Goal: Task Accomplishment & Management: Complete application form

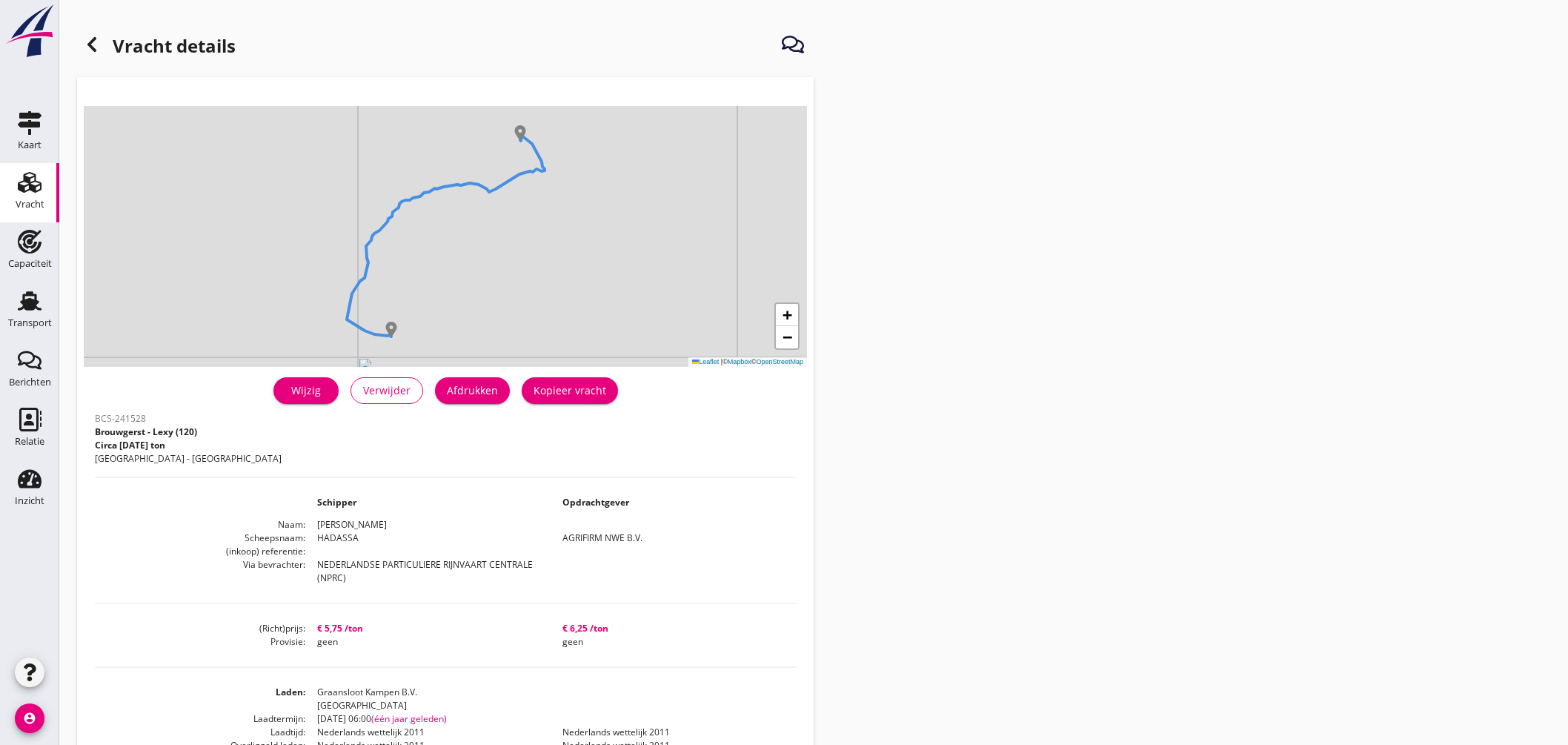
scroll to position [82, 0]
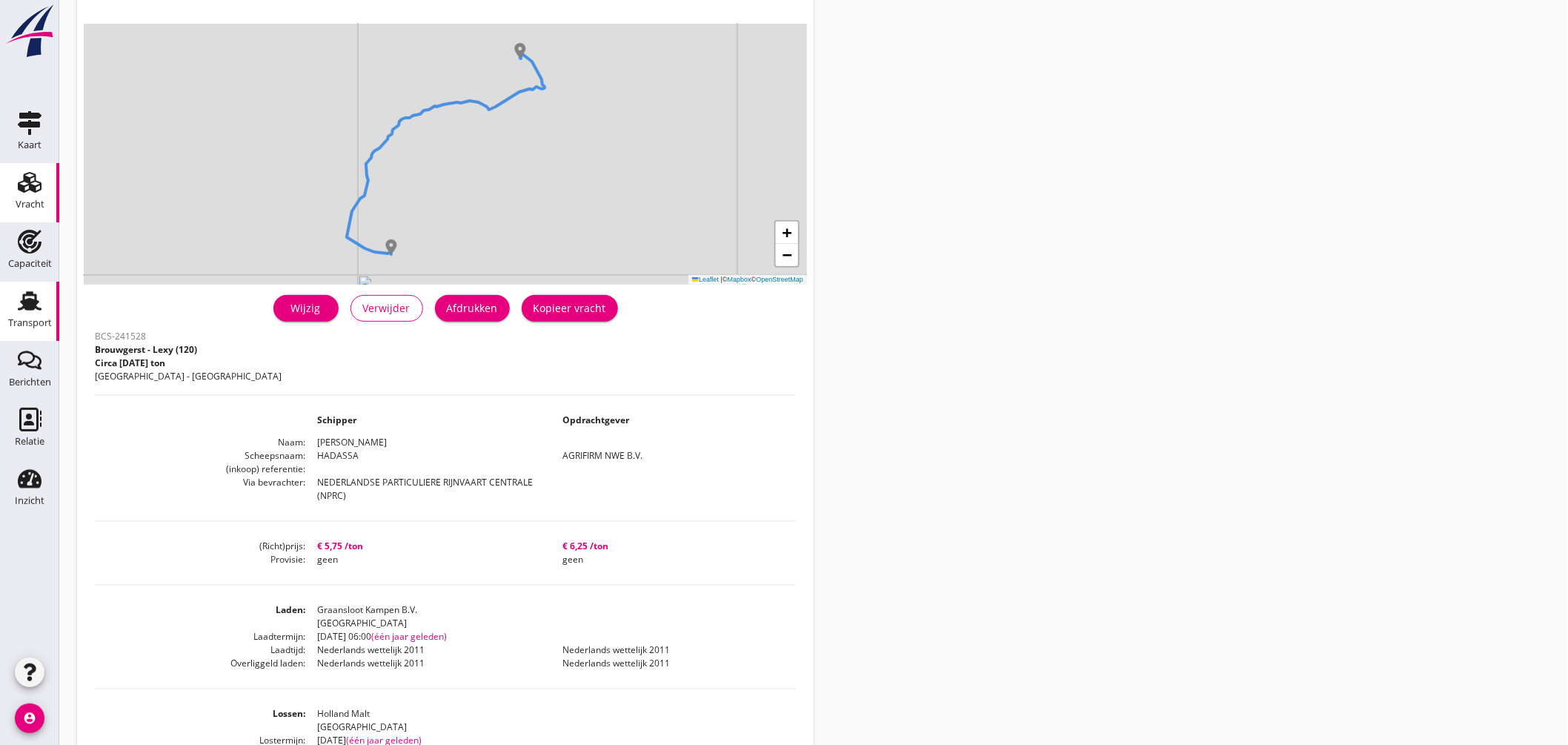
click at [34, 300] on use at bounding box center [29, 301] width 23 height 19
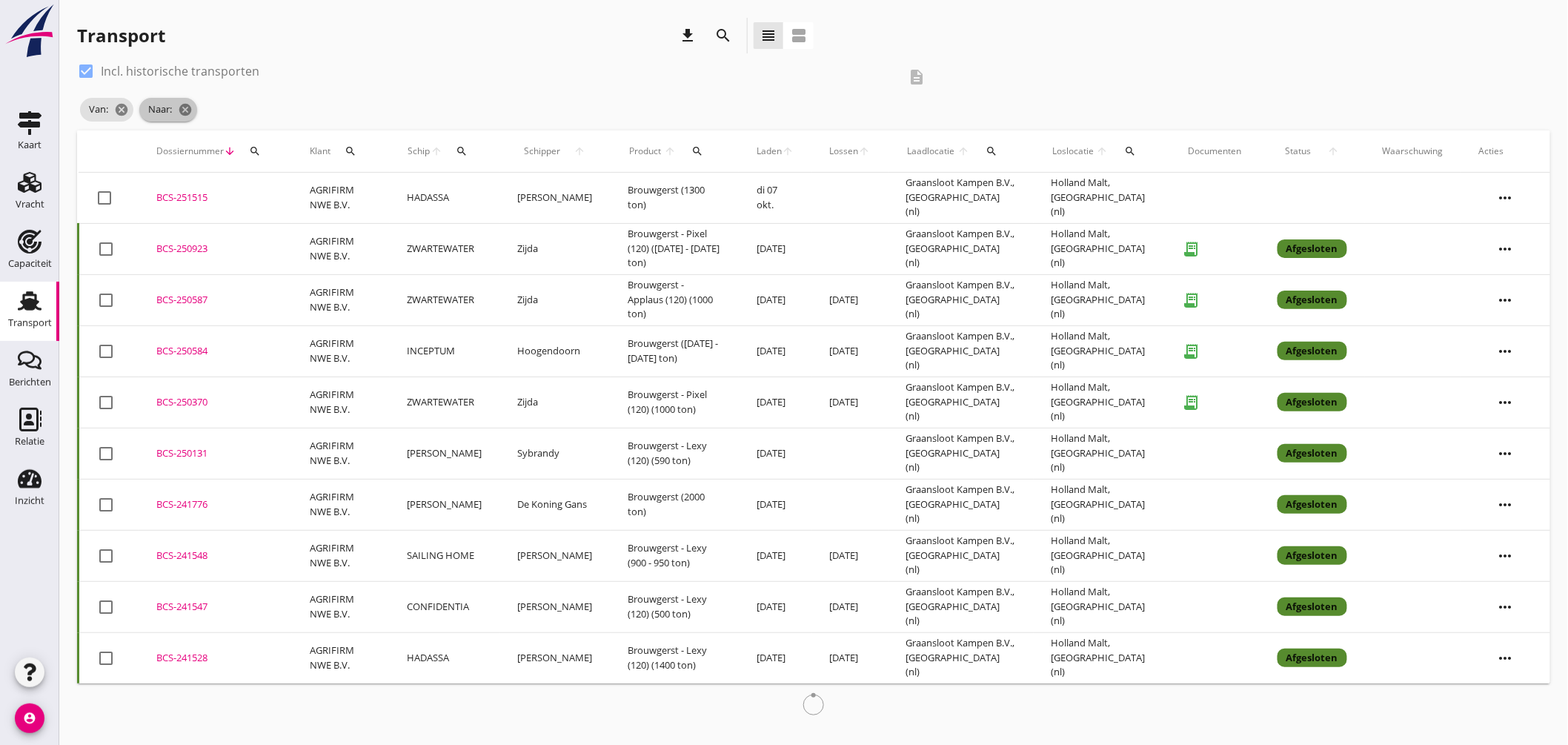
drag, startPoint x: 189, startPoint y: 102, endPoint x: 181, endPoint y: 104, distance: 8.2
click at [188, 102] on icon "cancel" at bounding box center [185, 109] width 15 height 15
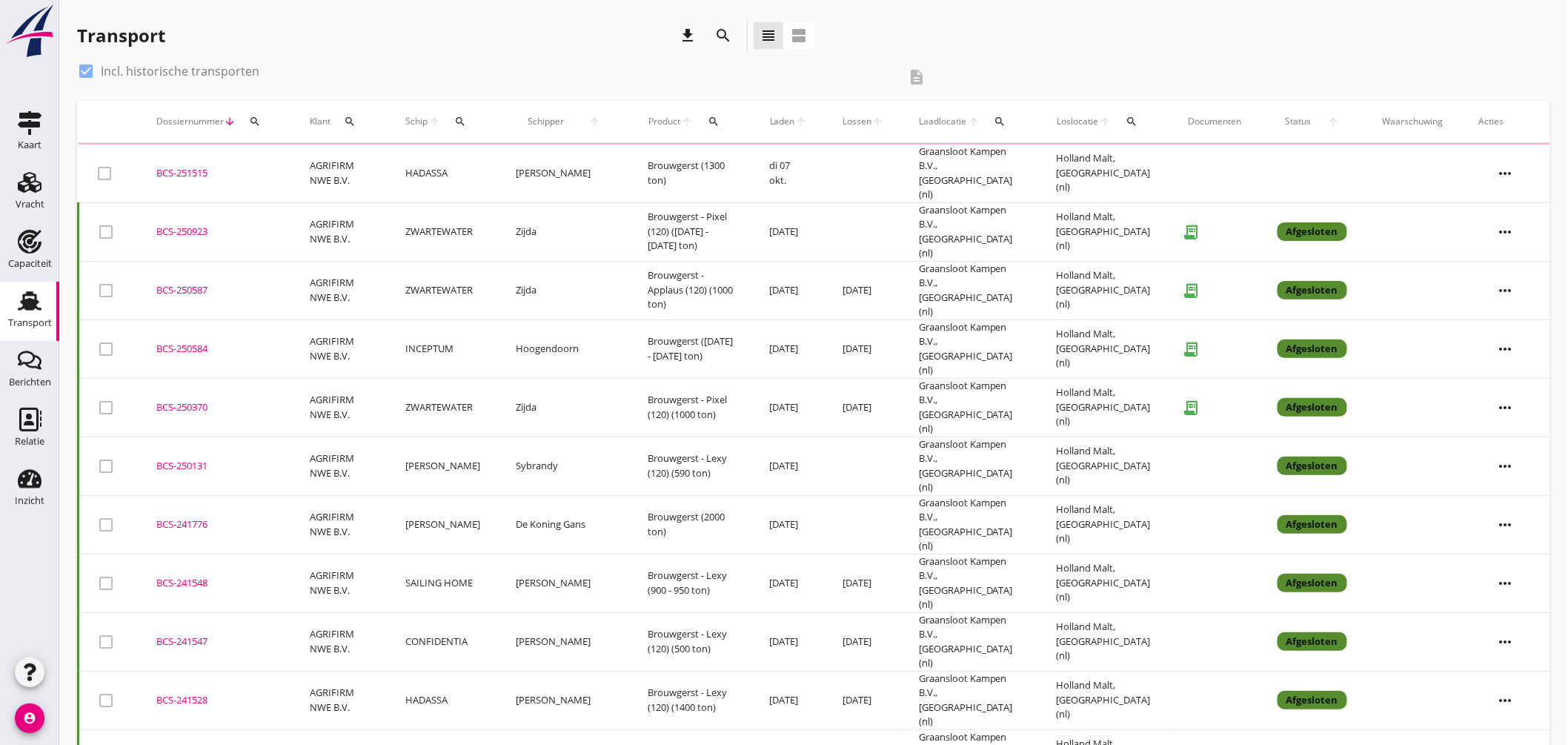
click at [86, 69] on div at bounding box center [86, 71] width 25 height 25
checkbox input "false"
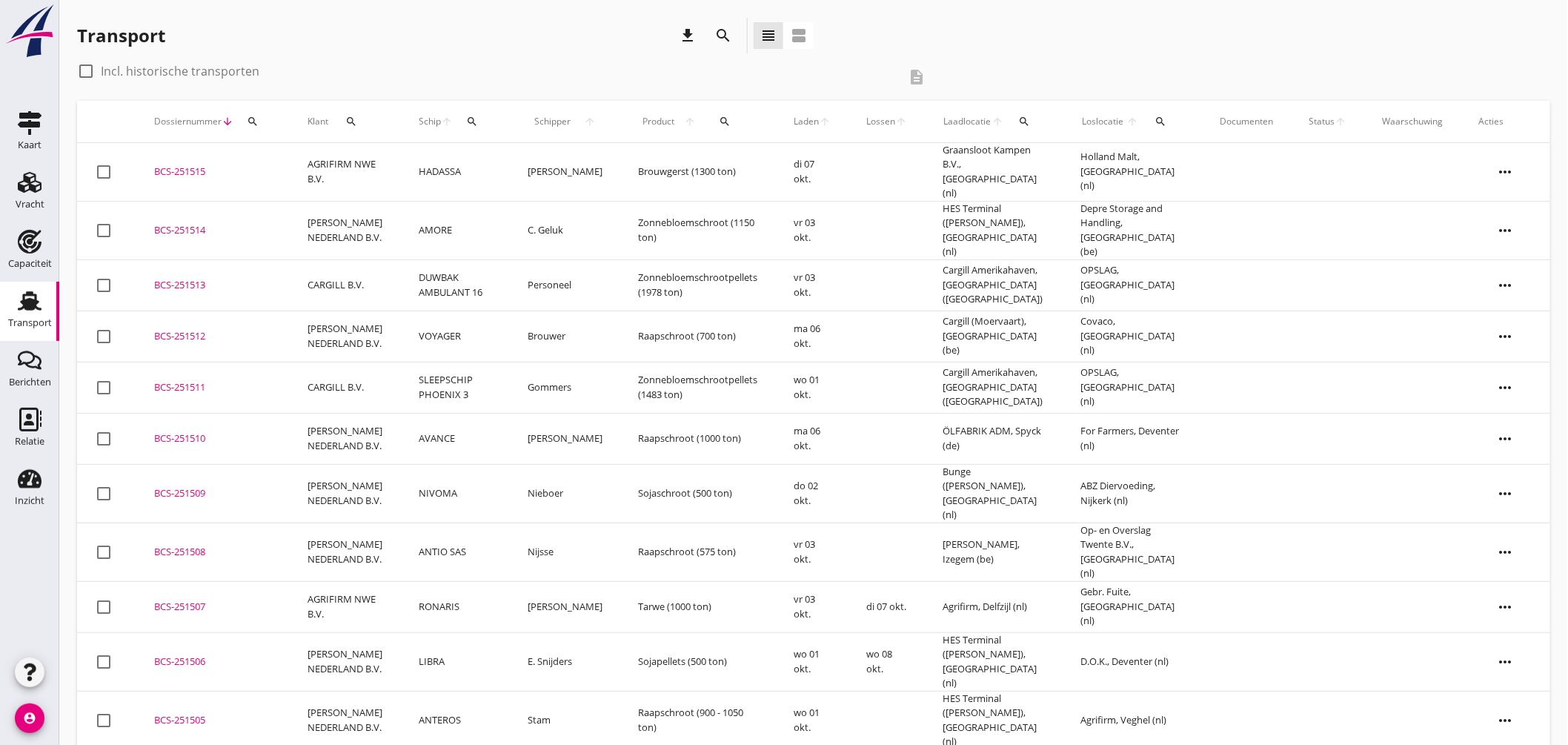
click at [442, 581] on td "RONARIS" at bounding box center [456, 607] width 109 height 51
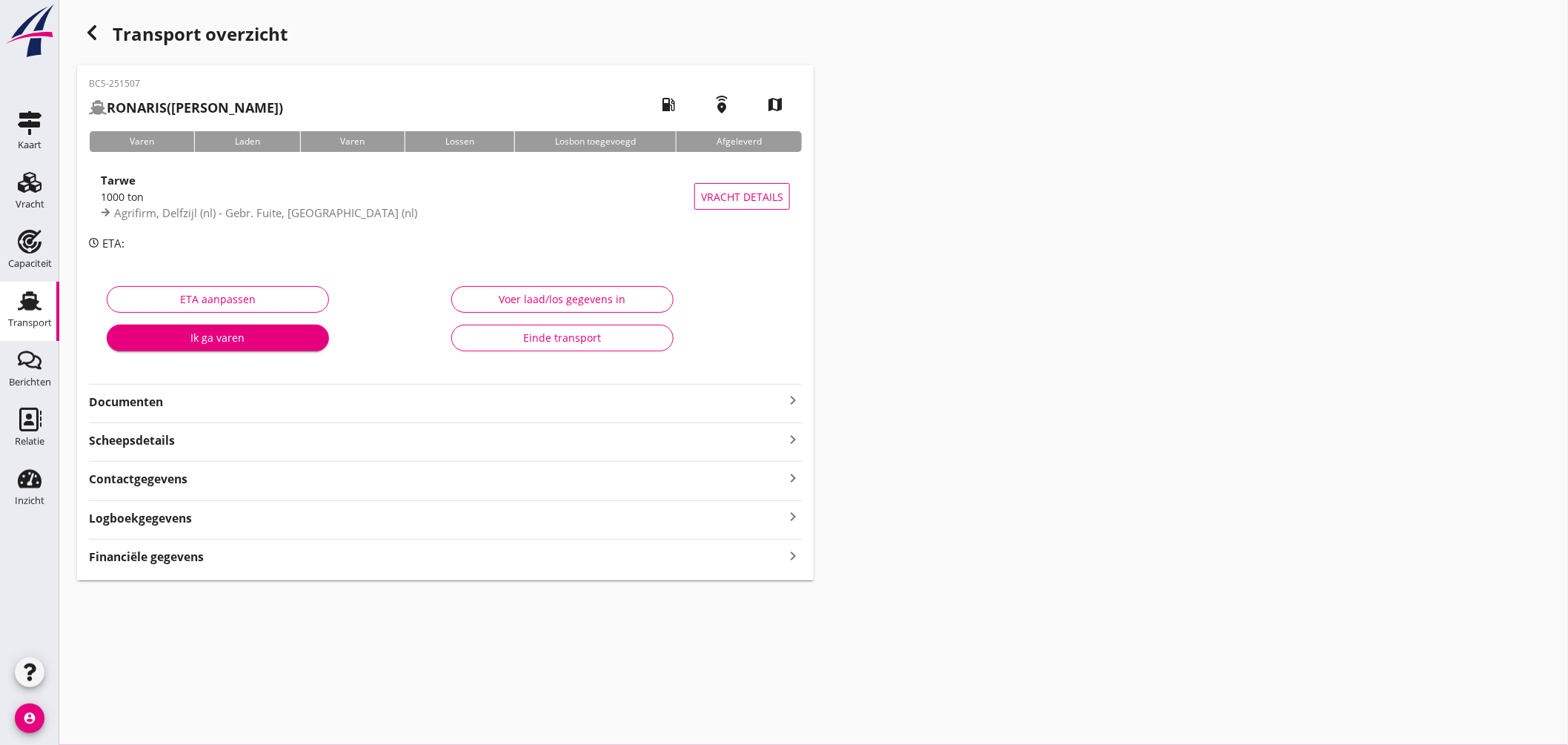
click at [364, 555] on div "Financiële gegevens keyboard_arrow_right" at bounding box center [445, 556] width 713 height 20
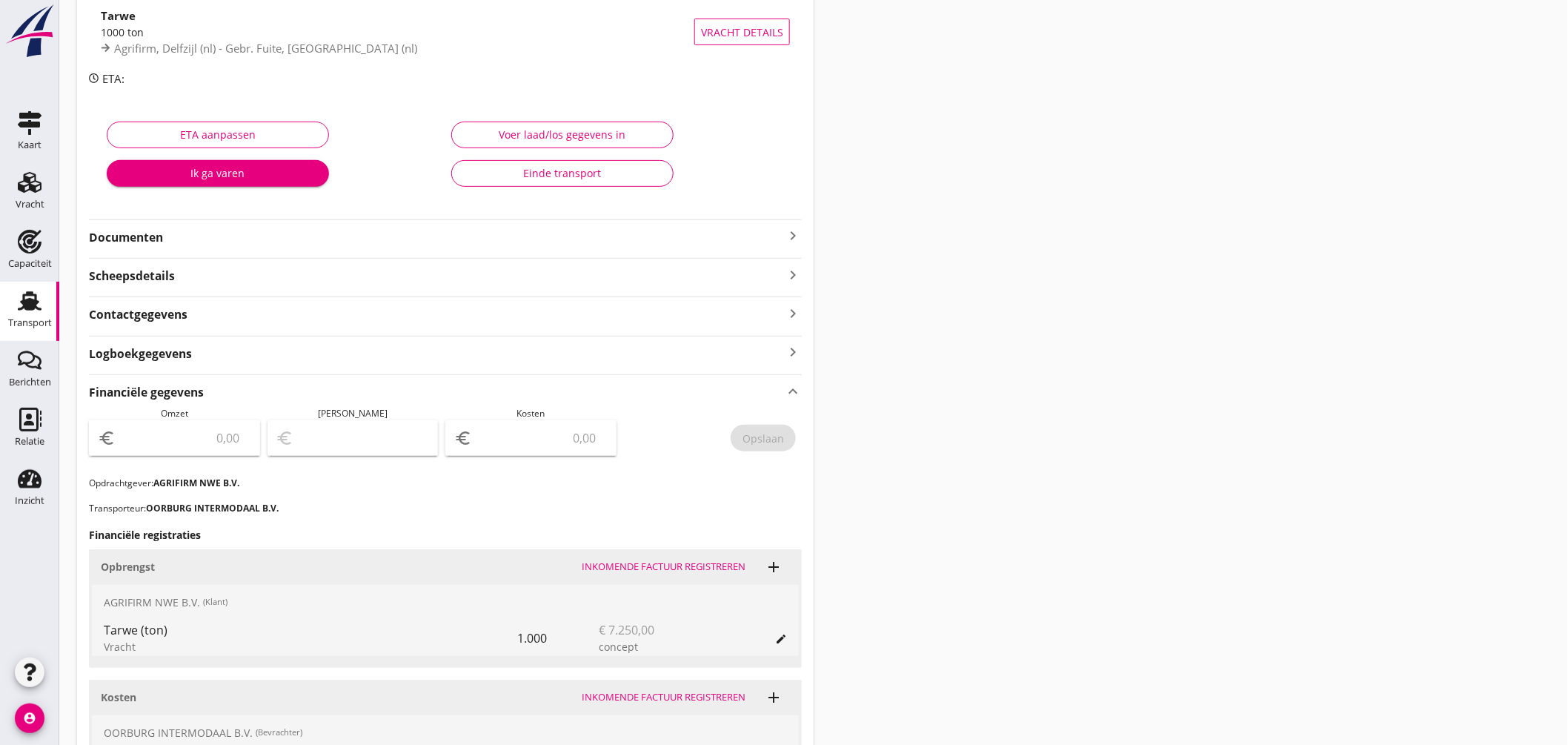
scroll to position [247, 0]
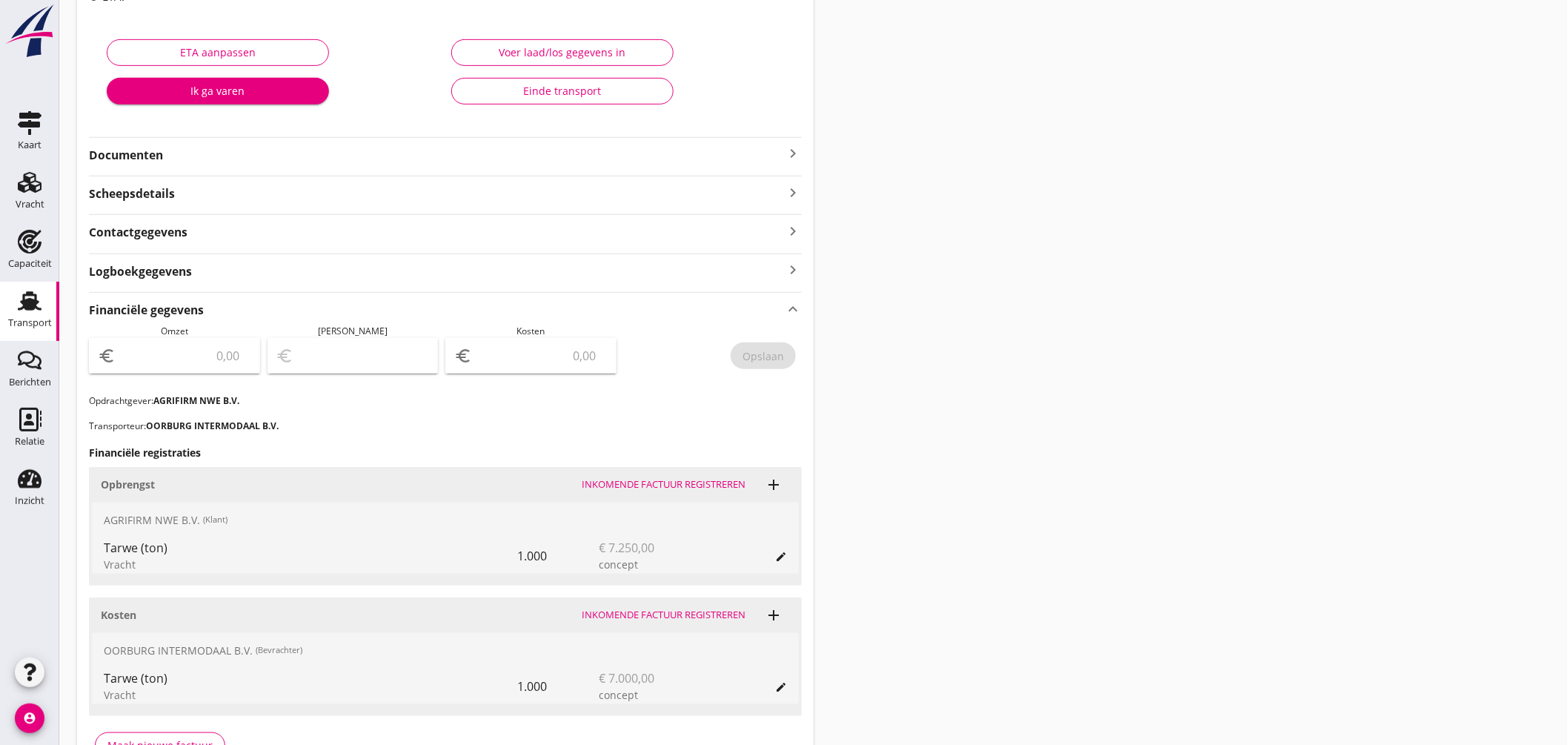
click at [227, 357] on input "number" at bounding box center [184, 356] width 132 height 23
type input "7250"
click at [540, 344] on input "number" at bounding box center [541, 356] width 132 height 23
type input "7243.00"
type input "7"
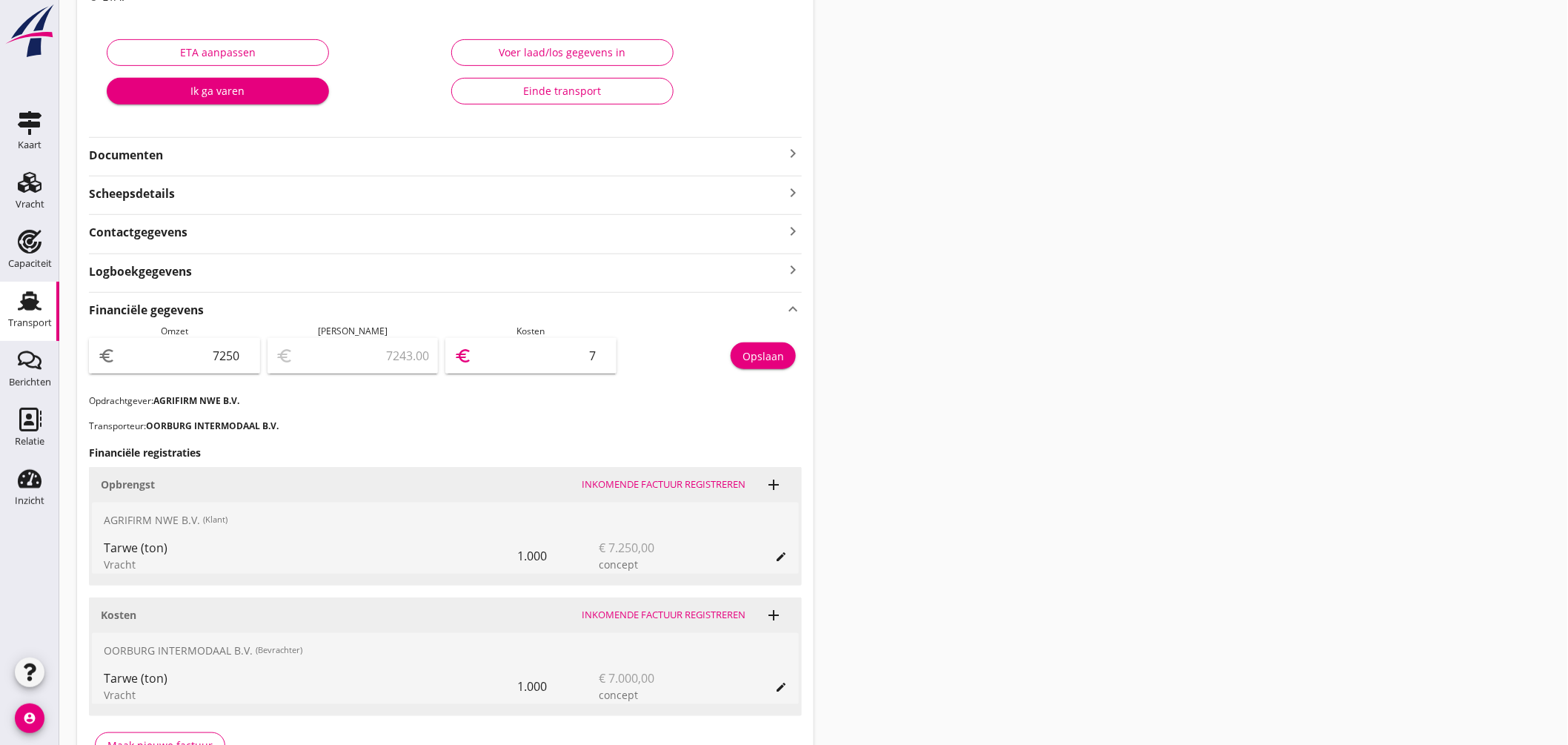
type input "7180.00"
type input "70"
type input "6550.00"
type input "700"
type input "250.00"
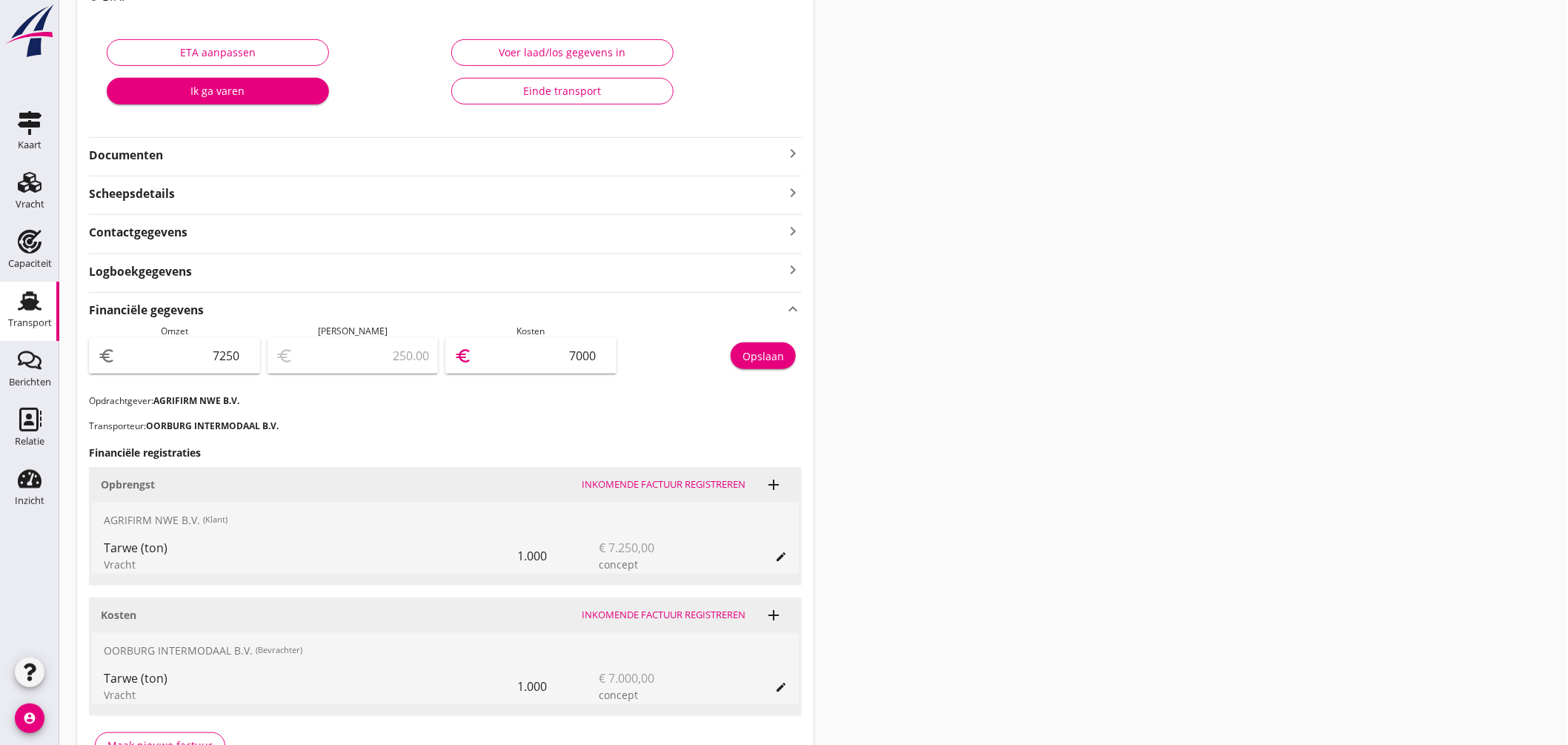
type input "7000"
click at [46, 309] on div "Transport" at bounding box center [29, 300] width 35 height 23
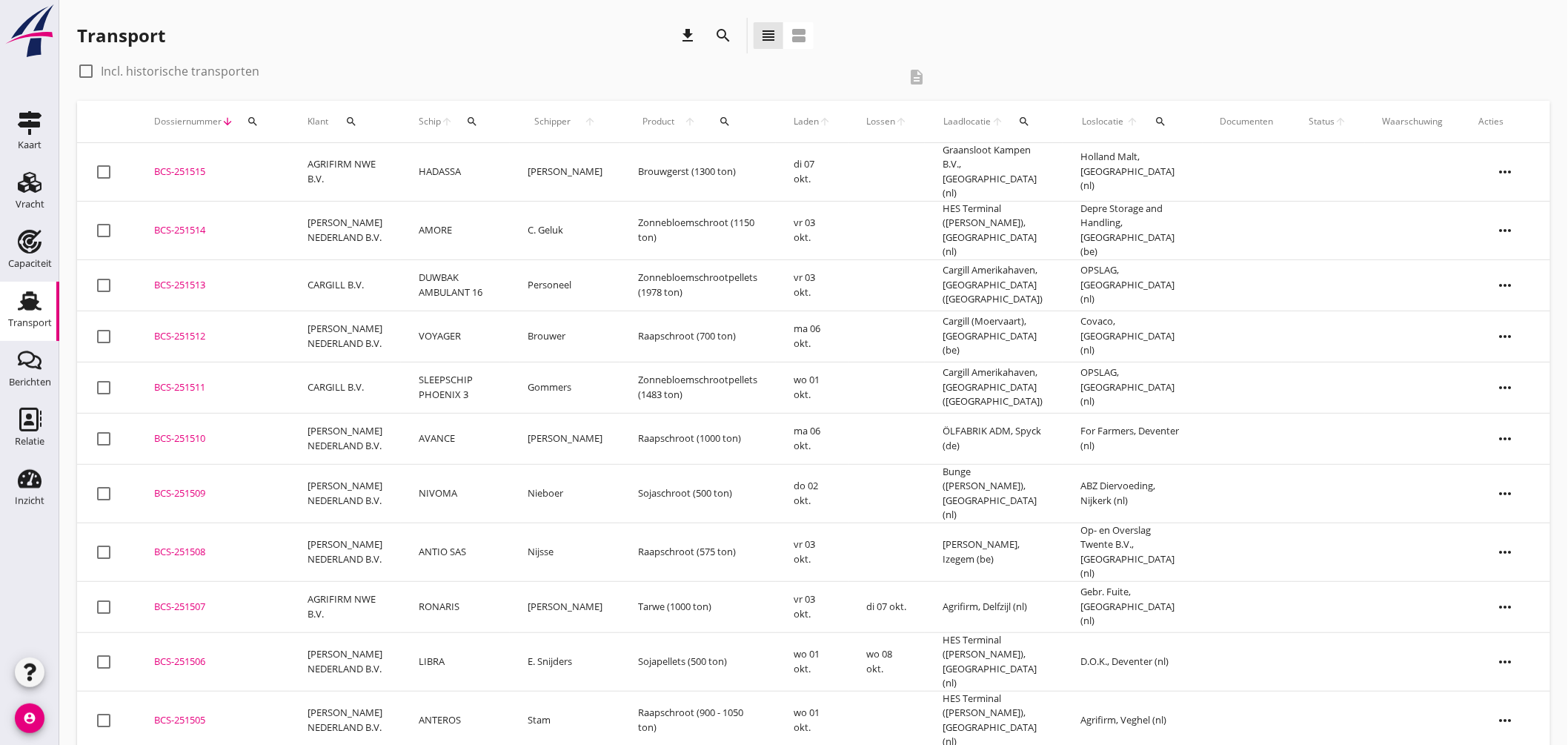
click at [185, 600] on div "BCS-251507" at bounding box center [213, 607] width 118 height 15
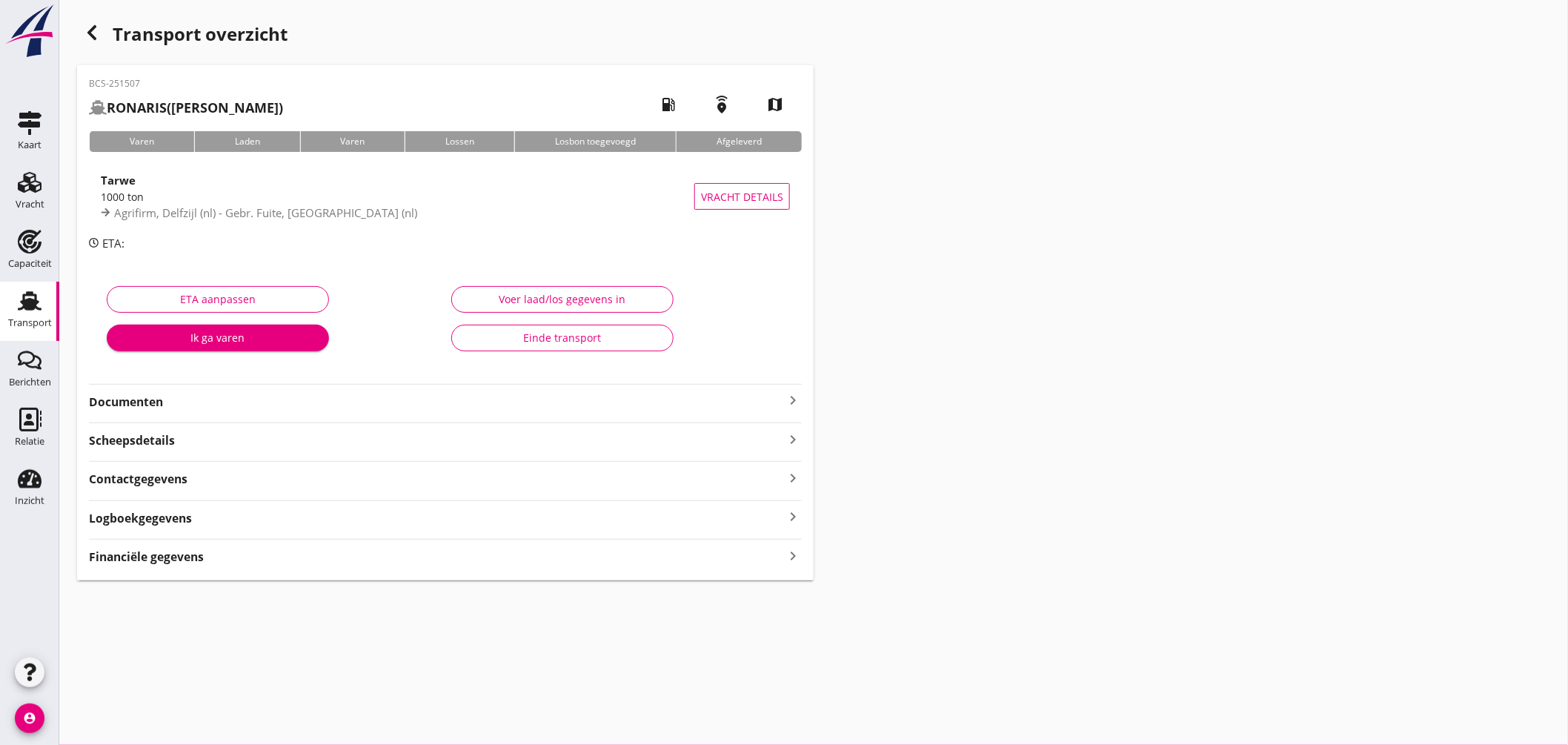
click at [796, 401] on icon "keyboard_arrow_right" at bounding box center [793, 401] width 18 height 18
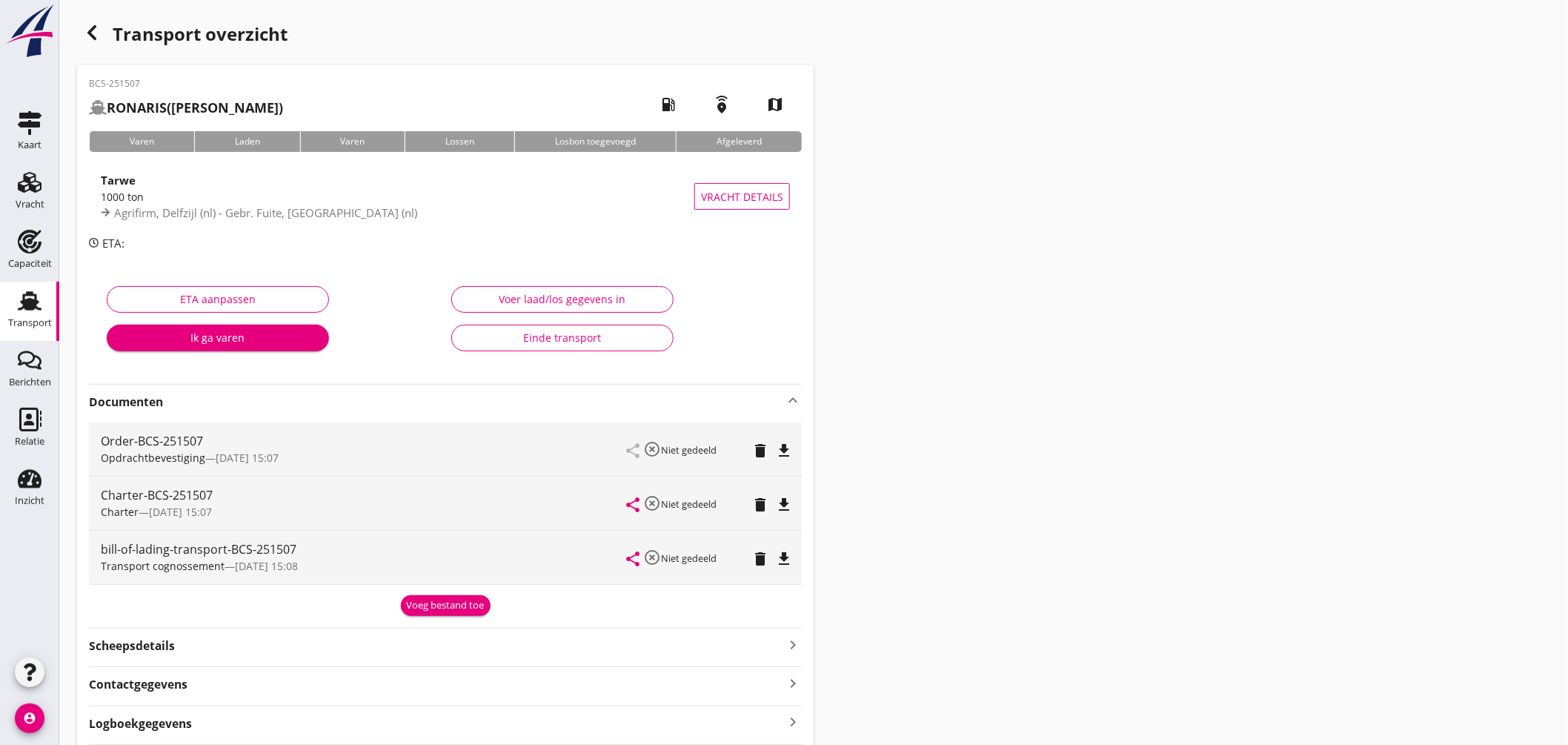
click at [86, 29] on icon "button" at bounding box center [92, 32] width 18 height 18
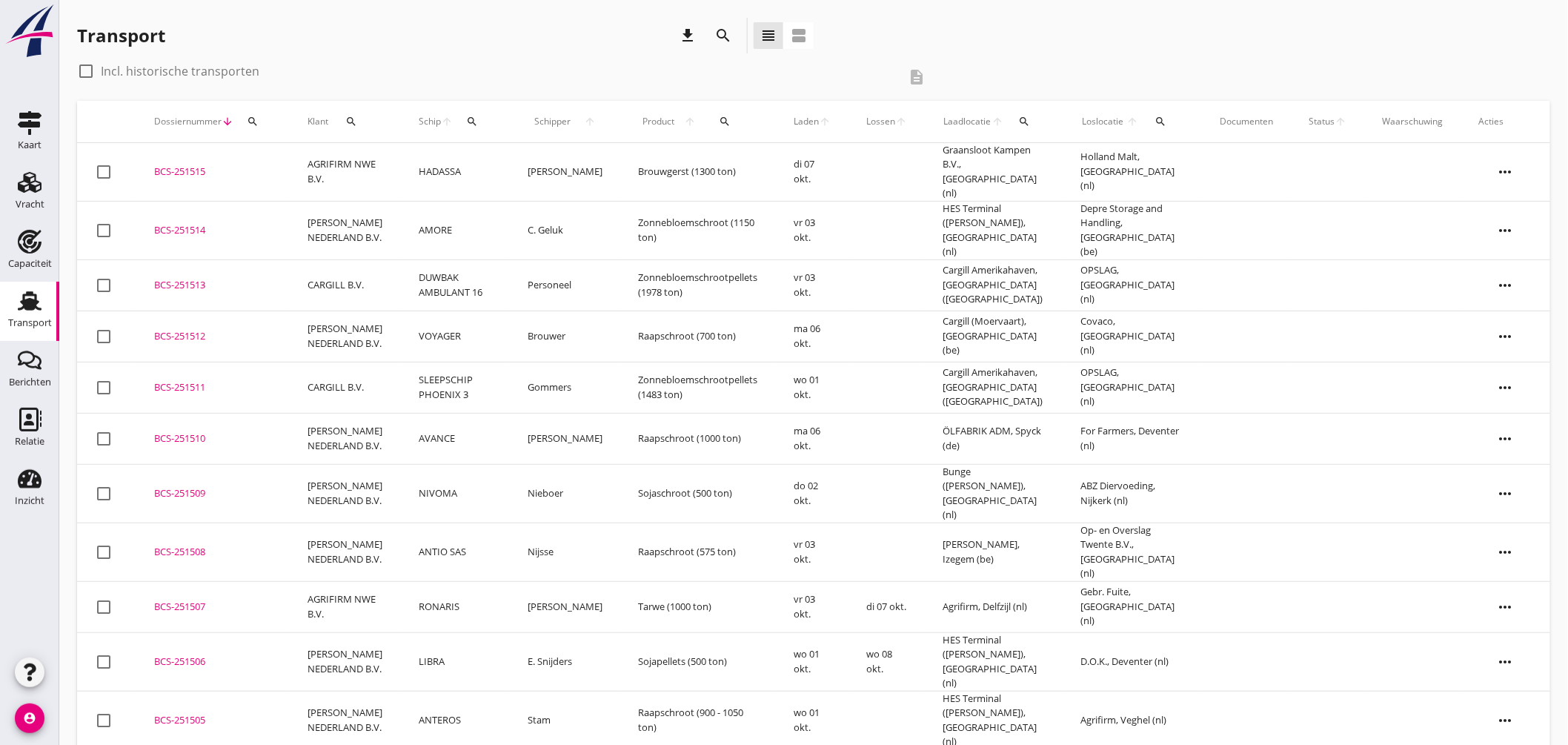
click at [240, 432] on div "BCS-251510" at bounding box center [213, 439] width 118 height 15
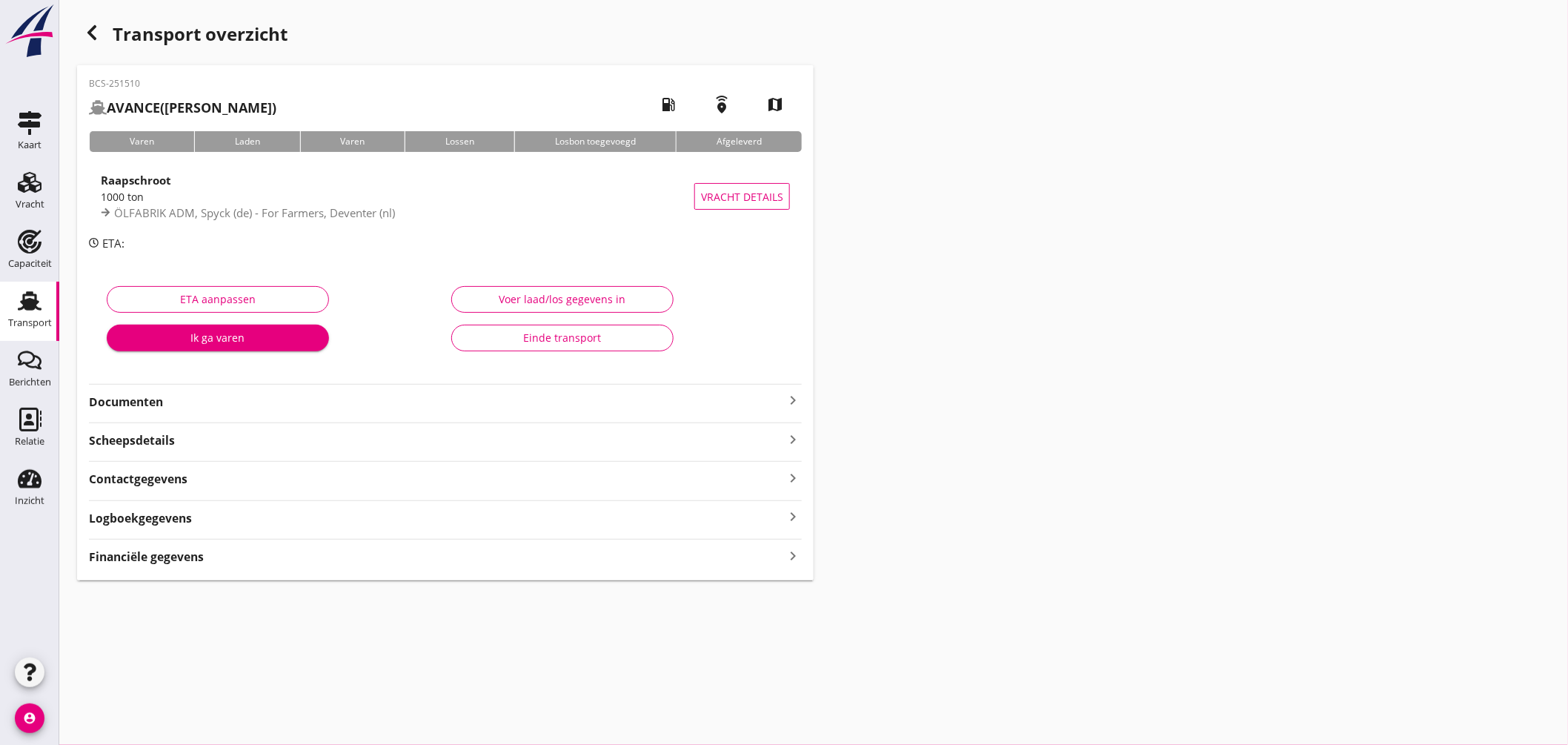
click at [801, 398] on icon "keyboard_arrow_right" at bounding box center [793, 401] width 18 height 18
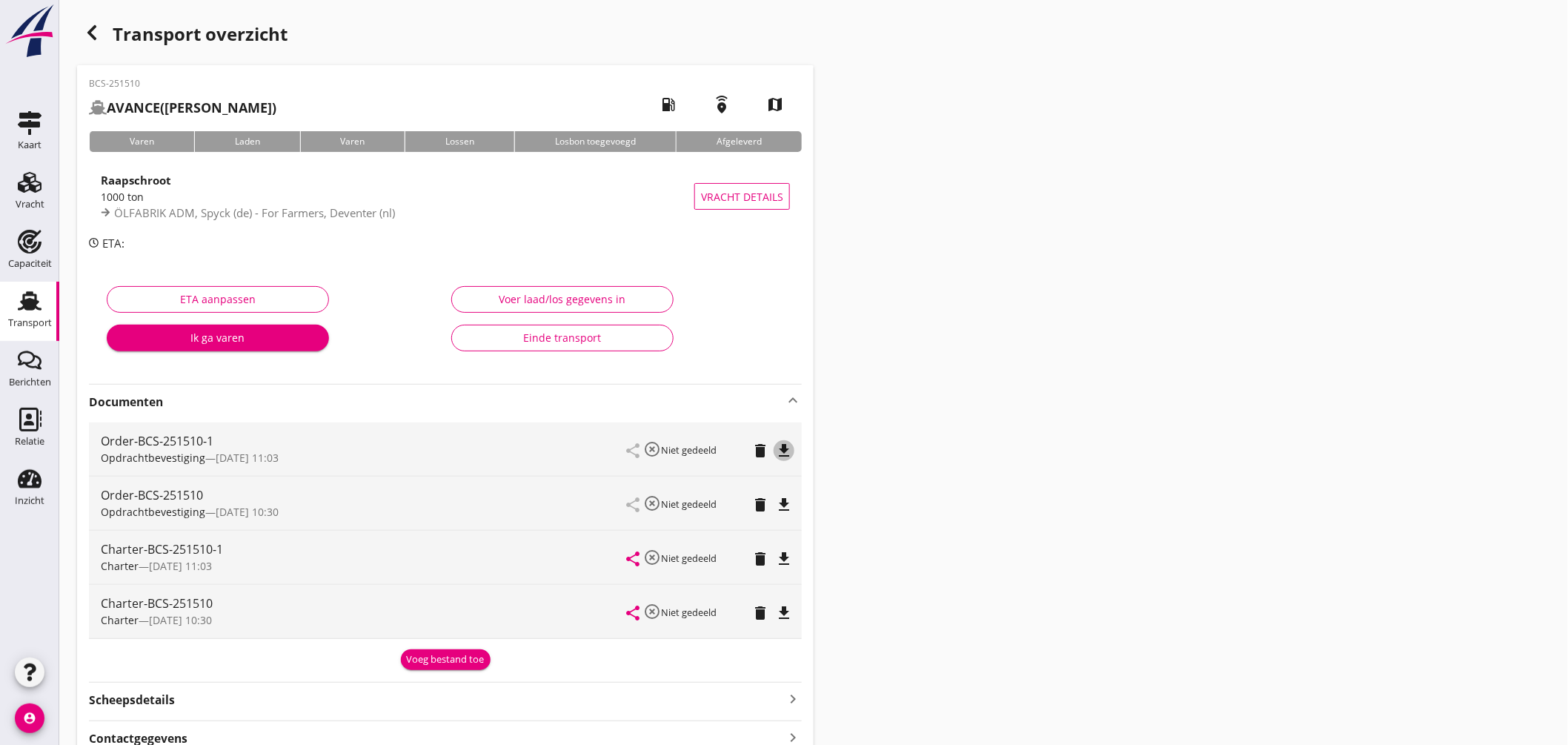
click at [785, 444] on icon "file_download" at bounding box center [784, 451] width 18 height 18
click at [21, 293] on icon "Transport" at bounding box center [29, 300] width 23 height 23
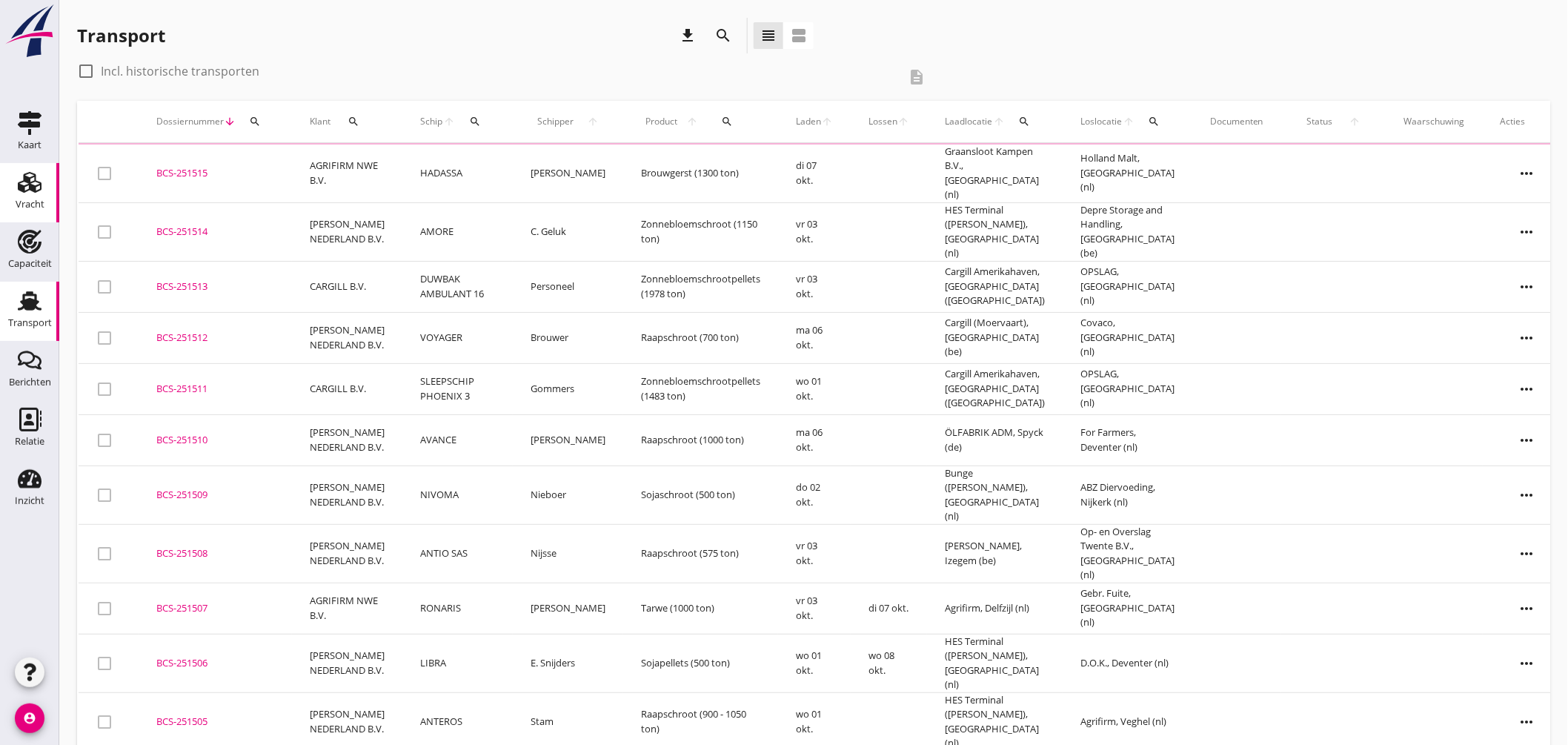
click at [48, 179] on link "Vracht Vracht" at bounding box center [29, 193] width 60 height 60
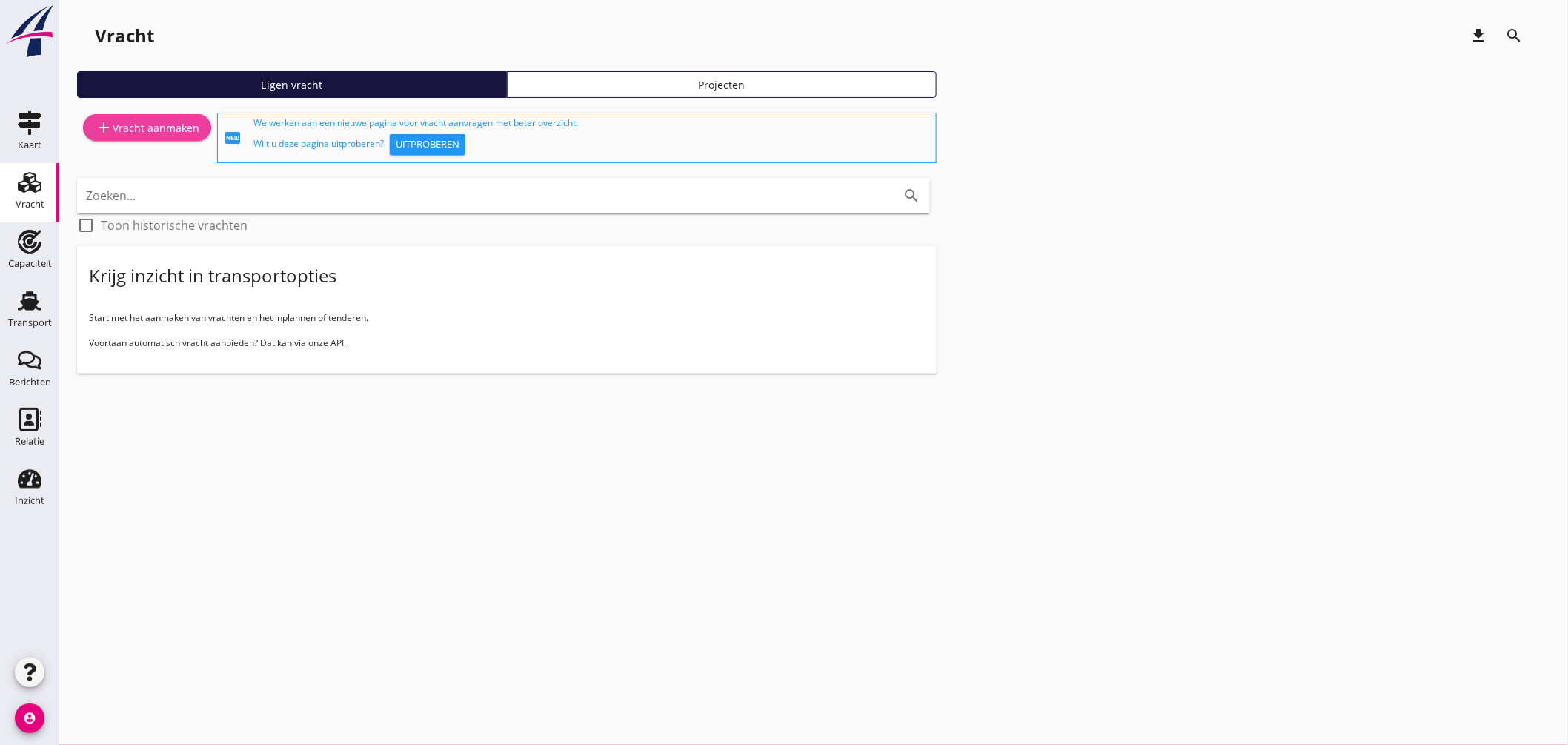
click at [195, 115] on link "add Vracht aanmaken" at bounding box center [147, 127] width 128 height 27
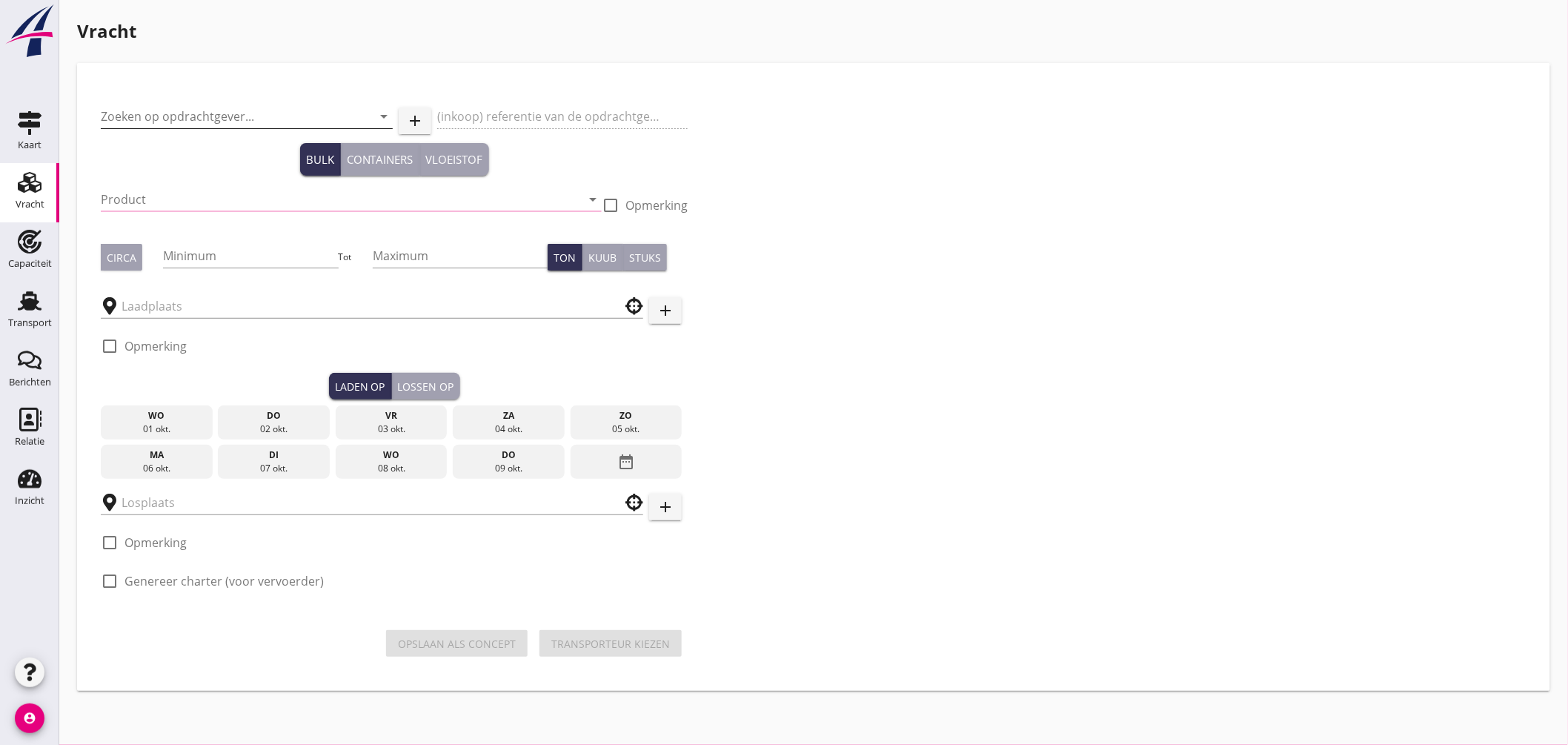
click at [250, 112] on input "Zoeken op opdrachtgever..." at bounding box center [227, 116] width 251 height 23
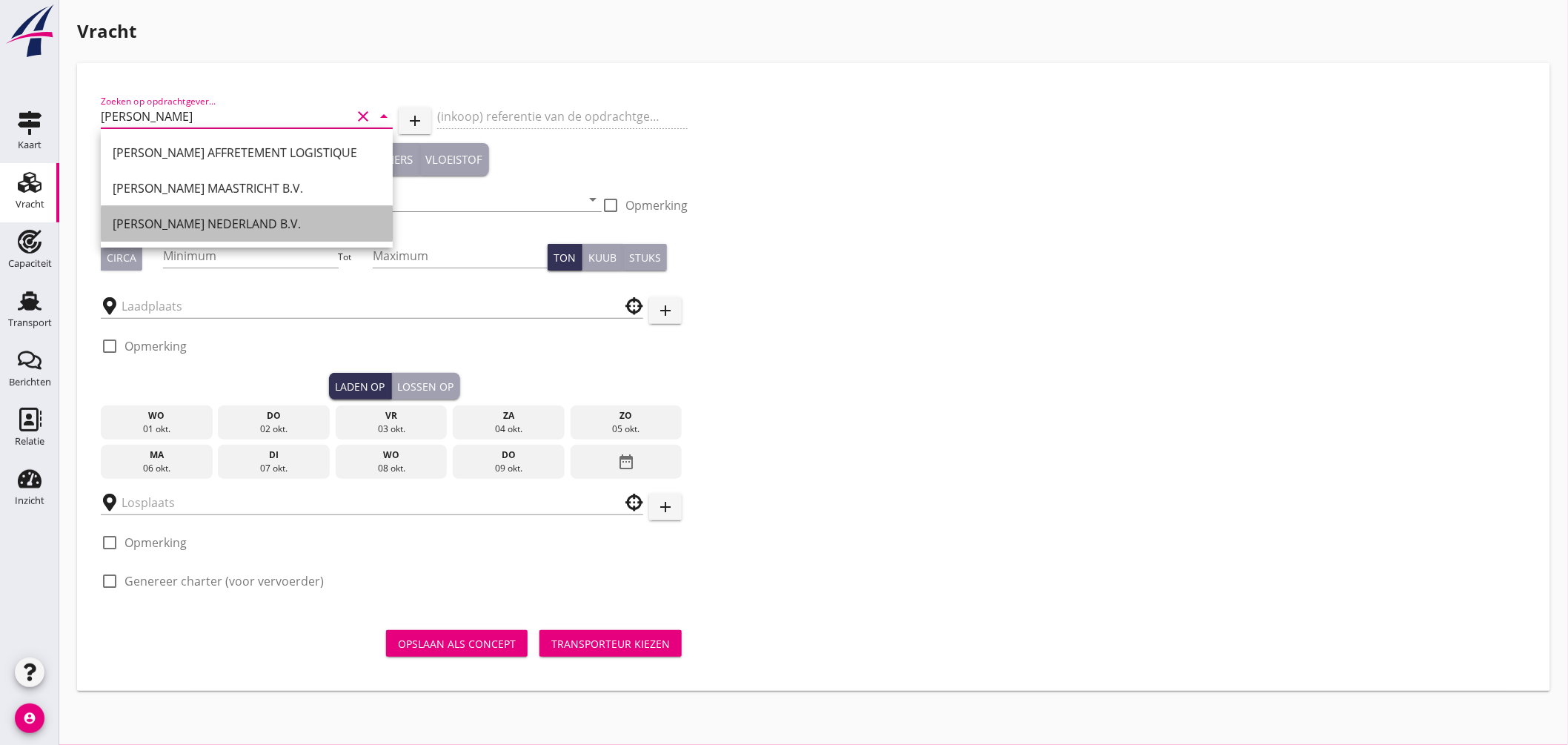
click at [230, 223] on div "[PERSON_NAME] NEDERLAND B.V." at bounding box center [246, 224] width 268 height 18
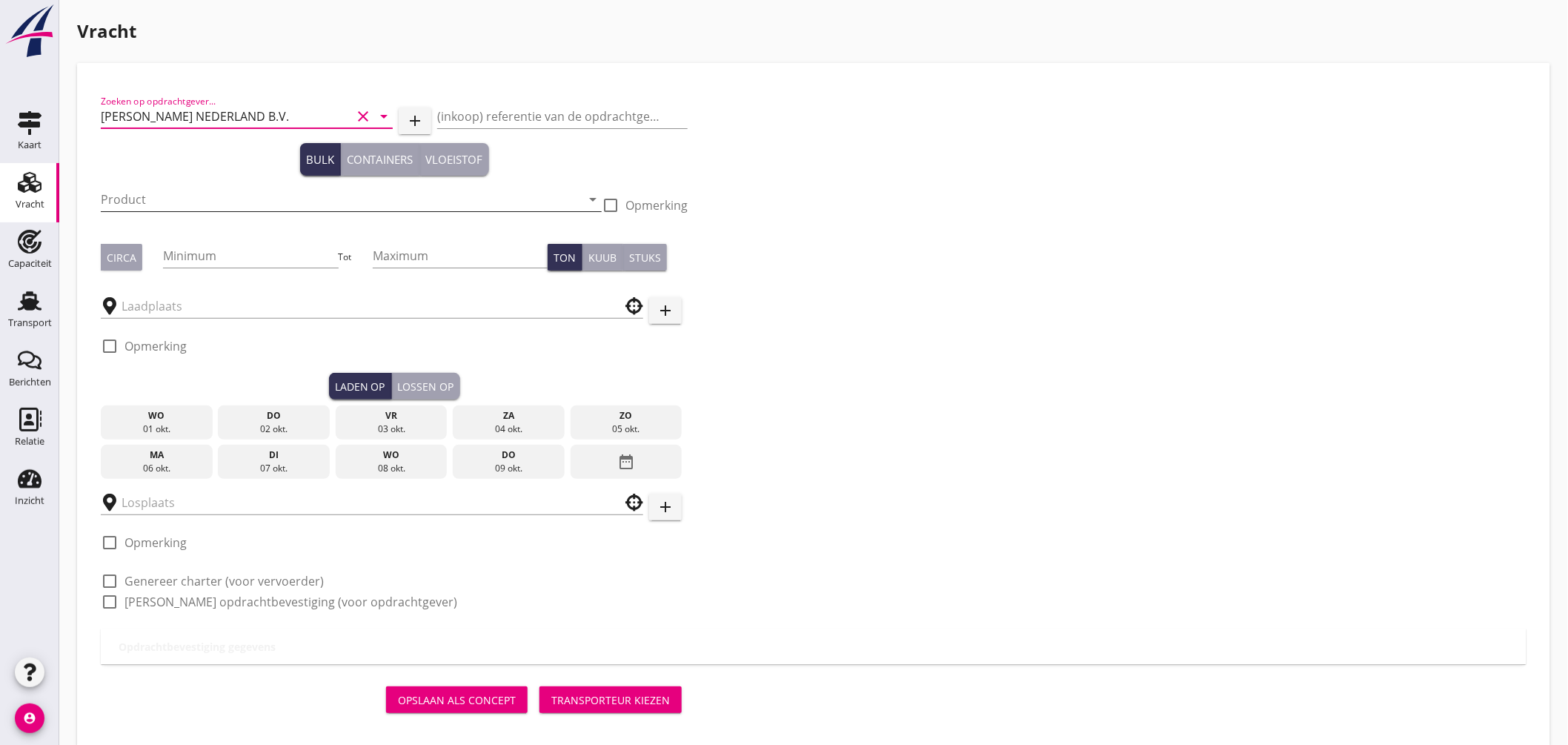
type input "[PERSON_NAME] NEDERLAND B.V."
click at [189, 202] on input "Product" at bounding box center [341, 199] width 480 height 23
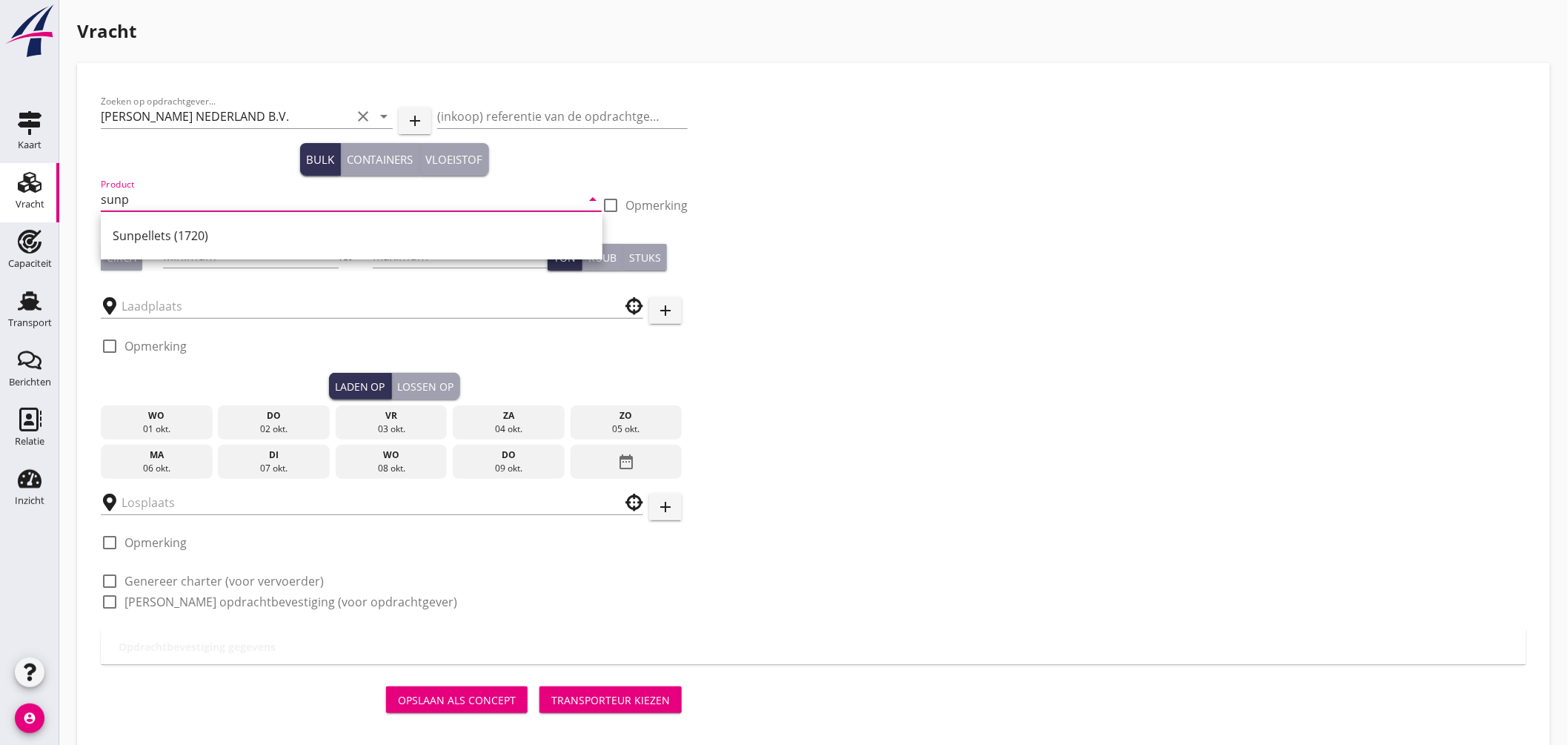
click at [154, 241] on div "Sunpellets (1720)" at bounding box center [351, 235] width 478 height 18
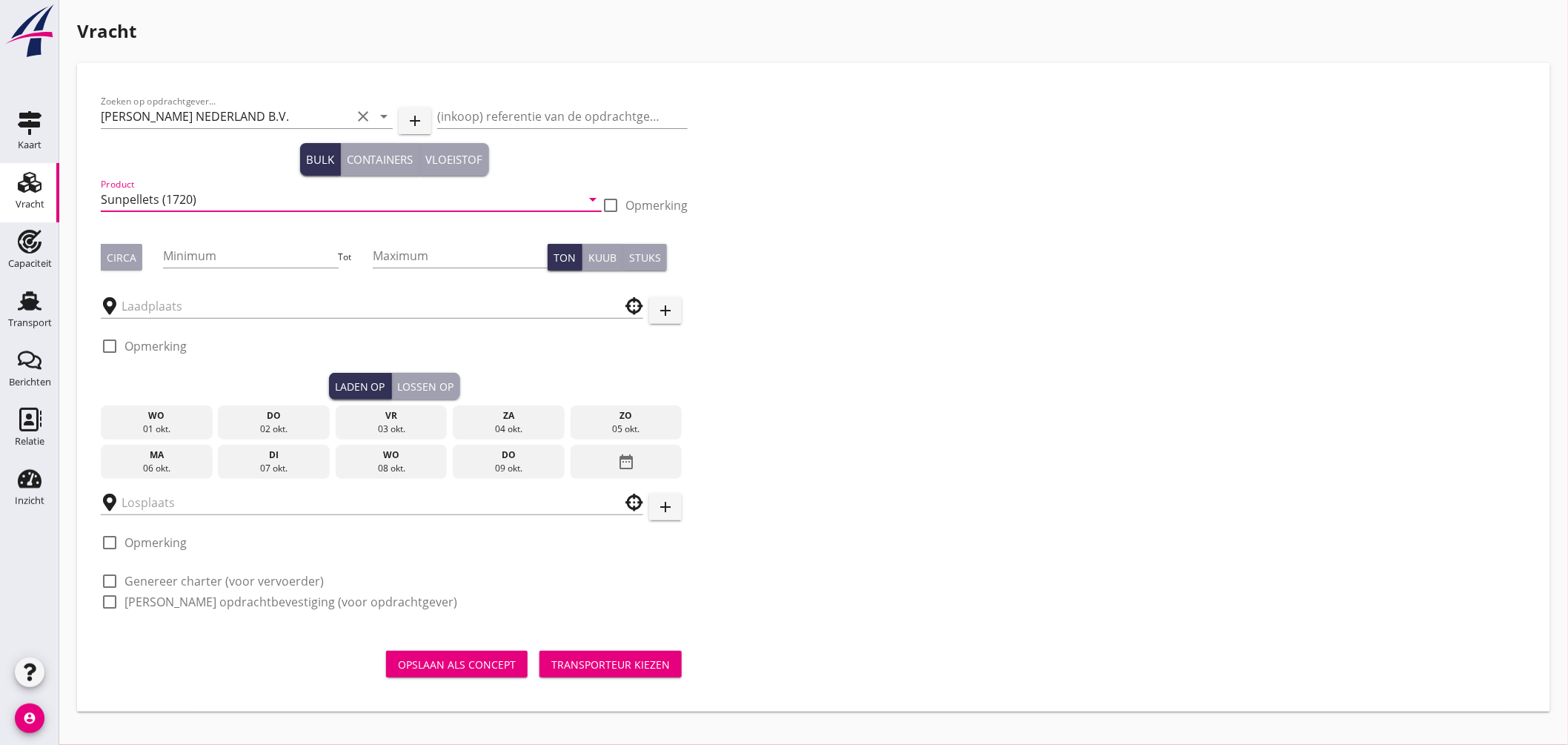
type input "Sunpellets (1720)"
click at [119, 260] on div "Circa" at bounding box center [121, 258] width 29 height 16
drag, startPoint x: 189, startPoint y: 264, endPoint x: 203, endPoint y: 262, distance: 14.1
click at [194, 264] on input "Minimum" at bounding box center [251, 255] width 175 height 23
type input "450"
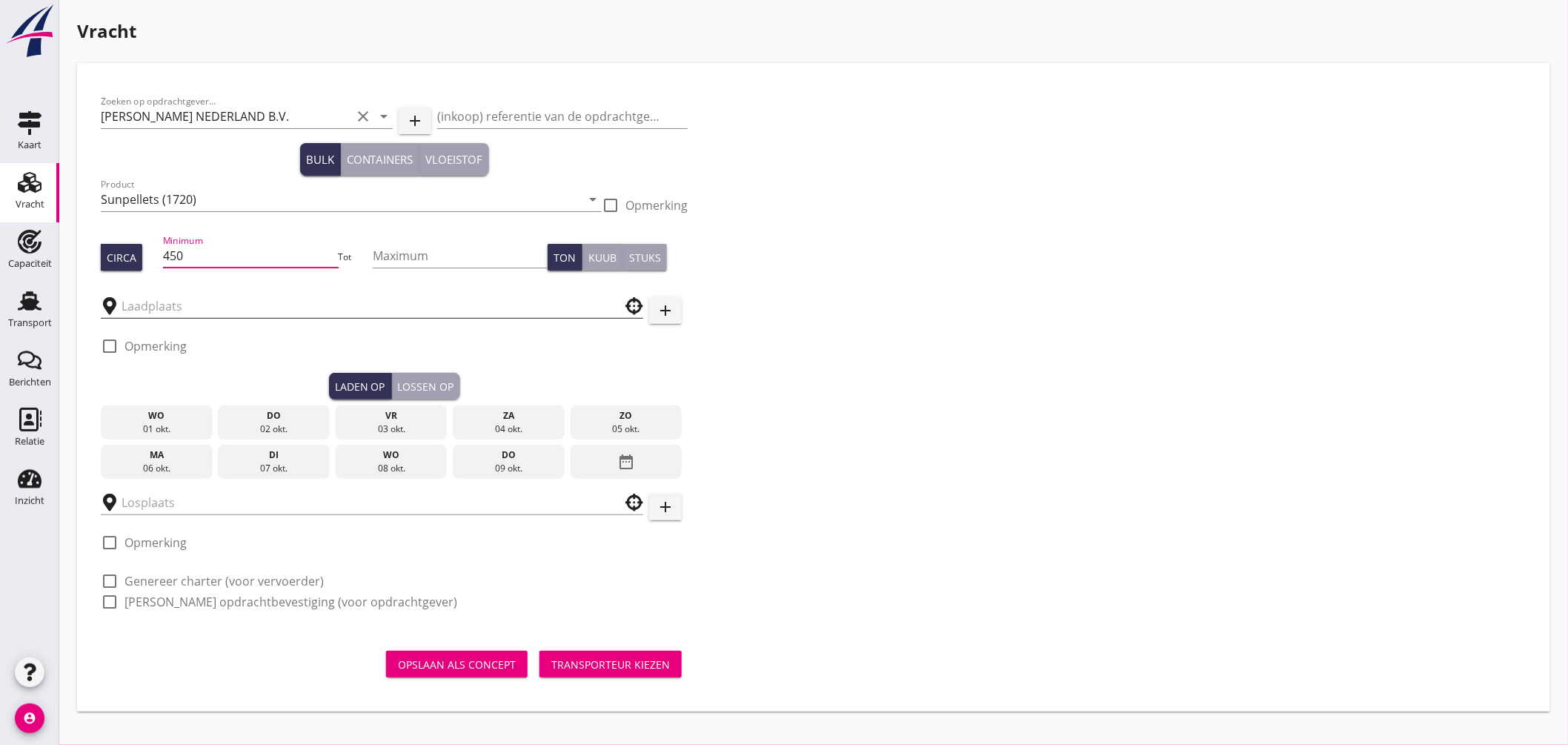
click at [189, 302] on input "text" at bounding box center [362, 305] width 480 height 23
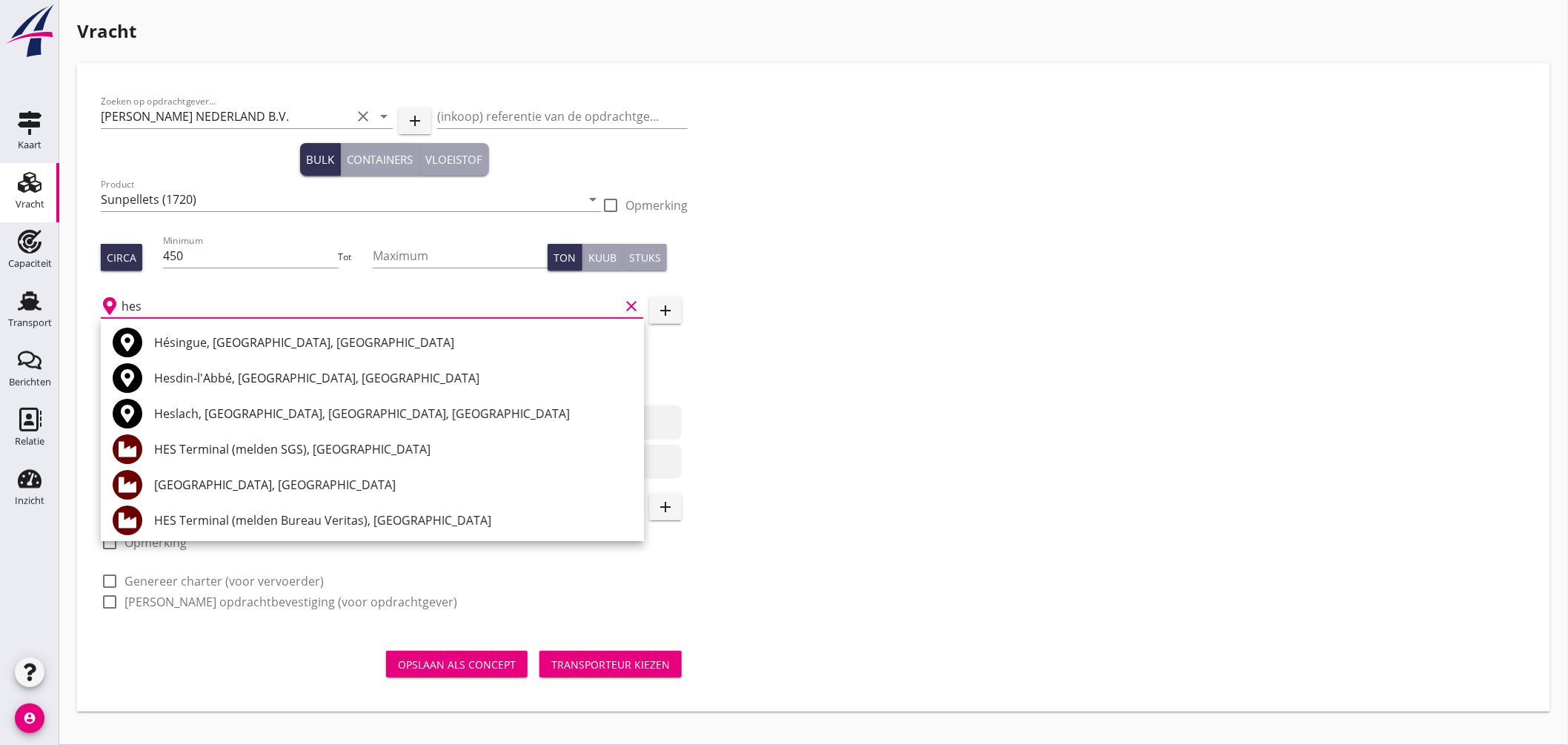
scroll to position [82, 0]
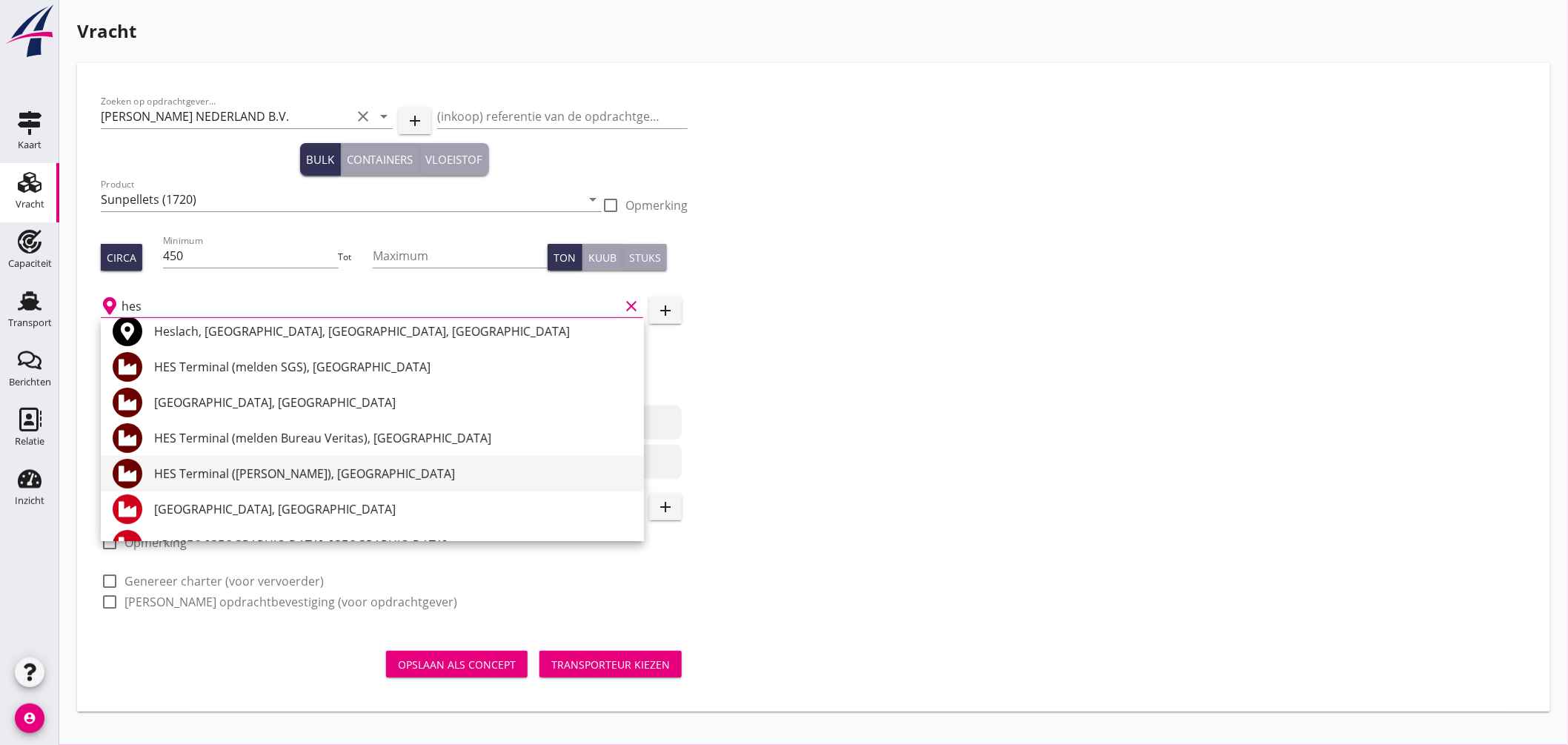
click at [330, 476] on div "HES Terminal ([PERSON_NAME]), [GEOGRAPHIC_DATA]" at bounding box center [393, 473] width 478 height 18
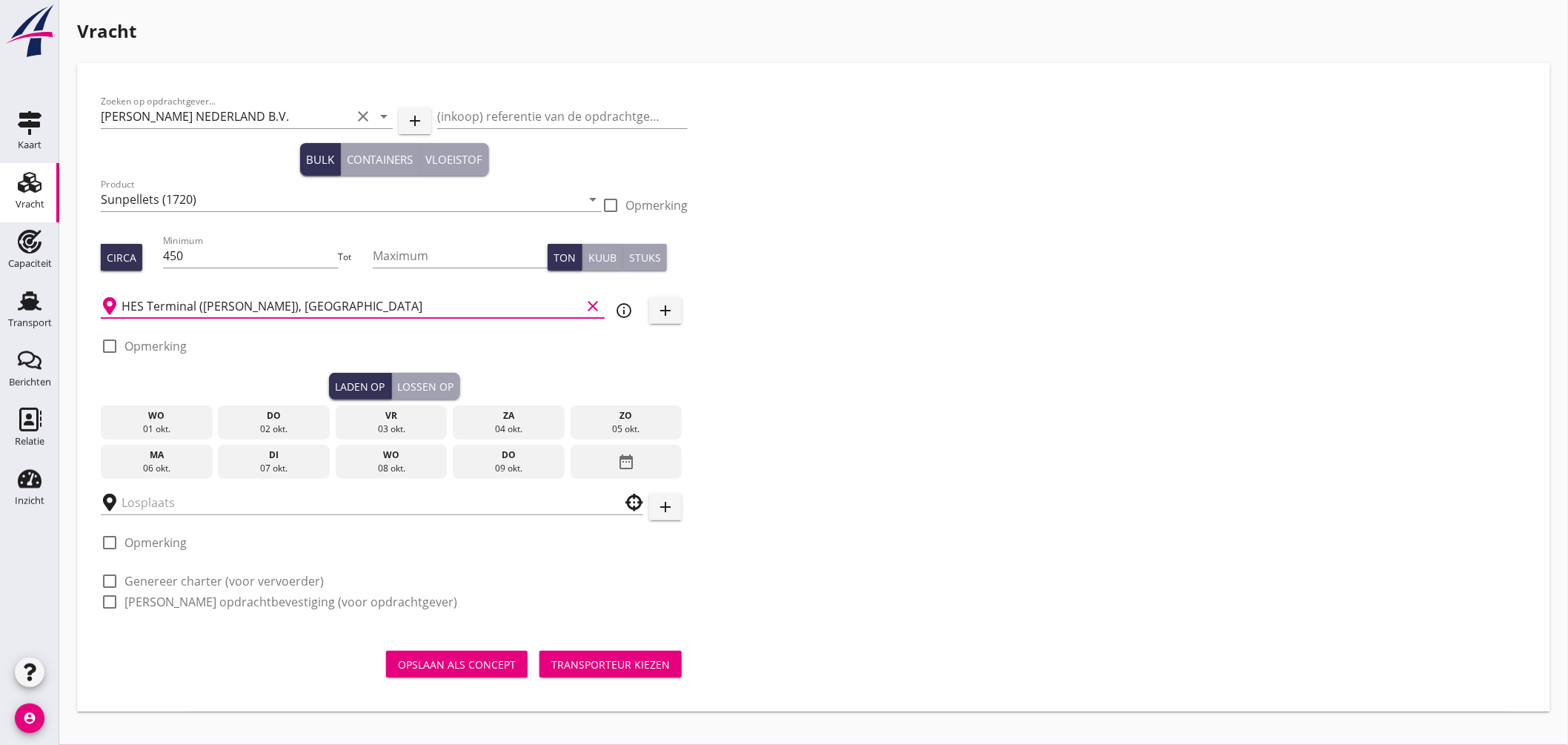
type input "HES Terminal ([PERSON_NAME]), [GEOGRAPHIC_DATA]"
click at [112, 342] on div at bounding box center [109, 346] width 25 height 25
checkbox input "true"
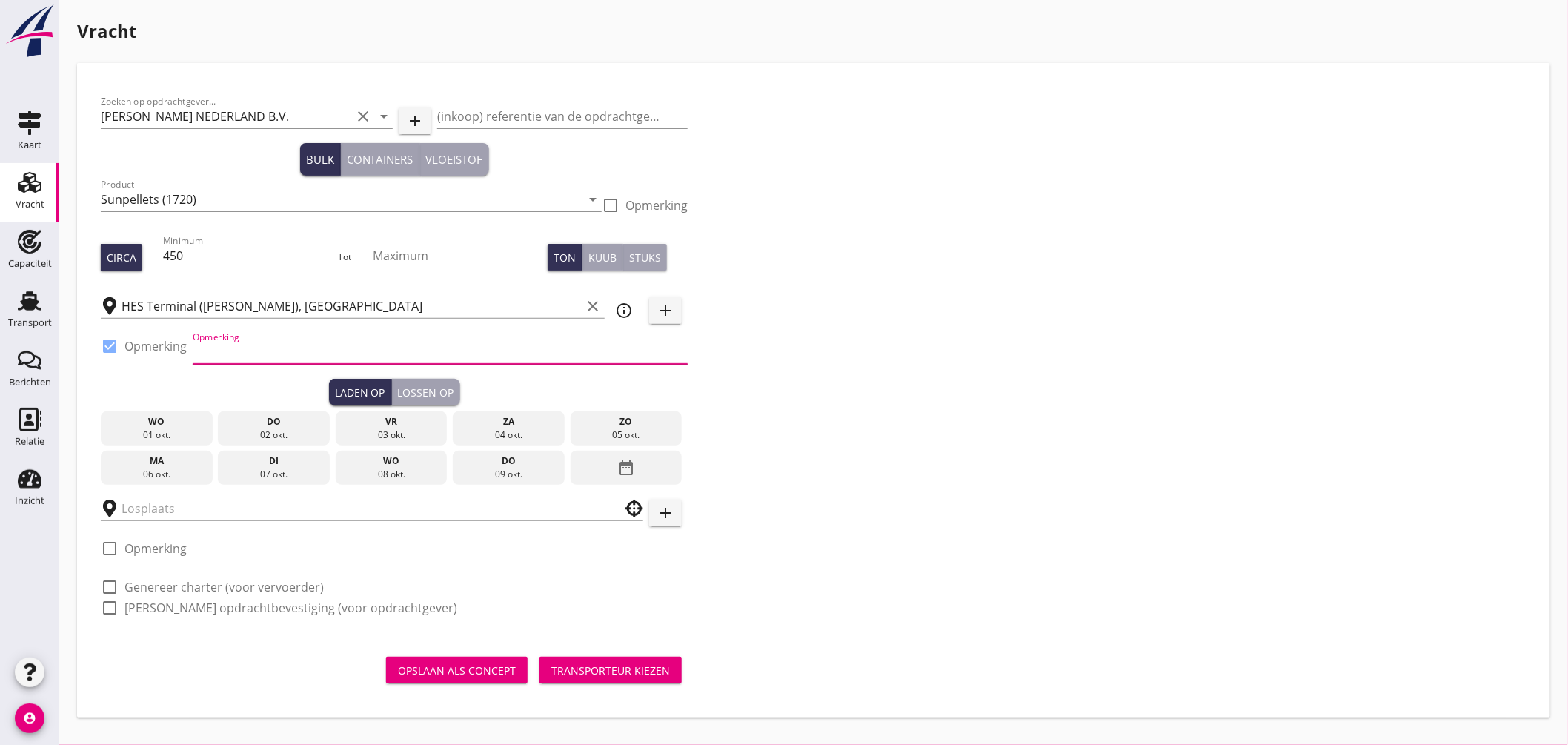
click at [223, 350] on input "Opmerking" at bounding box center [440, 351] width 495 height 23
click at [289, 350] on input "Ex. AQUAHOLIC, Westhaven" at bounding box center [440, 351] width 495 height 23
type input "Ex. AQUAHOLIC, Mercurius-/Westhaven"
click at [196, 461] on div "ma" at bounding box center [157, 460] width 105 height 13
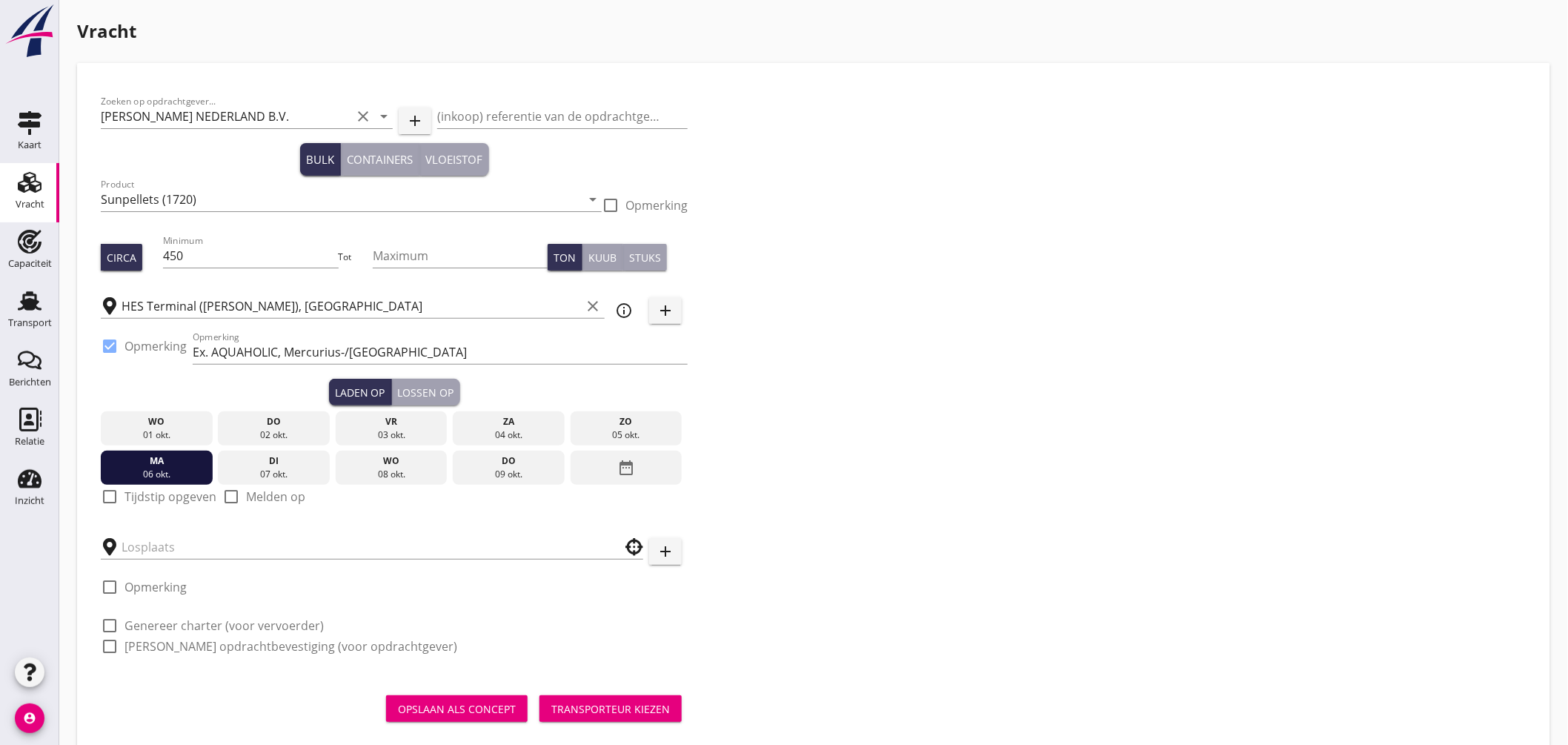
click at [112, 497] on div at bounding box center [109, 497] width 25 height 25
checkbox input "true"
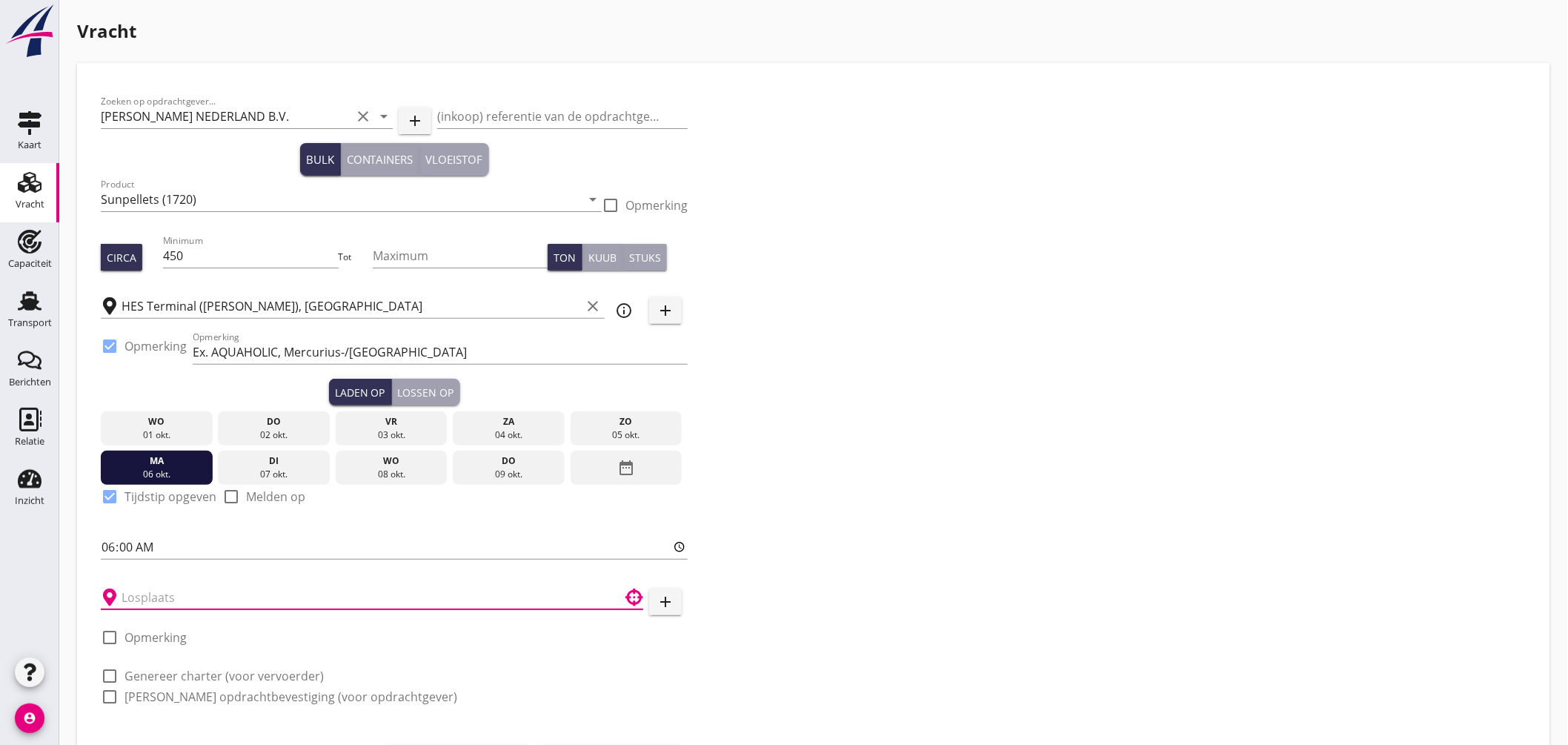
click at [159, 599] on input "text" at bounding box center [362, 597] width 480 height 23
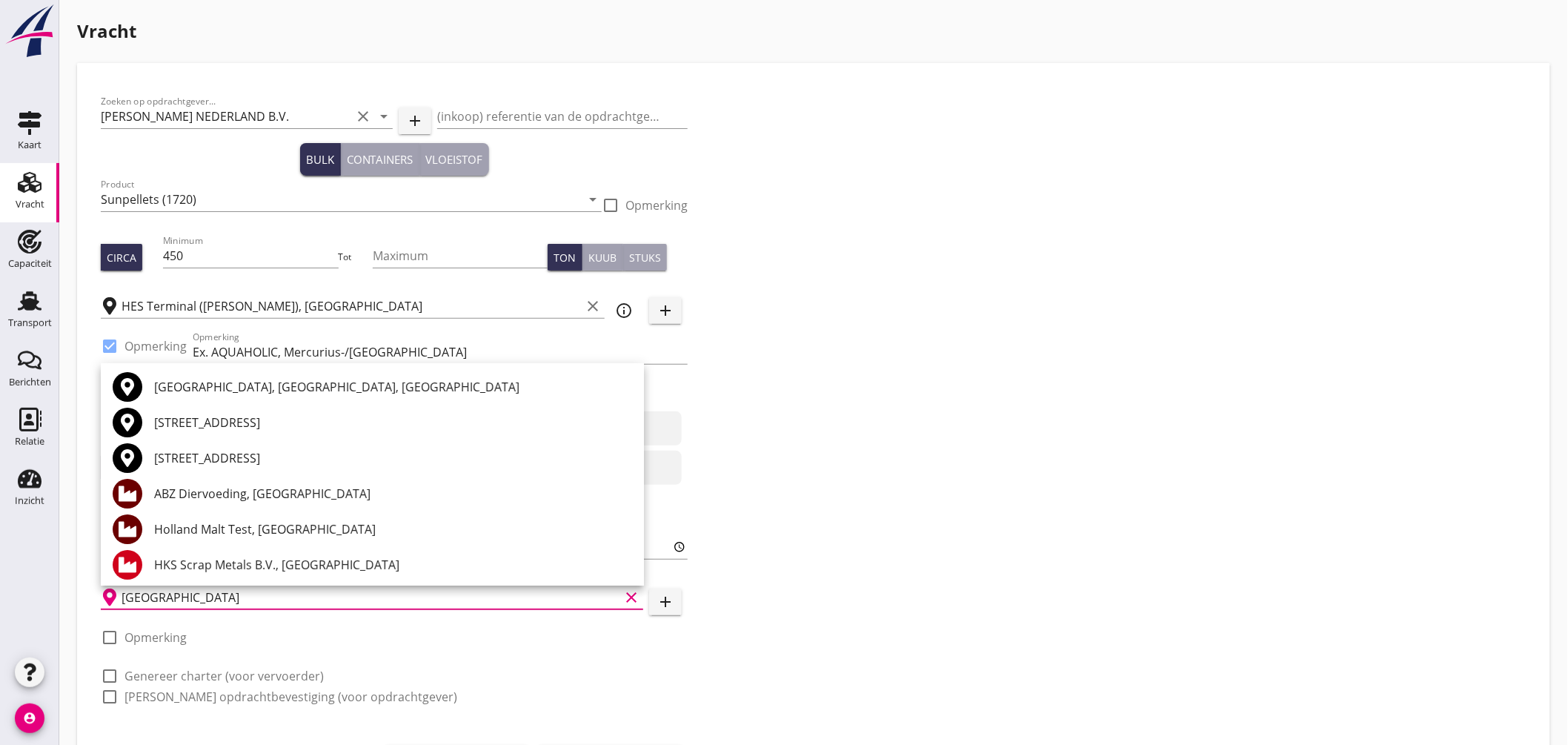
click at [231, 498] on div "ABZ Diervoeding, [GEOGRAPHIC_DATA]" at bounding box center [393, 493] width 478 height 18
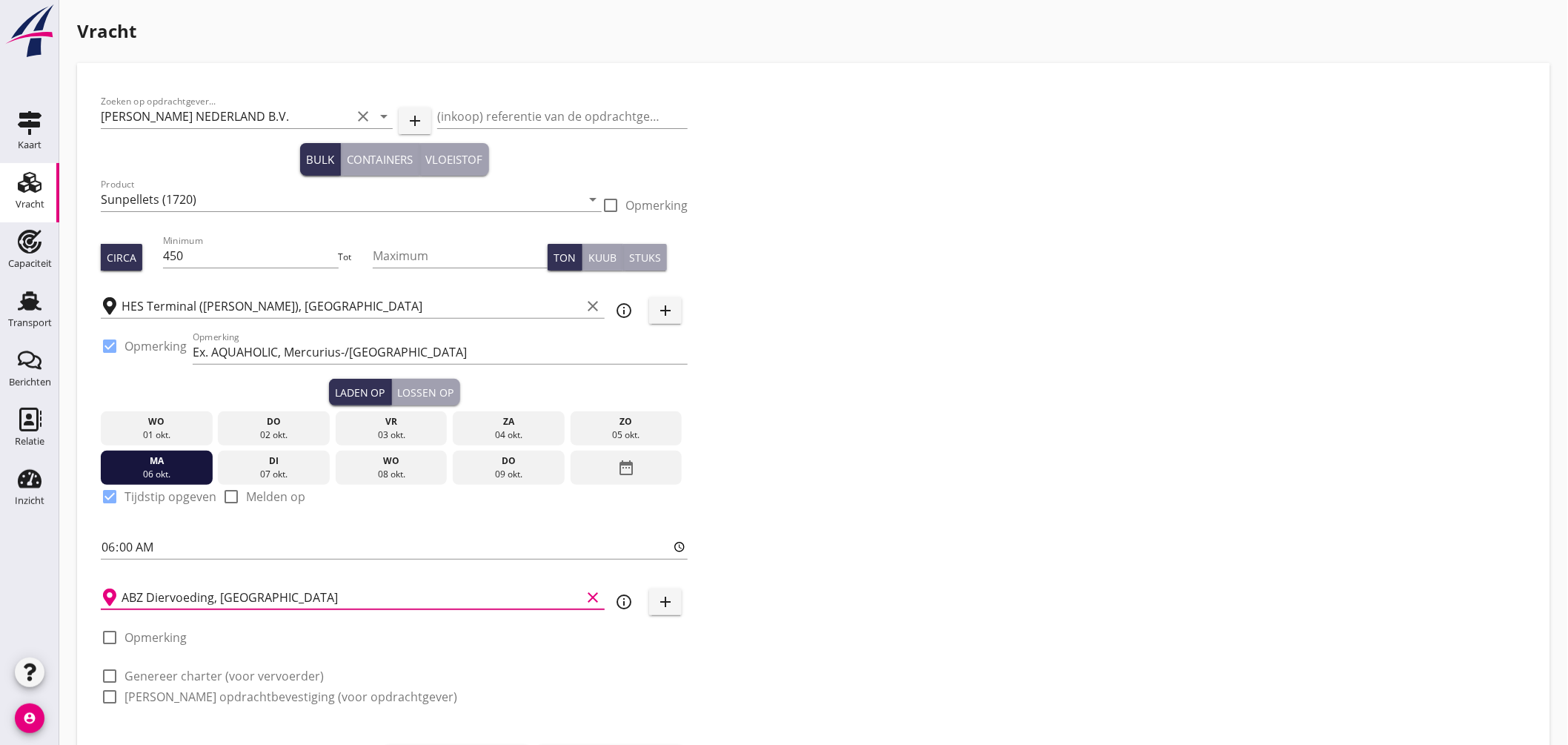
scroll to position [78, 0]
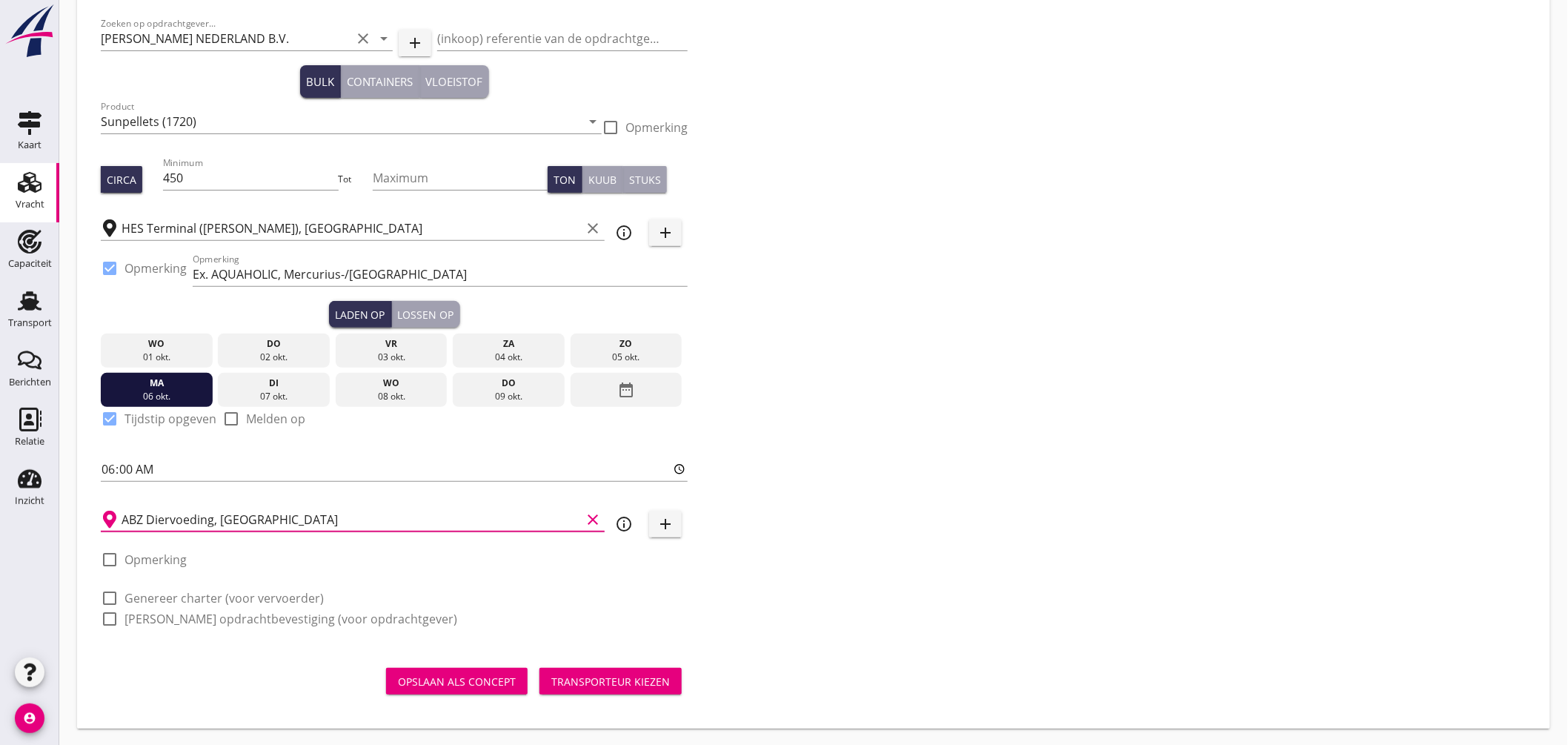
type input "ABZ Diervoeding, [GEOGRAPHIC_DATA]"
drag, startPoint x: 202, startPoint y: 598, endPoint x: 205, endPoint y: 615, distance: 17.3
click at [203, 598] on label "Genereer charter (voor vervoerder)" at bounding box center [224, 598] width 200 height 15
checkbox input "true"
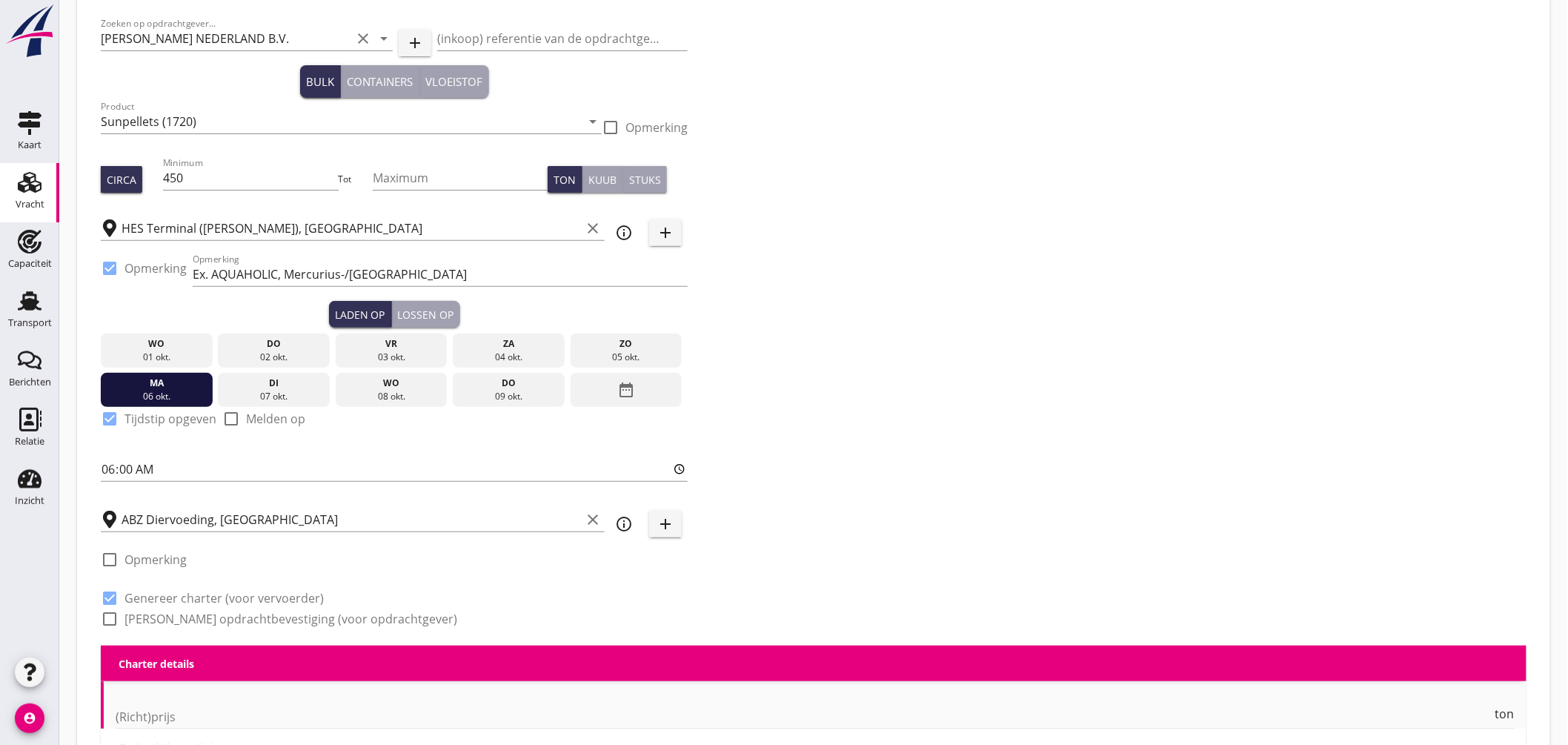
checkbox input "true"
click at [204, 618] on label "Genereer opdrachtbevestiging (voor opdrachtgever)" at bounding box center [291, 619] width 333 height 15
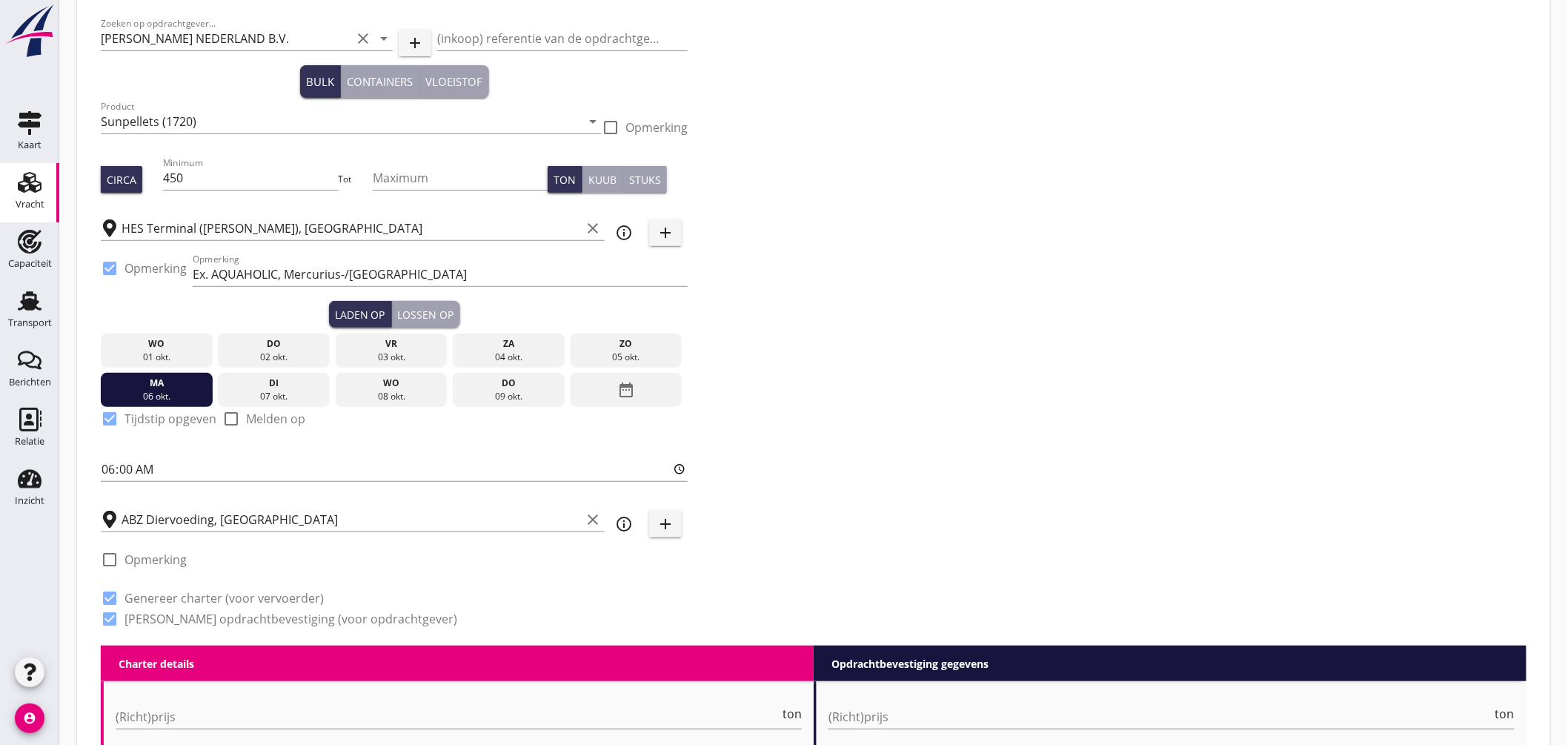
checkbox input "true"
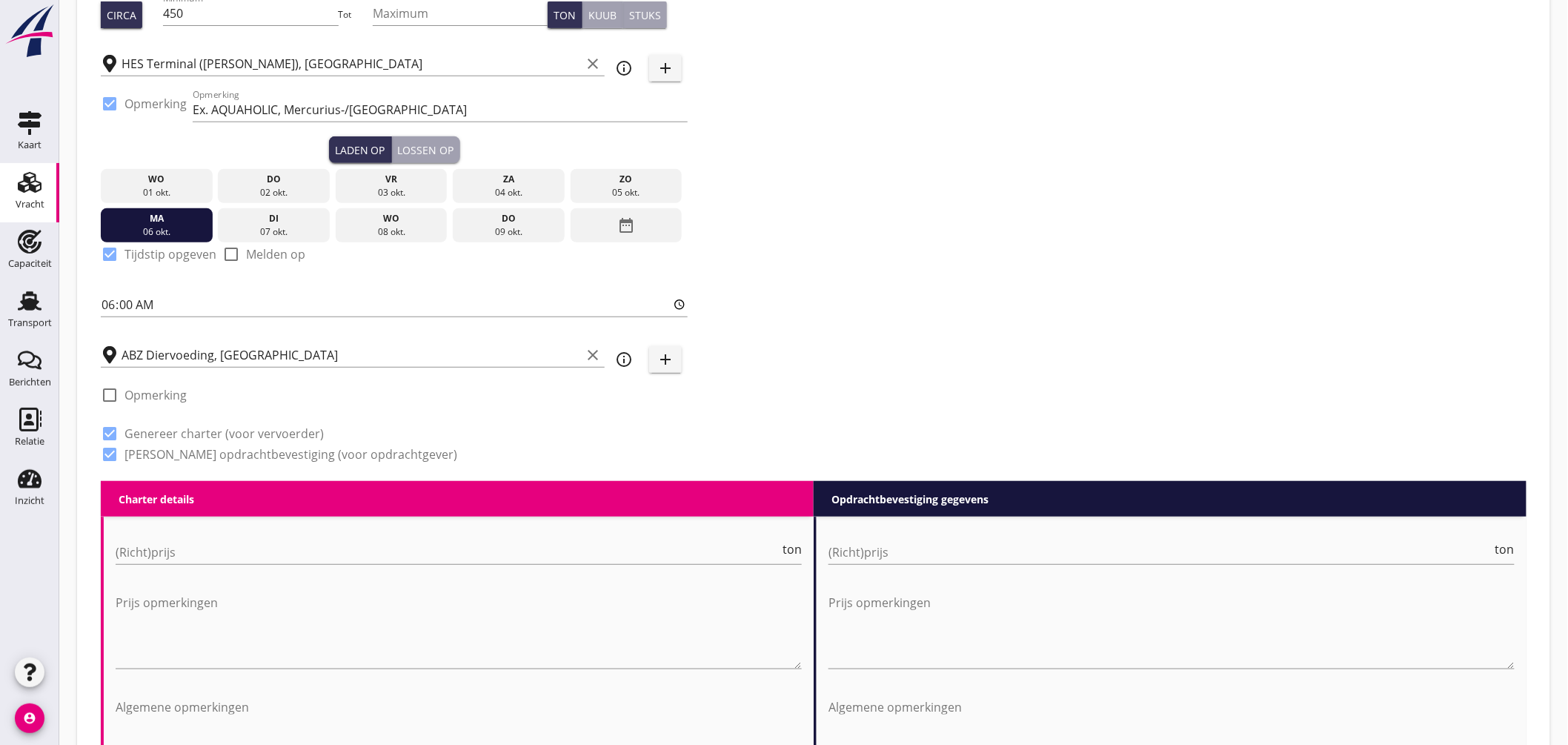
scroll to position [573, 0]
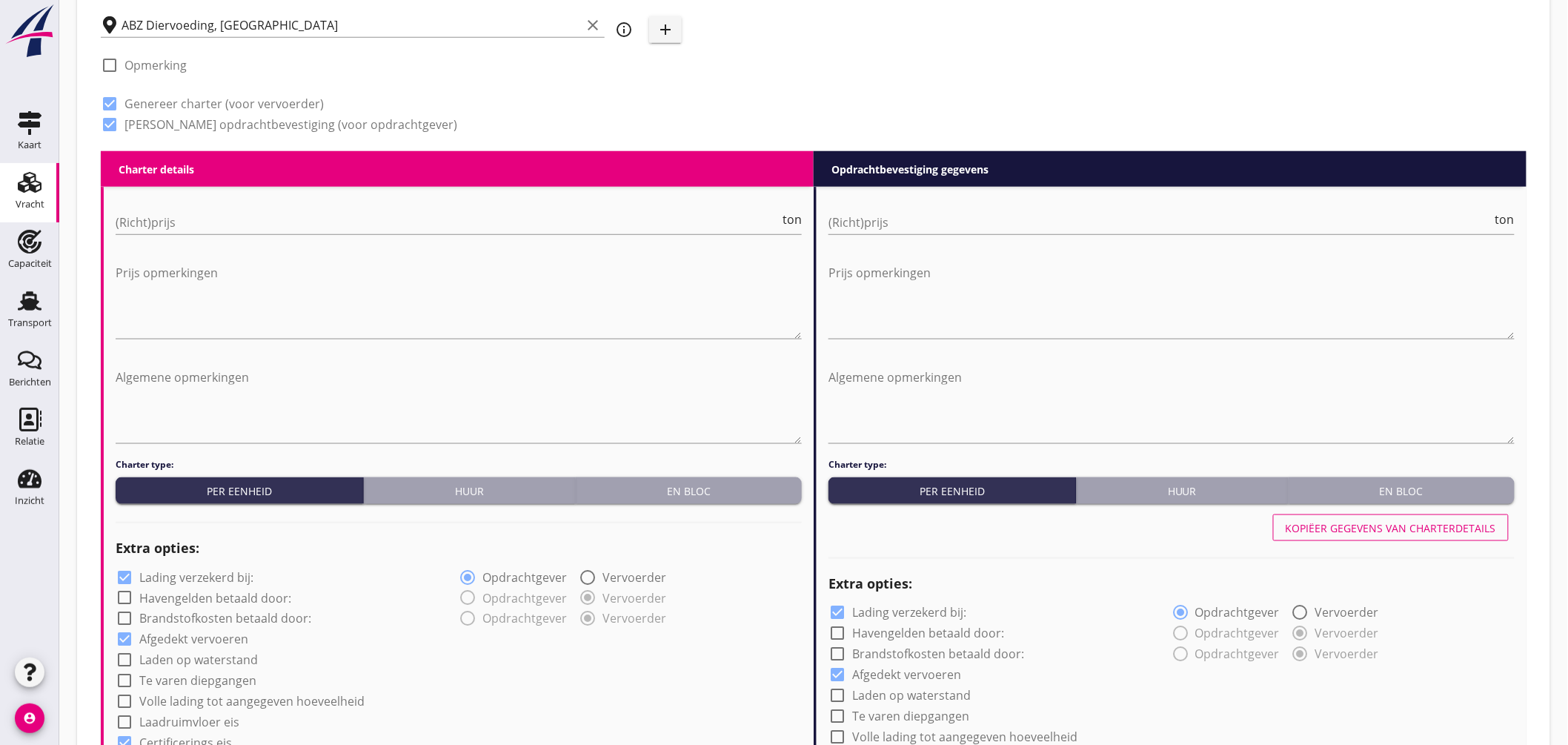
drag, startPoint x: 672, startPoint y: 499, endPoint x: 698, endPoint y: 500, distance: 26.0
click at [675, 499] on button "En bloc" at bounding box center [688, 491] width 226 height 27
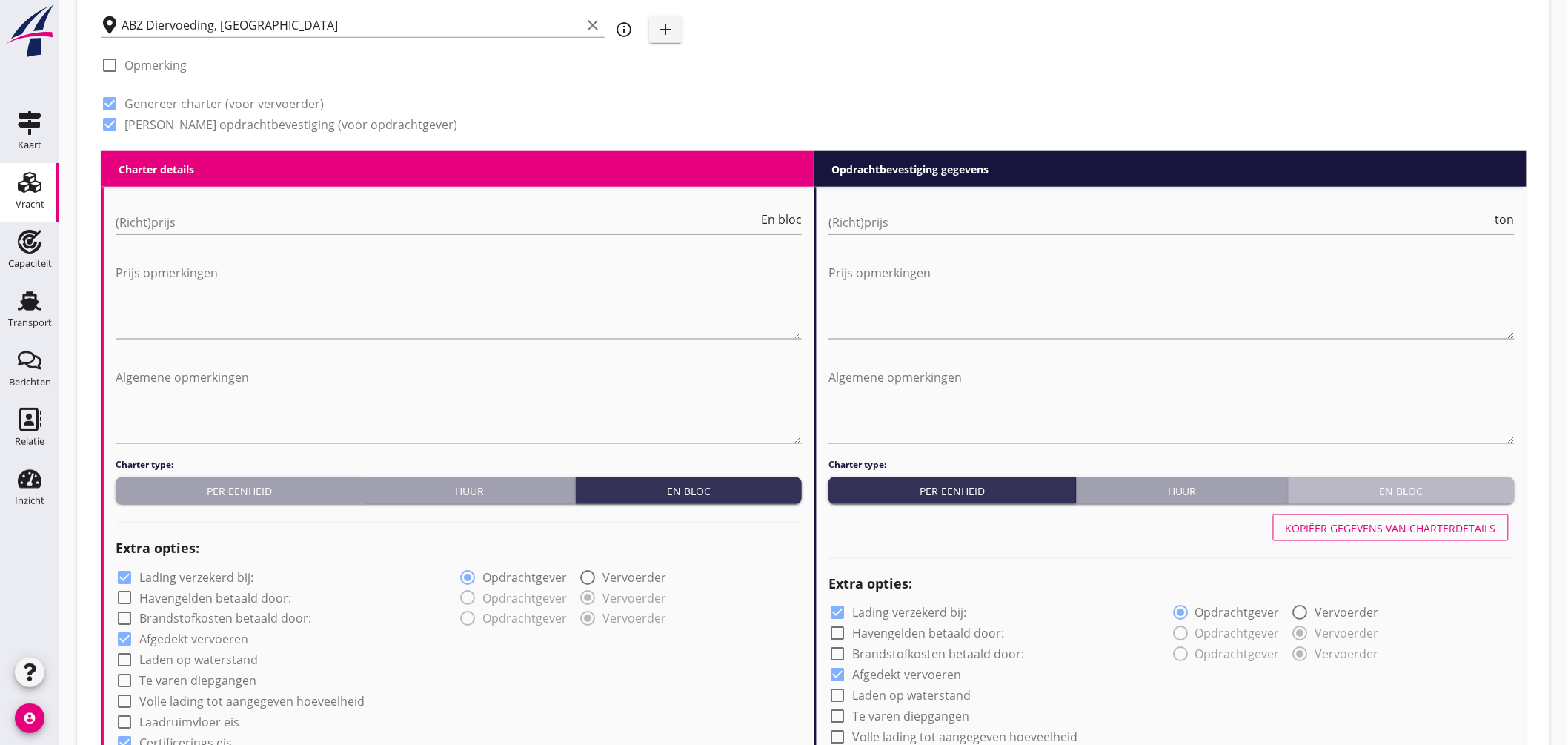
click at [1335, 490] on div "En bloc" at bounding box center [1402, 491] width 214 height 16
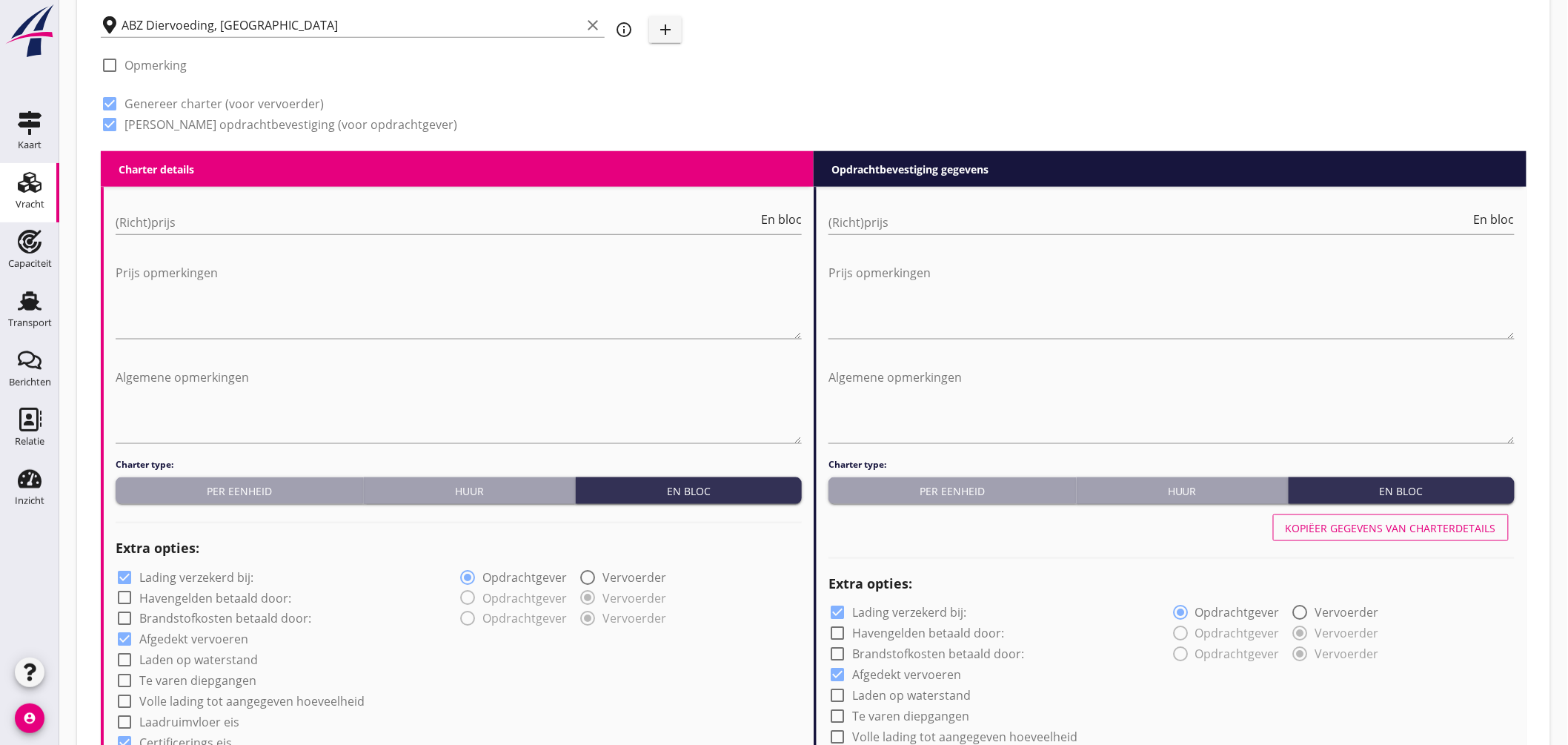
click at [258, 491] on div "Per eenheid" at bounding box center [240, 491] width 236 height 16
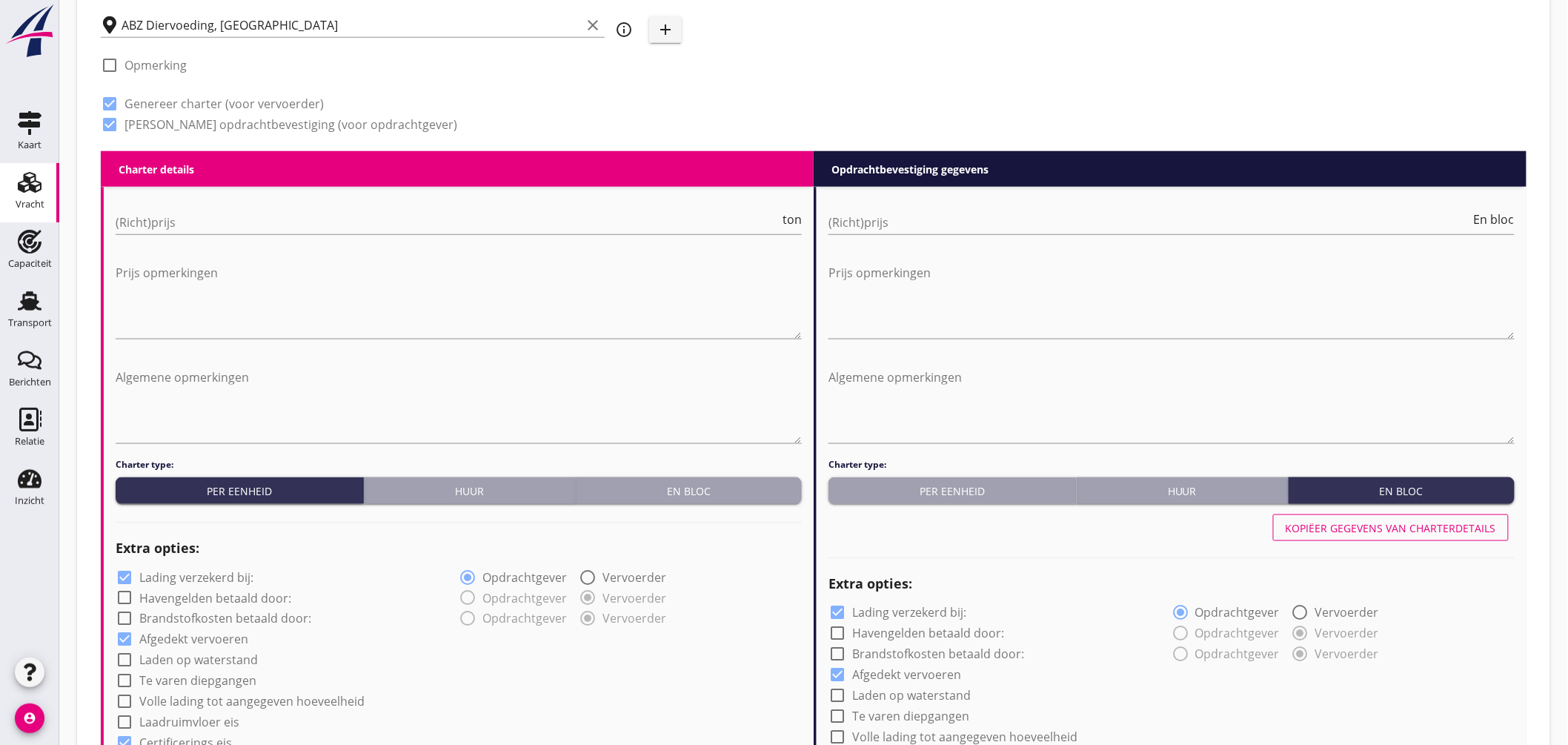
click at [997, 499] on button "Per eenheid" at bounding box center [952, 491] width 248 height 27
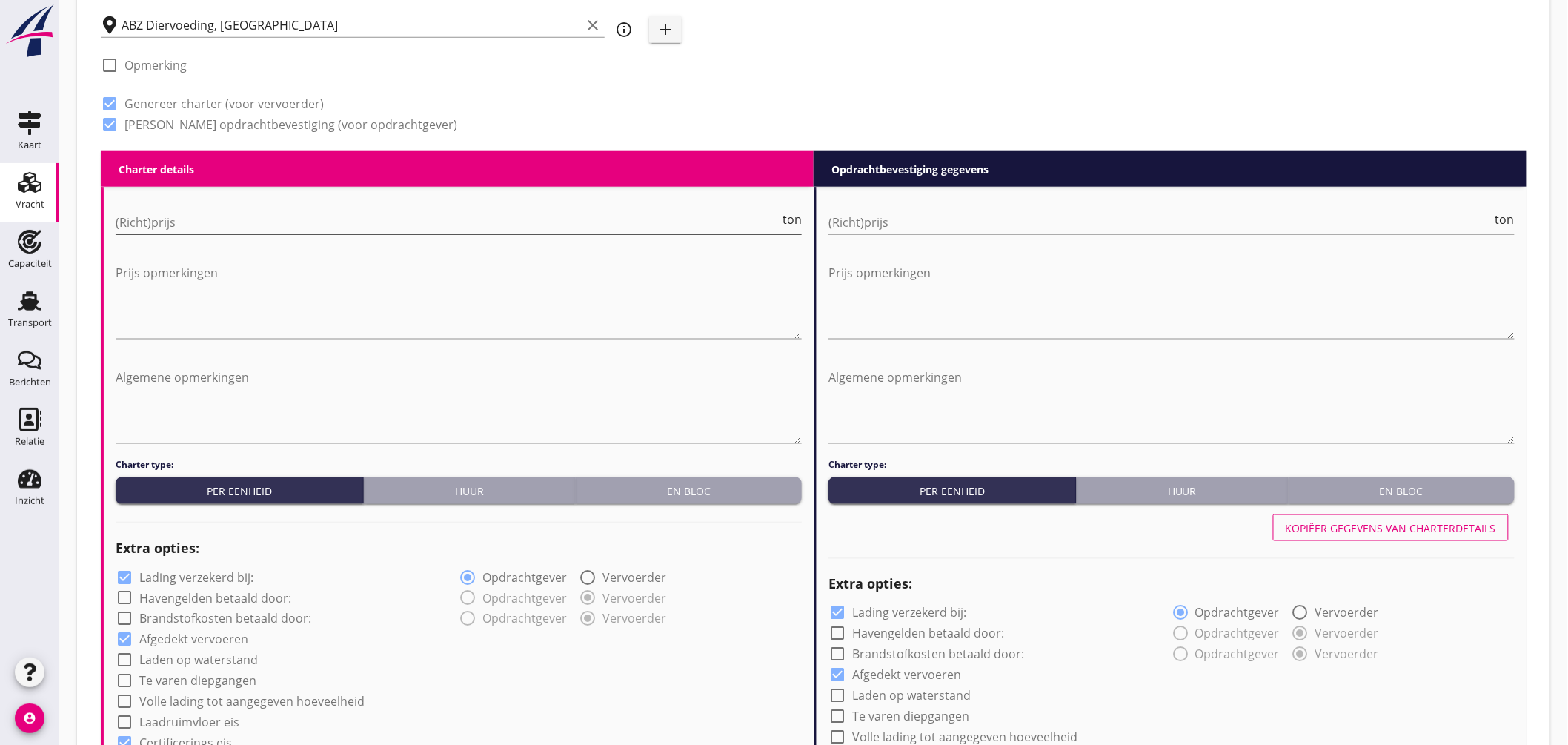
click at [247, 214] on input "(Richt)prijs" at bounding box center [448, 222] width 664 height 23
type input "9"
click at [866, 226] on input "(Richt)prijs" at bounding box center [1161, 222] width 664 height 23
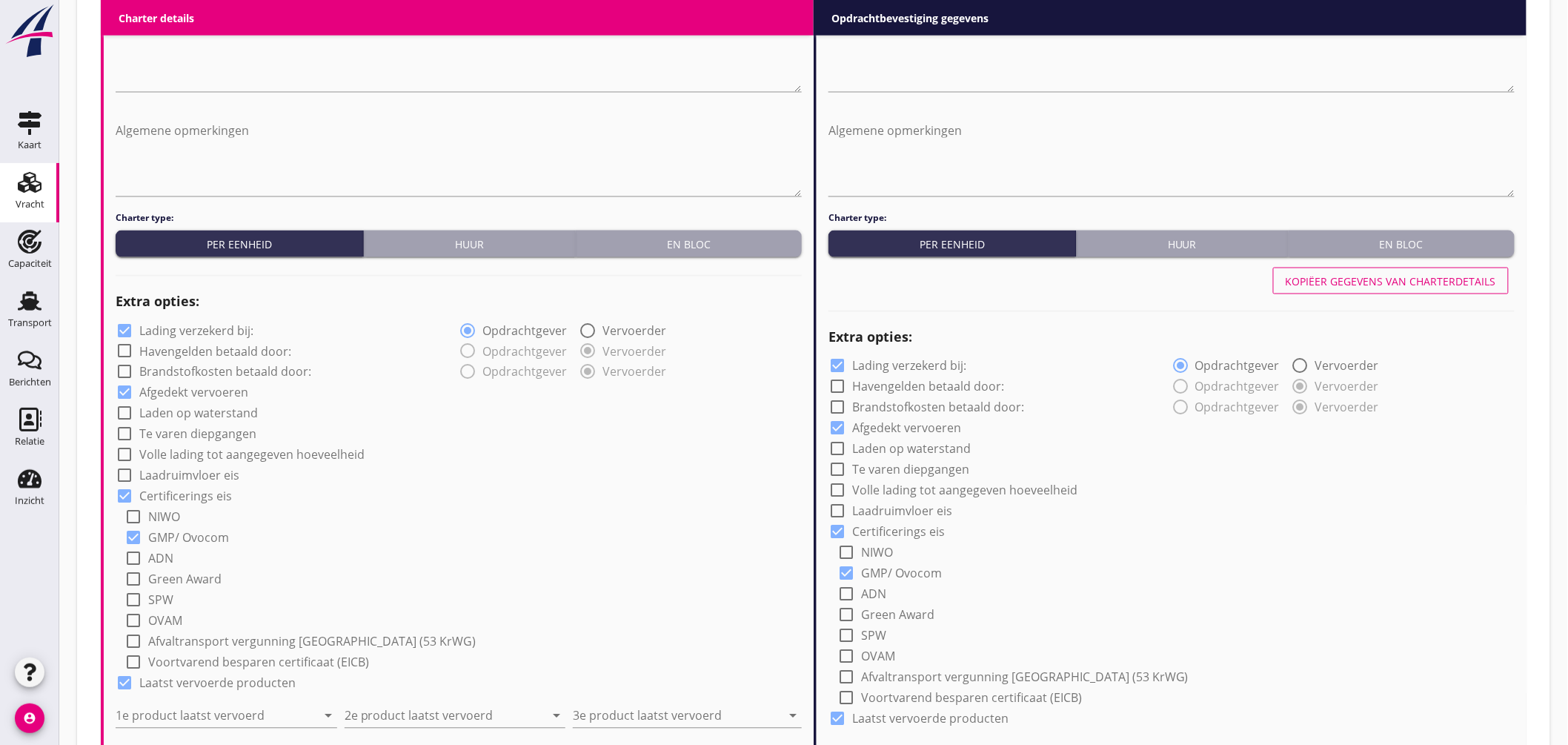
scroll to position [1066, 0]
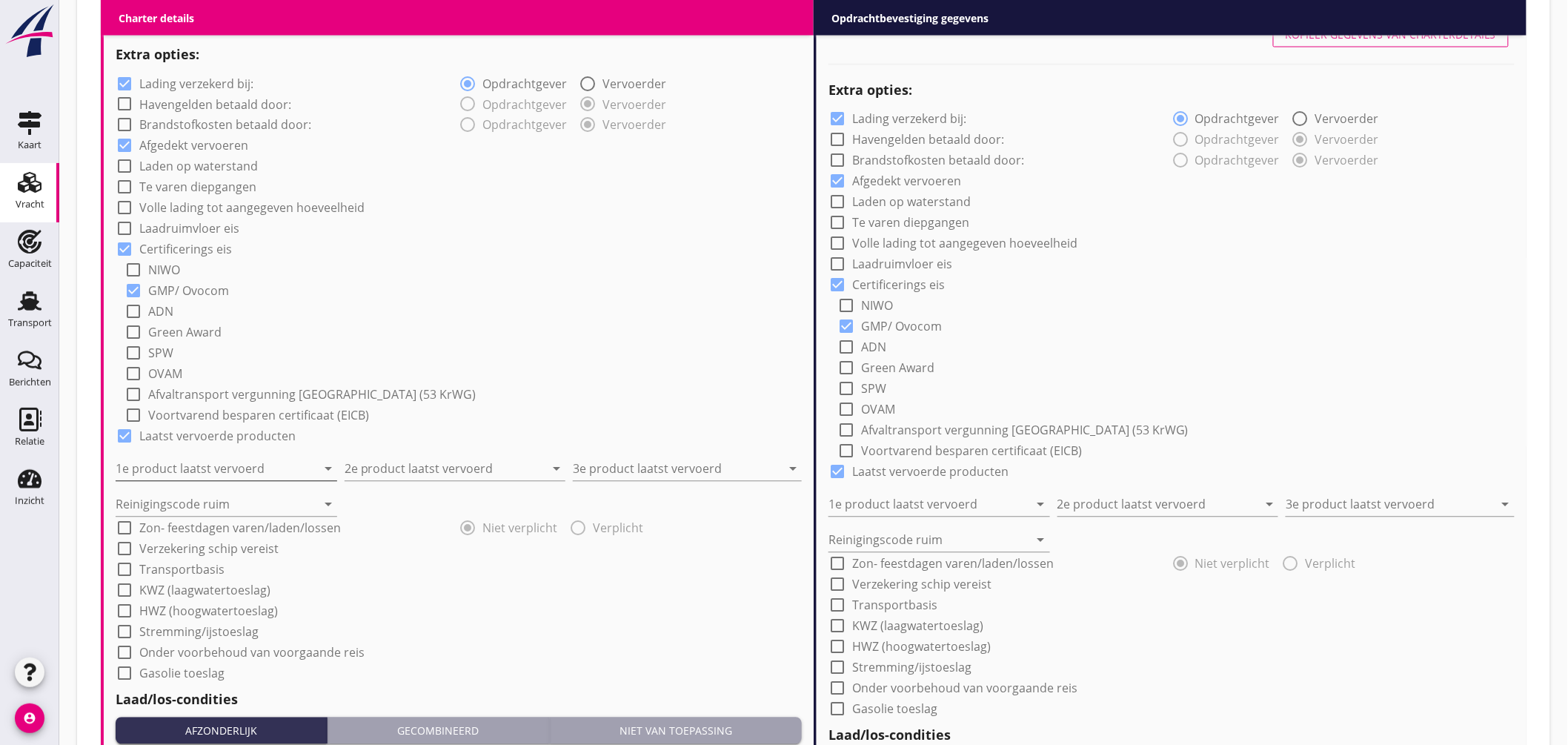
type input "9.25"
drag, startPoint x: 254, startPoint y: 460, endPoint x: 260, endPoint y: 450, distance: 11.7
click at [253, 460] on input "1e product laatst vervoerd" at bounding box center [216, 469] width 201 height 23
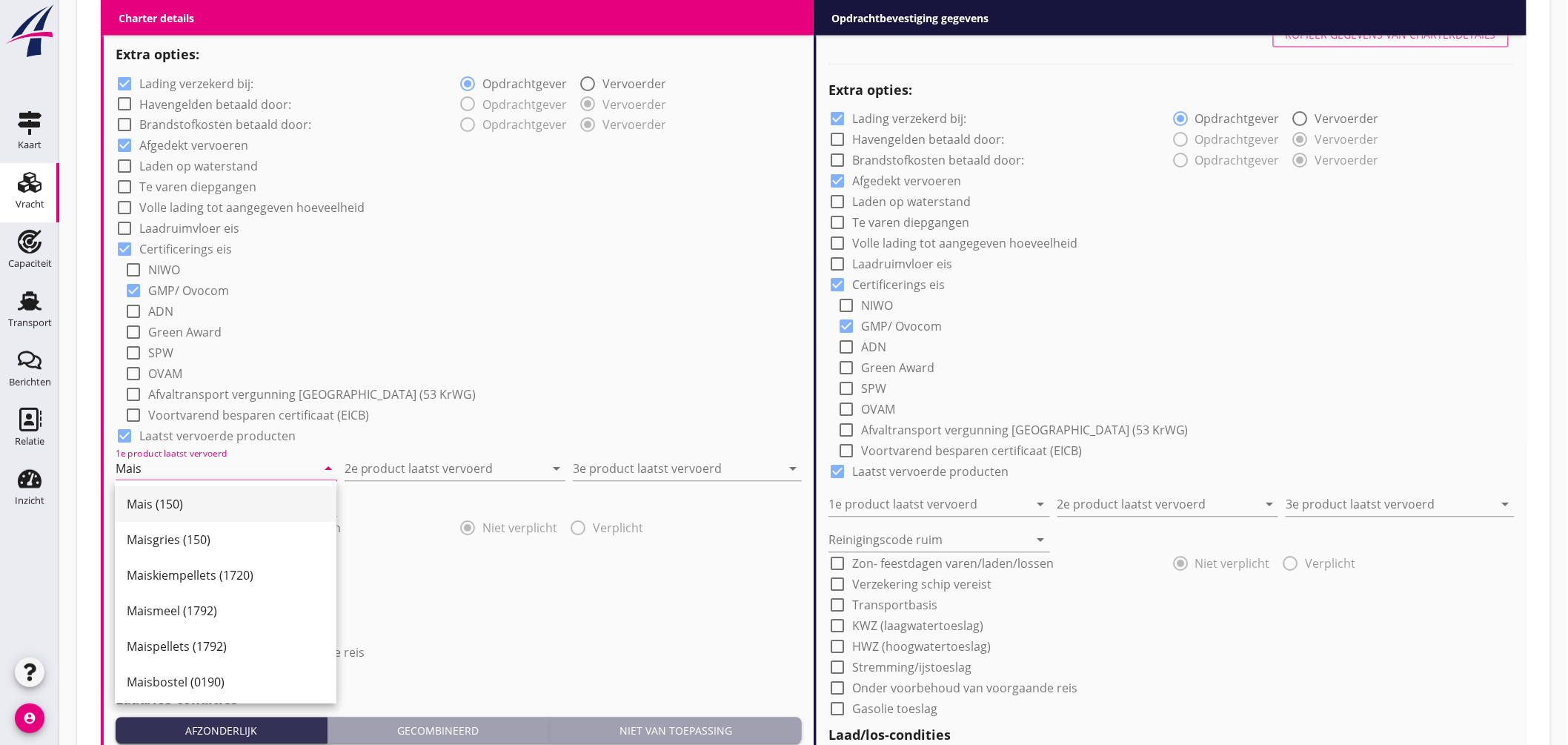
click at [222, 504] on div "Mais (150)" at bounding box center [226, 504] width 198 height 18
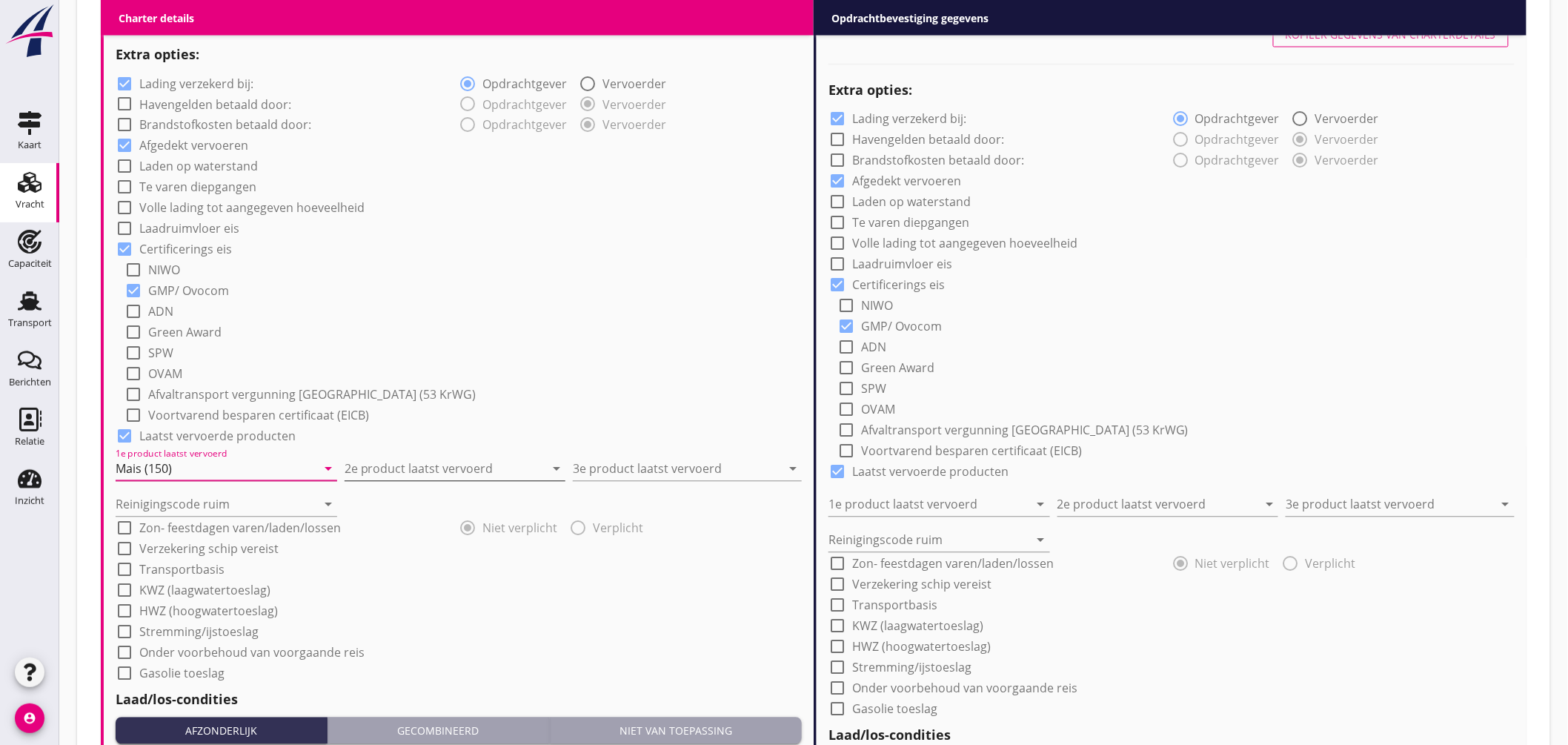
type input "Mais (150)"
click at [405, 461] on input "2e product laatst vervoerd" at bounding box center [445, 469] width 201 height 23
click at [400, 500] on div "Grind (6120)" at bounding box center [454, 504] width 198 height 18
type input "Grind (6120)"
click at [614, 463] on input "3e product laatst vervoerd" at bounding box center [676, 469] width 208 height 23
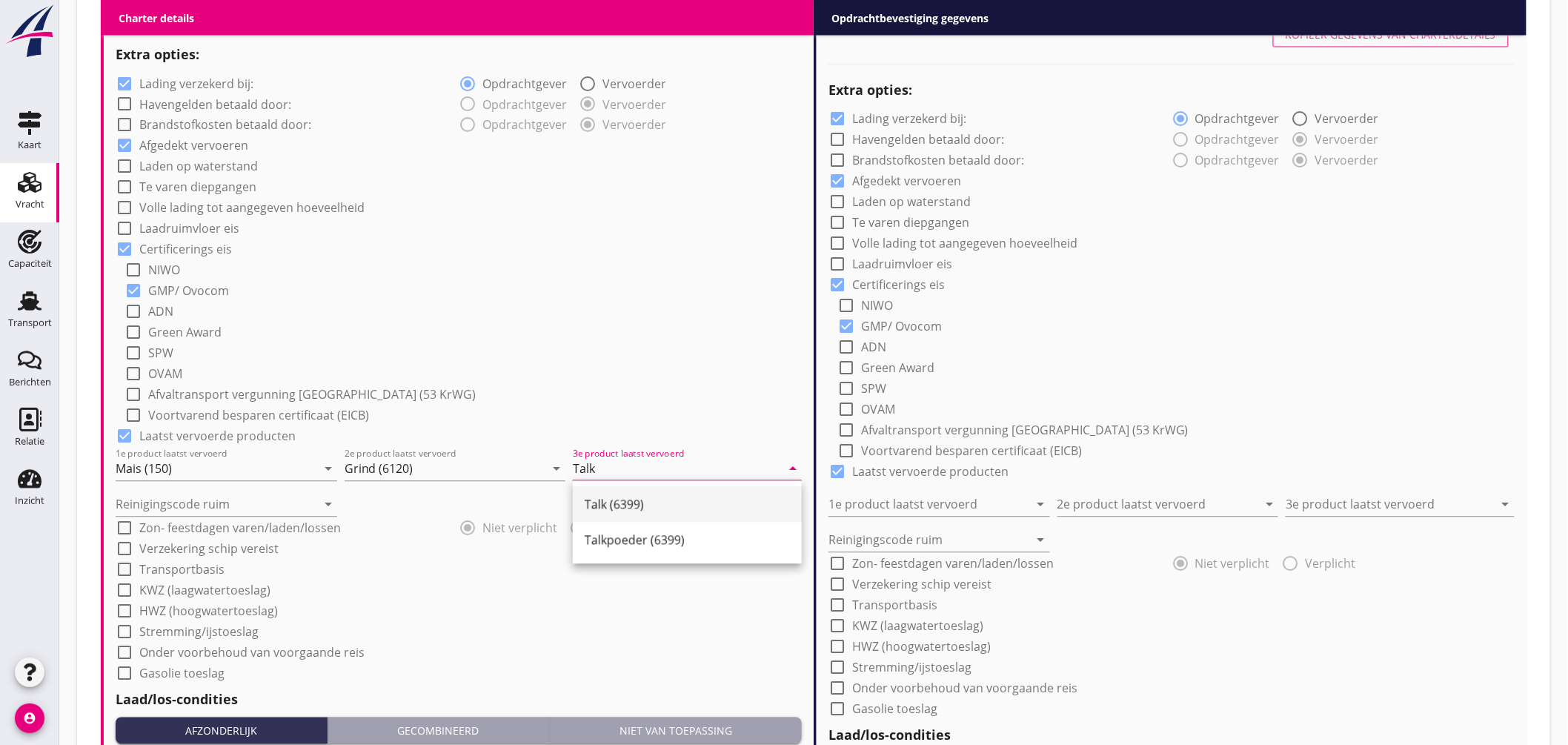
click at [608, 498] on div "Talk (6399)" at bounding box center [687, 504] width 205 height 18
type input "Talk (6399)"
click at [205, 510] on input "Reinigingscode ruim" at bounding box center [216, 504] width 201 height 23
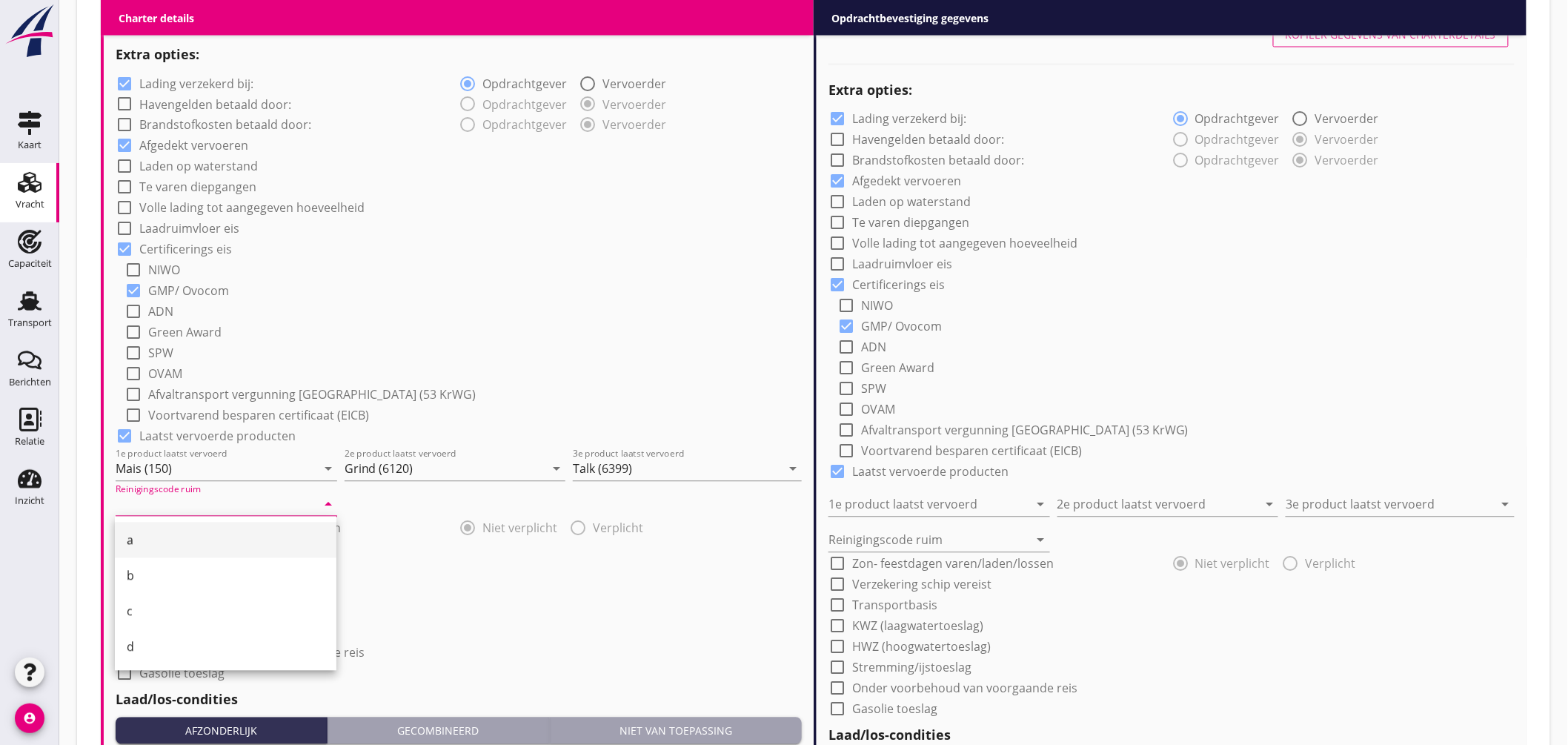
click at [164, 536] on div "a" at bounding box center [226, 540] width 198 height 18
type input "a"
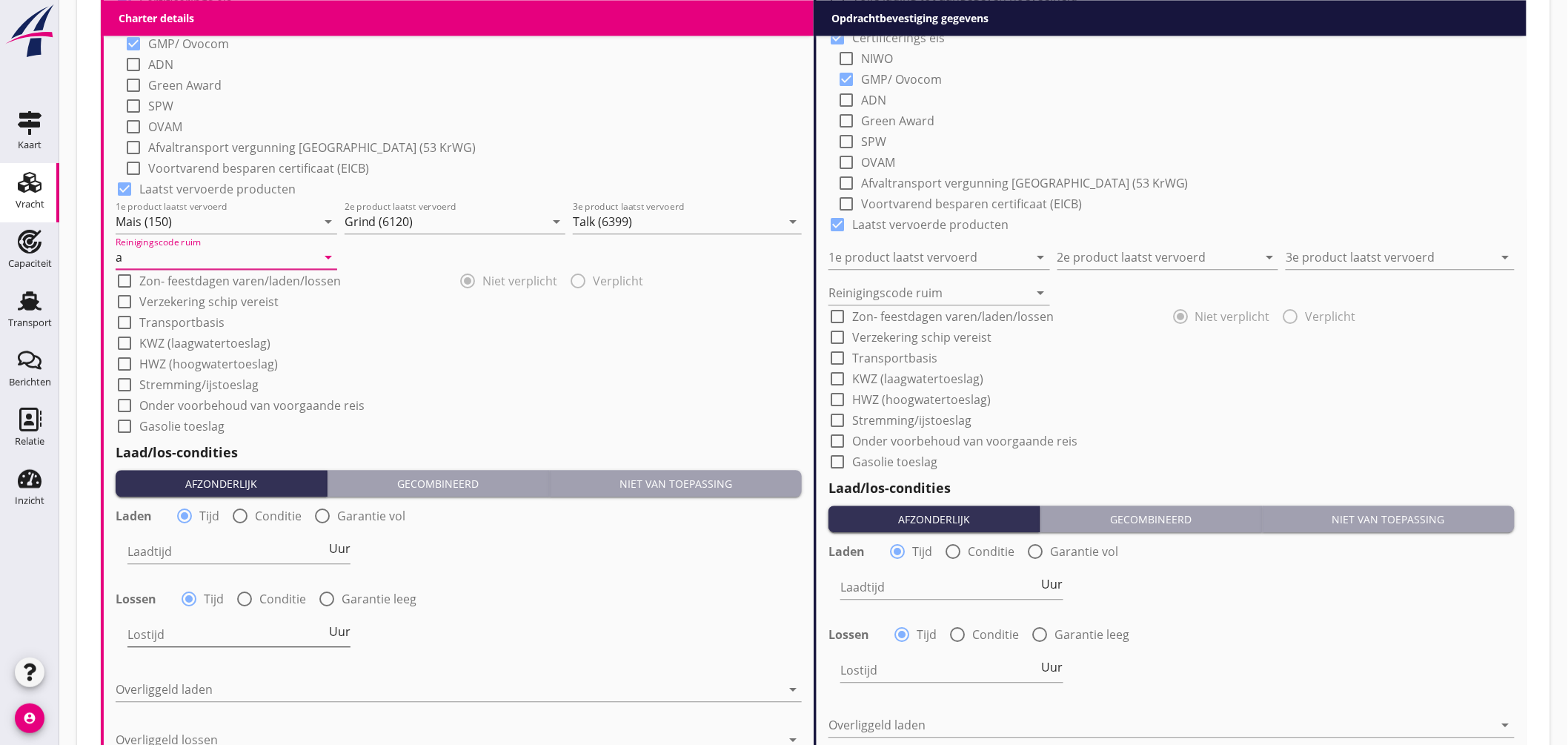
scroll to position [1397, 0]
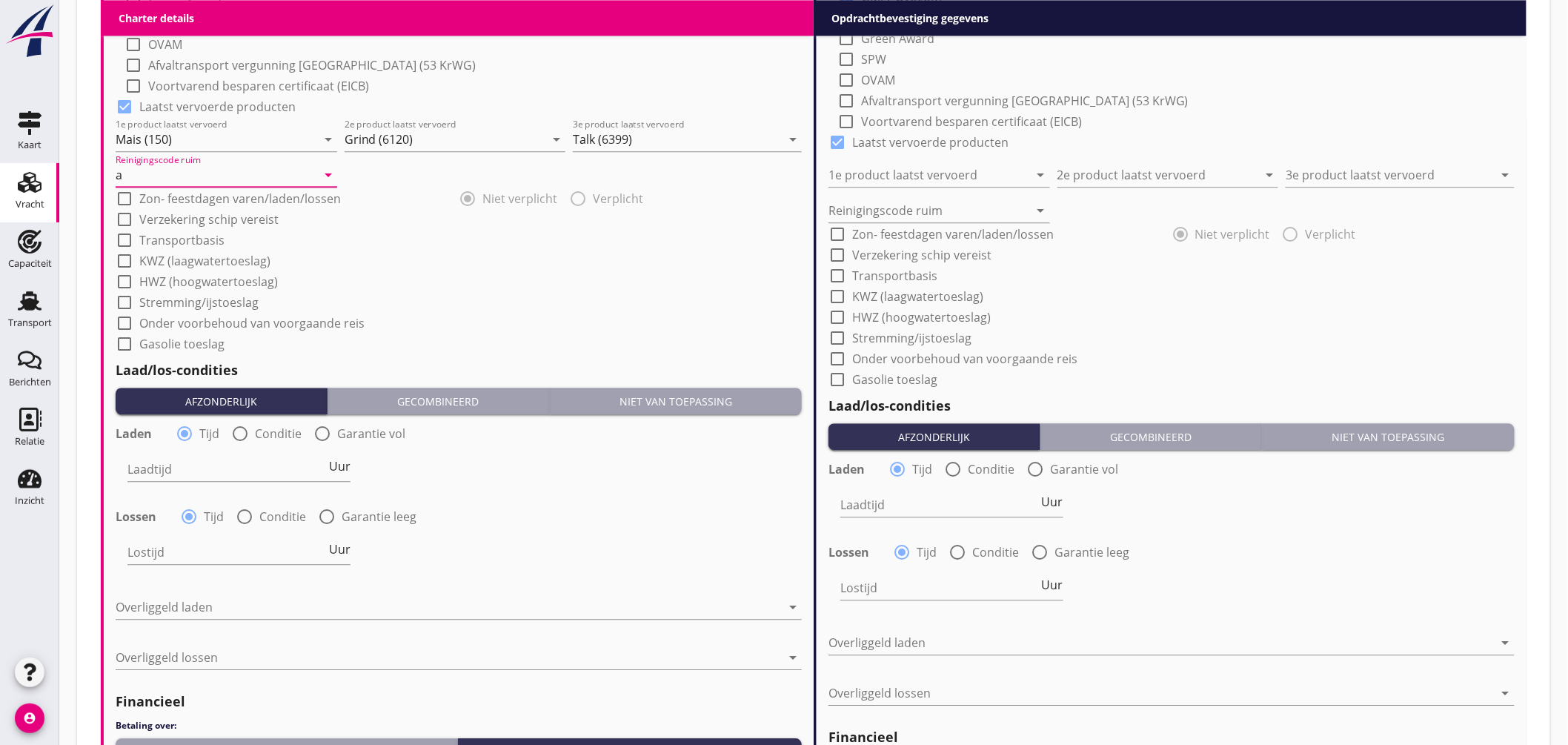
drag, startPoint x: 234, startPoint y: 435, endPoint x: 241, endPoint y: 446, distance: 13.0
click at [234, 436] on div at bounding box center [240, 434] width 25 height 25
radio input "false"
radio input "true"
click at [246, 472] on div at bounding box center [285, 469] width 315 height 23
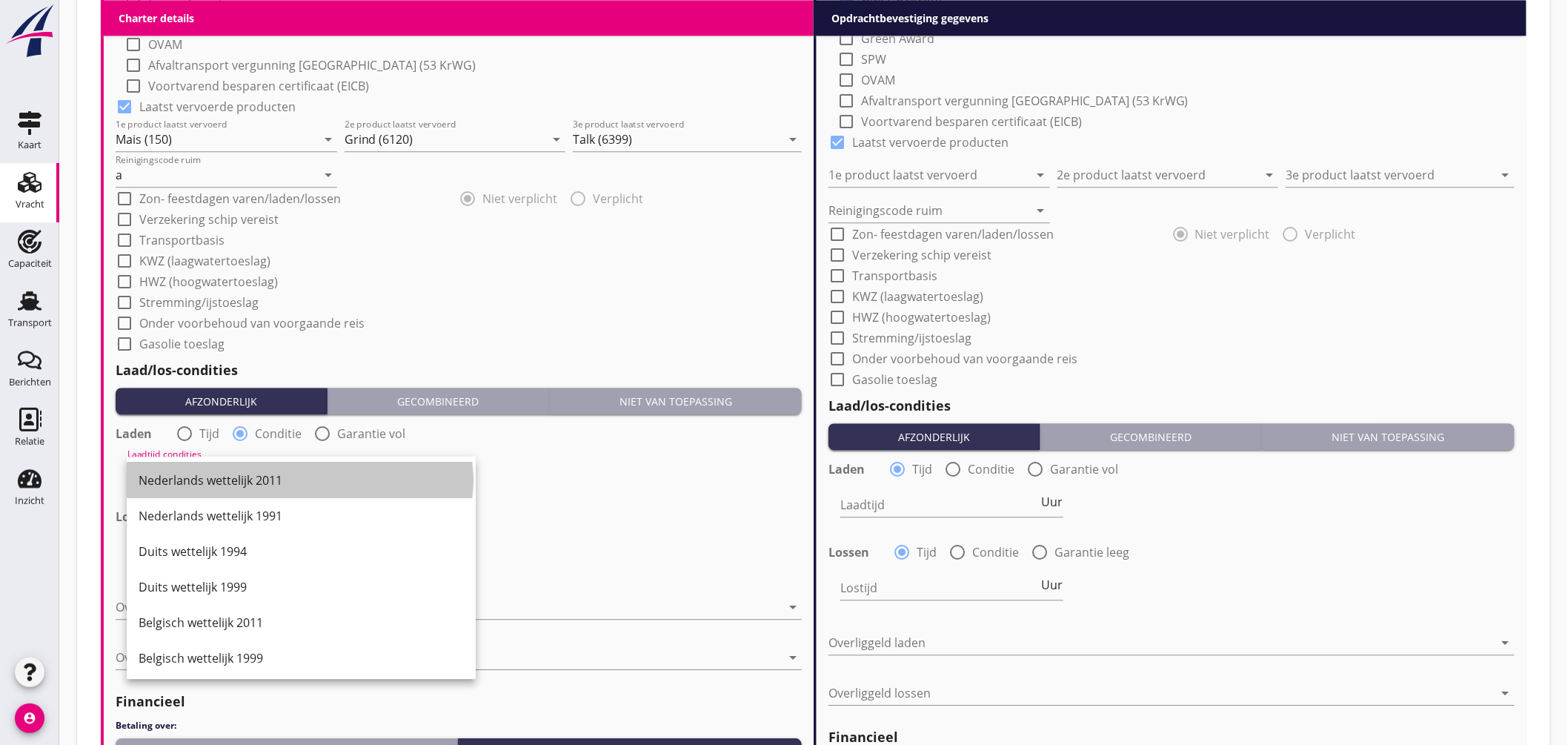
click at [250, 478] on div "Nederlands wettelijk 2011" at bounding box center [301, 480] width 325 height 18
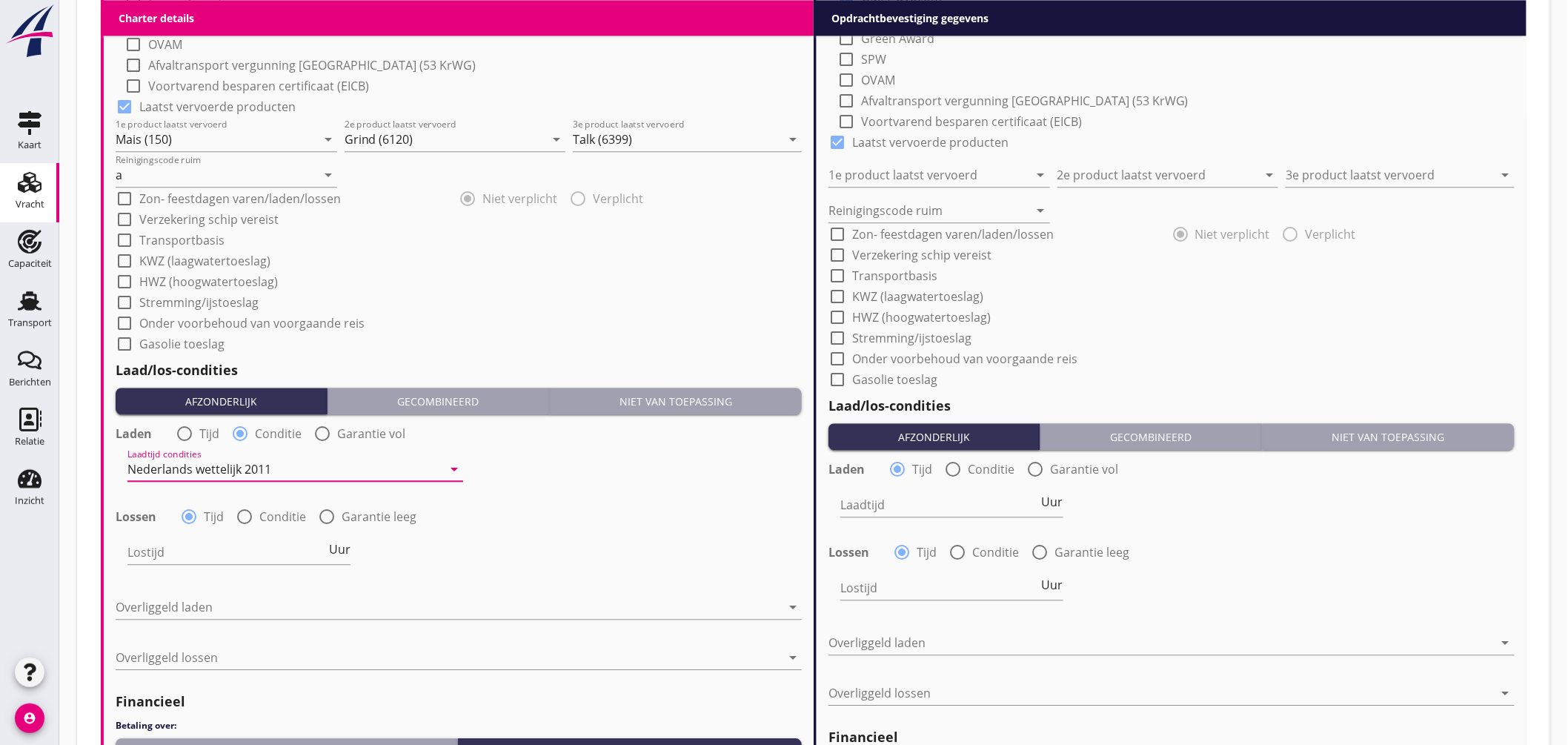
click at [247, 512] on div at bounding box center [244, 517] width 25 height 25
radio input "false"
radio input "true"
click at [249, 547] on div at bounding box center [285, 552] width 315 height 23
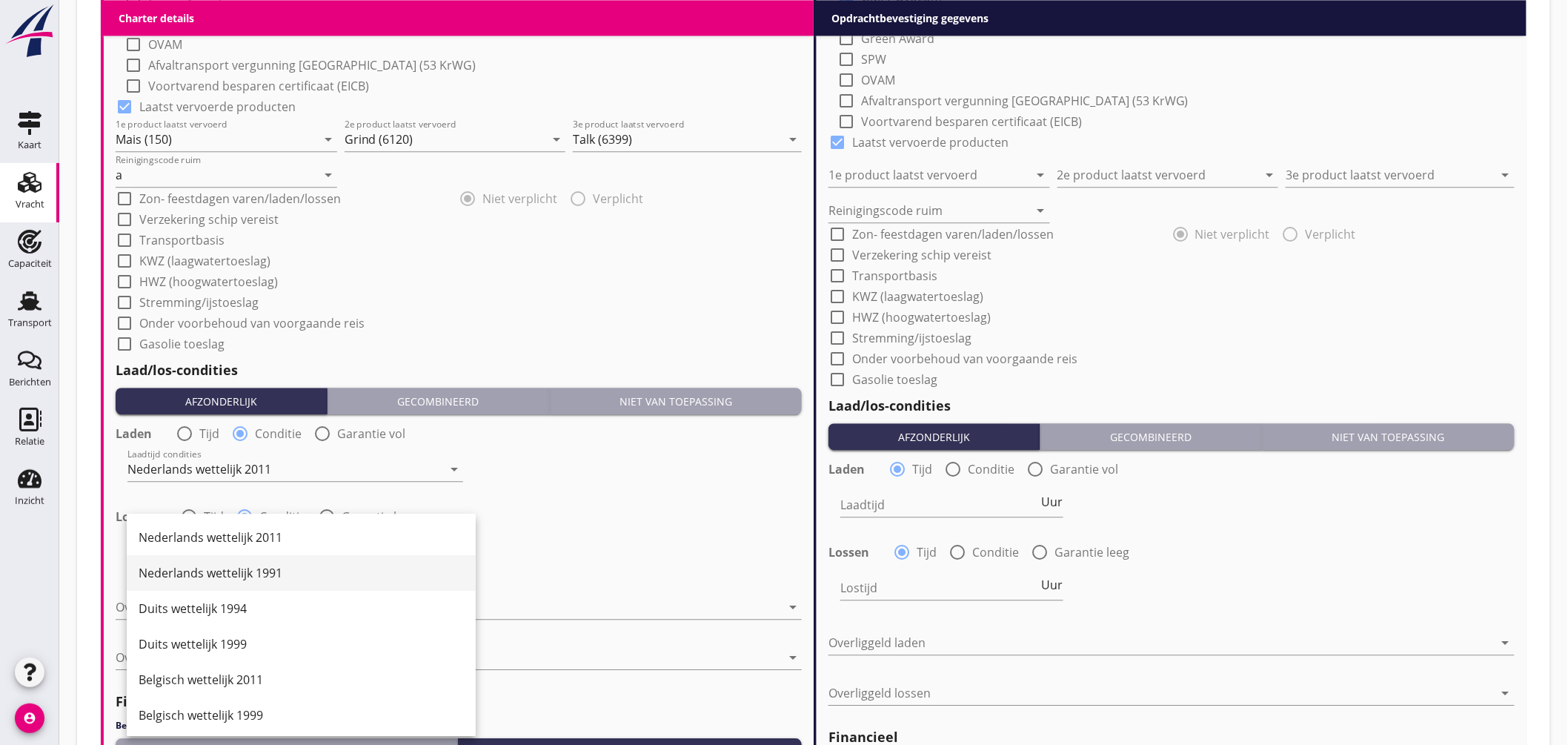
click at [256, 556] on div "Nederlands wettelijk 1991" at bounding box center [301, 573] width 325 height 35
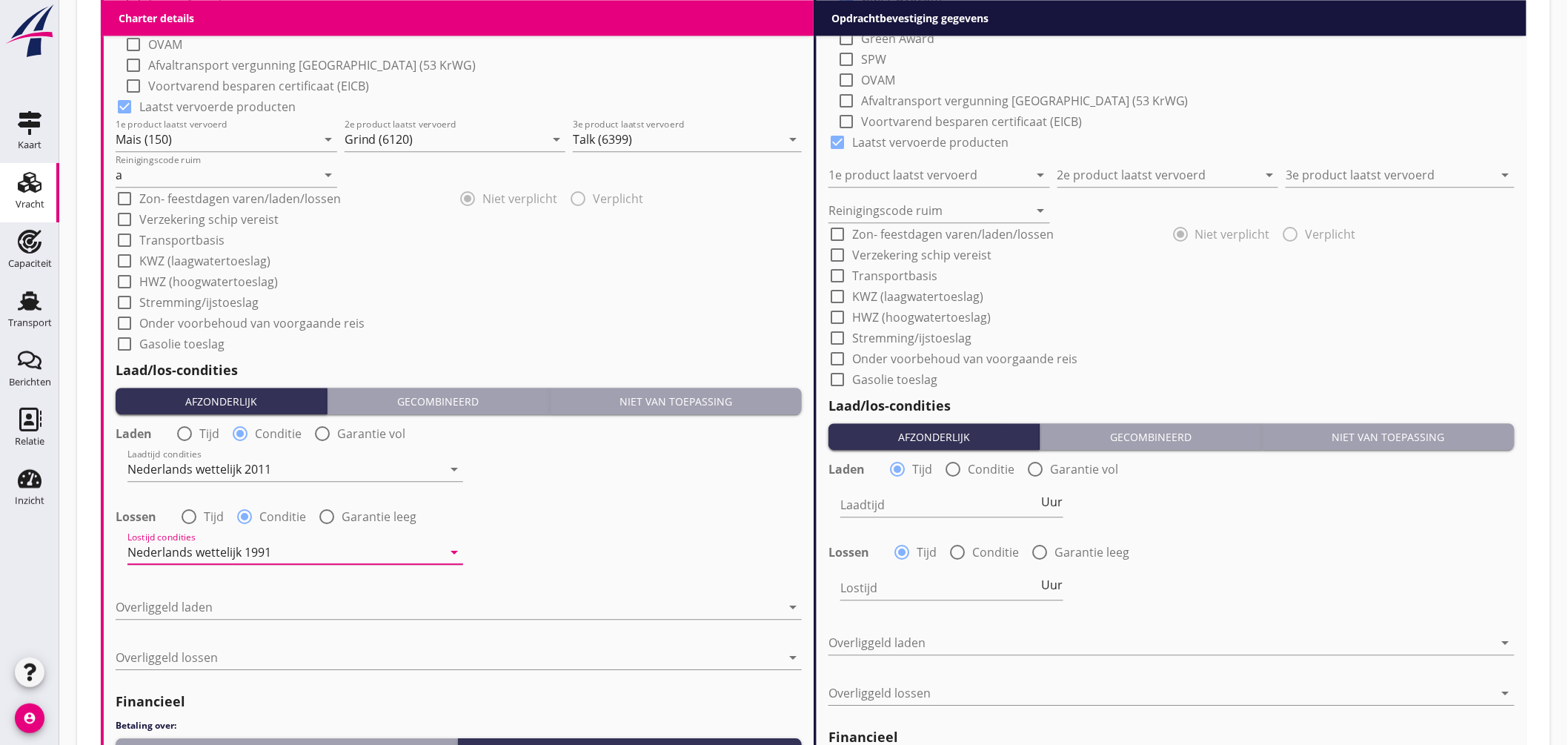
click at [257, 546] on div "Nederlands wettelijk 1991" at bounding box center [199, 552] width 144 height 13
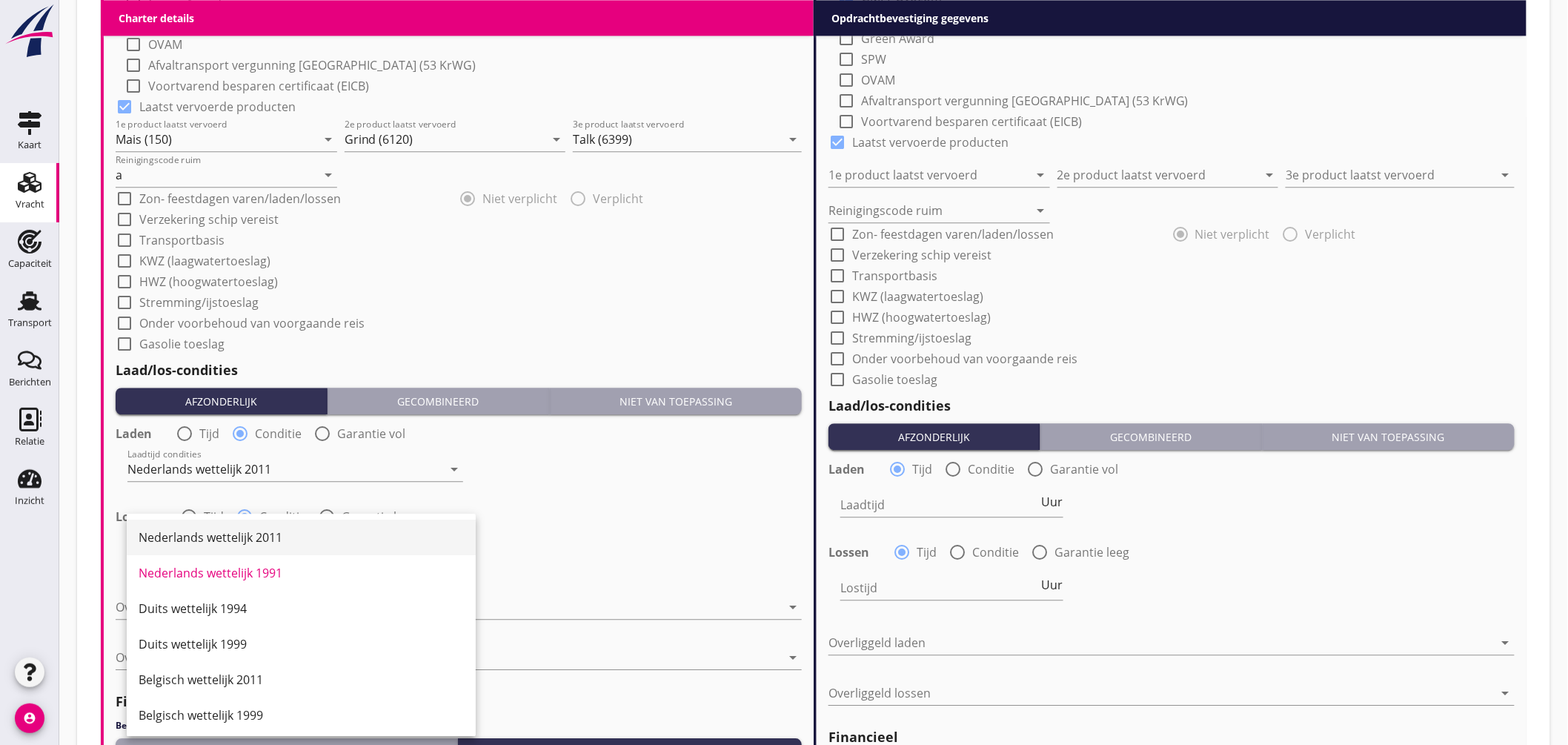
click at [258, 543] on div "Nederlands wettelijk 2011" at bounding box center [301, 537] width 325 height 18
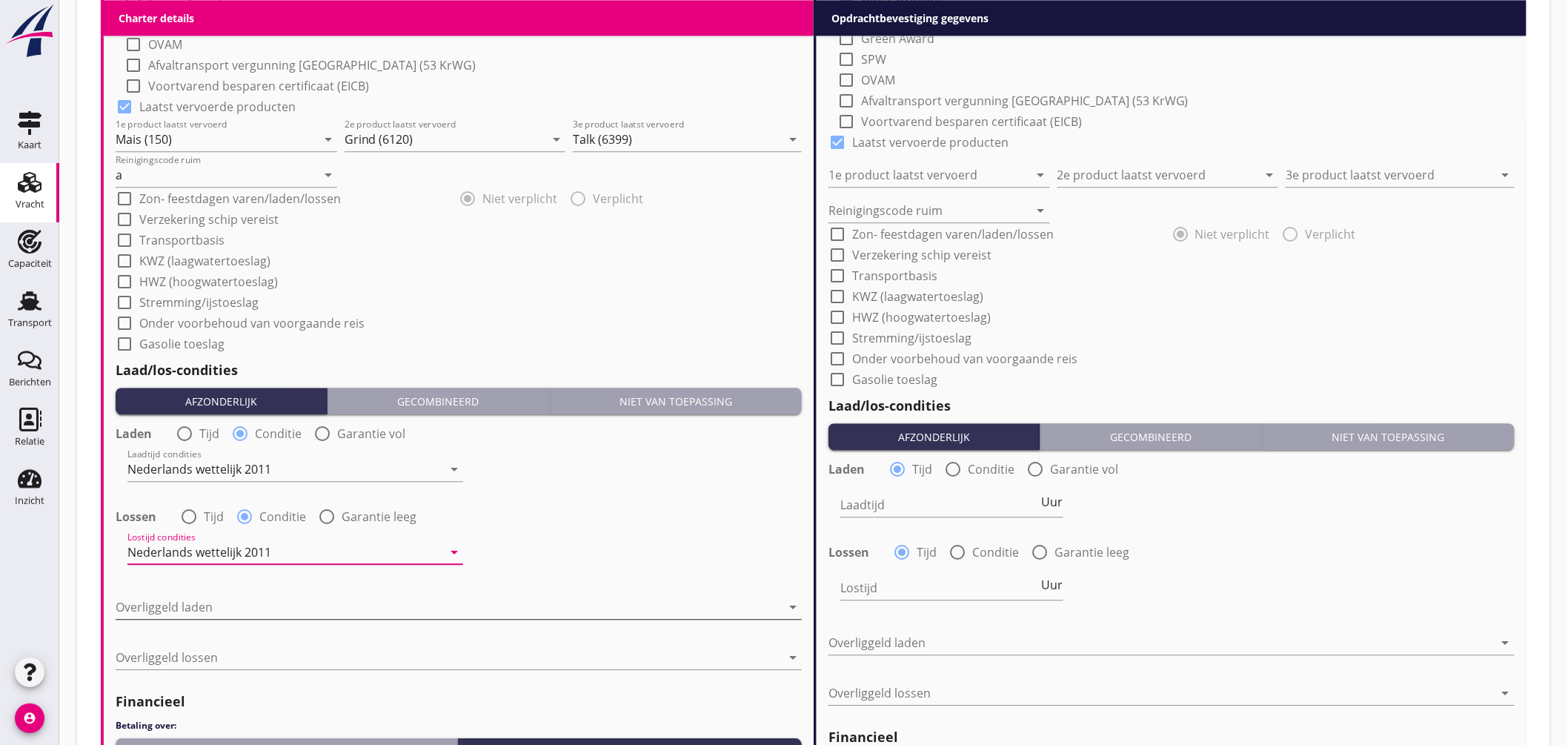
click at [241, 609] on div at bounding box center [449, 607] width 666 height 23
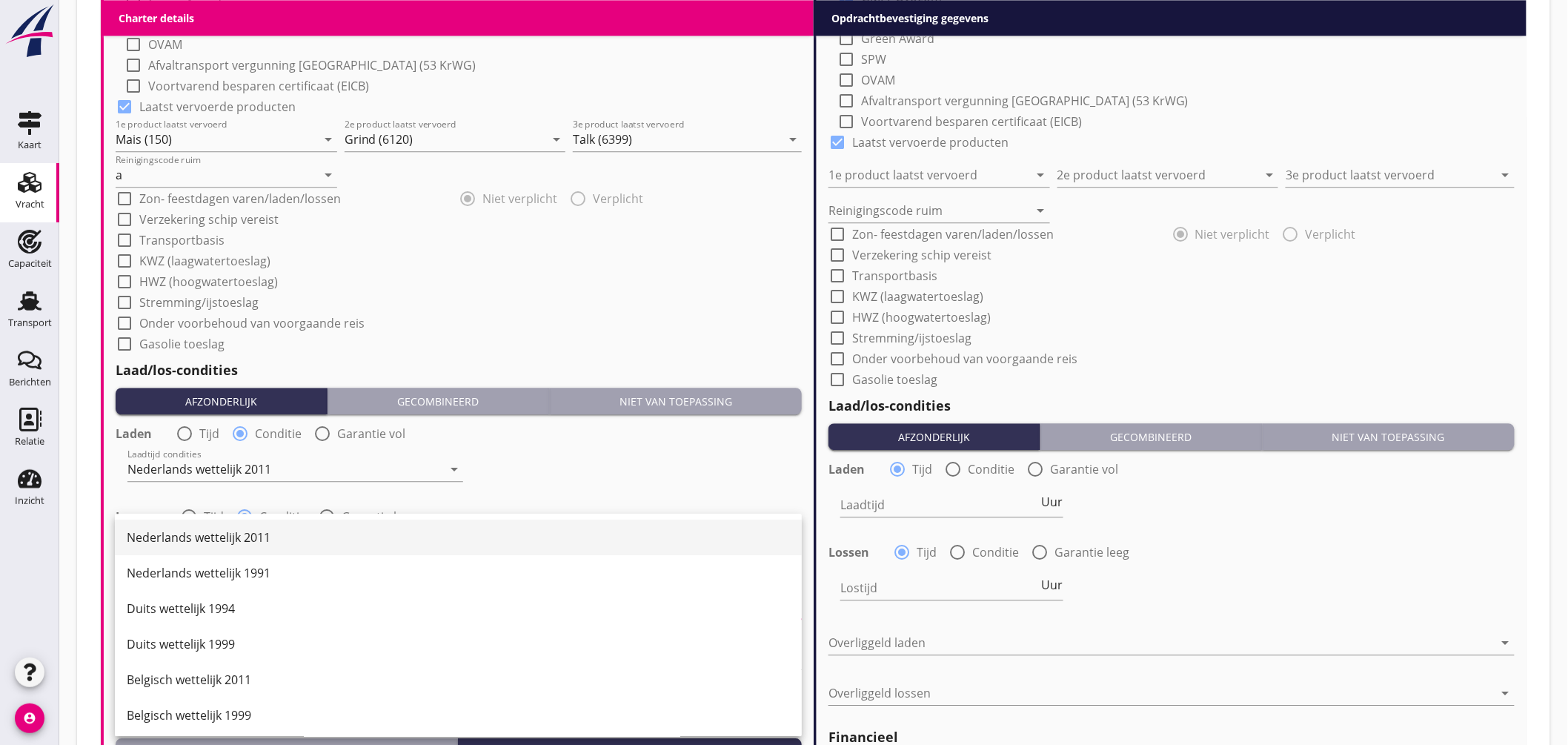
click at [260, 539] on div "Nederlands wettelijk 2011" at bounding box center [458, 537] width 663 height 18
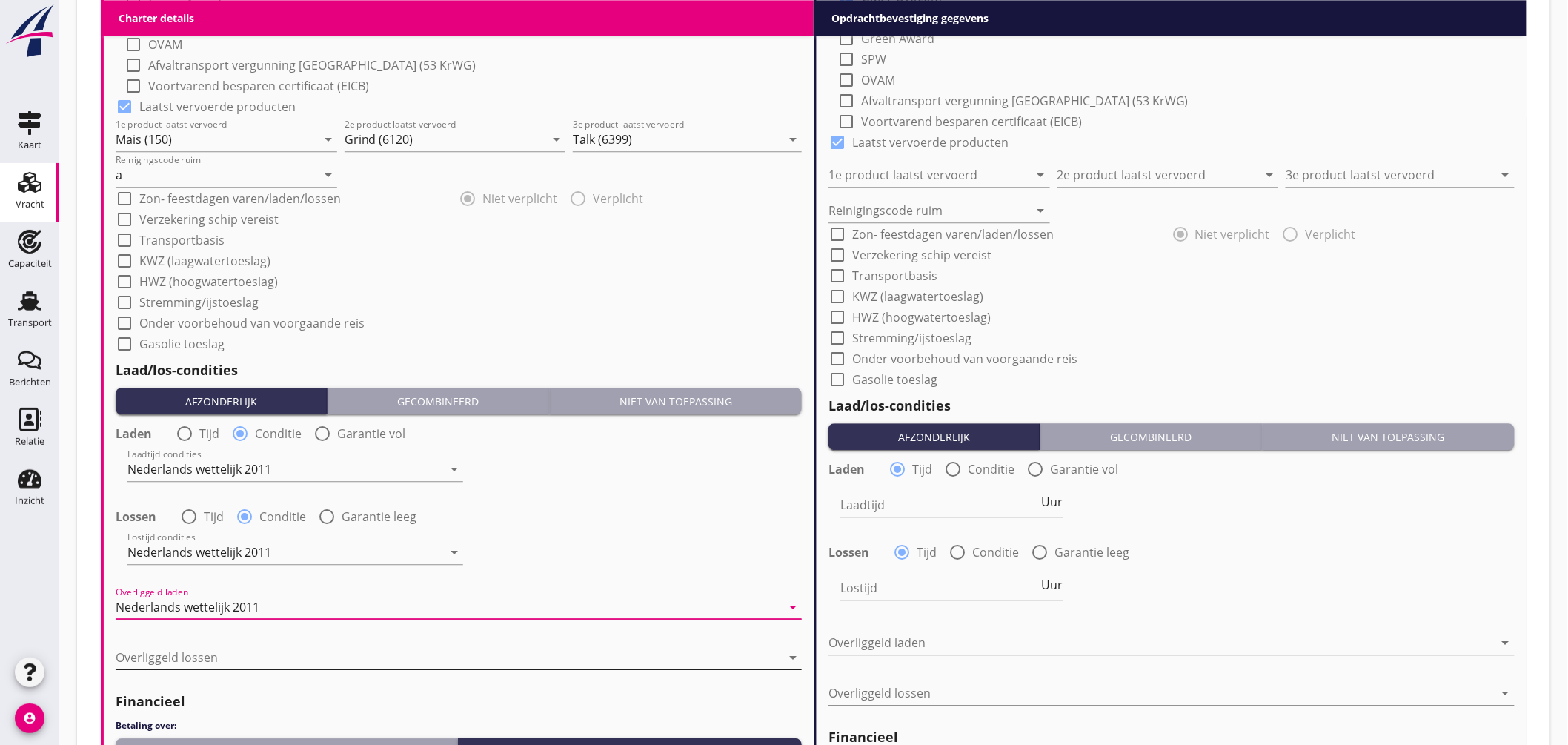
click at [228, 654] on div at bounding box center [449, 657] width 666 height 23
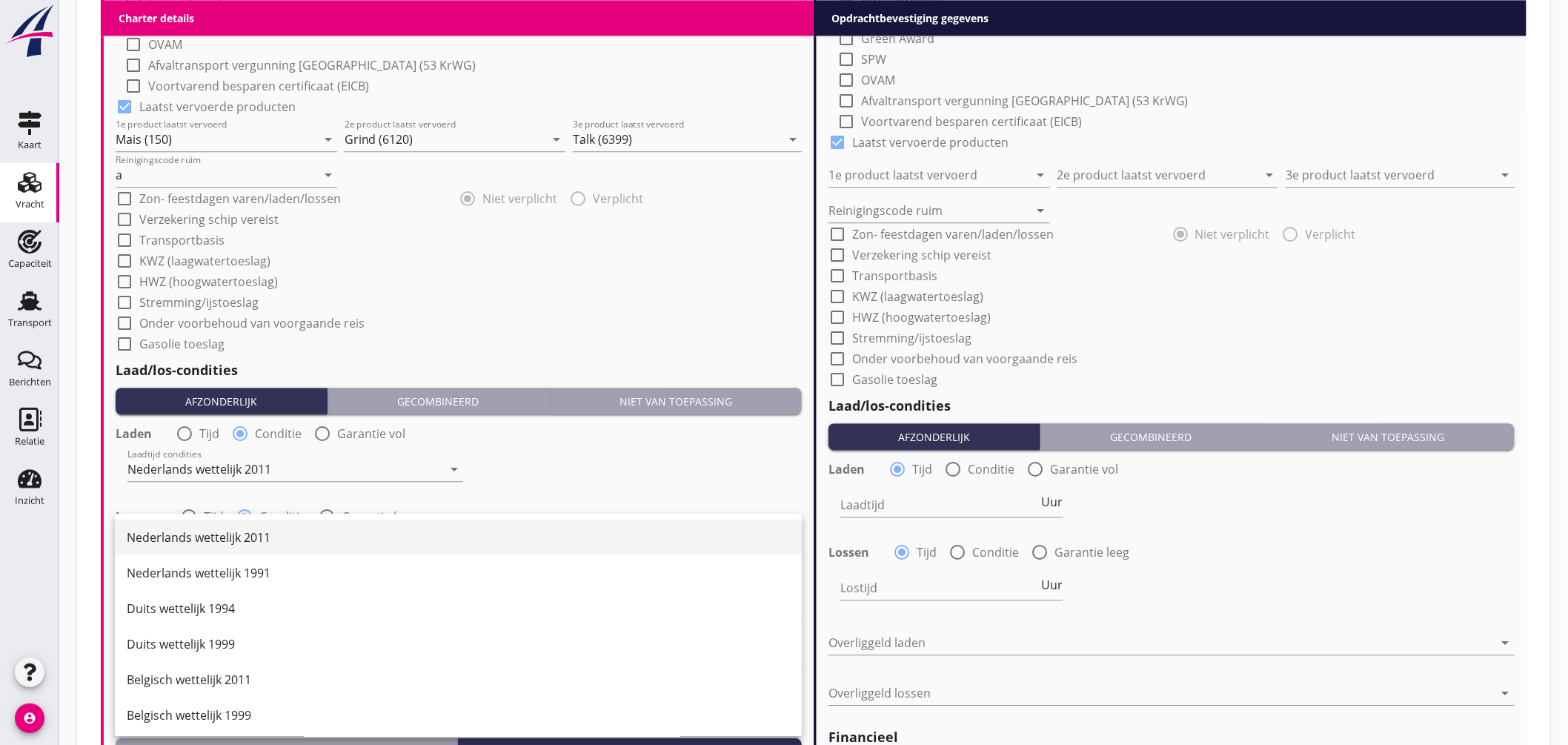
click at [259, 531] on div "Nederlands wettelijk 2011" at bounding box center [458, 537] width 663 height 18
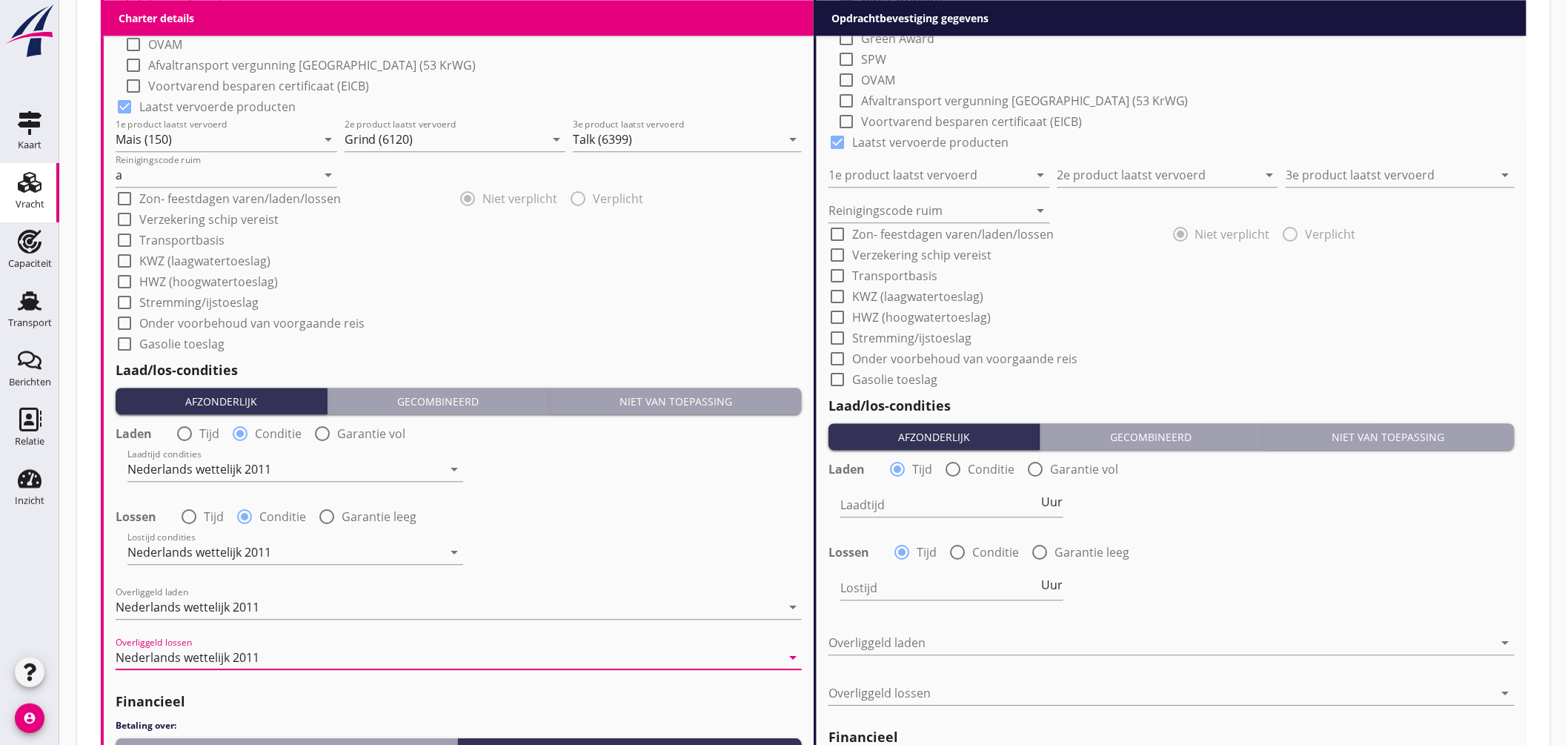
scroll to position [1643, 0]
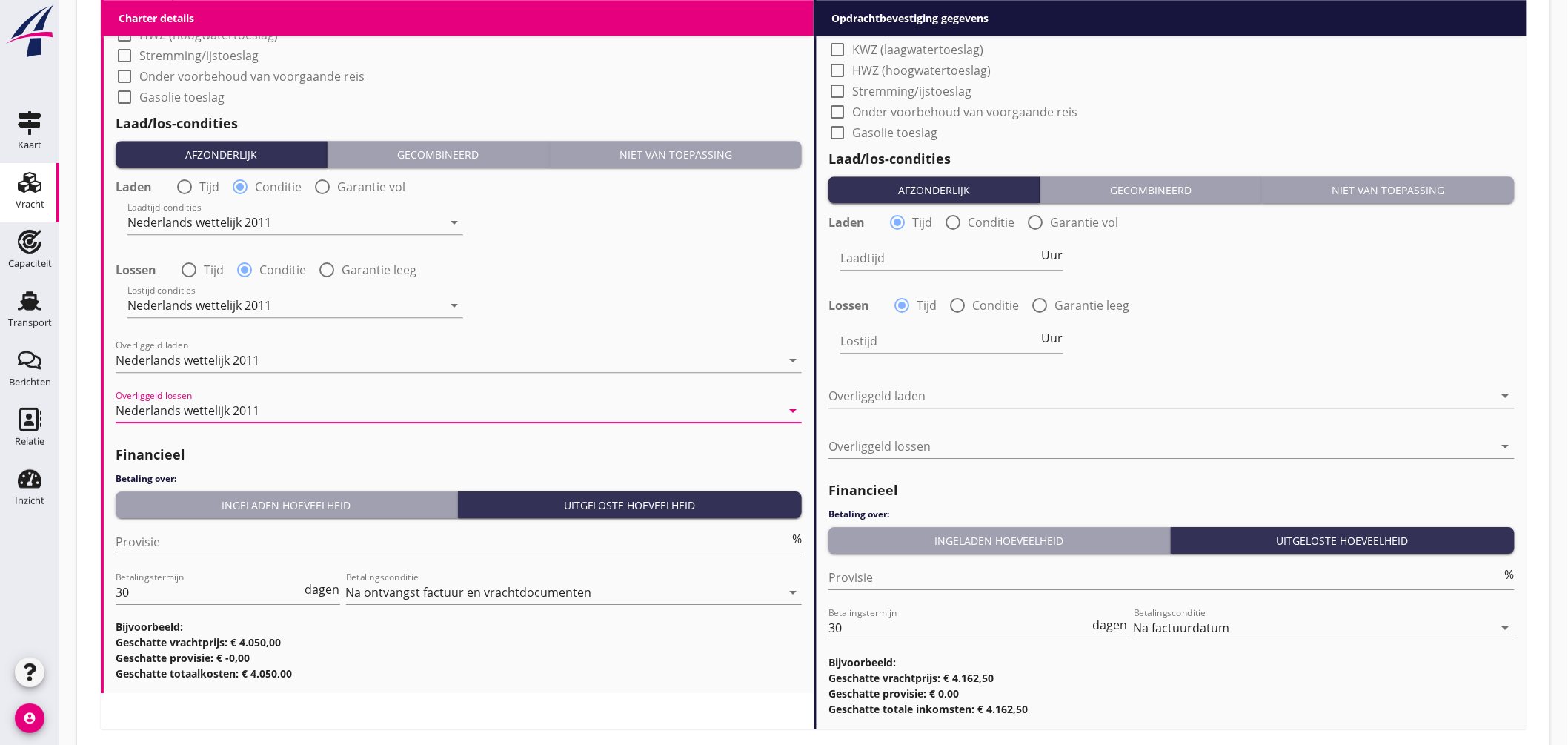
click at [194, 543] on input "Provisie" at bounding box center [452, 542] width 674 height 23
type input "5"
click at [857, 577] on input "Provisie" at bounding box center [1165, 577] width 674 height 23
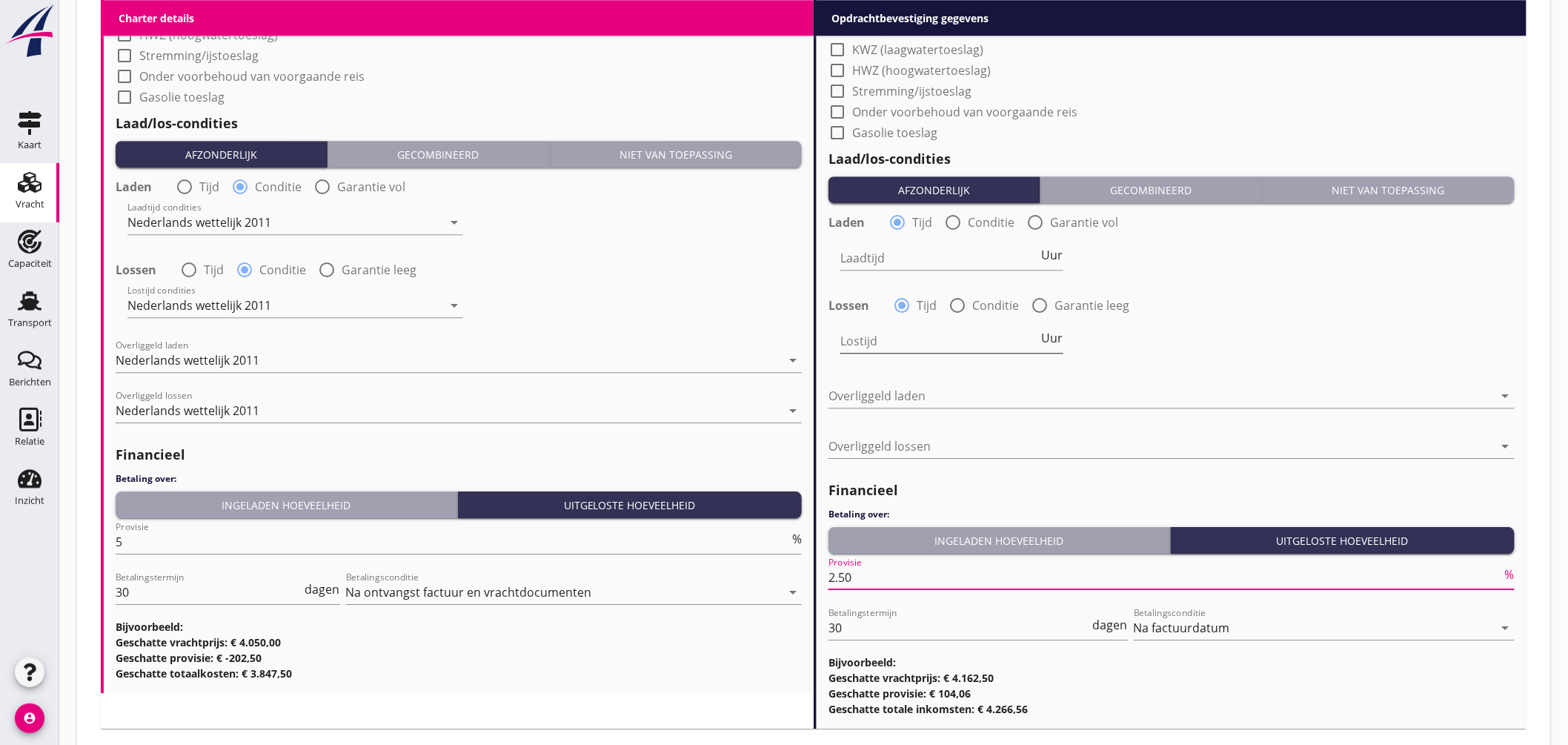
scroll to position [1479, 0]
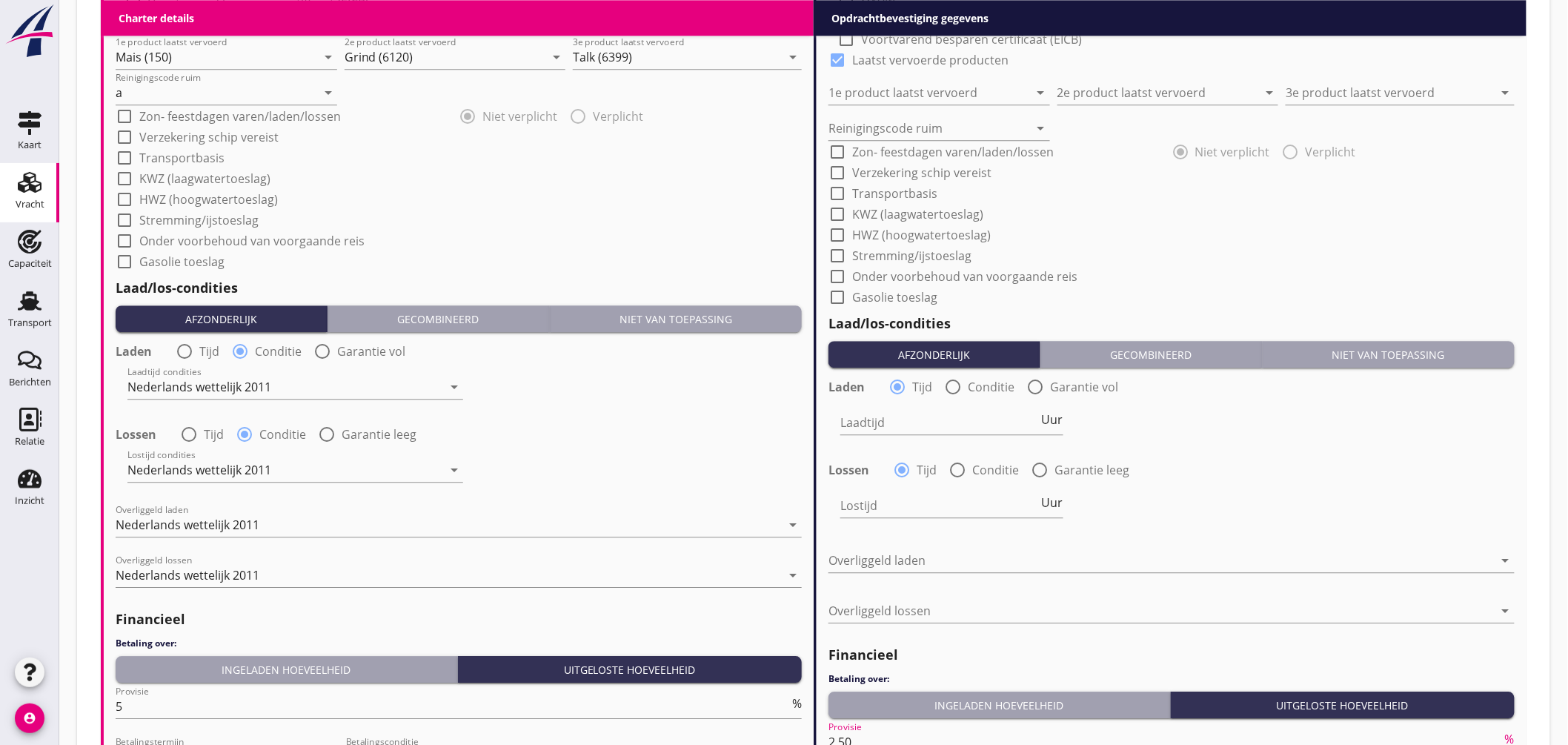
type input "2.50"
click at [952, 383] on div at bounding box center [953, 387] width 25 height 25
radio input "false"
radio input "true"
click at [946, 421] on div at bounding box center [998, 422] width 315 height 23
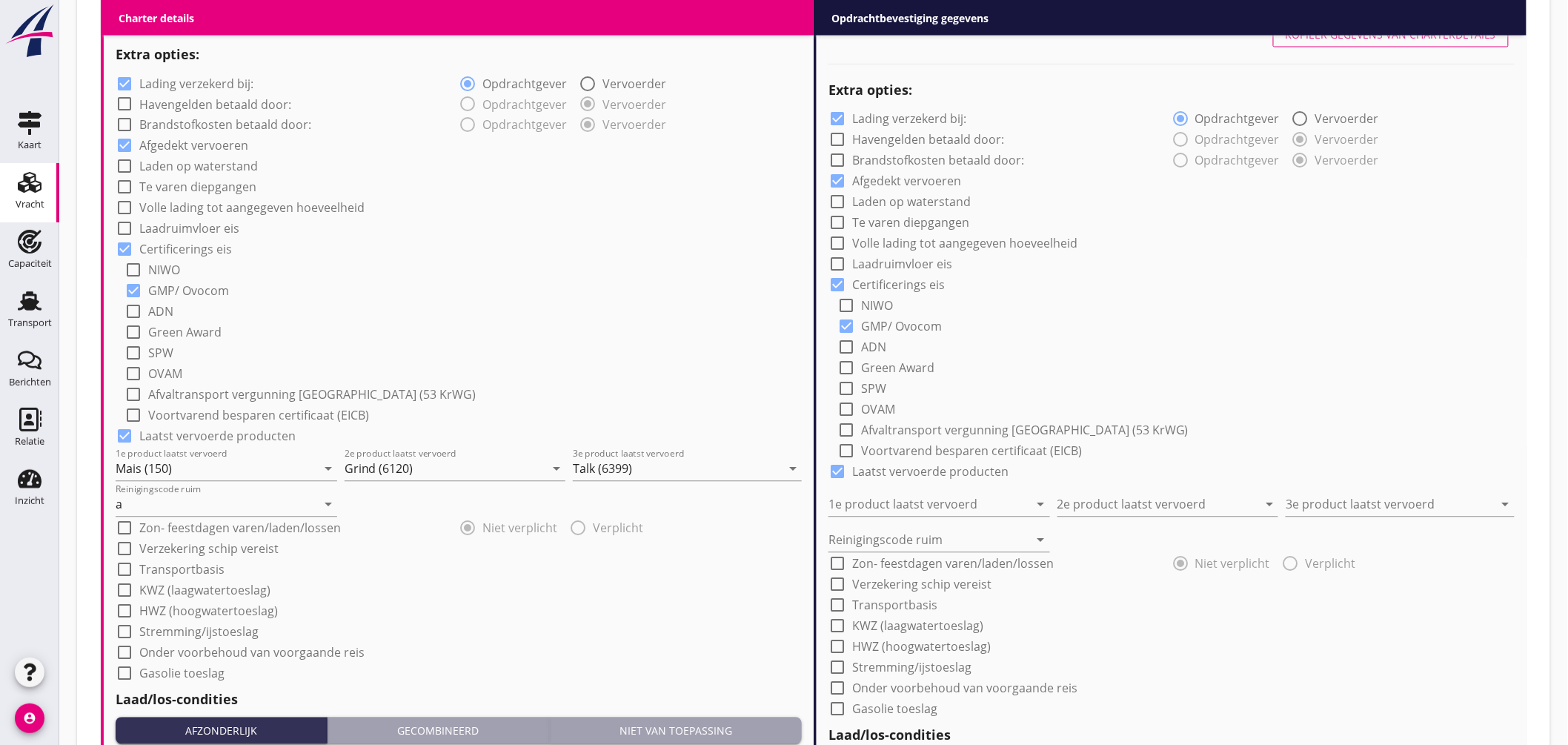
scroll to position [819, 0]
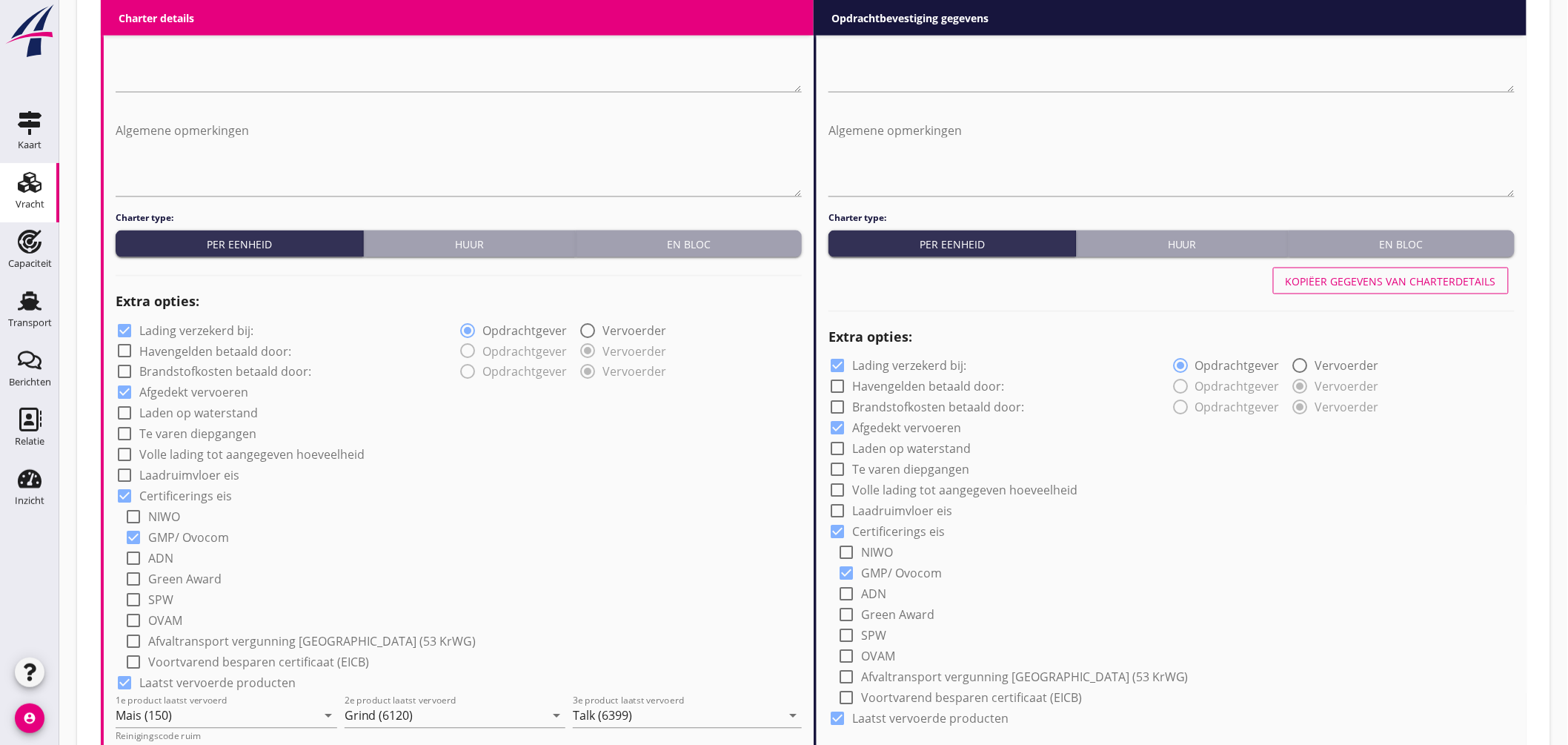
click at [1379, 267] on div "Kopiëer gegevens van charterdetails" at bounding box center [1172, 280] width 687 height 35
click at [1380, 270] on button "Kopiëer gegevens van charterdetails" at bounding box center [1391, 280] width 236 height 27
type input "Mais (150)"
type input "Grind (6120)"
type input "Talk (6399)"
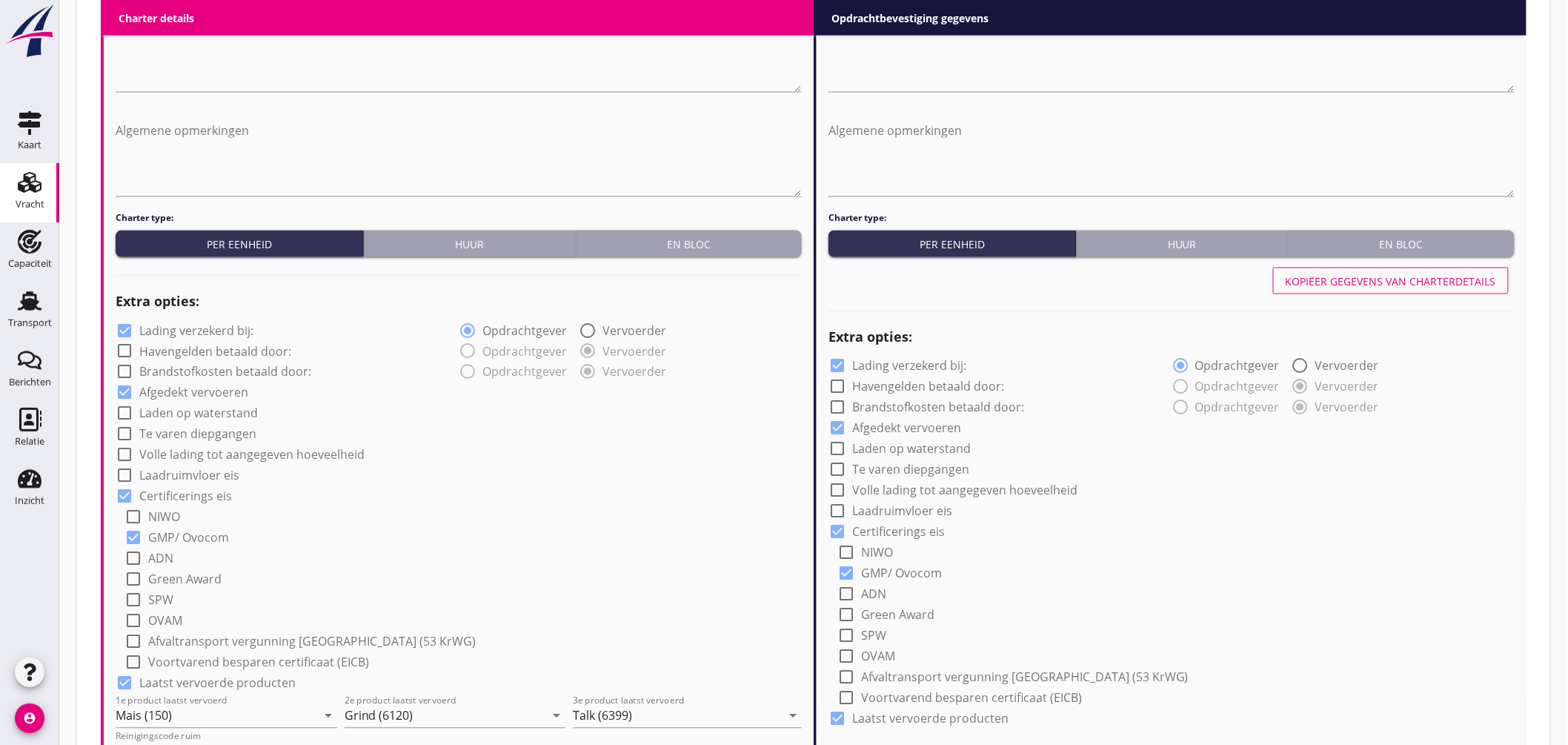
type input "a"
radio input "false"
radio input "true"
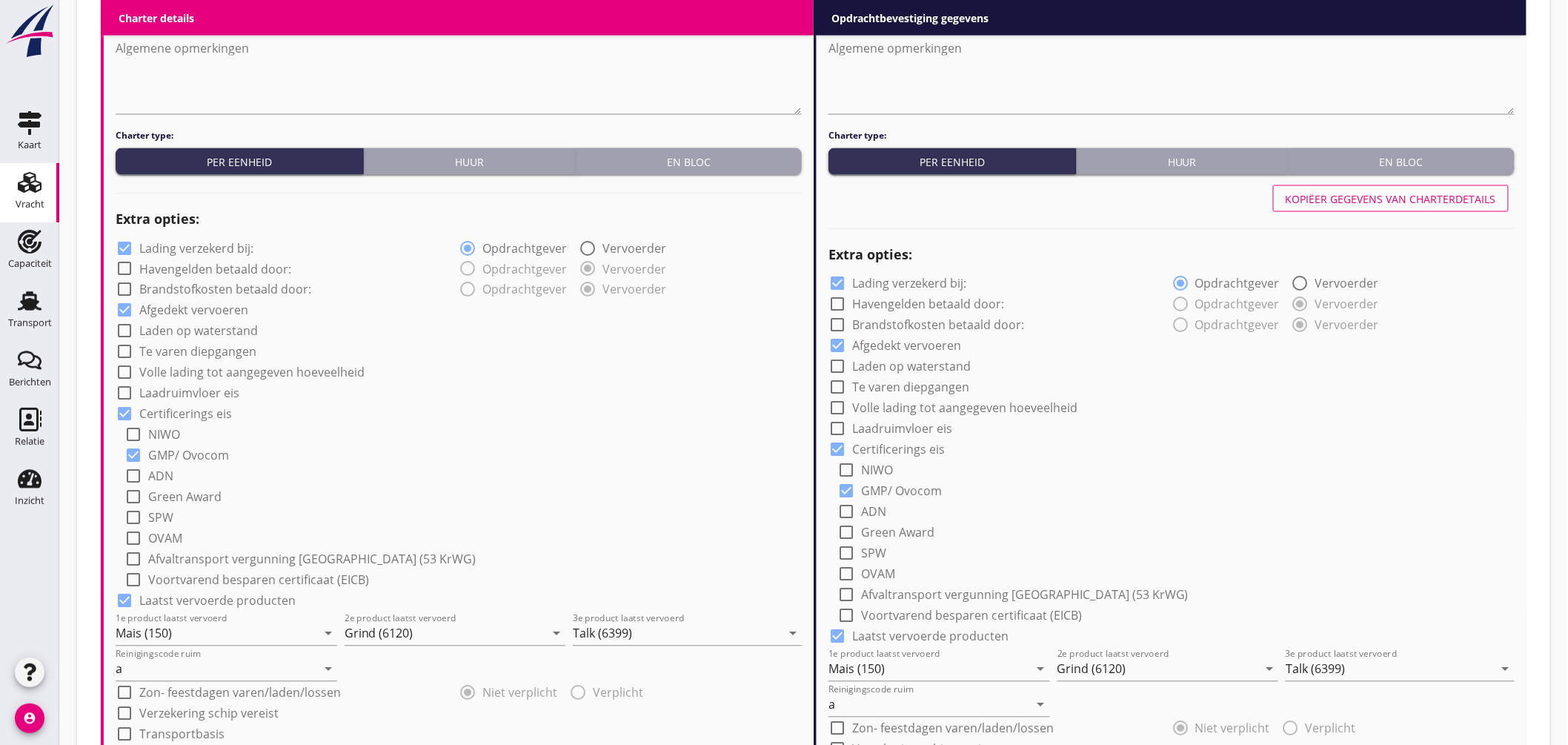
scroll to position [737, 0]
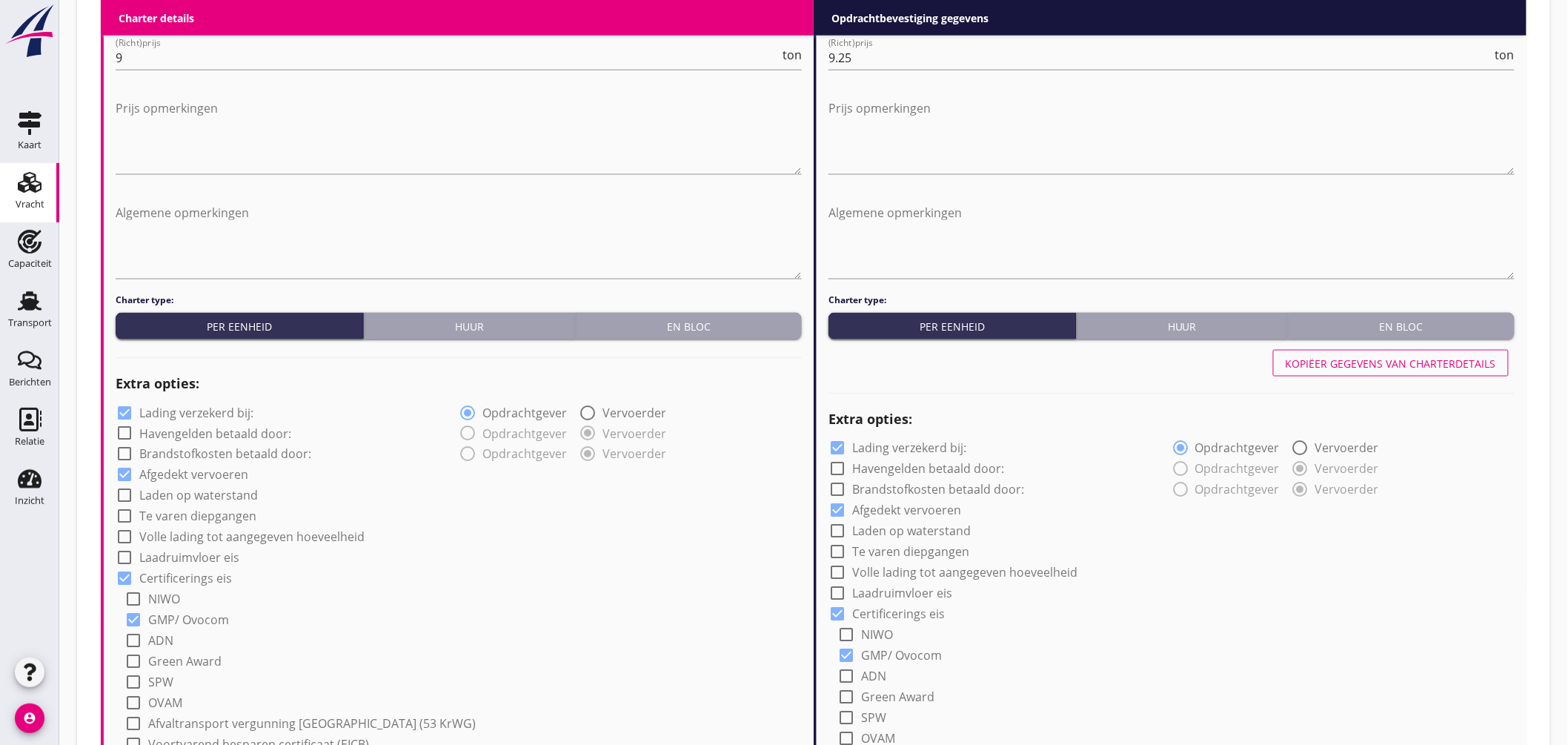
click at [835, 440] on div at bounding box center [837, 448] width 25 height 25
checkbox input "false"
click at [125, 413] on div at bounding box center [124, 413] width 25 height 25
checkbox input "false"
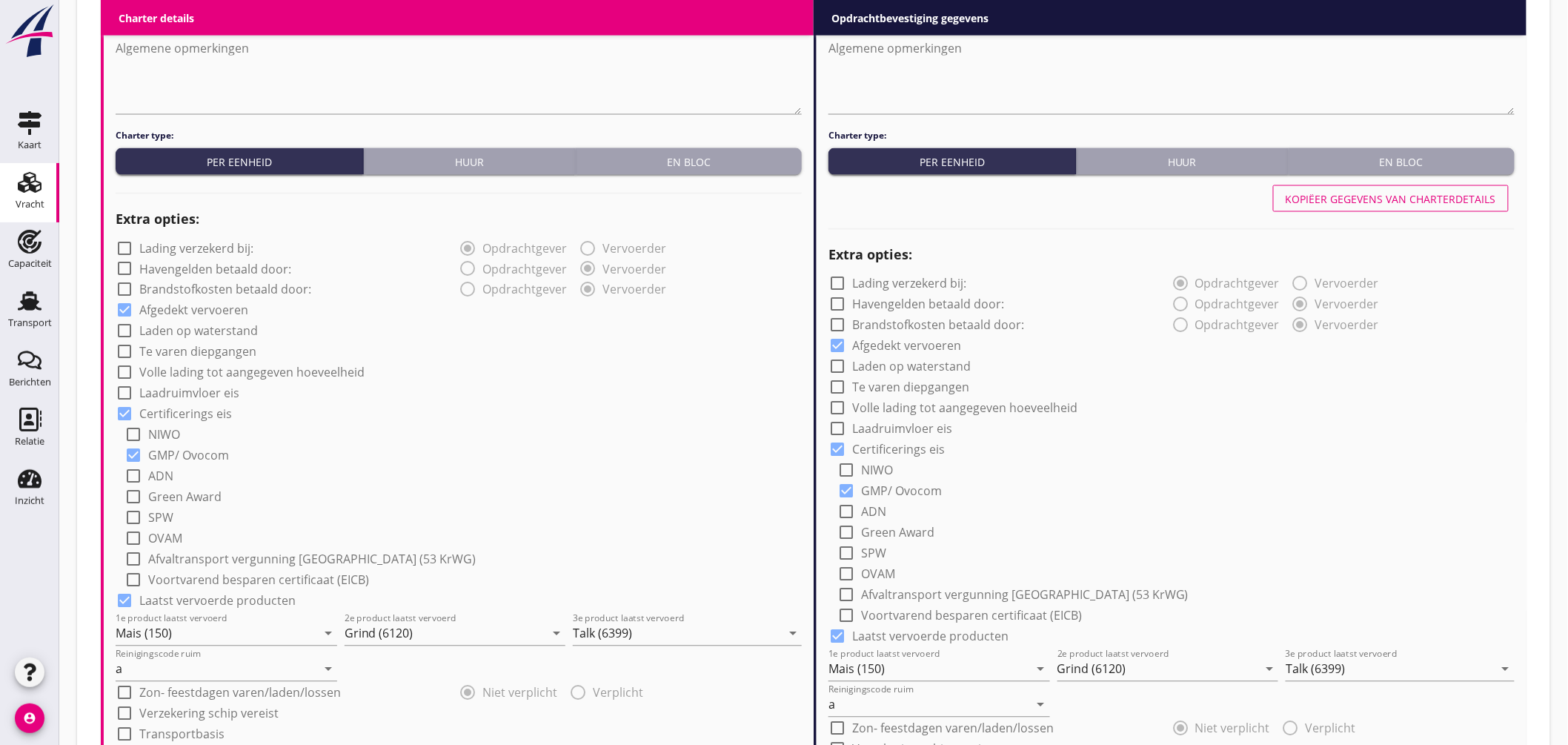
scroll to position [490, 0]
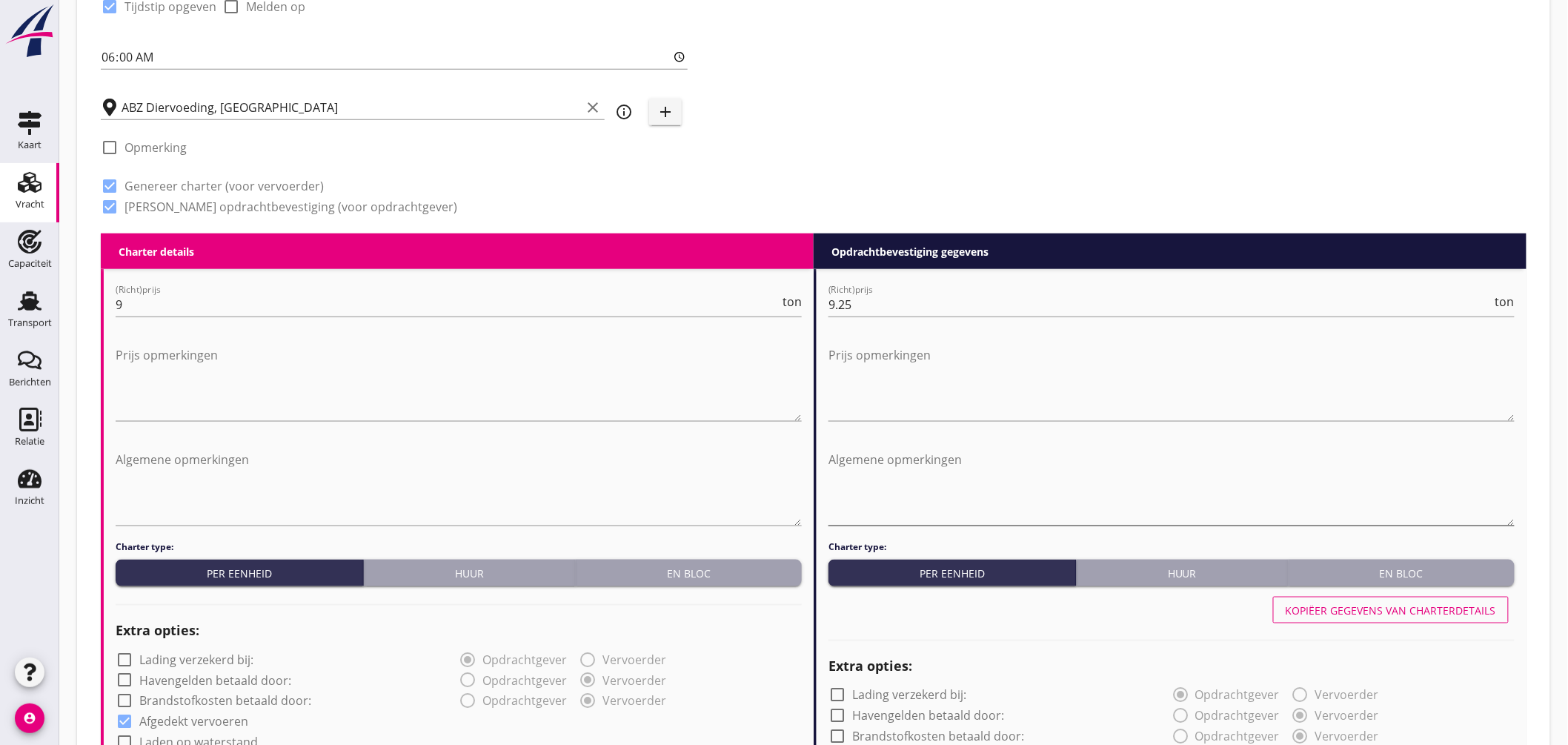
click at [1091, 500] on textarea "Algemene opmerkingen" at bounding box center [1172, 487] width 687 height 78
paste textarea "Na belading mag de schipper gaan varen, maar niet lossen zonder uitdrukkelijke …"
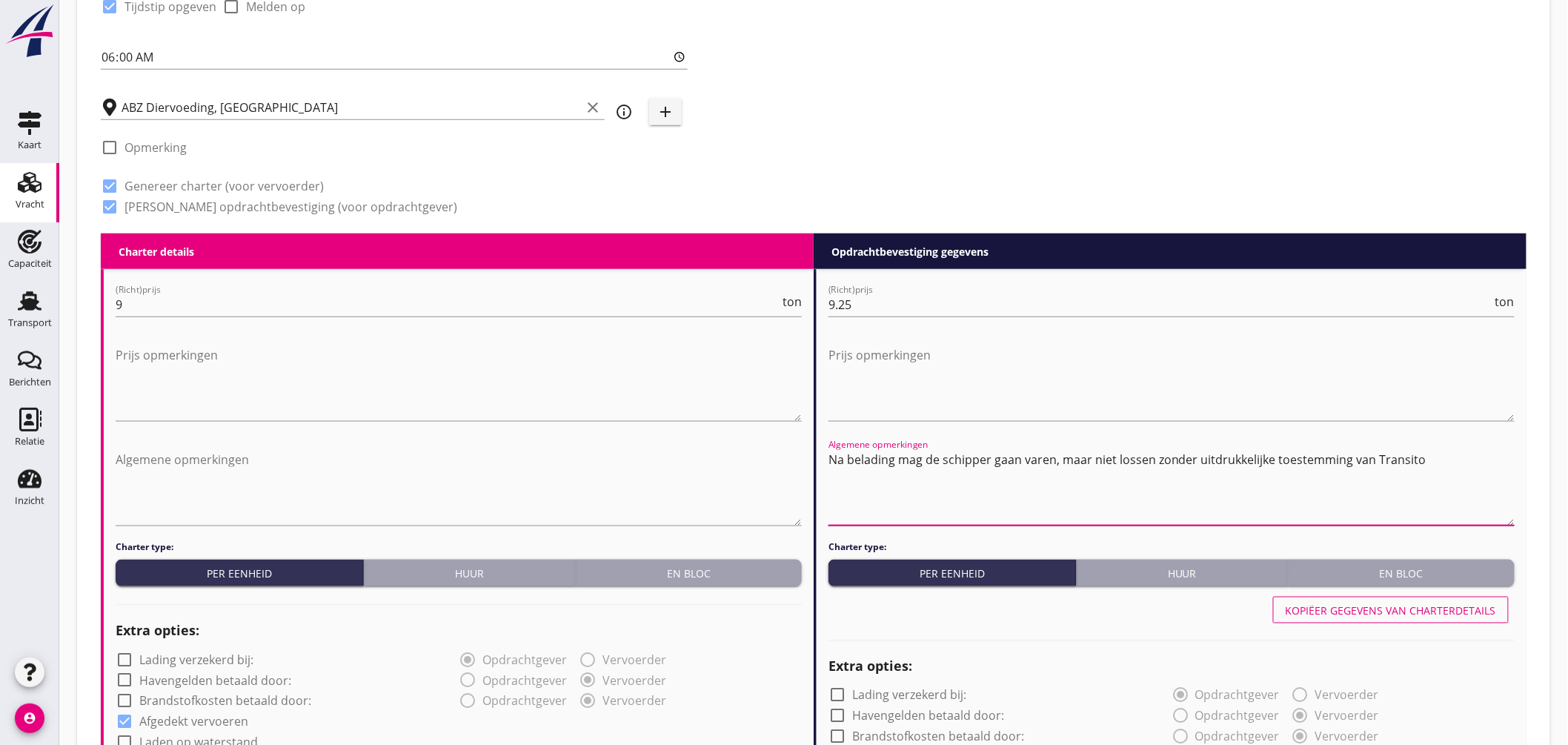
click at [1064, 455] on textarea "Na belading mag de schipper gaan varen, maar niet lossen zonder uitdrukkelijke …" at bounding box center [1172, 487] width 687 height 78
drag, startPoint x: 828, startPoint y: 457, endPoint x: 1372, endPoint y: 466, distance: 544.1
click at [1372, 466] on textarea "Na belading mag de schipper gaan varen, maar niet lossen zonder goedkeuring ana…" at bounding box center [1172, 487] width 687 height 78
type textarea "Na belading mag de schipper gaan varen, maar niet lossen zonder goedkeuring ana…"
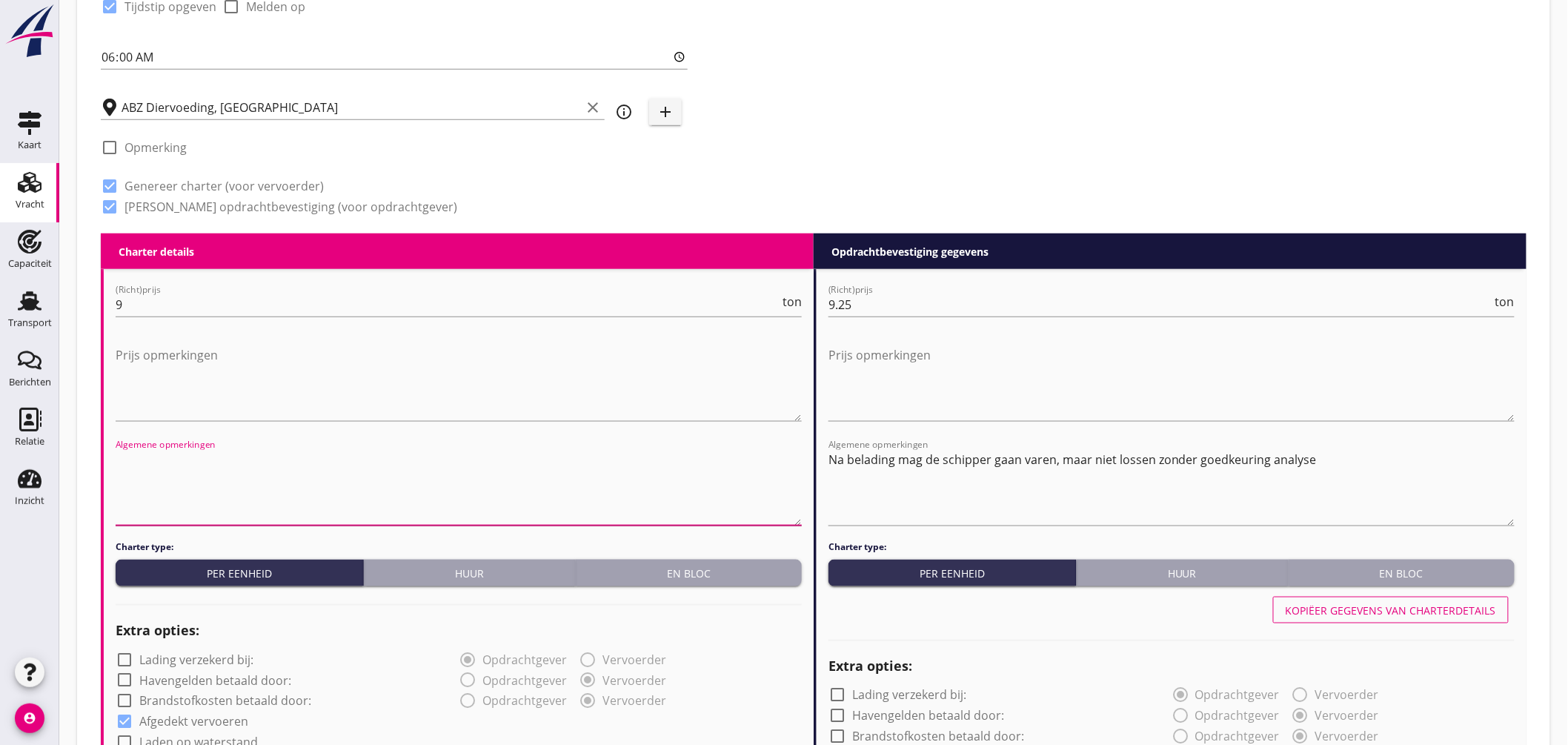
paste textarea "Na belading mag de schipper gaan varen, maar niet lossen zonder goedkeuring ana…"
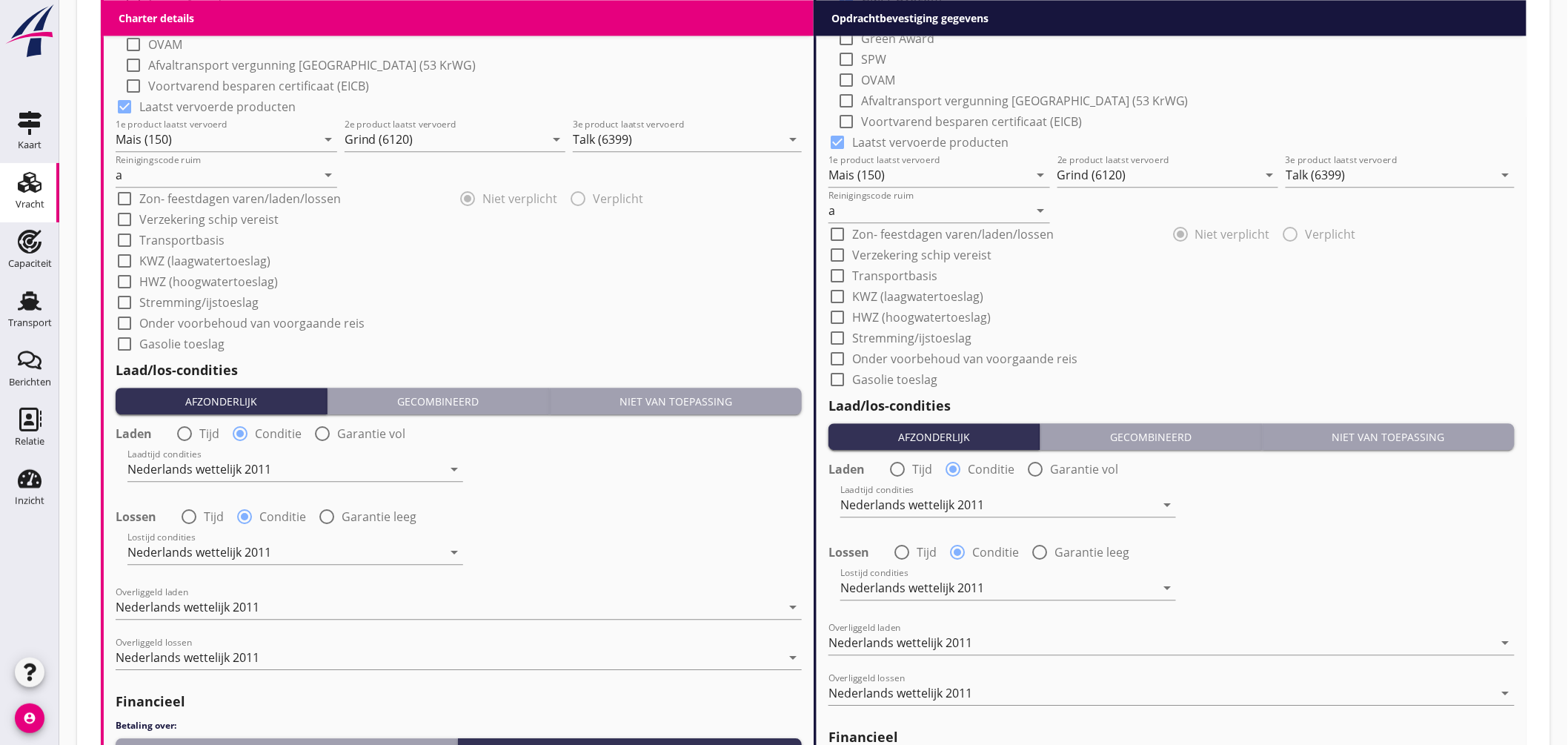
scroll to position [1725, 0]
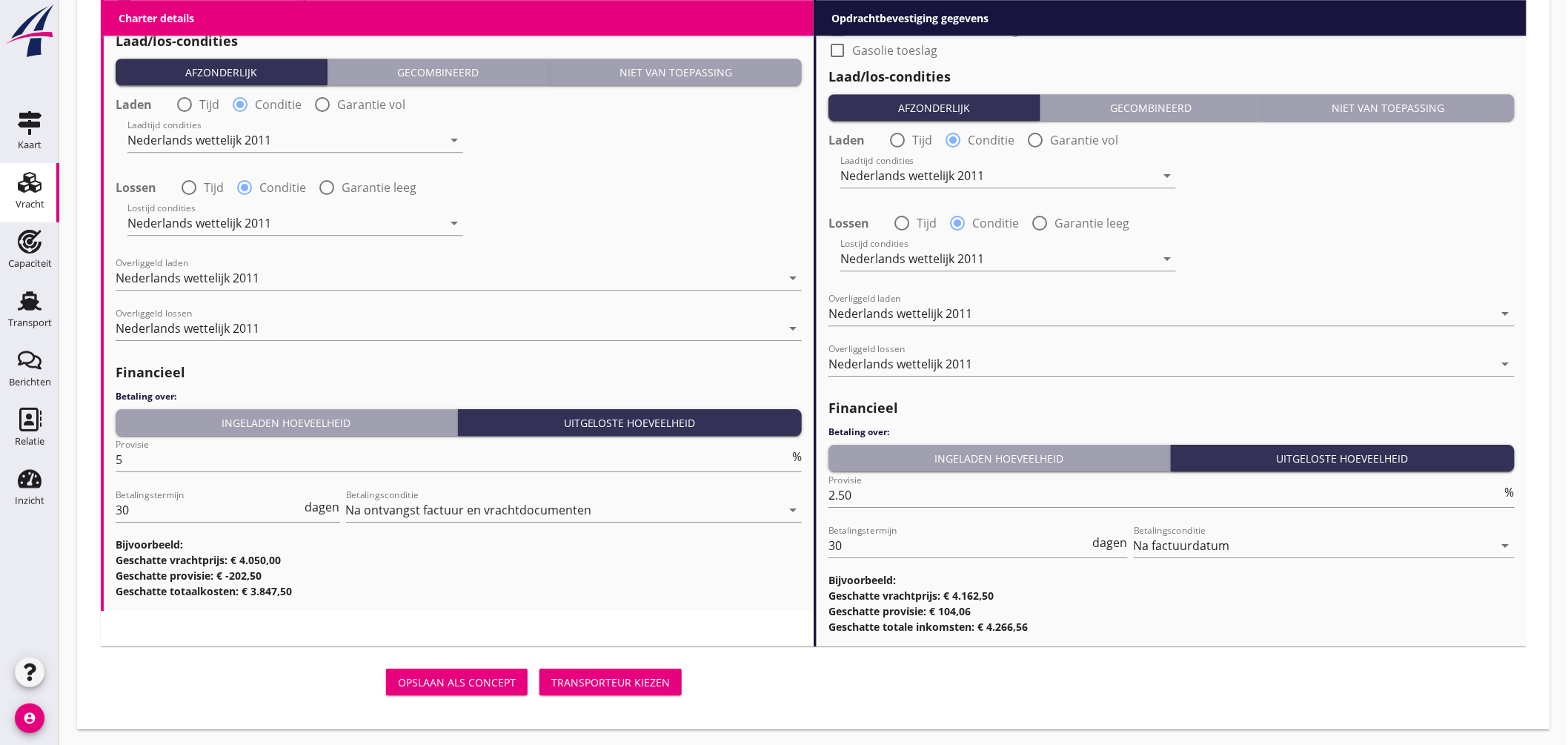
type textarea "Na belading mag de schipper gaan varen, maar niet lossen zonder goedkeuring ana…"
click at [643, 680] on div "Transporteur kiezen" at bounding box center [611, 683] width 118 height 16
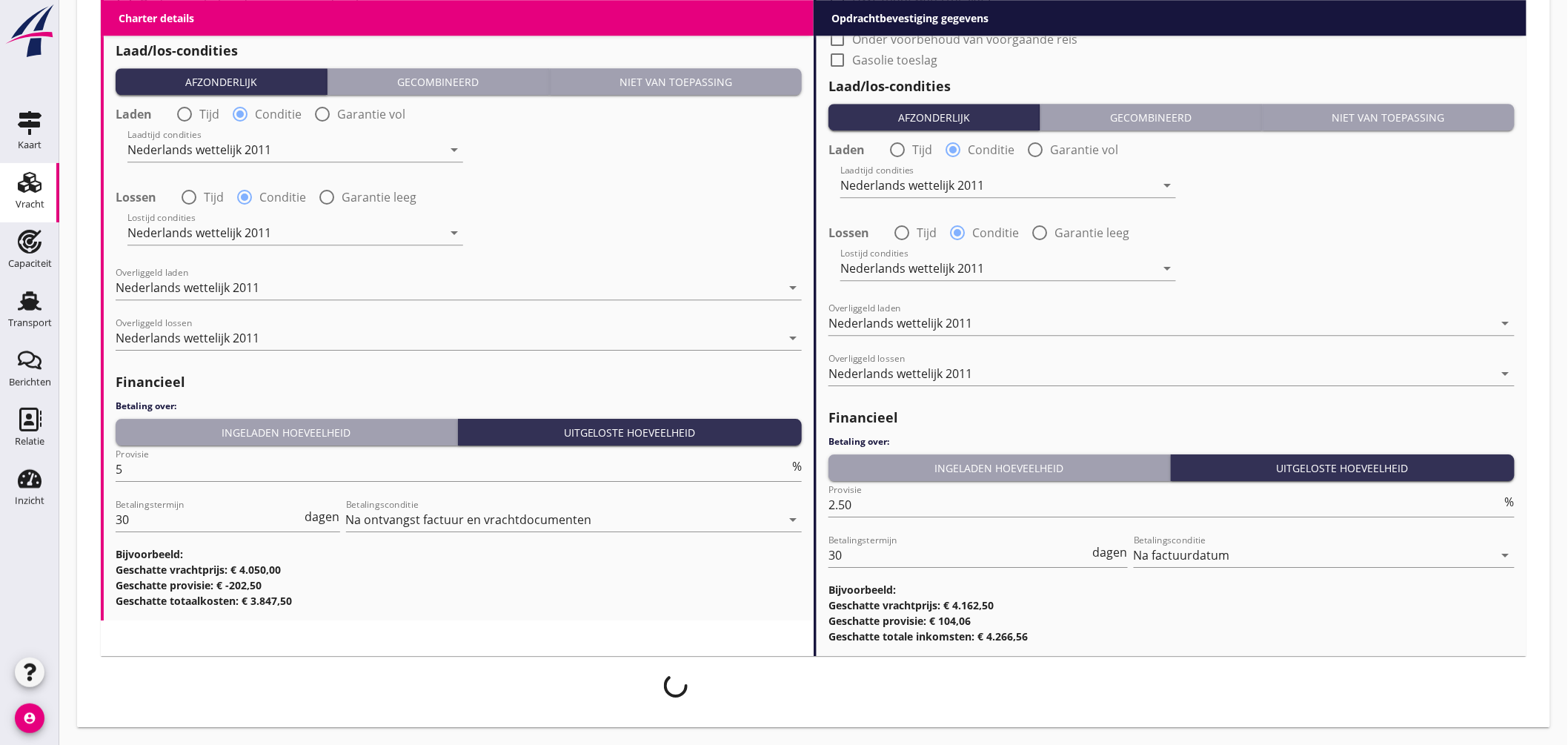
scroll to position [1714, 0]
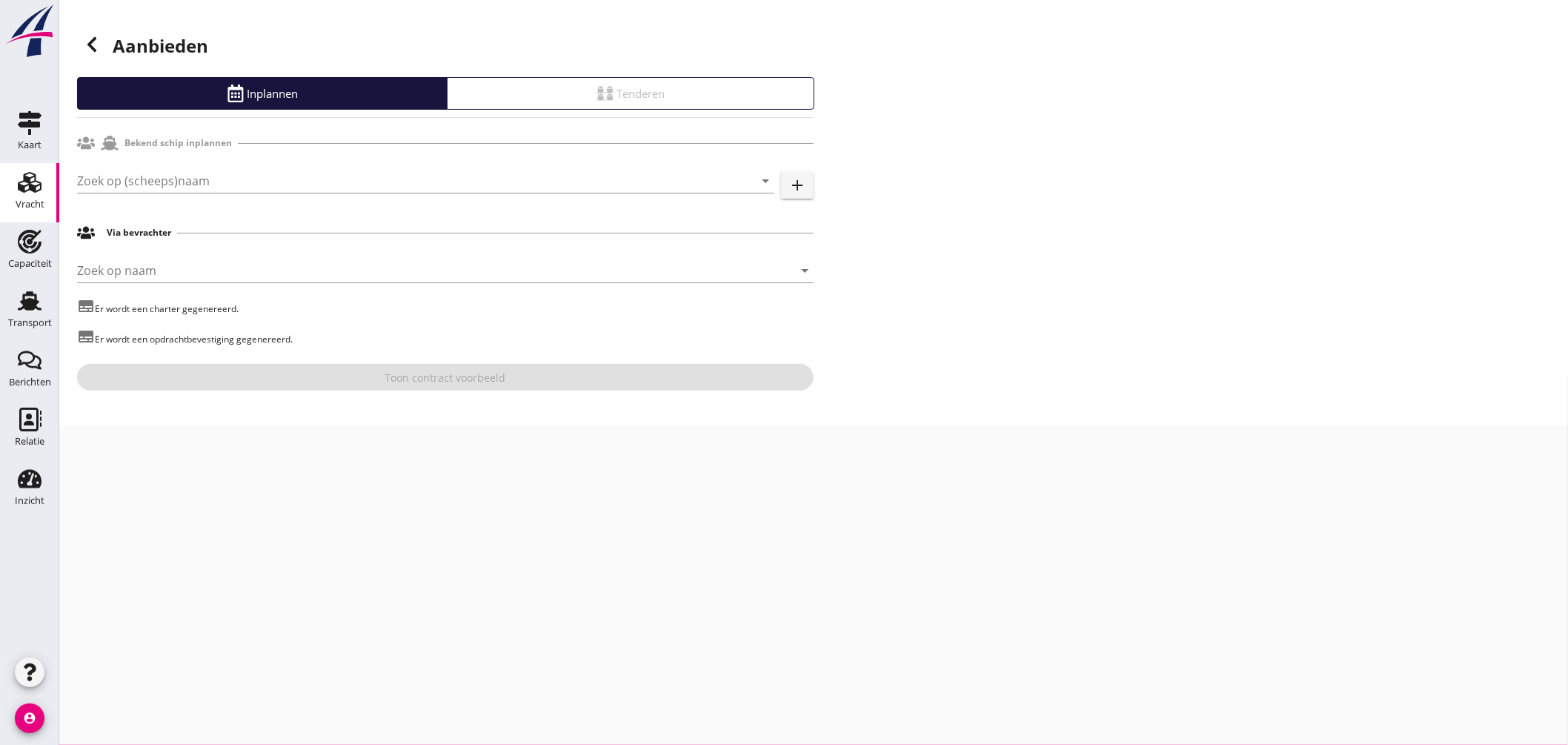
click at [308, 165] on div "Zoek op (scheeps)naam arrow_drop_down add" at bounding box center [445, 183] width 737 height 48
click at [300, 179] on input "Zoek op (scheeps)naam" at bounding box center [405, 180] width 656 height 23
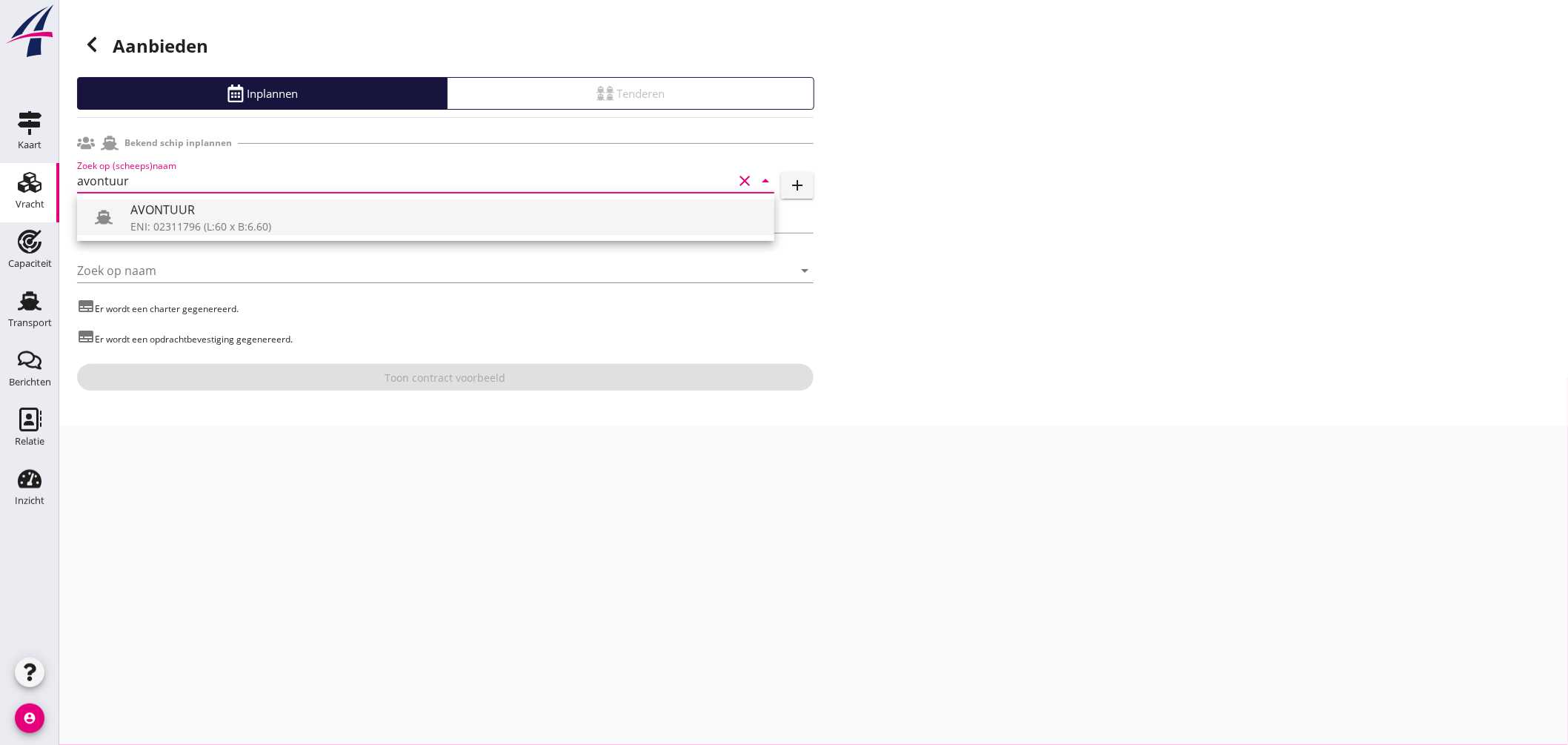
click at [206, 223] on div "ENI: 02311796 (L:60 x B:6.60)" at bounding box center [446, 227] width 632 height 16
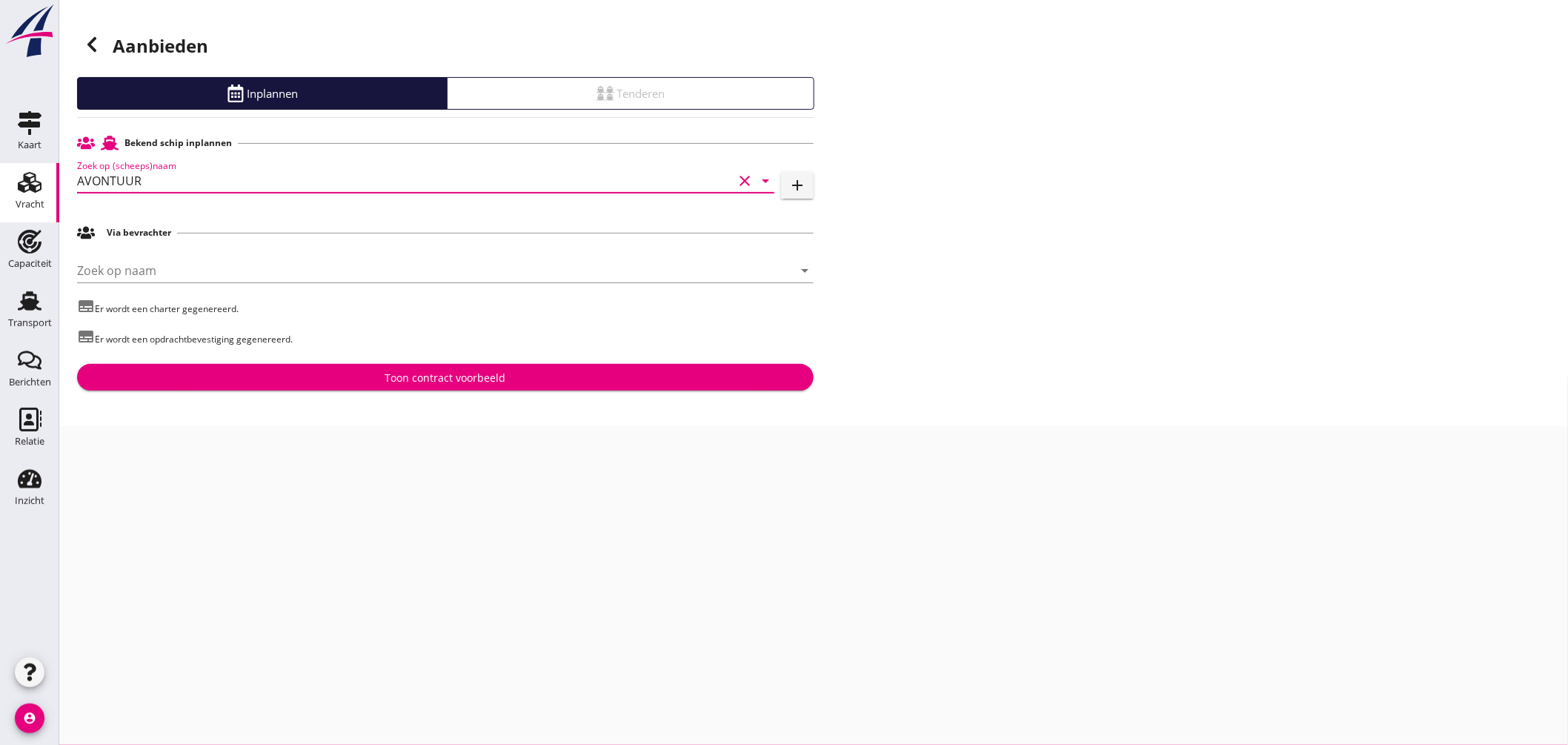
type input "AVONTUUR"
click at [464, 375] on div "Toon contract voorbeeld" at bounding box center [446, 378] width 121 height 16
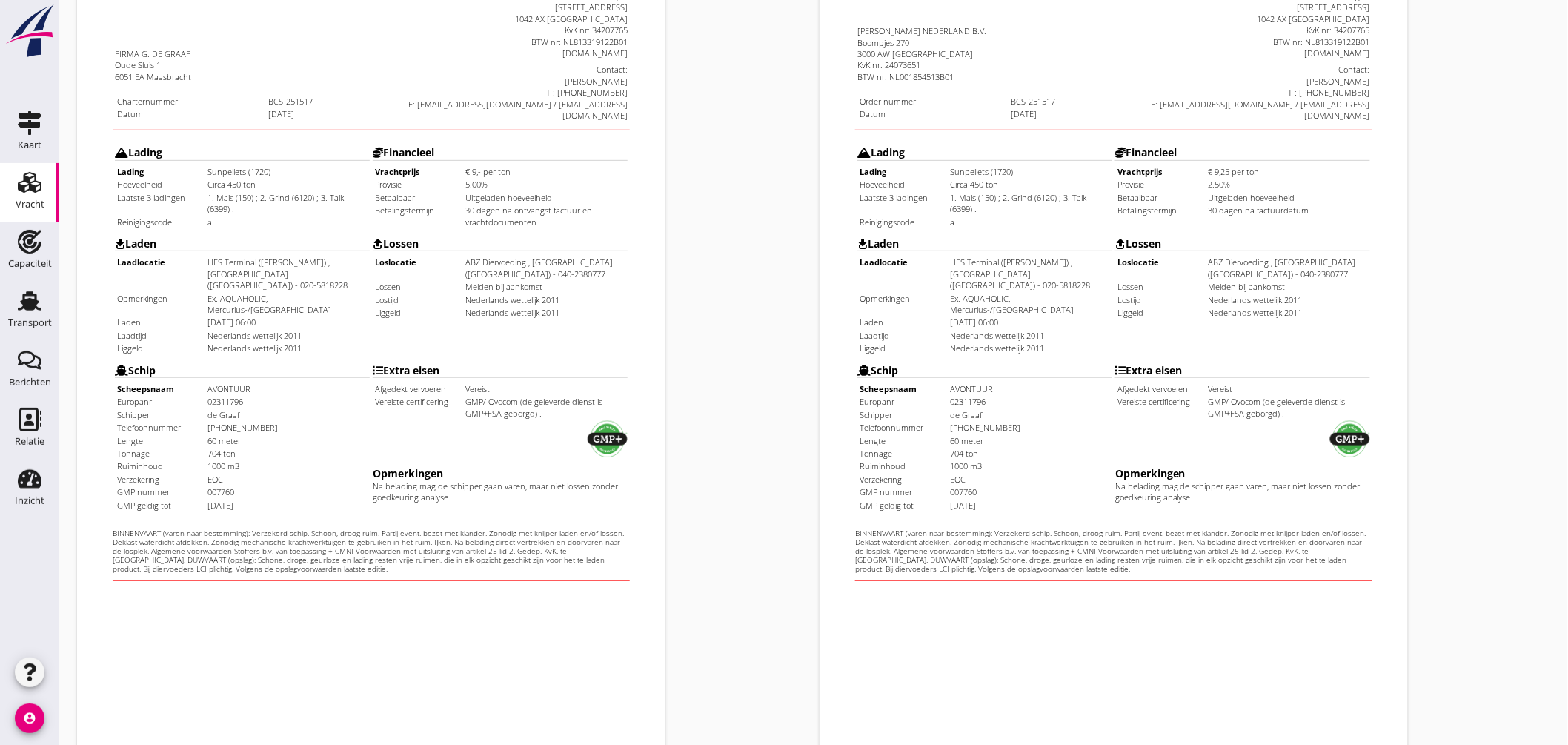
scroll to position [351, 0]
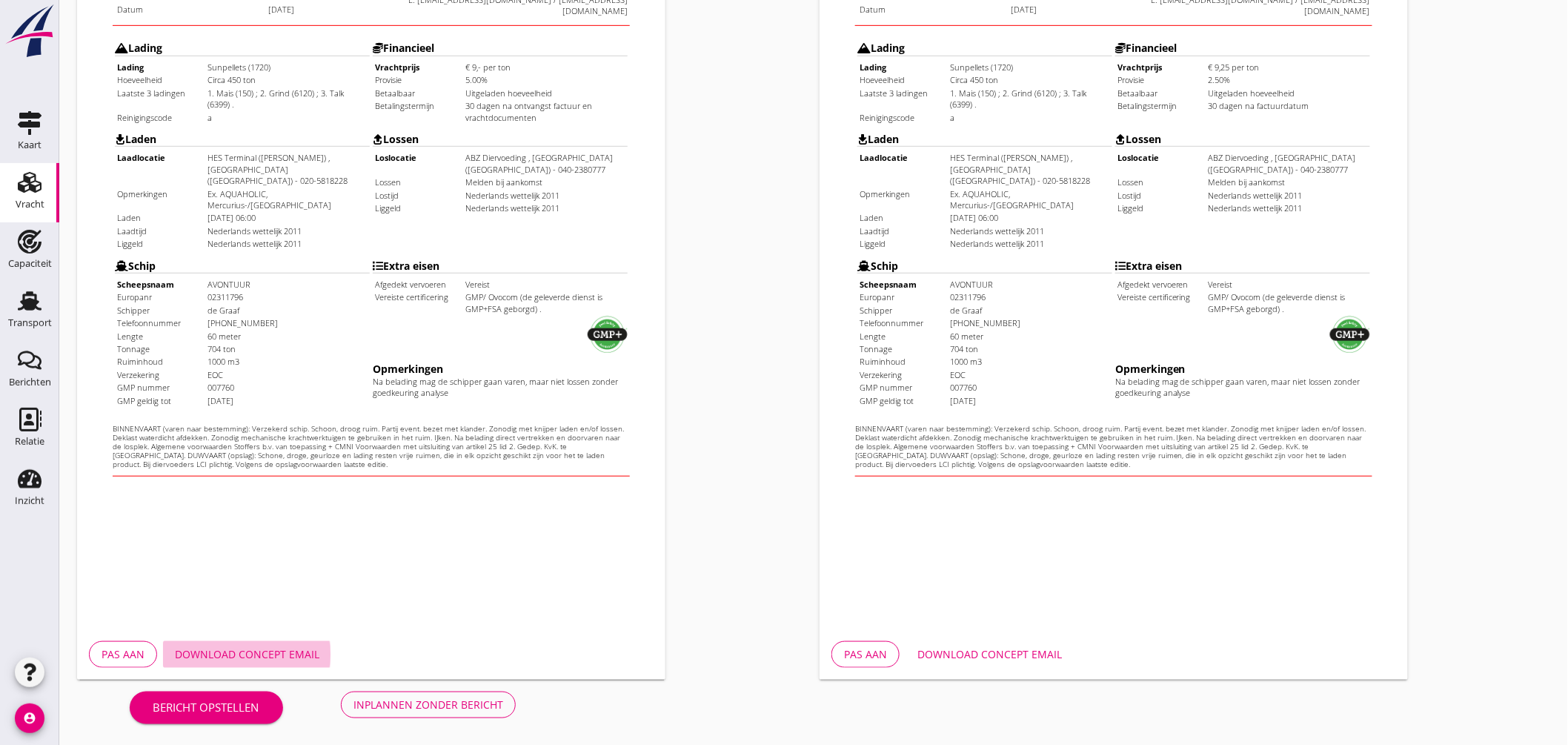
click at [265, 644] on button "Download concept email" at bounding box center [247, 654] width 169 height 27
click at [982, 642] on button "Download concept email" at bounding box center [989, 654] width 169 height 27
click at [1464, 133] on div "Opdrachtbevestiging nl arrow_drop_down open_in_new Pas aan Download concept ema…" at bounding box center [1185, 202] width 743 height 967
click at [498, 701] on div "Inplannen zonder bericht" at bounding box center [428, 705] width 150 height 16
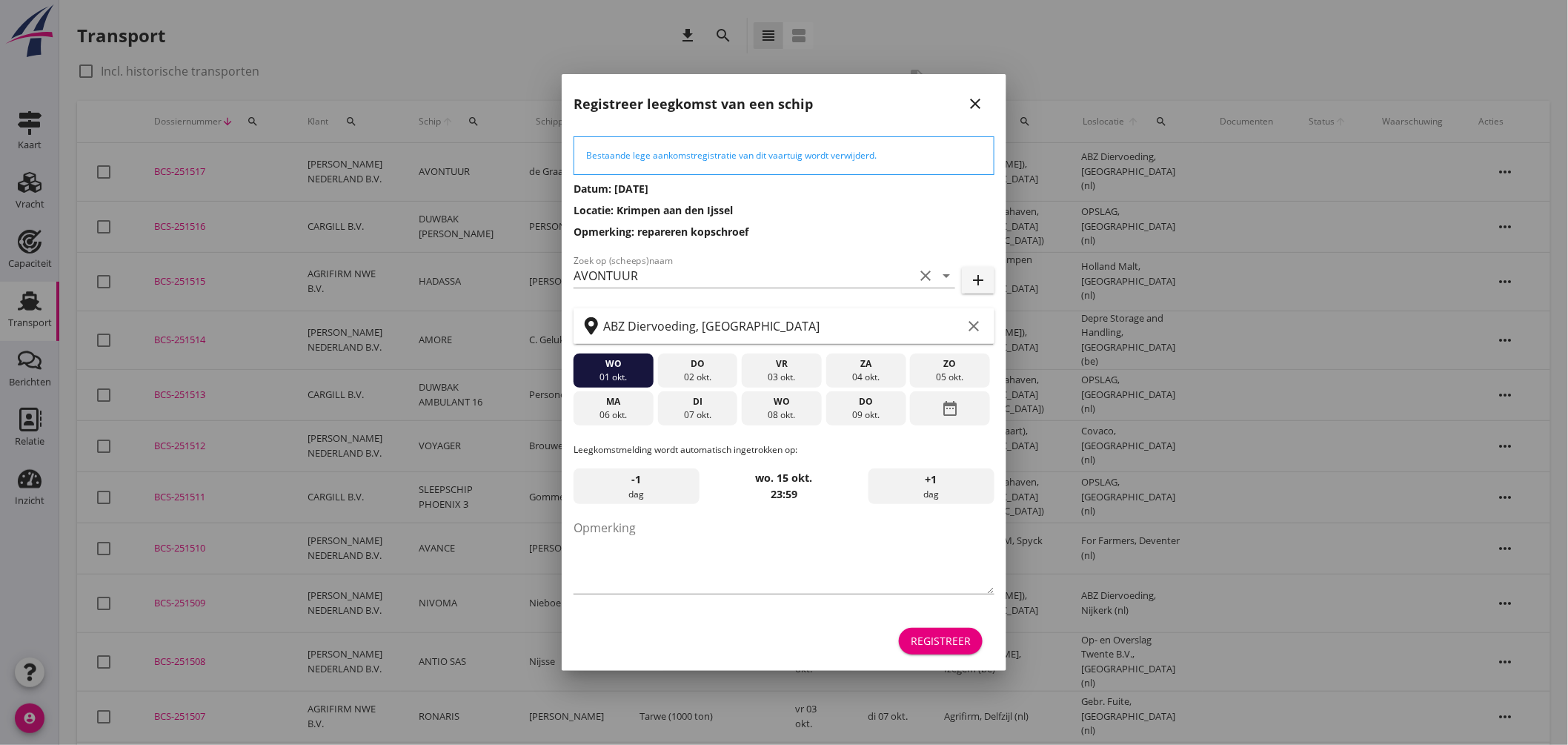
click at [774, 405] on div "wo" at bounding box center [782, 401] width 73 height 13
click at [942, 640] on div "Registreer" at bounding box center [940, 641] width 60 height 16
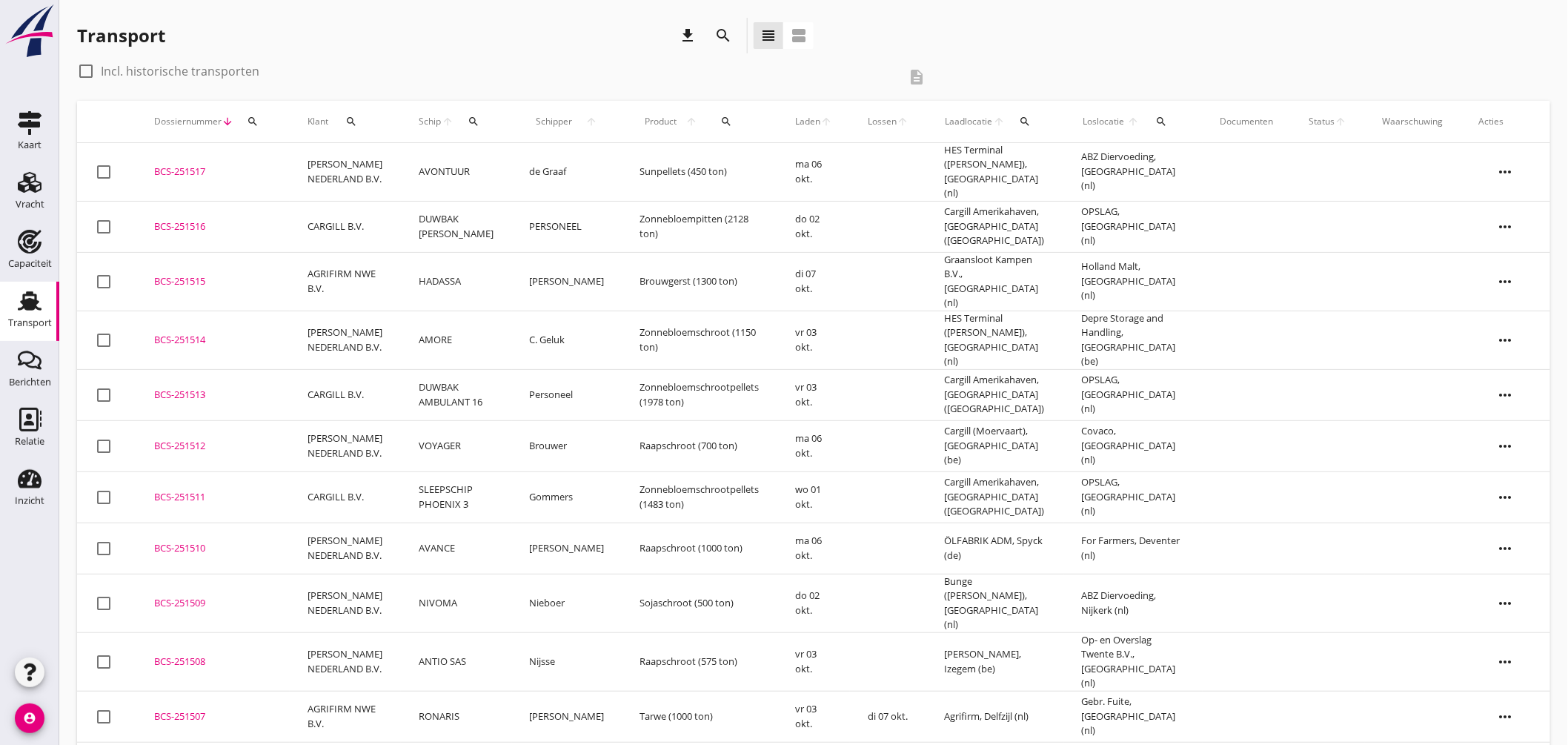
click at [206, 274] on div "BCS-251515" at bounding box center [213, 281] width 118 height 15
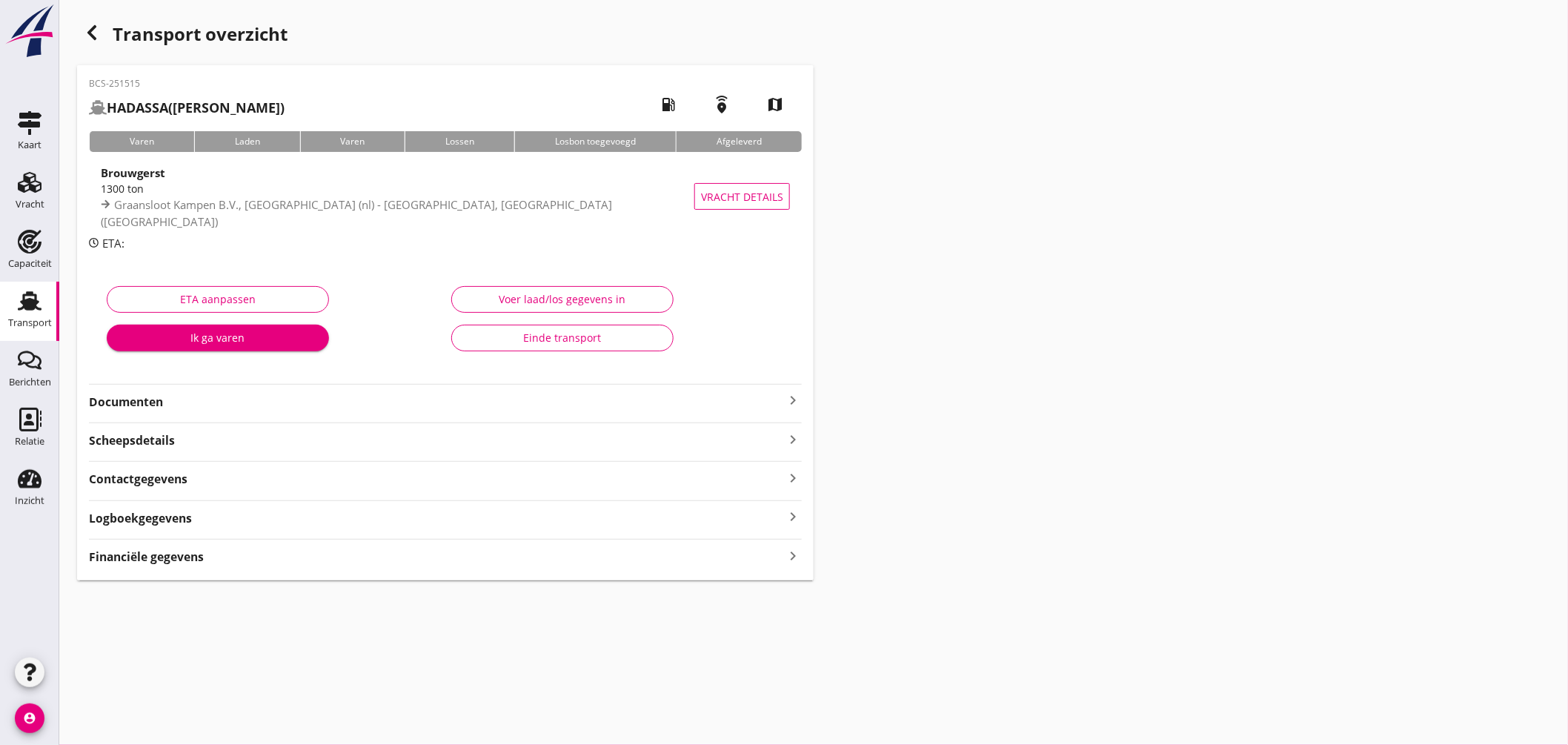
click at [233, 558] on div "Financiële gegevens keyboard_arrow_right" at bounding box center [445, 556] width 713 height 20
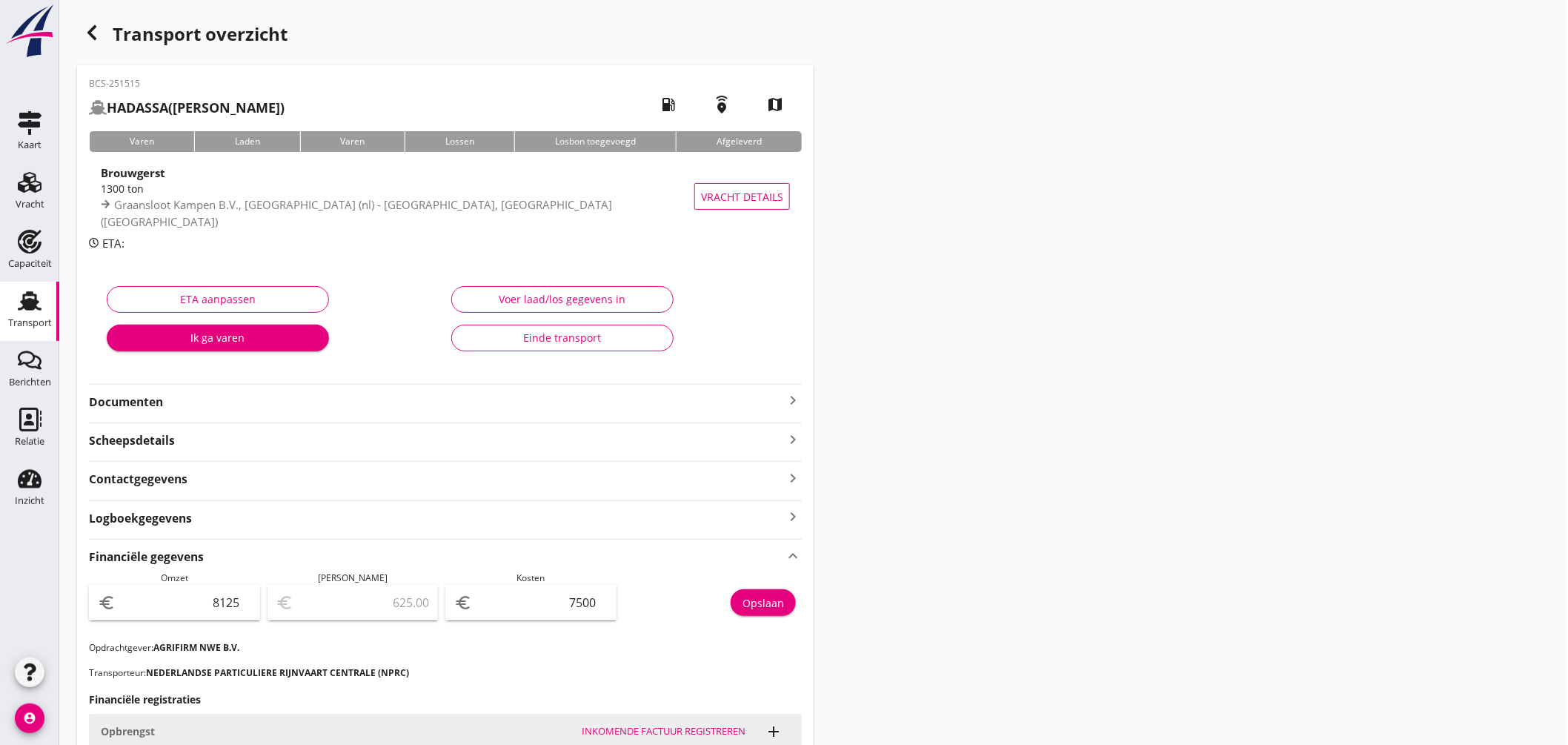
click at [201, 554] on strong "Financiële gegevens" at bounding box center [146, 557] width 115 height 17
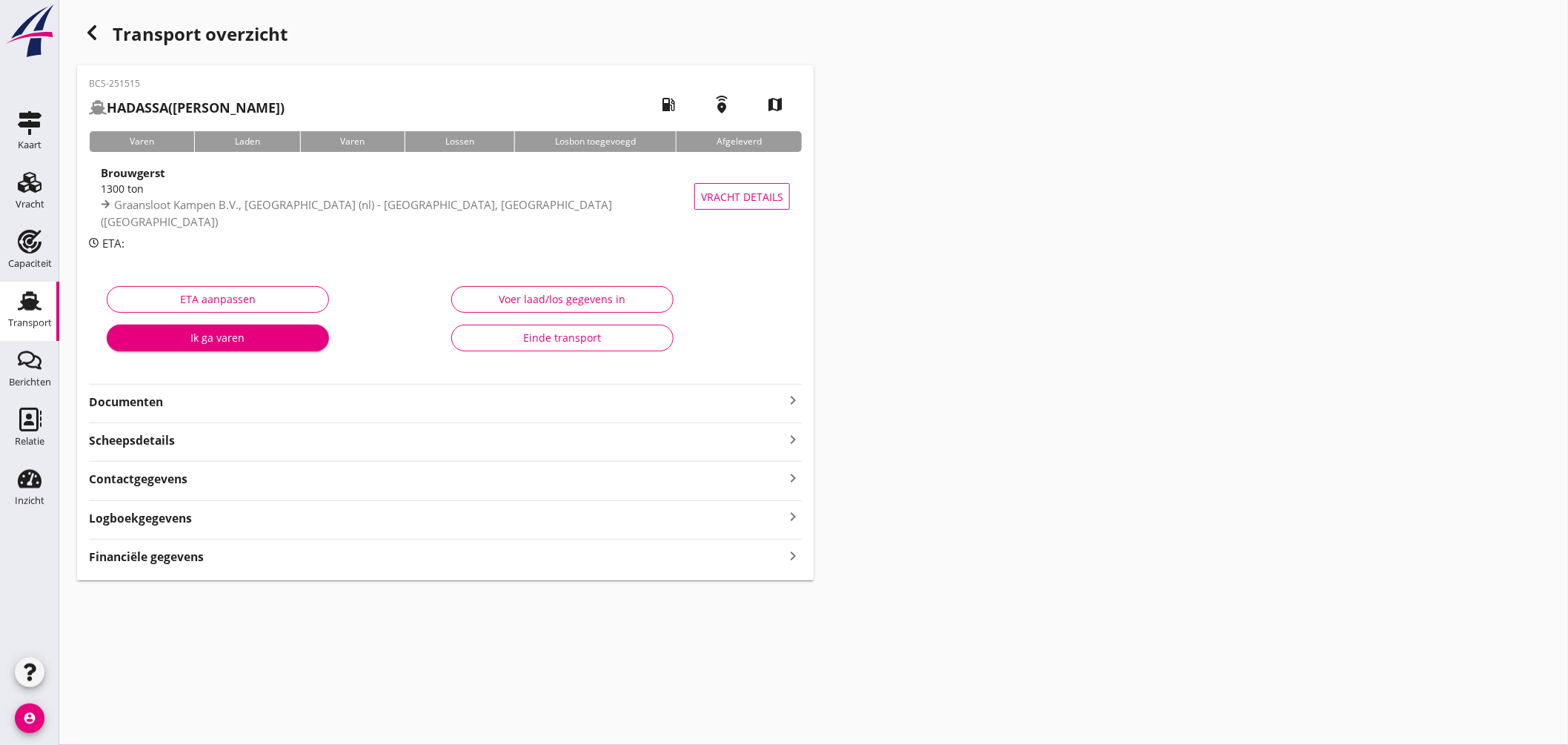
click at [96, 33] on icon "button" at bounding box center [92, 32] width 18 height 18
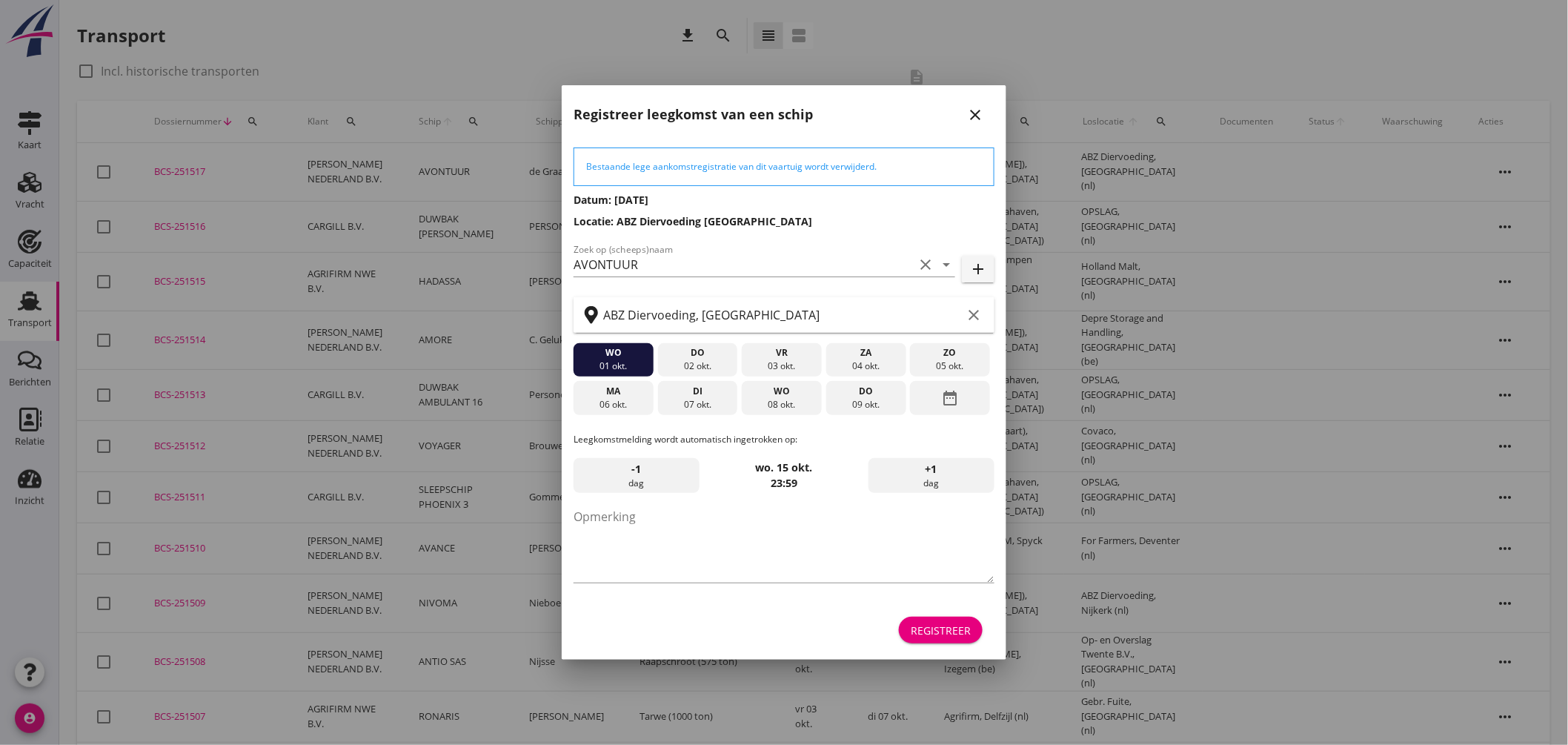
click at [402, 273] on div at bounding box center [784, 372] width 1568 height 745
click at [791, 389] on div "wo" at bounding box center [782, 391] width 73 height 13
click at [952, 635] on div "Registreer" at bounding box center [940, 631] width 60 height 16
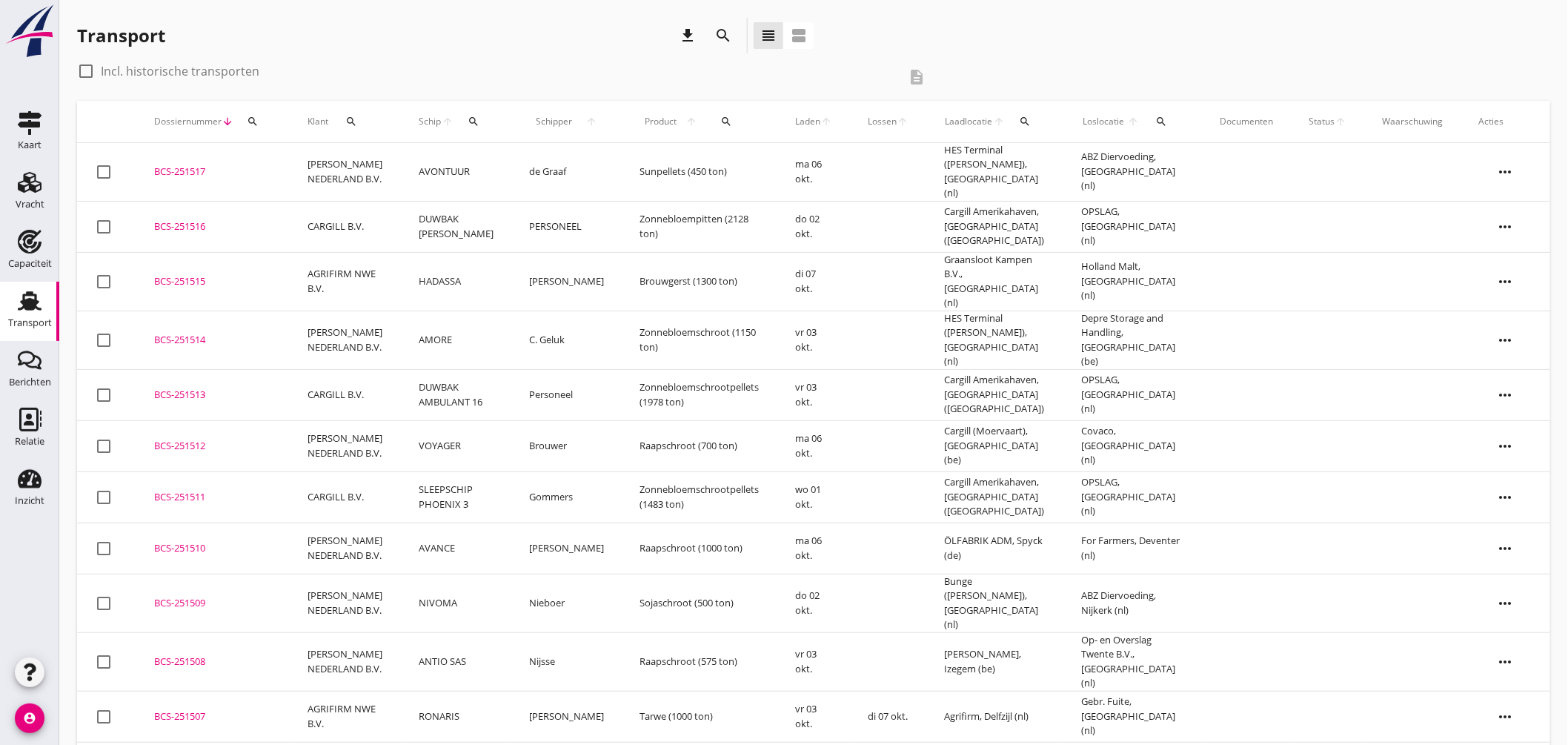
click at [441, 267] on td "HADASSA" at bounding box center [457, 281] width 112 height 59
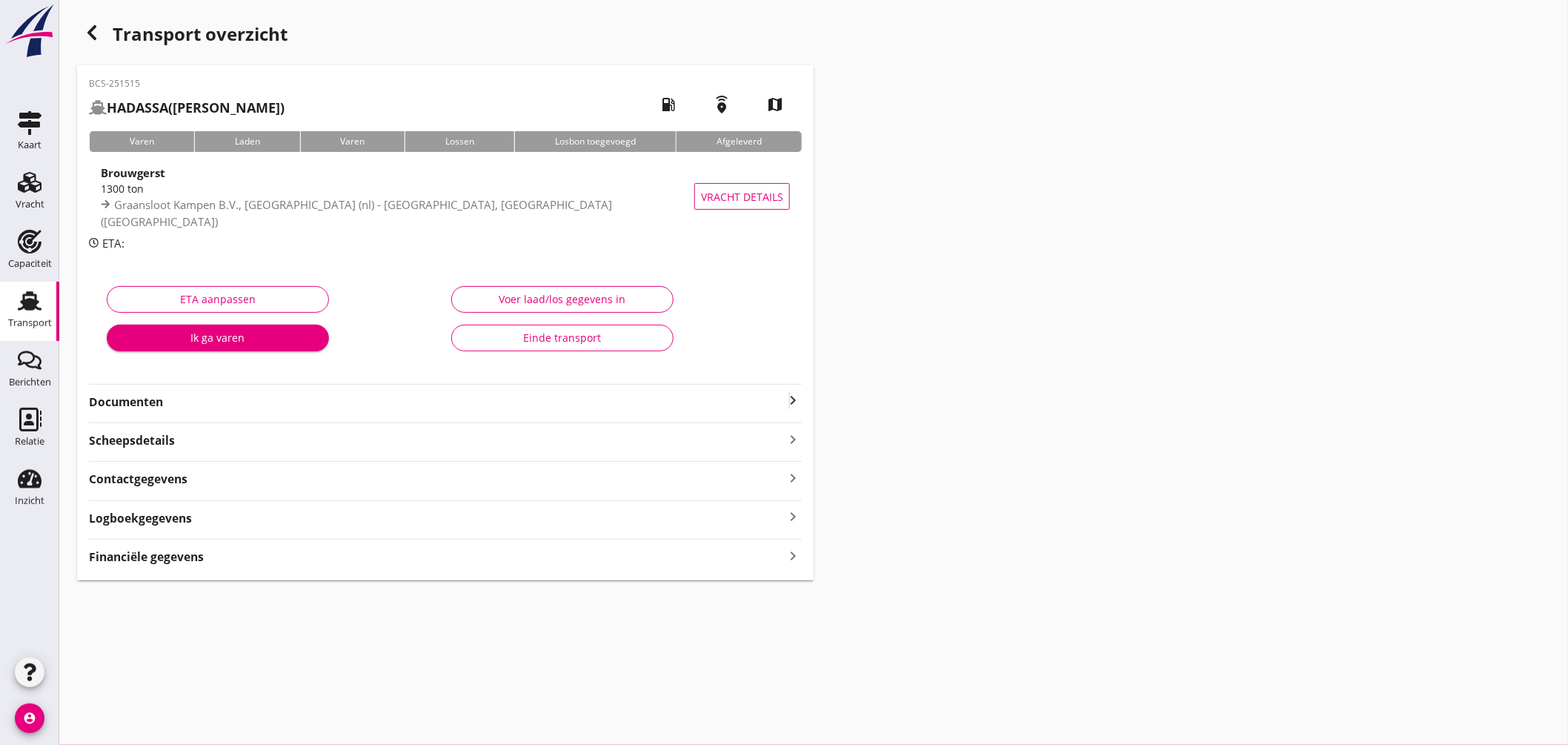
click at [790, 396] on icon "keyboard_arrow_right" at bounding box center [793, 401] width 18 height 18
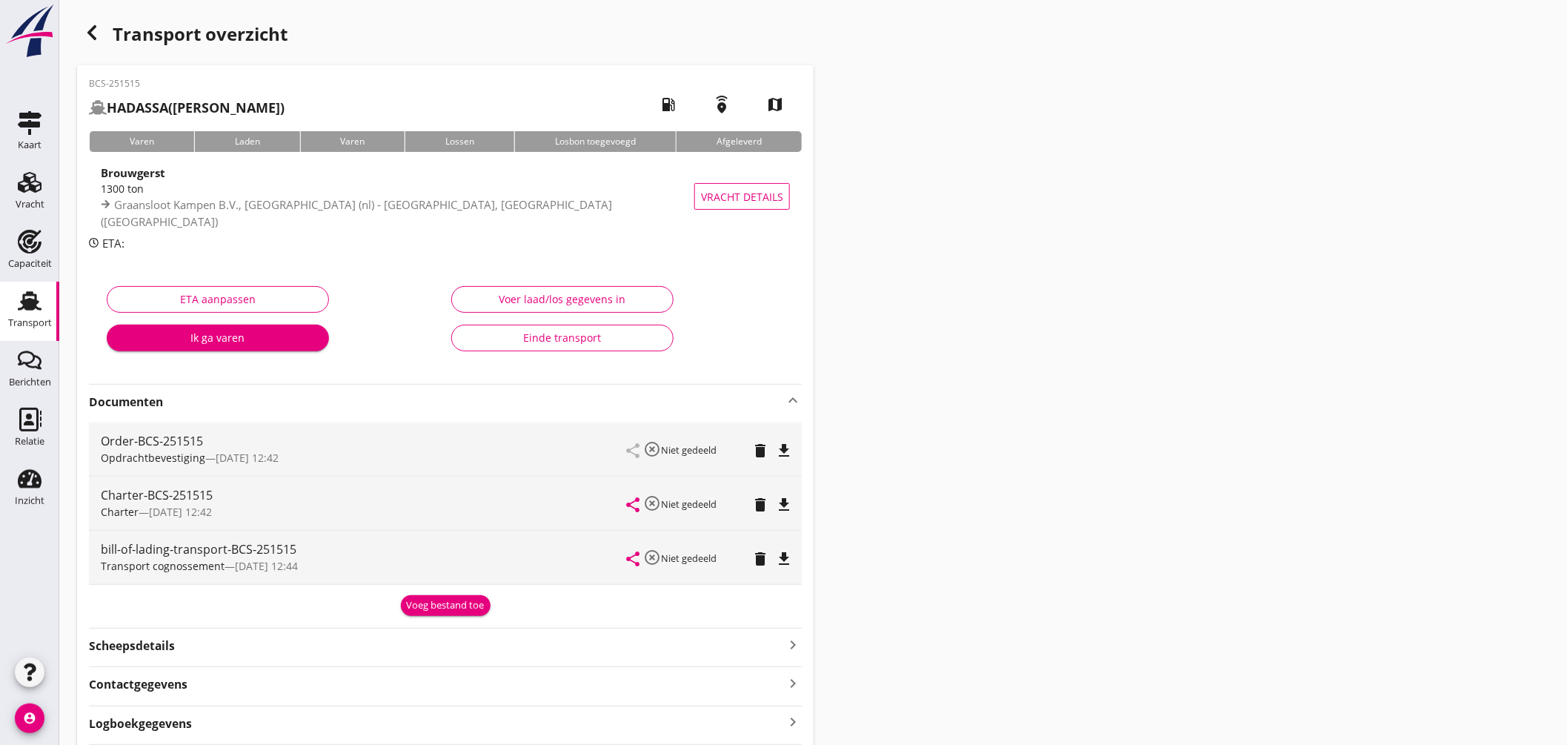
click at [790, 500] on icon "file_download" at bounding box center [784, 504] width 18 height 18
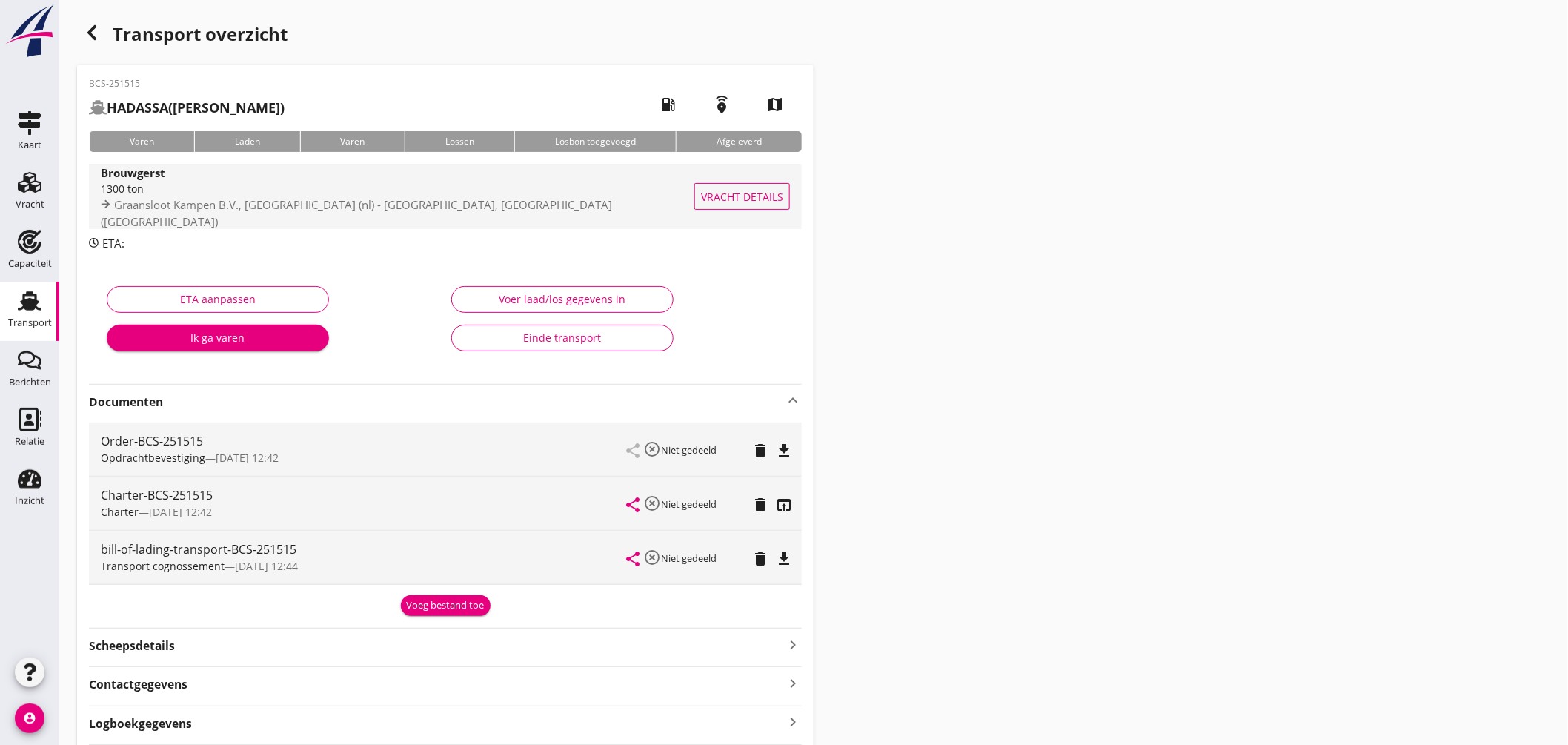
click at [419, 196] on div "1300 ton" at bounding box center [400, 189] width 598 height 16
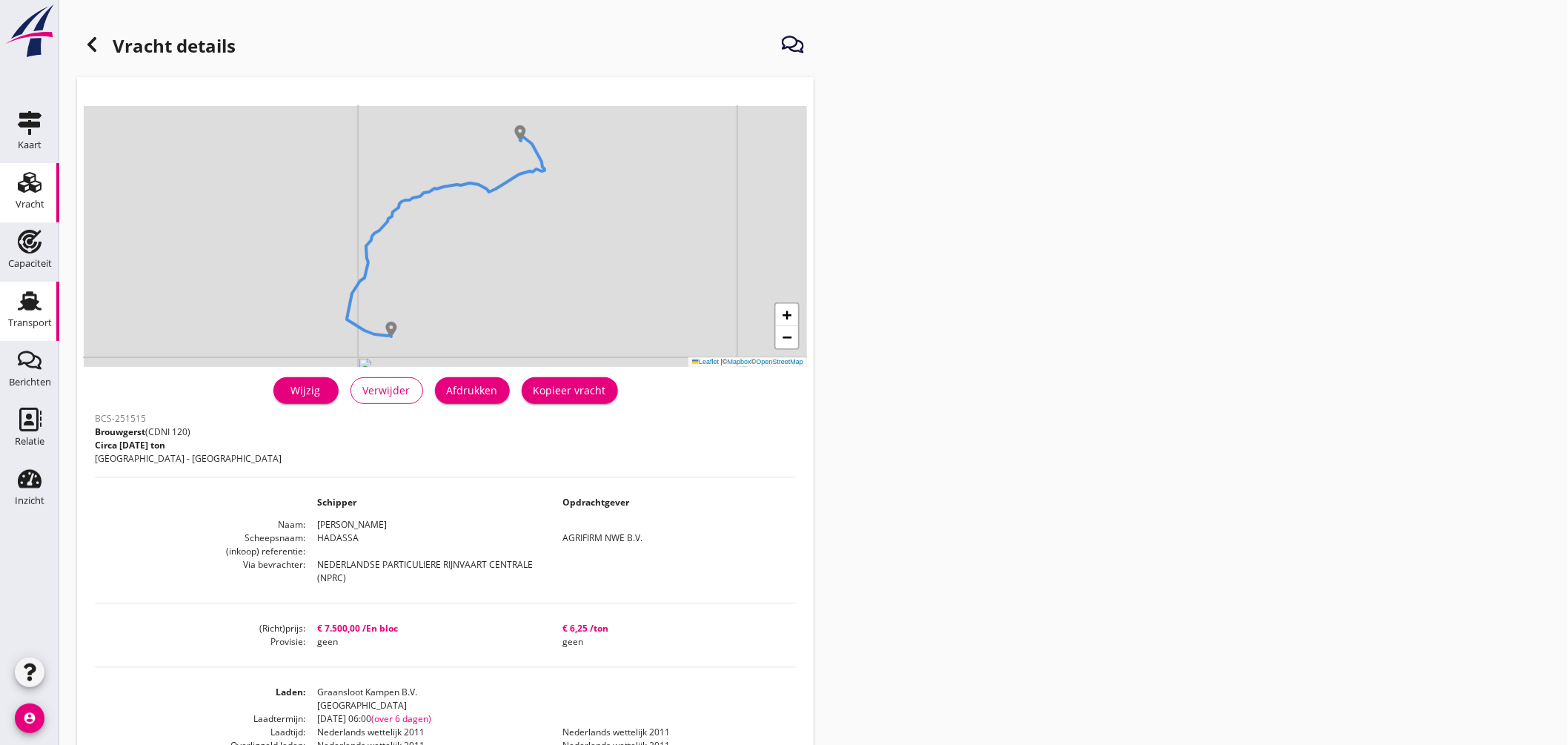
click at [26, 292] on icon "Transport" at bounding box center [29, 300] width 23 height 23
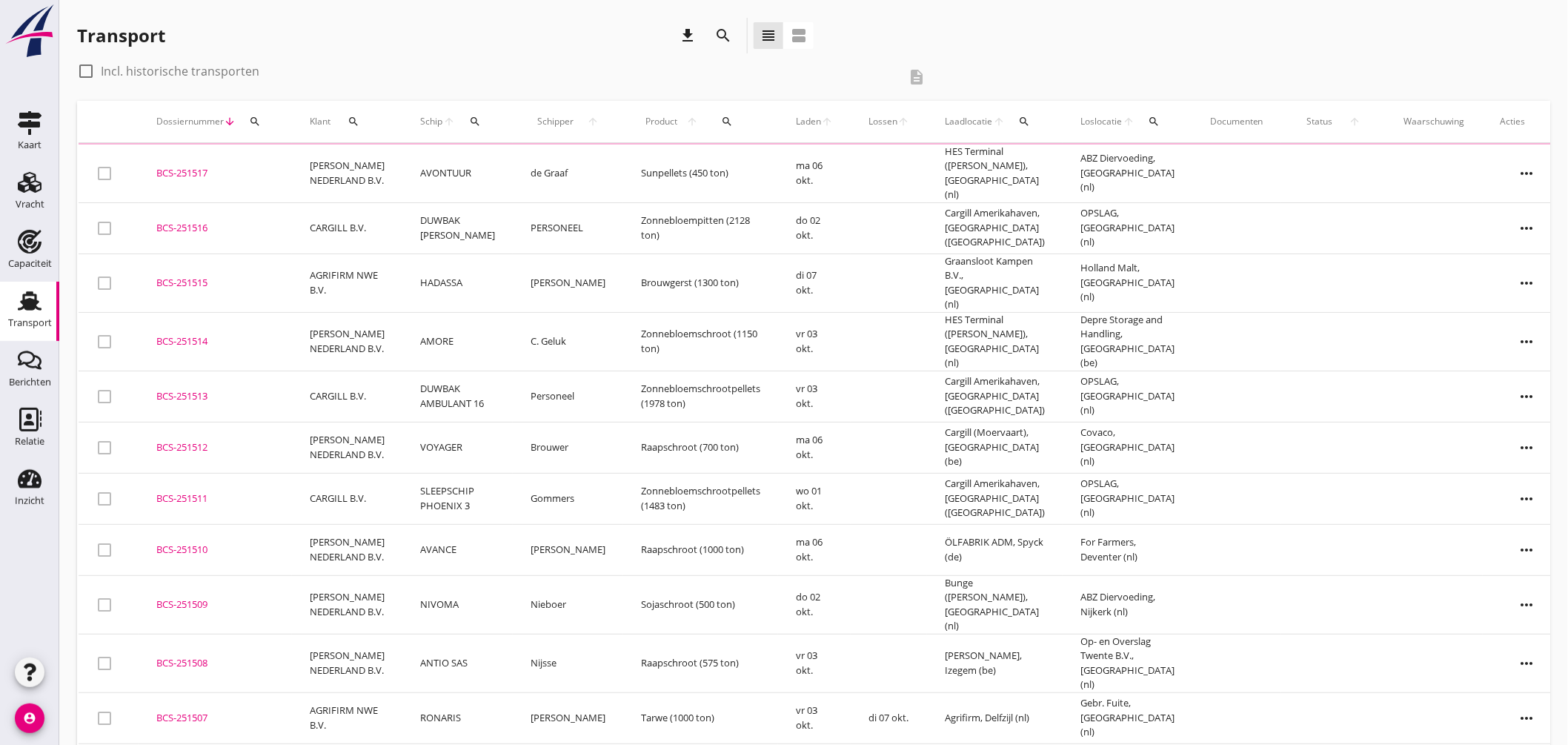
click at [431, 164] on td "AVONTUUR" at bounding box center [458, 174] width 111 height 59
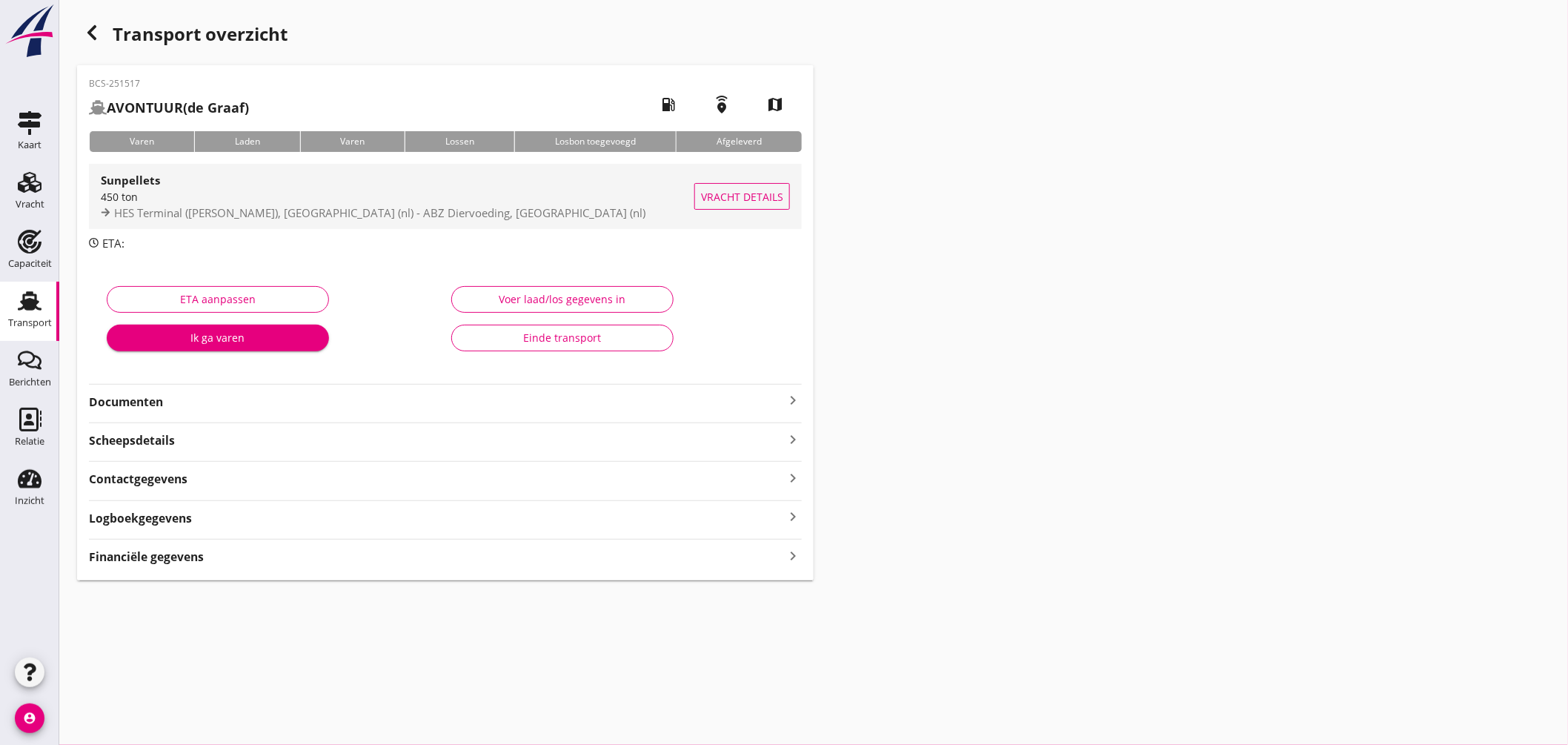
click at [402, 183] on div "Sunpellets" at bounding box center [398, 180] width 593 height 18
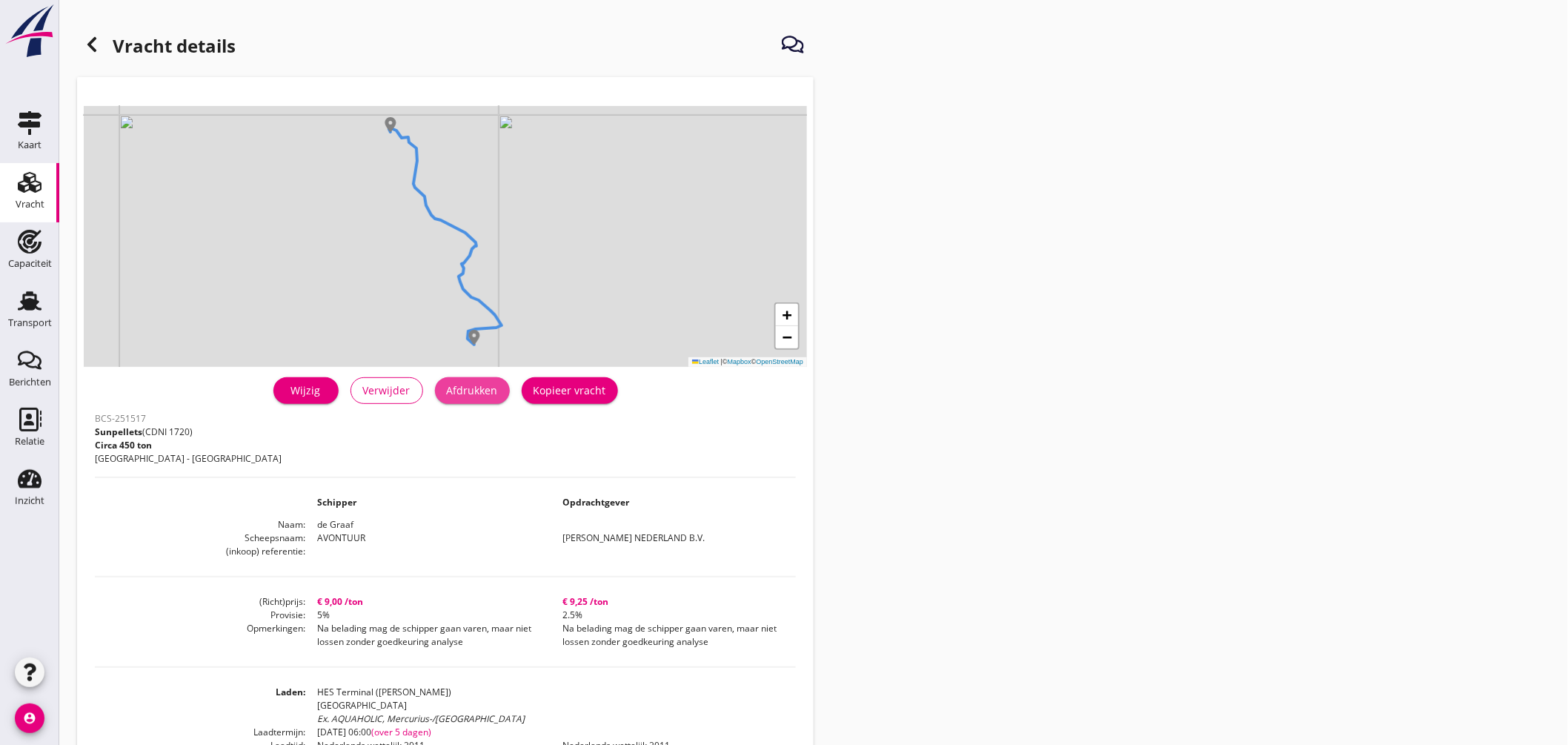
click at [463, 394] on div "Afdrukken" at bounding box center [472, 390] width 51 height 16
click at [93, 52] on icon at bounding box center [92, 44] width 18 height 18
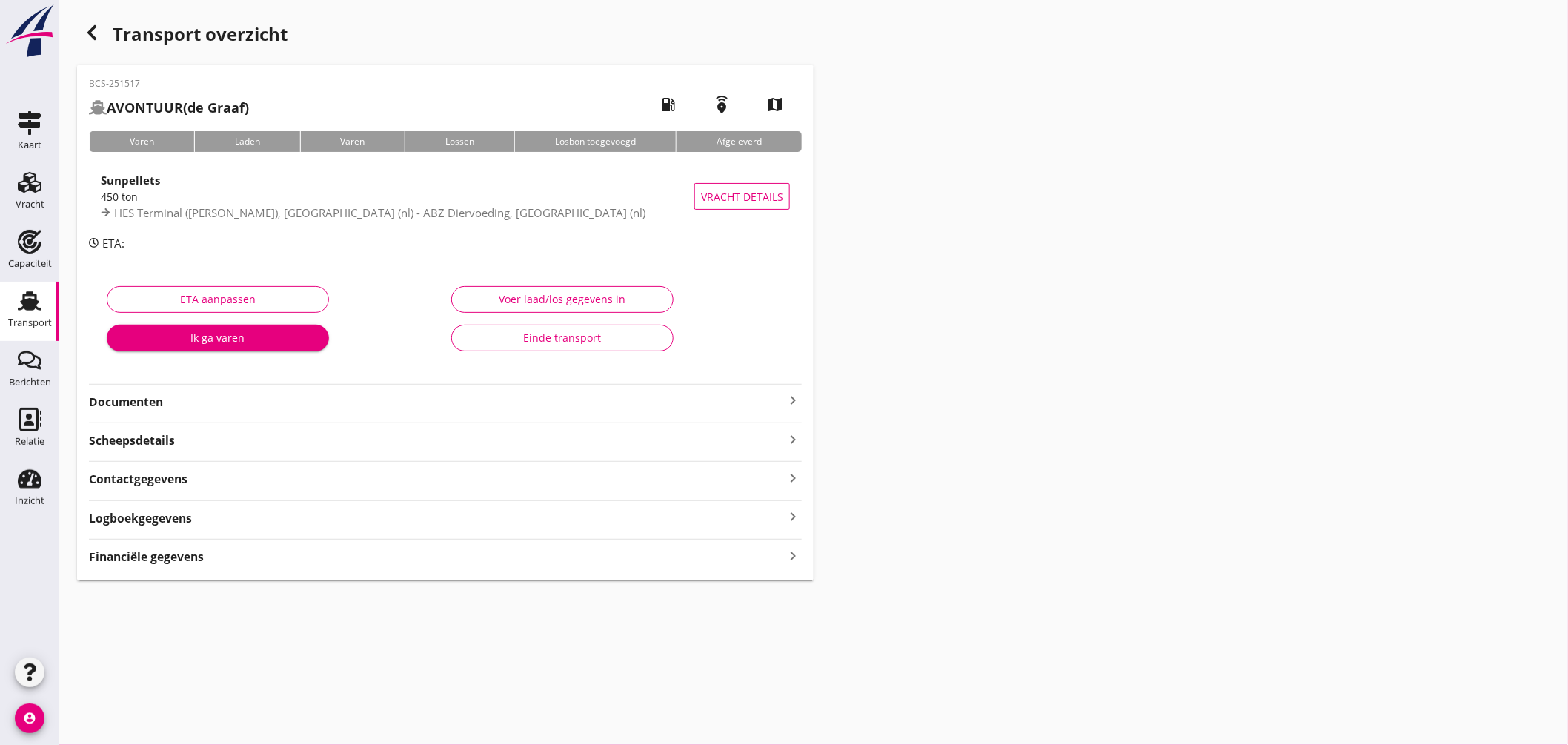
click at [267, 562] on div "Financiële gegevens keyboard_arrow_right" at bounding box center [445, 556] width 713 height 20
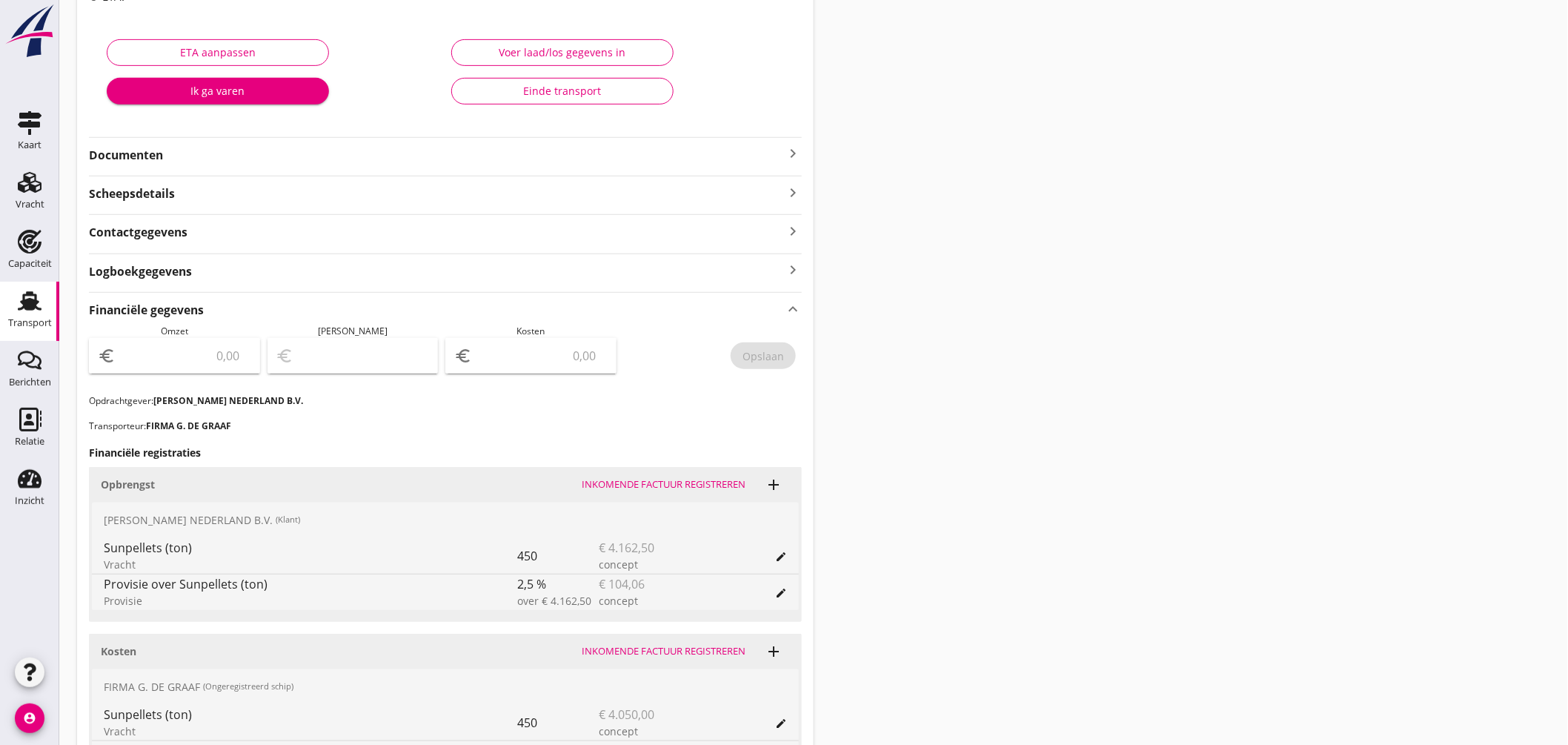
scroll to position [412, 0]
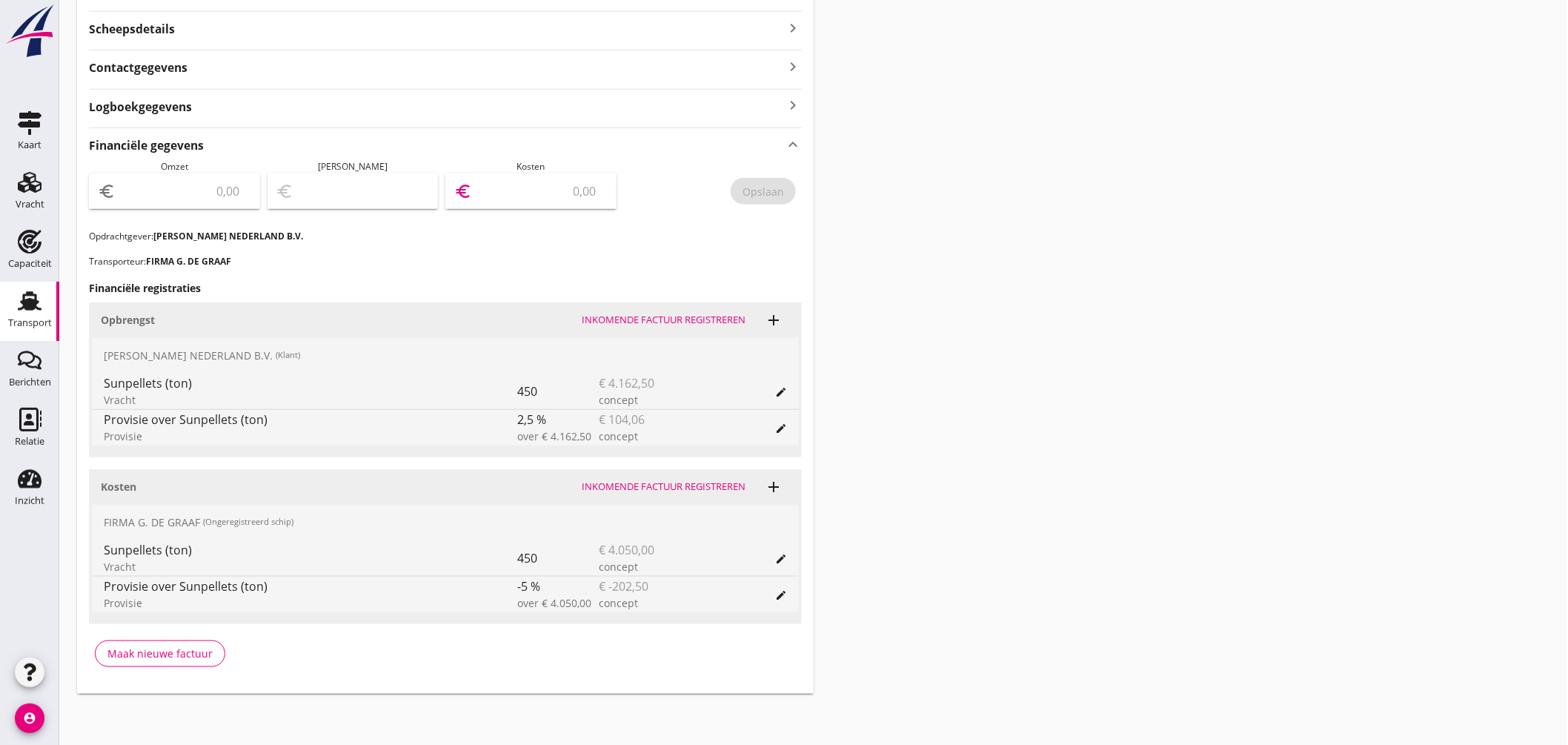
click at [554, 195] on input "number" at bounding box center [541, 190] width 132 height 23
type input "3847.50"
type input "1"
type input "-3846.50"
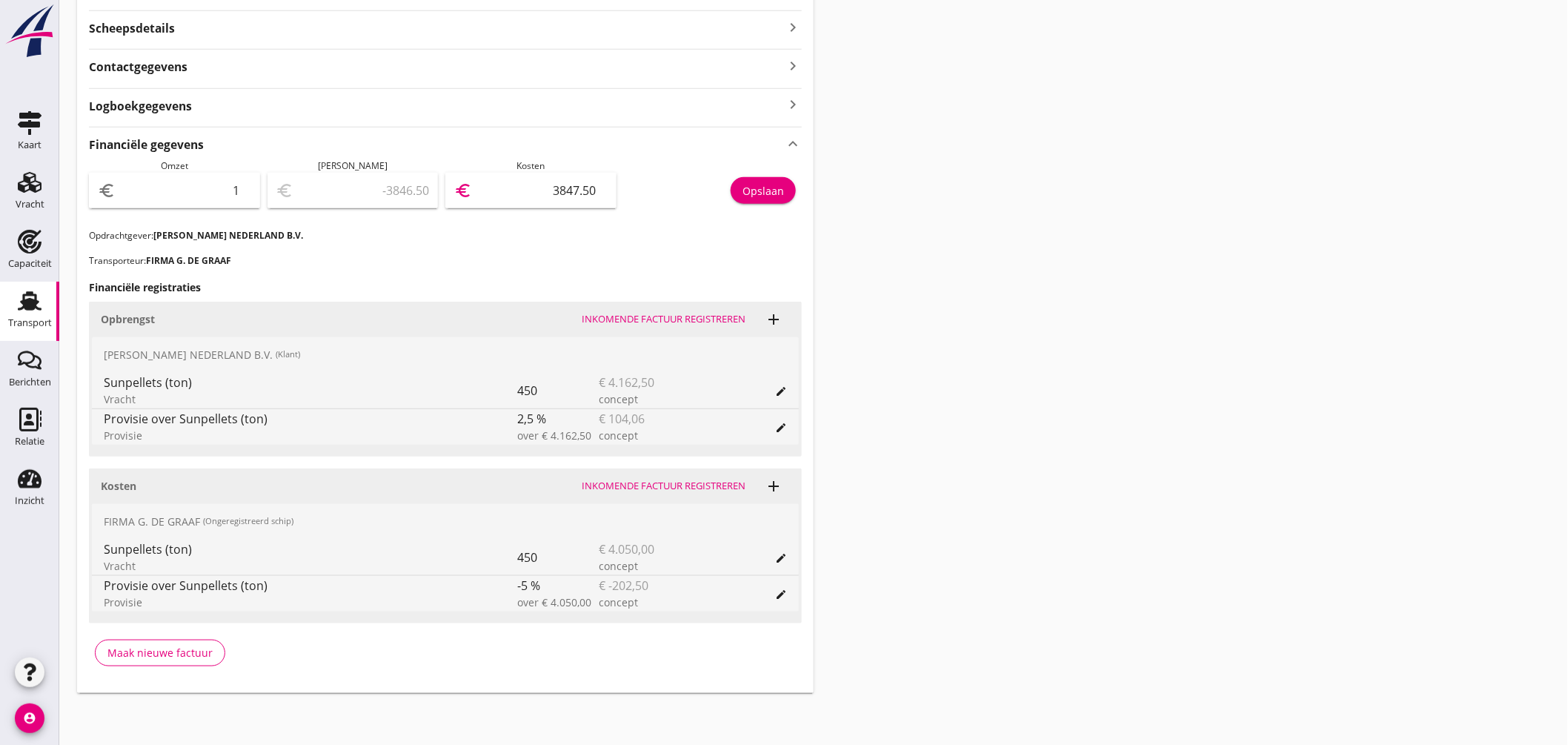
type input "1"
click at [243, 185] on input "1" at bounding box center [184, 190] width 132 height 23
click at [202, 188] on input "number" at bounding box center [184, 190] width 132 height 23
type input "4"
type input "-3843.50"
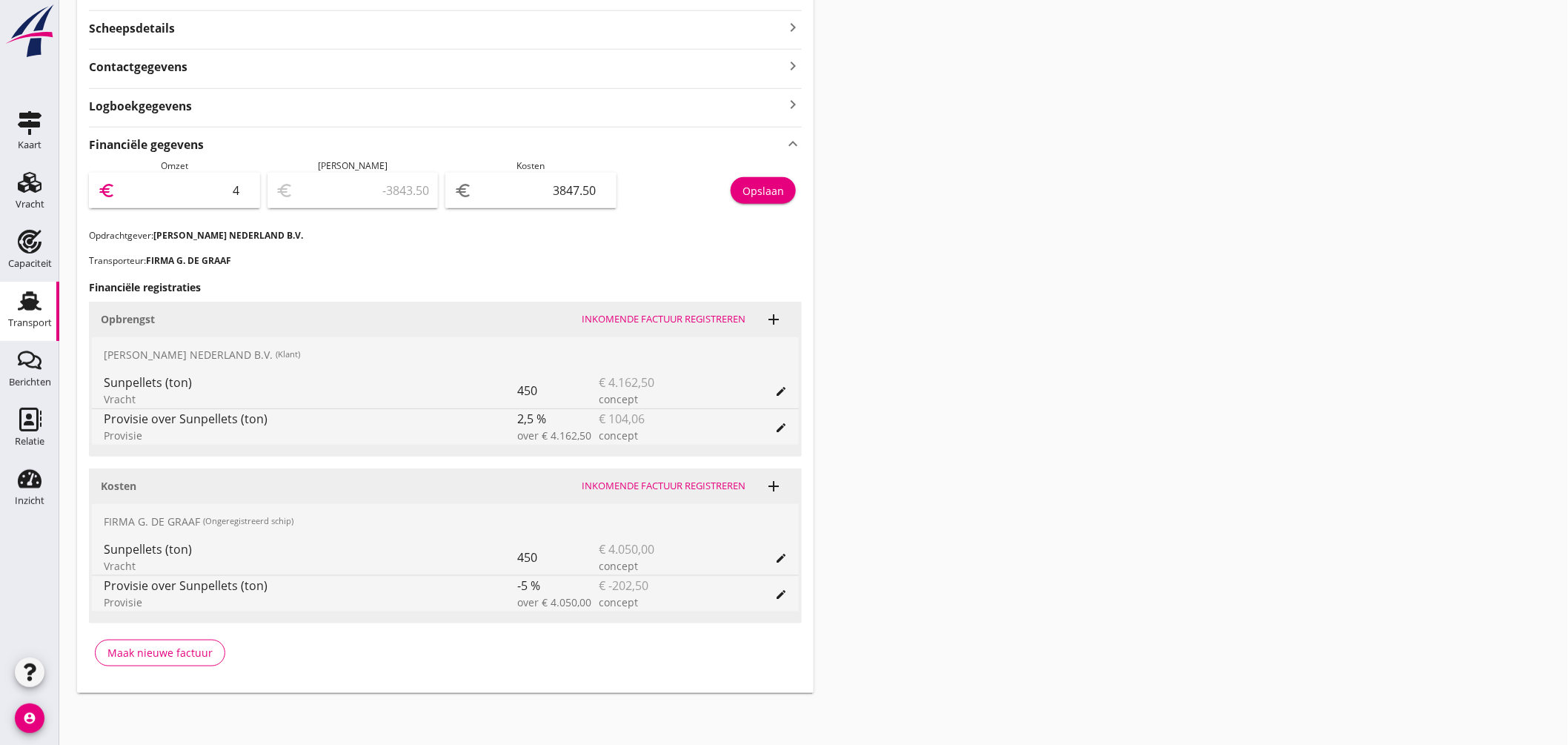
type input "40"
type input "-3807.50"
type input "405"
type input "-3442.50"
type input "4057"
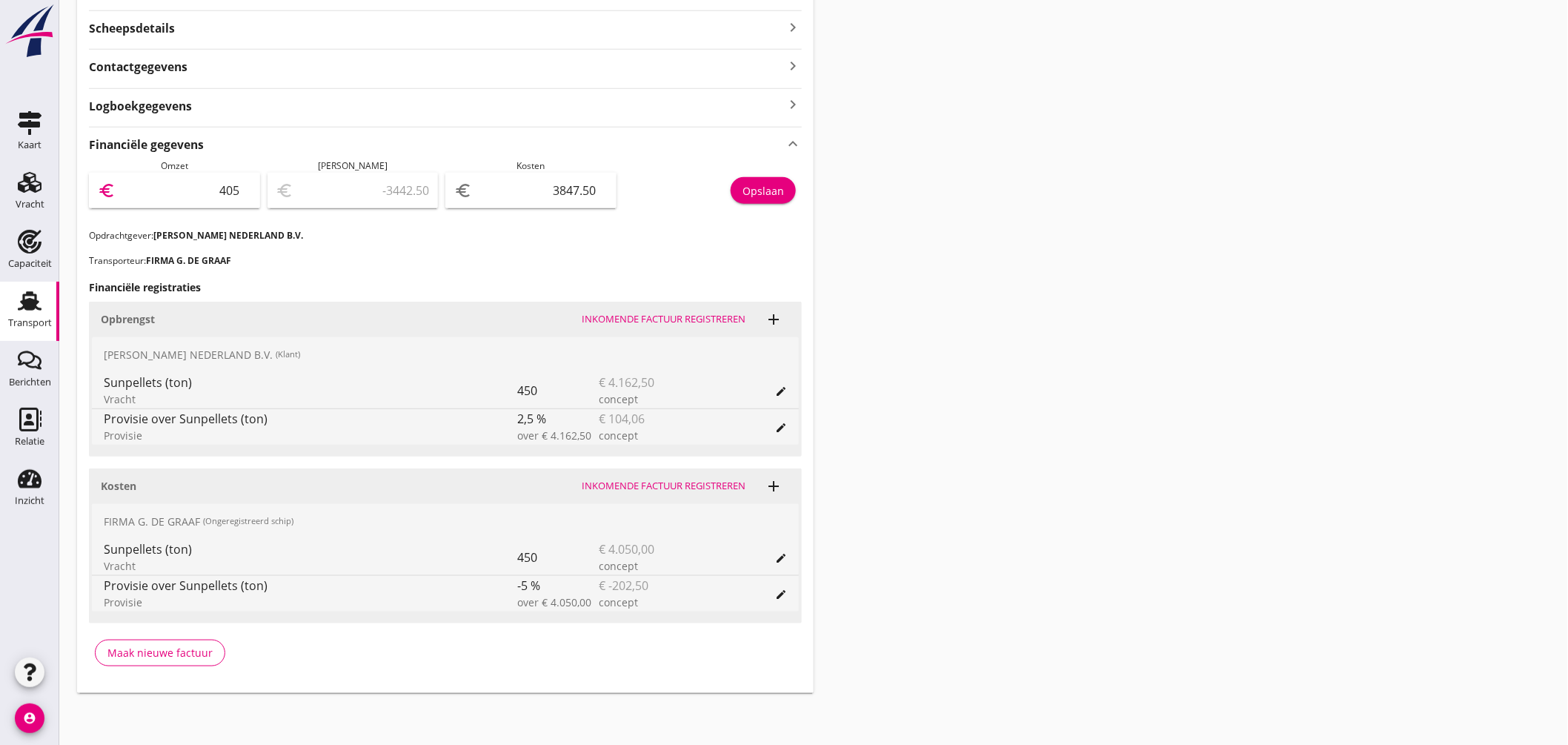
type input "209.50"
type input "4057.9"
type input "210.40"
type input "4057.94"
type input "210.44"
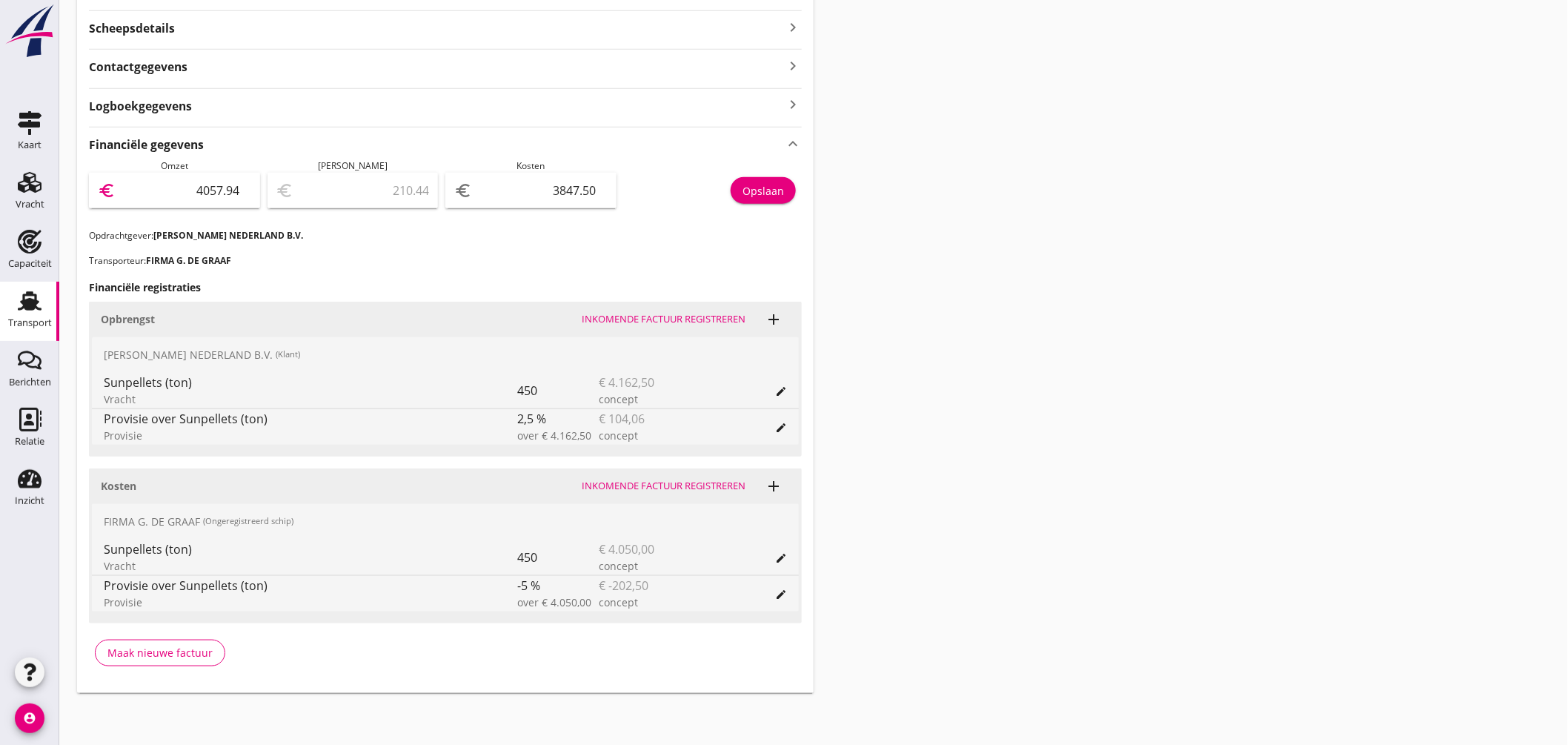
type input "4057.94"
click at [773, 195] on div "Opslaan" at bounding box center [764, 191] width 42 height 16
click at [796, 143] on icon "keyboard_arrow_up" at bounding box center [793, 143] width 18 height 20
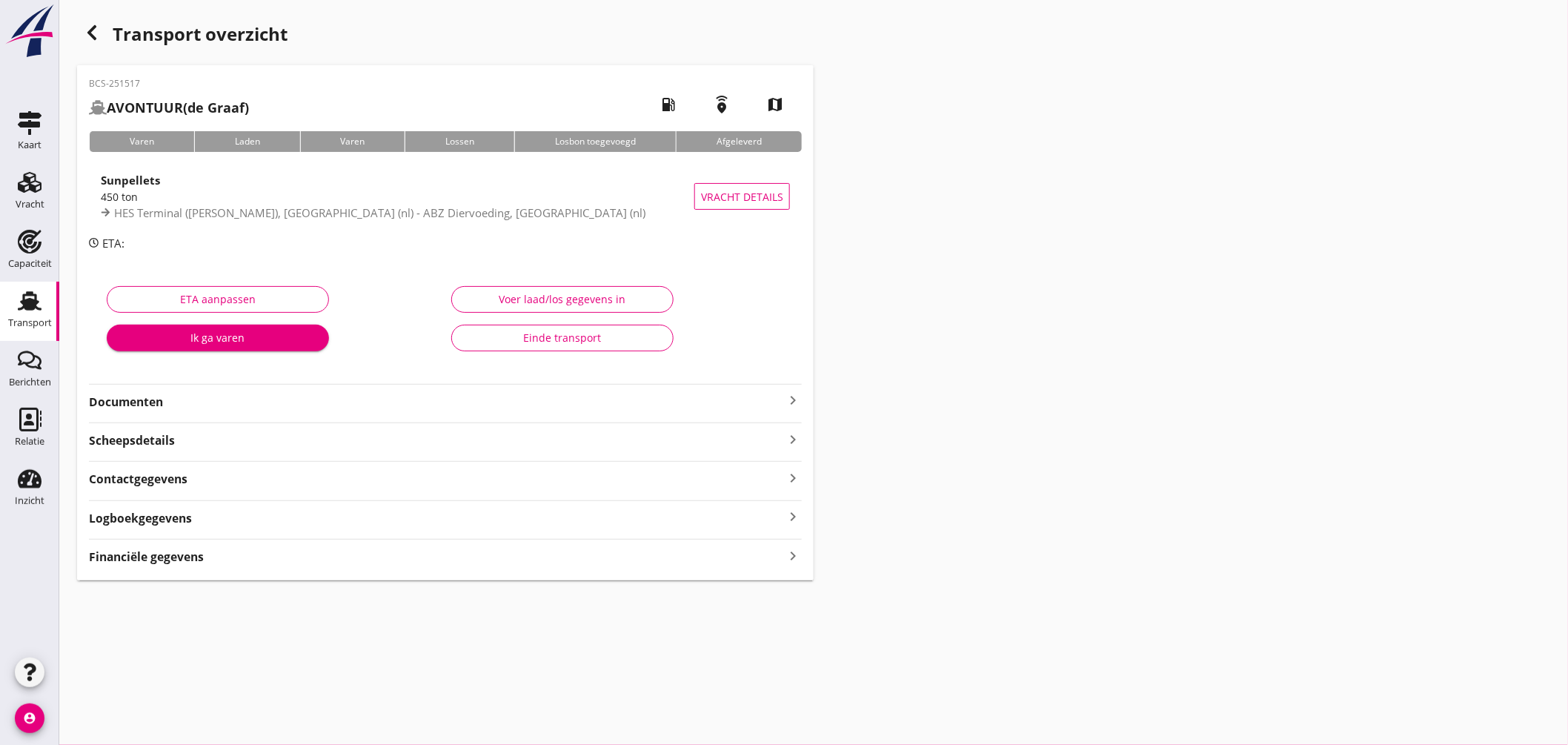
click at [22, 297] on icon "Transport" at bounding box center [29, 300] width 23 height 23
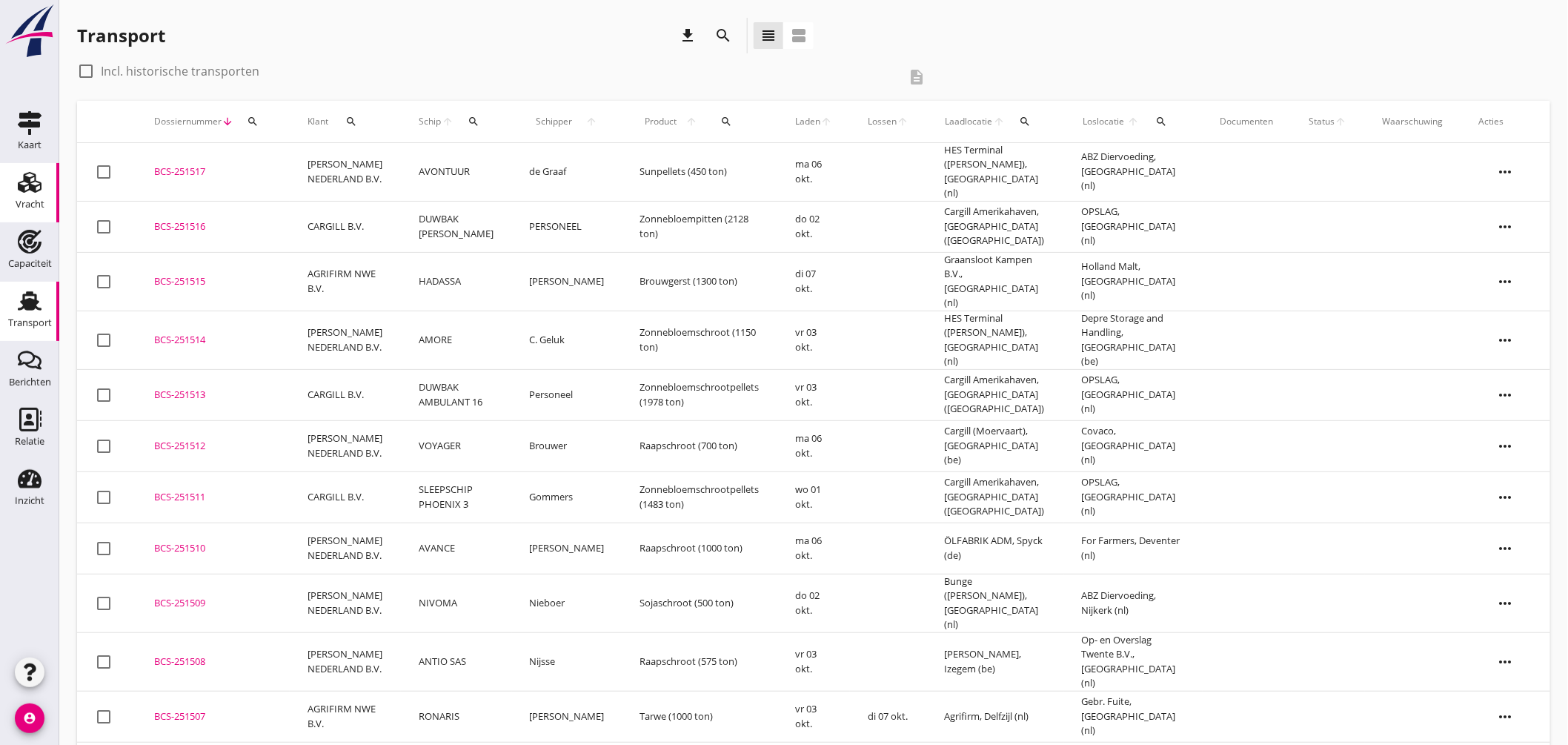
click at [31, 178] on use at bounding box center [29, 183] width 23 height 21
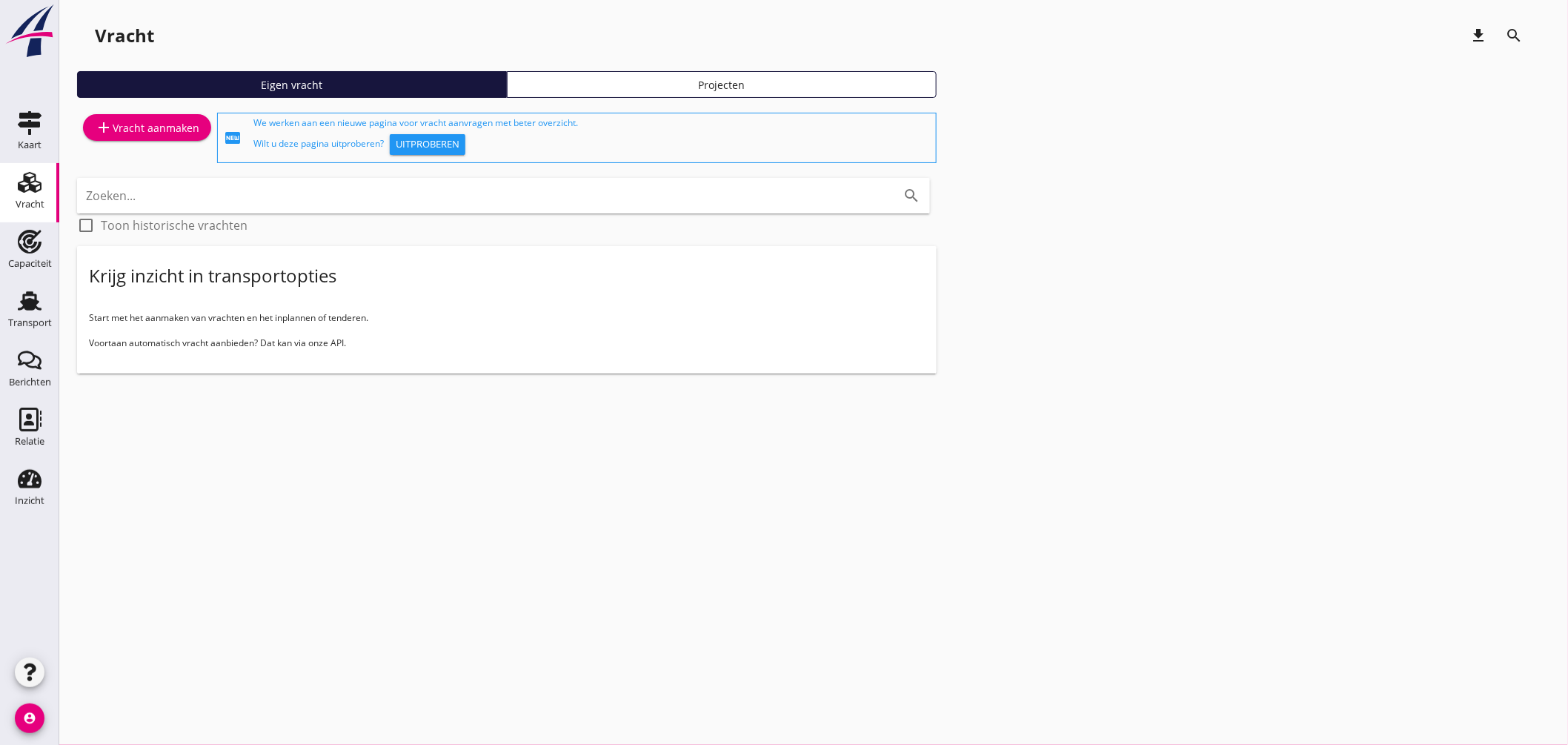
click at [172, 120] on div "add Vracht aanmaken" at bounding box center [147, 127] width 105 height 18
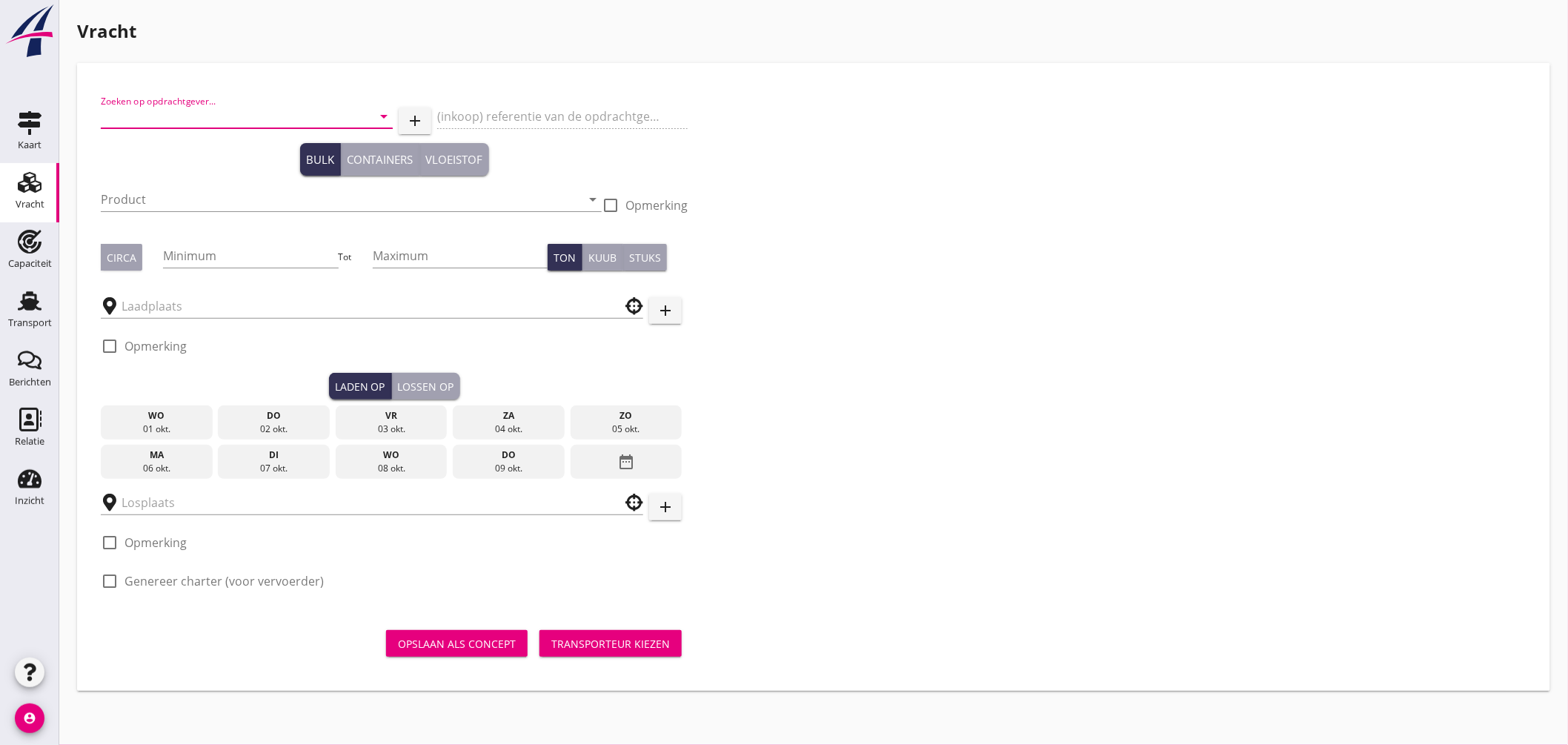
click at [218, 117] on input "Zoeken op opdrachtgever..." at bounding box center [227, 116] width 251 height 23
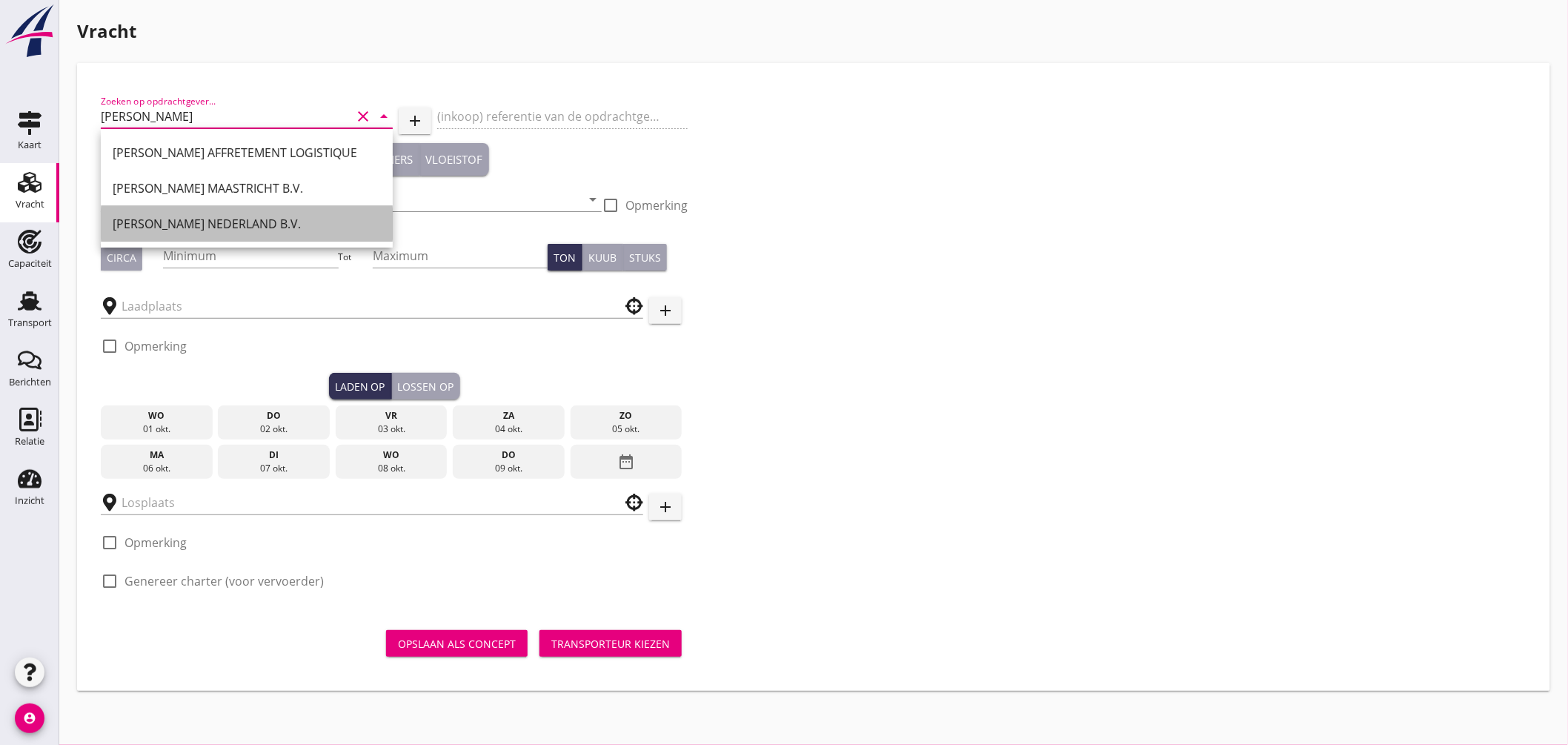
click at [246, 215] on div "PETERSON NEDERLAND B.V." at bounding box center [246, 224] width 268 height 18
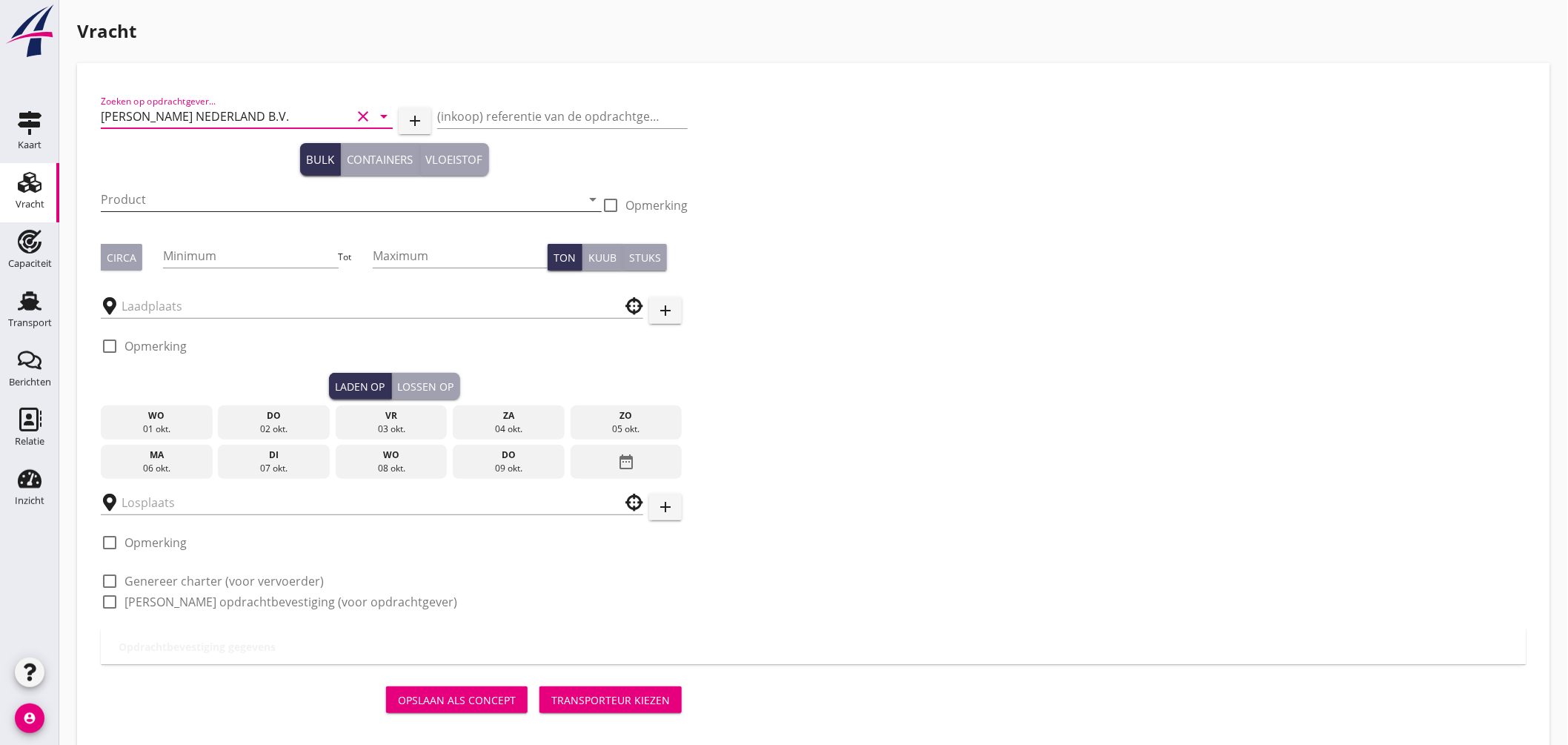
type input "PETERSON NEDERLAND B.V."
click at [214, 203] on input "Product" at bounding box center [341, 199] width 480 height 23
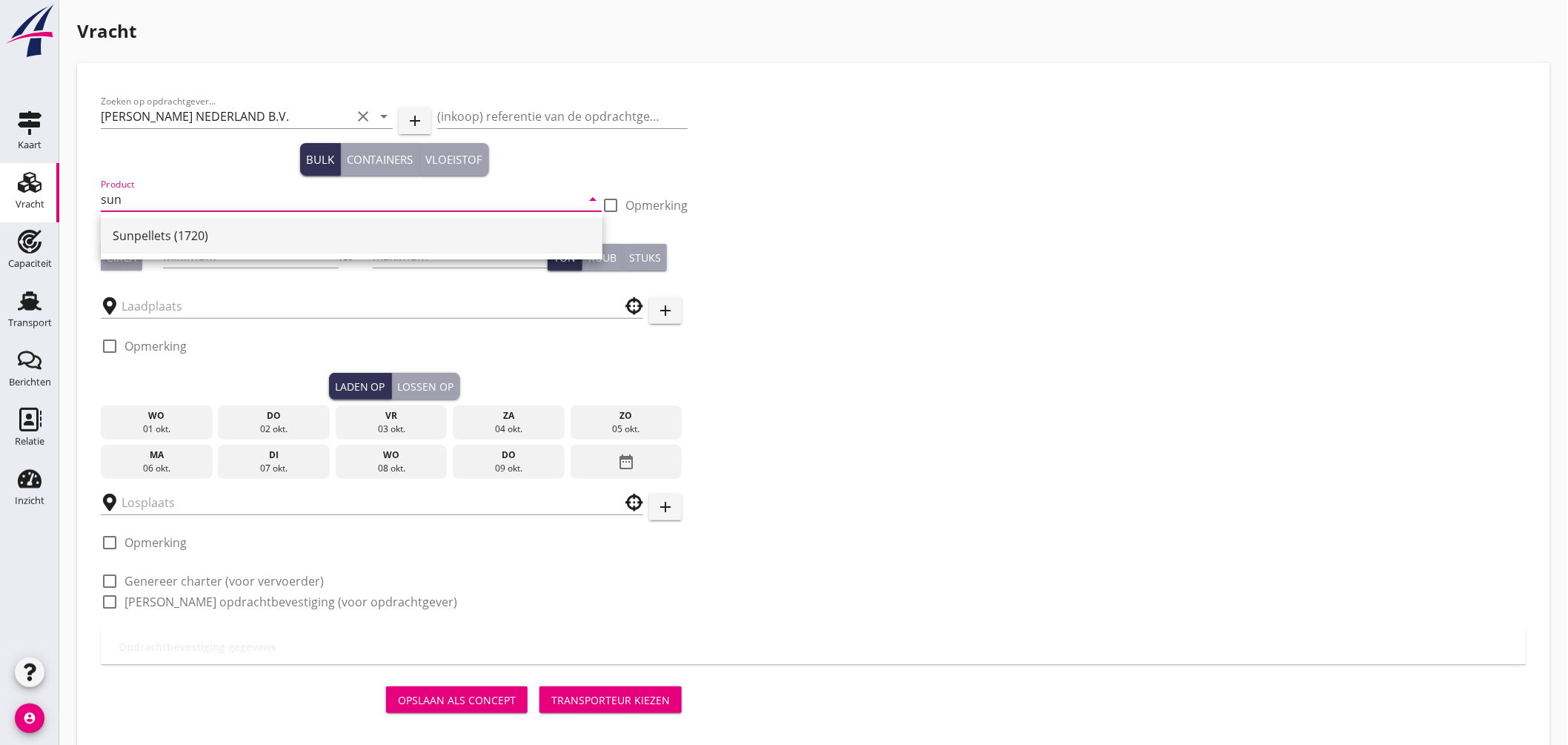
click at [195, 222] on div "Sunpellets (1720)" at bounding box center [351, 235] width 478 height 35
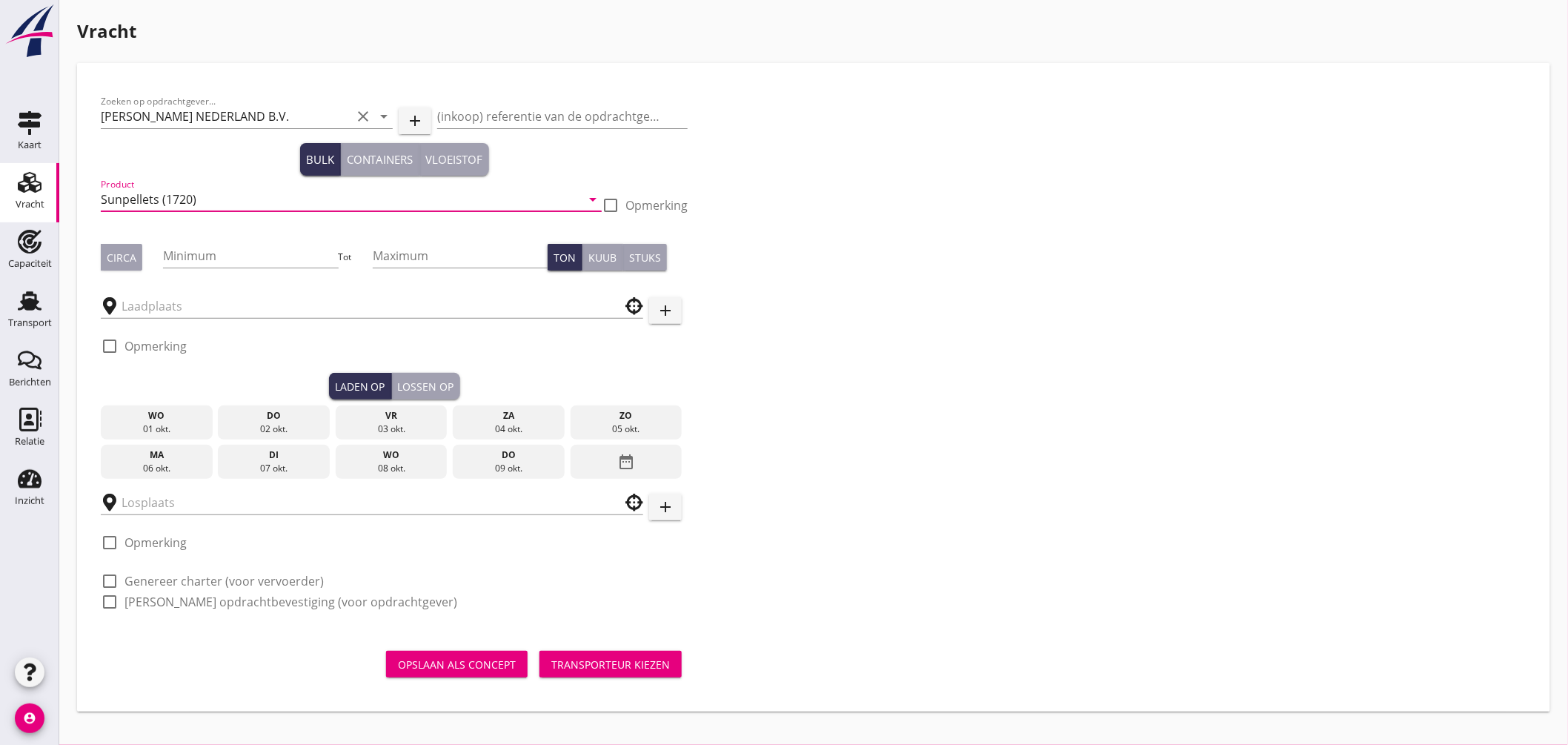
type input "Sunpellets (1720)"
click at [131, 257] on div "Circa" at bounding box center [121, 258] width 29 height 16
click at [186, 254] on input "Minimum" at bounding box center [251, 255] width 175 height 23
type input "500"
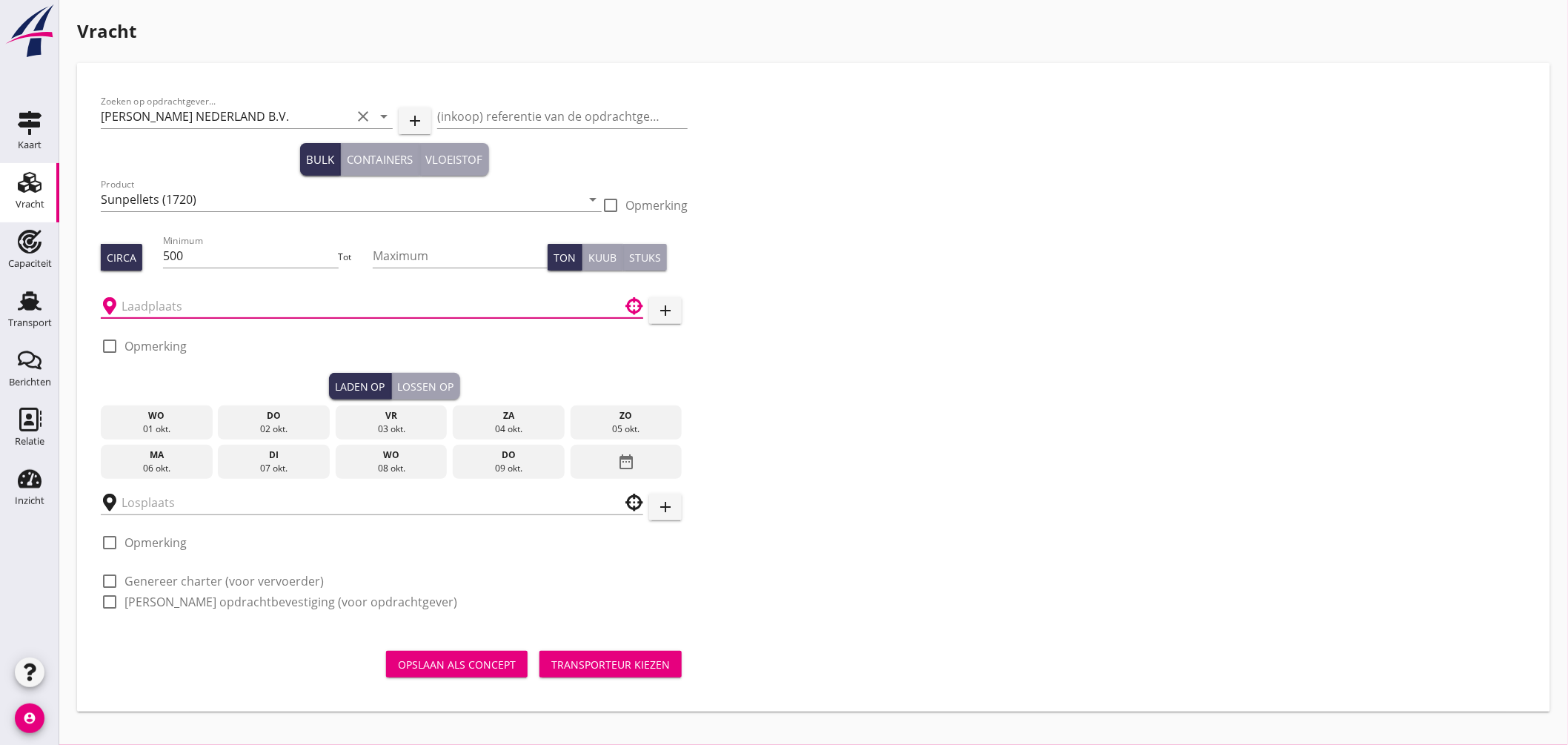
click at [176, 305] on input "text" at bounding box center [362, 305] width 480 height 23
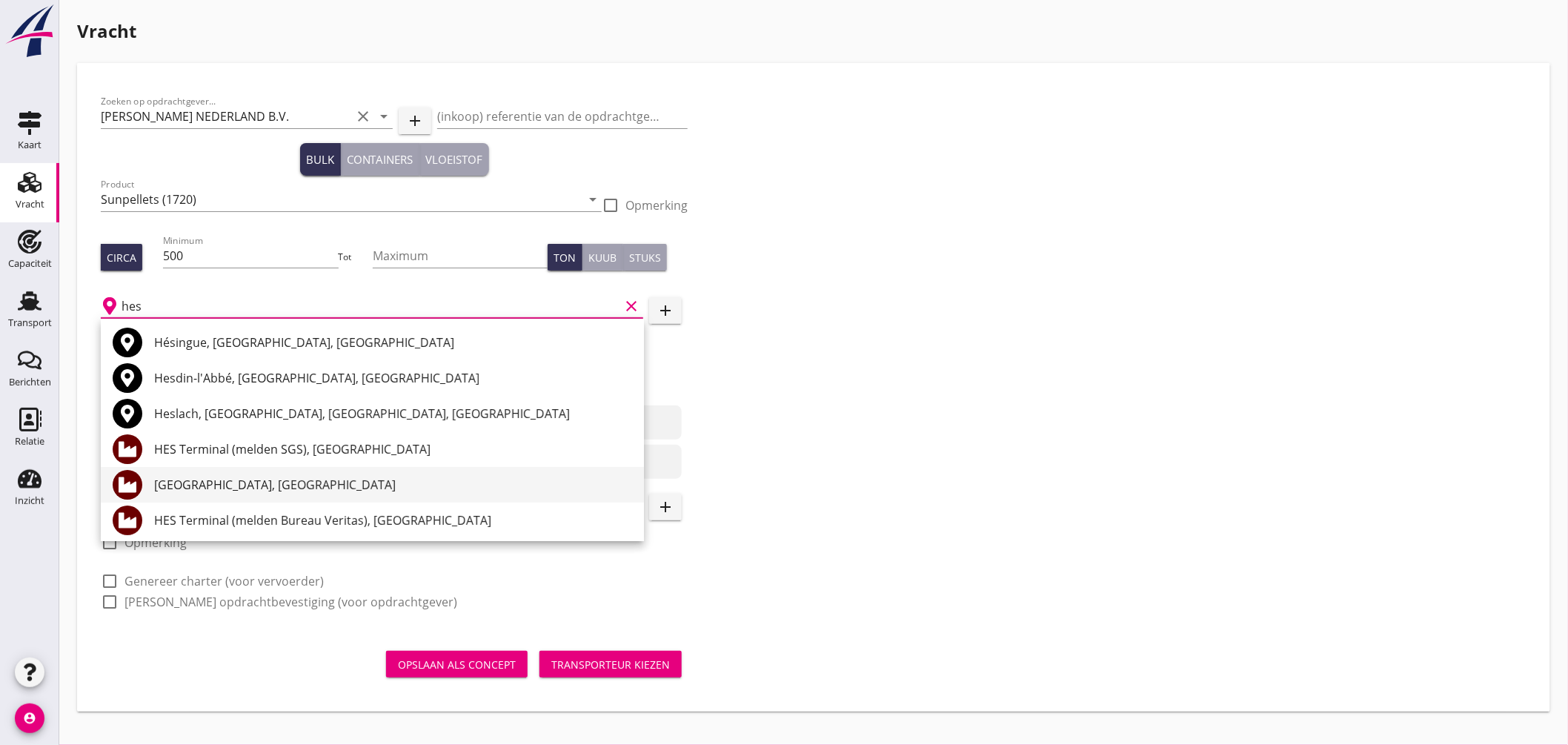
scroll to position [82, 0]
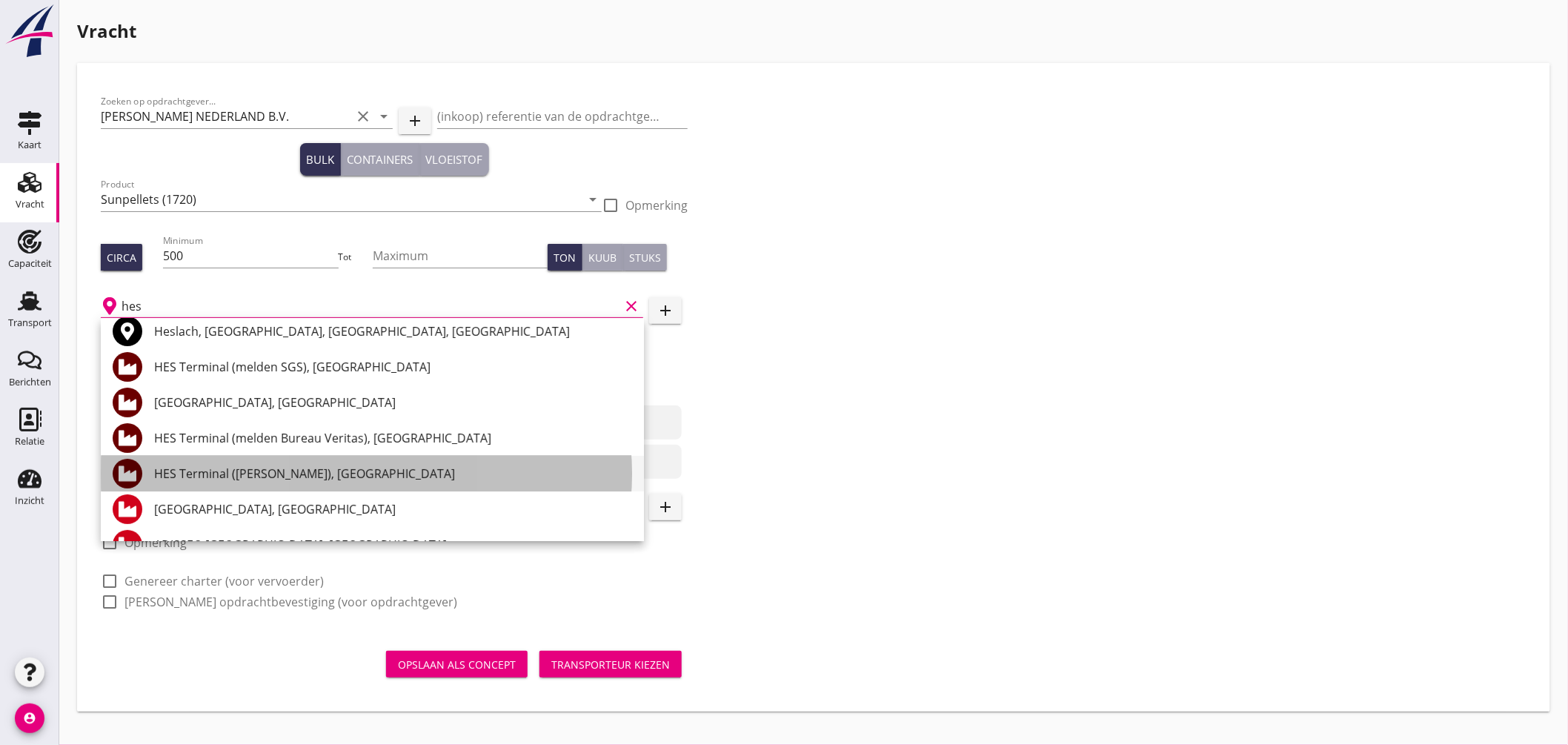
click at [357, 470] on div "HES Terminal (melden Peterson), Amsterdam" at bounding box center [393, 473] width 478 height 18
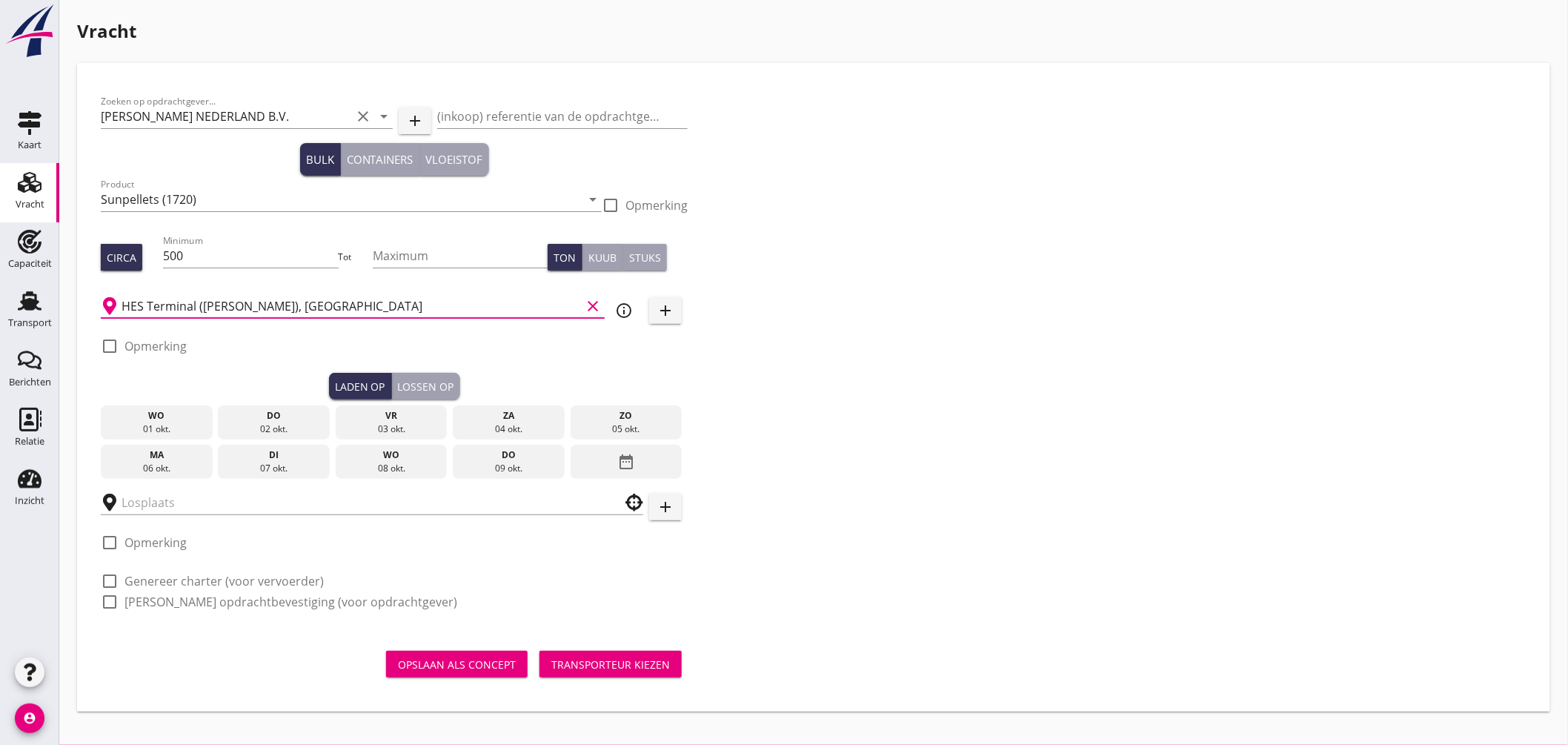
type input "HES Terminal (melden Peterson), Amsterdam"
drag, startPoint x: 112, startPoint y: 343, endPoint x: 153, endPoint y: 356, distance: 43.0
click at [112, 345] on div at bounding box center [109, 346] width 25 height 25
checkbox input "true"
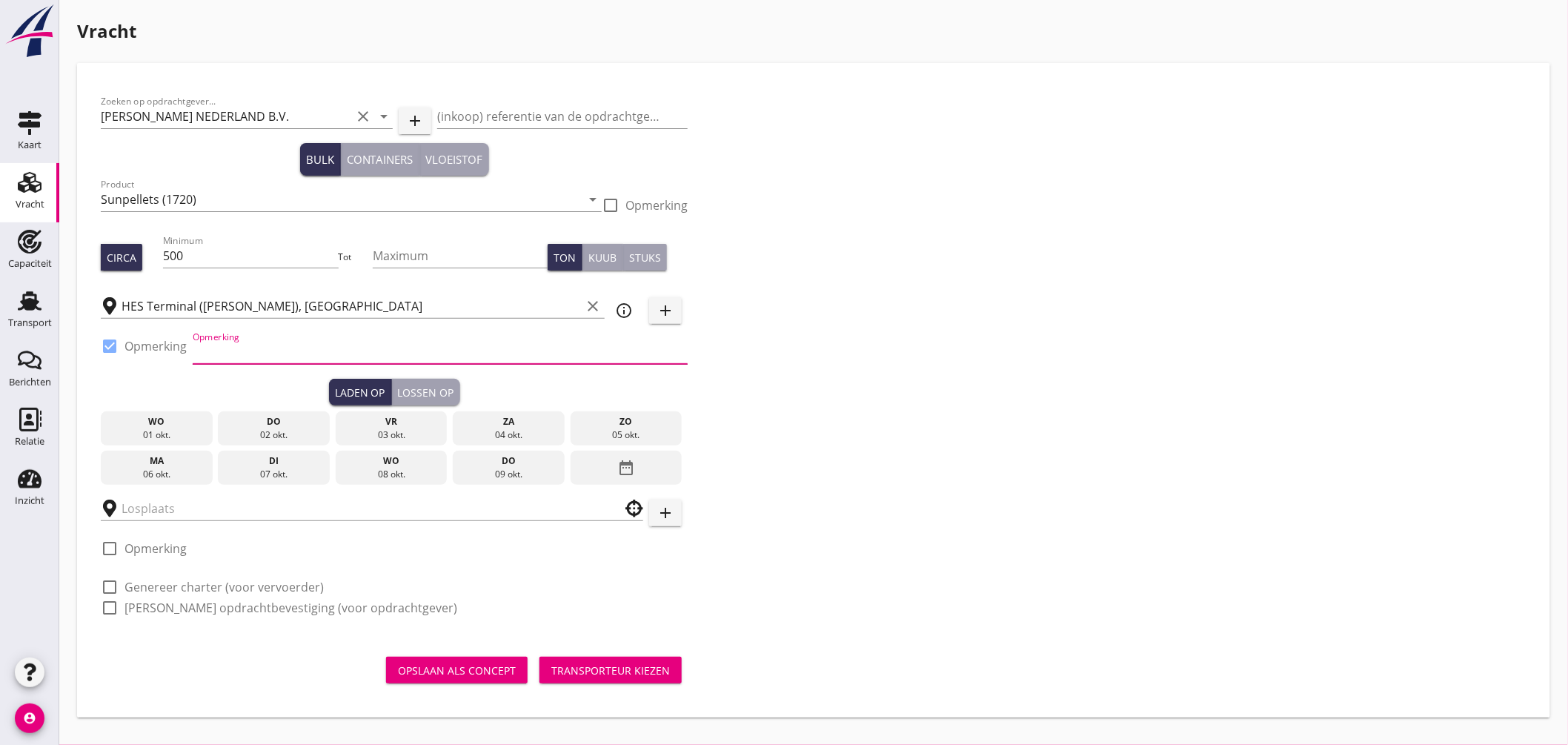
click at [226, 352] on input "Opmerking" at bounding box center [440, 351] width 495 height 23
type input "Ex. AQUAHOLIC, Mercurius-/Westhaven"
click at [413, 423] on div "vr" at bounding box center [392, 421] width 105 height 13
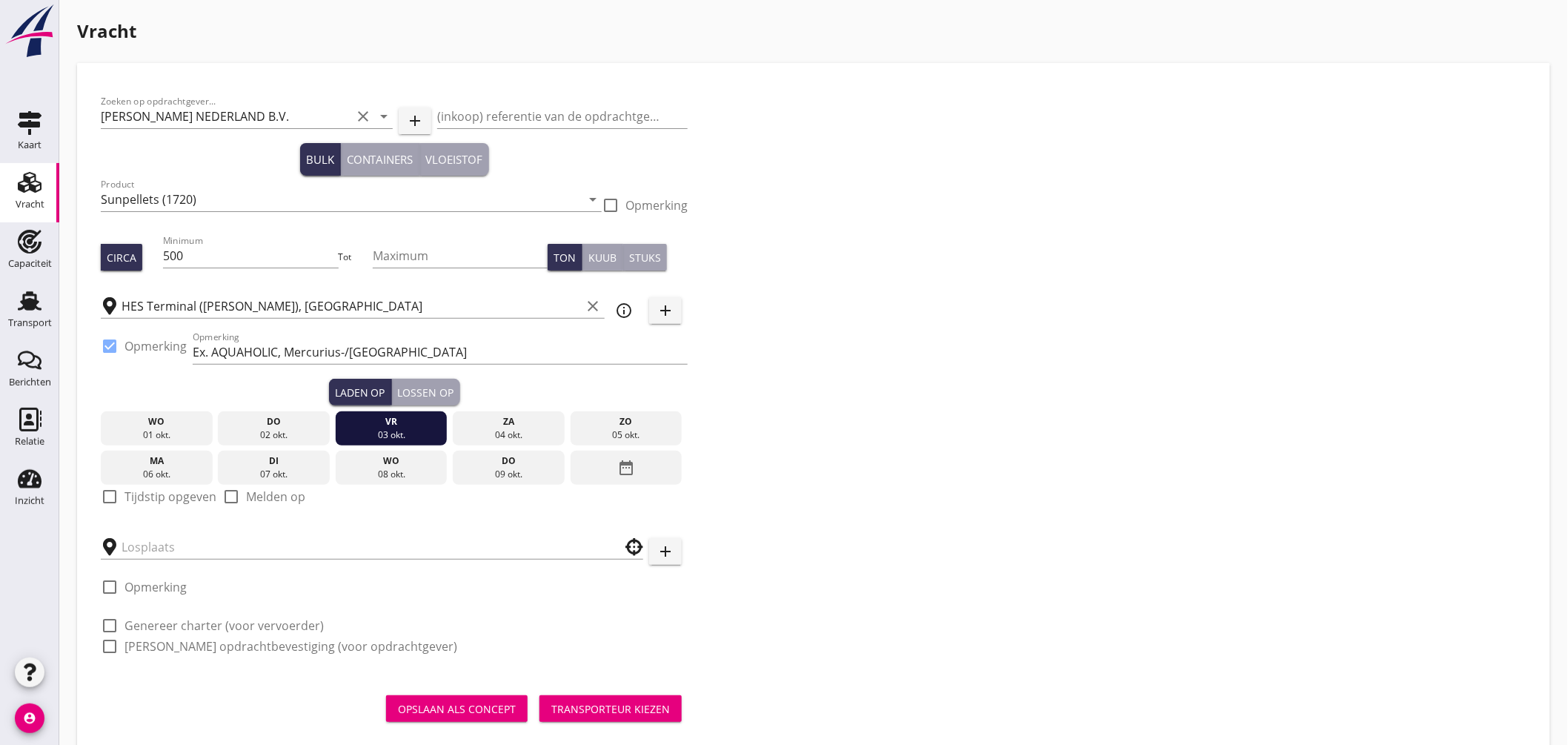
click at [114, 493] on div at bounding box center [109, 497] width 25 height 25
checkbox input "true"
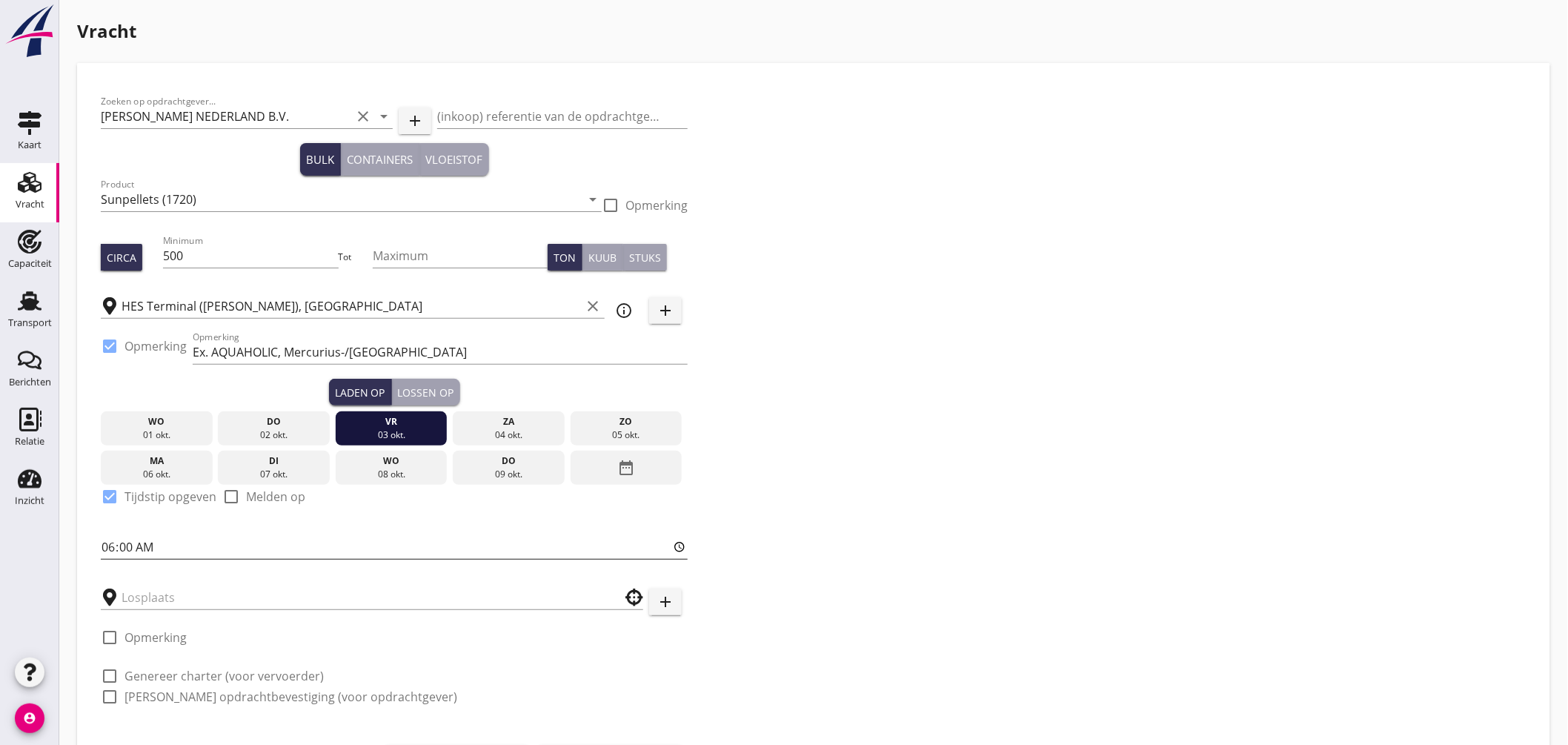
click at [104, 547] on input "06:00" at bounding box center [394, 547] width 587 height 23
type input "11:00"
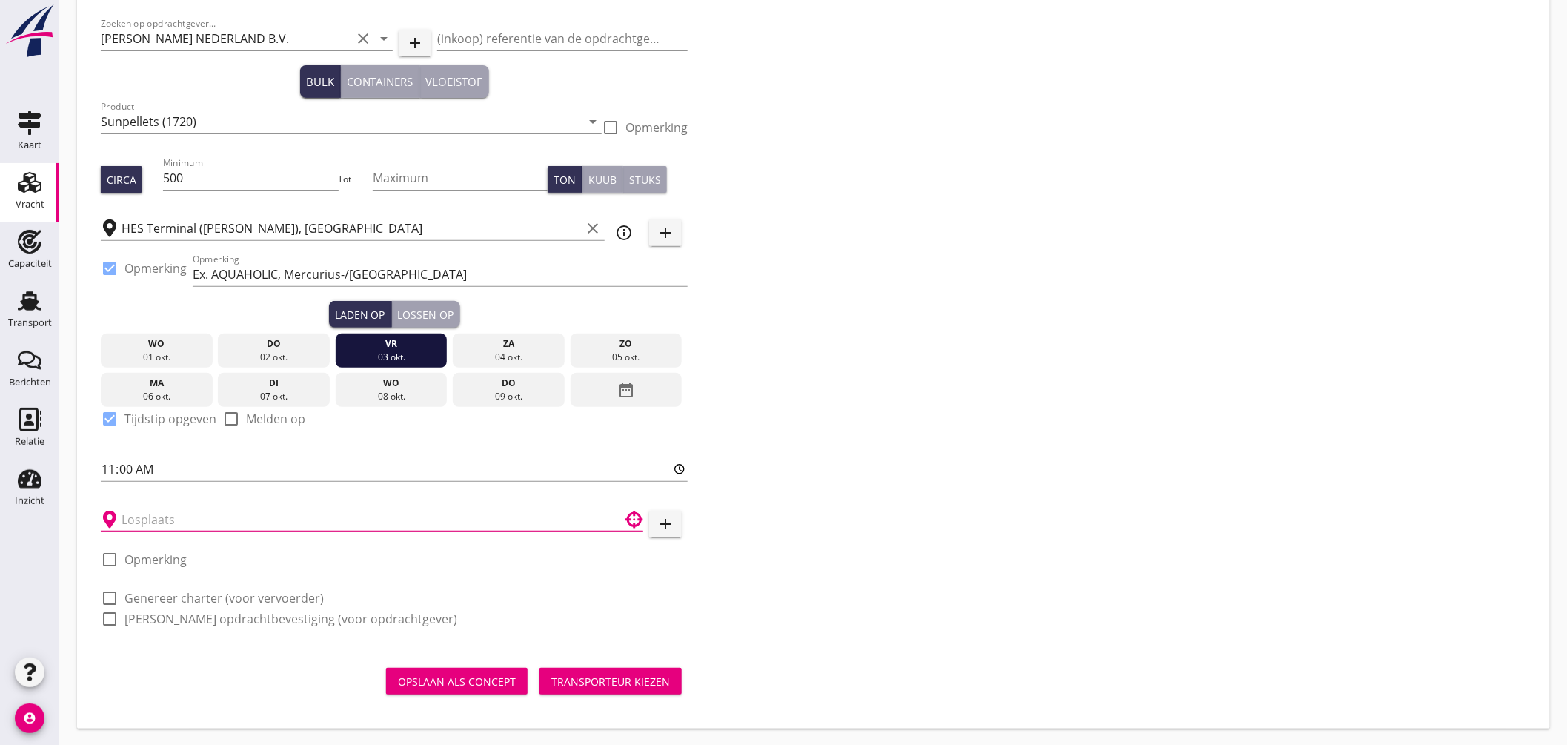
click at [221, 529] on input "text" at bounding box center [362, 519] width 480 height 23
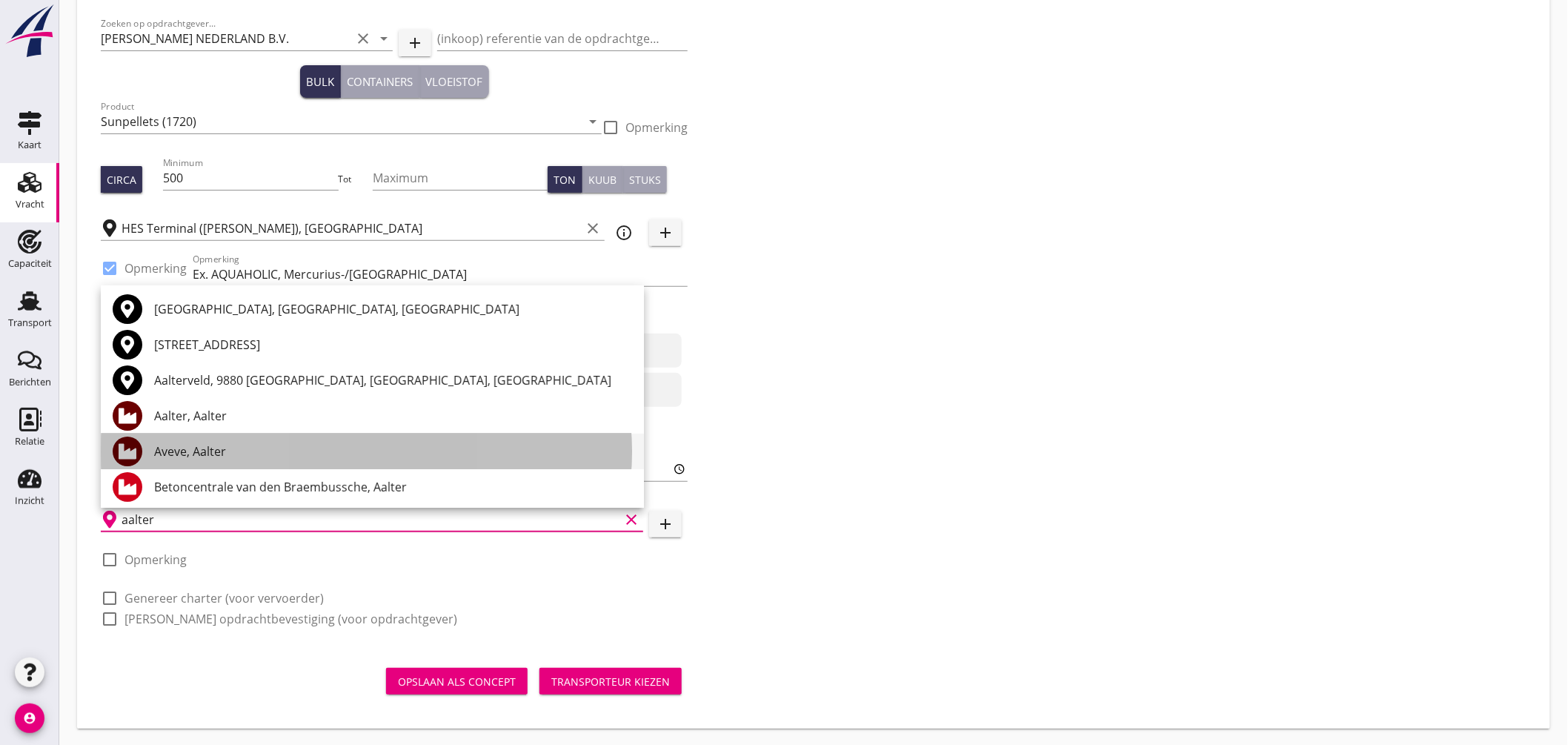
click at [203, 449] on div "Aveve, Aalter" at bounding box center [393, 452] width 478 height 18
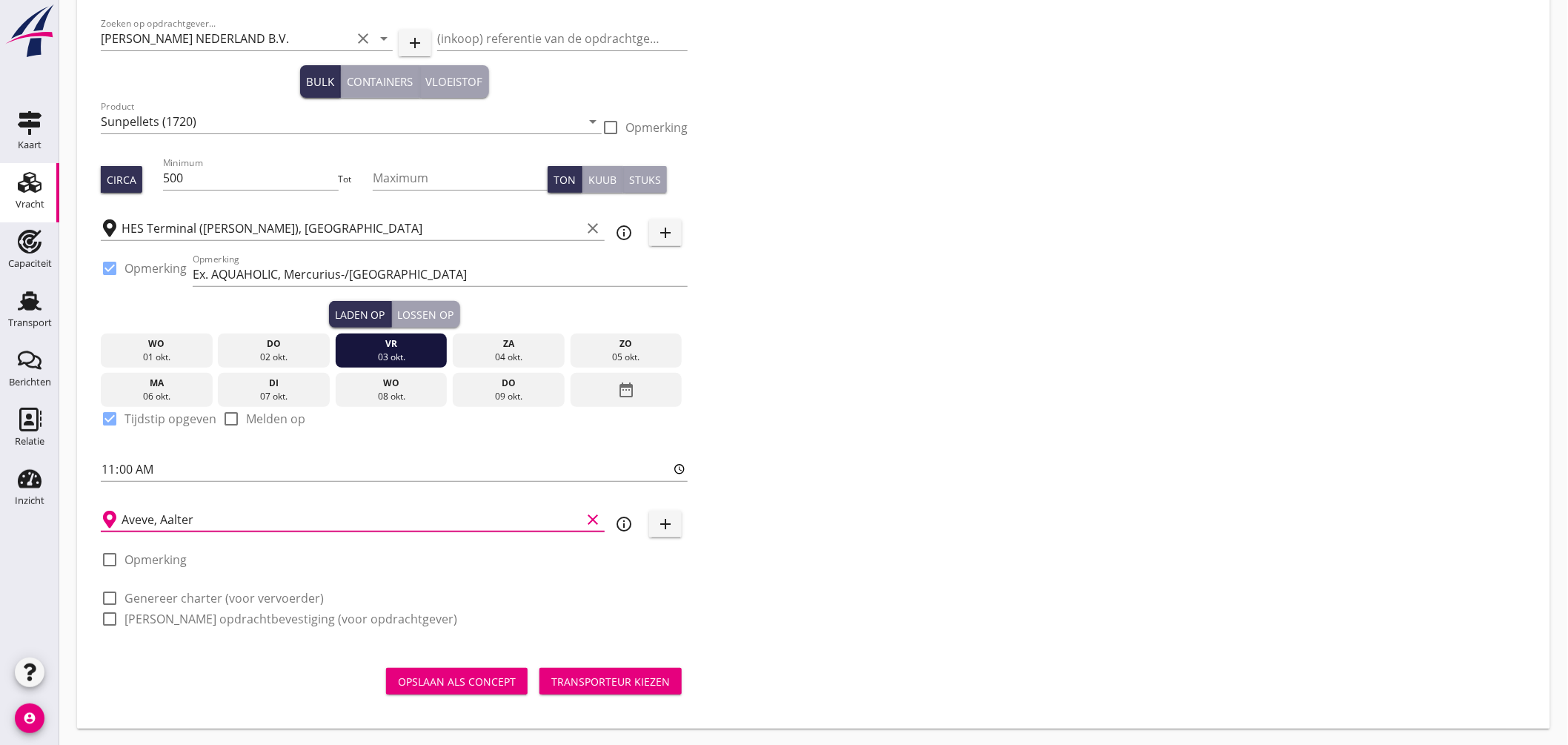
type input "Aveve, Aalter"
click at [241, 596] on label "Genereer charter (voor vervoerder)" at bounding box center [224, 598] width 200 height 15
checkbox input "true"
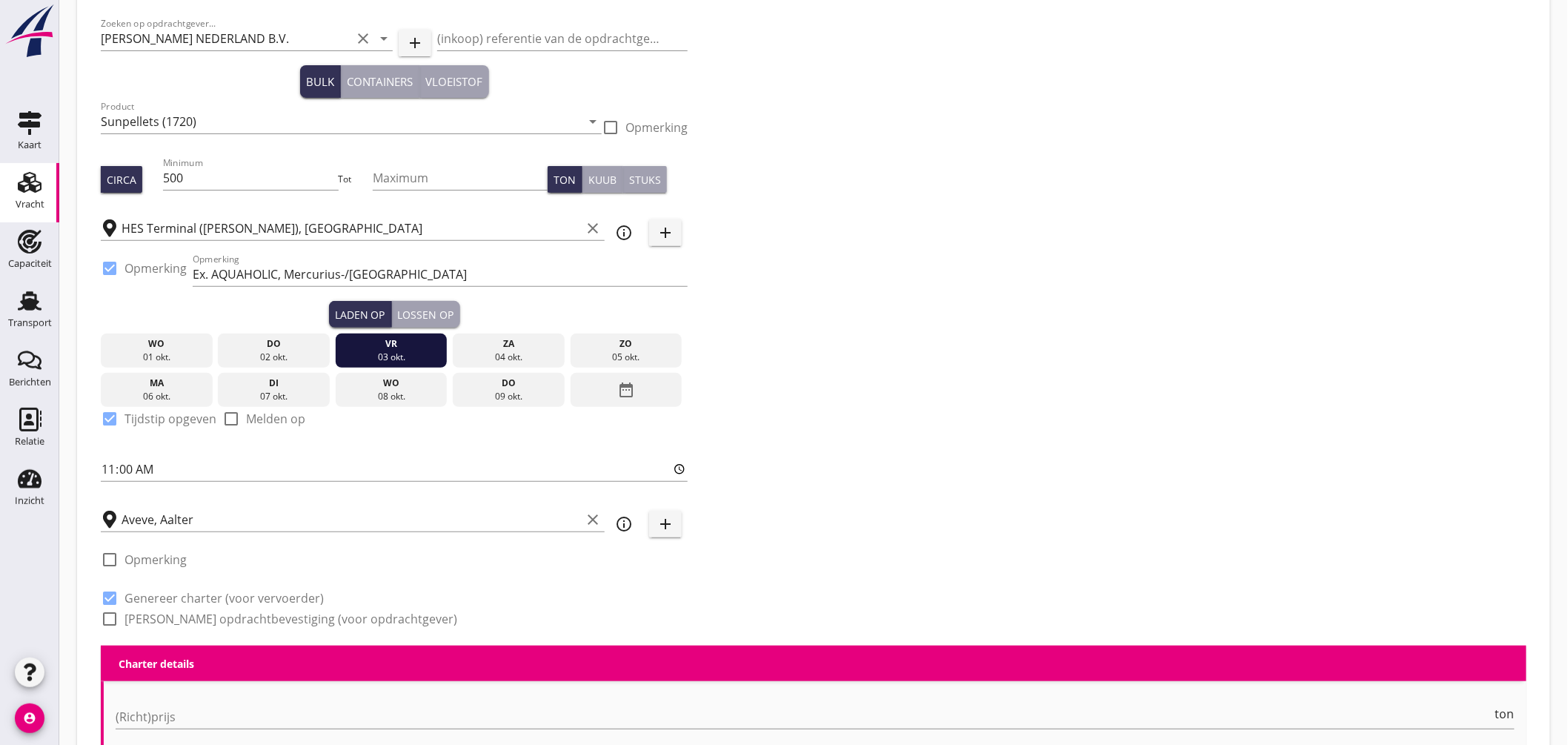
click at [234, 616] on label "Genereer opdrachtbevestiging (voor opdrachtgever)" at bounding box center [291, 619] width 333 height 15
checkbox input "true"
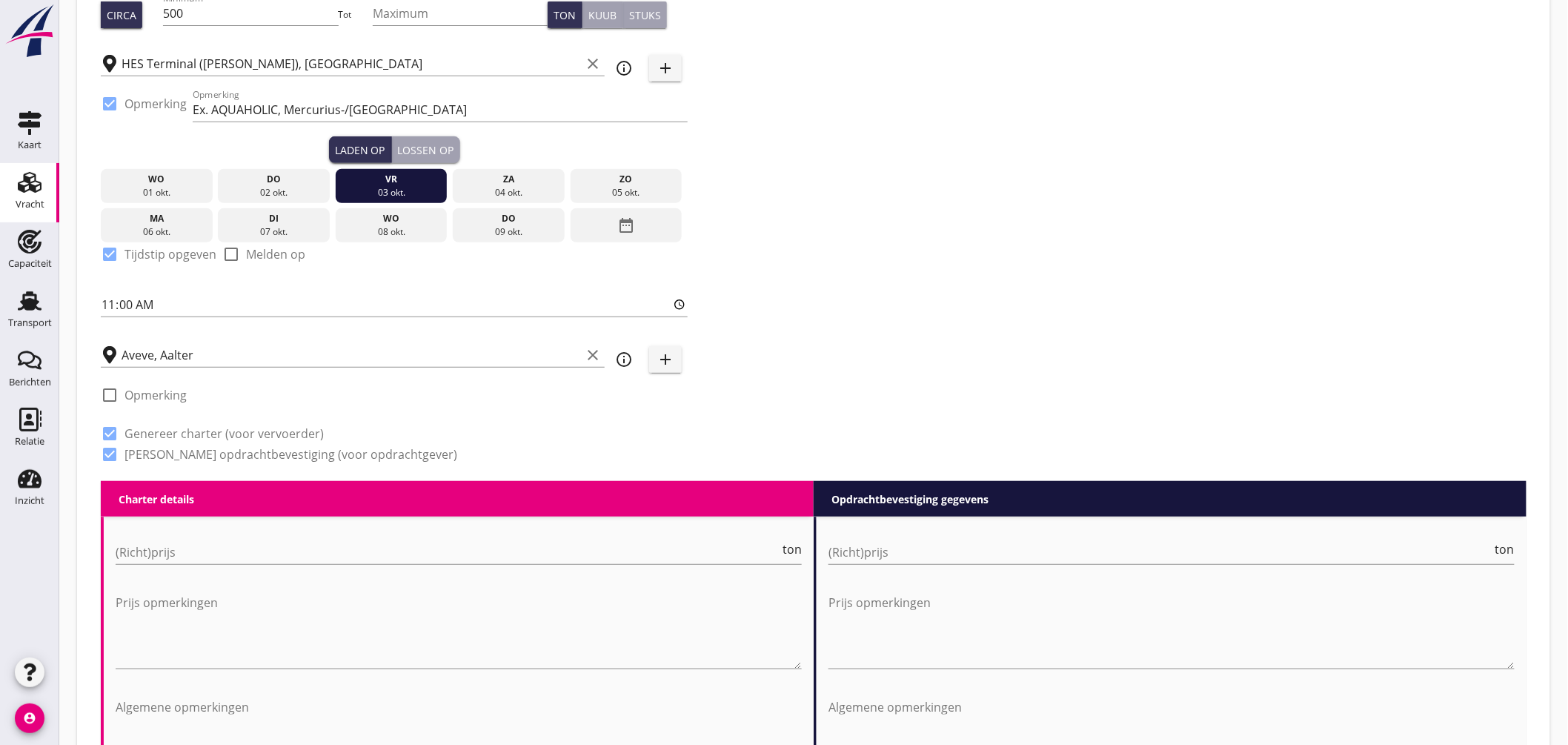
scroll to position [408, 0]
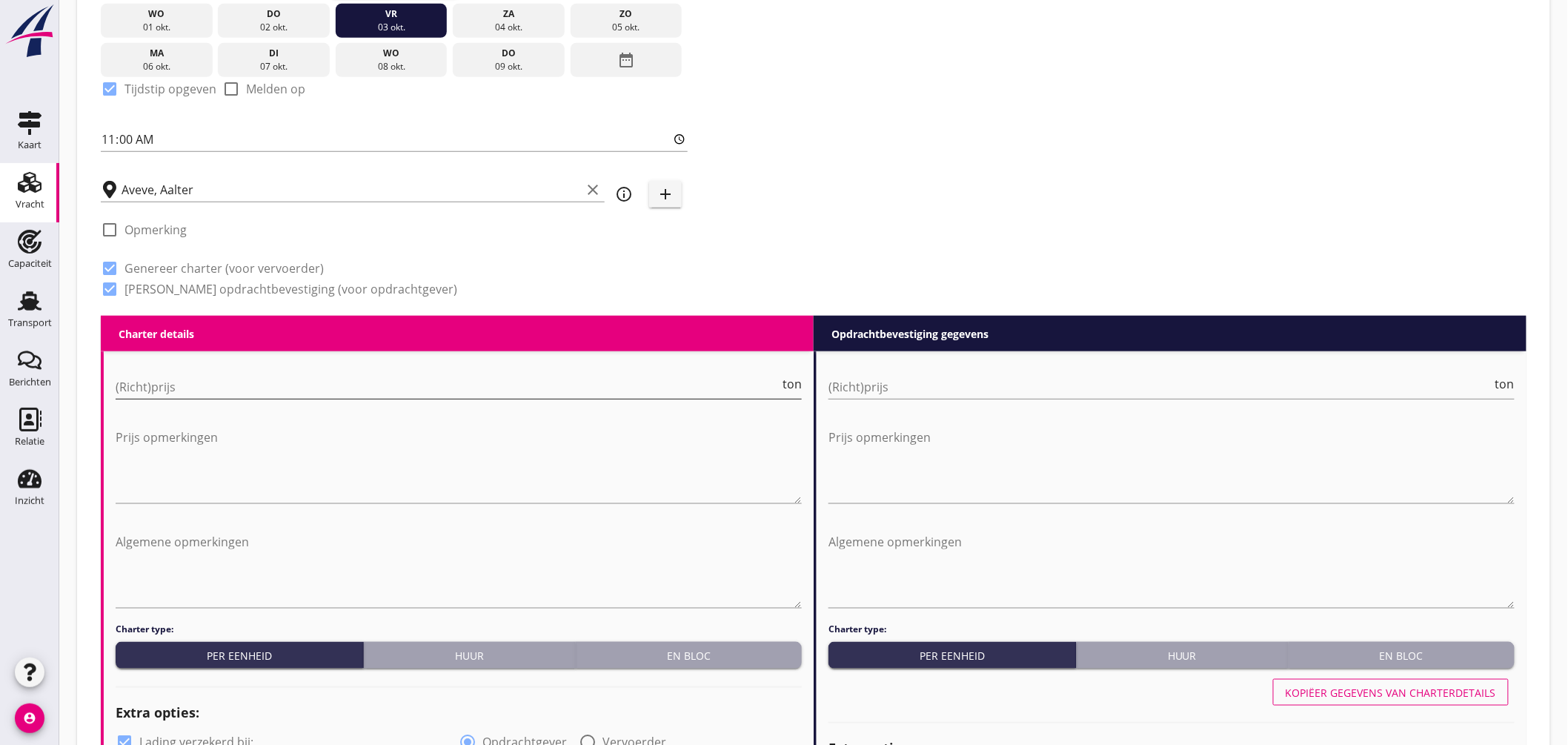
click at [261, 382] on input "(Richt)prijs" at bounding box center [448, 387] width 664 height 23
type input "11.50"
click at [918, 393] on input "(Richt)prijs" at bounding box center [1161, 387] width 664 height 23
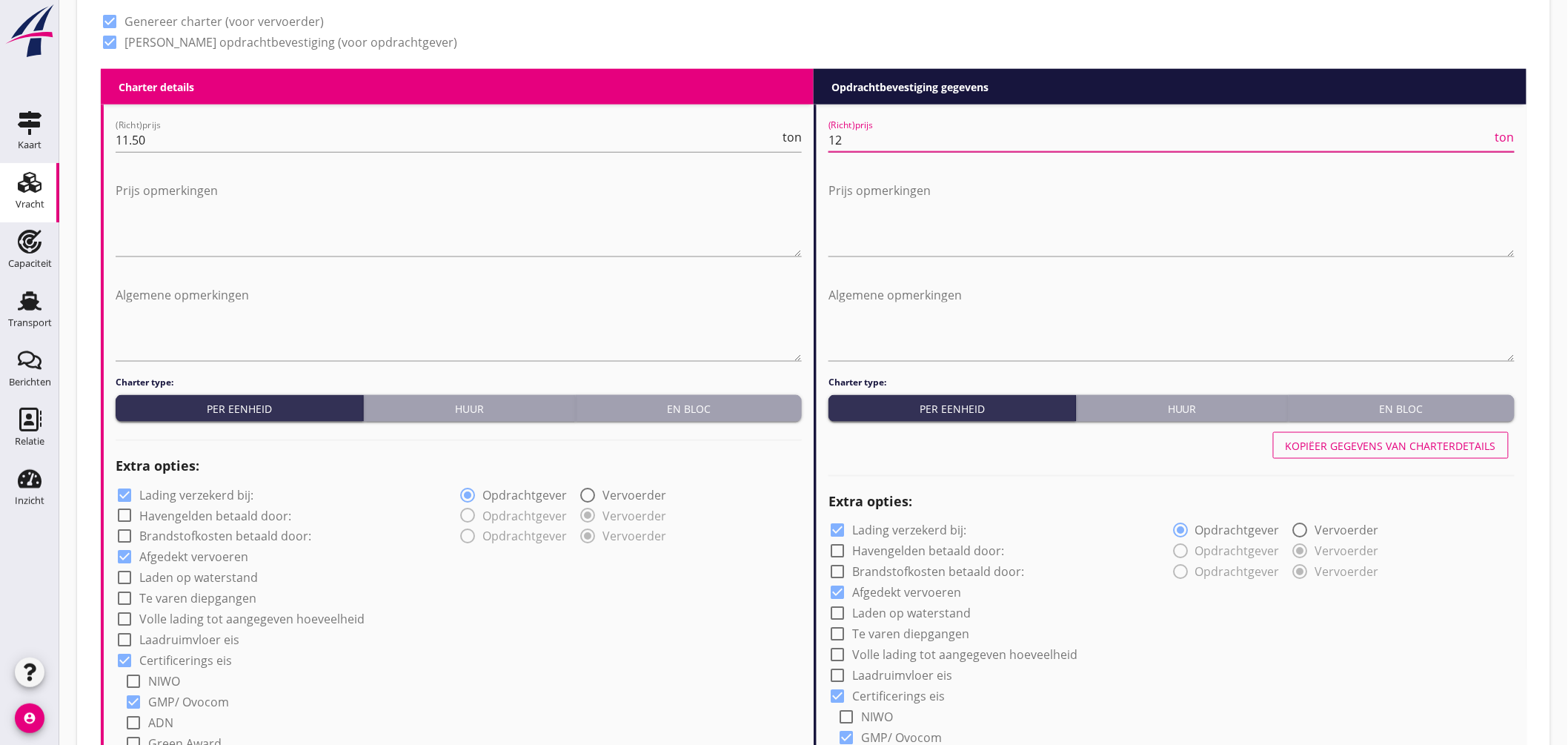
type input "12"
click at [222, 495] on label "Lading verzekerd bij:" at bounding box center [196, 495] width 114 height 15
checkbox input "false"
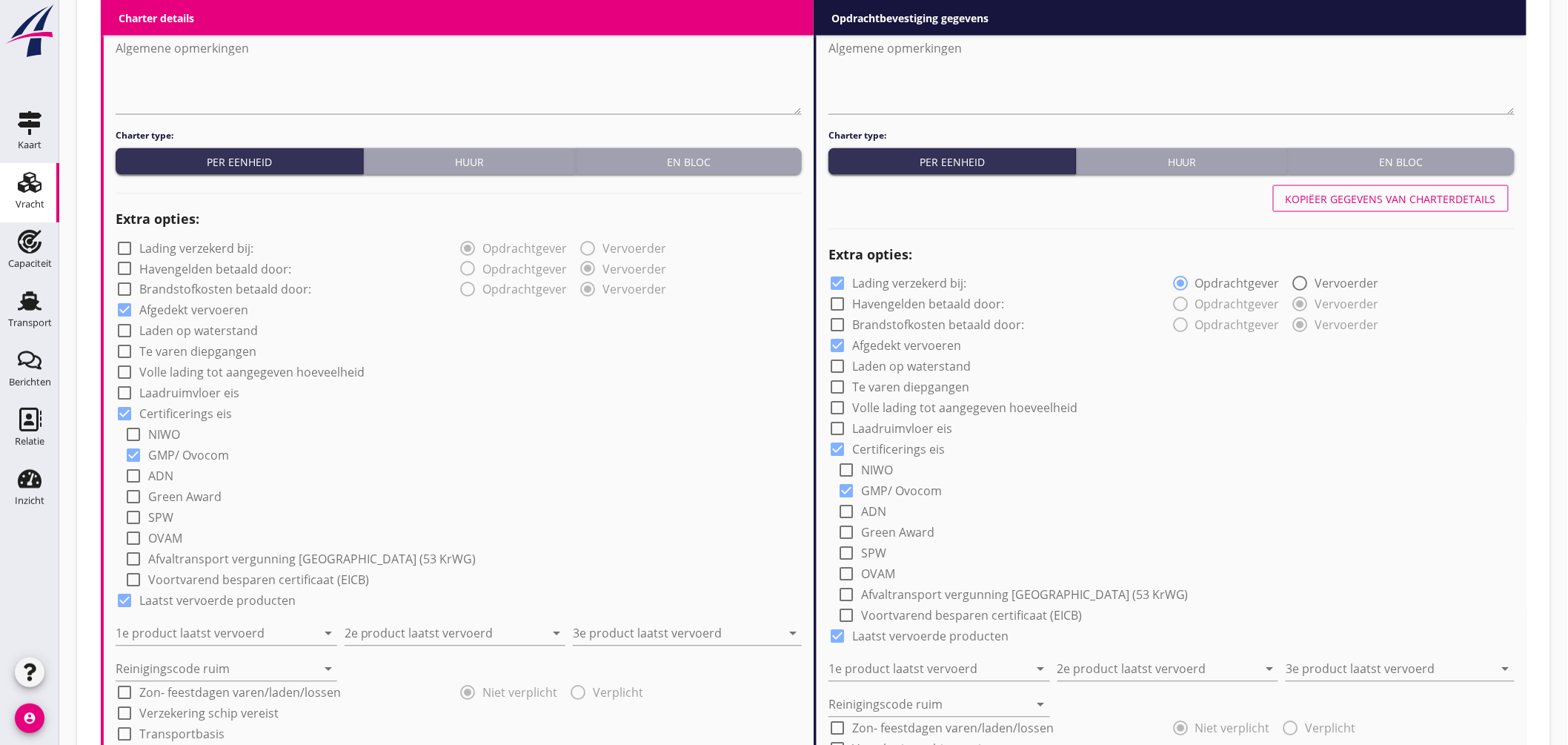
click at [272, 618] on div "1e product laatst vervoerd arrow_drop_down" at bounding box center [227, 630] width 221 height 33
click at [261, 630] on input "1e product laatst vervoerd" at bounding box center [216, 633] width 201 height 23
type input "Kortmeelpellets"
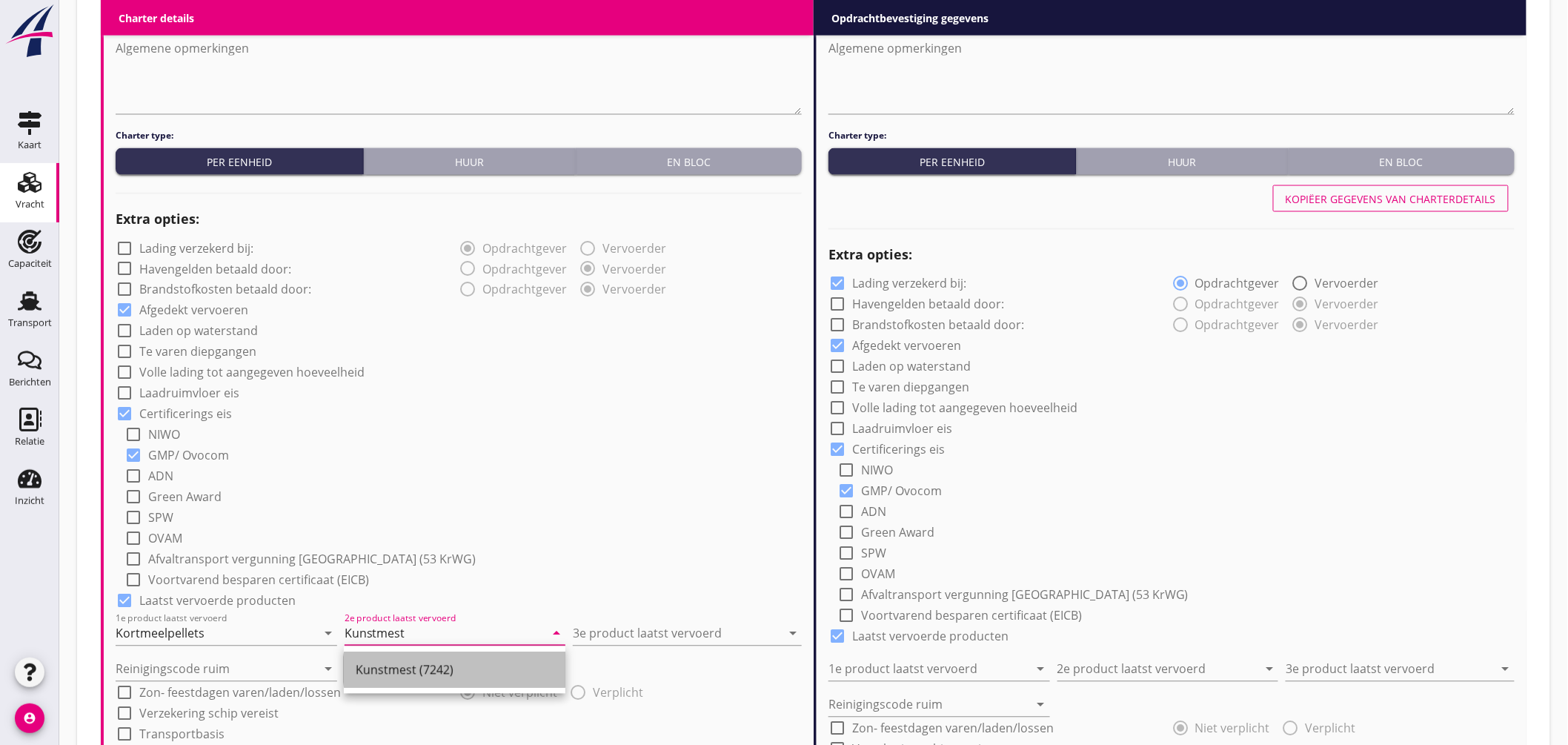
click at [361, 666] on div "Kunstmest (7242)" at bounding box center [454, 670] width 198 height 18
type input "Kunstmest (7242)"
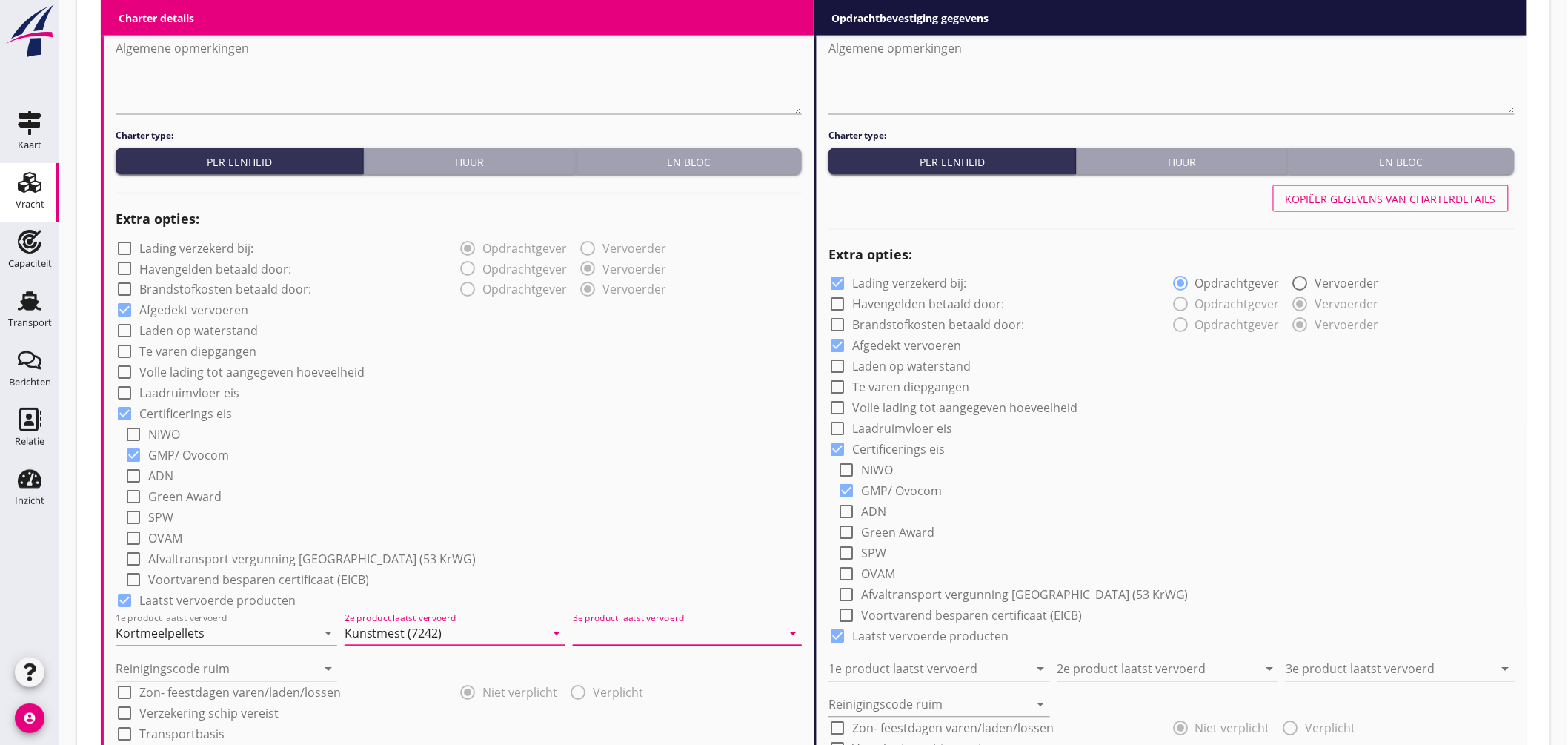
click at [664, 628] on input "3e product laatst vervoerd" at bounding box center [676, 633] width 208 height 23
click at [641, 678] on div "Coils (5412)" at bounding box center [687, 670] width 205 height 35
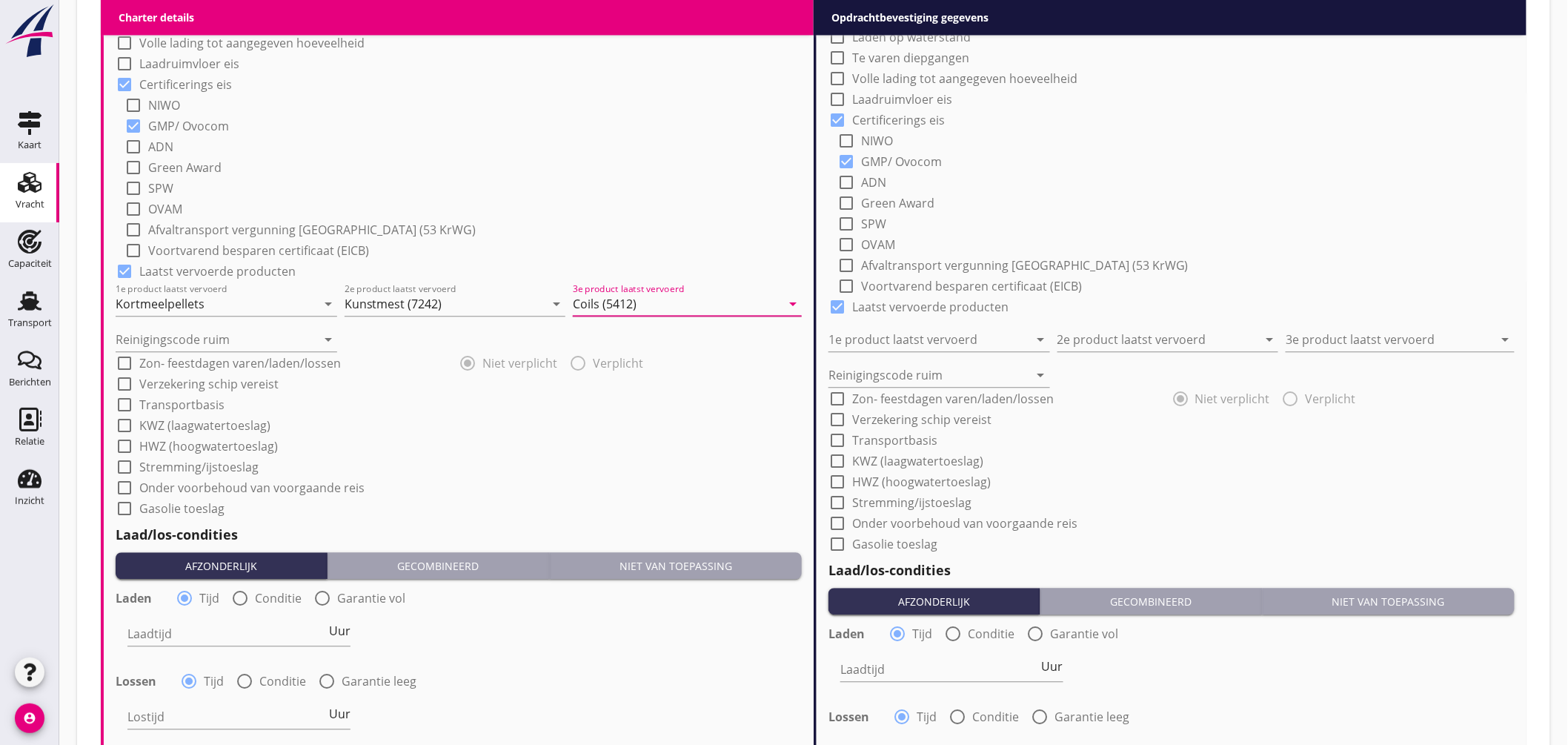
scroll to position [1314, 0]
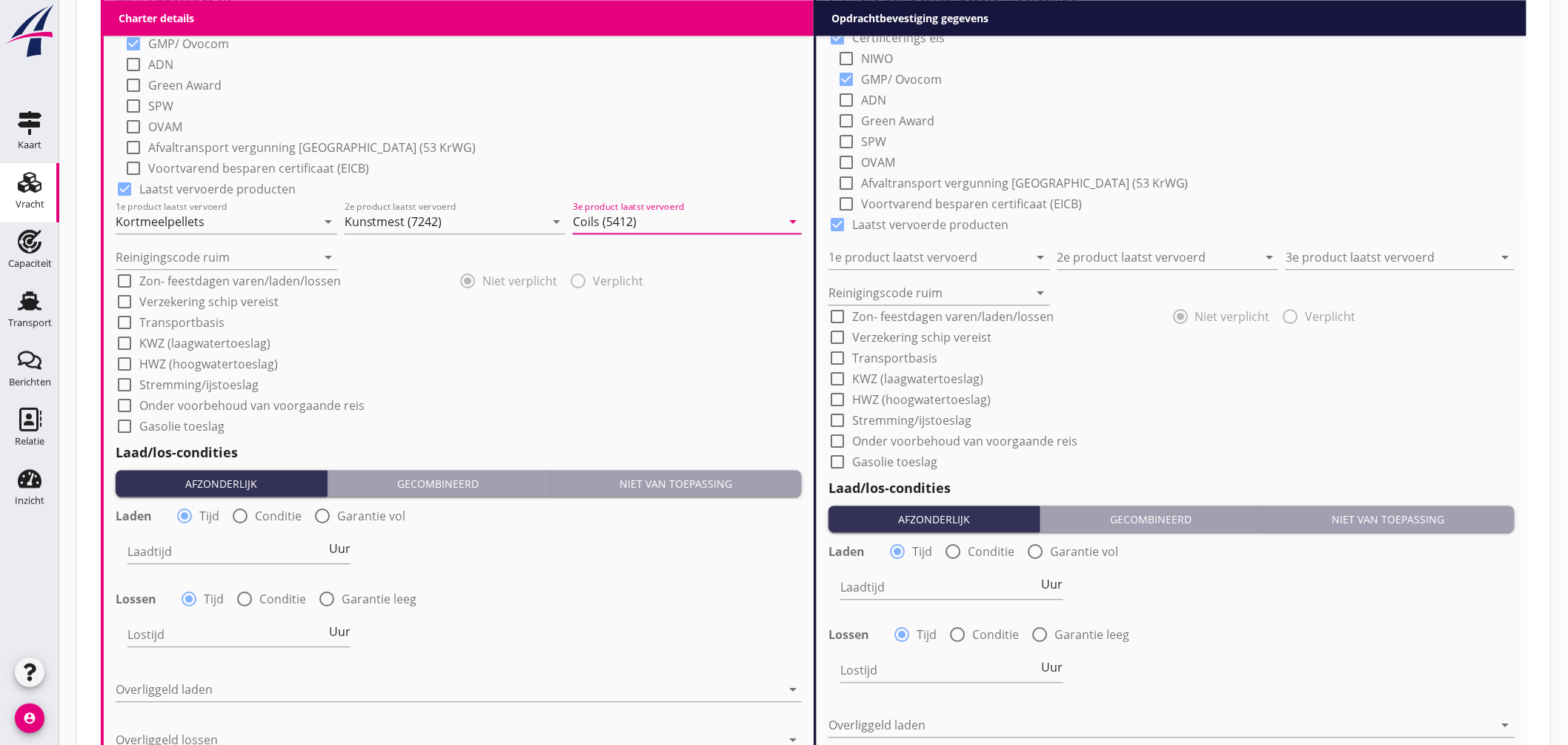
type input "Coils (5412)"
click at [241, 514] on div at bounding box center [240, 516] width 25 height 25
radio input "false"
radio input "true"
click at [222, 554] on div at bounding box center [285, 551] width 315 height 23
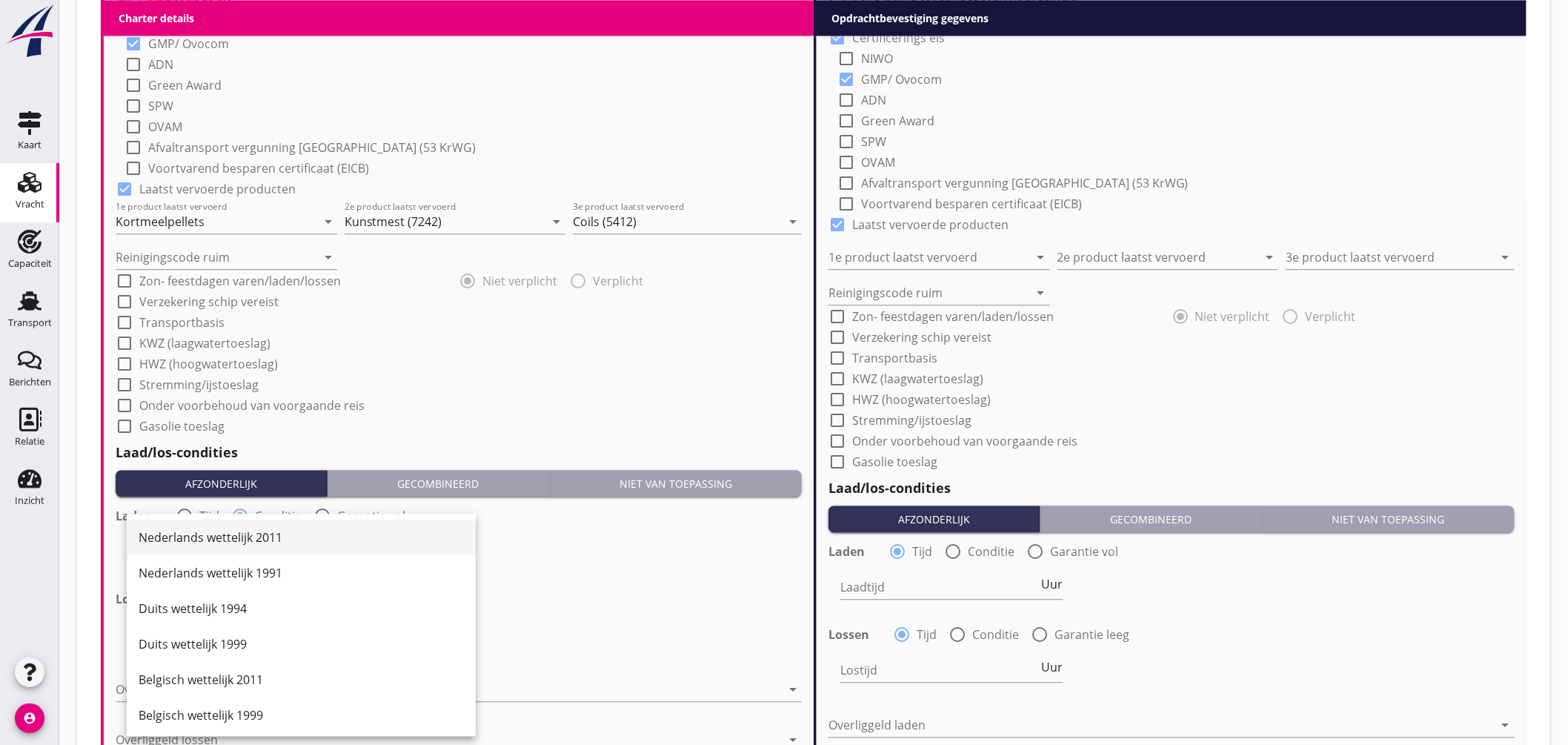
click at [246, 540] on div "Nederlands wettelijk 2011" at bounding box center [301, 537] width 325 height 18
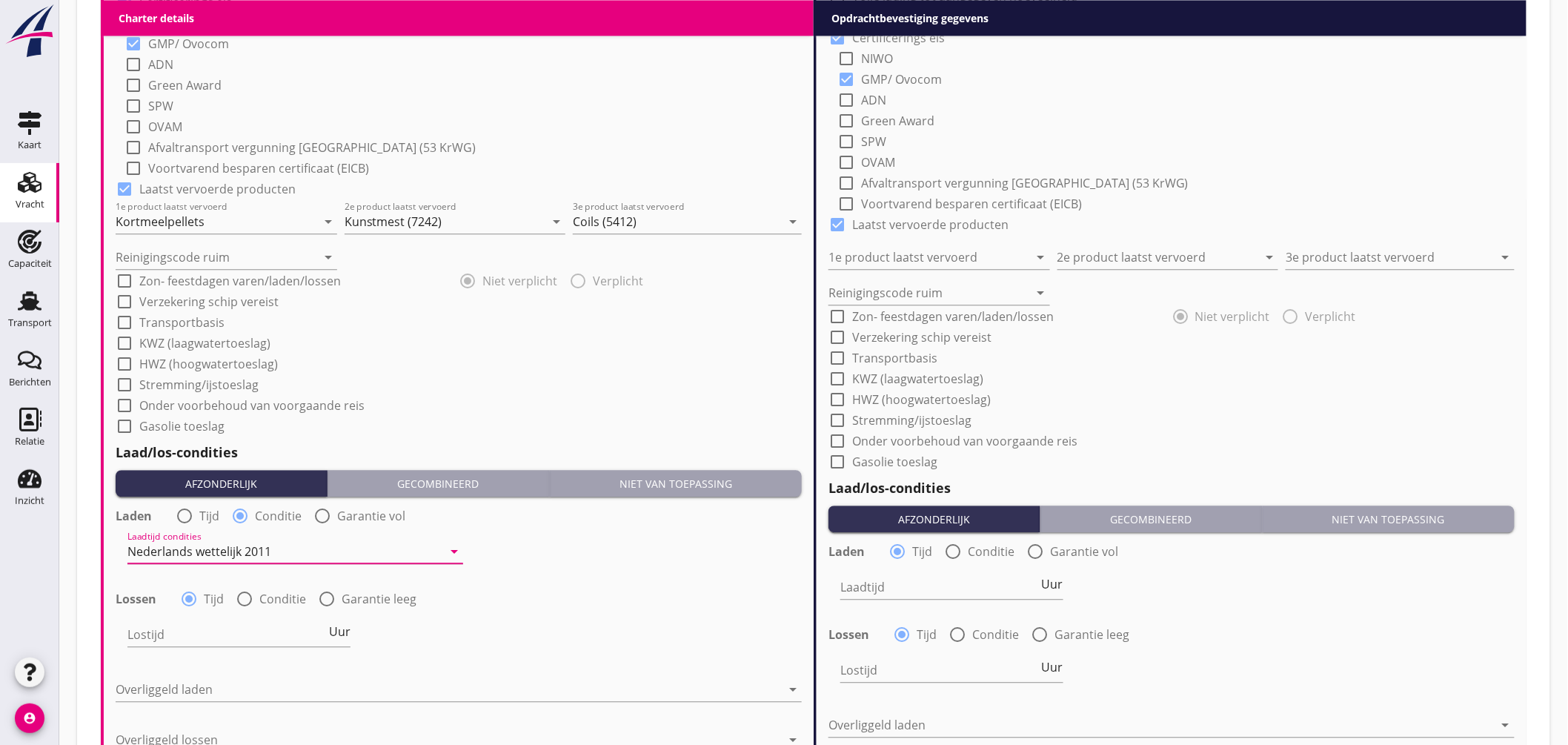
click at [255, 595] on div at bounding box center [244, 599] width 25 height 25
radio input "false"
radio input "true"
click at [258, 633] on div at bounding box center [285, 634] width 315 height 23
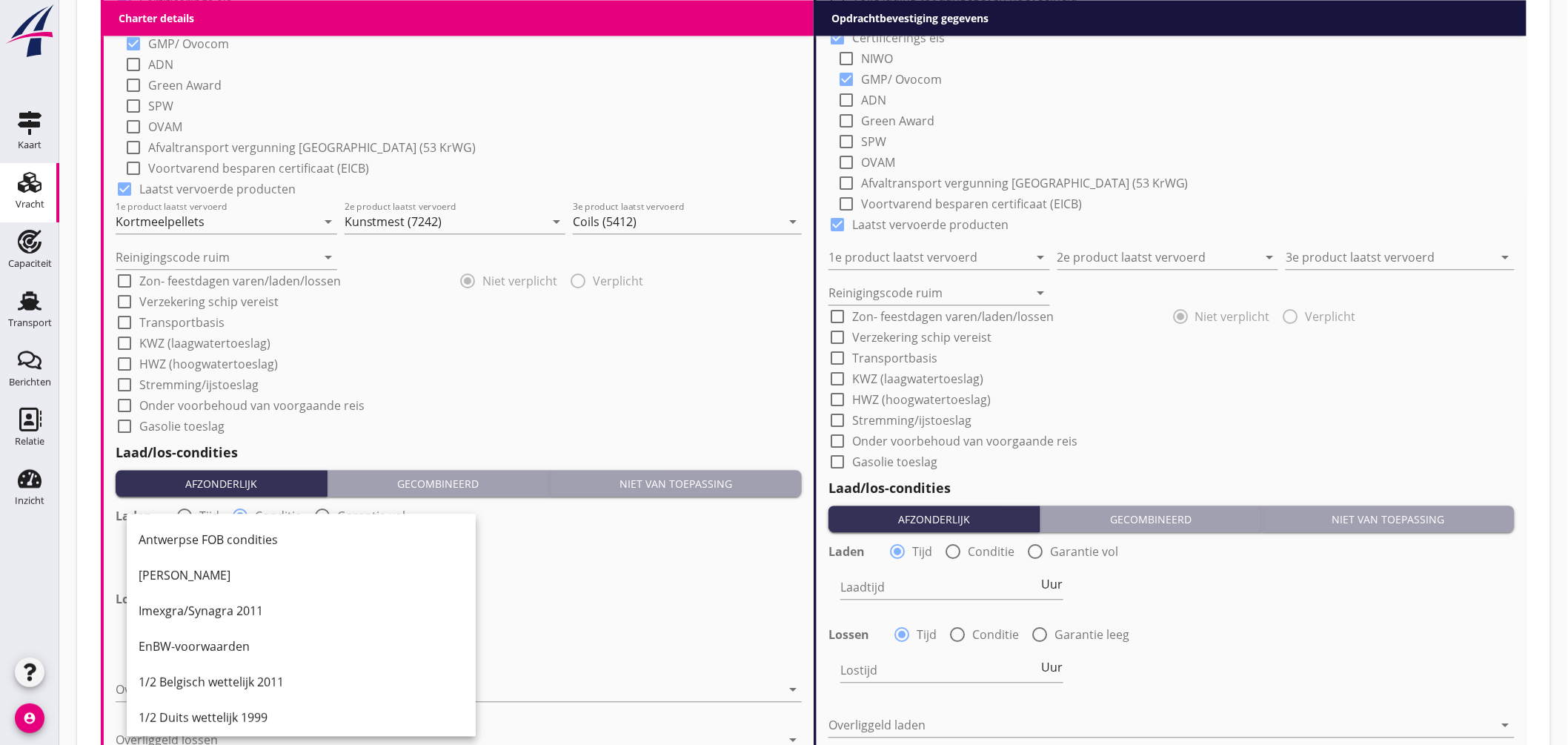
scroll to position [494, 0]
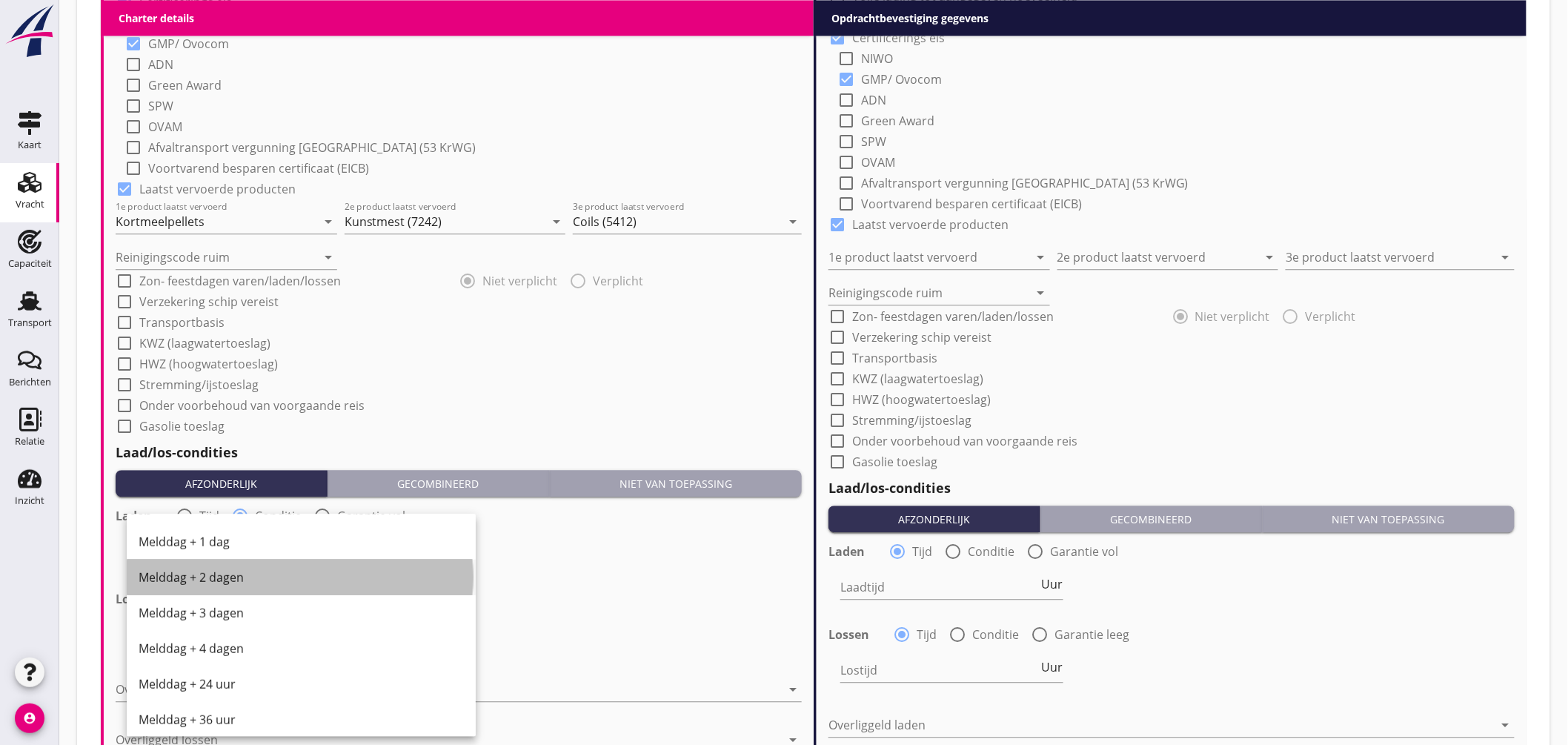
click at [240, 577] on div "Melddag + 2 dagen" at bounding box center [301, 577] width 325 height 18
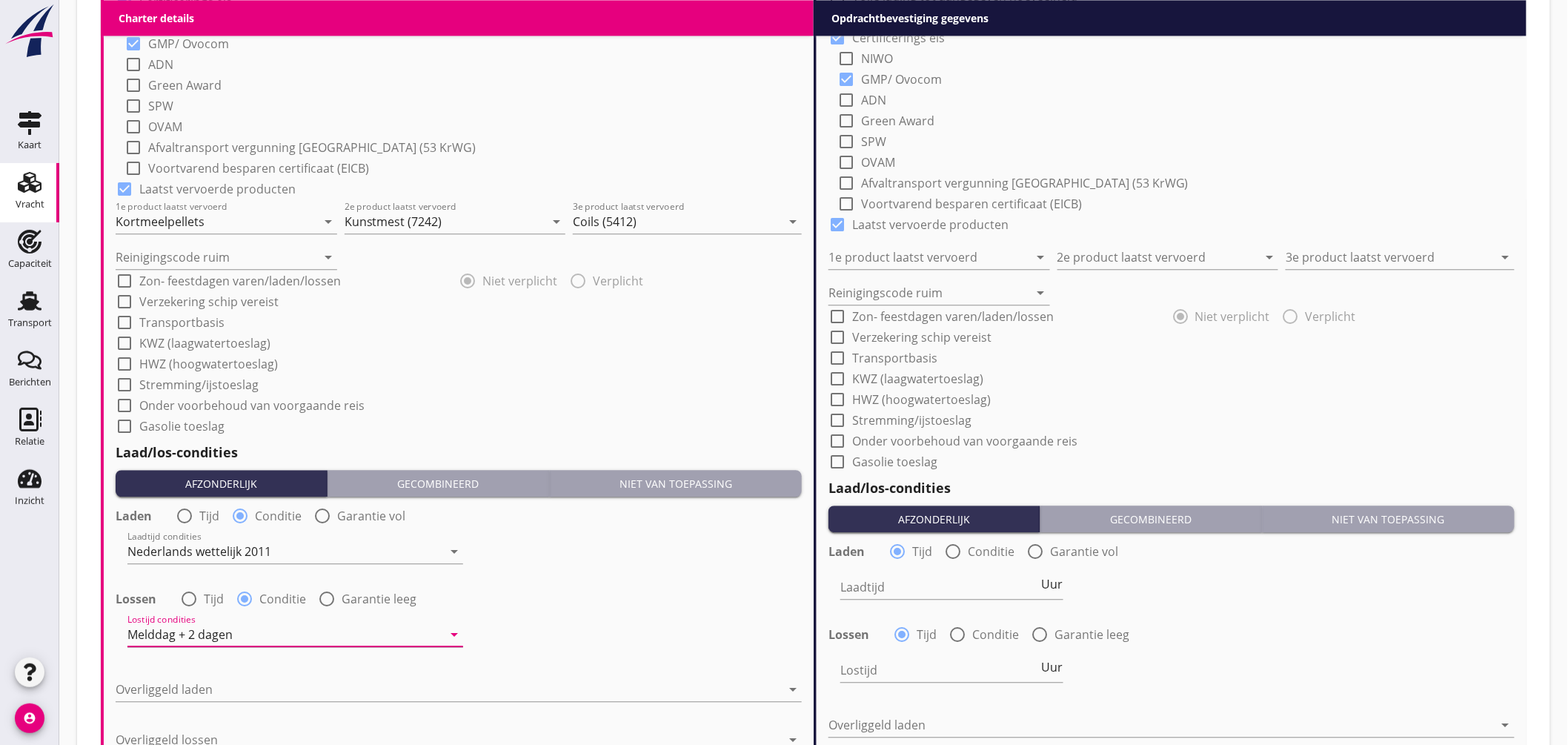
scroll to position [1479, 0]
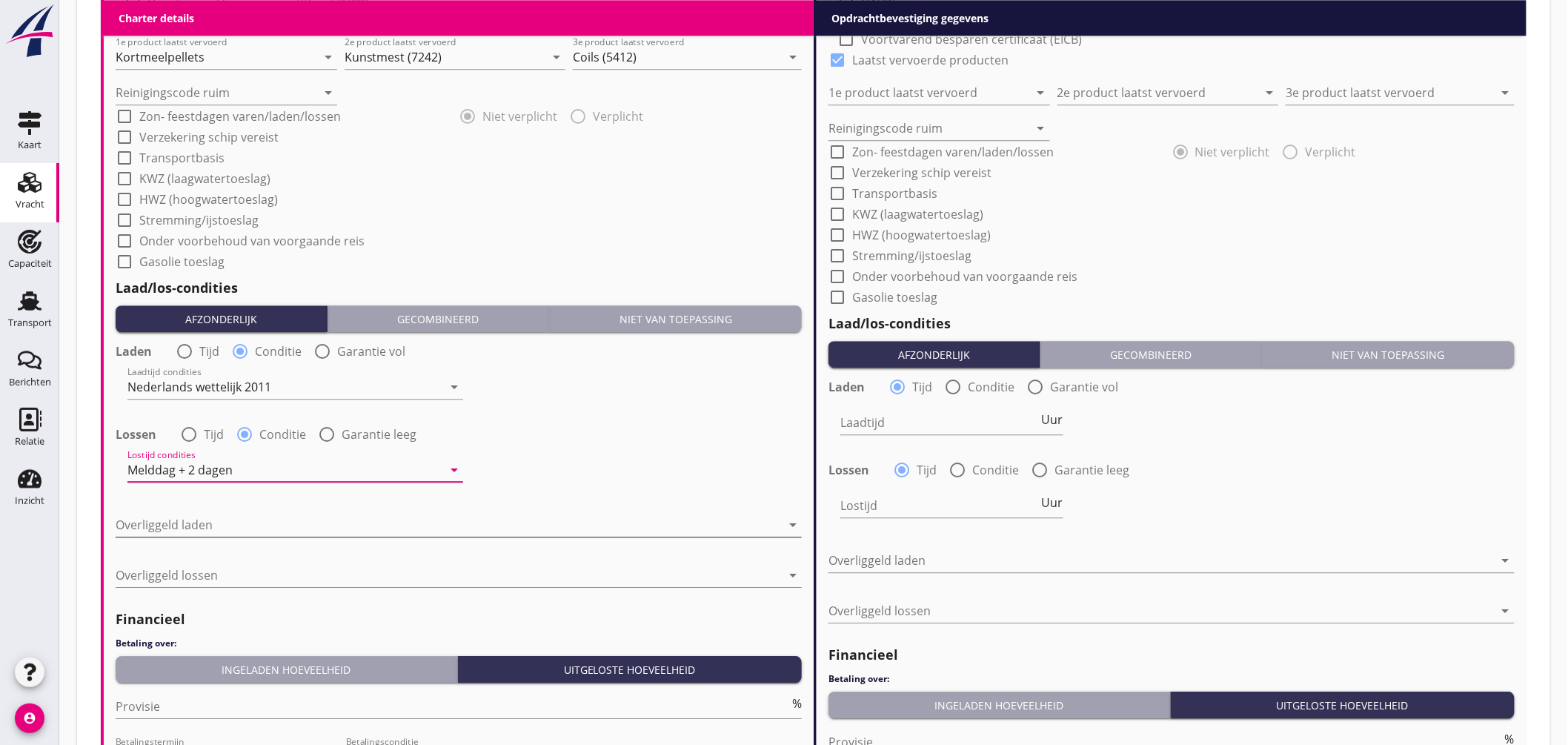
click at [213, 523] on div at bounding box center [449, 524] width 666 height 23
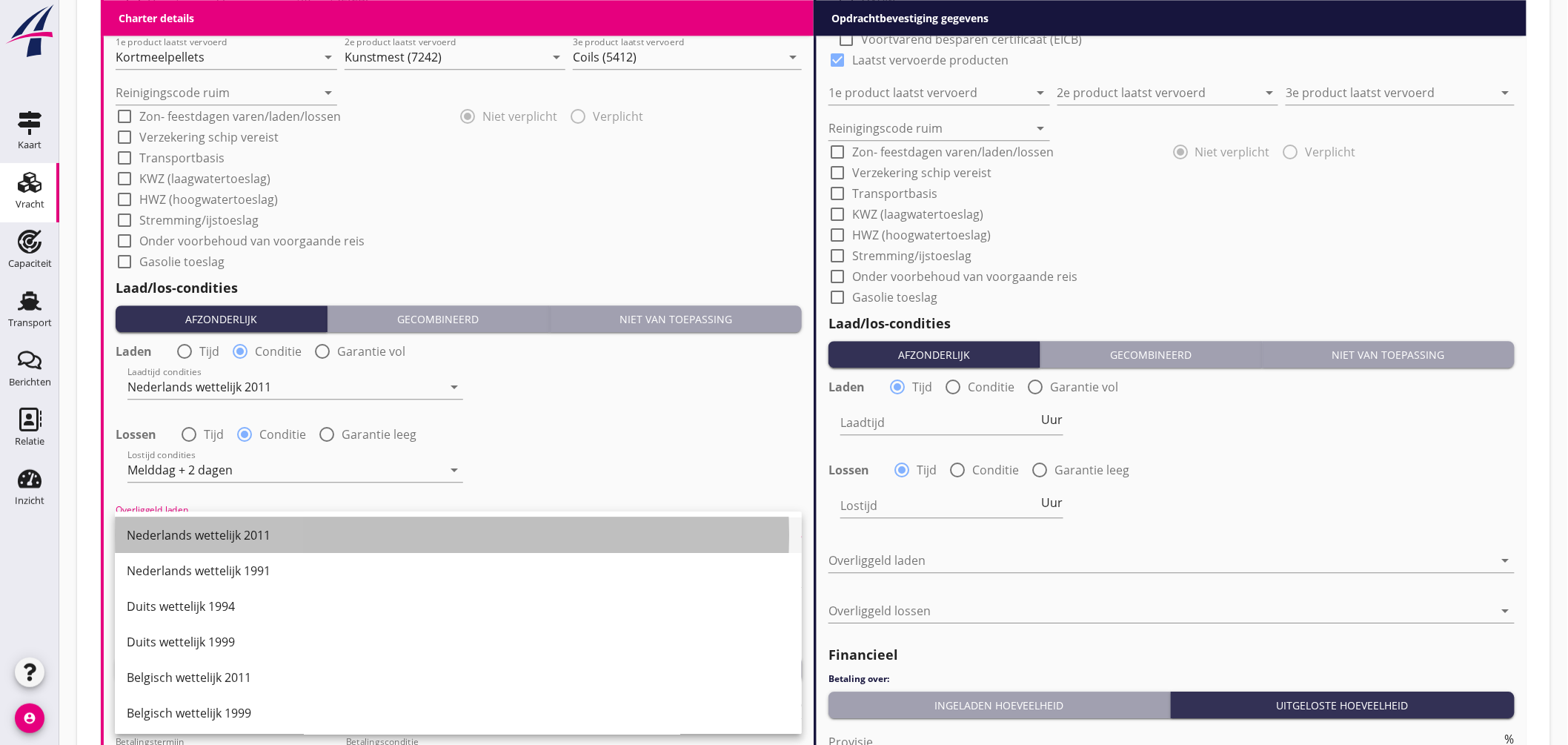
click at [220, 535] on div "Nederlands wettelijk 2011" at bounding box center [458, 535] width 663 height 18
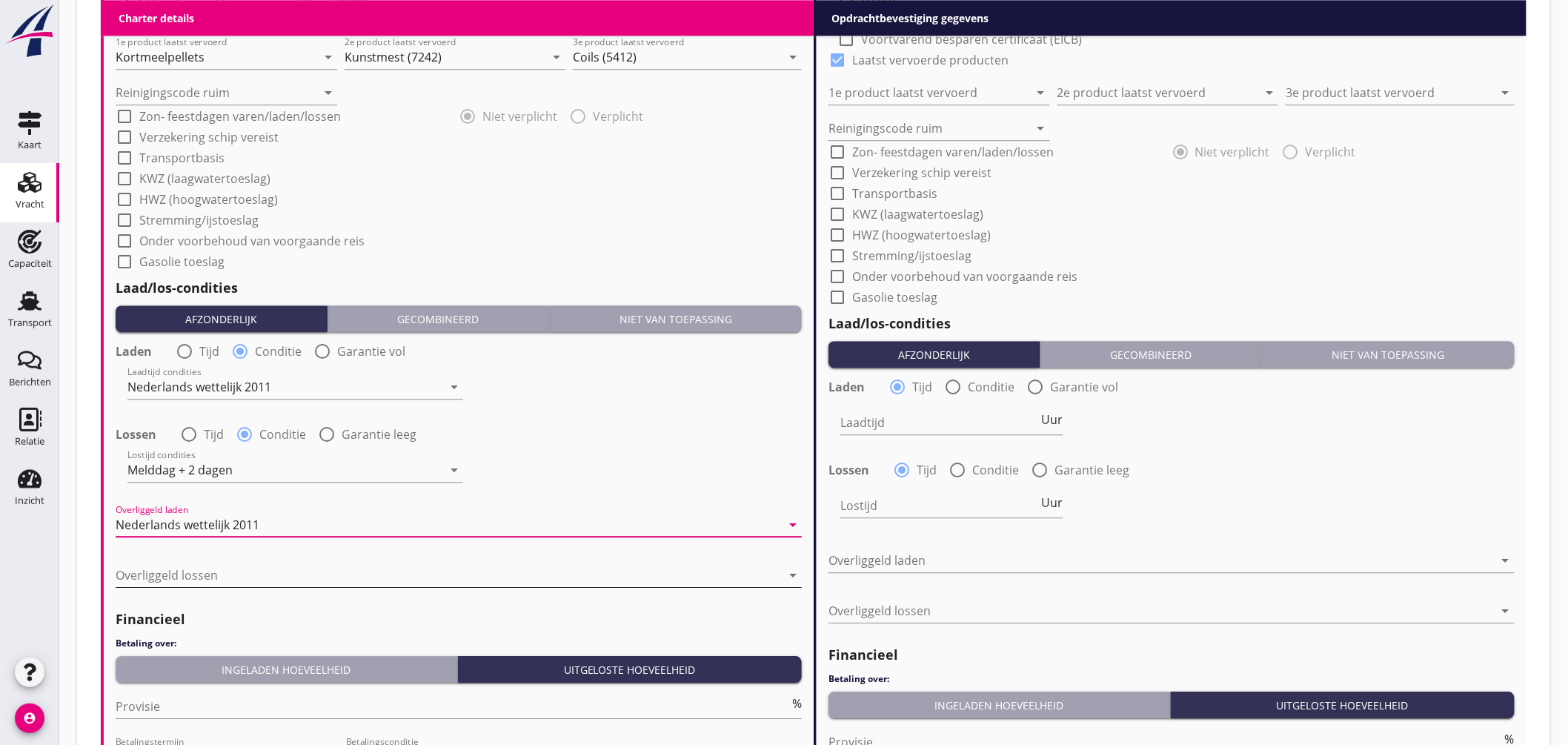
click at [241, 577] on div at bounding box center [449, 575] width 666 height 23
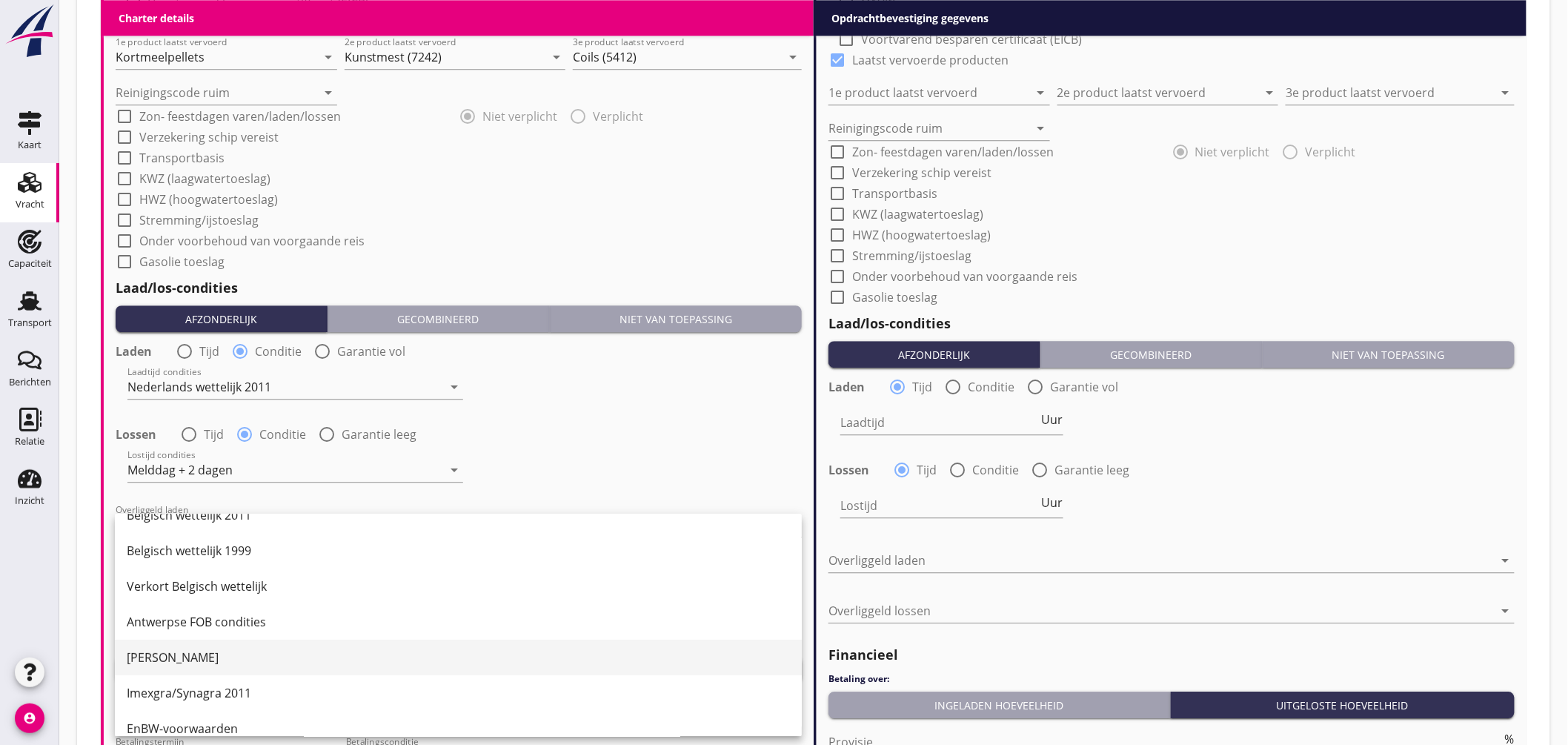
scroll to position [0, 0]
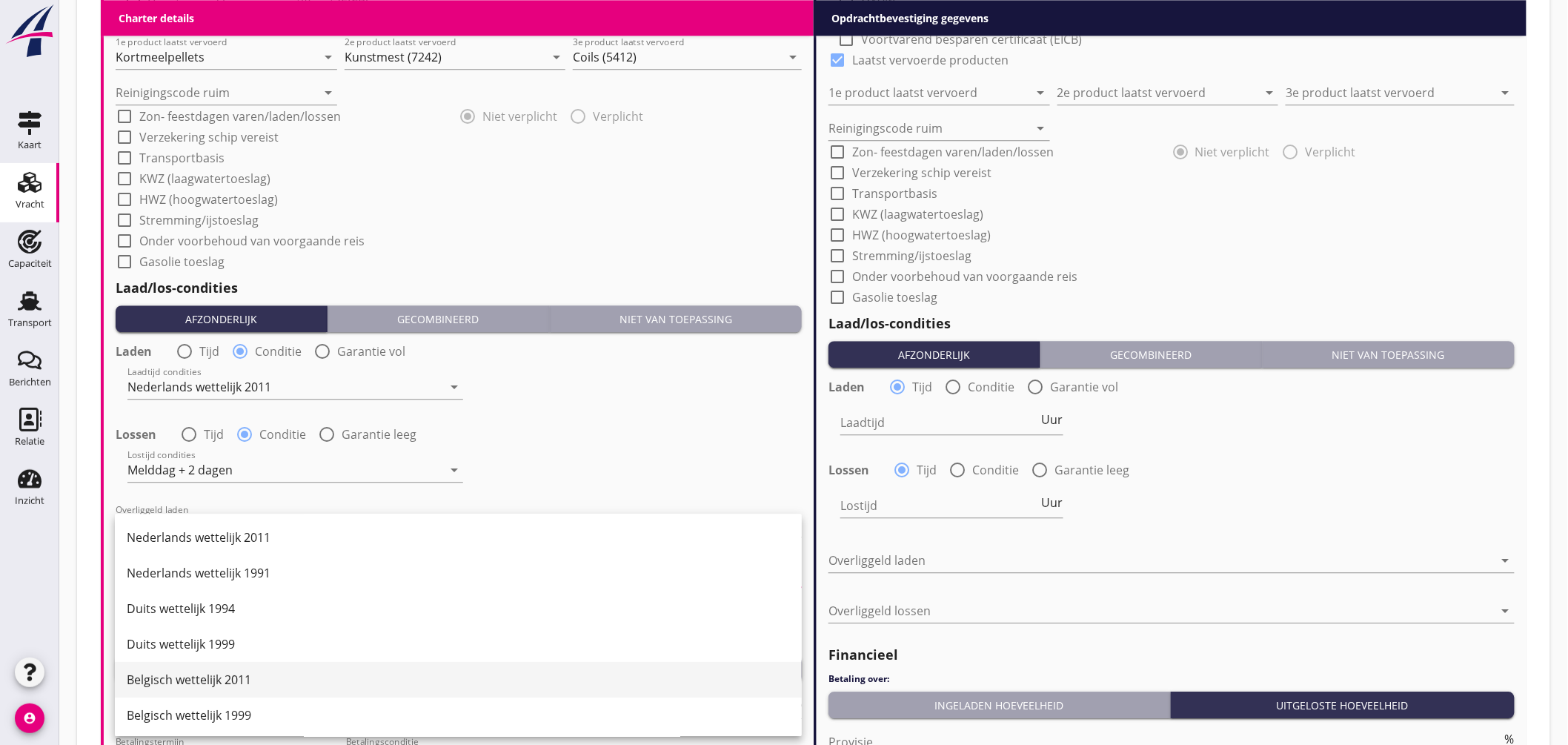
click at [236, 676] on div "Belgisch wettelijk 2011" at bounding box center [458, 680] width 663 height 18
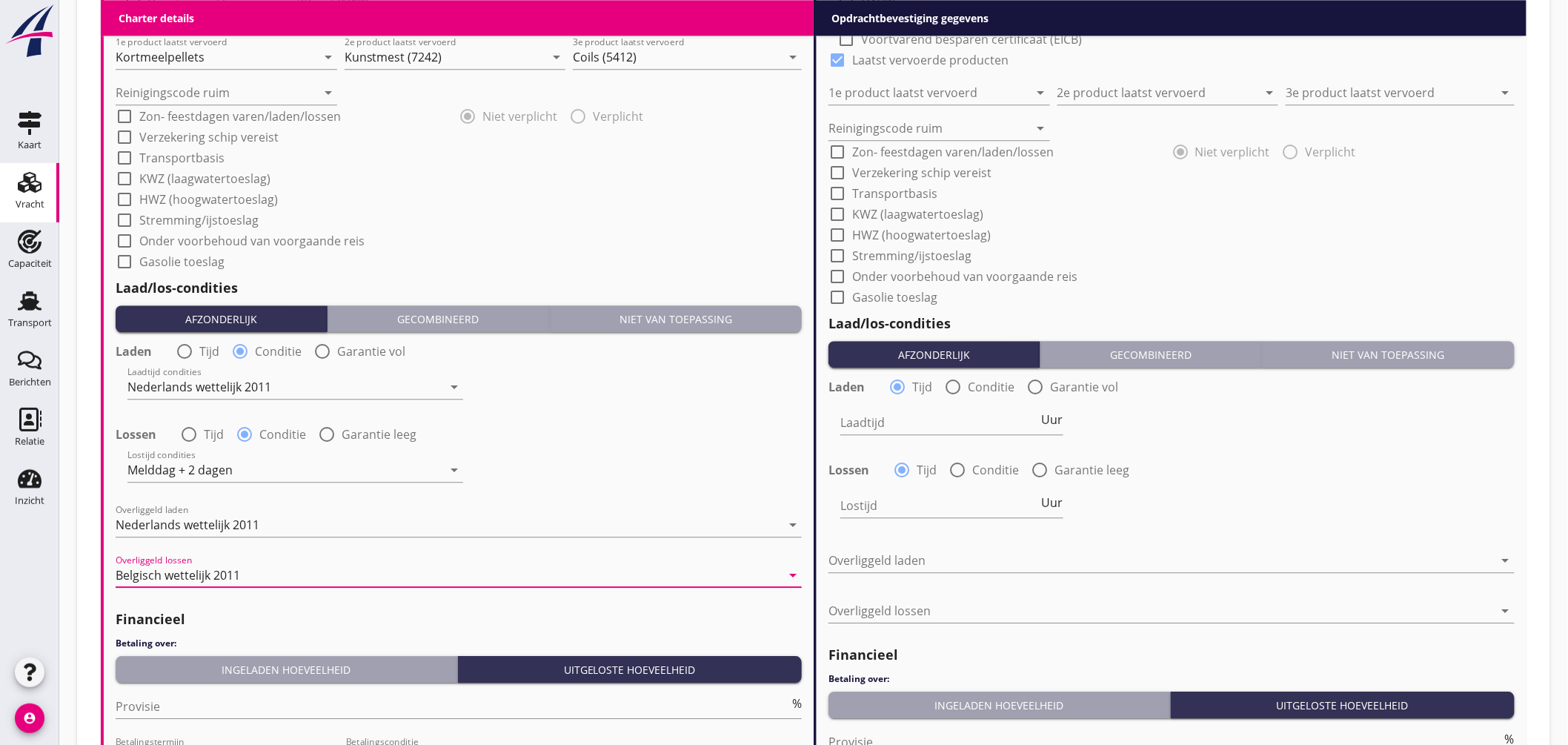
scroll to position [1643, 0]
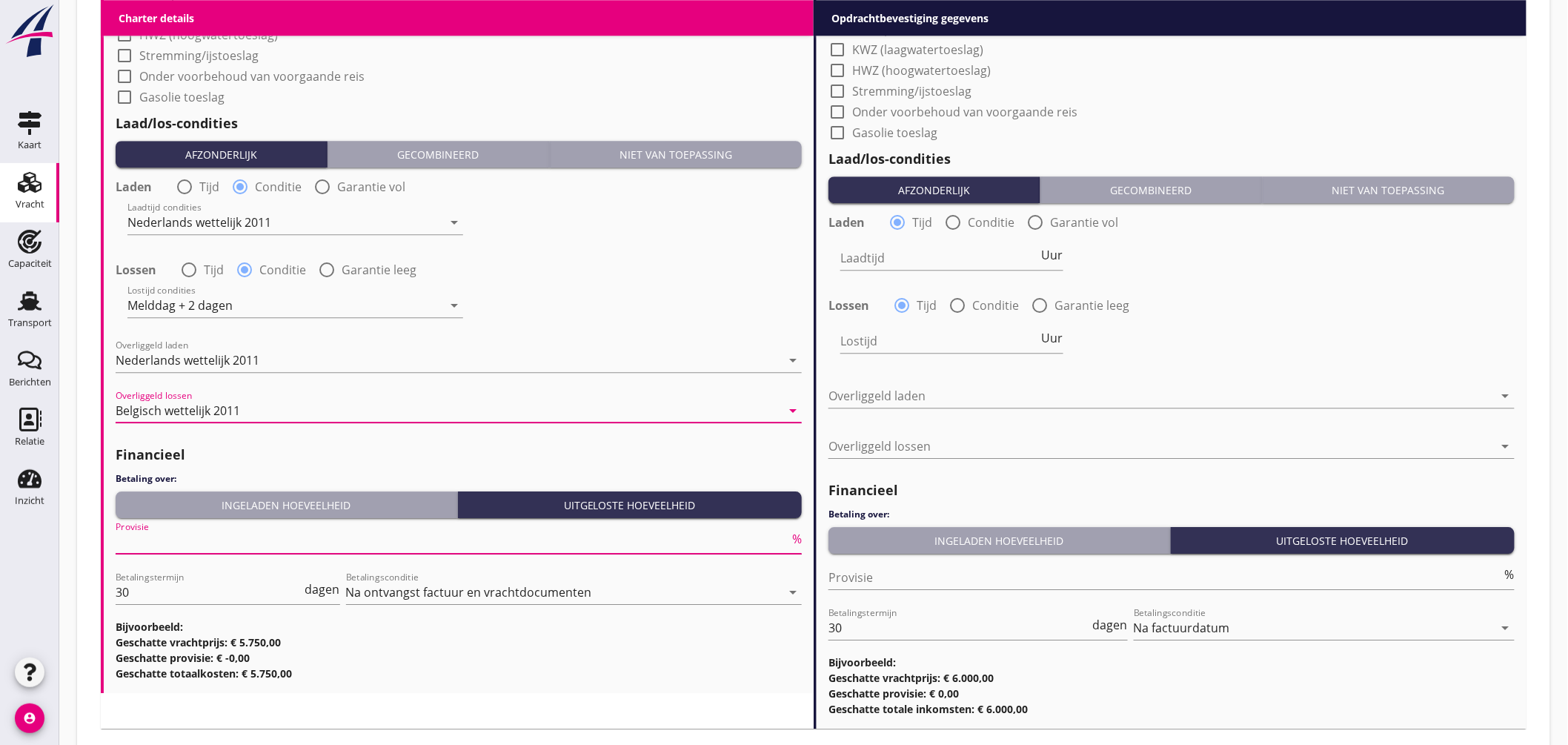
click at [160, 539] on input "Provisie" at bounding box center [452, 542] width 674 height 23
type input "5"
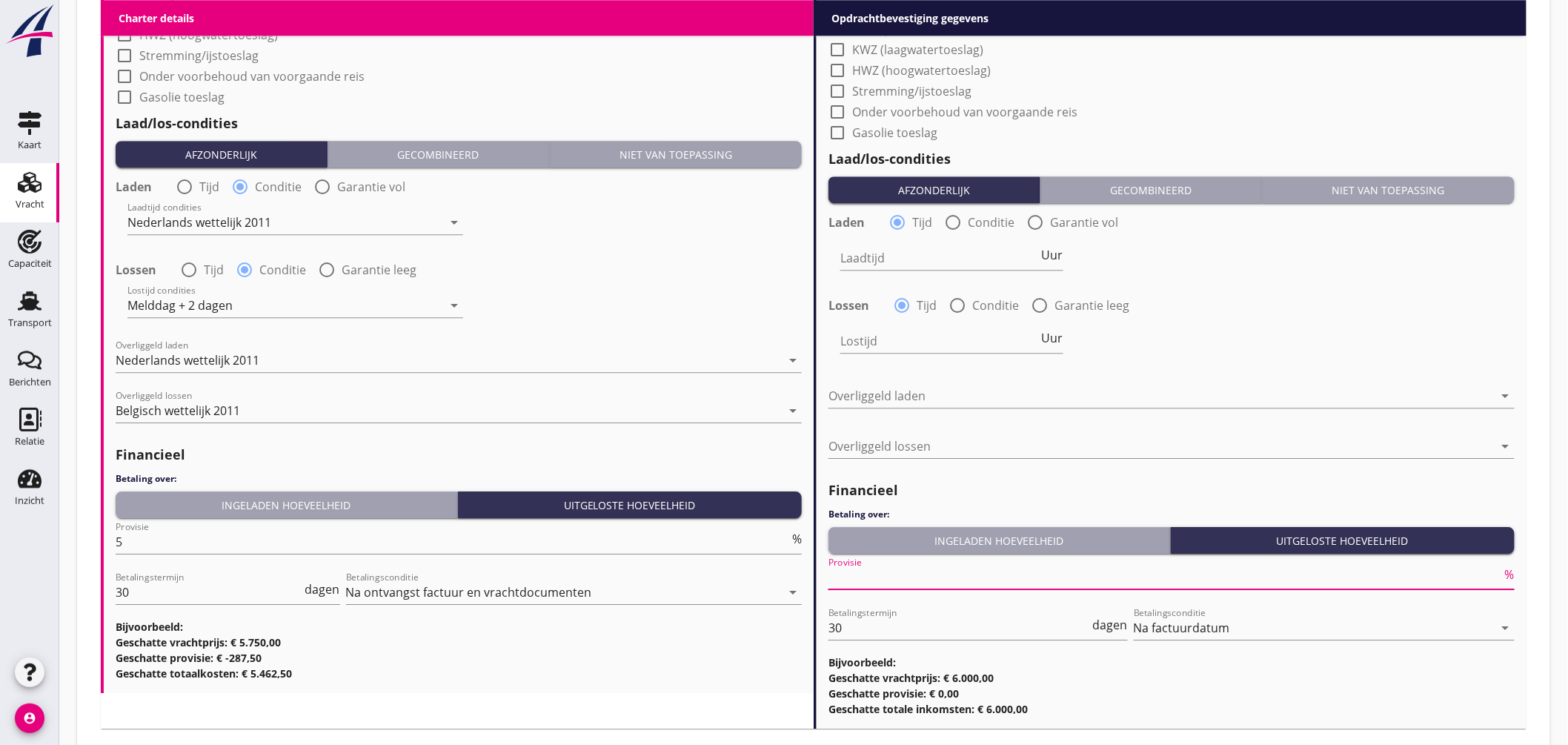
click at [856, 577] on input "Provisie" at bounding box center [1165, 577] width 674 height 23
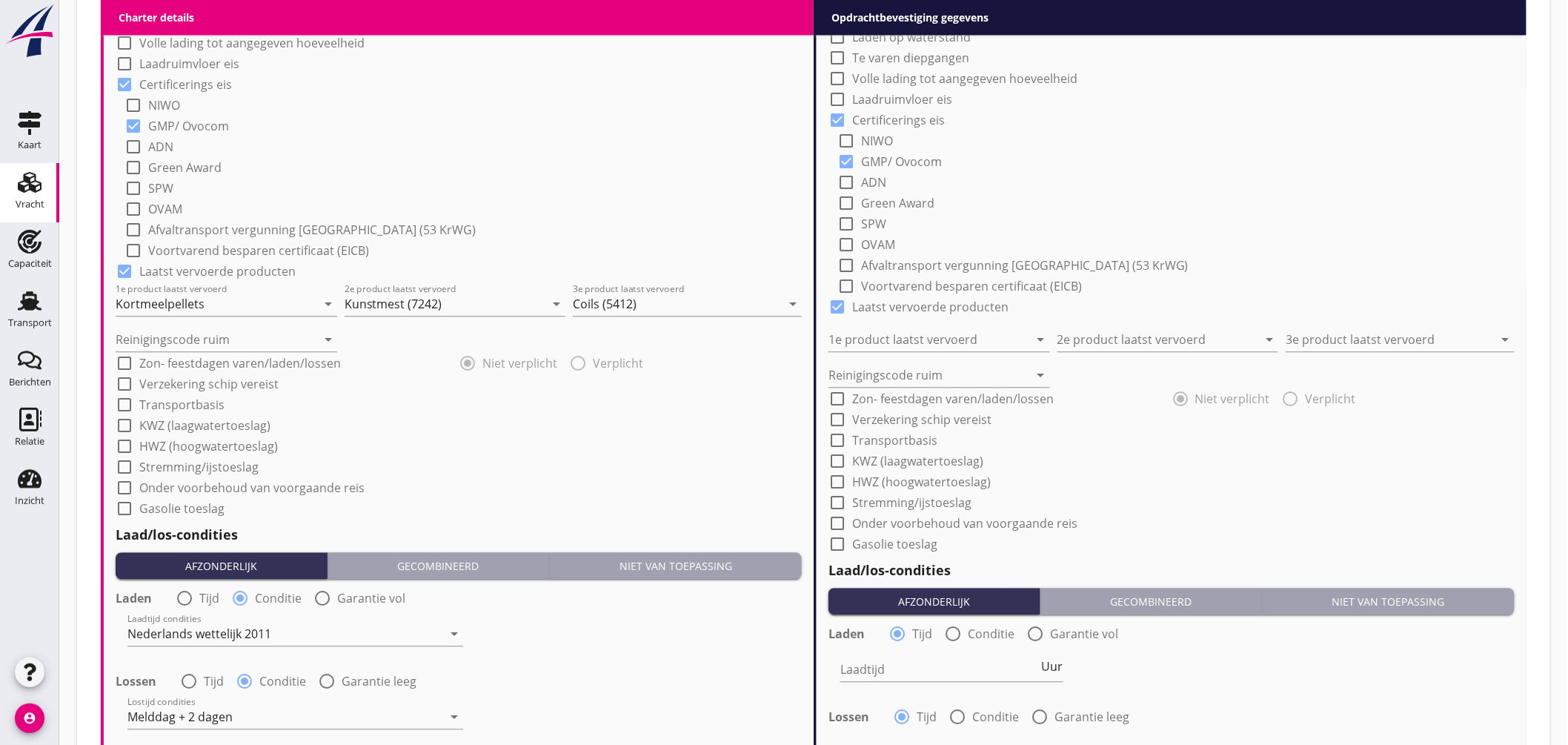
scroll to position [984, 0]
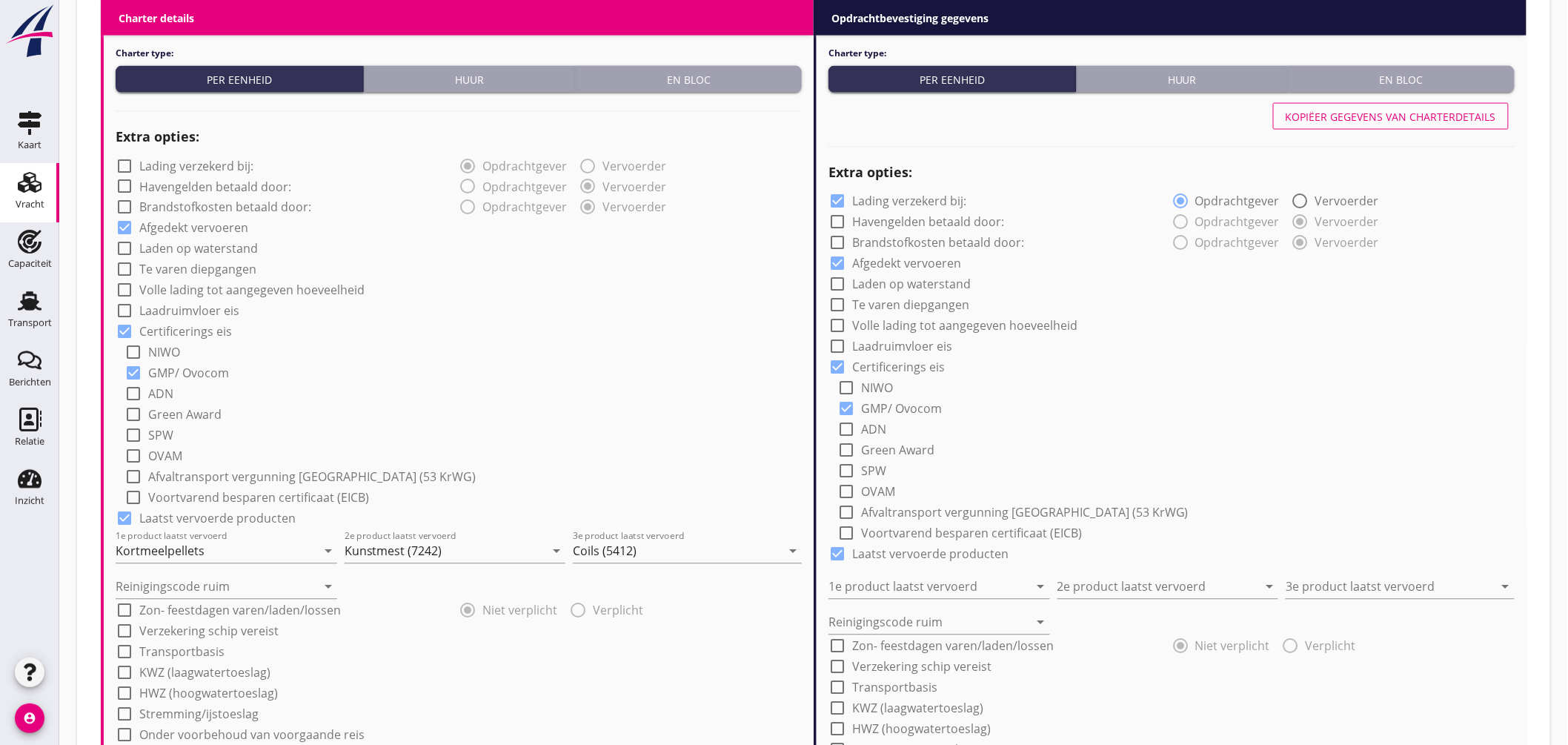
type input "2.50"
drag, startPoint x: 1458, startPoint y: 119, endPoint x: 1162, endPoint y: 124, distance: 296.0
click at [1458, 119] on div "Kopiëer gegevens van charterdetails" at bounding box center [1391, 117] width 210 height 16
checkbox input "false"
type input "Kortmeelpellets"
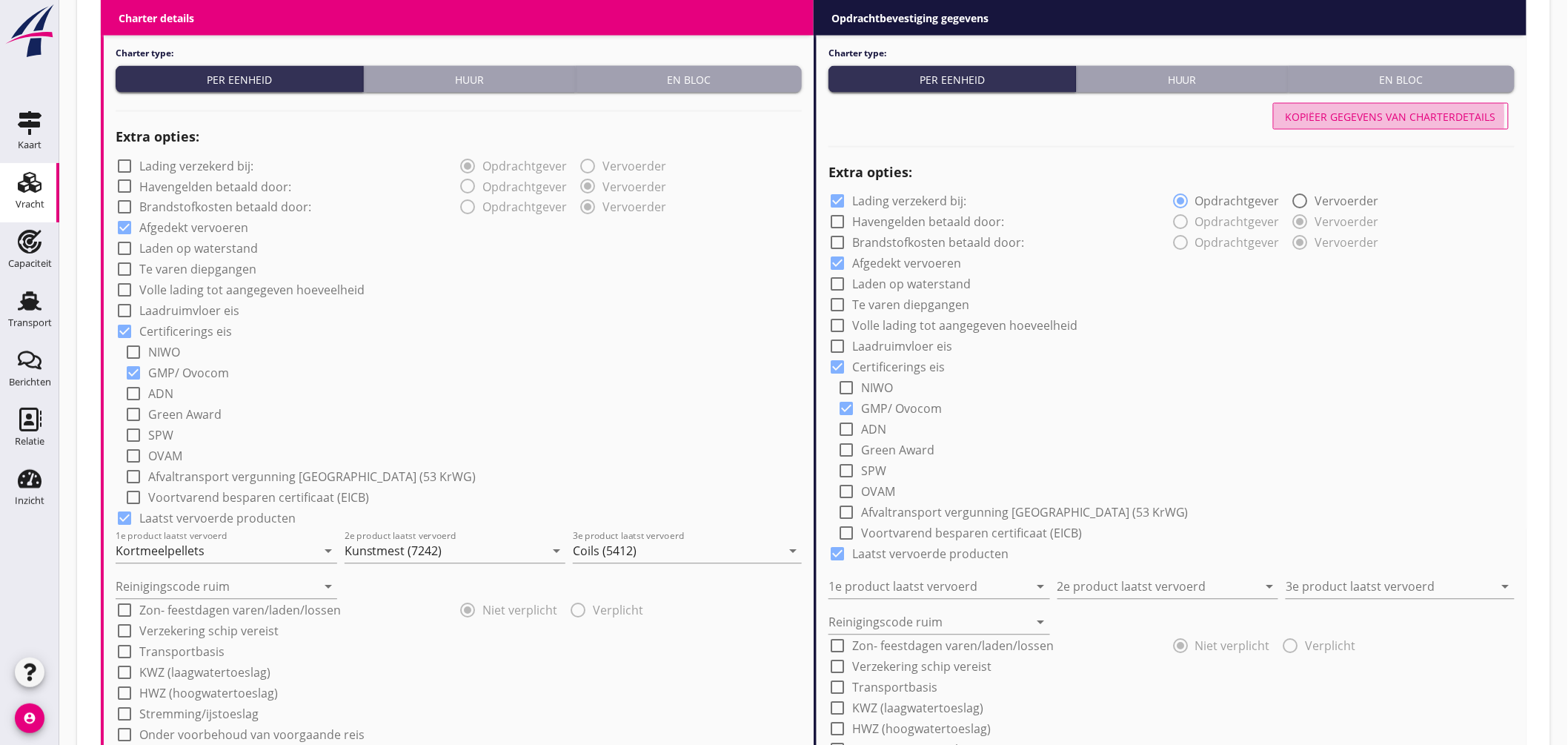
type input "Kunstmest (7242)"
type input "Coils (5412)"
radio input "false"
radio input "true"
radio input "false"
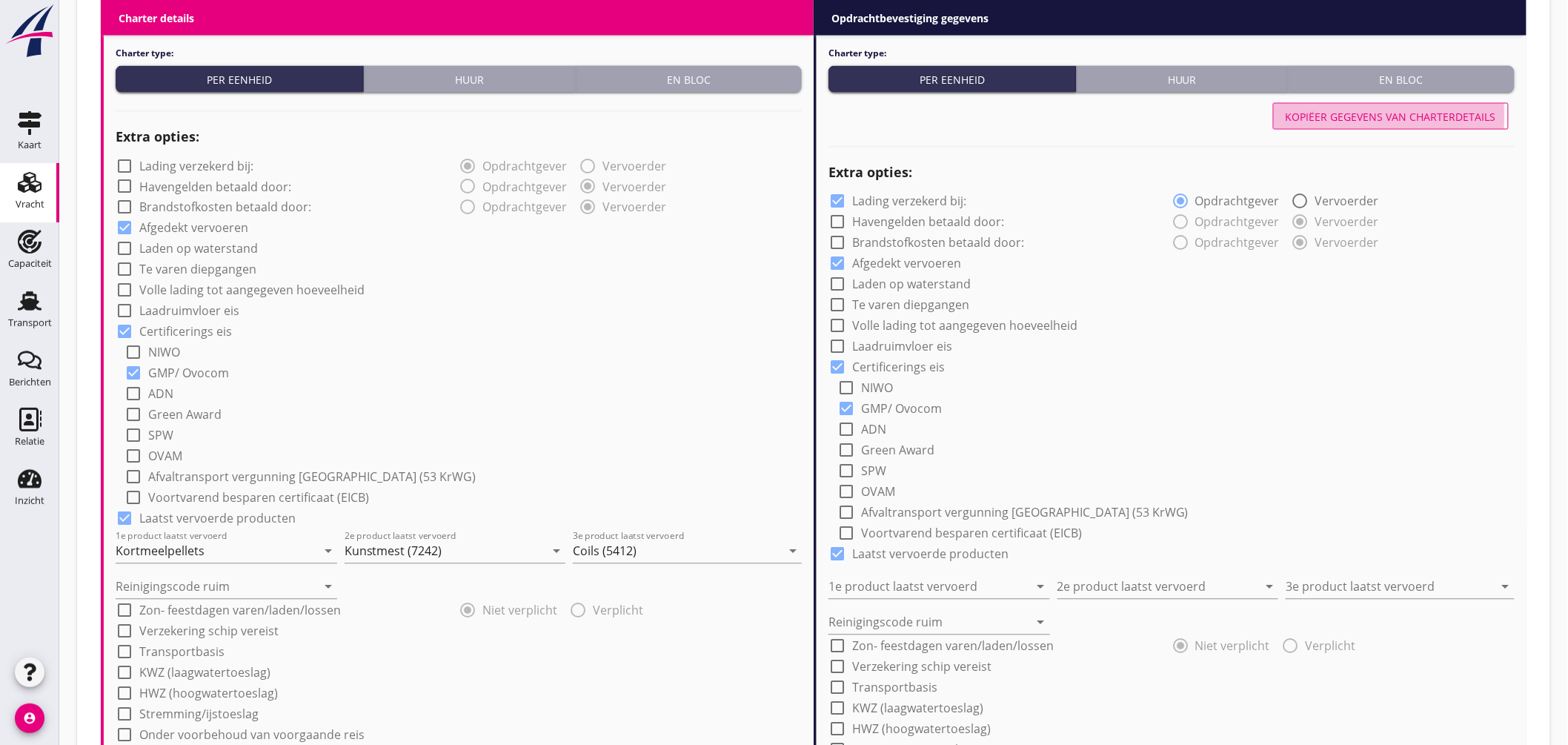
radio input "true"
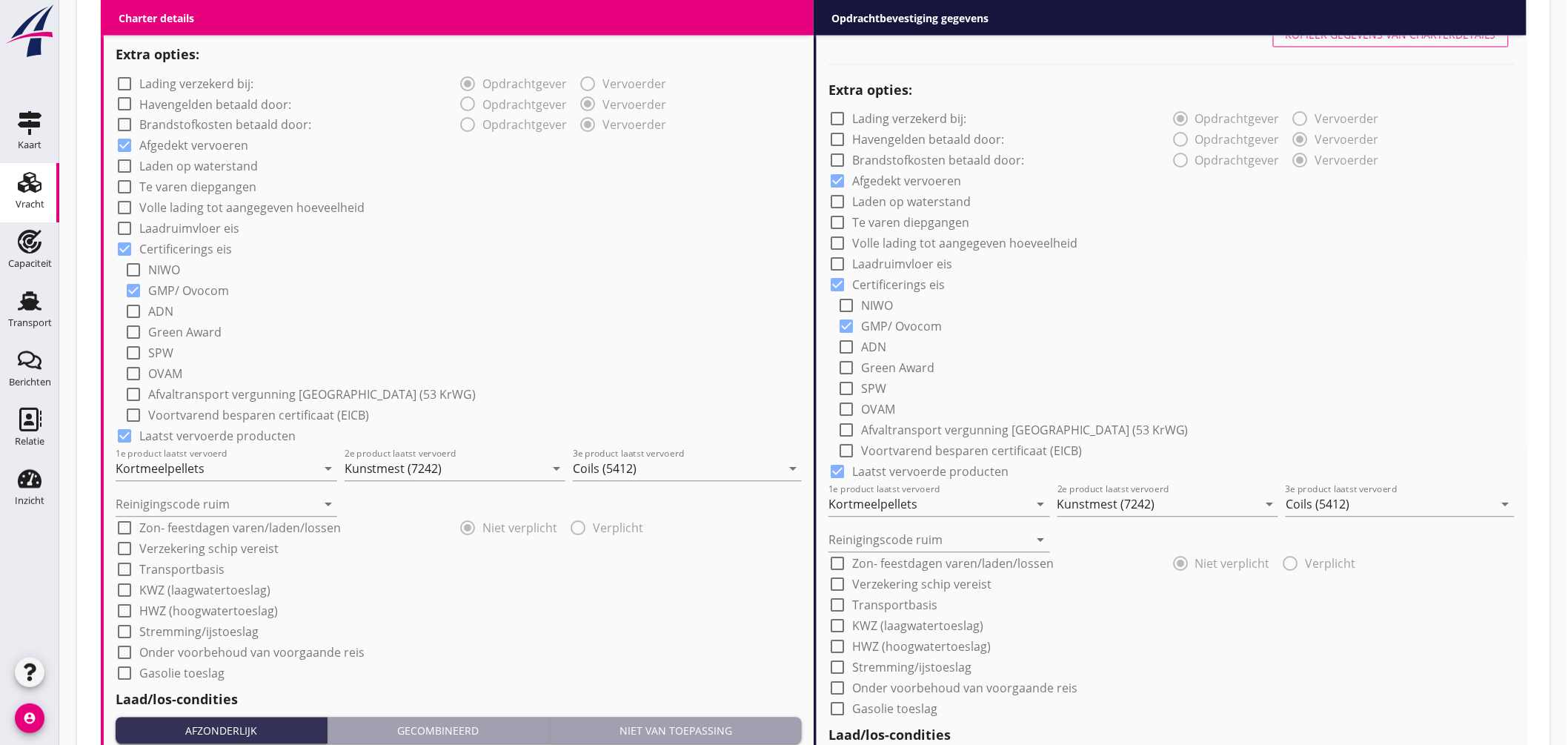
scroll to position [1149, 0]
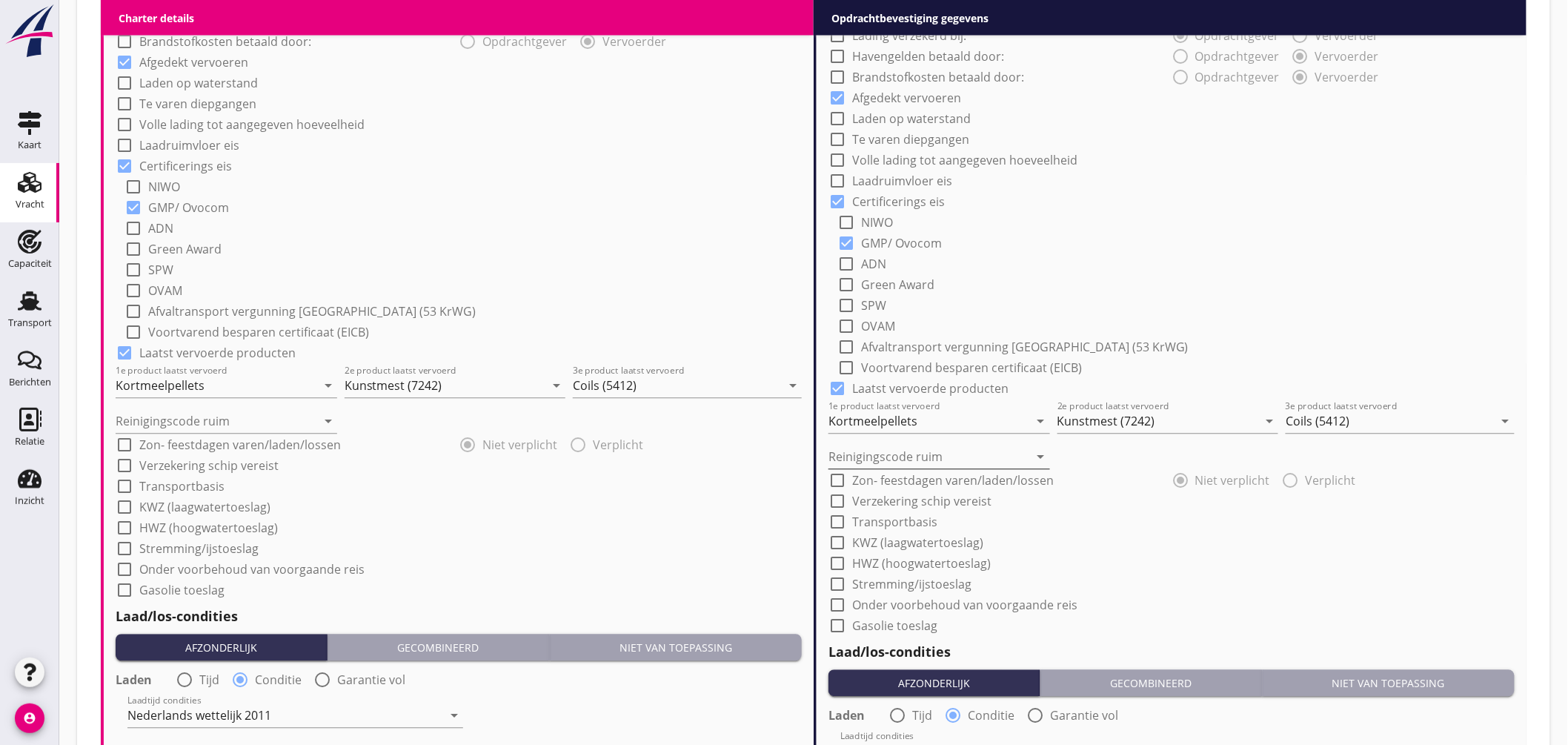
click at [927, 459] on input "Reinigingscode ruim" at bounding box center [929, 457] width 201 height 23
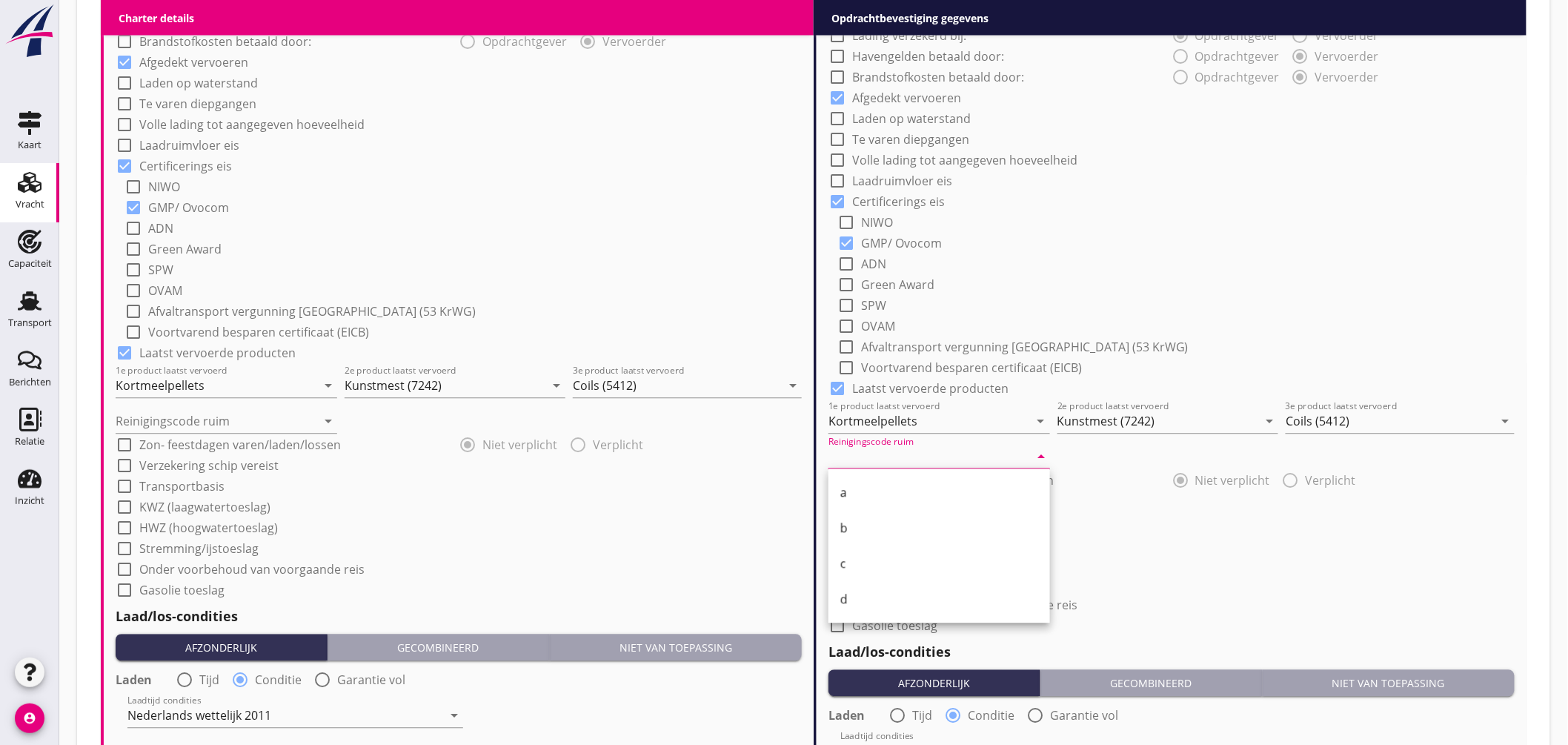
click at [848, 505] on div "a" at bounding box center [939, 492] width 198 height 35
type input "a"
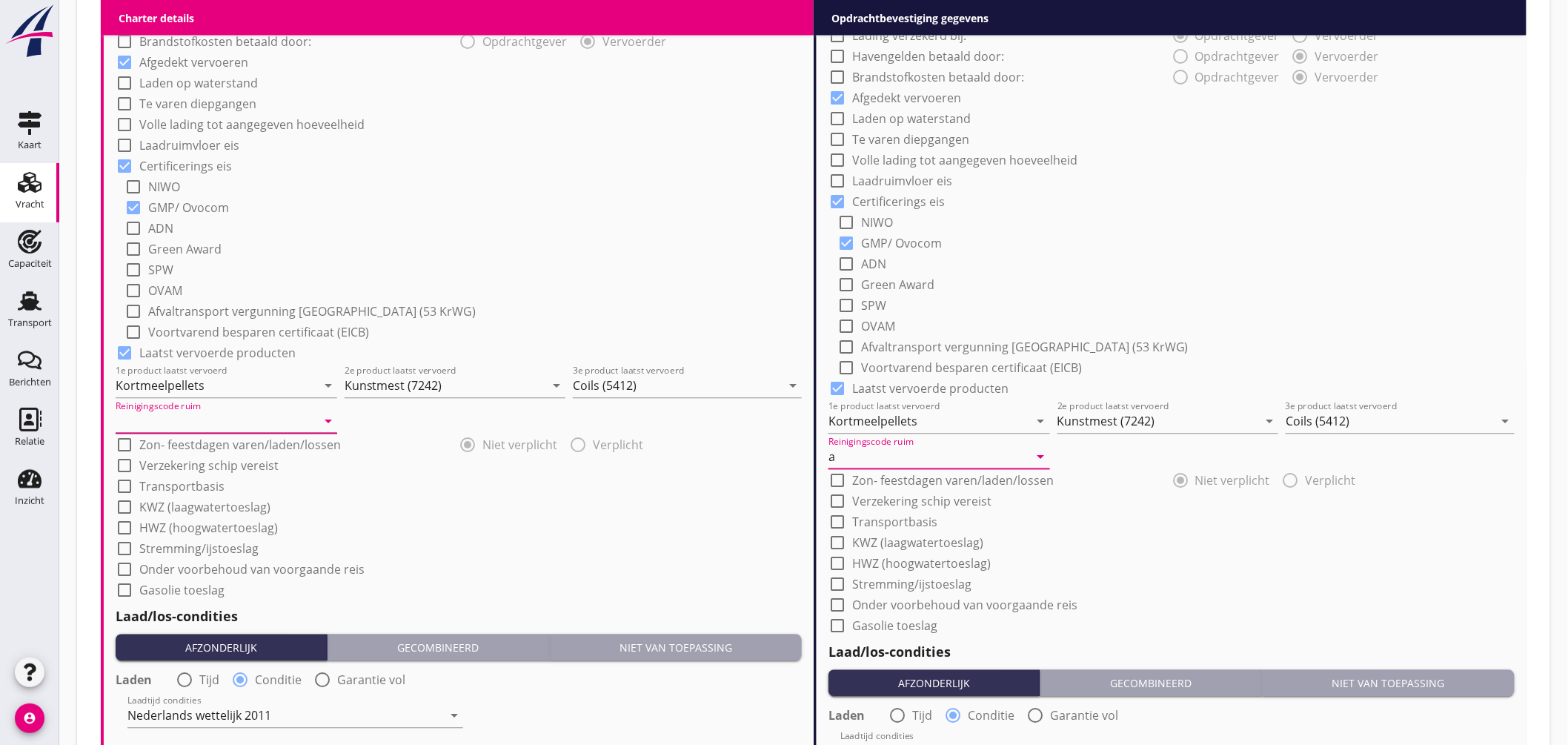
click at [186, 425] on input "Reinigingscode ruim" at bounding box center [216, 421] width 201 height 23
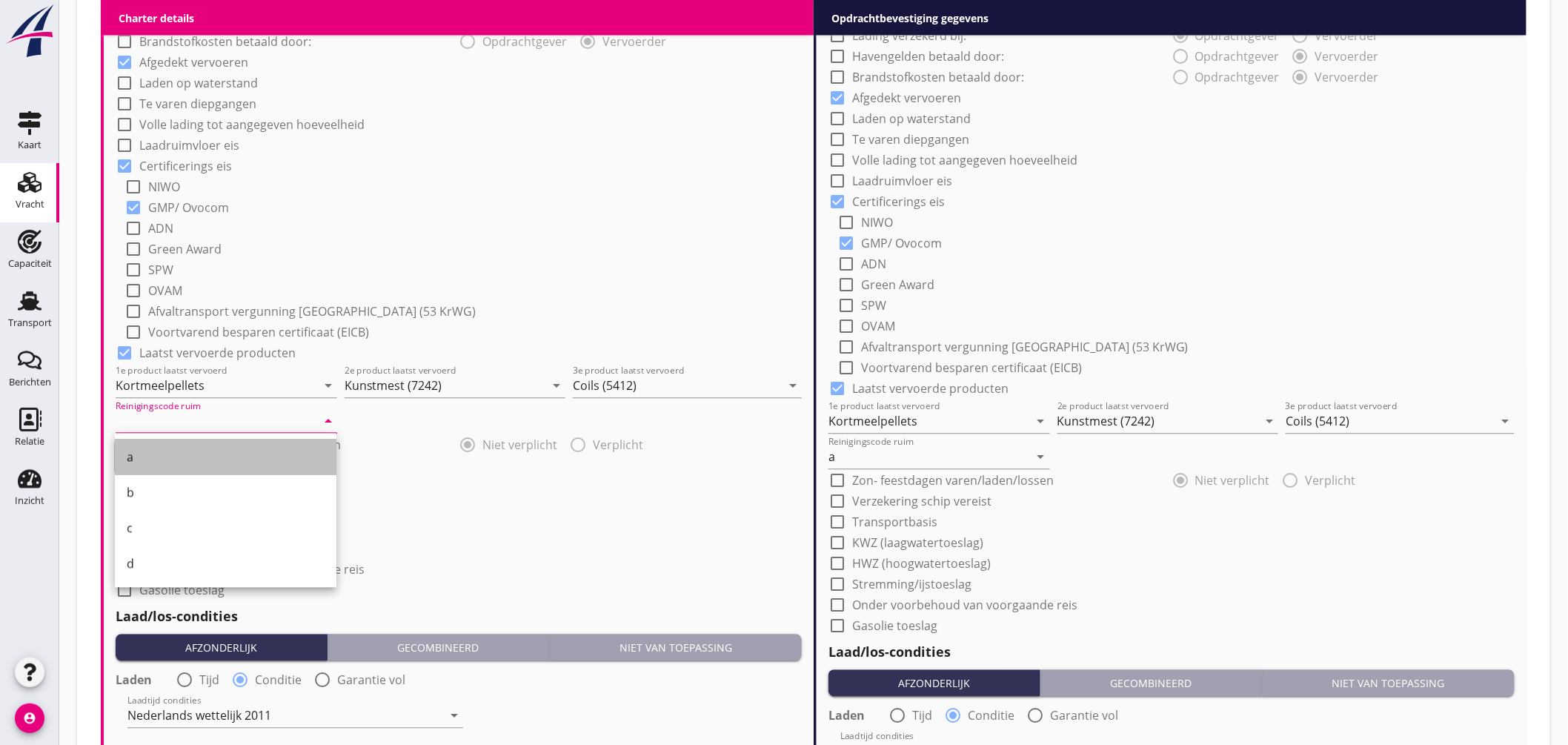
click at [149, 451] on div "a" at bounding box center [226, 458] width 198 height 18
type input "a"
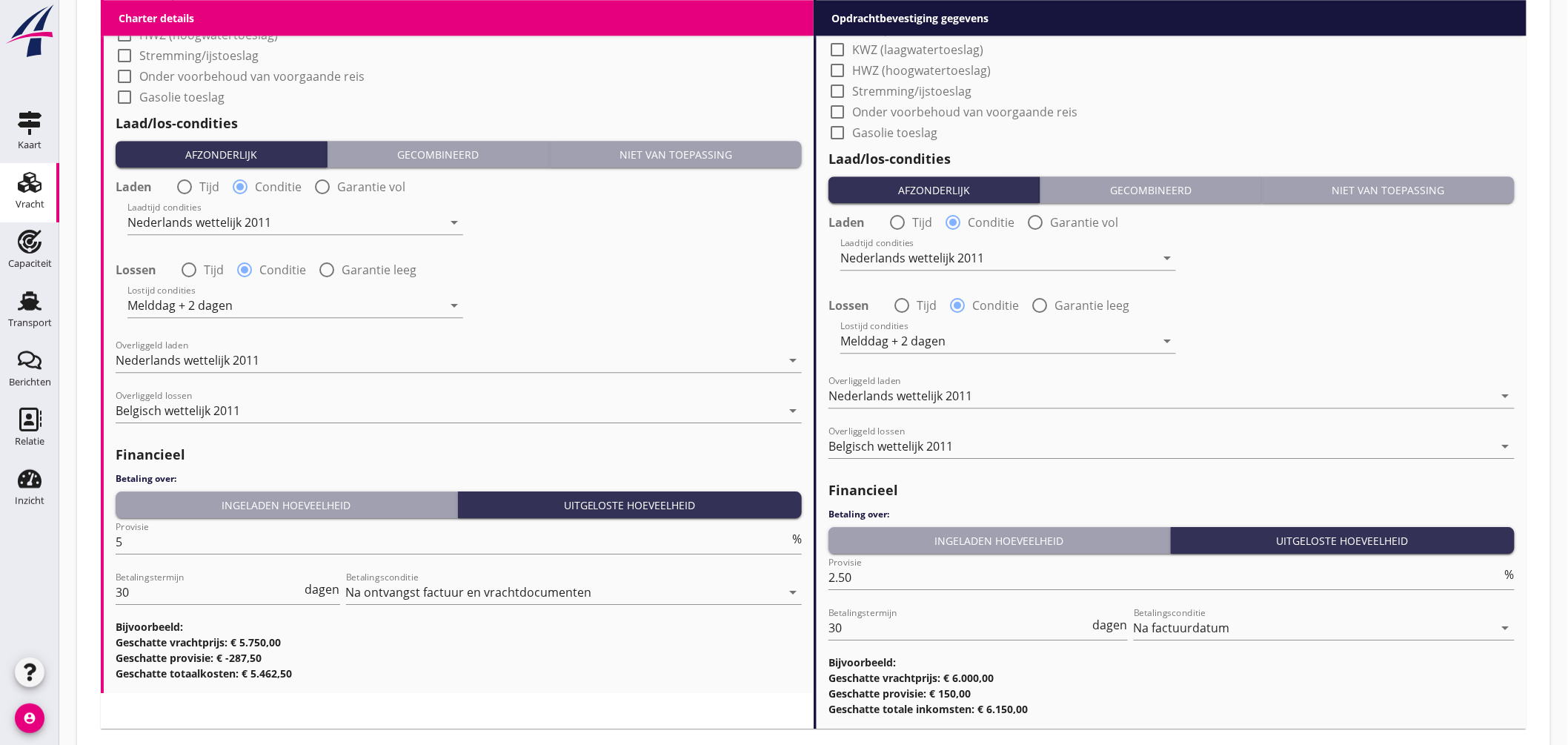
scroll to position [1725, 0]
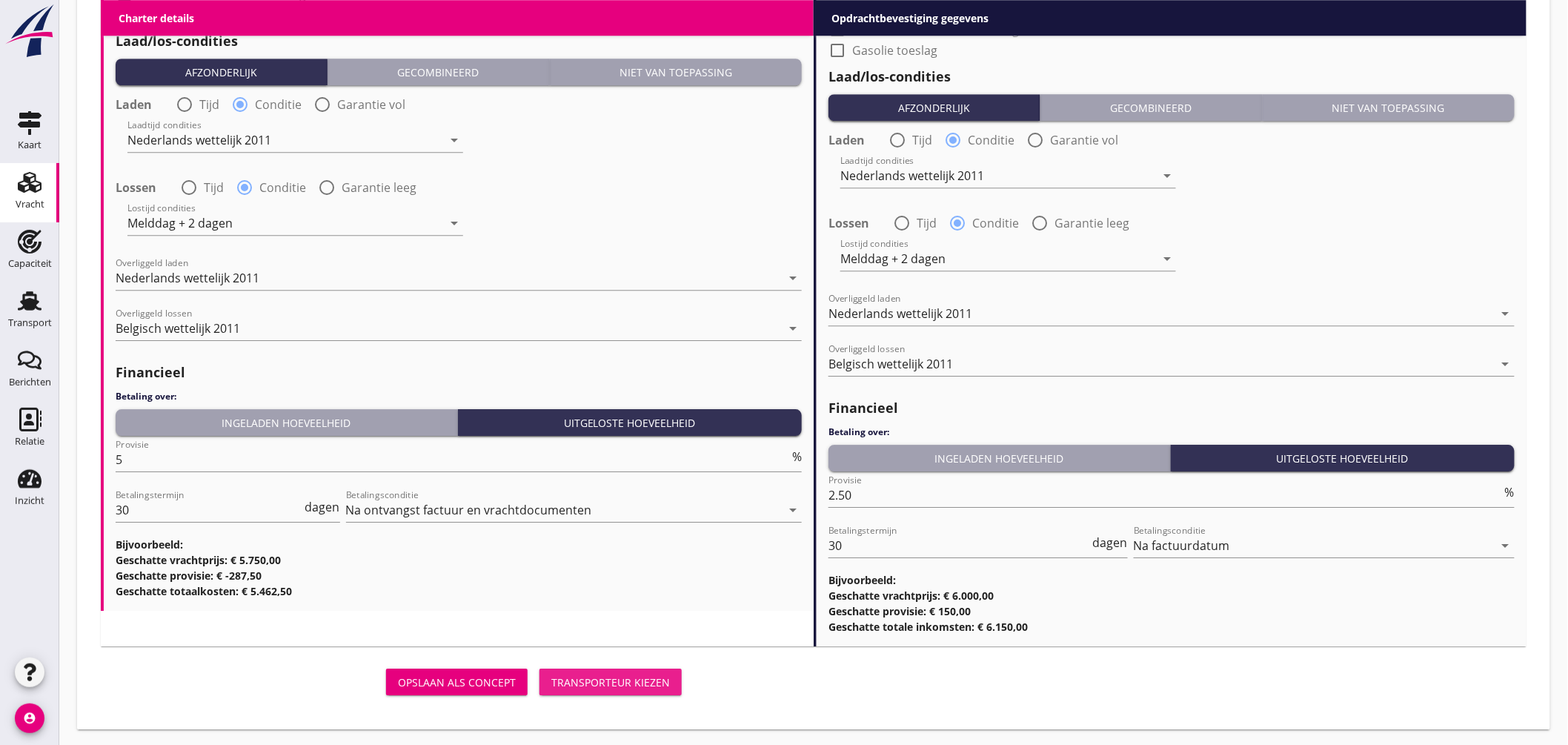
drag, startPoint x: 657, startPoint y: 673, endPoint x: 895, endPoint y: 393, distance: 367.5
click at [657, 676] on div "Transporteur kiezen" at bounding box center [611, 683] width 118 height 16
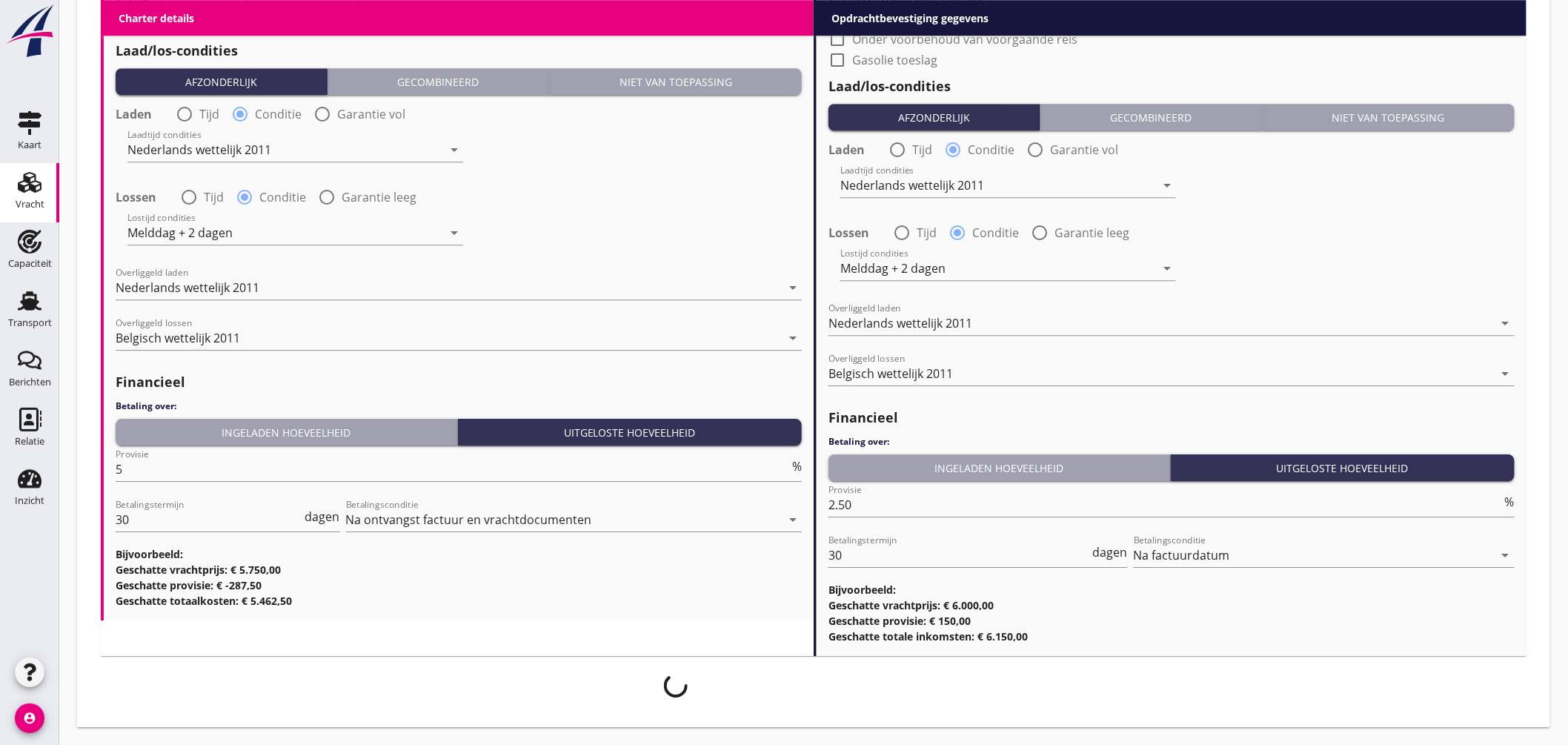
scroll to position [1714, 0]
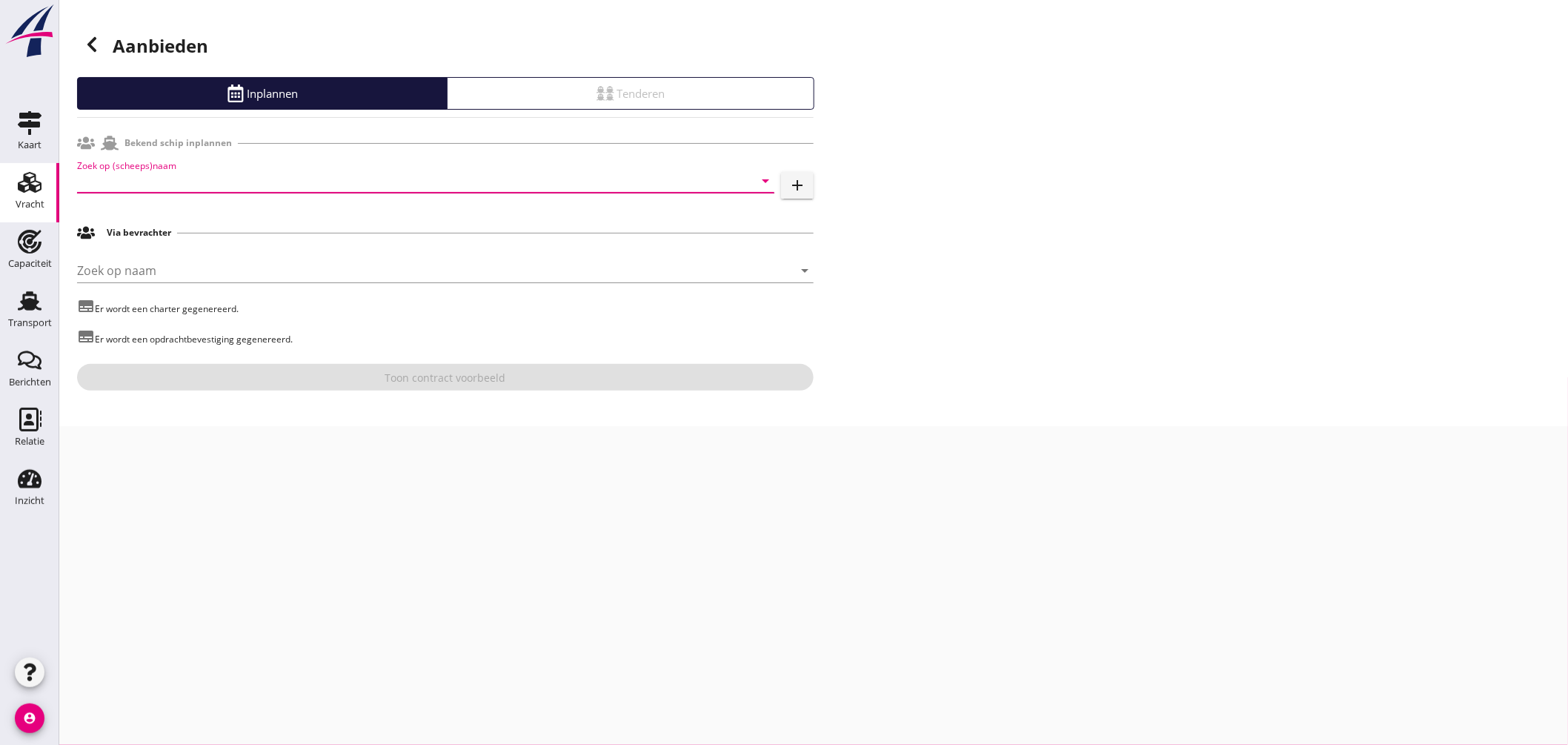
click at [204, 179] on input "Zoek op (scheeps)naam" at bounding box center [405, 180] width 656 height 23
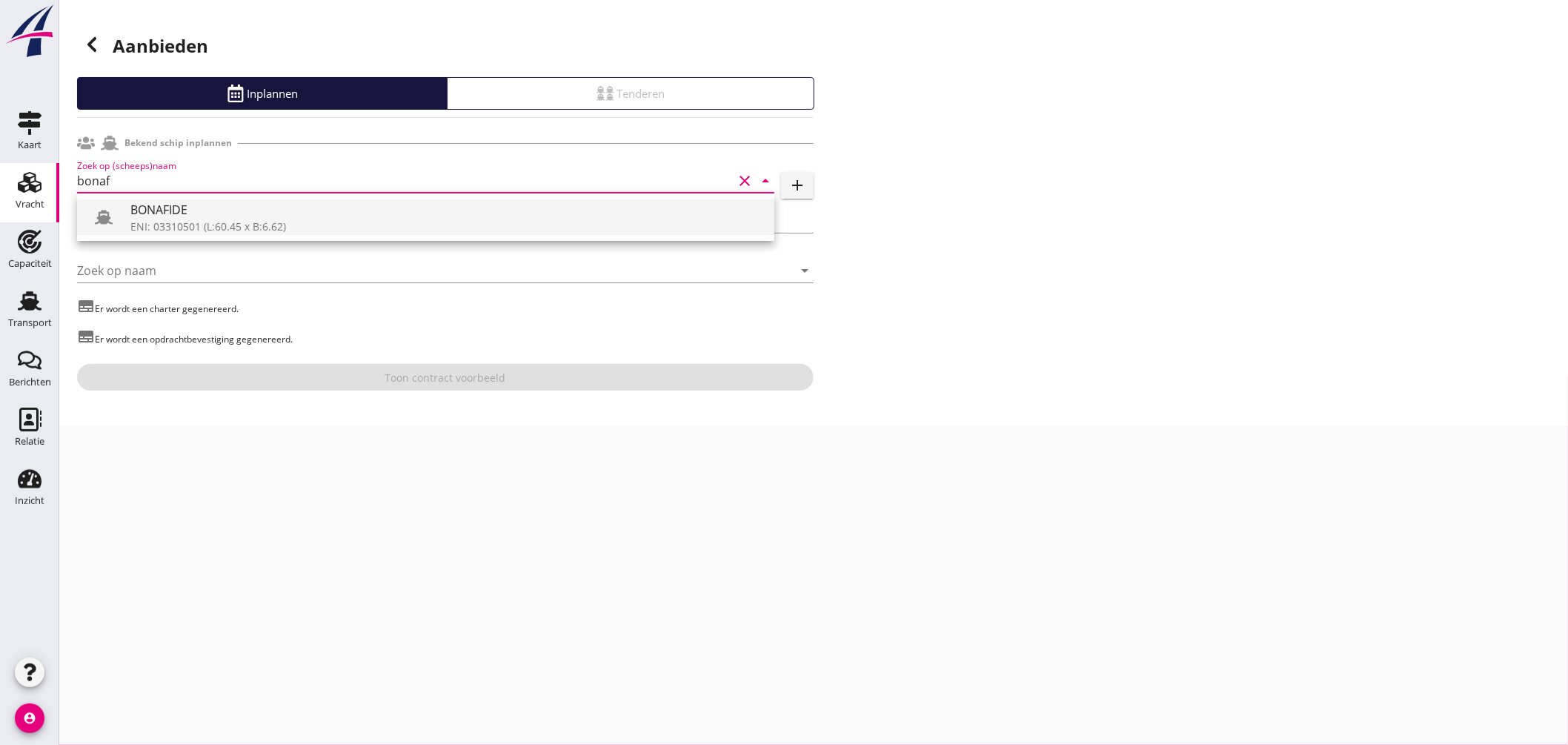
click at [183, 209] on div "BONAFIDE" at bounding box center [446, 209] width 632 height 18
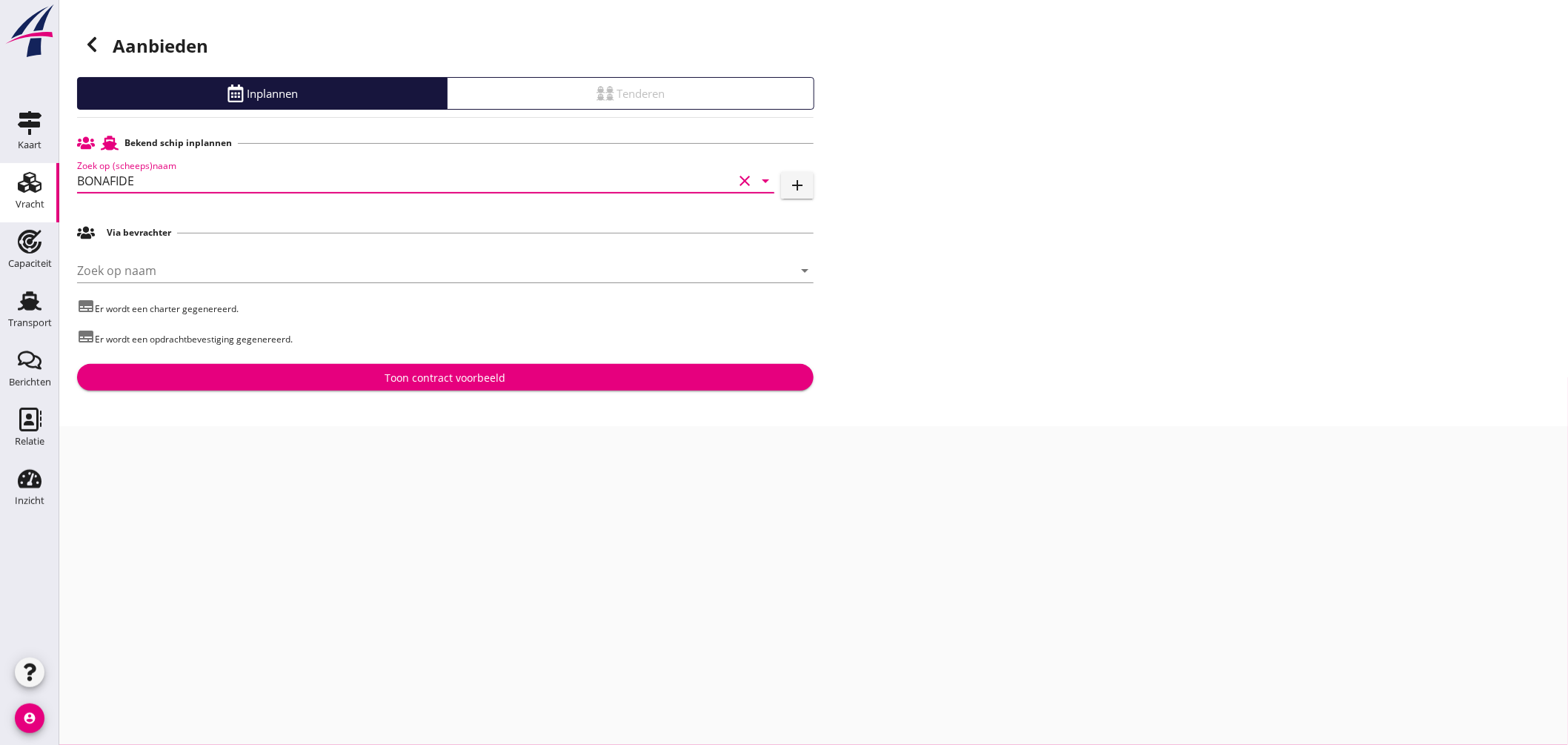
type input "BONAFIDE"
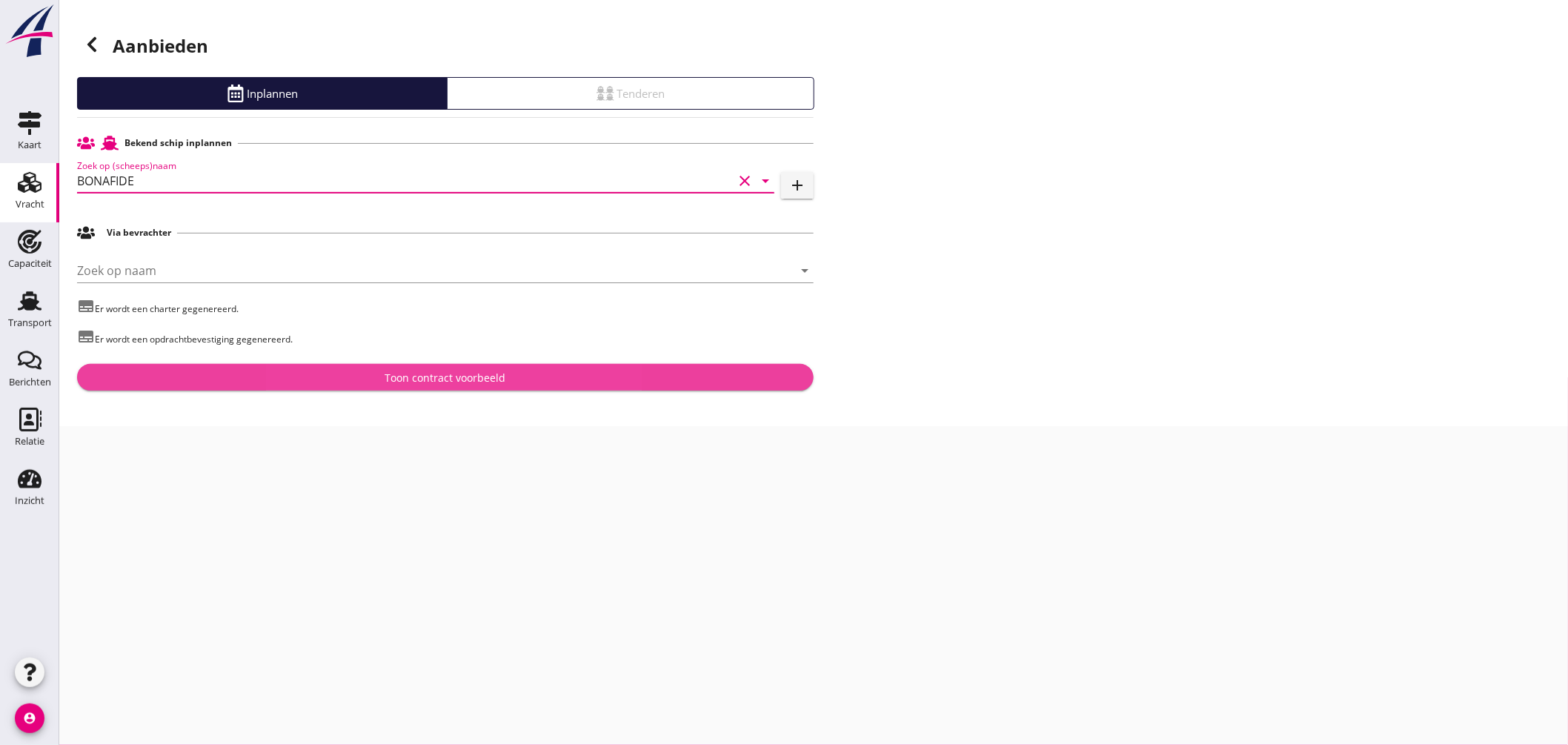
click at [397, 370] on div "Toon contract voorbeeld" at bounding box center [446, 378] width 121 height 16
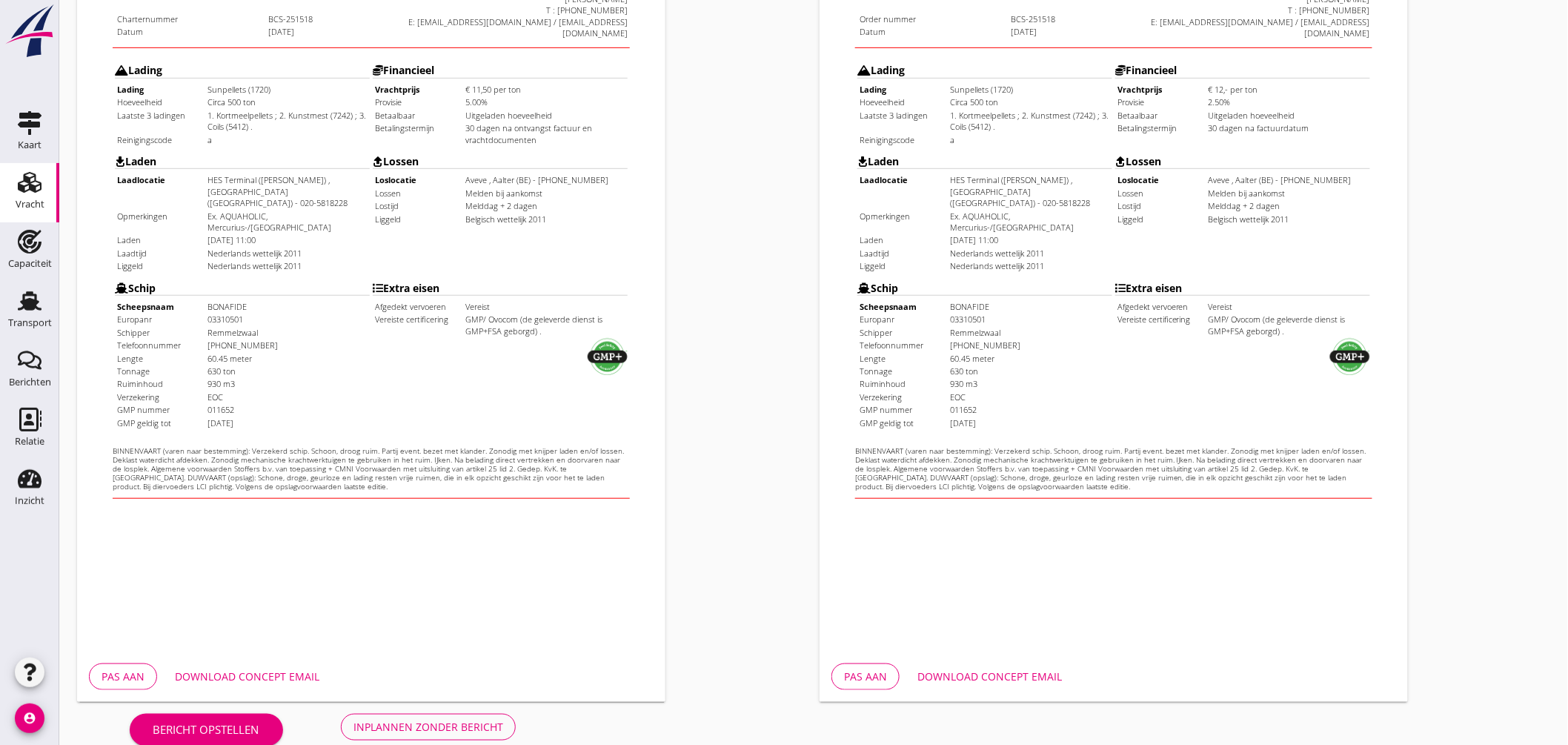
scroll to position [351, 0]
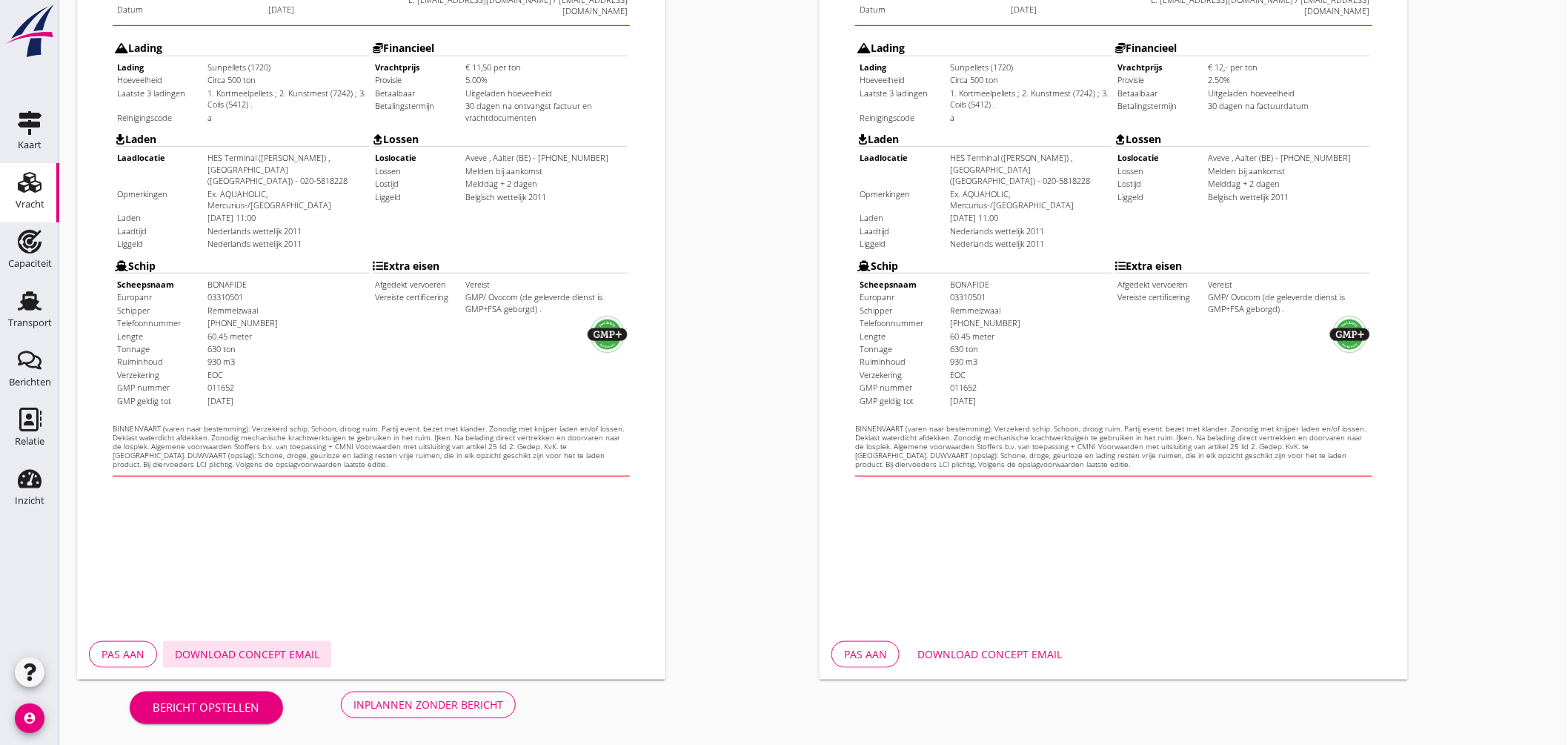
drag, startPoint x: 292, startPoint y: 646, endPoint x: 302, endPoint y: 646, distance: 10.0
click at [292, 647] on div "Download concept email" at bounding box center [246, 654] width 144 height 16
click at [995, 650] on div "Download concept email" at bounding box center [989, 654] width 144 height 16
click at [435, 710] on div "Inplannen zonder bericht" at bounding box center [428, 705] width 150 height 16
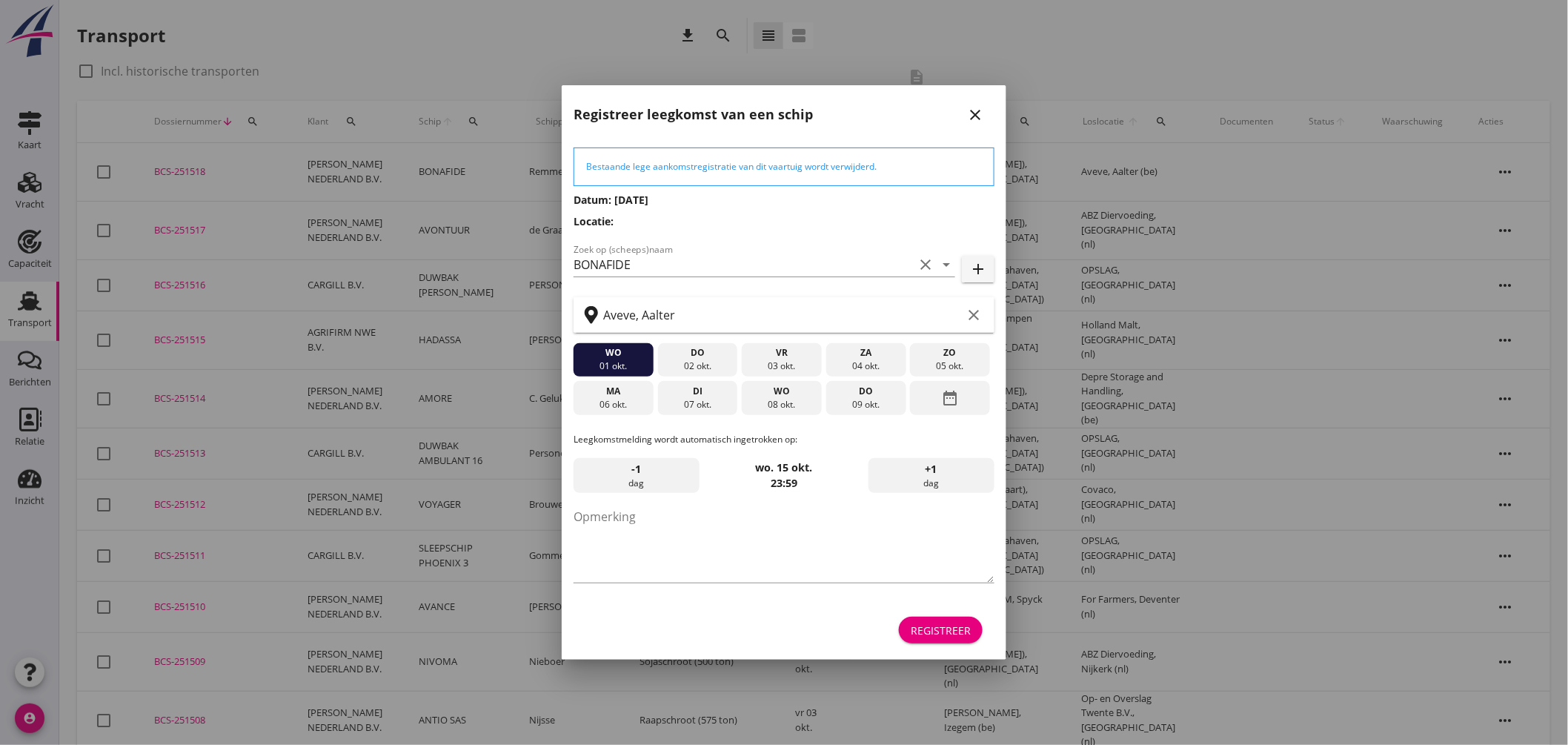
click at [707, 396] on div "di" at bounding box center [697, 391] width 73 height 13
click at [840, 560] on textarea "Opmerking" at bounding box center [784, 544] width 421 height 78
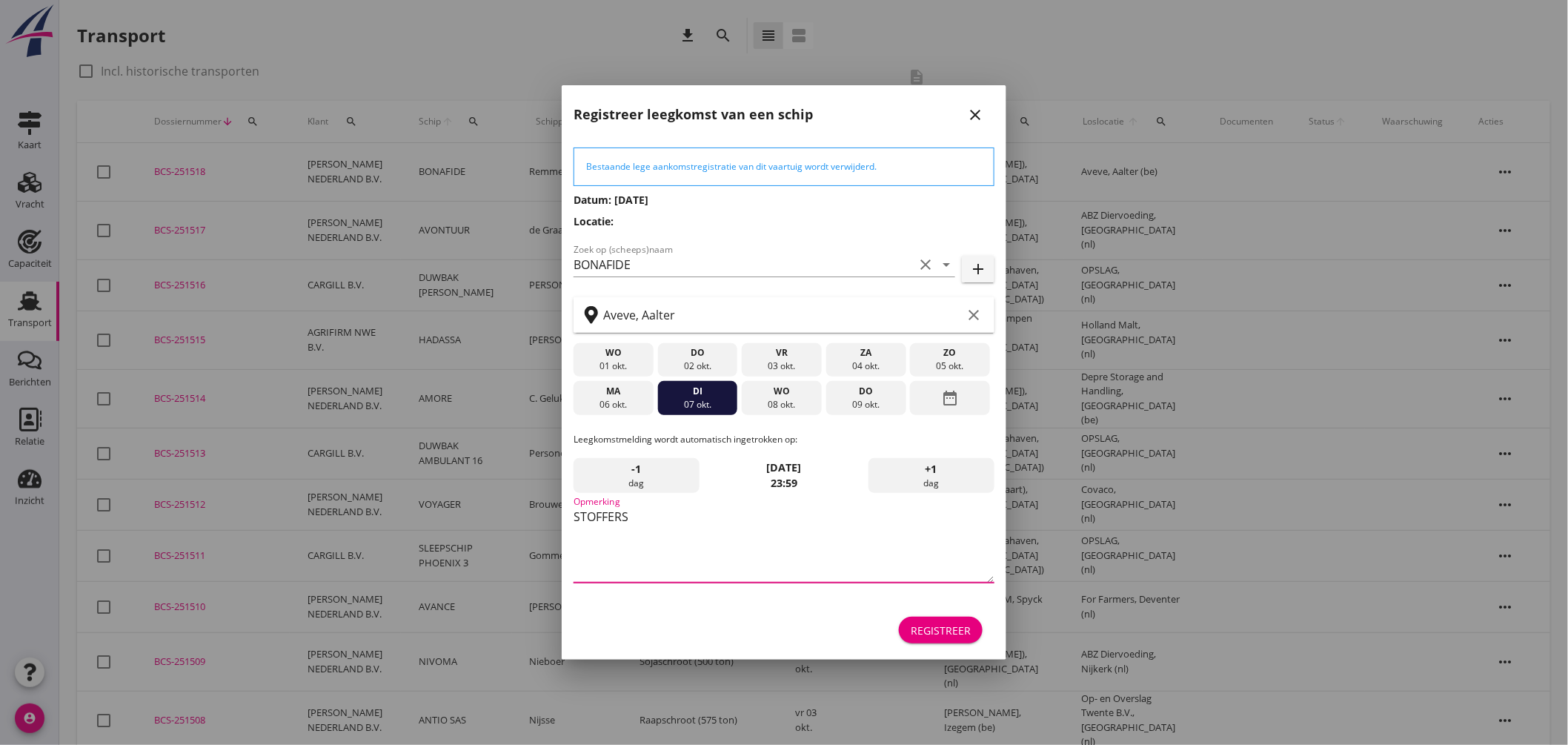
type textarea "STOFFERS"
click at [969, 646] on div "Registreer" at bounding box center [784, 630] width 421 height 35
click at [966, 635] on div "Registreer" at bounding box center [940, 631] width 60 height 16
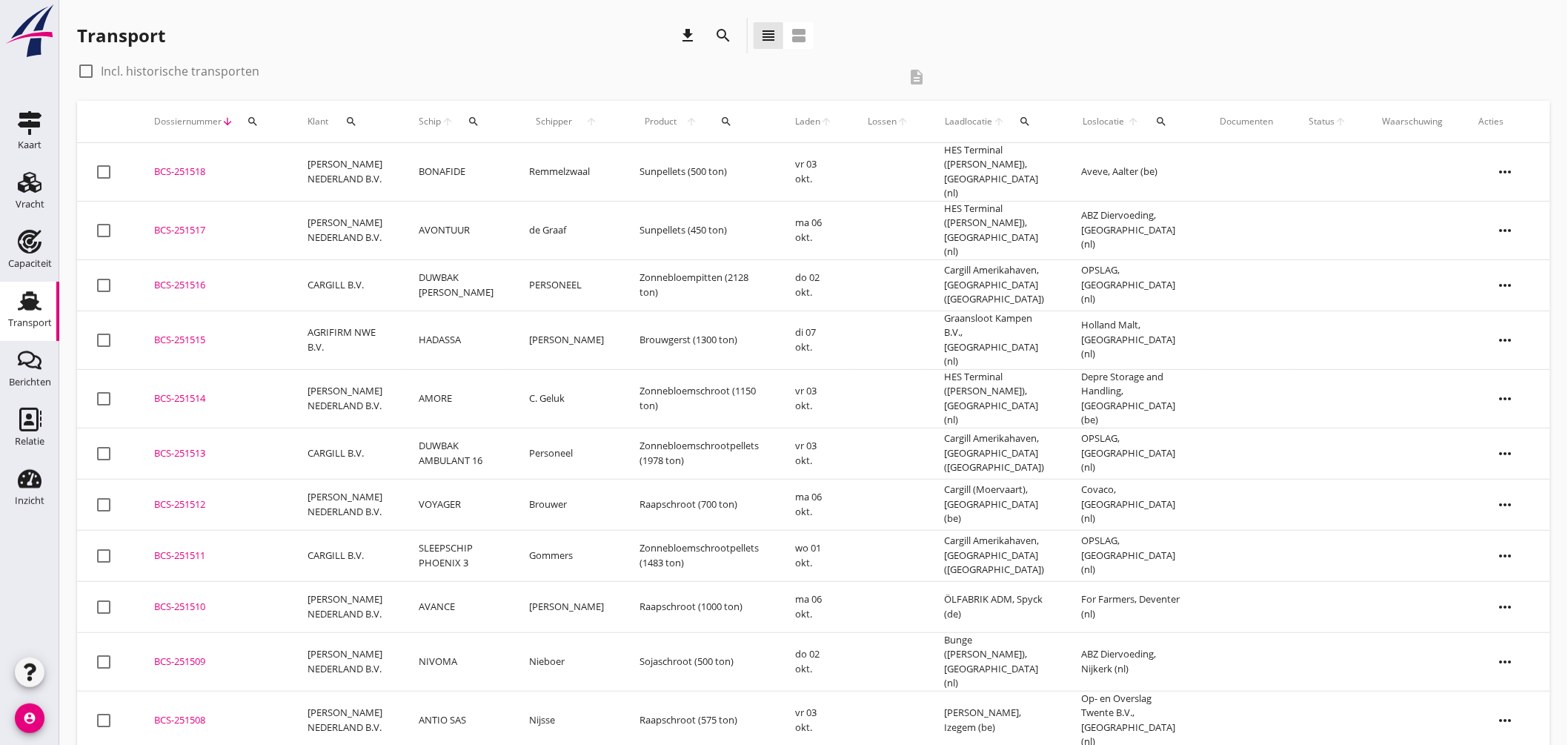
click at [488, 171] on td "BONAFIDE" at bounding box center [457, 172] width 112 height 59
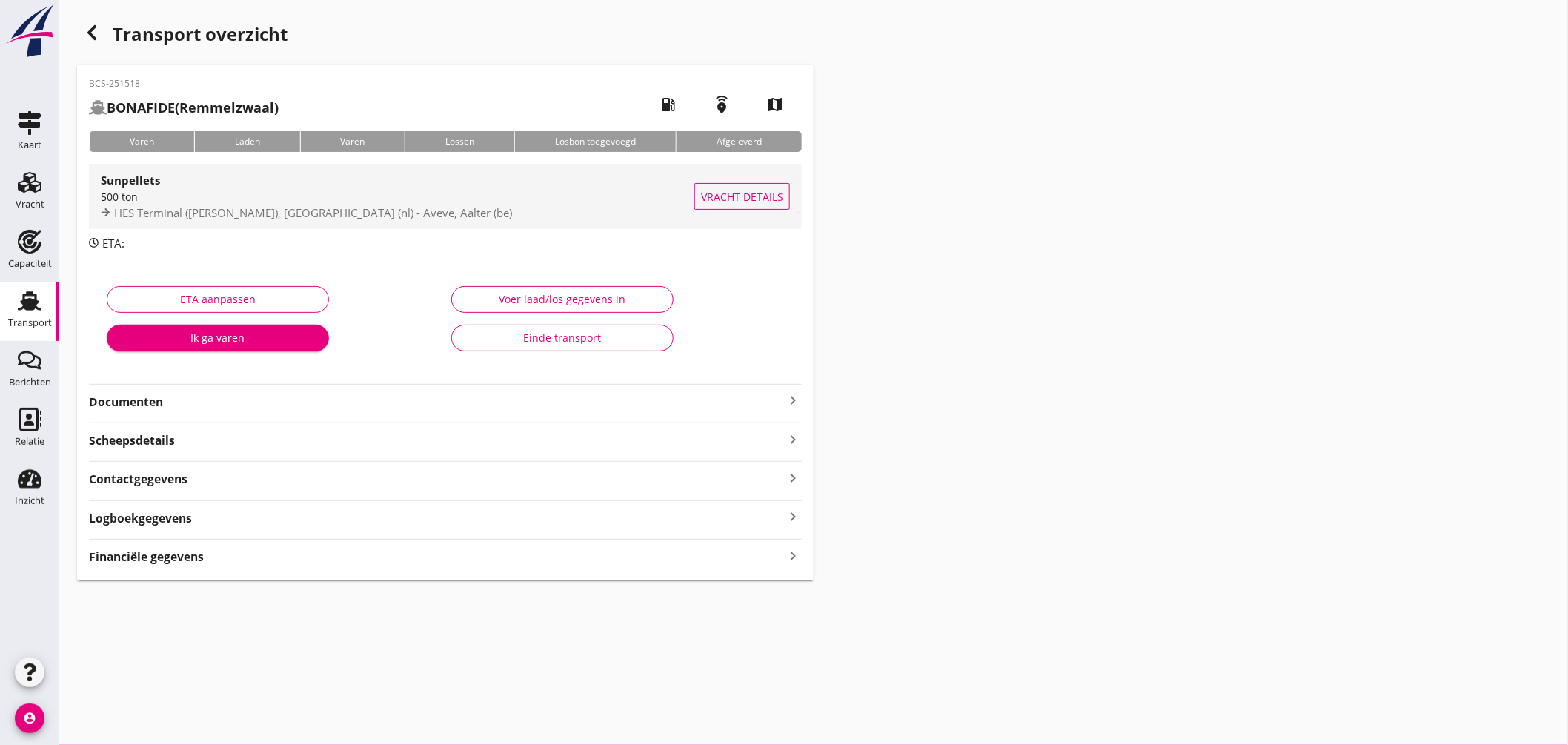
click at [531, 182] on div "Sunpellets" at bounding box center [398, 180] width 593 height 18
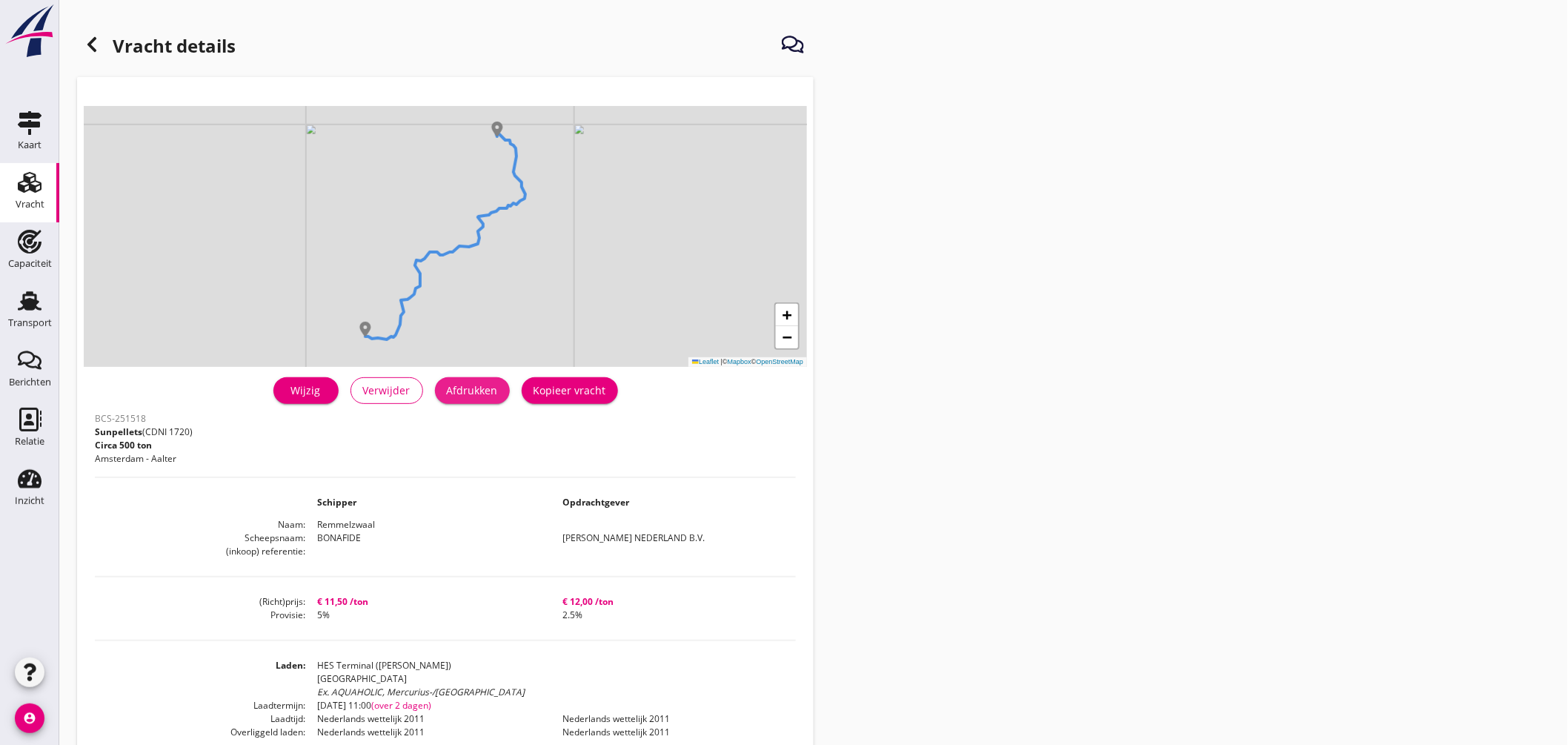
drag, startPoint x: 456, startPoint y: 387, endPoint x: 1192, endPoint y: 633, distance: 776.0
click at [457, 387] on div "Afdrukken" at bounding box center [472, 390] width 51 height 16
click at [42, 290] on div "Transport" at bounding box center [29, 300] width 35 height 23
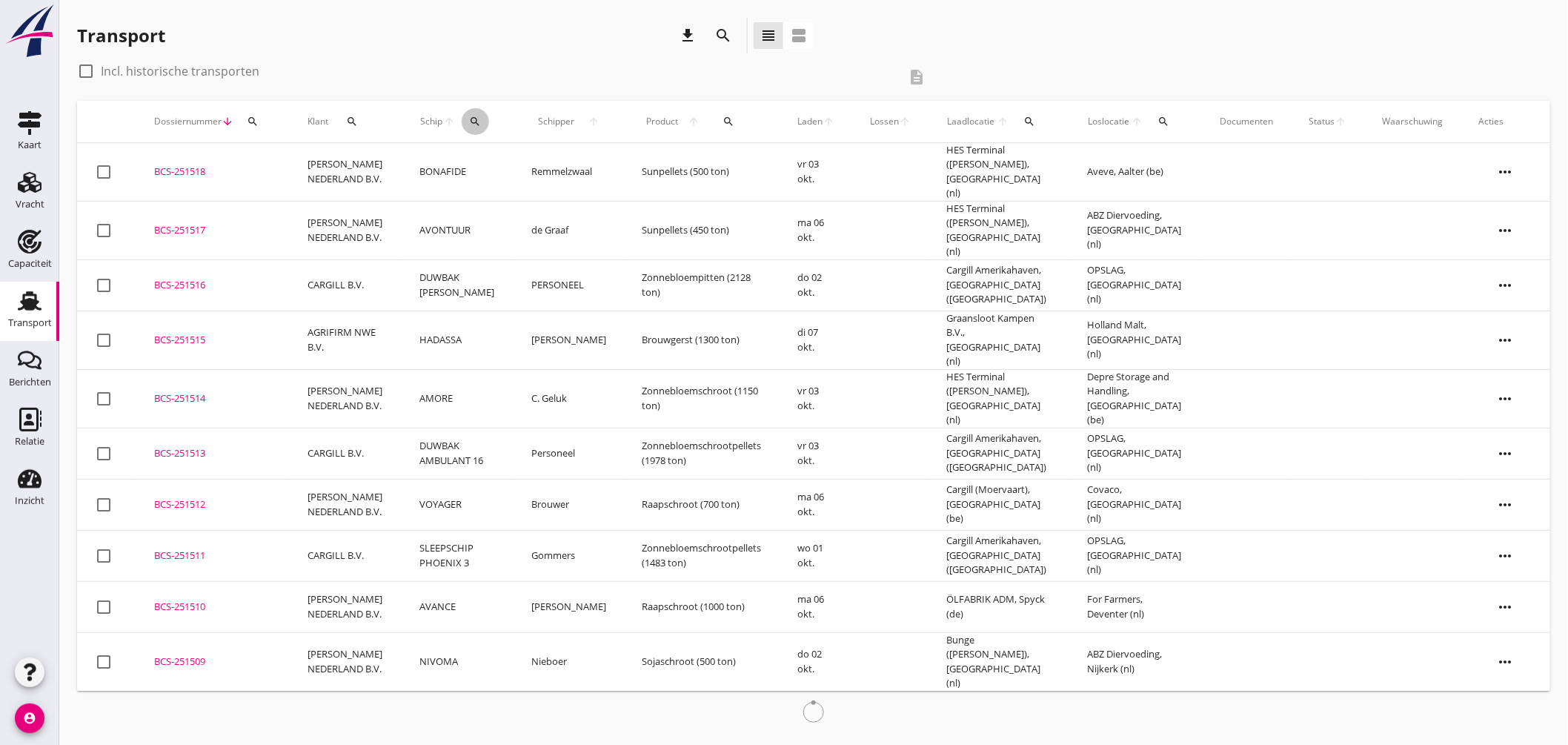
click at [469, 120] on icon "search" at bounding box center [475, 122] width 12 height 12
click at [529, 169] on input "Zoek op (scheeps)naam" at bounding box center [536, 164] width 154 height 23
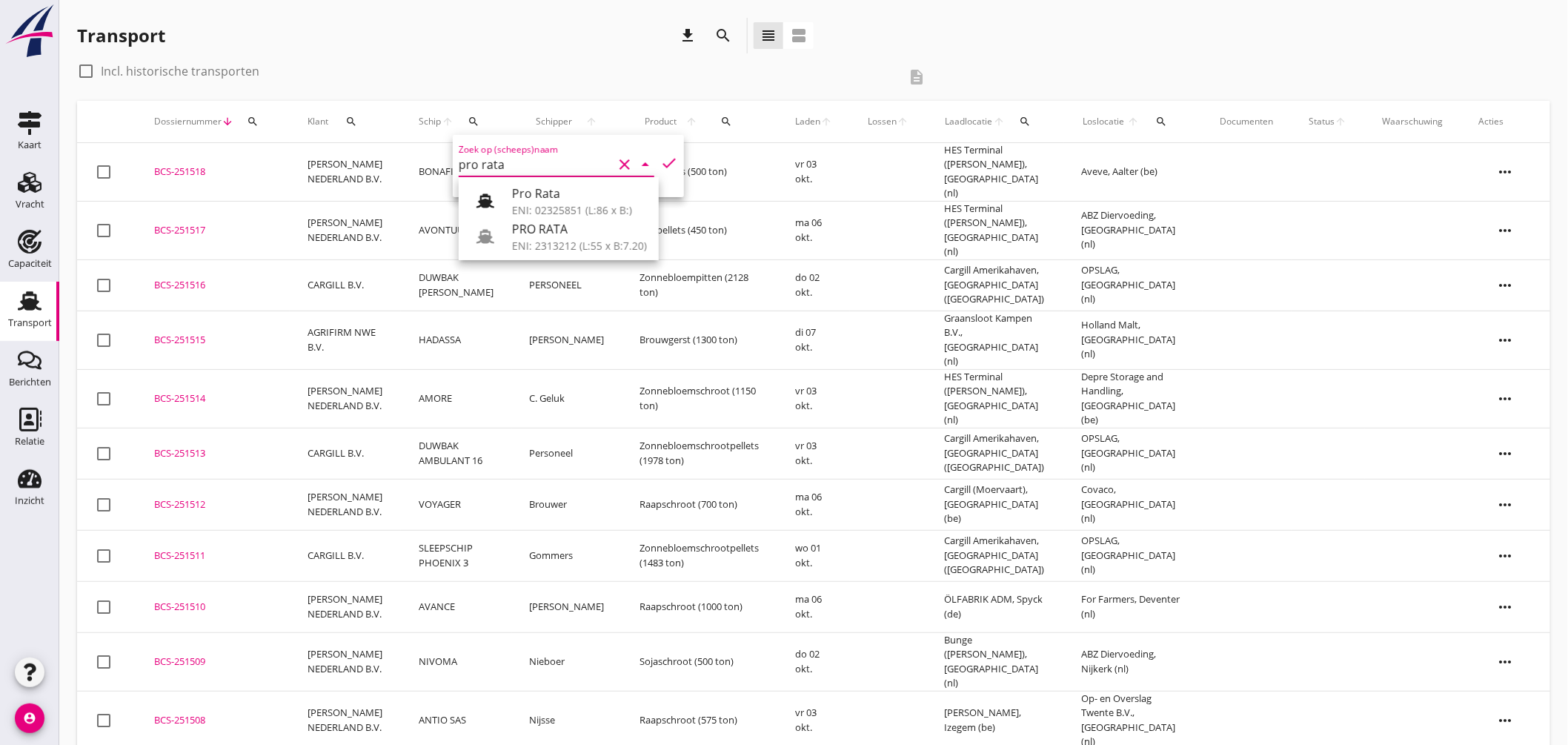
click at [521, 231] on div "PRO RATA" at bounding box center [579, 229] width 135 height 18
click at [661, 157] on icon "check" at bounding box center [669, 163] width 18 height 18
type input "PRO RATA"
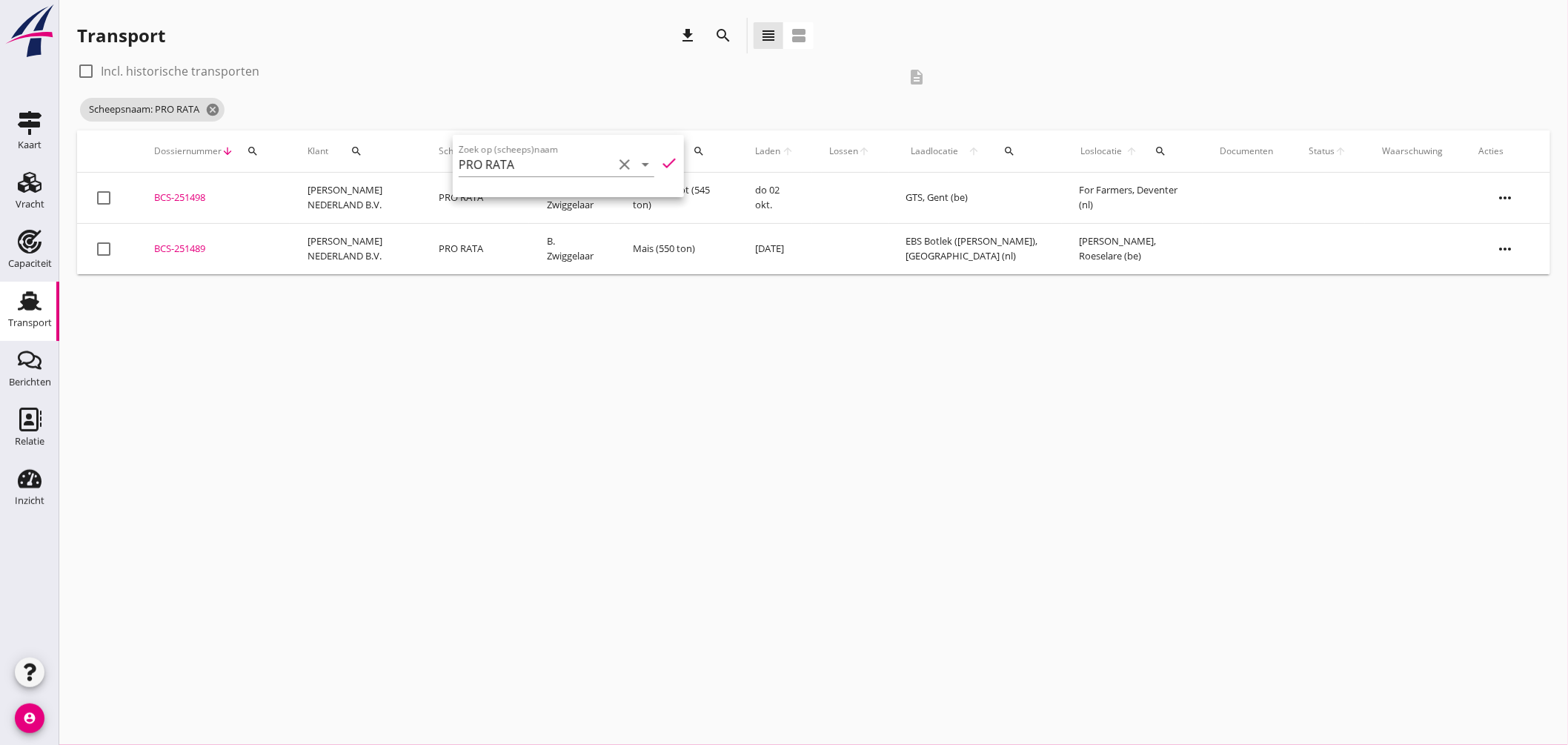
click at [770, 330] on div "cancel You are impersonating another user. Transport download search view_headl…" at bounding box center [814, 372] width 1509 height 745
click at [191, 196] on div "BCS-251498" at bounding box center [213, 197] width 118 height 15
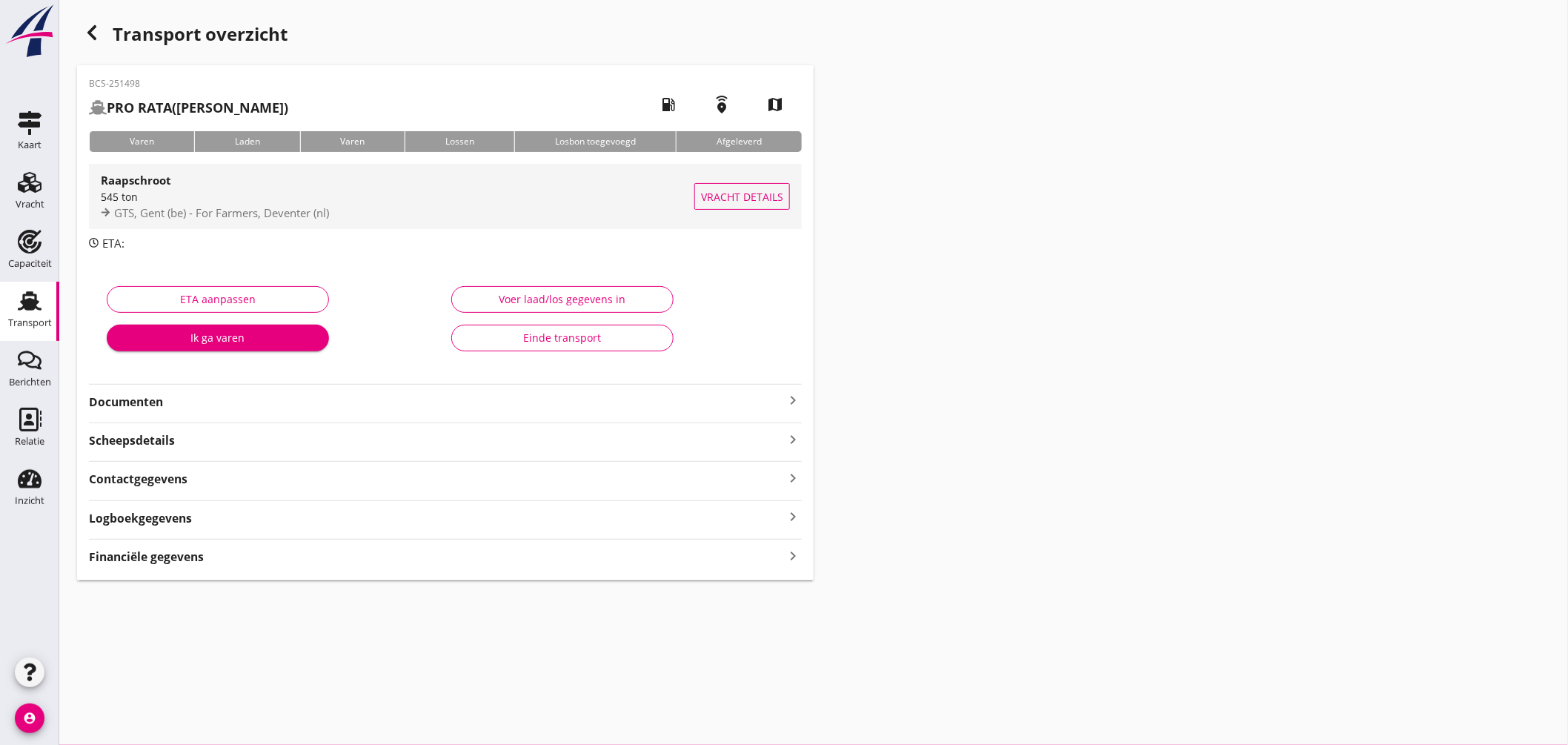
click at [411, 206] on div "GTS, Gent (be) - For Farmers, Deventer (nl)" at bounding box center [398, 214] width 593 height 17
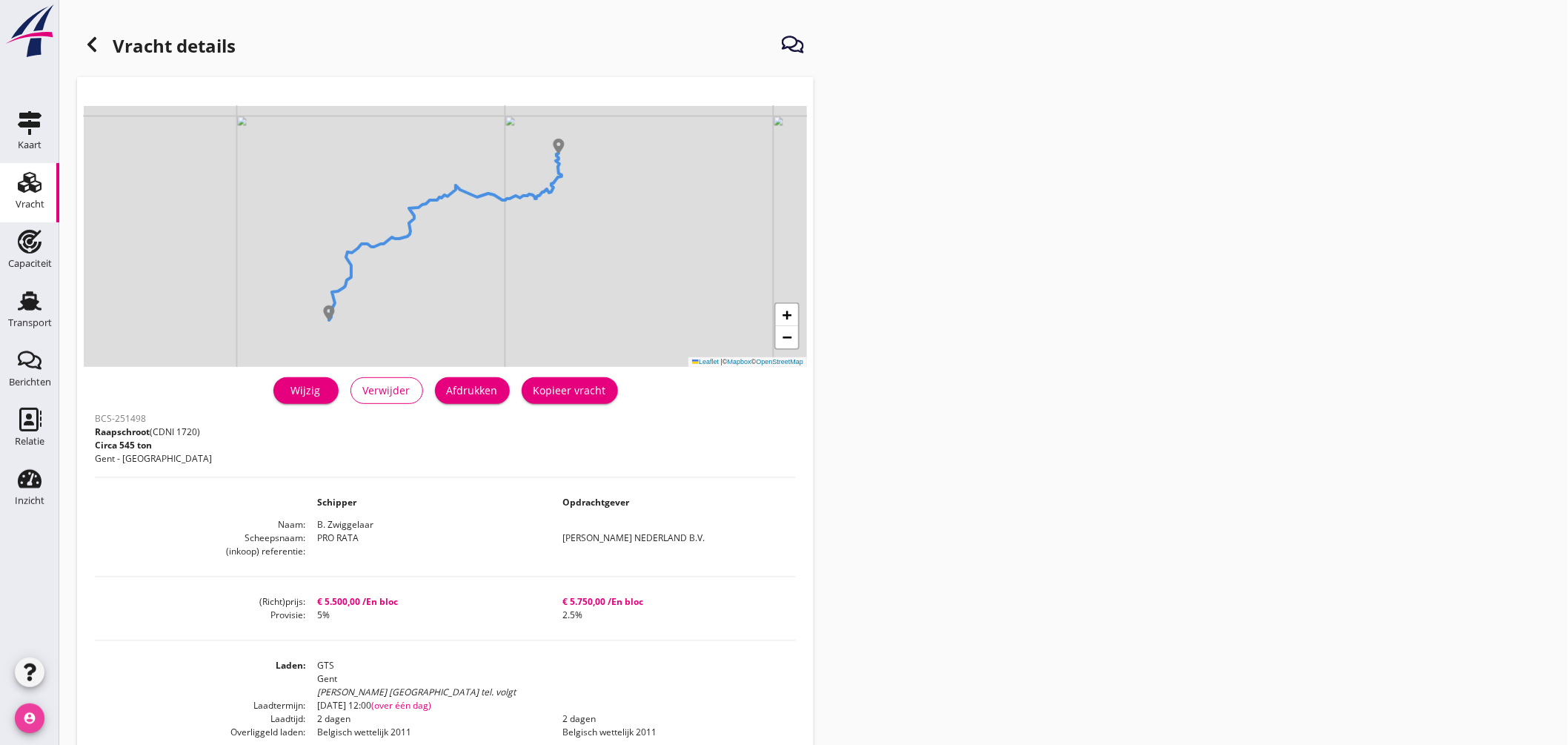
drag, startPoint x: 28, startPoint y: 712, endPoint x: 37, endPoint y: 707, distance: 10.3
click at [28, 713] on icon "account_circle" at bounding box center [29, 718] width 29 height 29
click at [113, 709] on div "Uitloggen" at bounding box center [112, 712] width 63 height 18
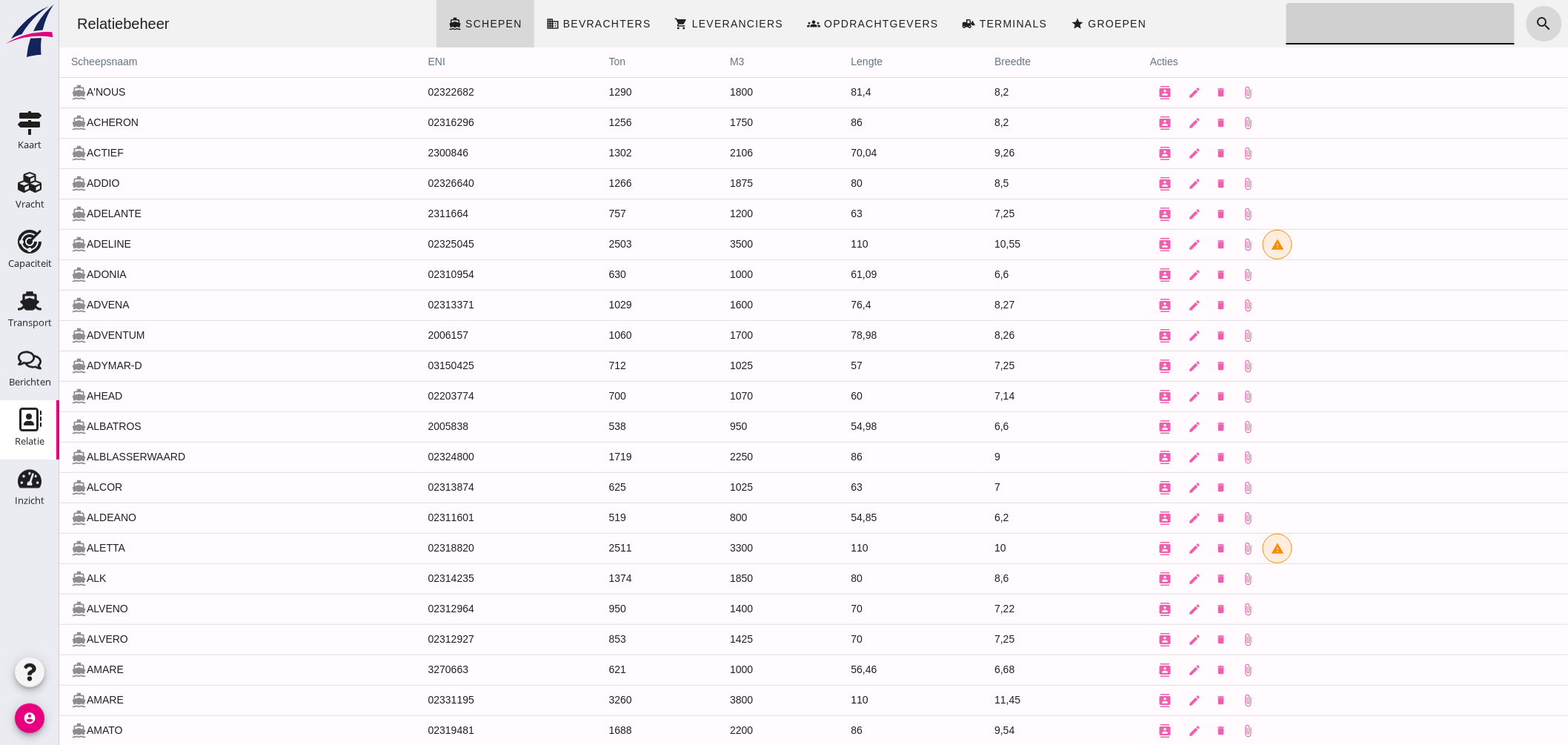
click at [1321, 16] on input "Zoeken..." at bounding box center [1396, 23] width 220 height 42
type input "hadass"
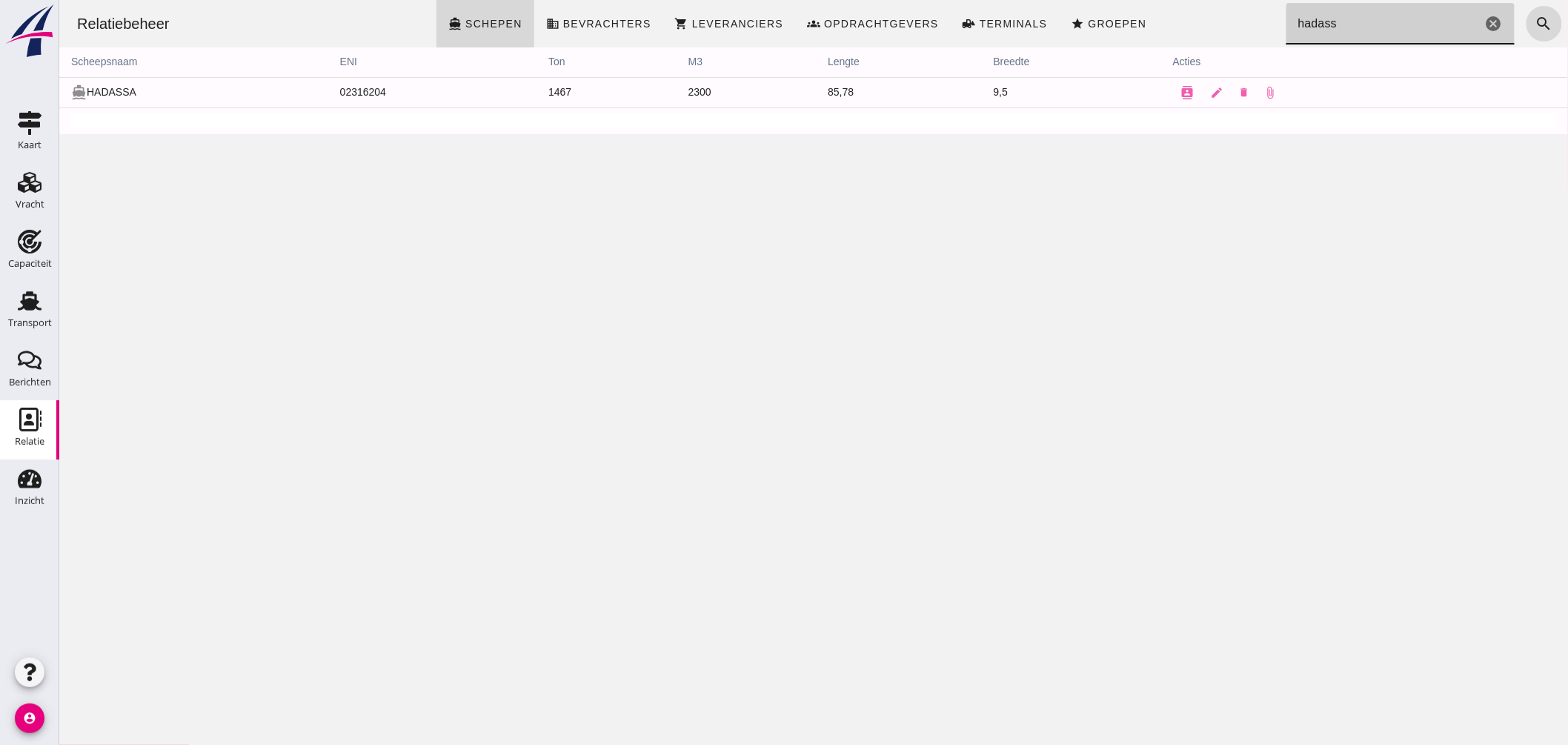
click at [1485, 23] on icon "cancel" at bounding box center [1494, 23] width 18 height 18
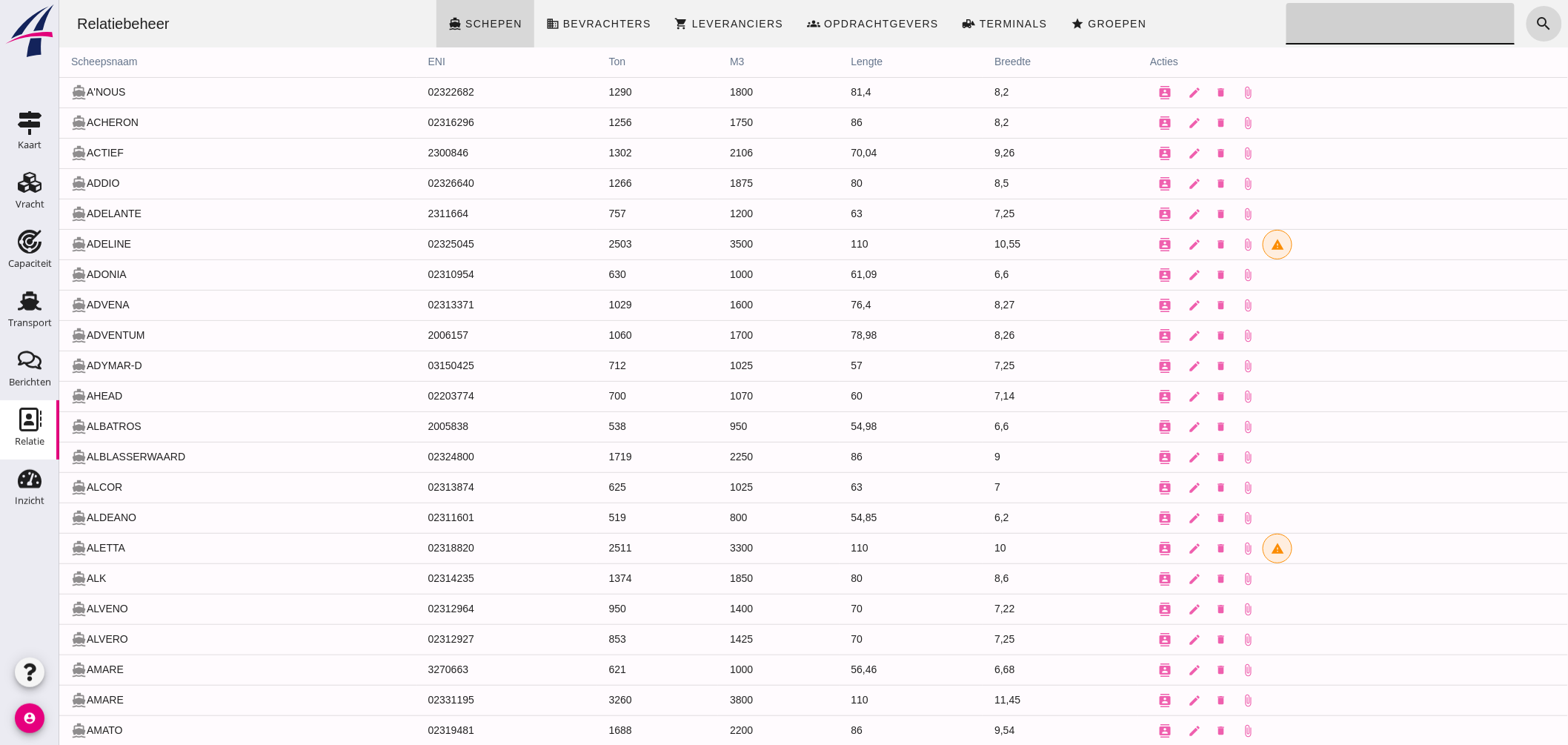
click at [34, 710] on icon "account_circle" at bounding box center [29, 718] width 29 height 29
click at [98, 705] on div "Uitloggen" at bounding box center [112, 712] width 63 height 18
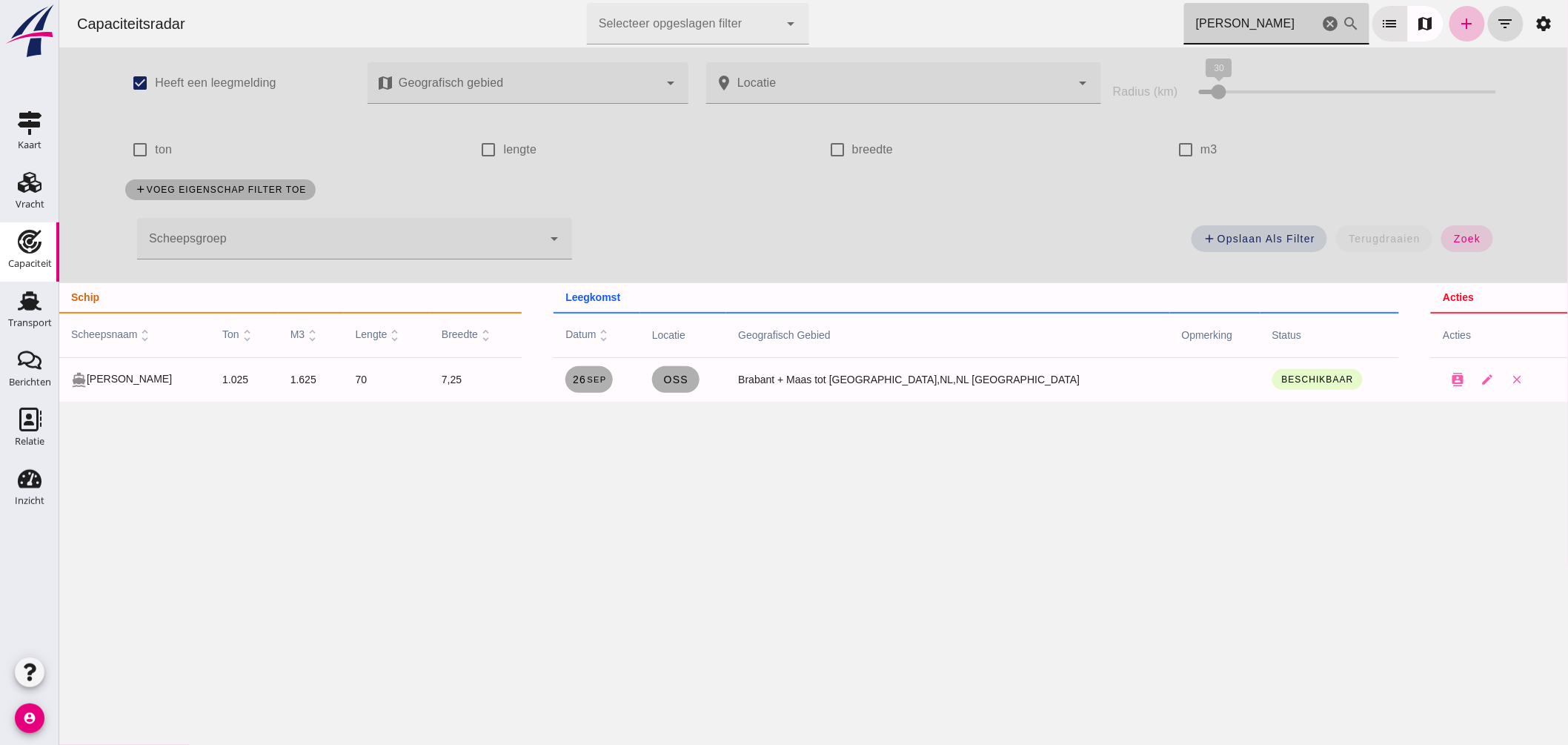
click at [1322, 21] on icon "cancel" at bounding box center [1330, 23] width 18 height 18
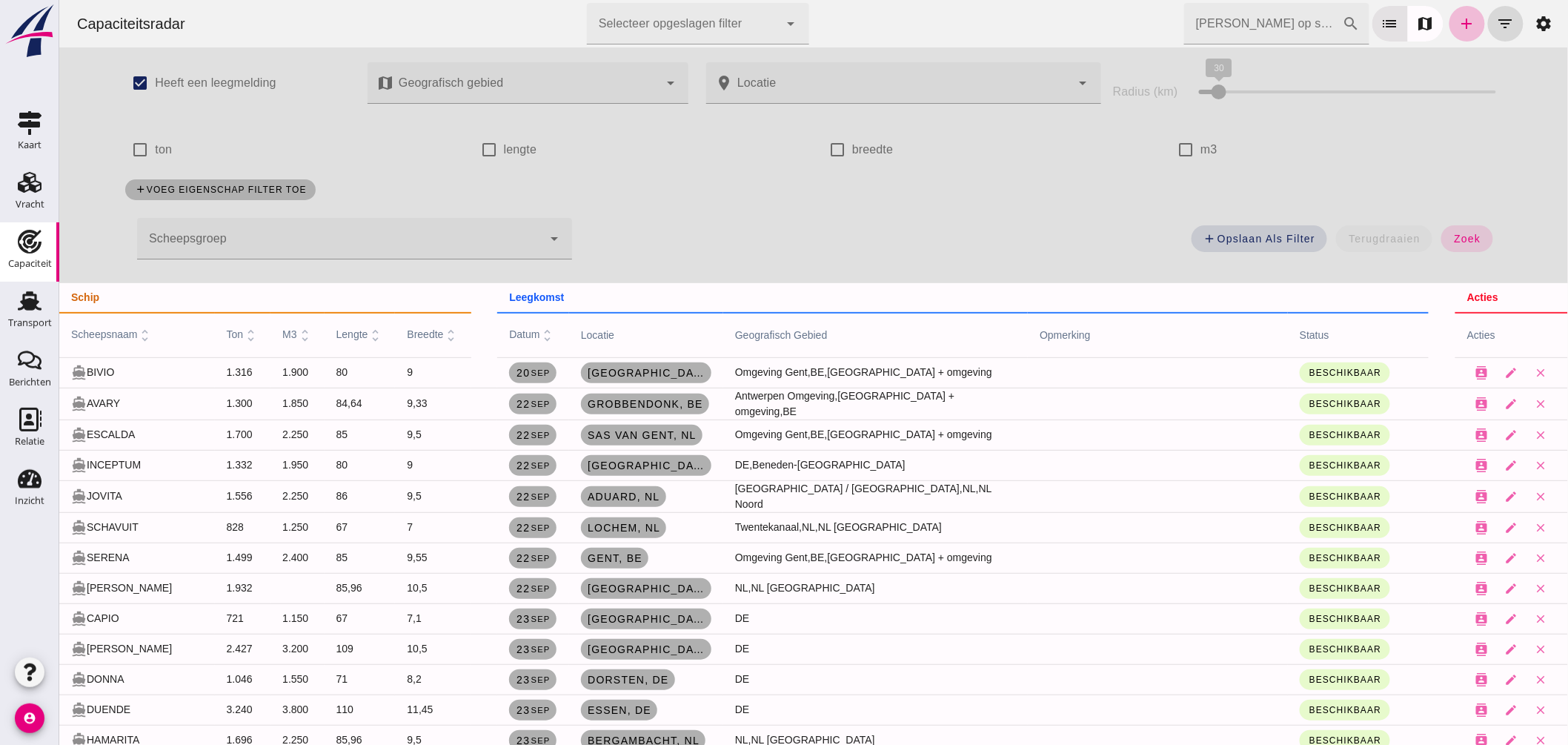
drag, startPoint x: 1174, startPoint y: 144, endPoint x: 1168, endPoint y: 147, distance: 6.7
click at [1175, 145] on input "m3" at bounding box center [1185, 150] width 29 height 29
checkbox input "true"
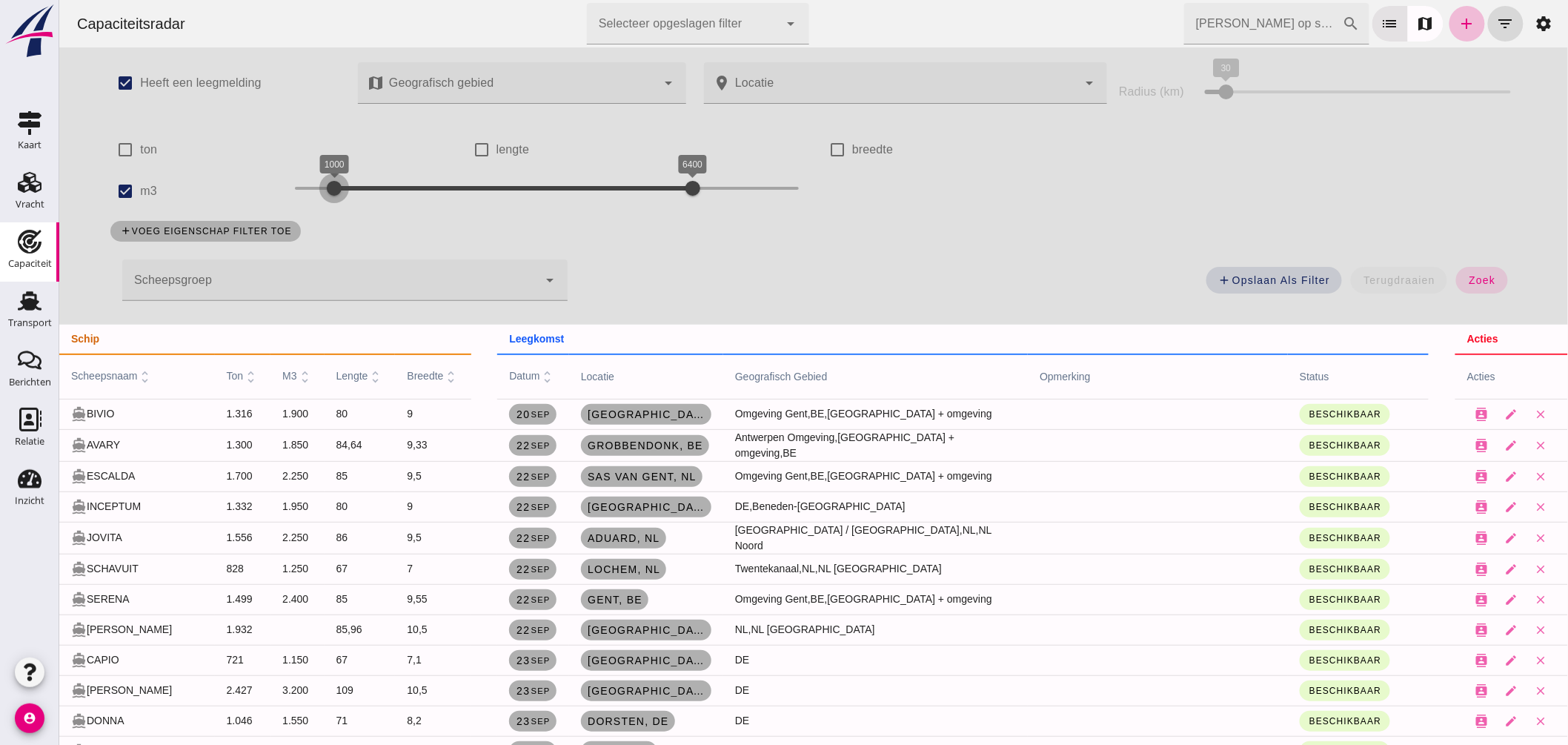
drag, startPoint x: 284, startPoint y: 184, endPoint x: 326, endPoint y: 189, distance: 42.3
click at [325, 189] on div at bounding box center [334, 189] width 29 height 29
drag, startPoint x: 685, startPoint y: 183, endPoint x: 350, endPoint y: 184, distance: 335.0
click at [350, 184] on div at bounding box center [360, 189] width 29 height 29
click at [1482, 274] on span "zoek" at bounding box center [1482, 280] width 28 height 12
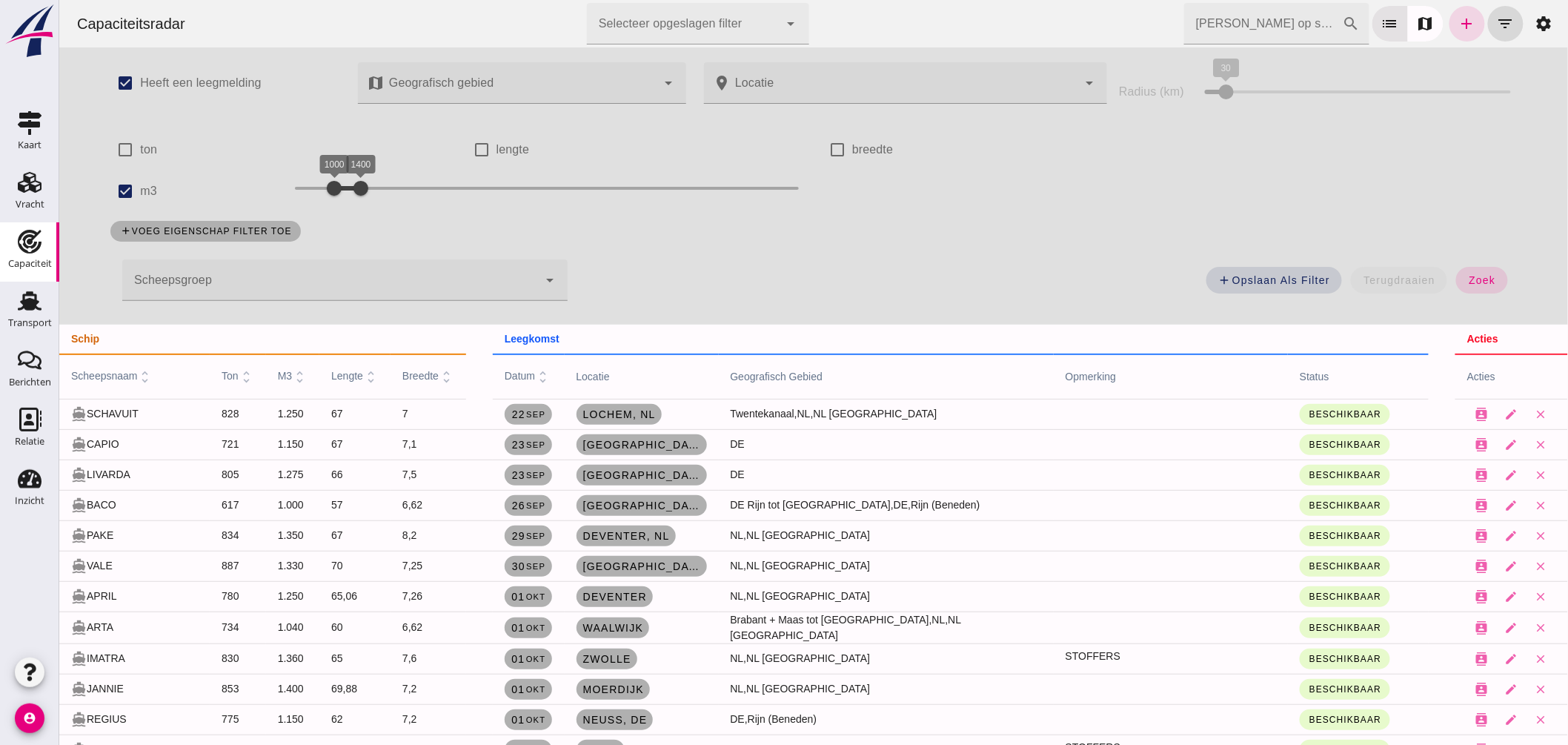
scroll to position [164, 0]
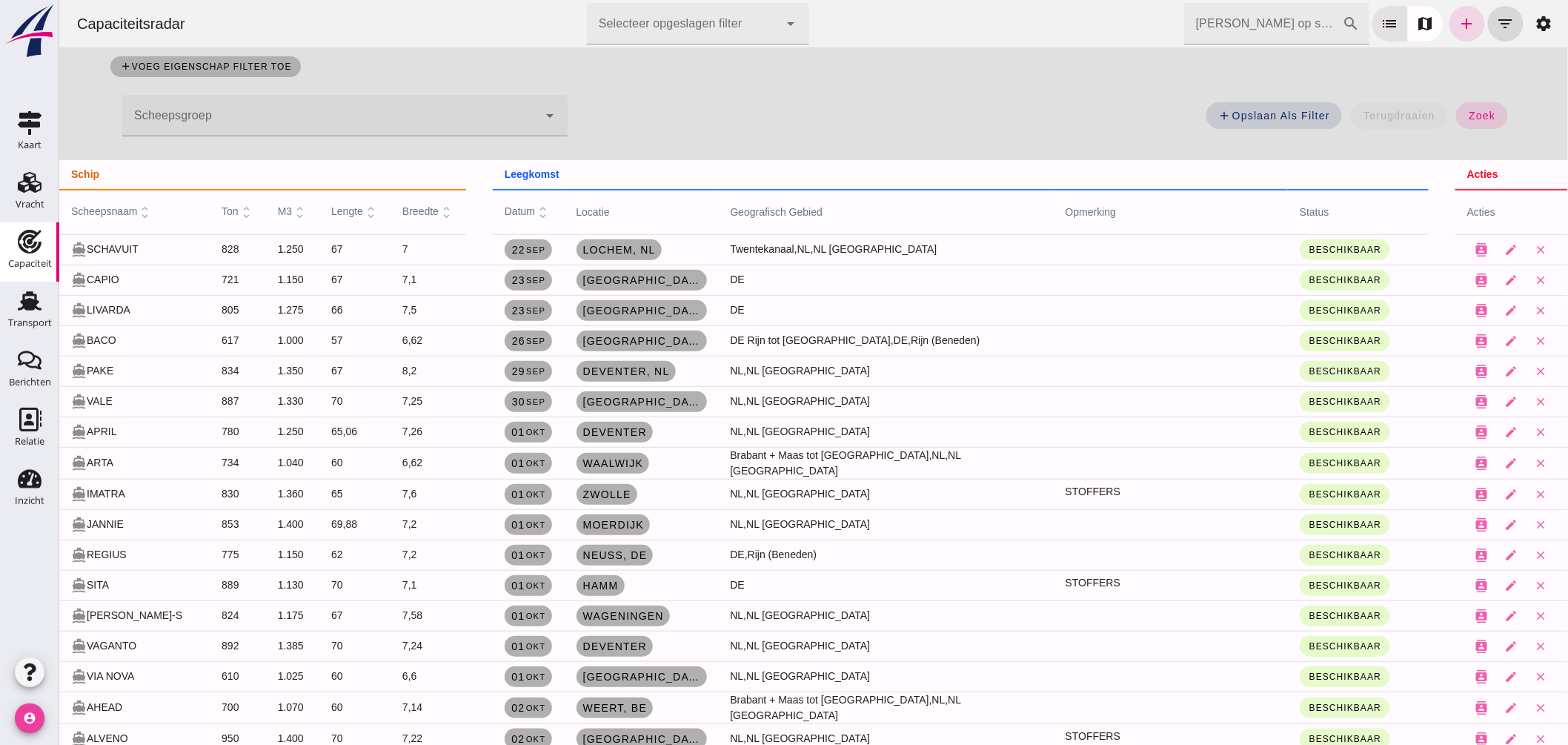
click at [29, 710] on icon "account_circle" at bounding box center [29, 718] width 29 height 29
click at [114, 709] on div "Uitloggen" at bounding box center [112, 712] width 63 height 18
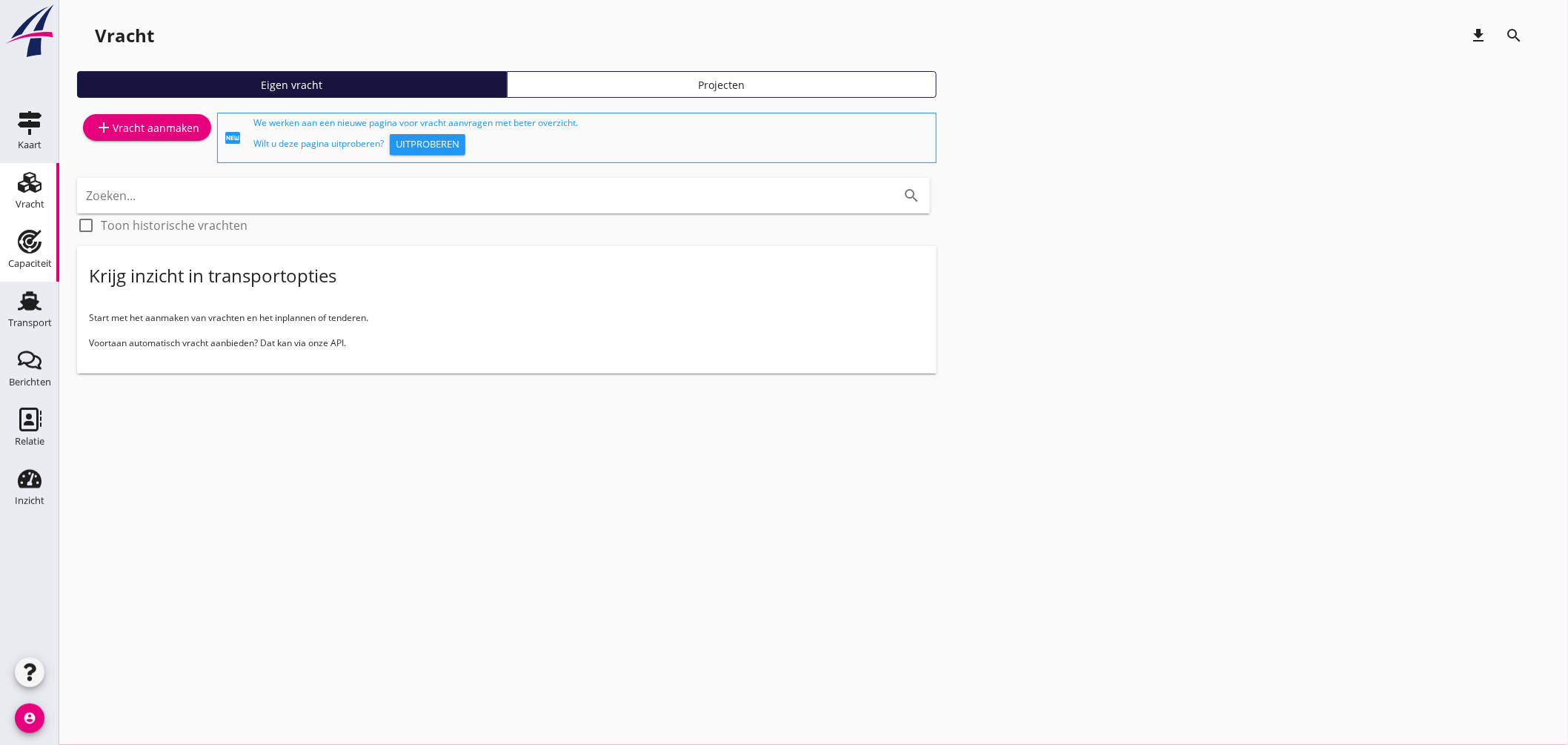
click at [33, 247] on use at bounding box center [29, 241] width 23 height 23
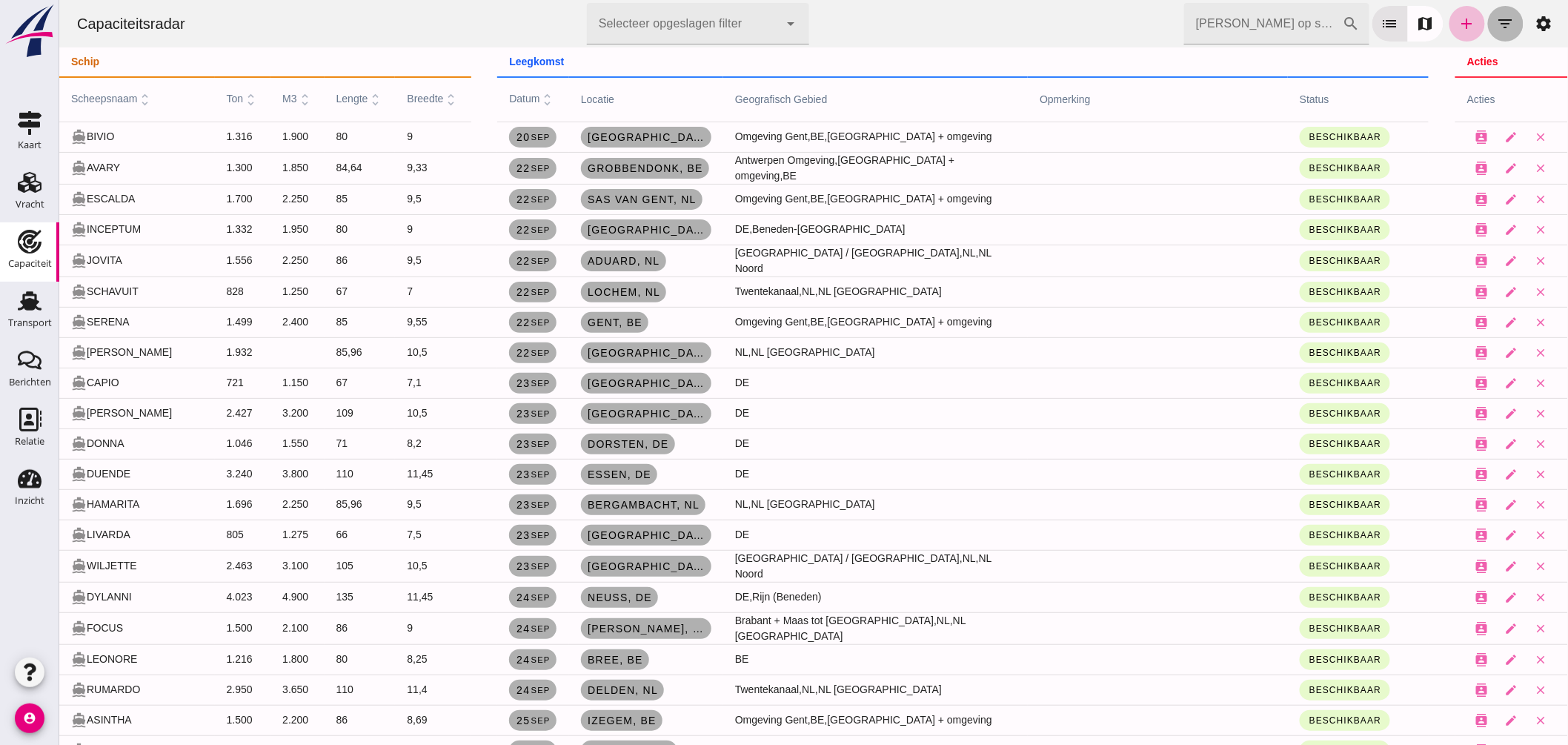
click at [1502, 24] on button "filter_list" at bounding box center [1505, 23] width 35 height 35
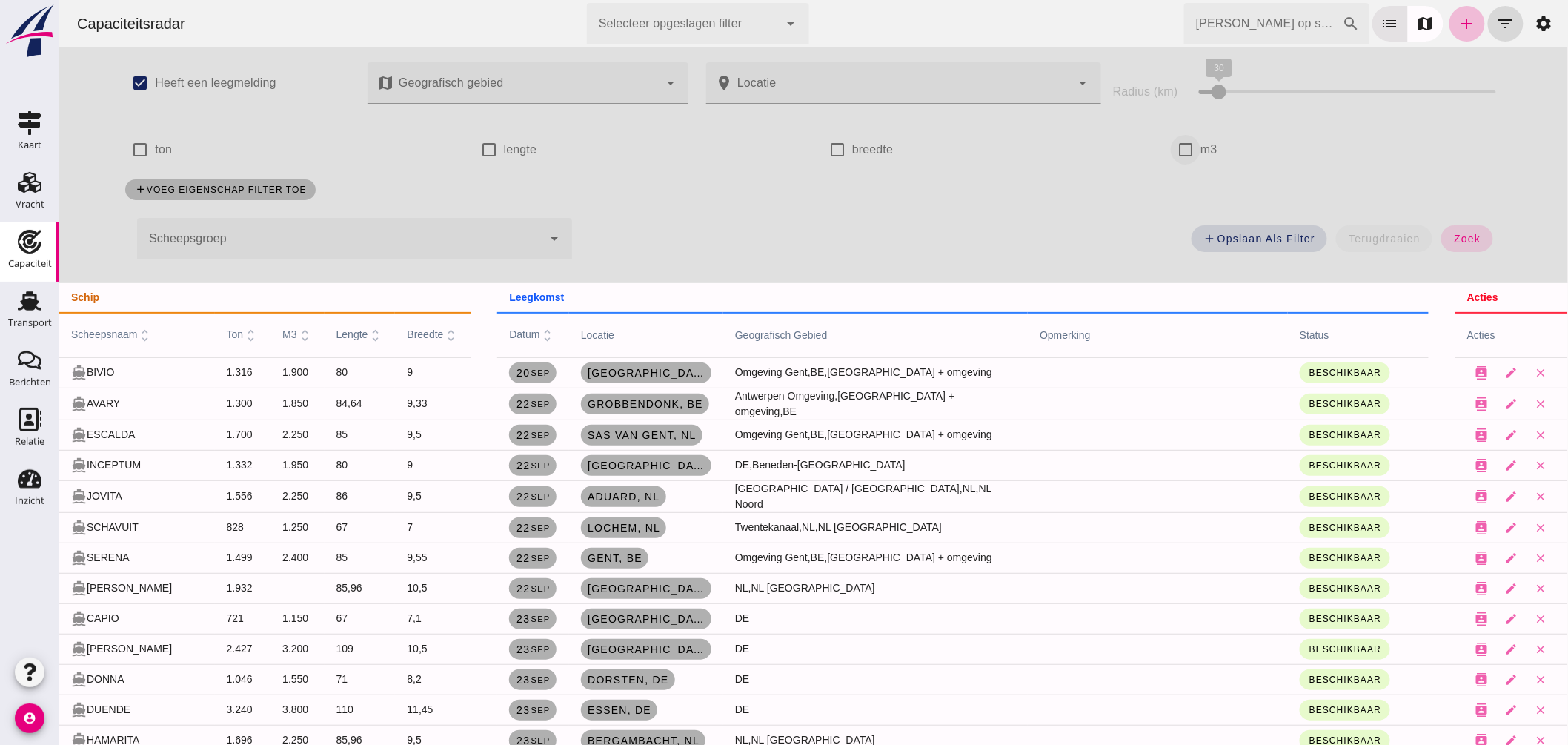
click at [1178, 149] on input "m3" at bounding box center [1185, 150] width 29 height 29
checkbox input "true"
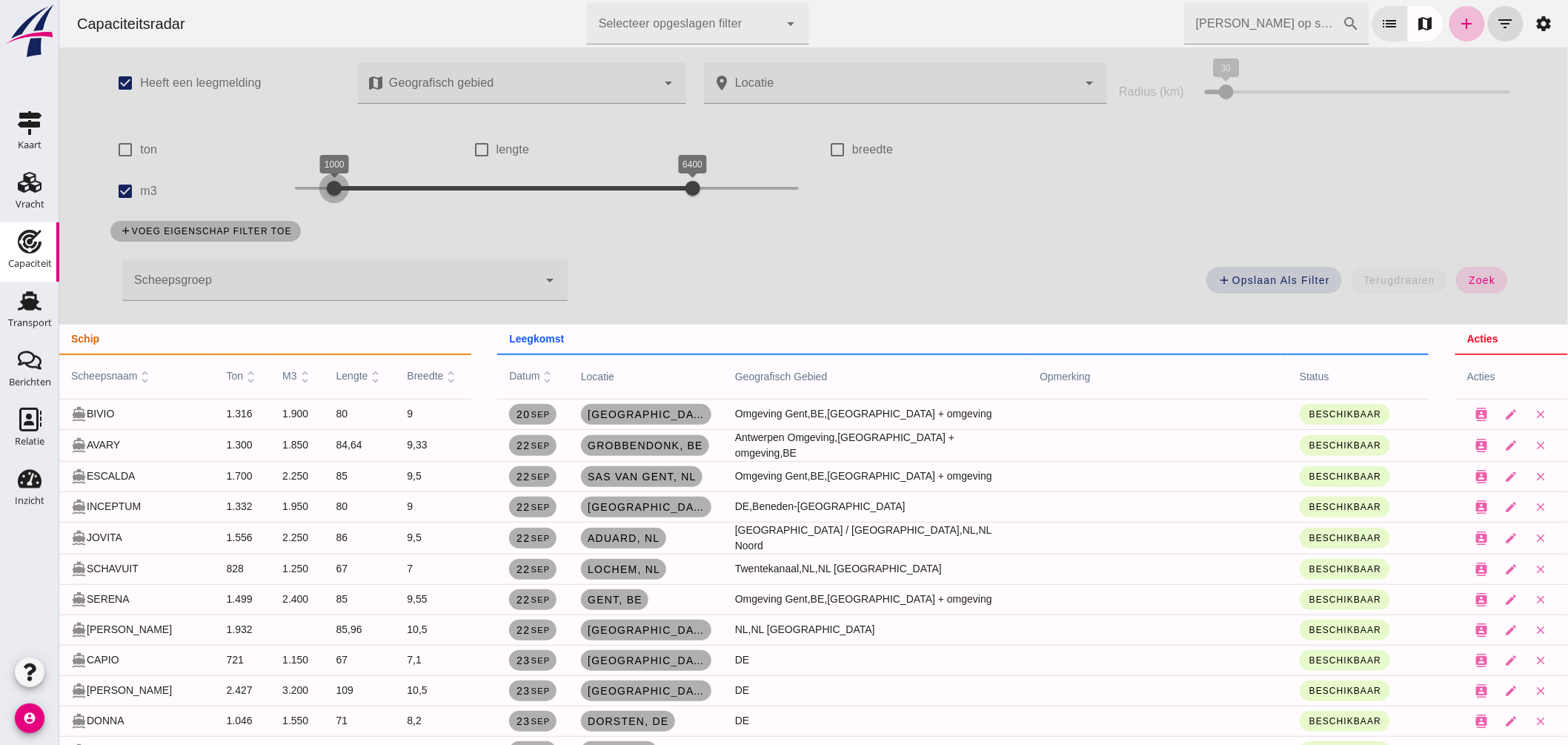
drag, startPoint x: 289, startPoint y: 195, endPoint x: 330, endPoint y: 191, distance: 41.2
click at [330, 191] on div at bounding box center [334, 189] width 29 height 29
drag, startPoint x: 687, startPoint y: 183, endPoint x: 360, endPoint y: 200, distance: 327.4
click at [357, 200] on div at bounding box center [360, 189] width 29 height 29
click at [1468, 276] on span "zoek" at bounding box center [1482, 280] width 28 height 12
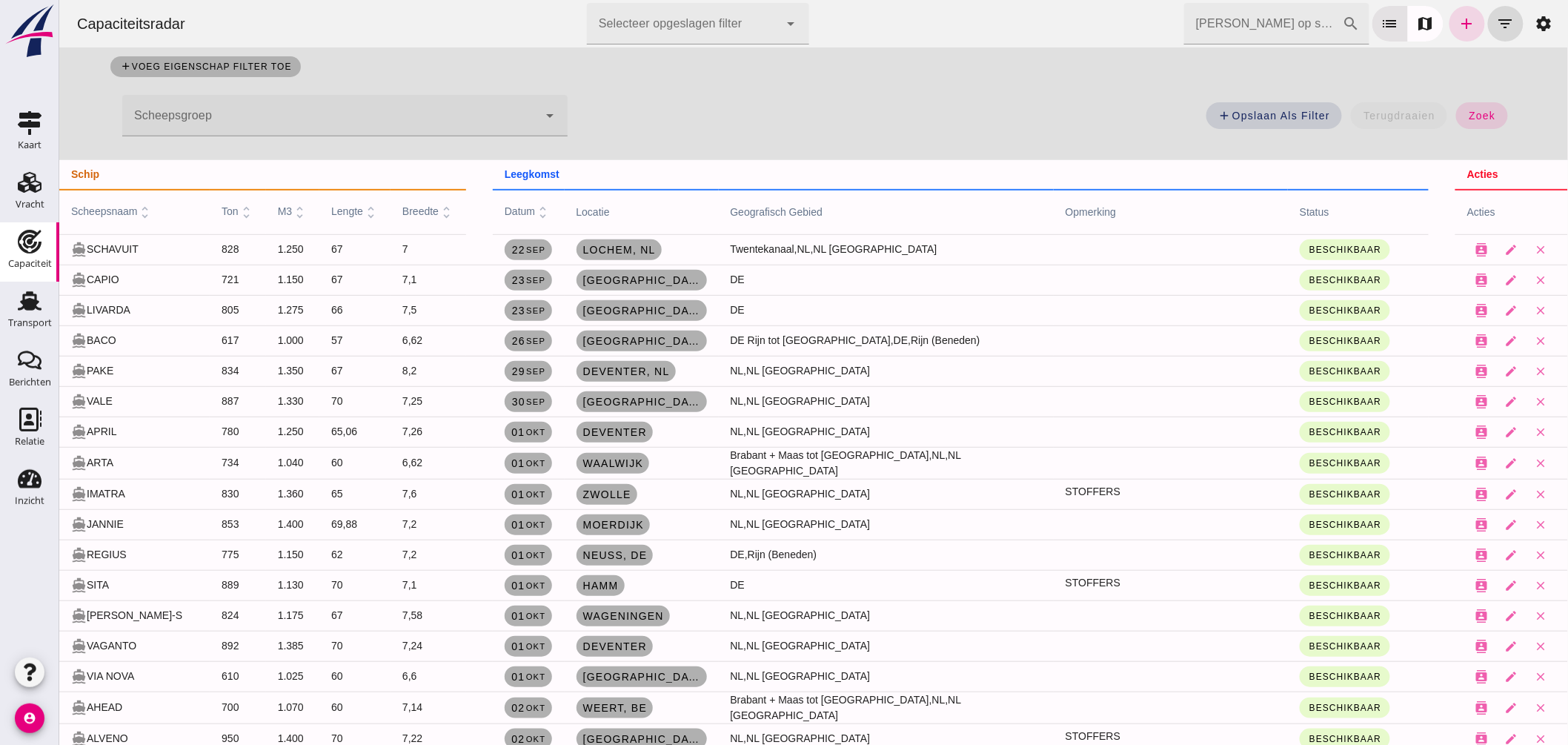
scroll to position [82, 0]
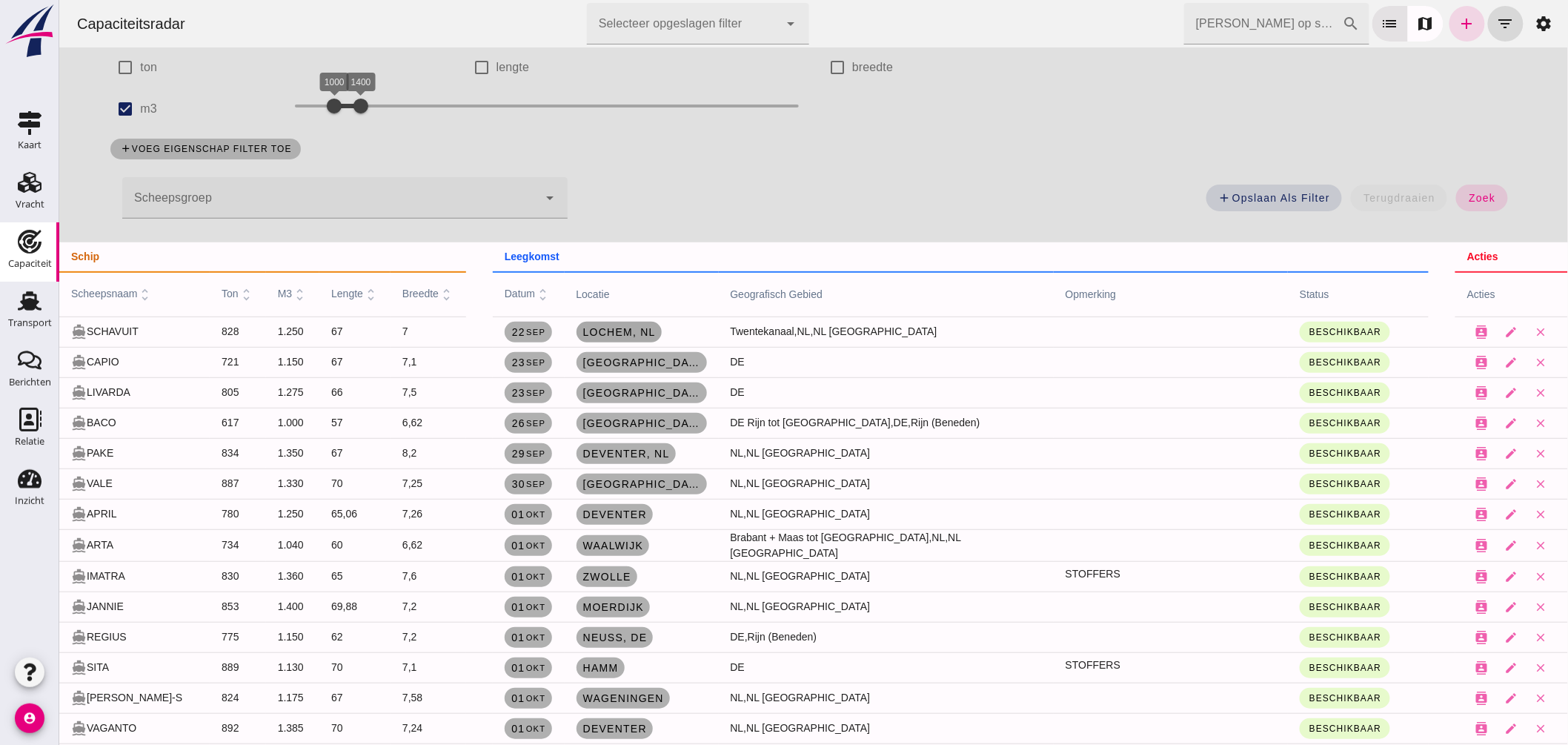
click at [635, 329] on span "Lochem , nl" at bounding box center [618, 332] width 74 height 12
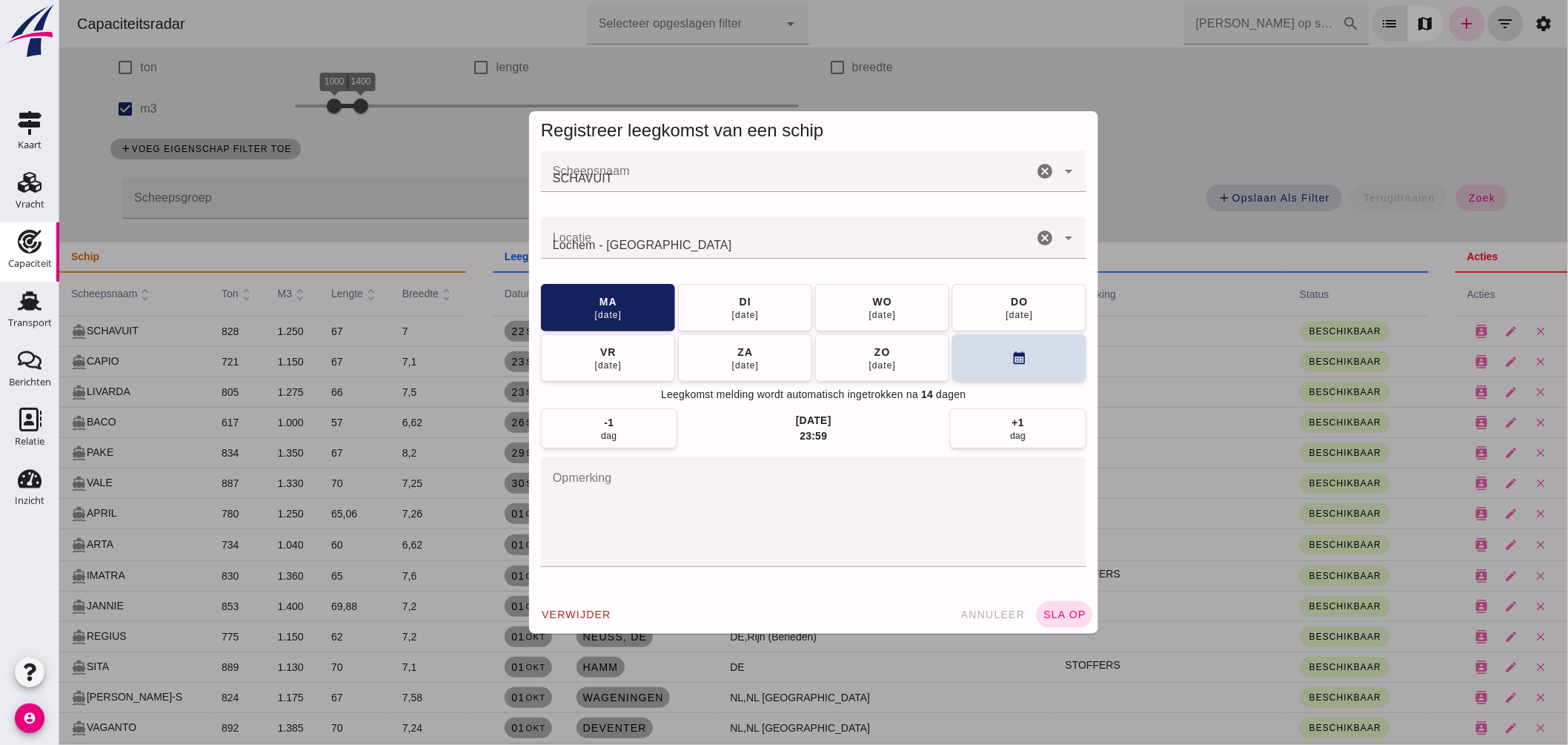
scroll to position [0, 0]
click at [691, 245] on input "Locatie" at bounding box center [786, 245] width 492 height 18
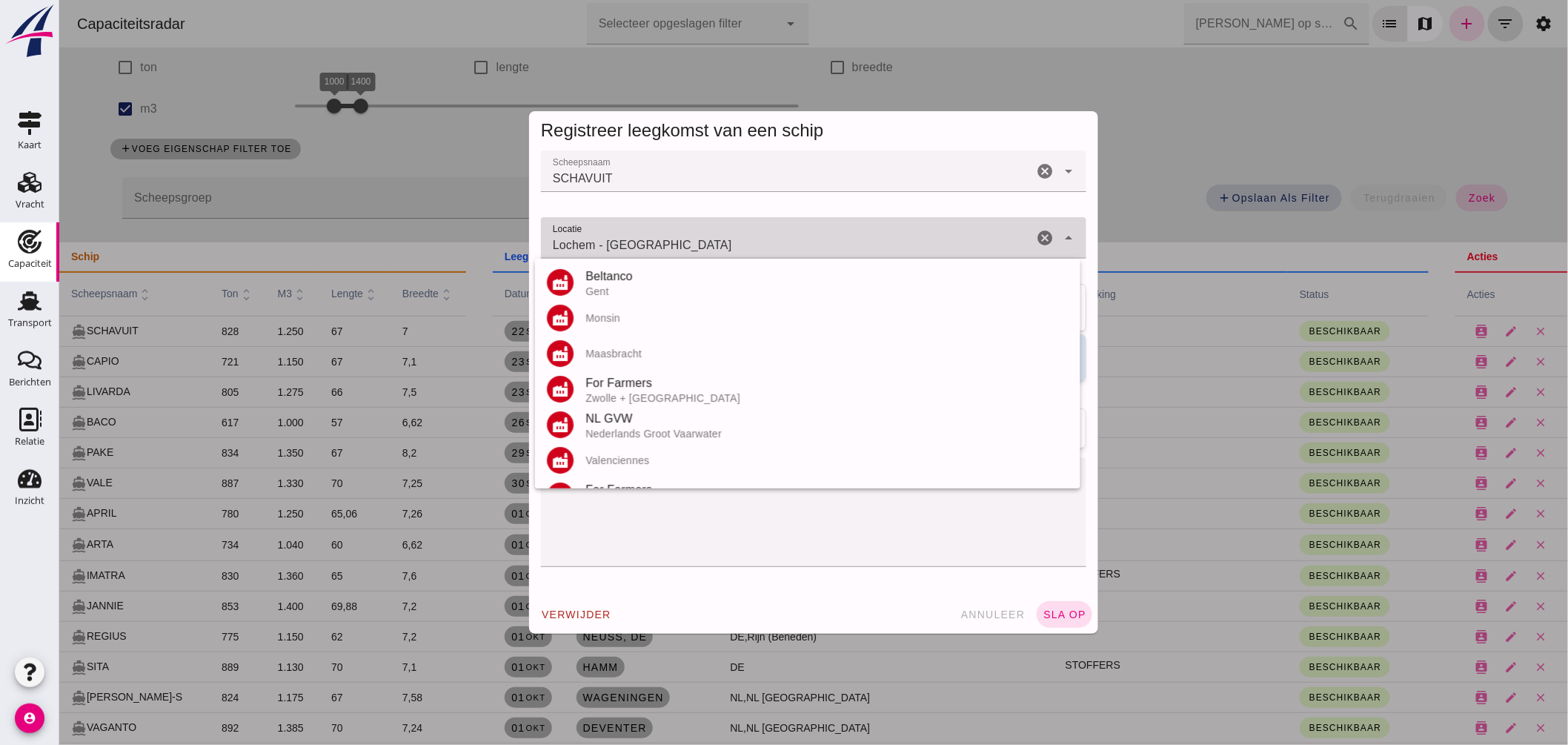
click at [691, 245] on input "Lochem - Gelderland" at bounding box center [786, 245] width 492 height 18
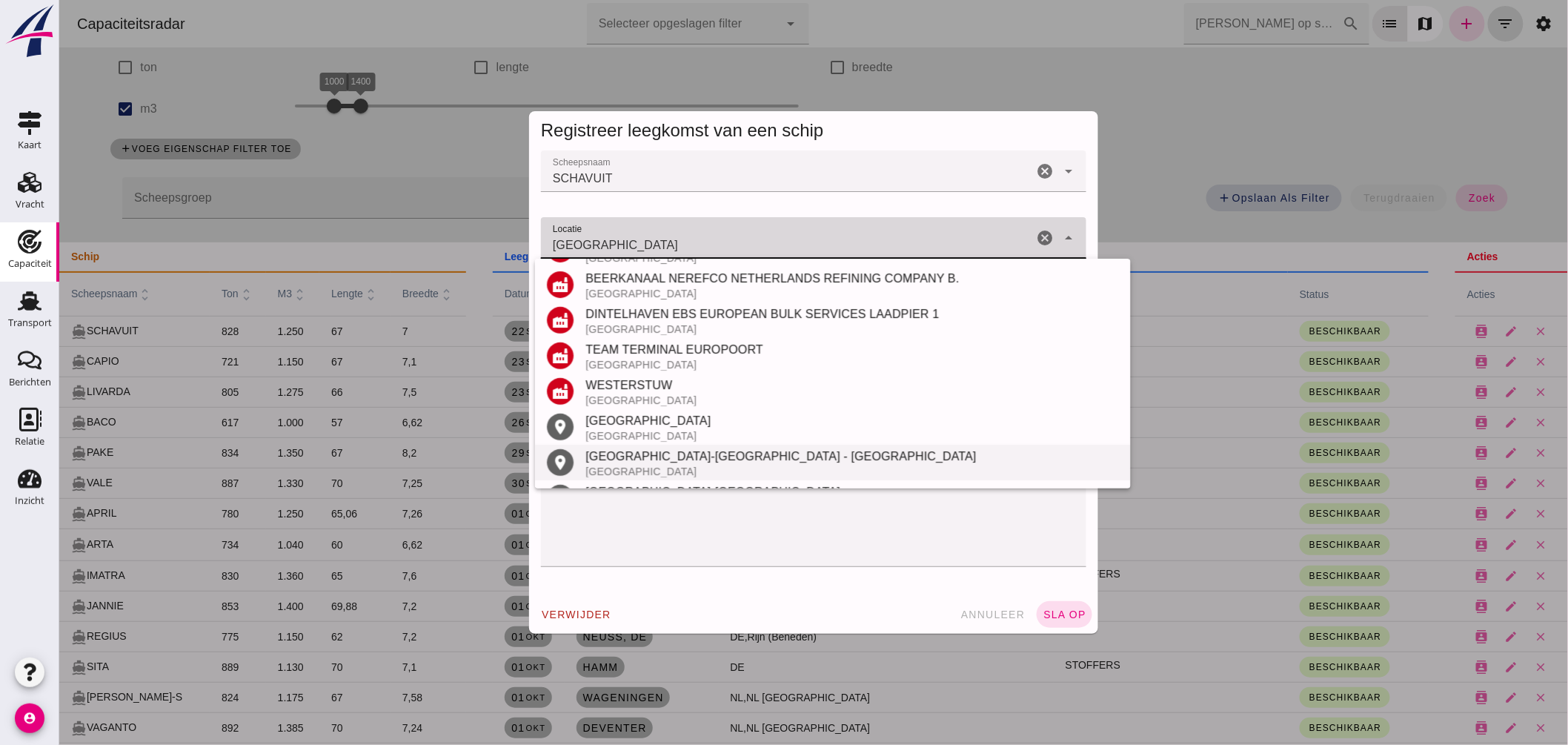
scroll to position [315, 0]
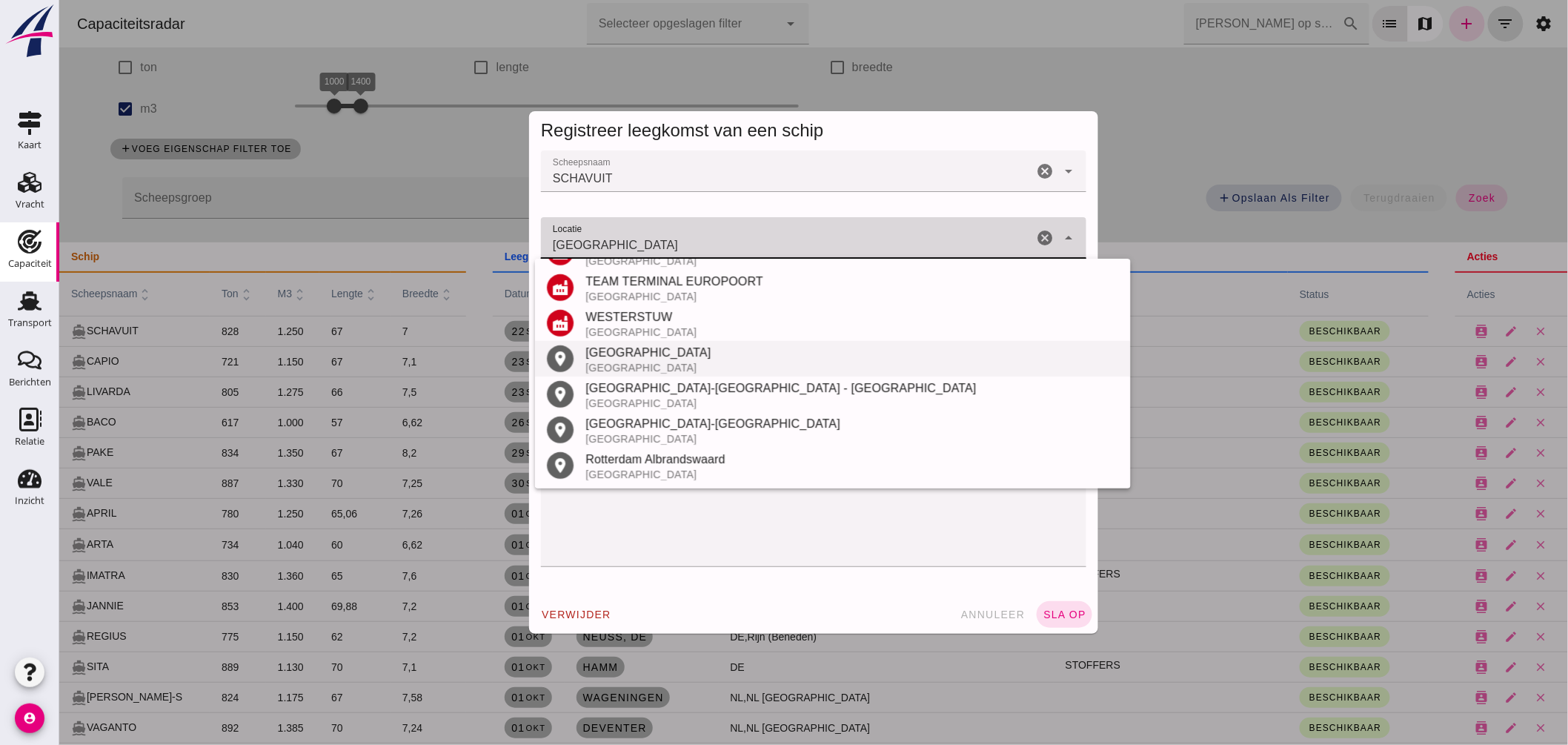
click at [640, 355] on div "[GEOGRAPHIC_DATA]" at bounding box center [851, 353] width 534 height 18
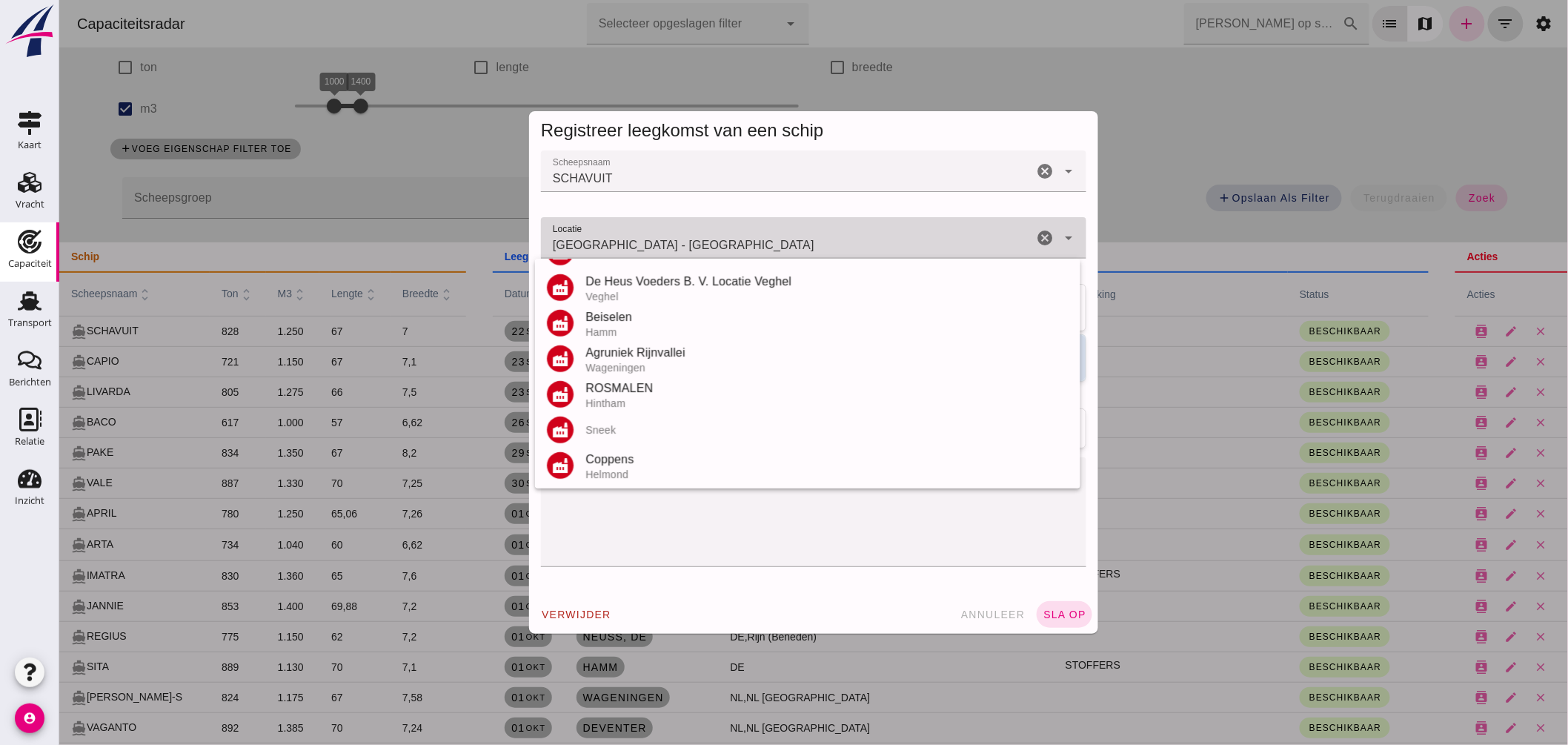
scroll to position [0, 0]
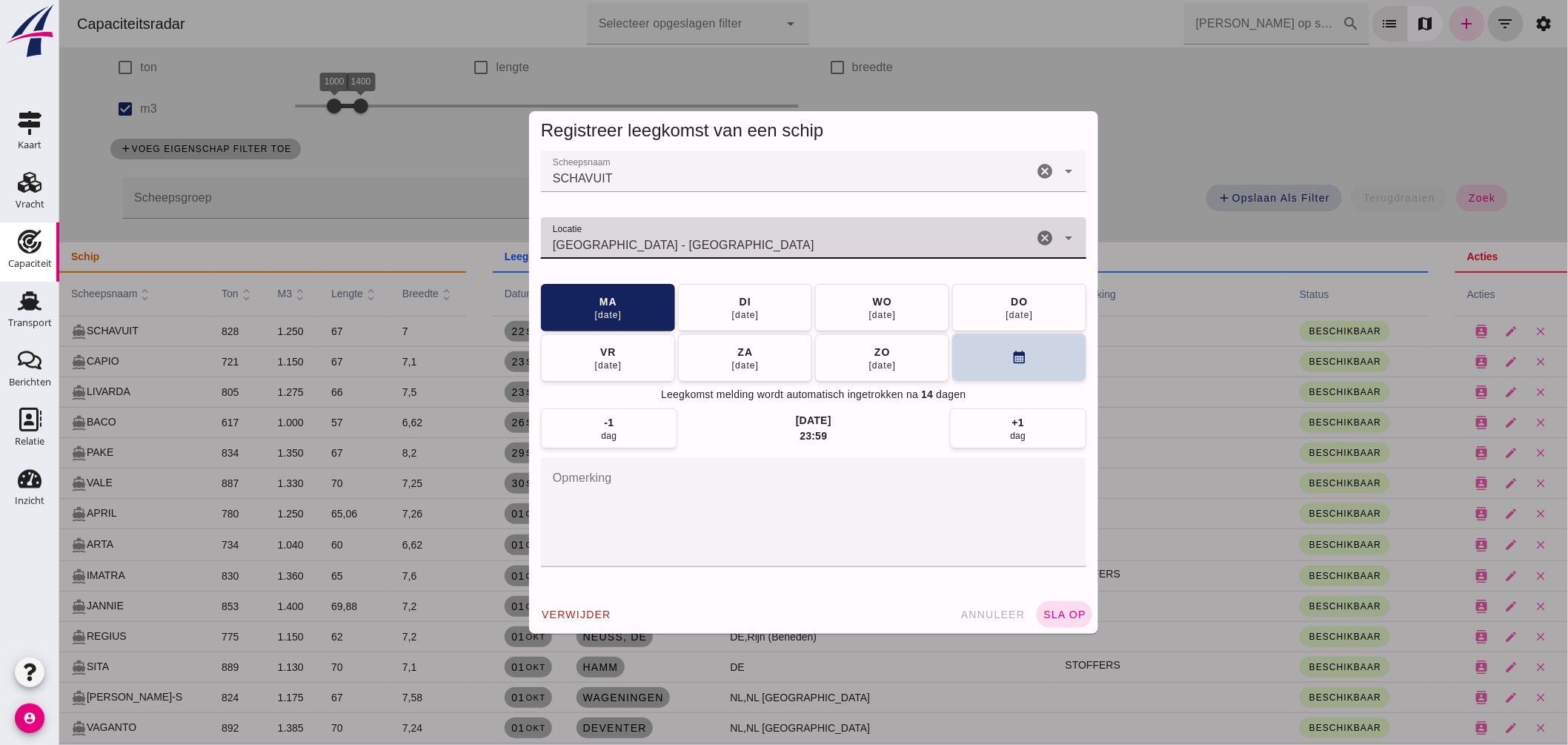
type input "Rotterdam - Zuid-Holland"
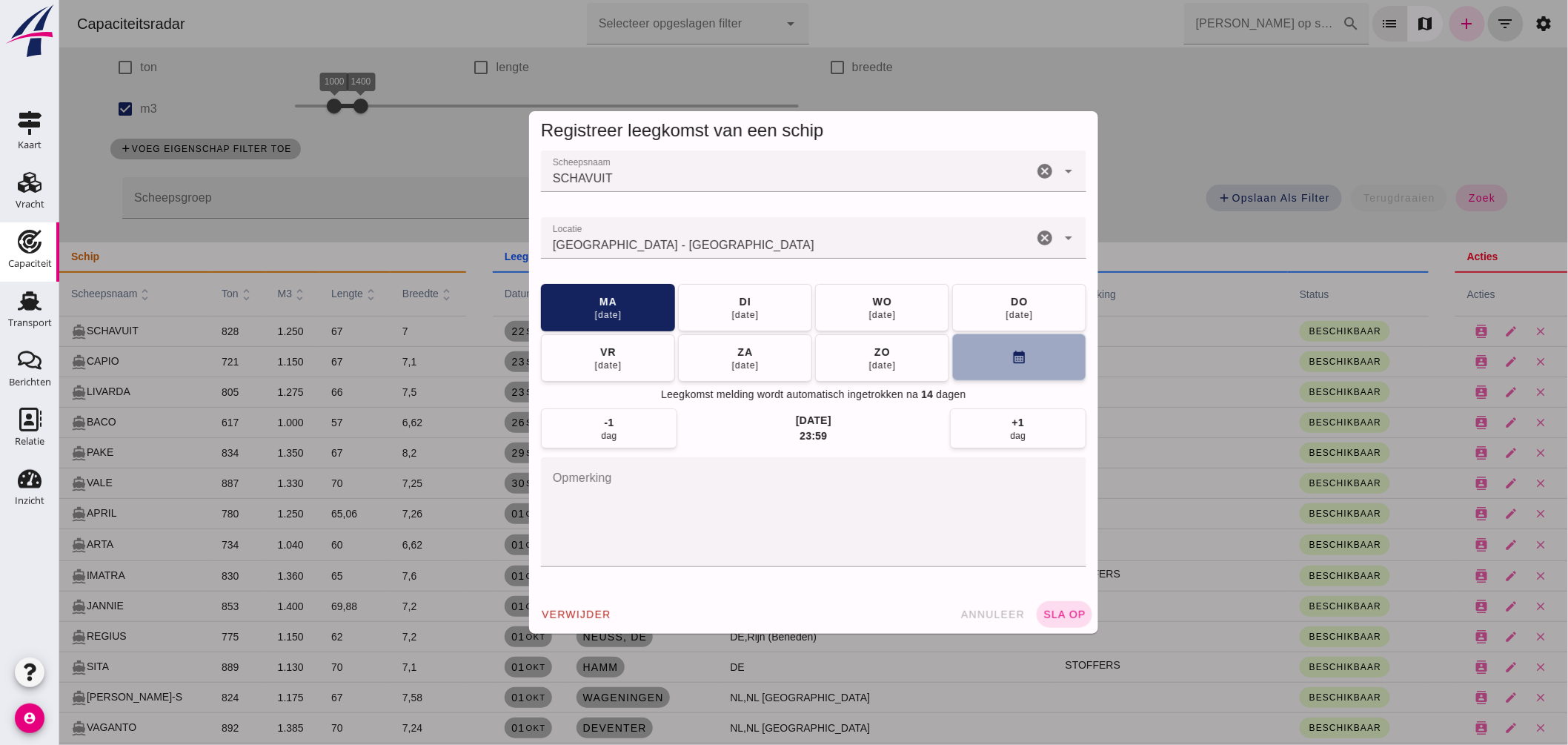
click at [990, 361] on button "calendar_month" at bounding box center [1018, 357] width 134 height 48
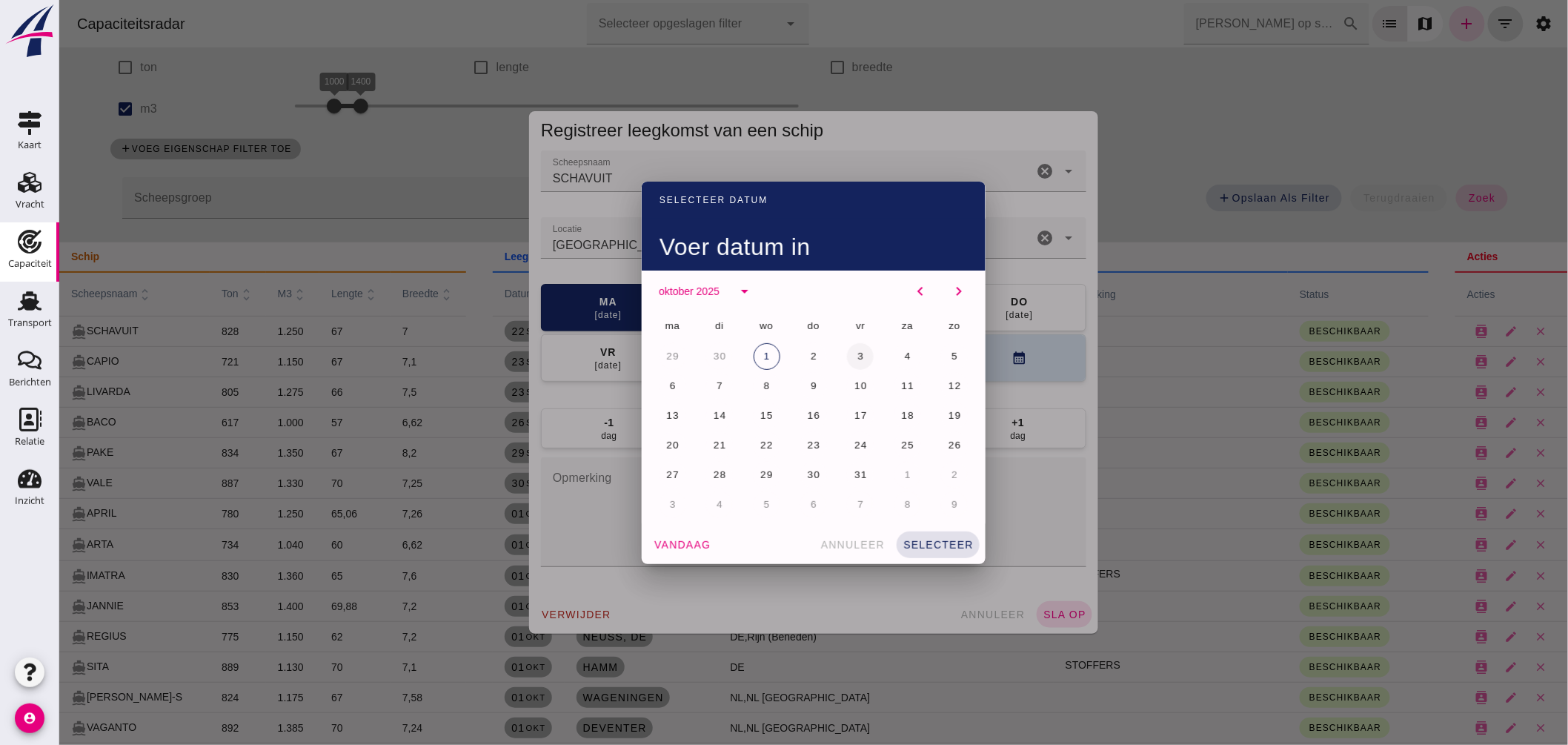
click at [861, 356] on button "3" at bounding box center [860, 356] width 27 height 27
click at [946, 542] on span "selecteer" at bounding box center [938, 545] width 71 height 12
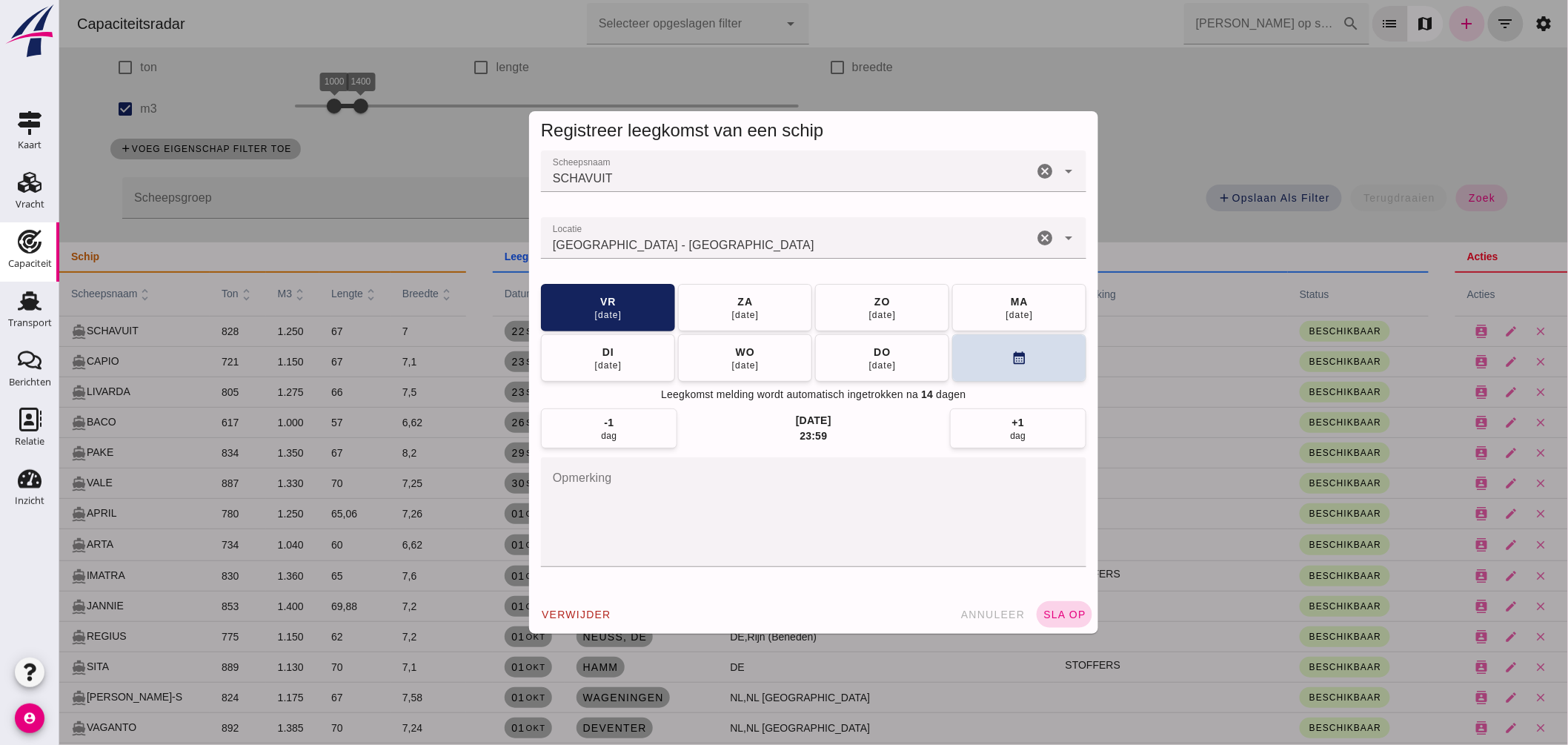
click at [1061, 608] on button "sla op" at bounding box center [1064, 614] width 55 height 27
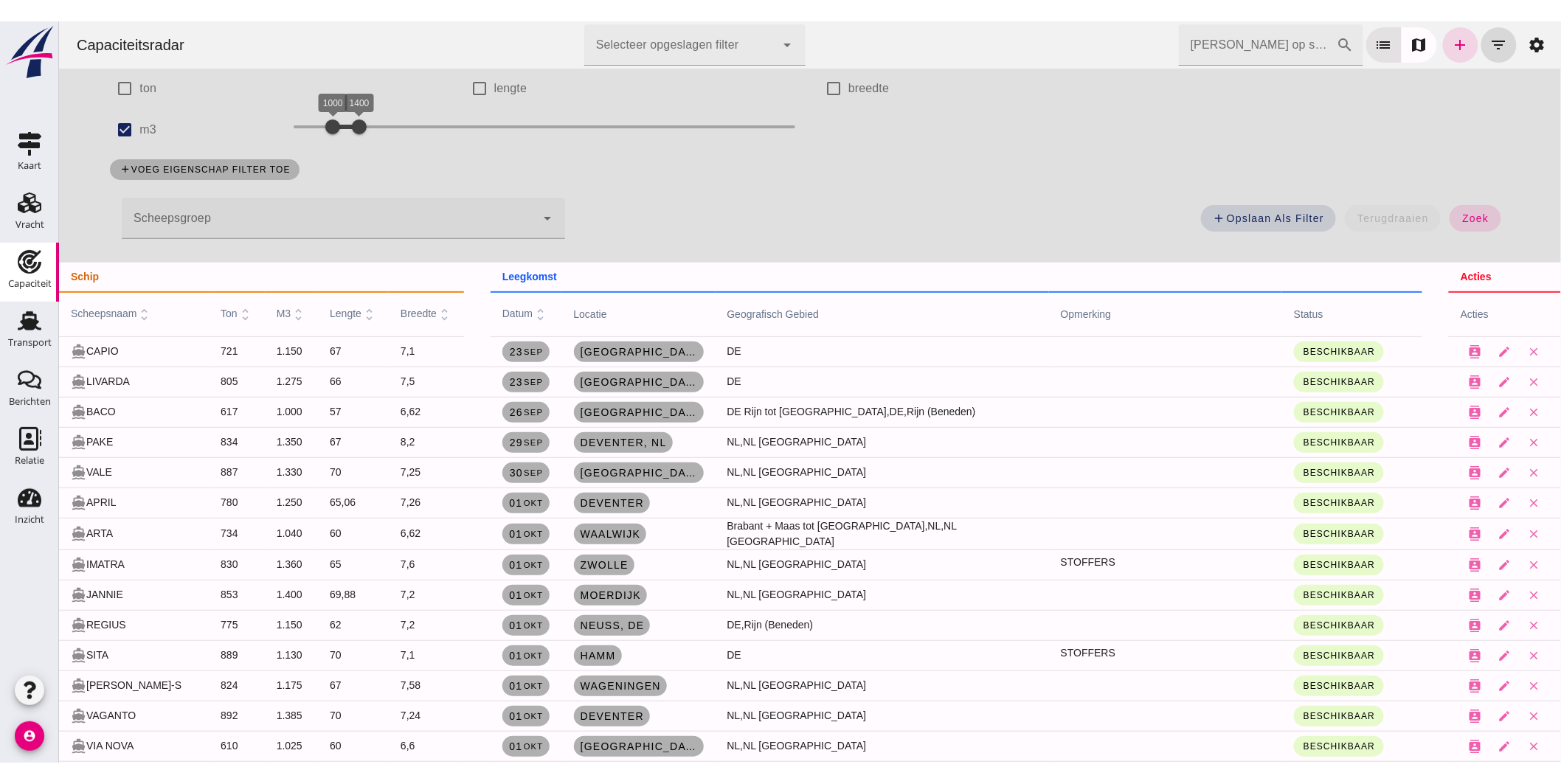
scroll to position [164, 0]
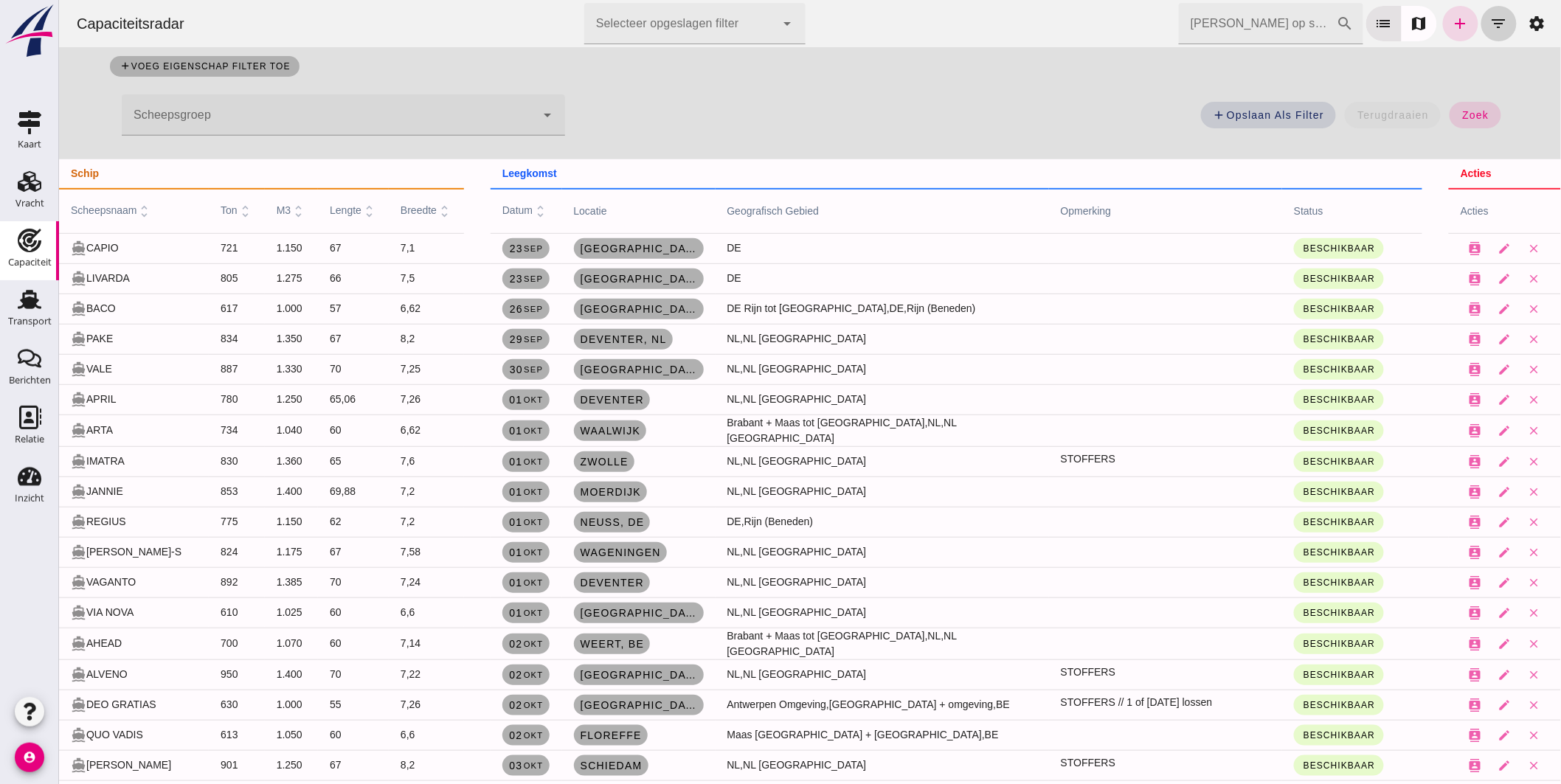
click at [1492, 21] on icon "filter_list" at bounding box center [1498, 23] width 18 height 18
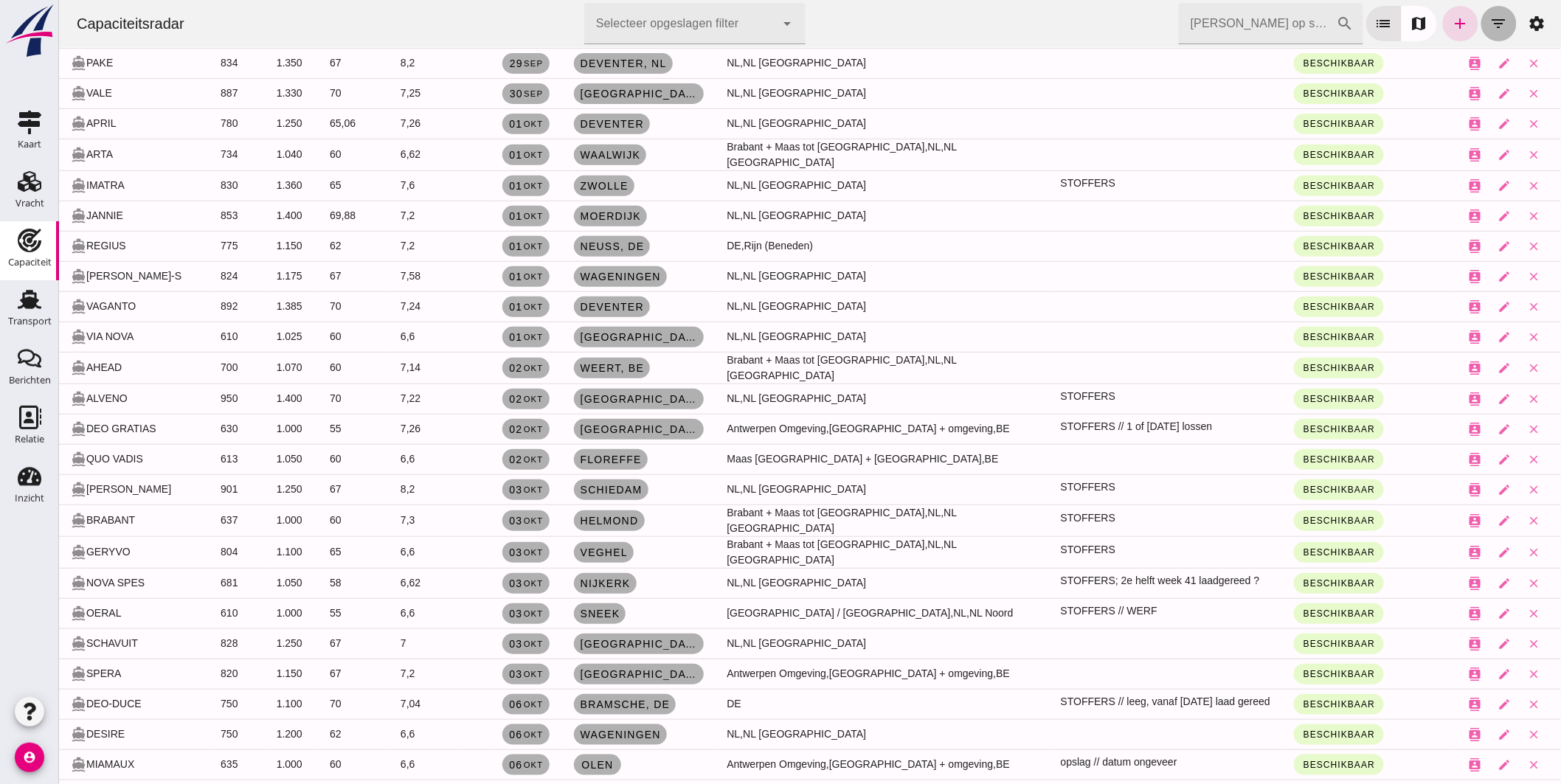
scroll to position [0, 0]
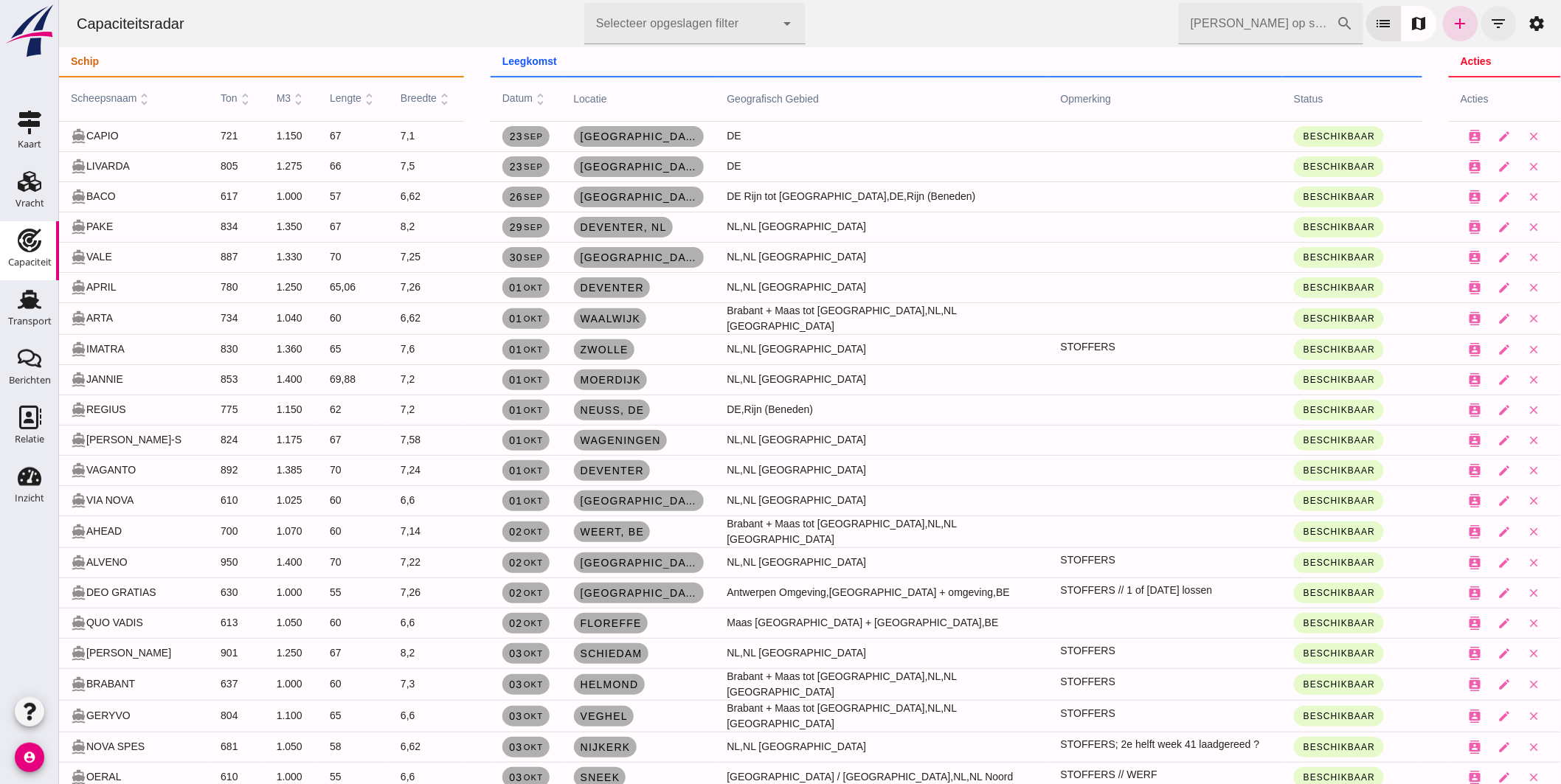
click at [1490, 23] on icon "filter_list" at bounding box center [1498, 23] width 18 height 18
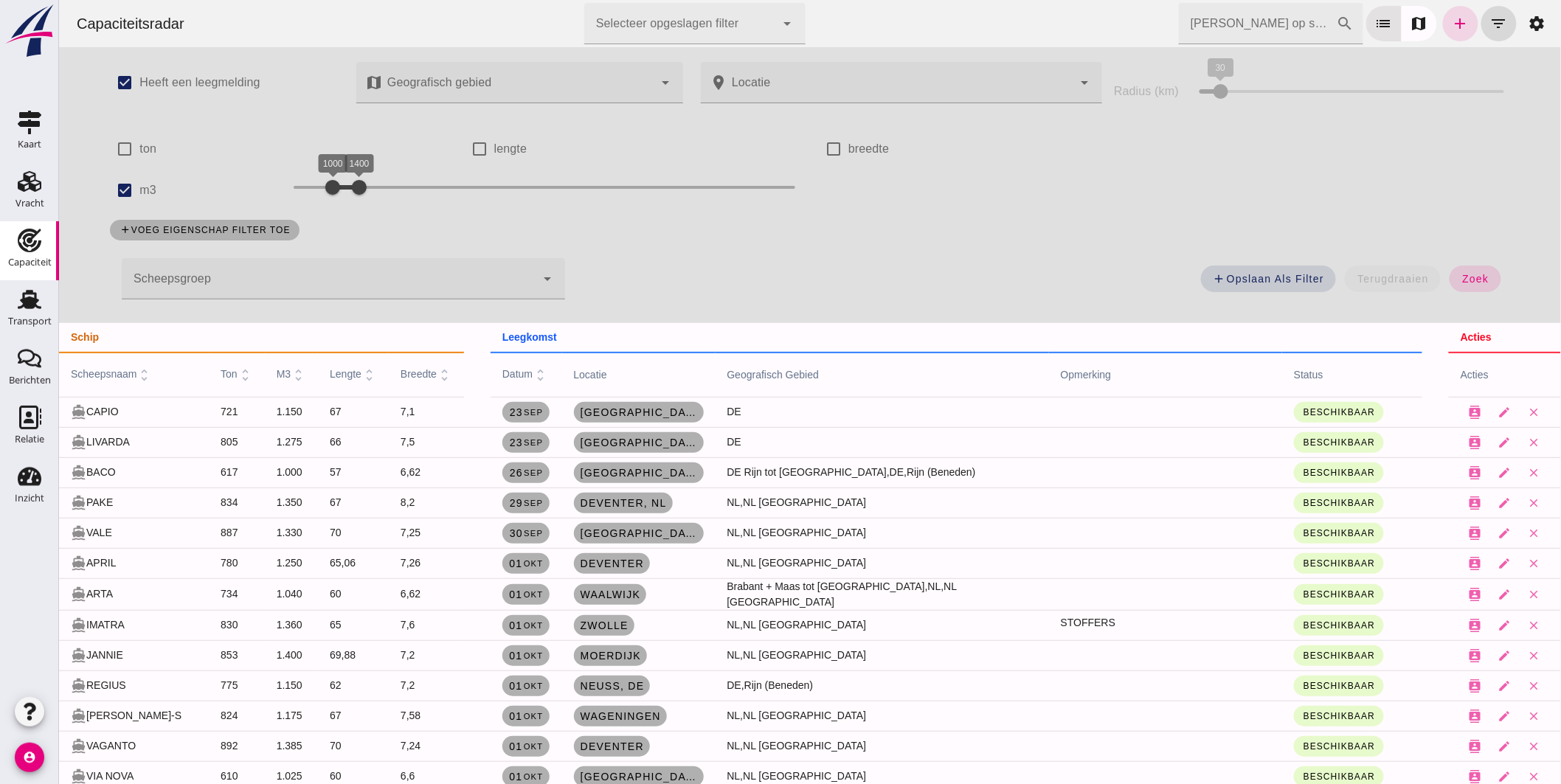
click at [307, 269] on div at bounding box center [328, 279] width 413 height 41
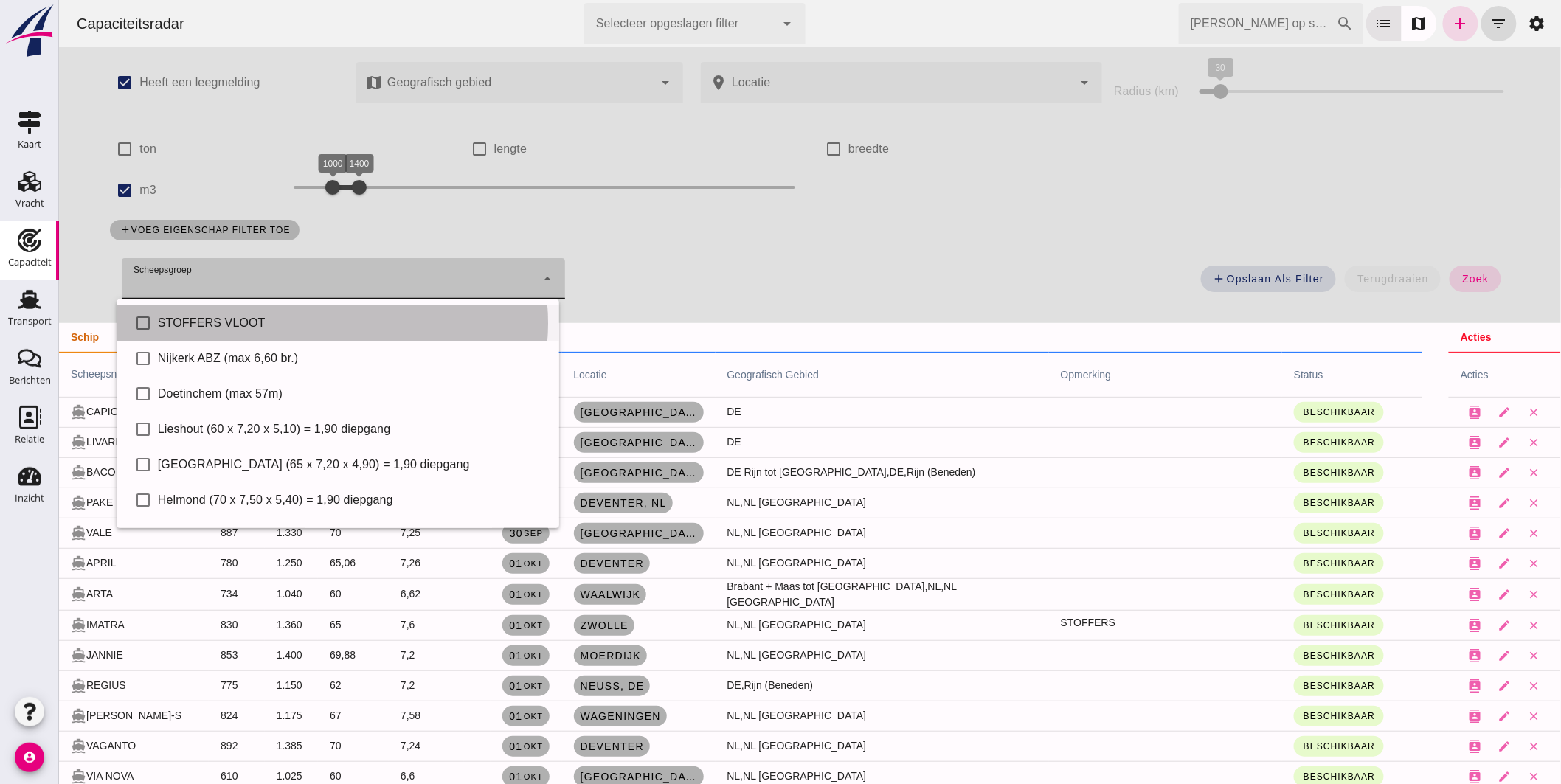
click at [239, 318] on div "STOFFERS VLOOT" at bounding box center [352, 323] width 390 height 18
type input "STOFFERS VLOOT"
checkbox input "true"
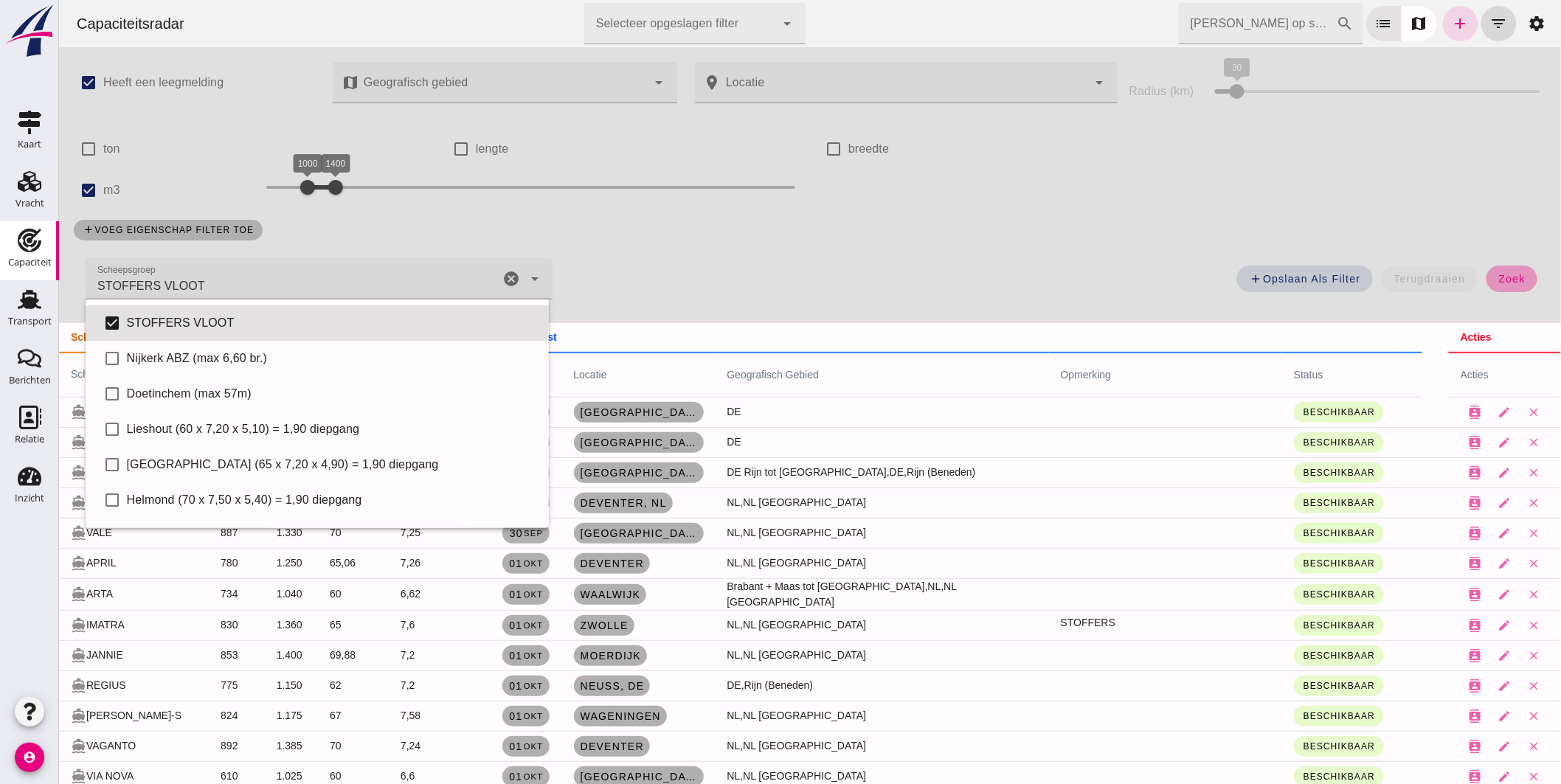
drag, startPoint x: 1513, startPoint y: 270, endPoint x: 1406, endPoint y: 234, distance: 112.9
click at [1512, 270] on button "zoek" at bounding box center [1511, 279] width 51 height 27
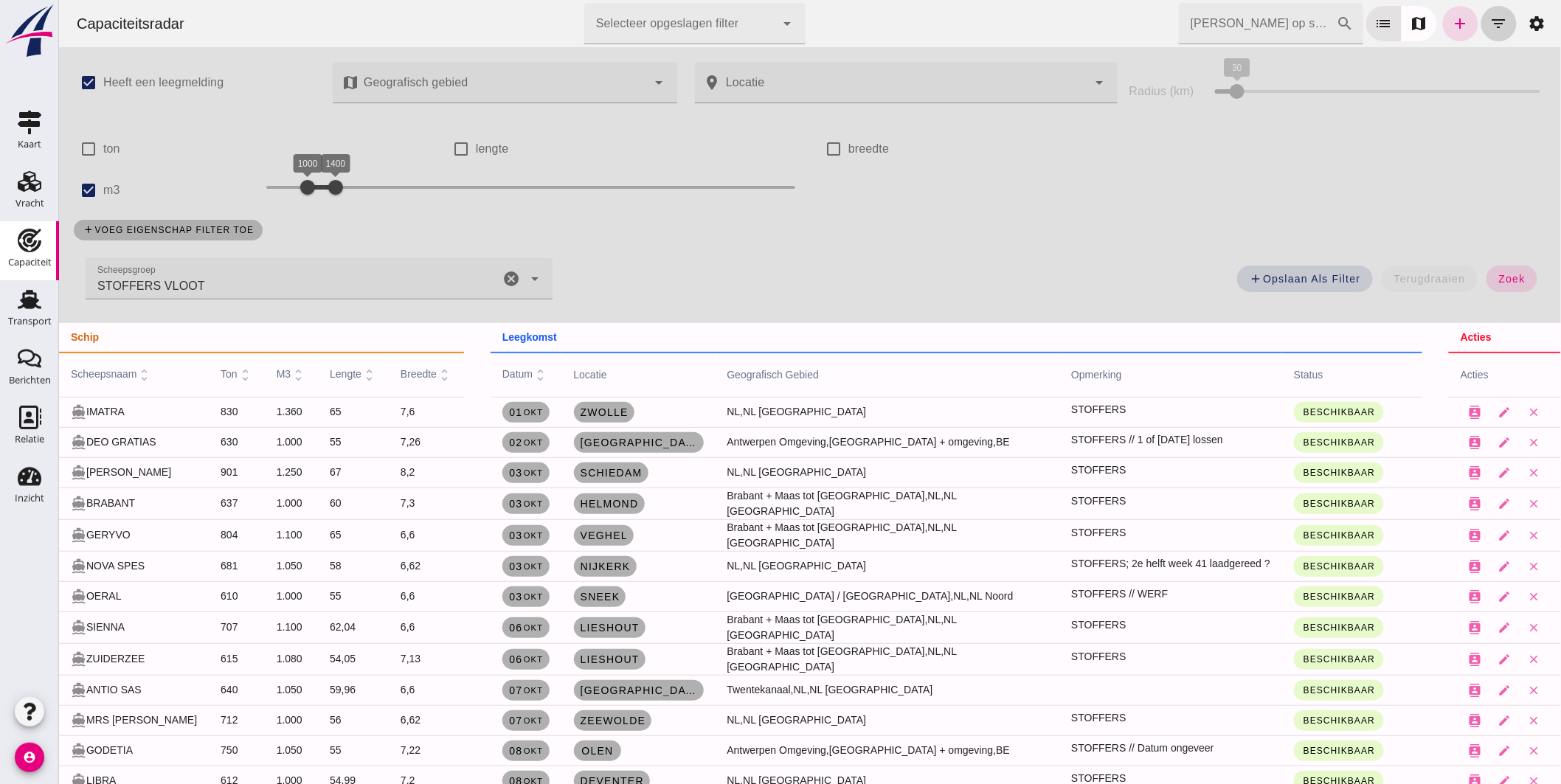
click at [1490, 27] on icon "filter_list" at bounding box center [1498, 23] width 18 height 18
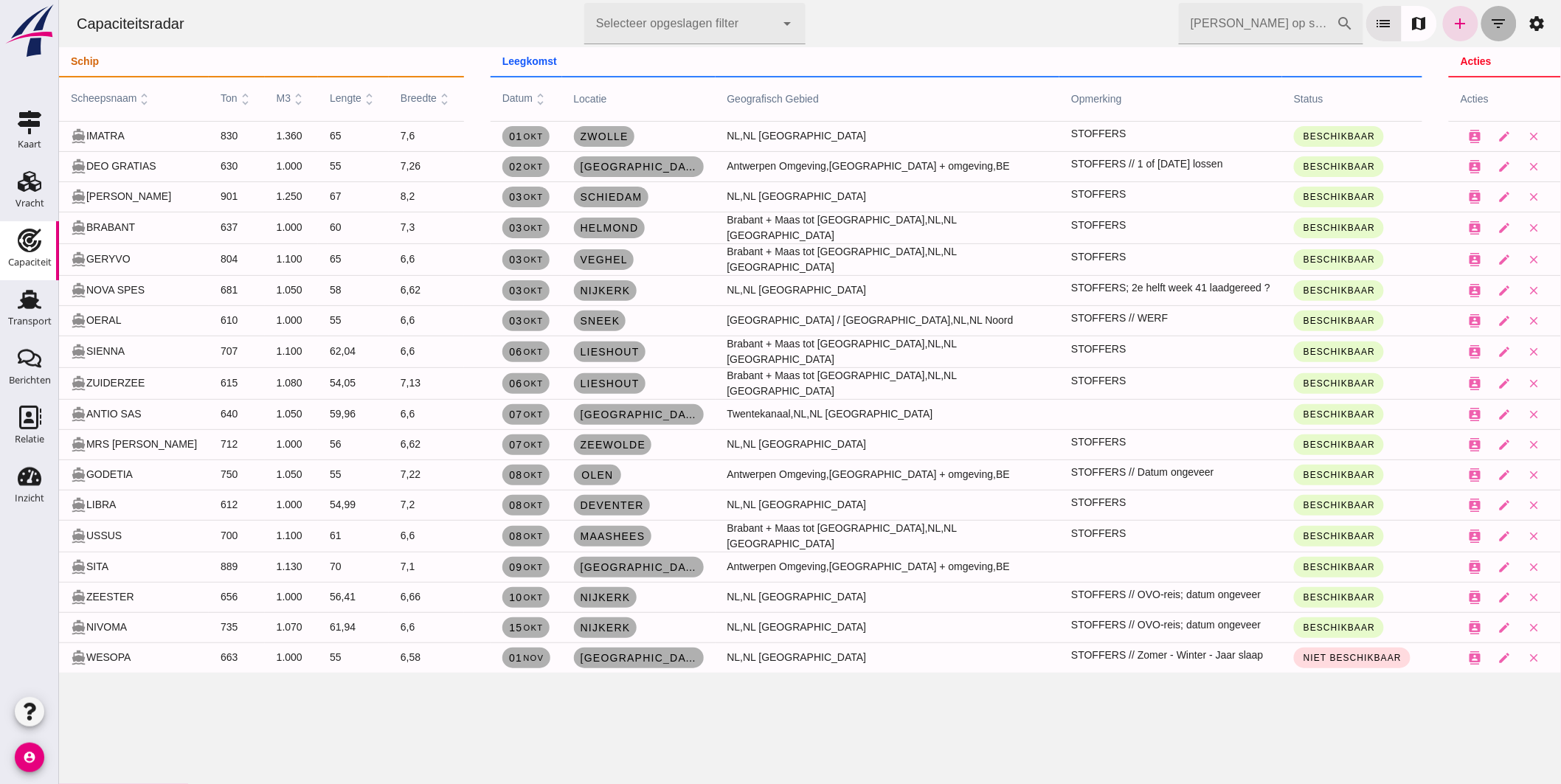
click at [1490, 18] on icon "filter_list" at bounding box center [1498, 23] width 18 height 18
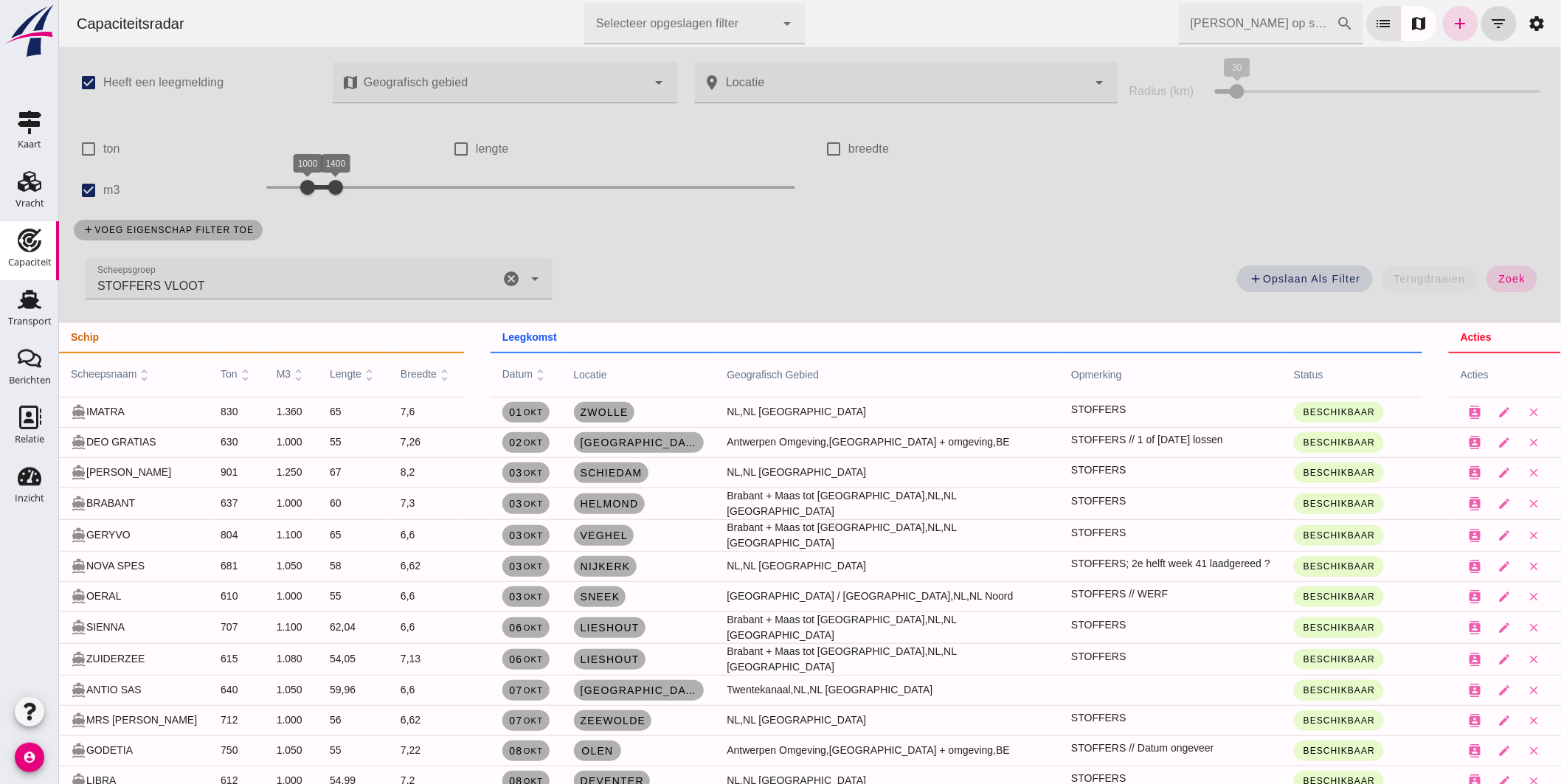
click at [263, 281] on div "STOFFERS VLOOT STOFFERS VLOOT" at bounding box center [292, 279] width 414 height 41
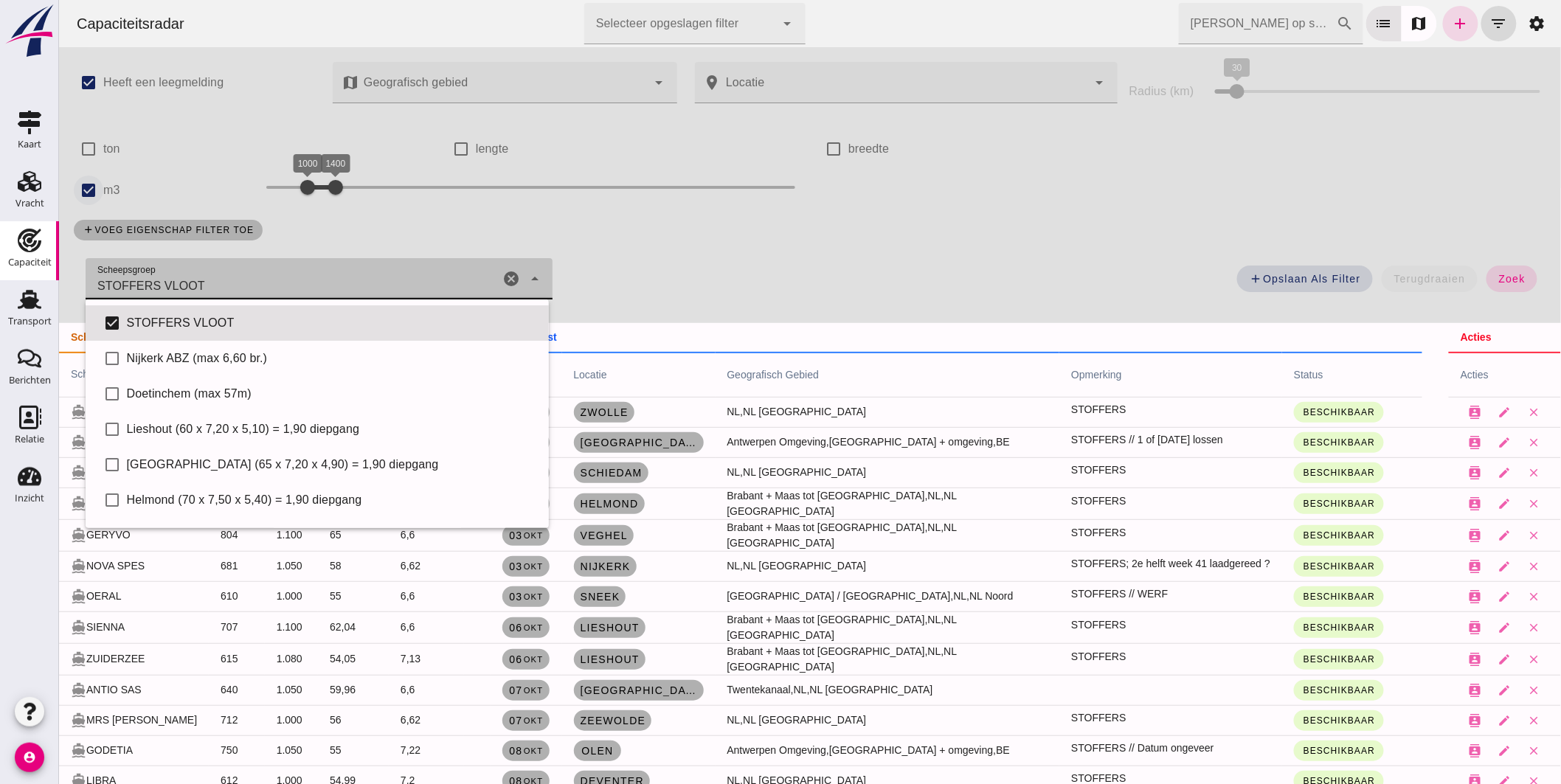
click at [98, 187] on input "m3" at bounding box center [88, 190] width 29 height 29
checkbox input "false"
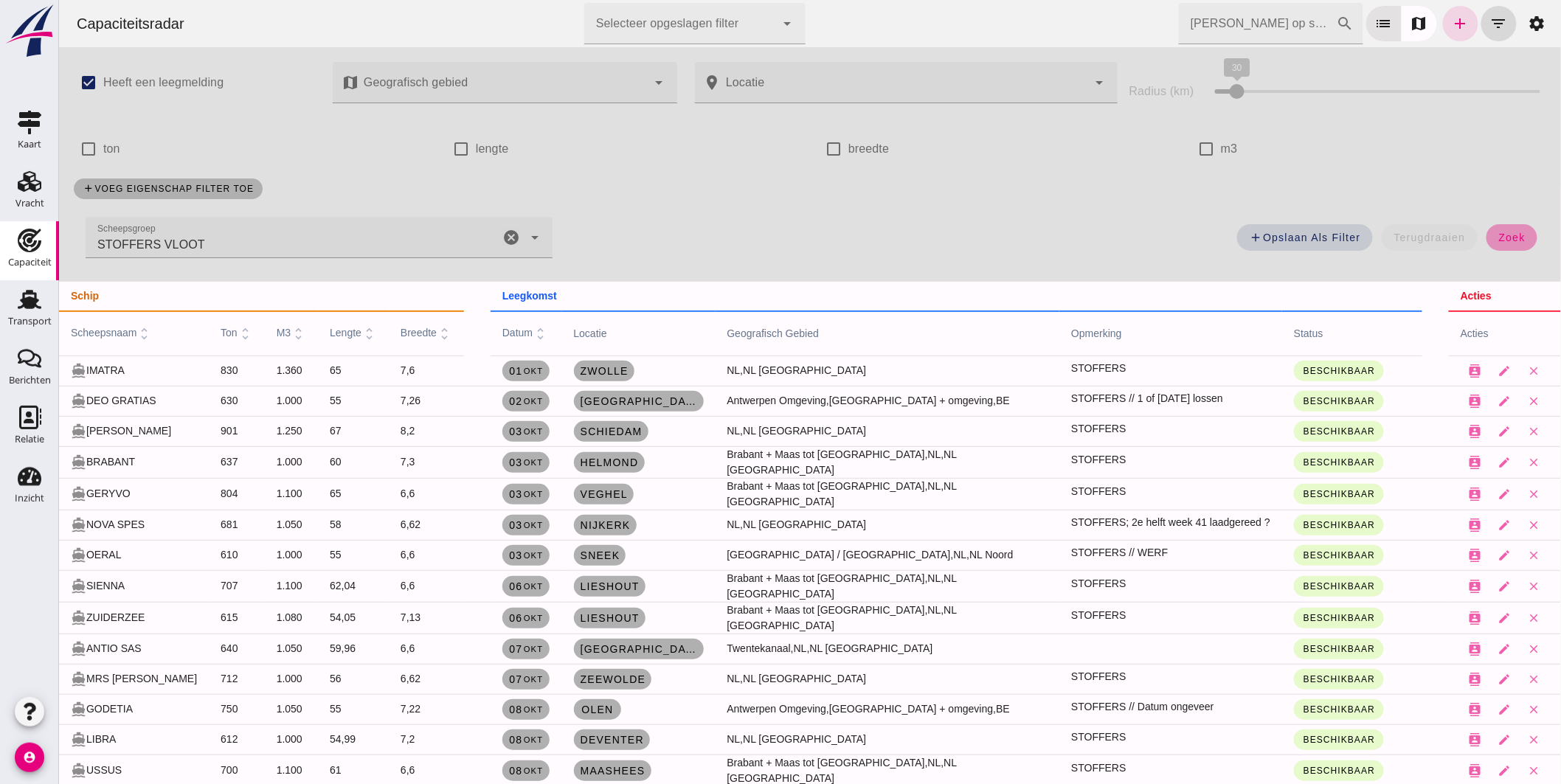
click at [1501, 239] on span "zoek" at bounding box center [1512, 238] width 28 height 12
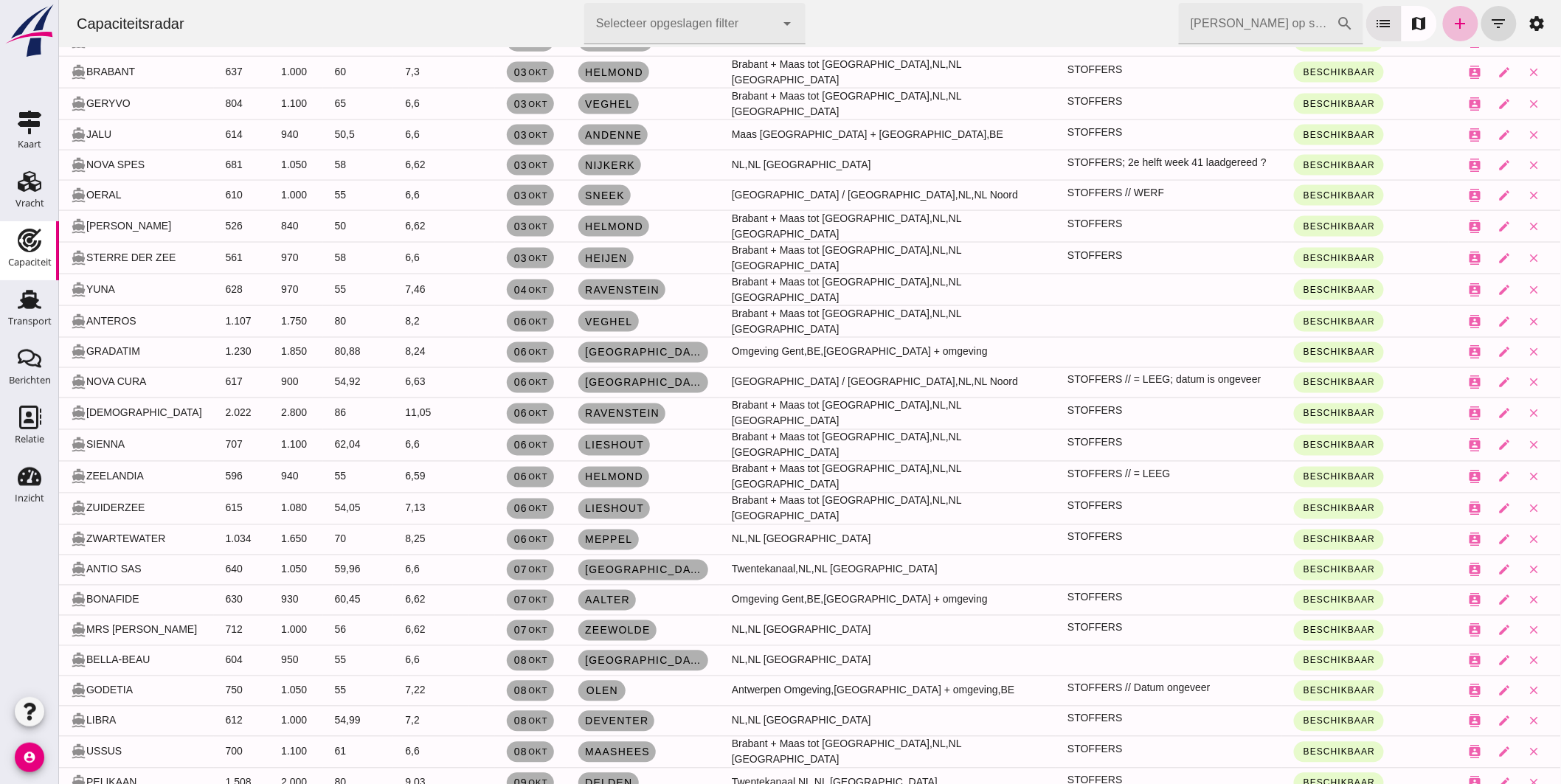
scroll to position [901, 0]
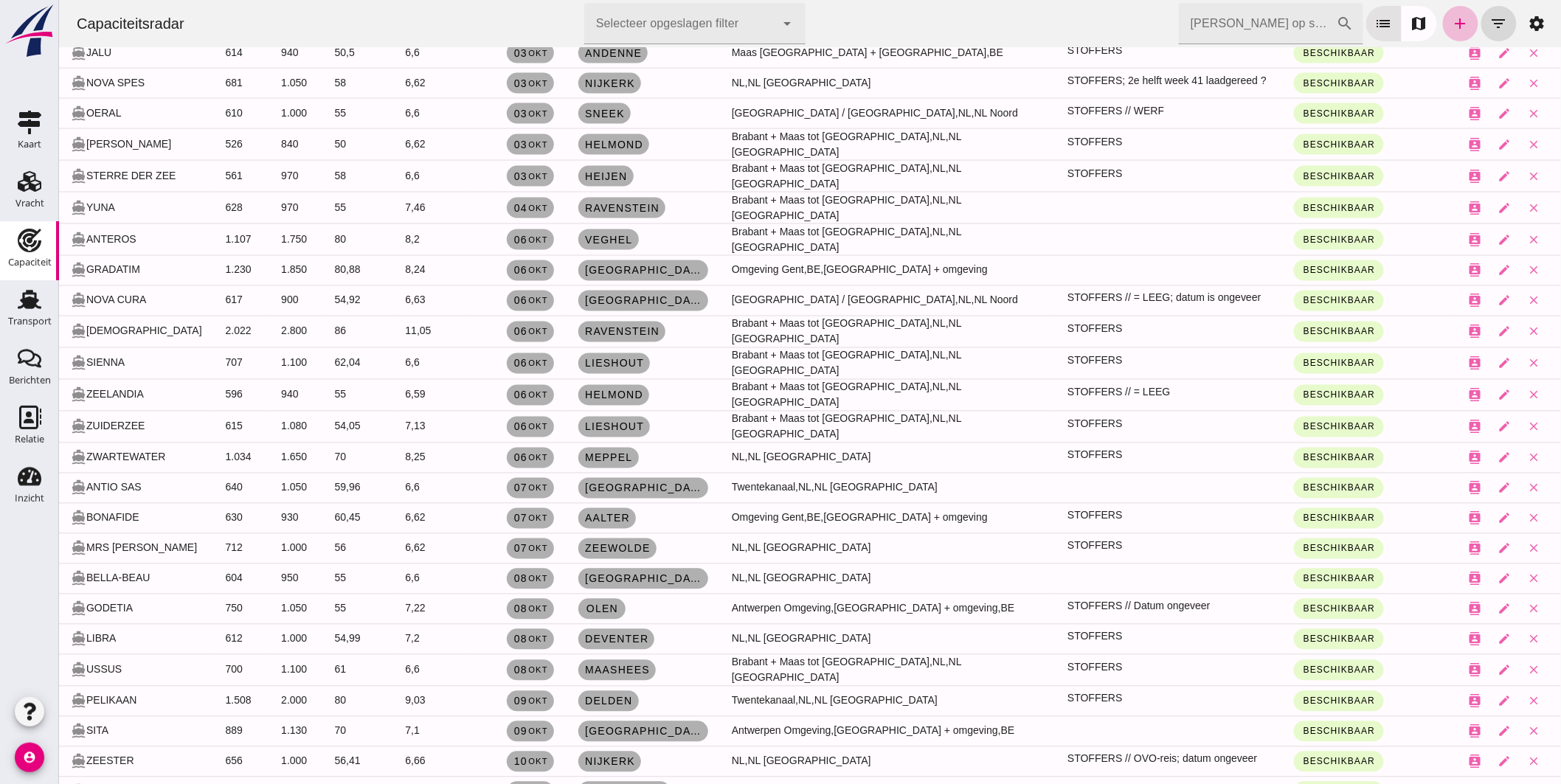
click at [348, 348] on td "62,04" at bounding box center [358, 363] width 71 height 32
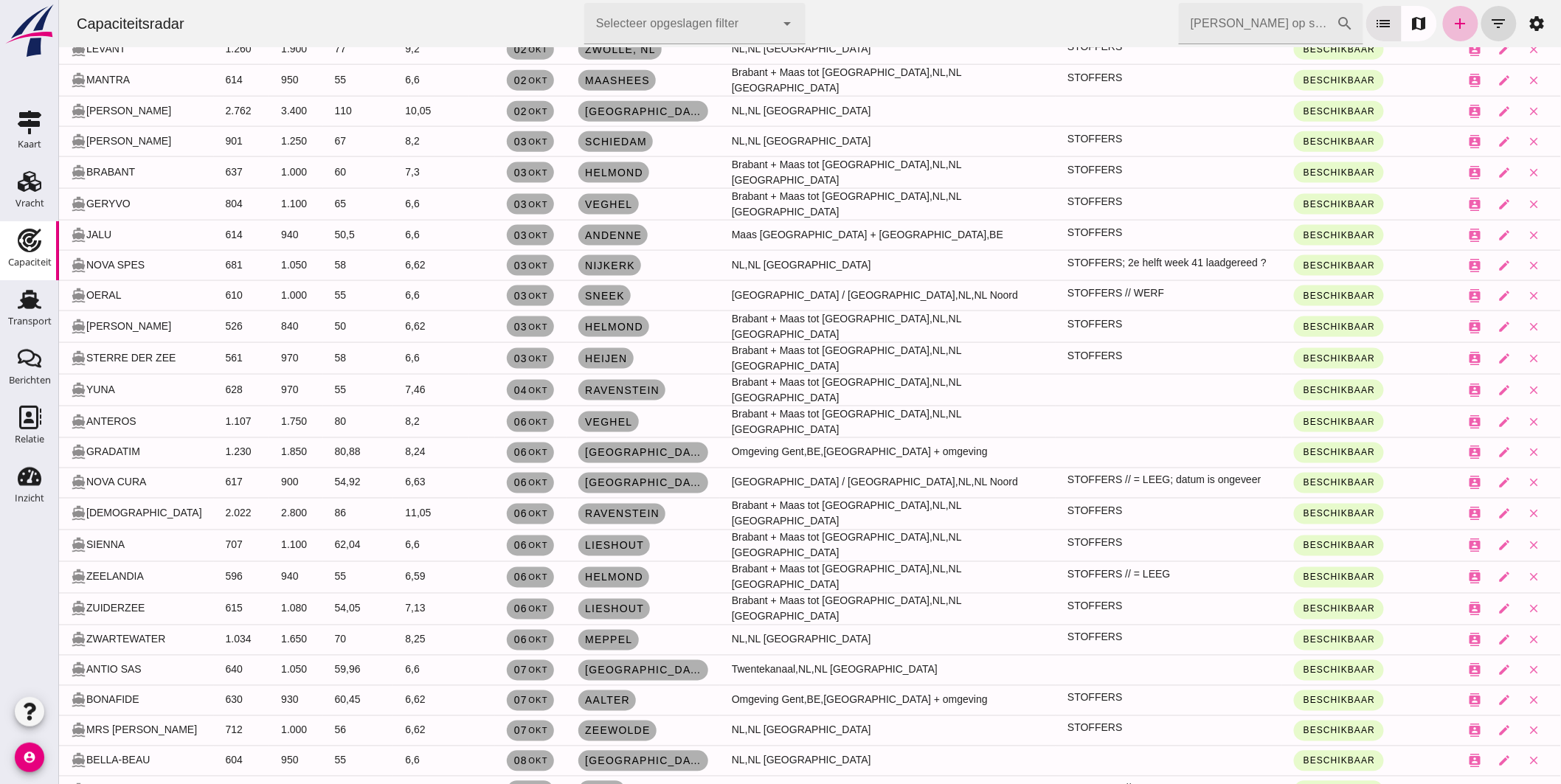
scroll to position [473, 0]
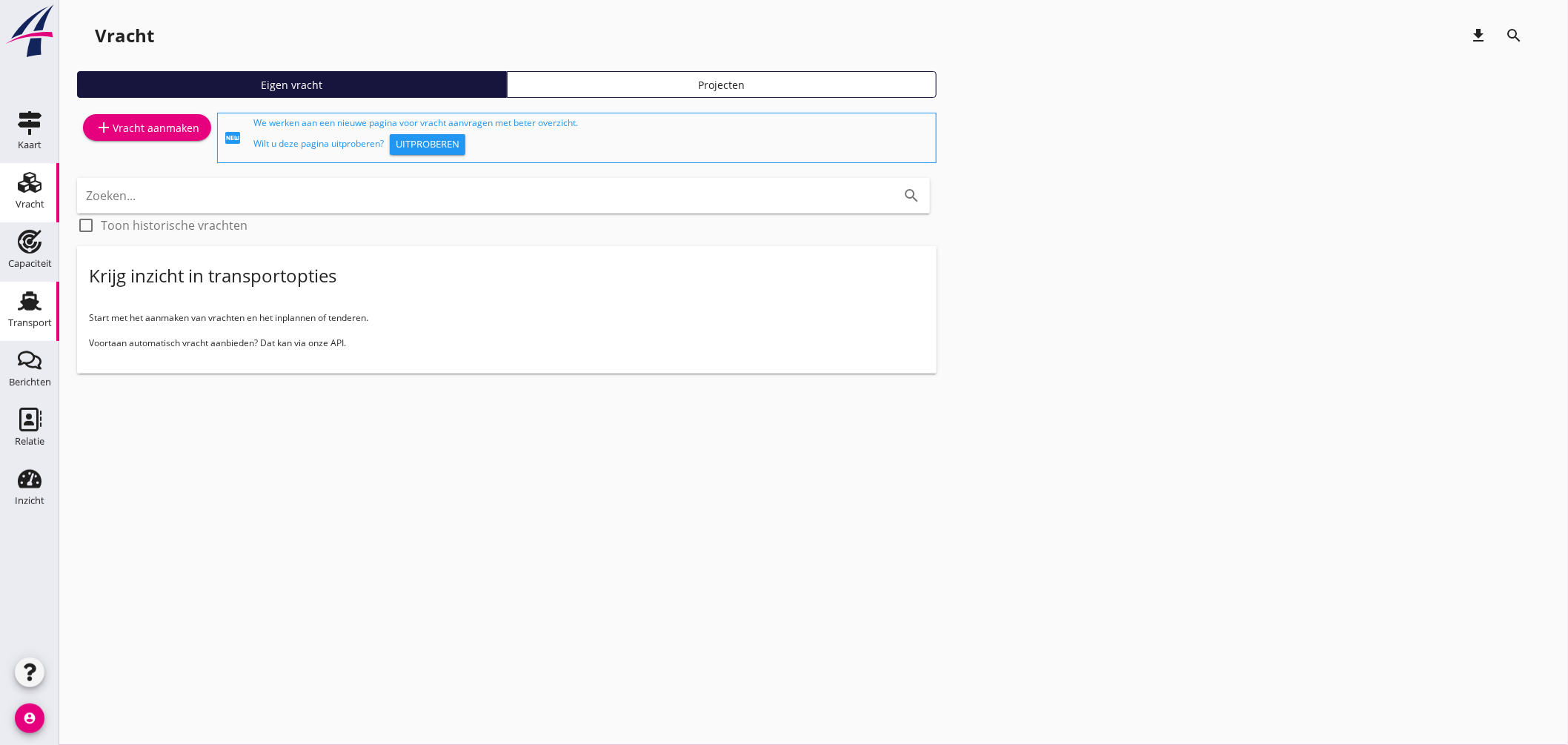
click at [41, 319] on div "Transport" at bounding box center [29, 323] width 44 height 10
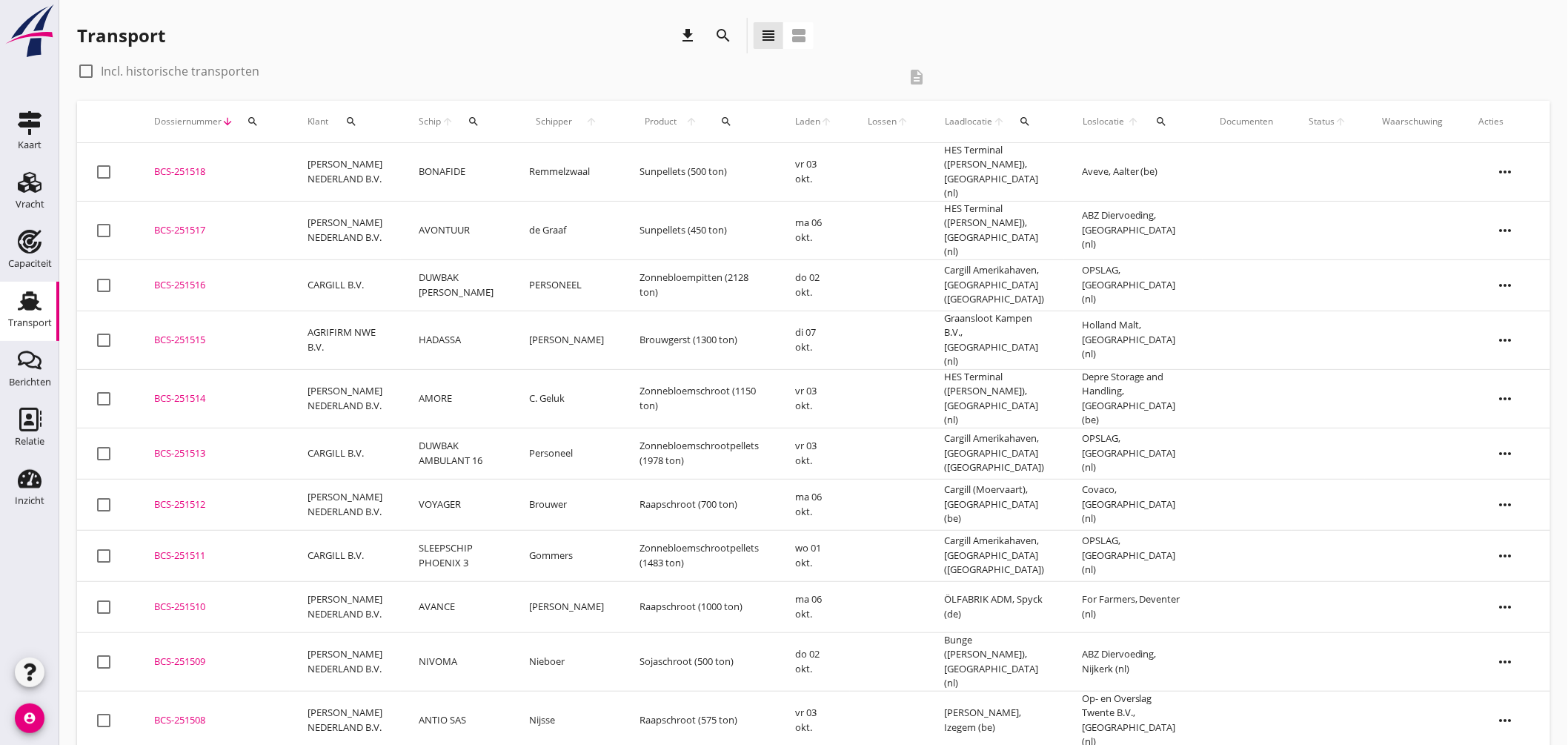
click at [470, 119] on icon "search" at bounding box center [474, 122] width 12 height 12
click at [508, 161] on input "Zoek op (scheeps)naam" at bounding box center [541, 164] width 154 height 23
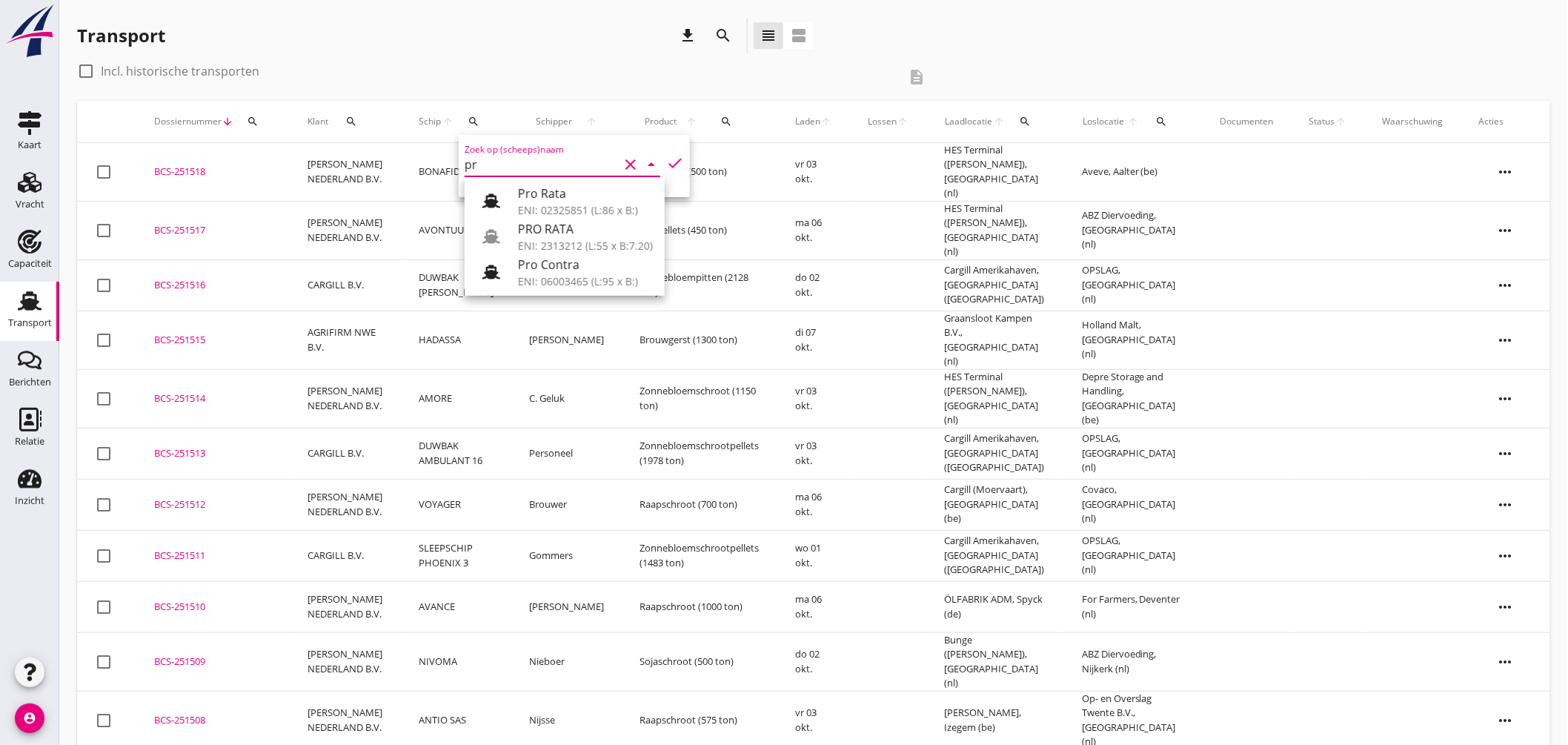
type input "p"
click at [1169, 121] on div "search" at bounding box center [1162, 122] width 29 height 12
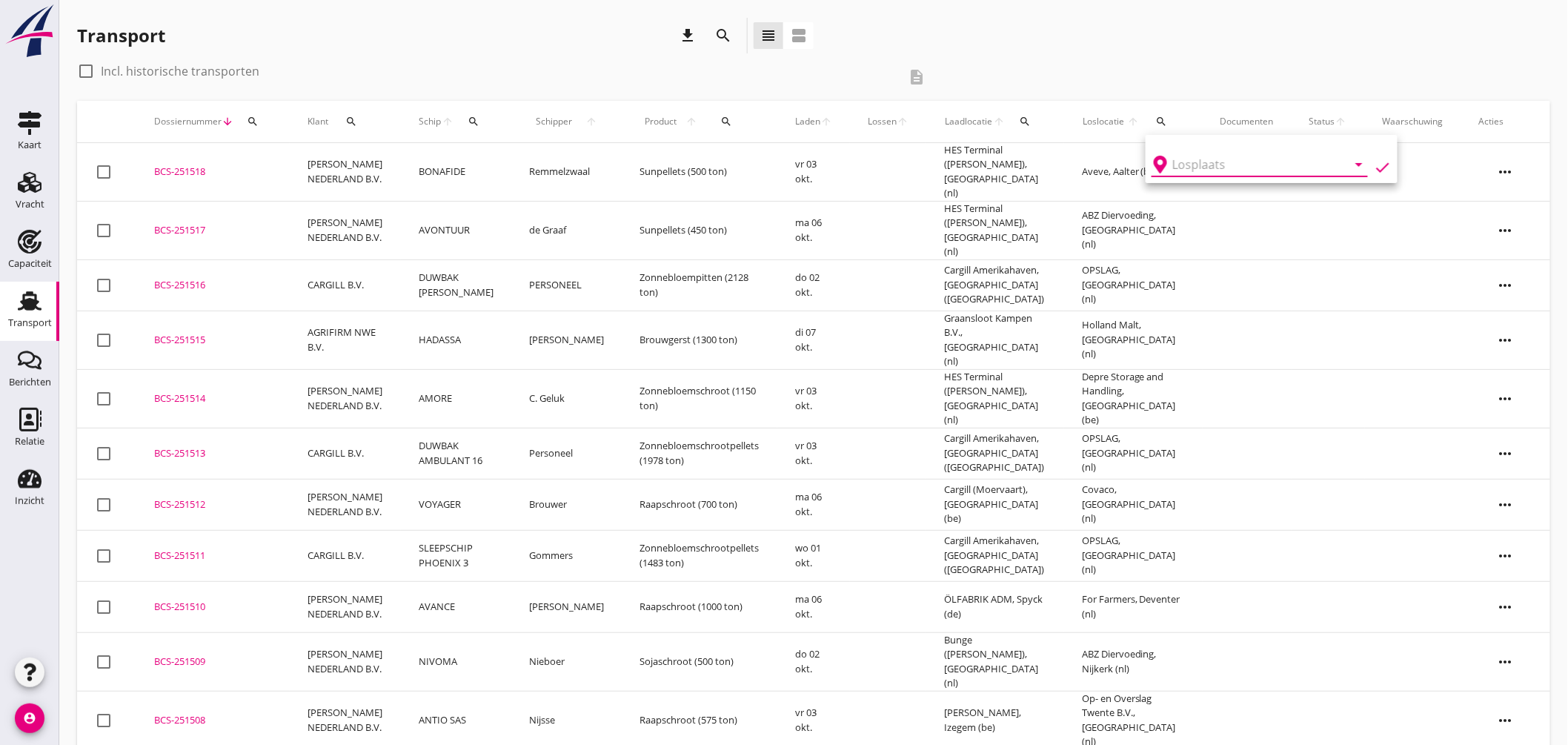
click at [1190, 156] on input "text" at bounding box center [1250, 164] width 154 height 23
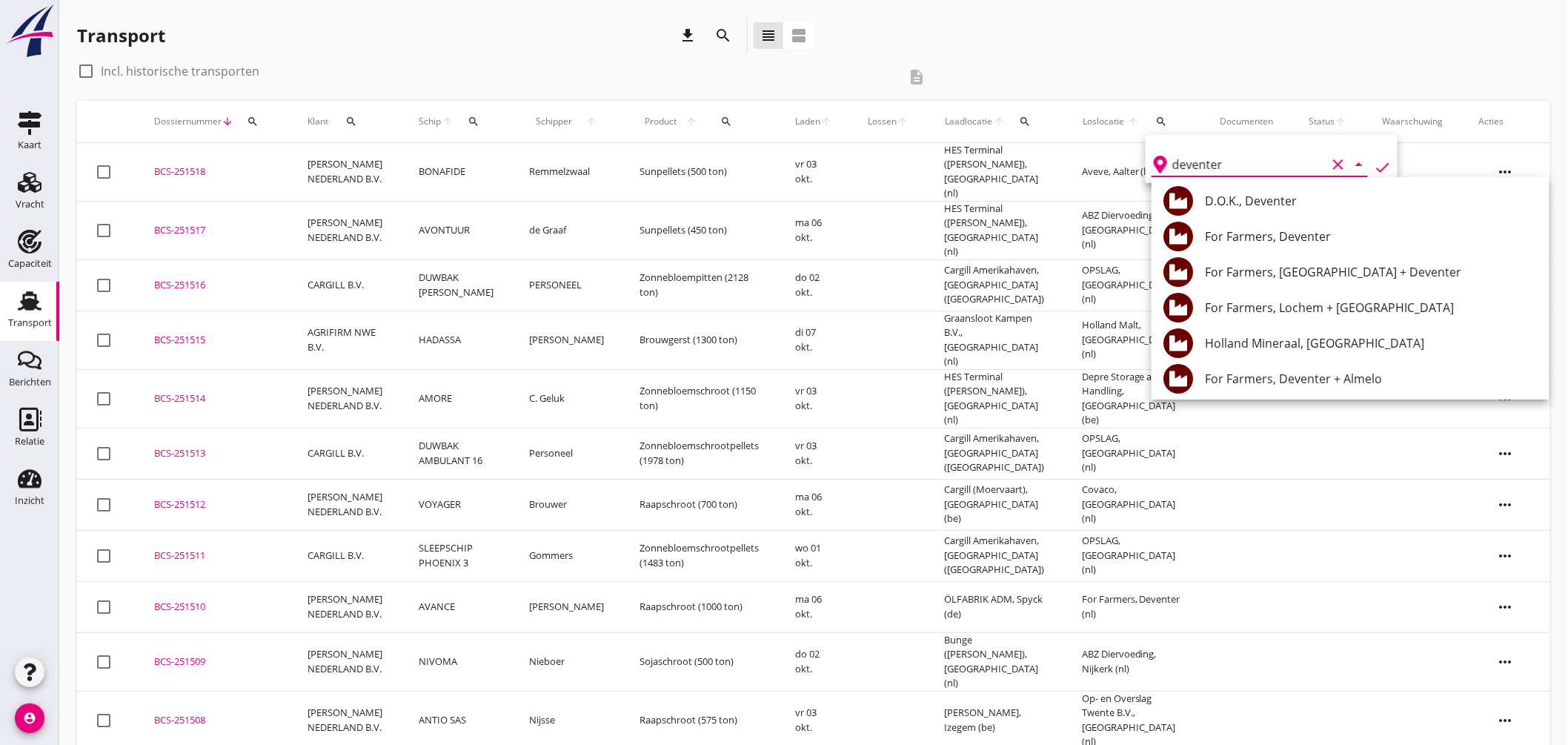
click at [1344, 376] on div "For Farmers, Deventer + Almelo" at bounding box center [1372, 379] width 332 height 18
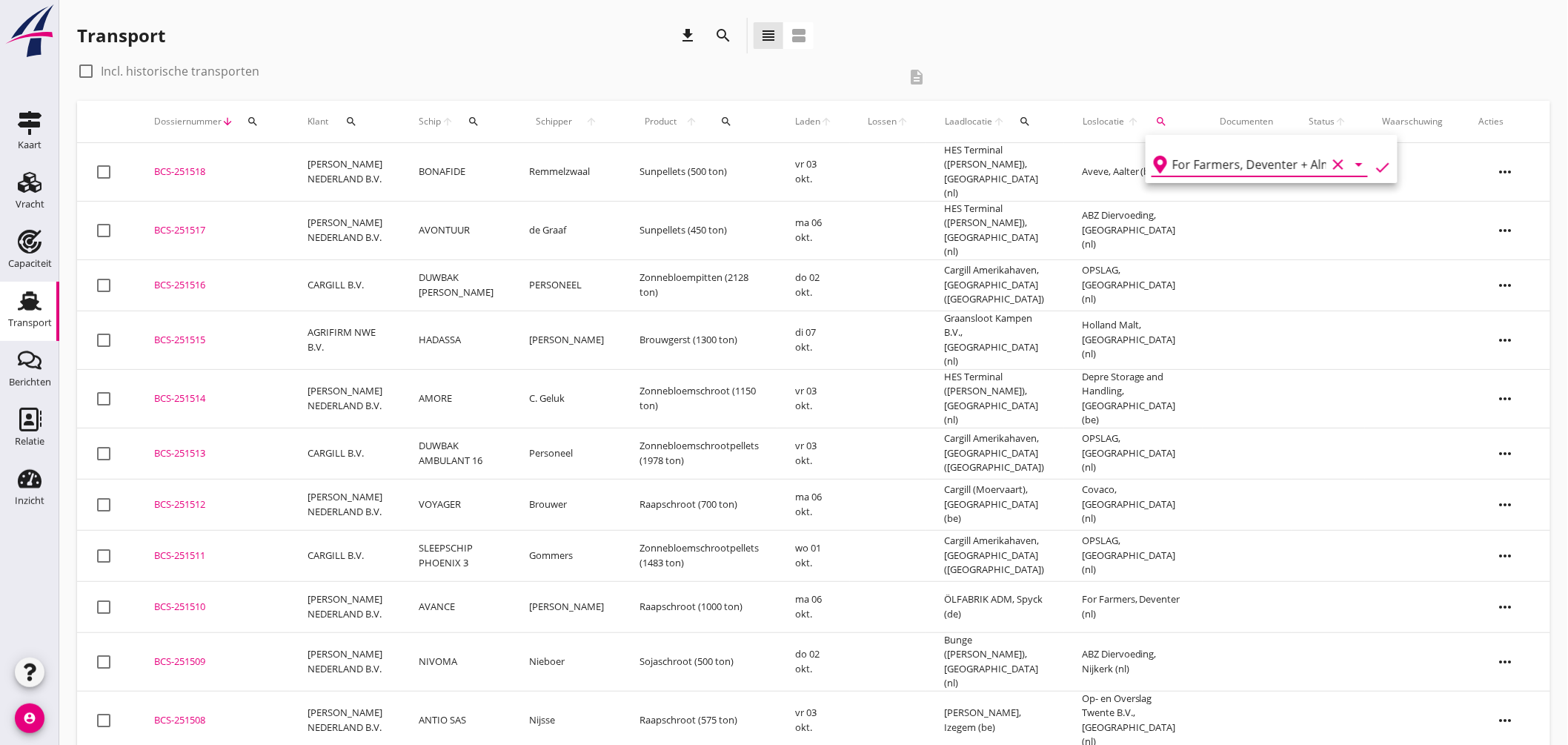
click at [1376, 164] on icon "check" at bounding box center [1383, 167] width 18 height 18
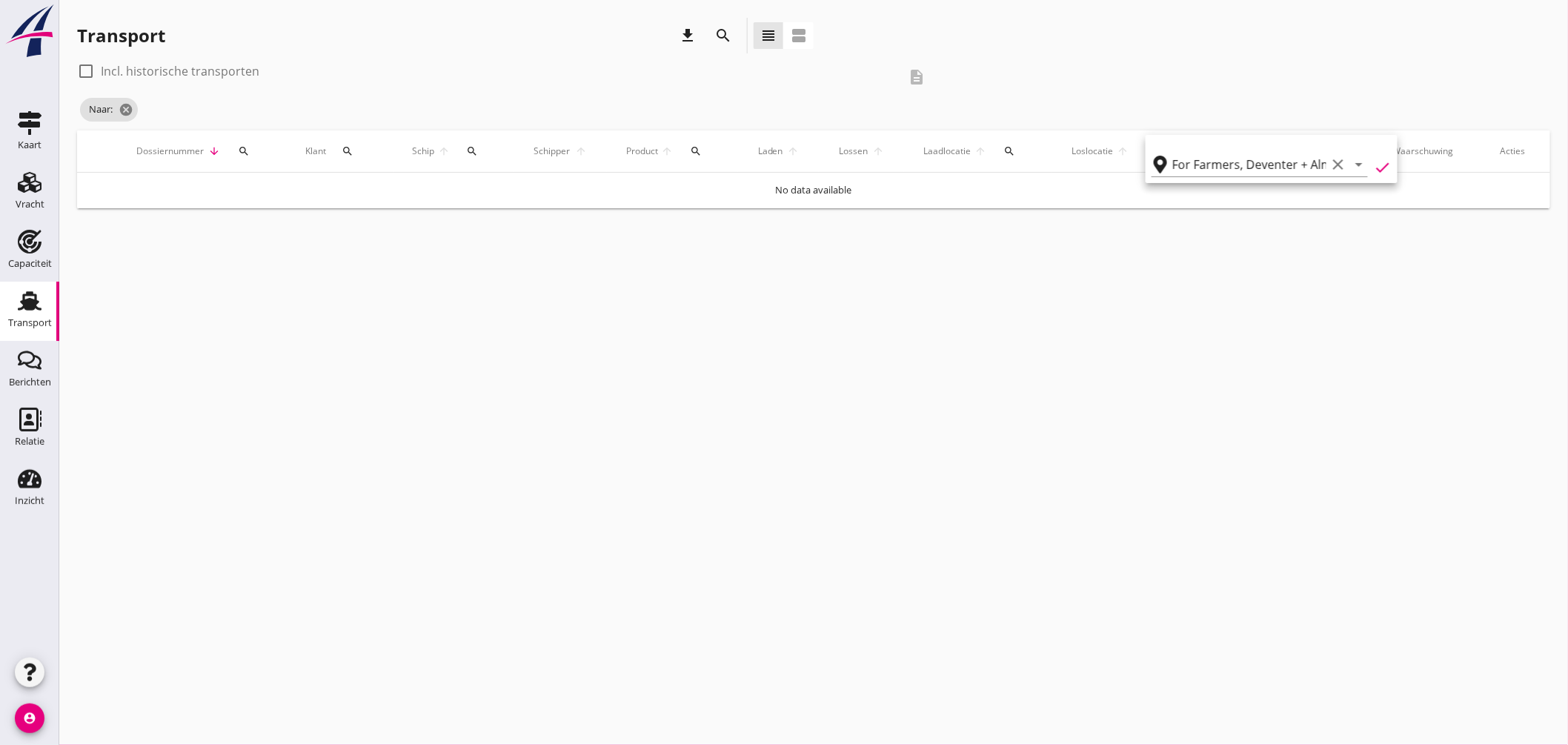
type input "For Farmers"
click at [97, 68] on div at bounding box center [86, 71] width 25 height 25
checkbox input "true"
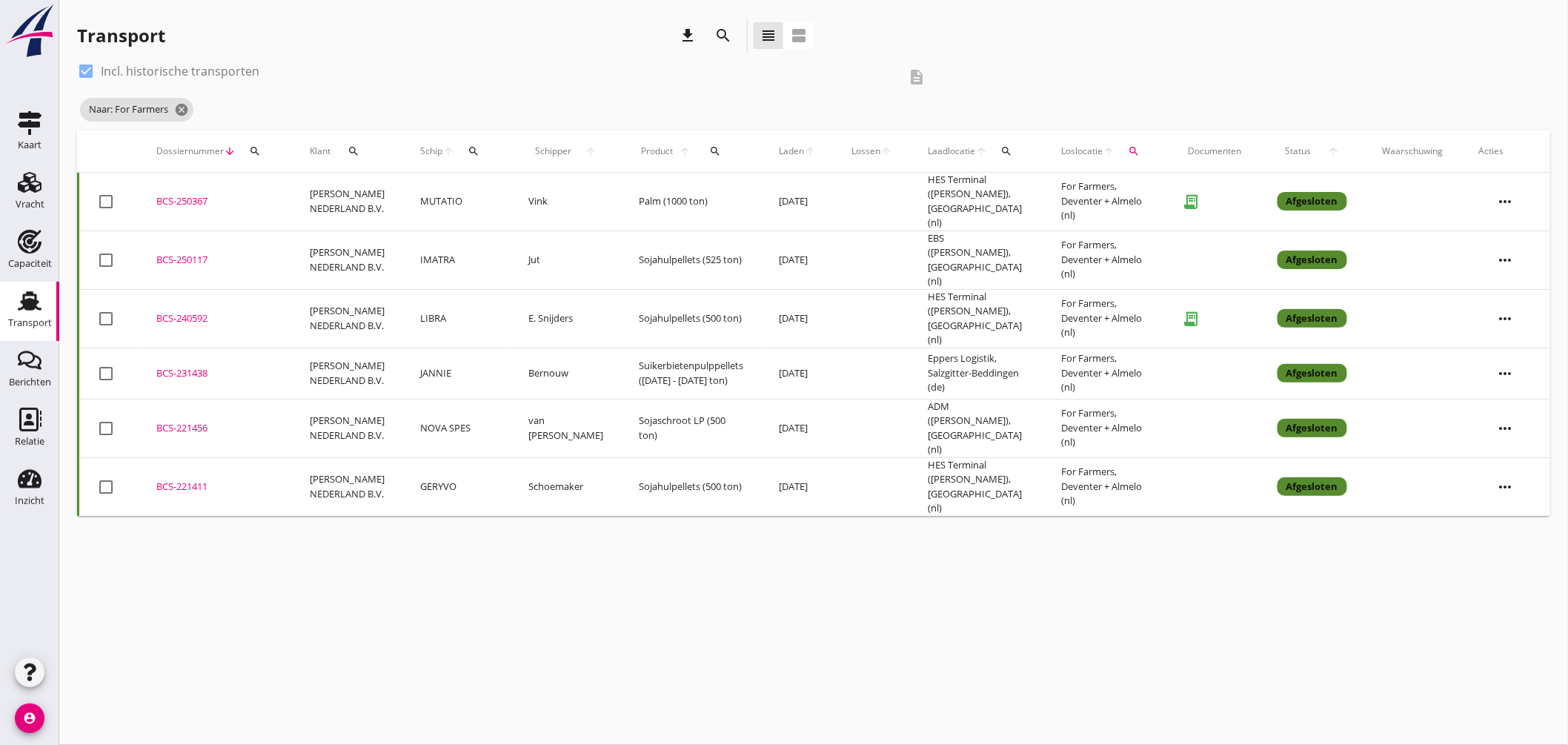
click at [182, 311] on div "BCS-240592" at bounding box center [215, 318] width 118 height 15
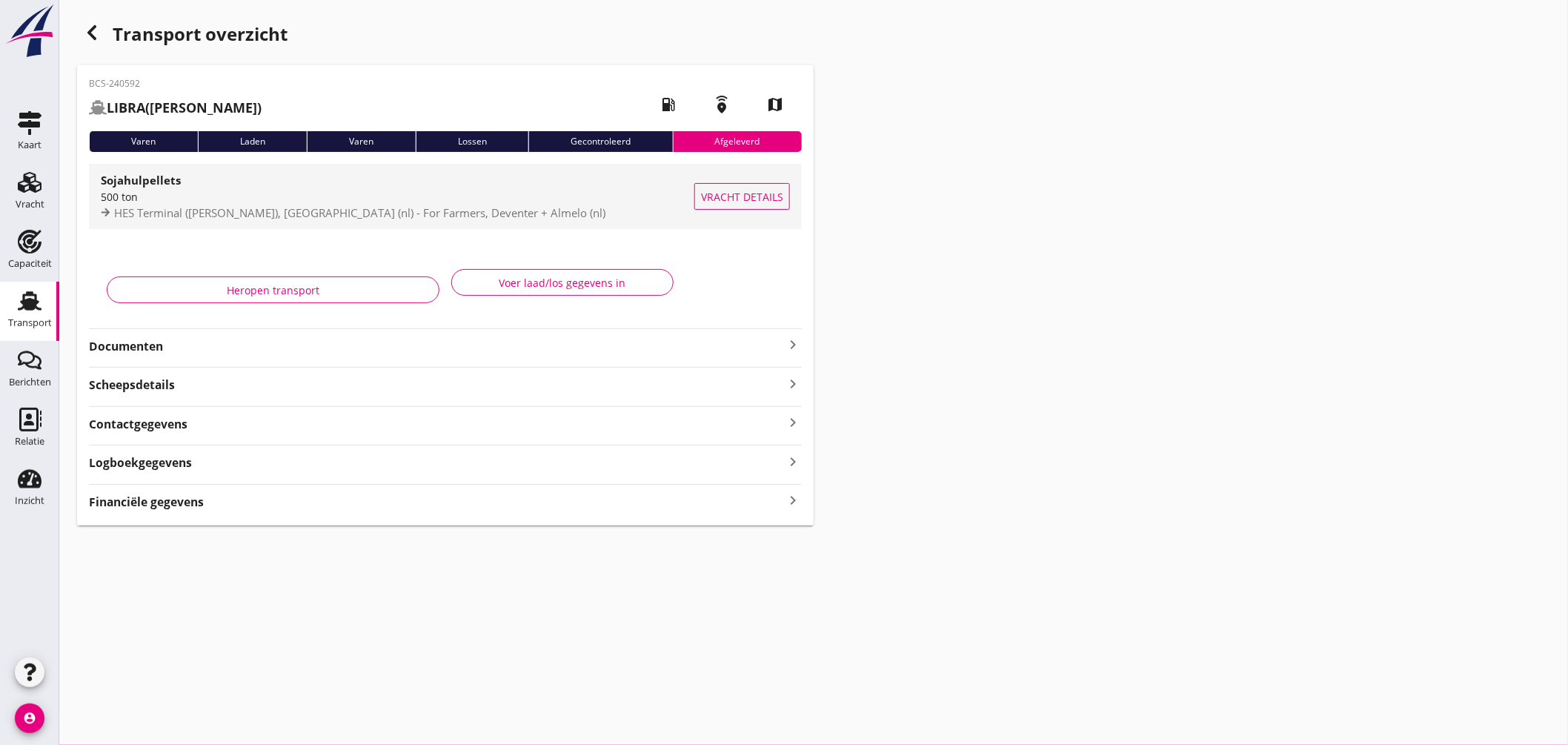
click at [368, 194] on div "500 ton" at bounding box center [398, 197] width 593 height 16
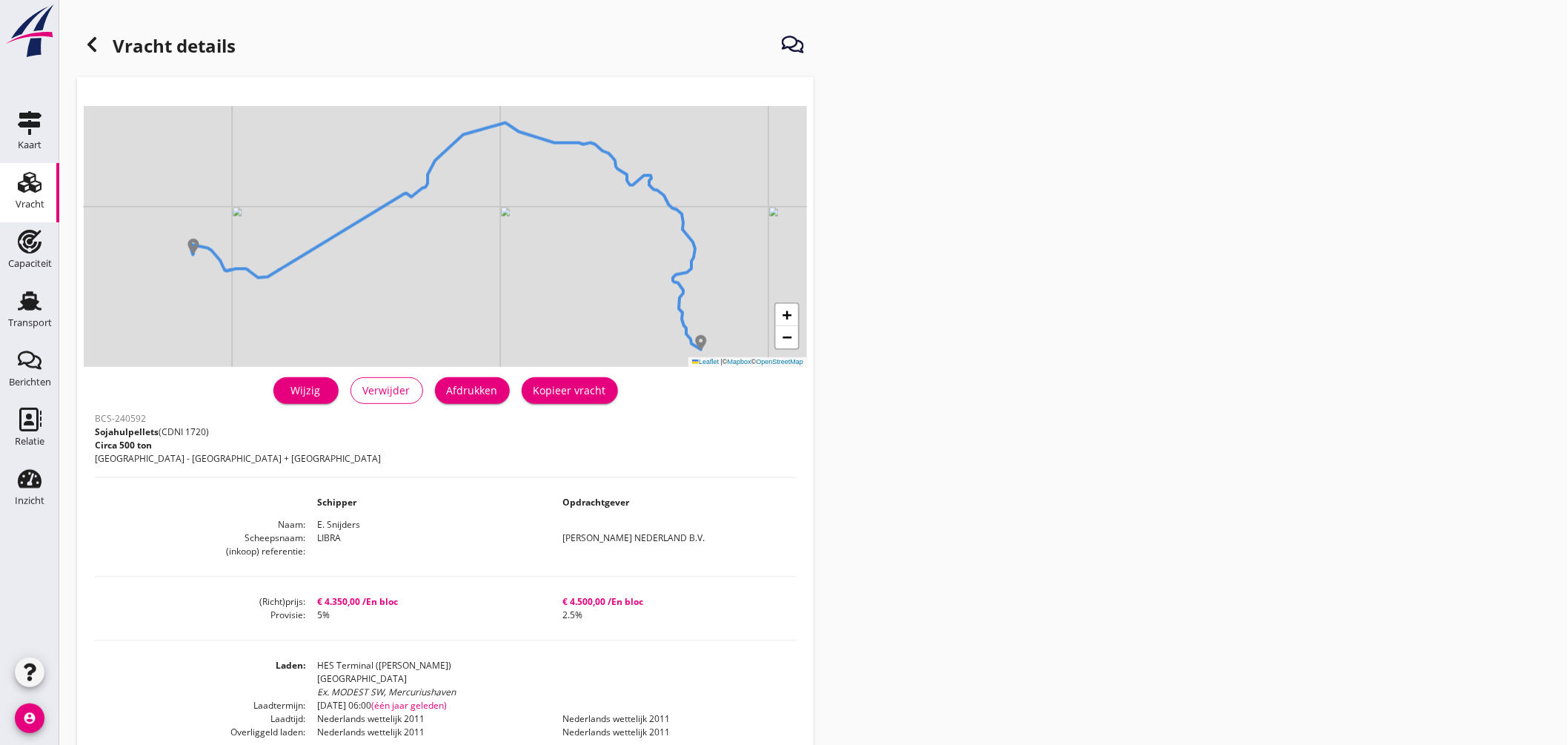
scroll to position [164, 0]
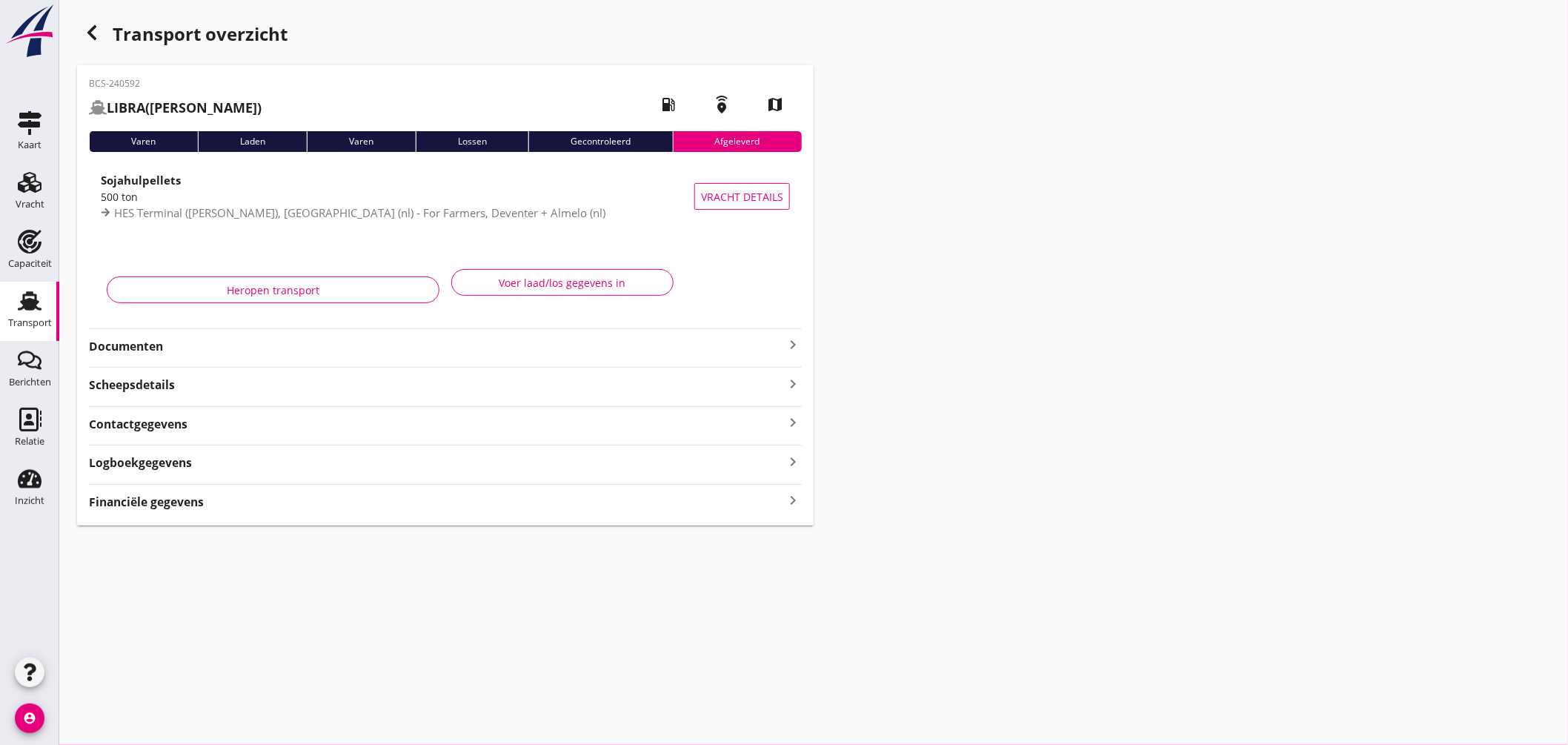
click at [86, 26] on icon "button" at bounding box center [92, 32] width 18 height 18
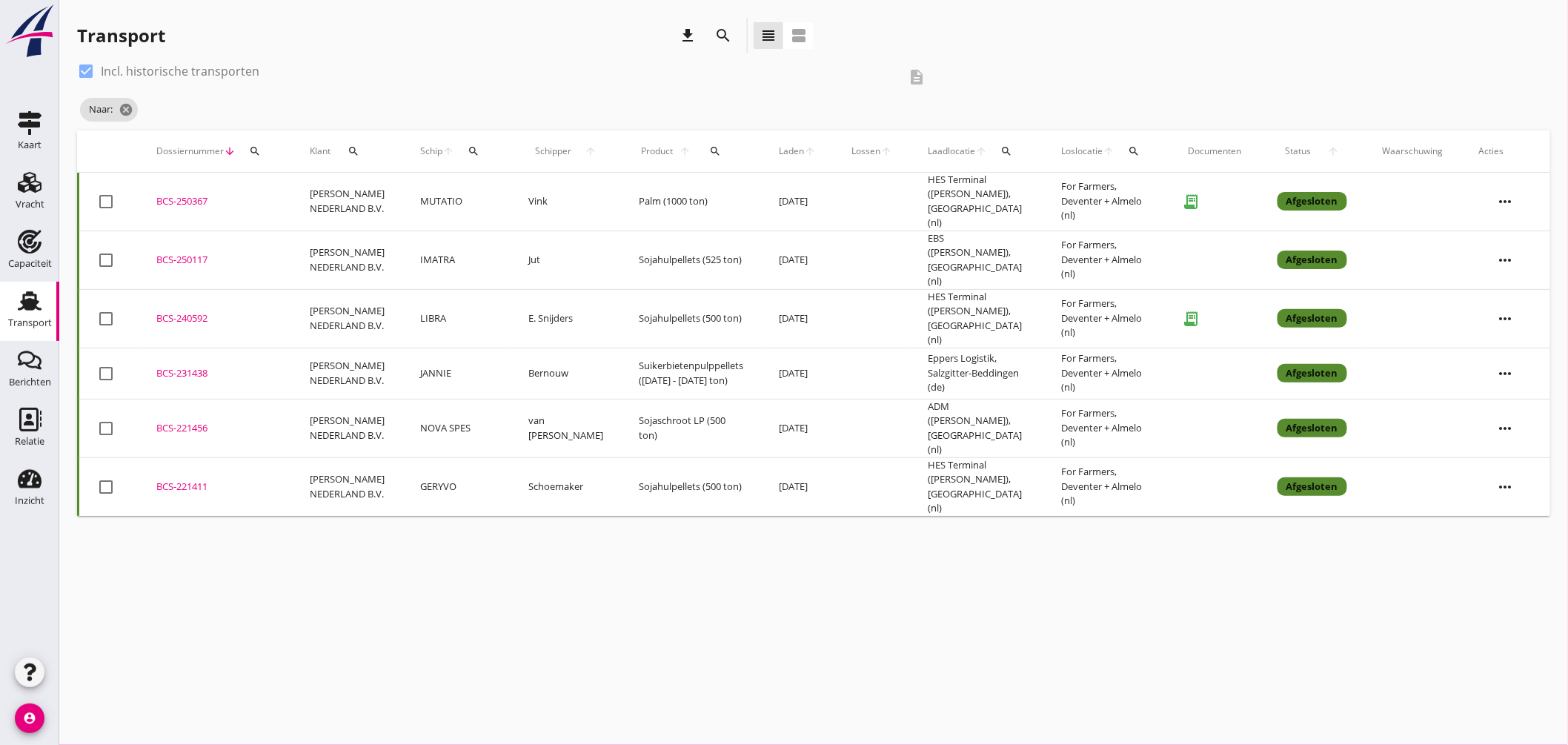
drag, startPoint x: 180, startPoint y: 249, endPoint x: 195, endPoint y: 251, distance: 15.1
click at [181, 253] on div "BCS-250117" at bounding box center [215, 260] width 118 height 15
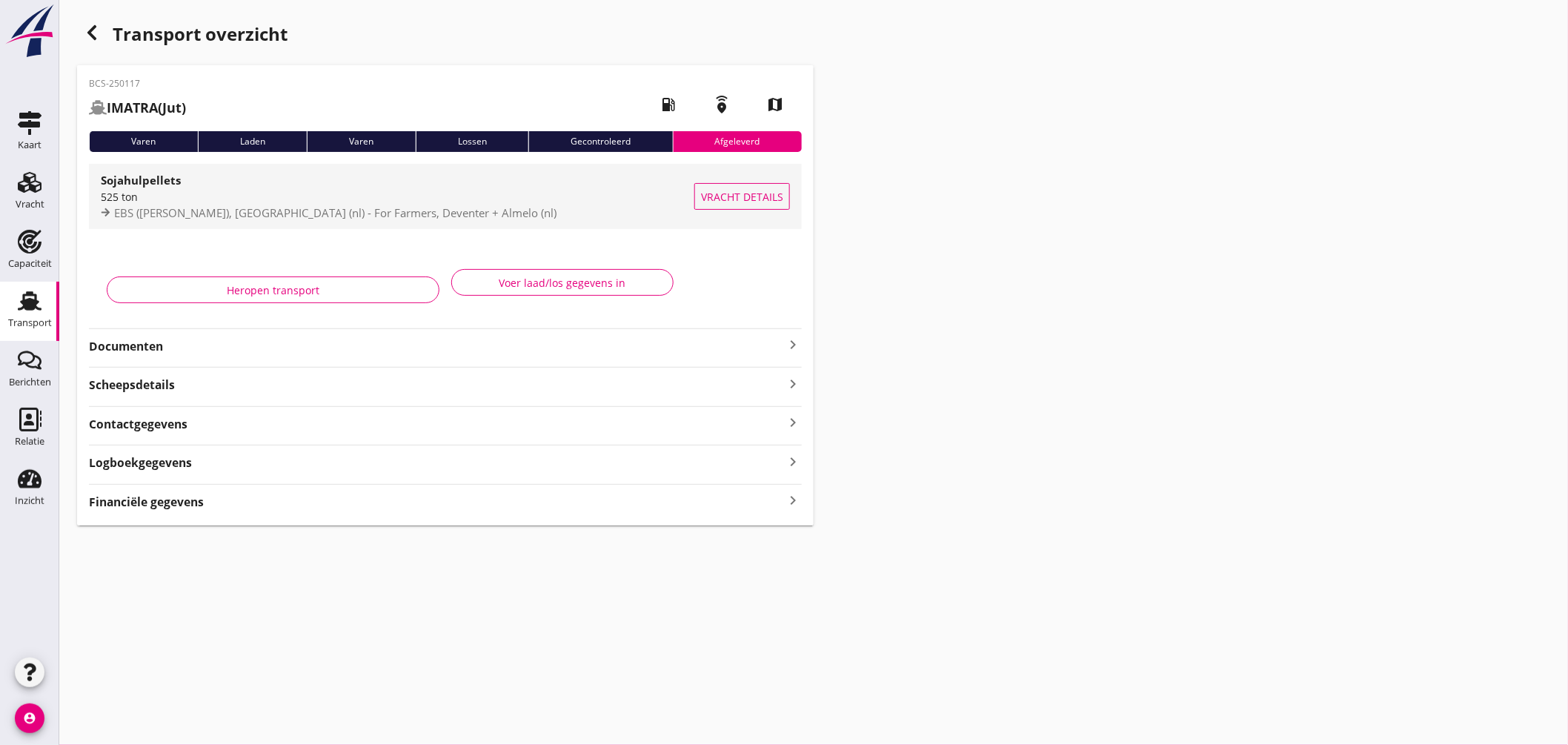
click at [343, 190] on div "525 ton" at bounding box center [398, 197] width 593 height 16
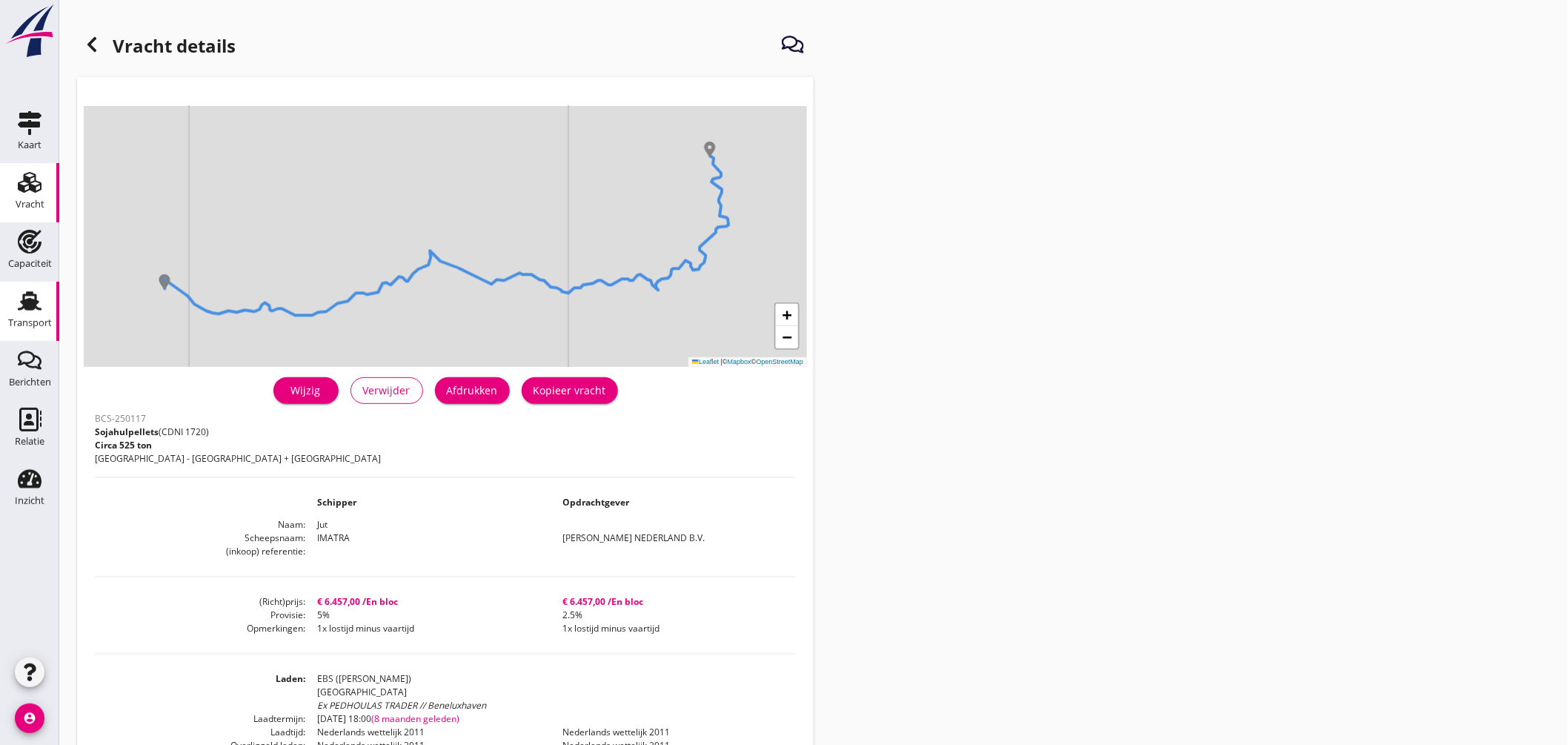
click at [42, 292] on div "Transport" at bounding box center [29, 300] width 35 height 23
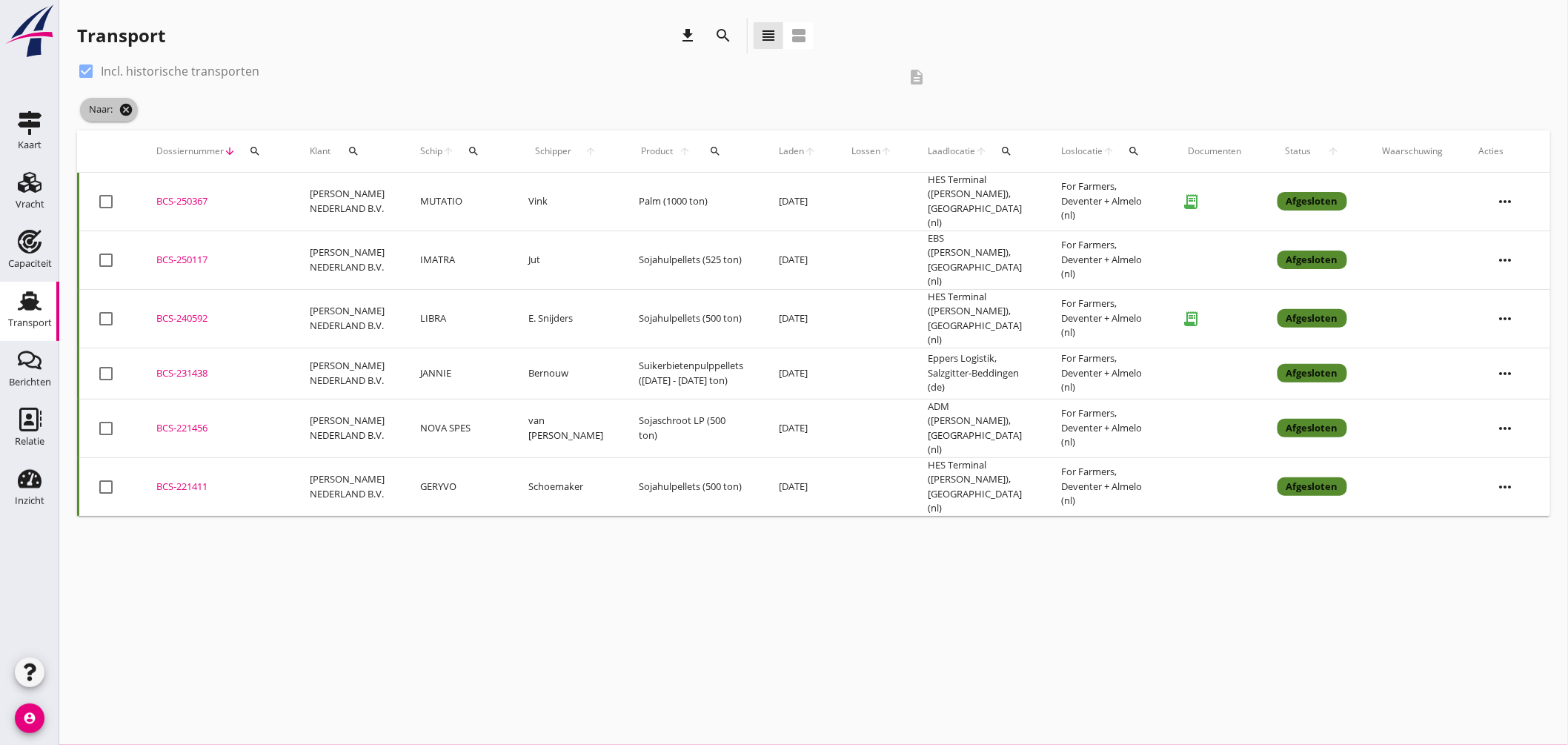
click at [133, 106] on icon "cancel" at bounding box center [125, 109] width 15 height 15
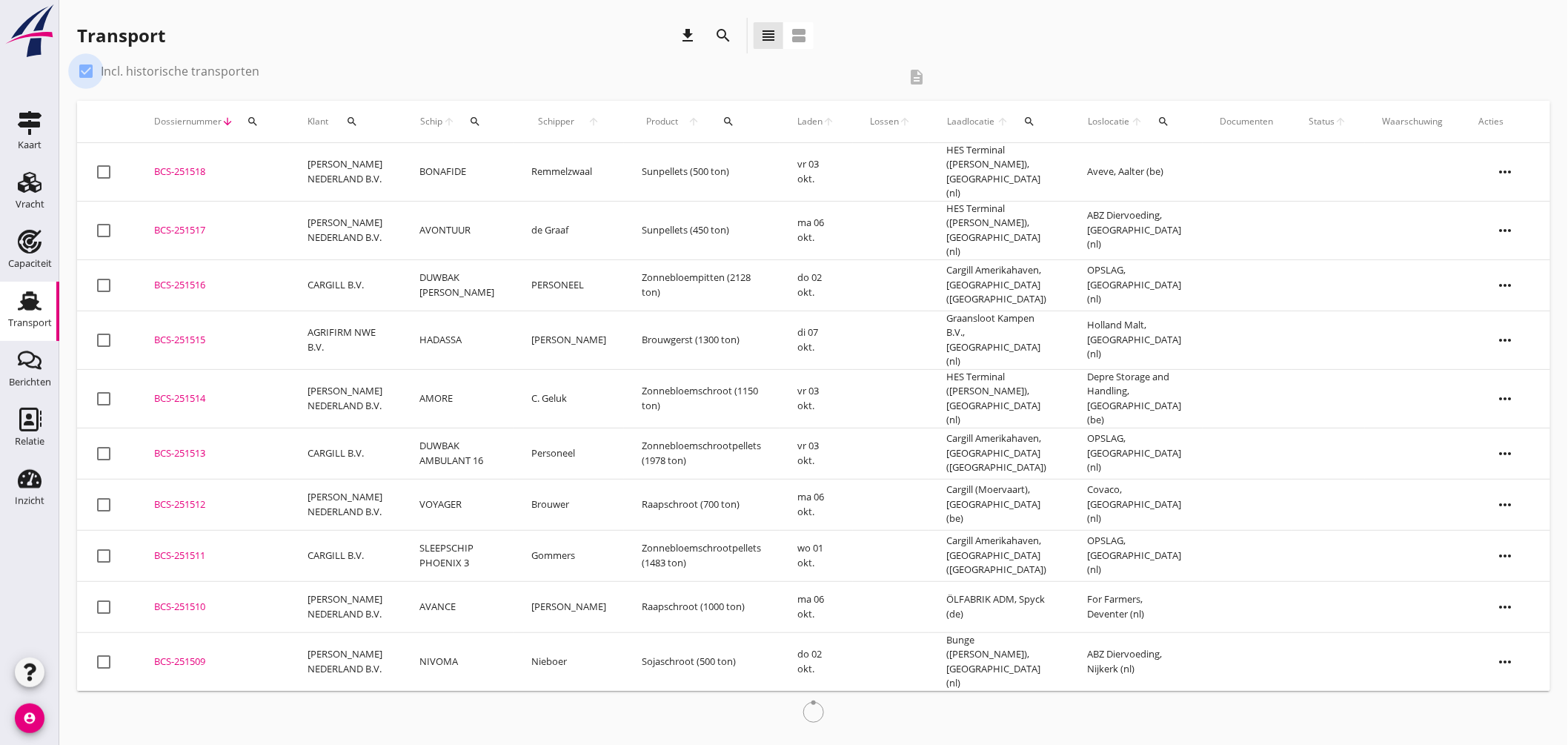
click at [84, 70] on div at bounding box center [86, 71] width 25 height 25
checkbox input "false"
click at [470, 121] on icon "search" at bounding box center [474, 122] width 12 height 12
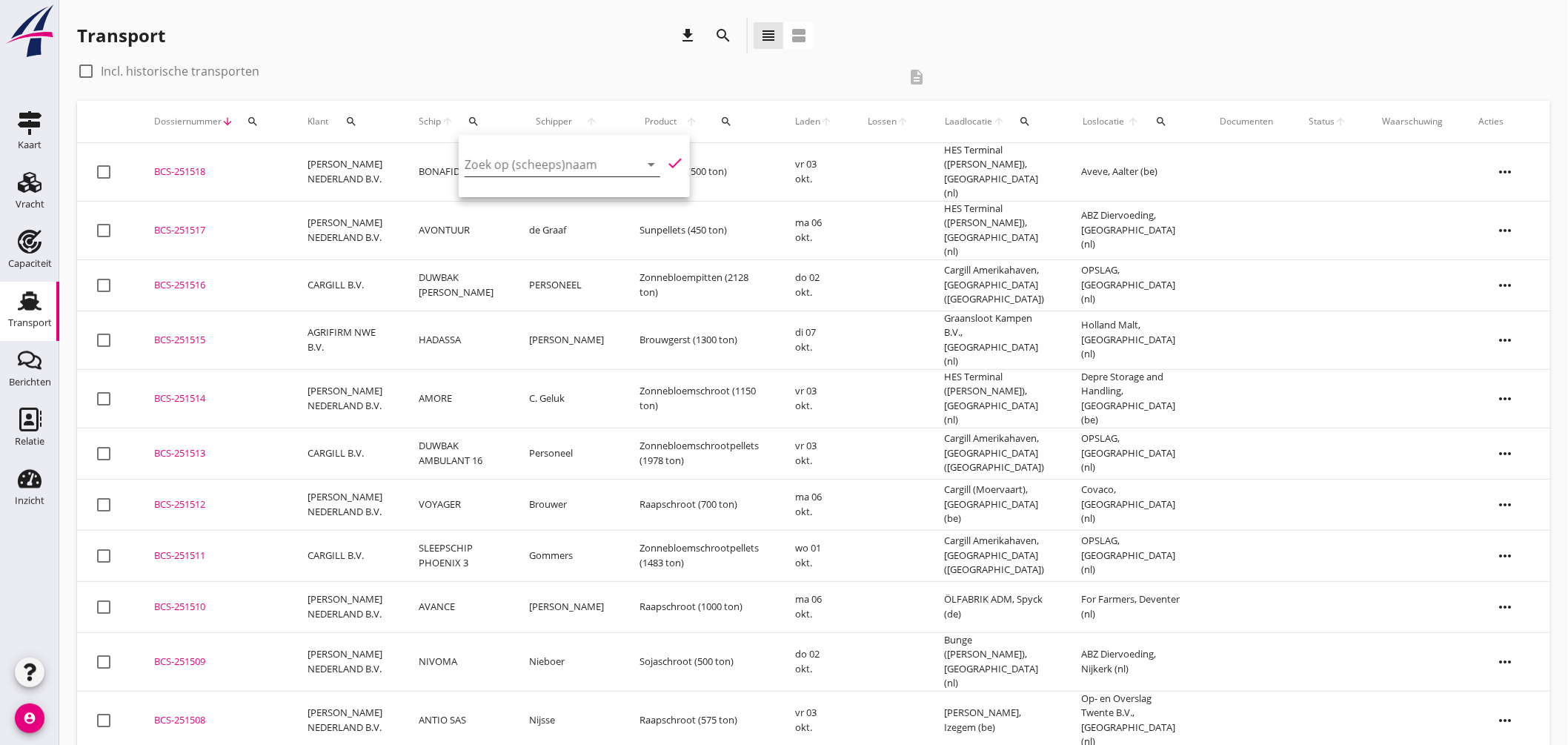
click at [521, 164] on input "Zoek op (scheeps)naam" at bounding box center [541, 164] width 154 height 23
type input "p"
click at [490, 73] on div "check_box_outline_blank Incl. historische transporten" at bounding box center [488, 71] width 822 height 23
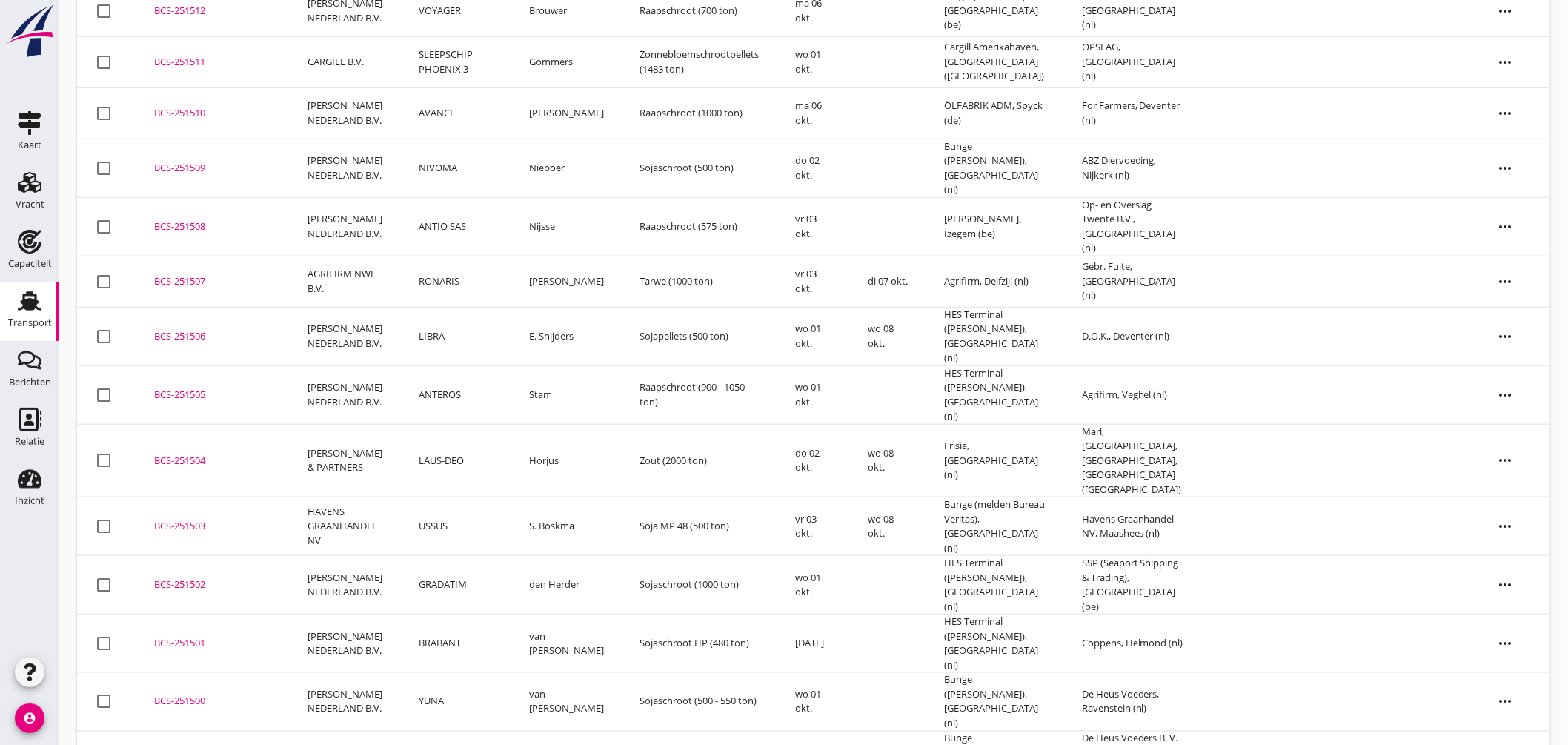
scroll to position [576, 0]
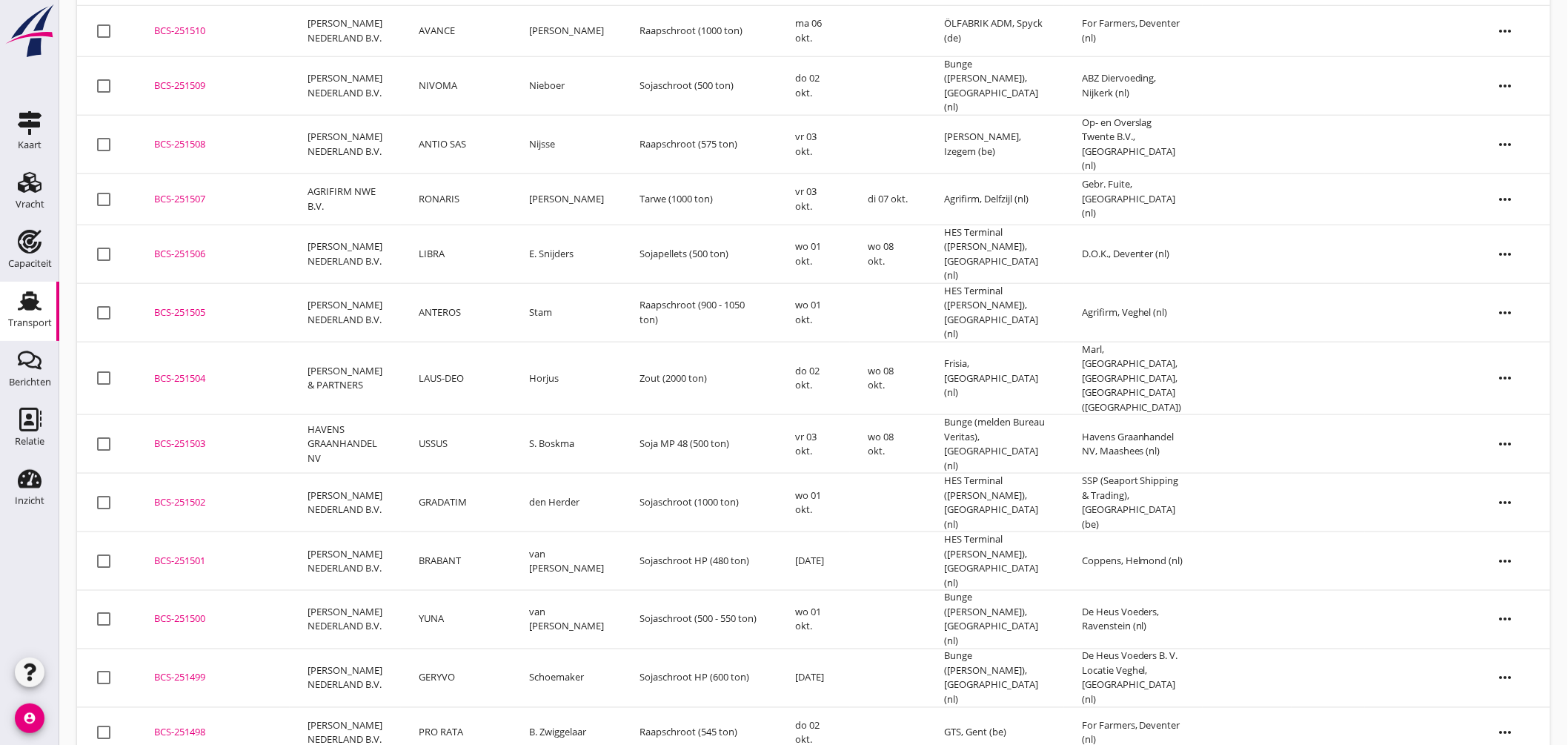
click at [228, 726] on div "BCS-251498" at bounding box center [213, 733] width 118 height 15
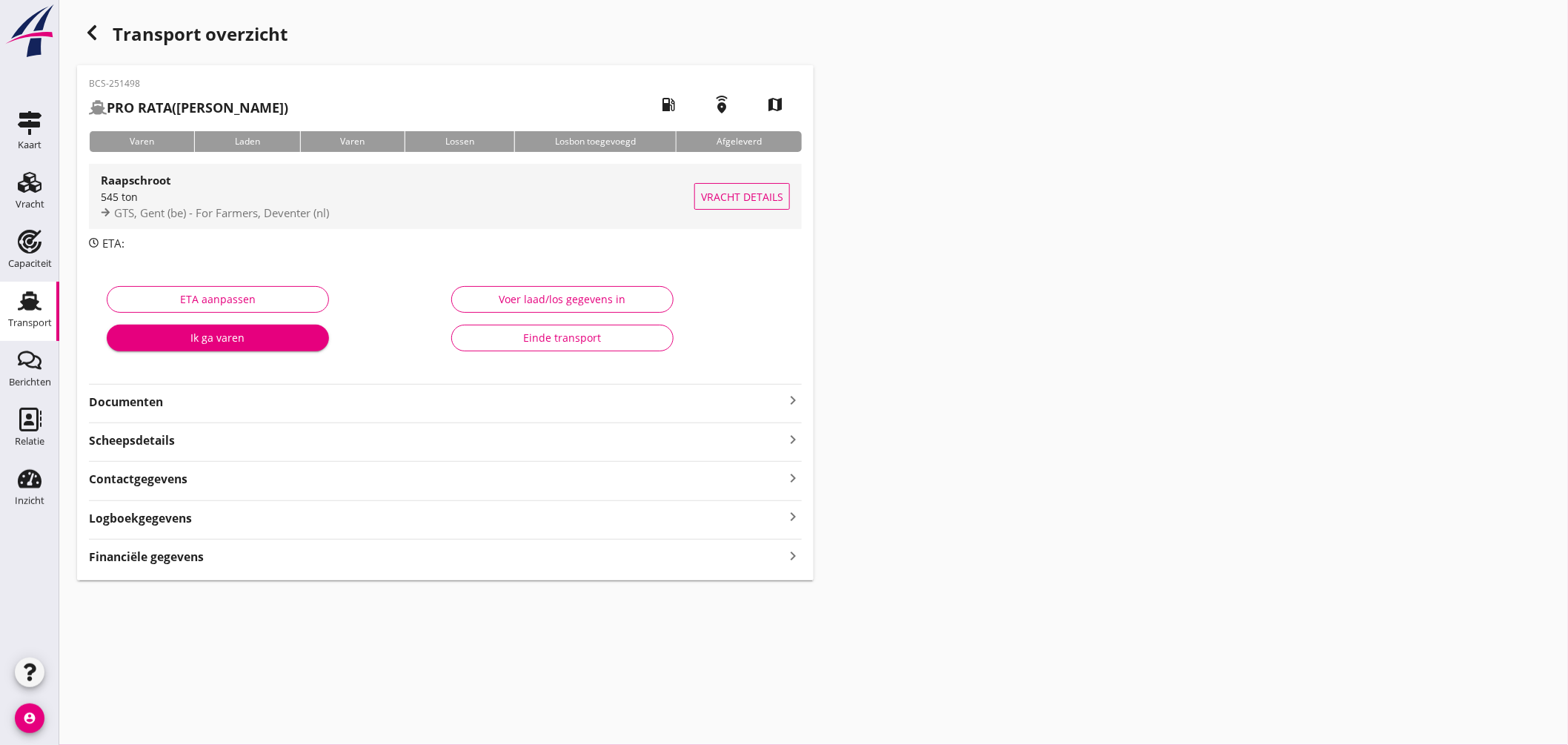
click at [448, 189] on div "545 ton" at bounding box center [398, 197] width 593 height 16
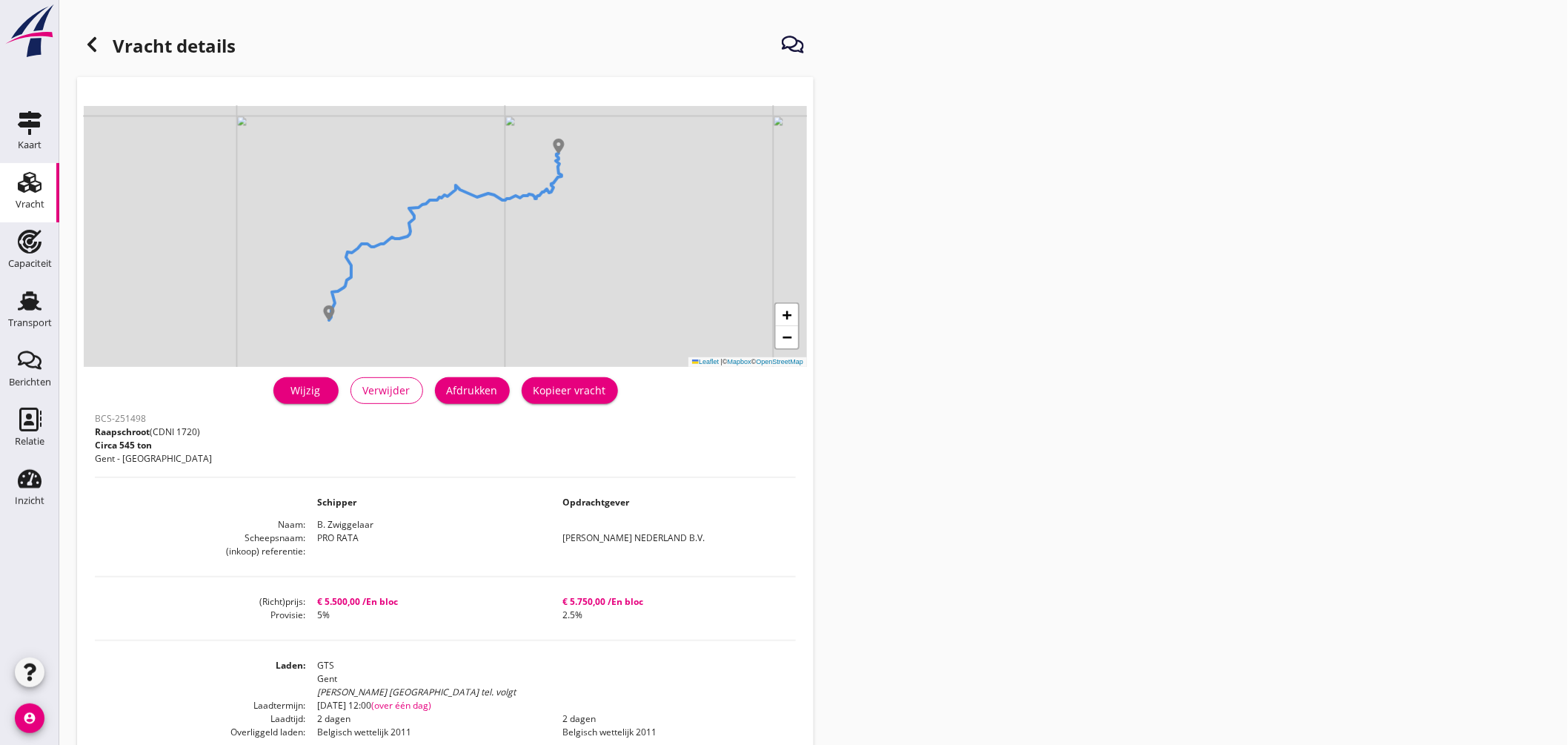
scroll to position [82, 0]
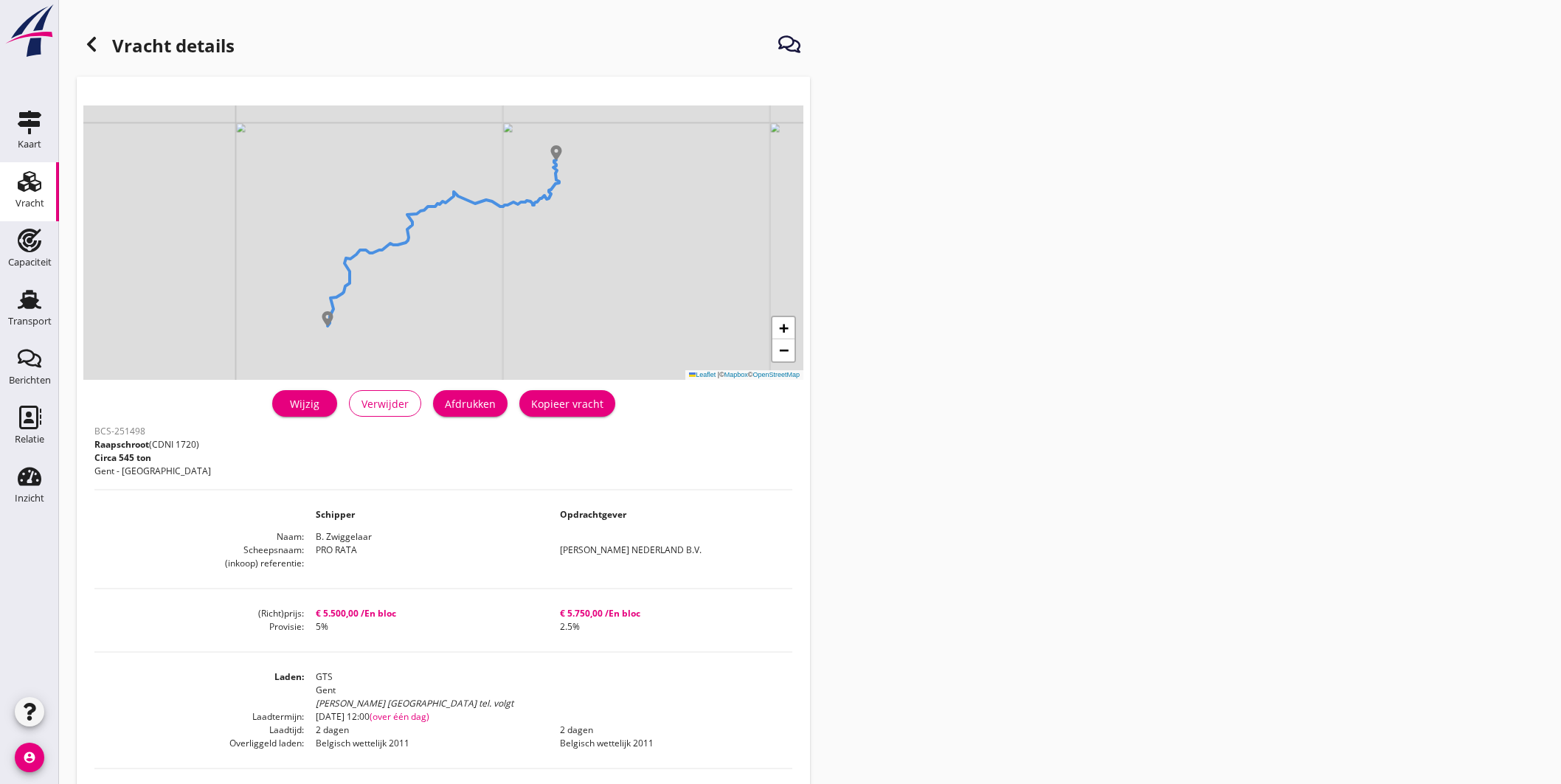
scroll to position [82, 0]
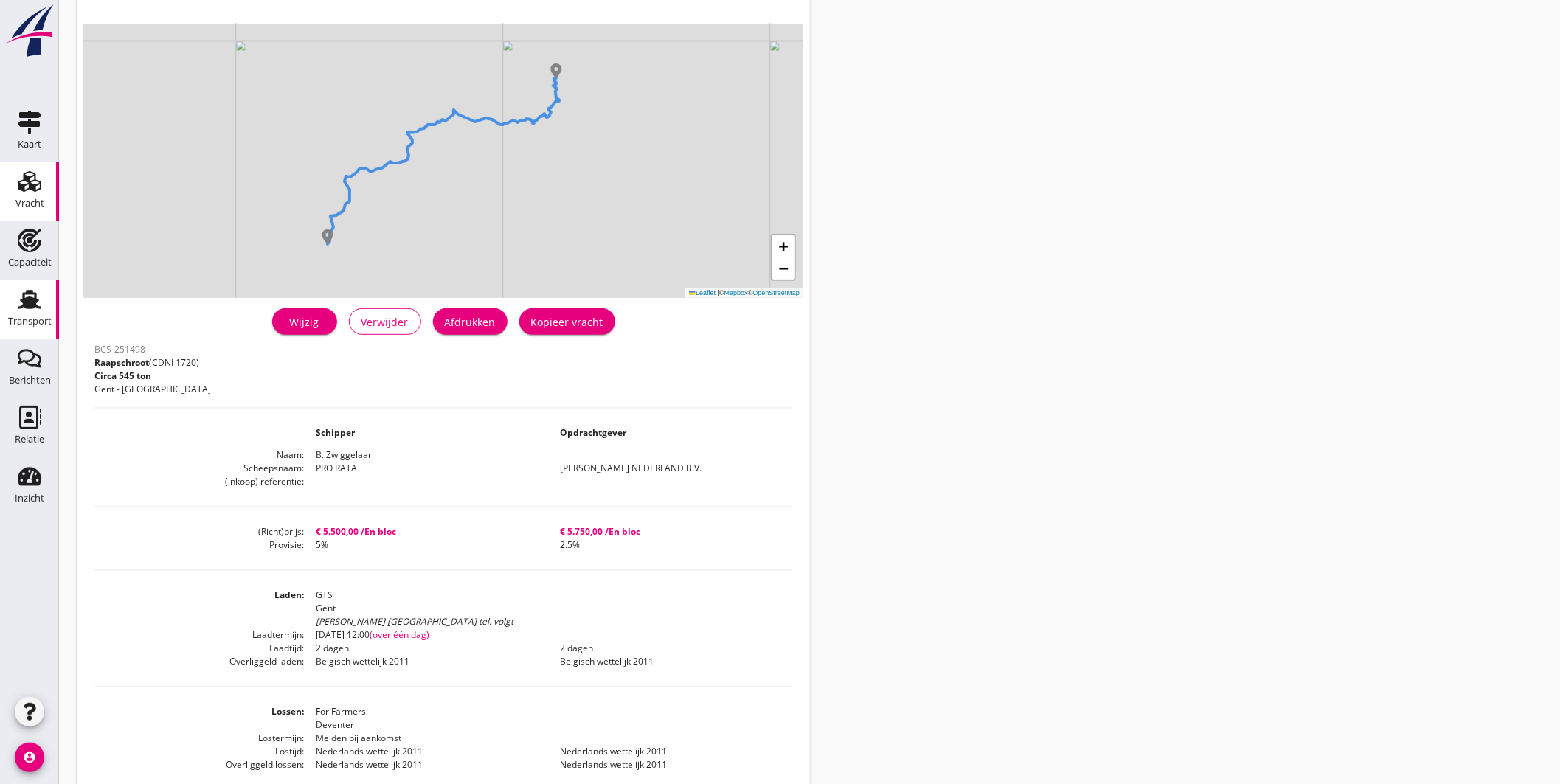
drag, startPoint x: 21, startPoint y: 304, endPoint x: 29, endPoint y: 299, distance: 9.4
click at [22, 305] on icon "Transport" at bounding box center [29, 299] width 23 height 23
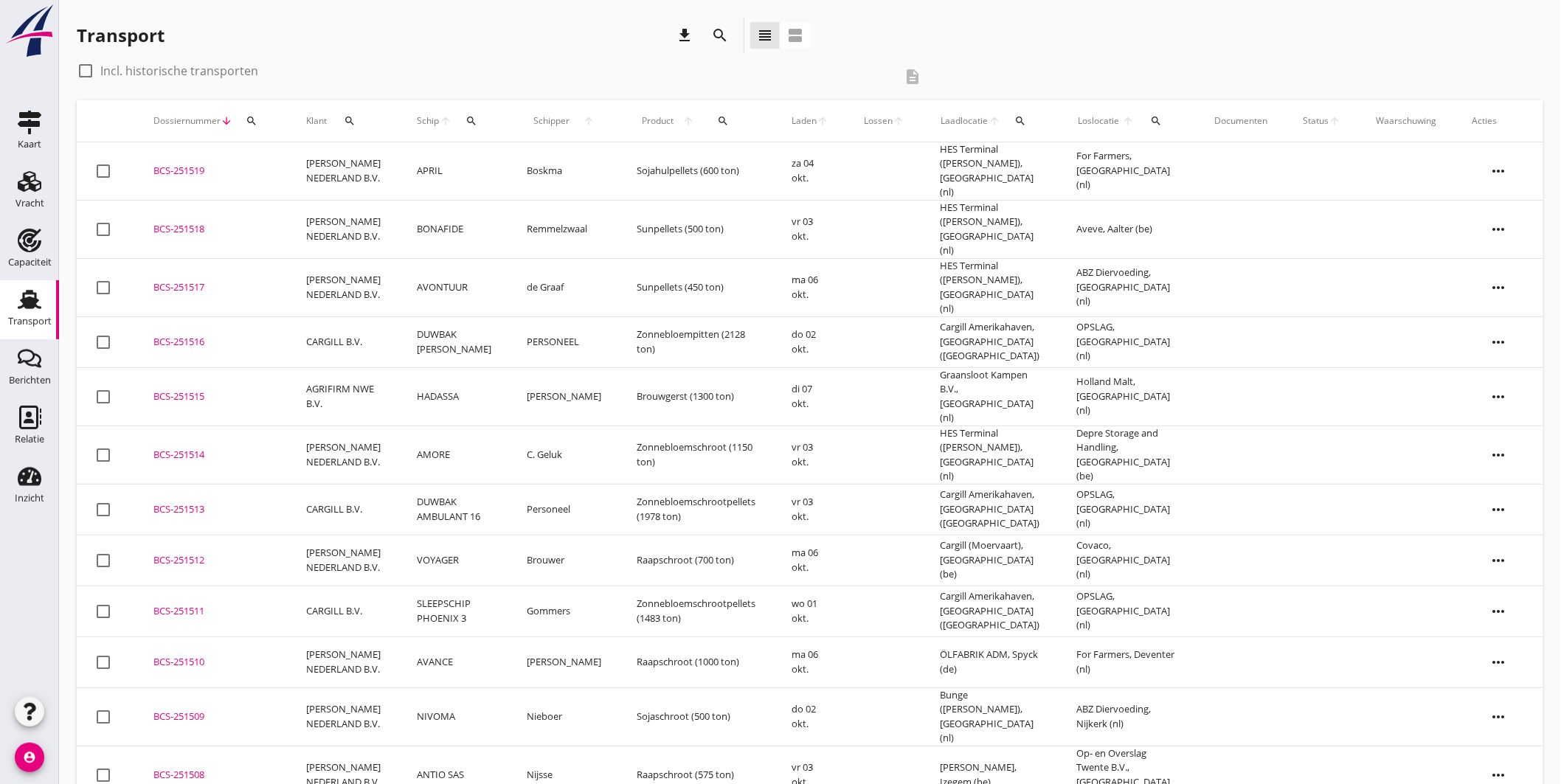
click at [263, 164] on div "BCS-251519" at bounding box center [212, 170] width 117 height 15
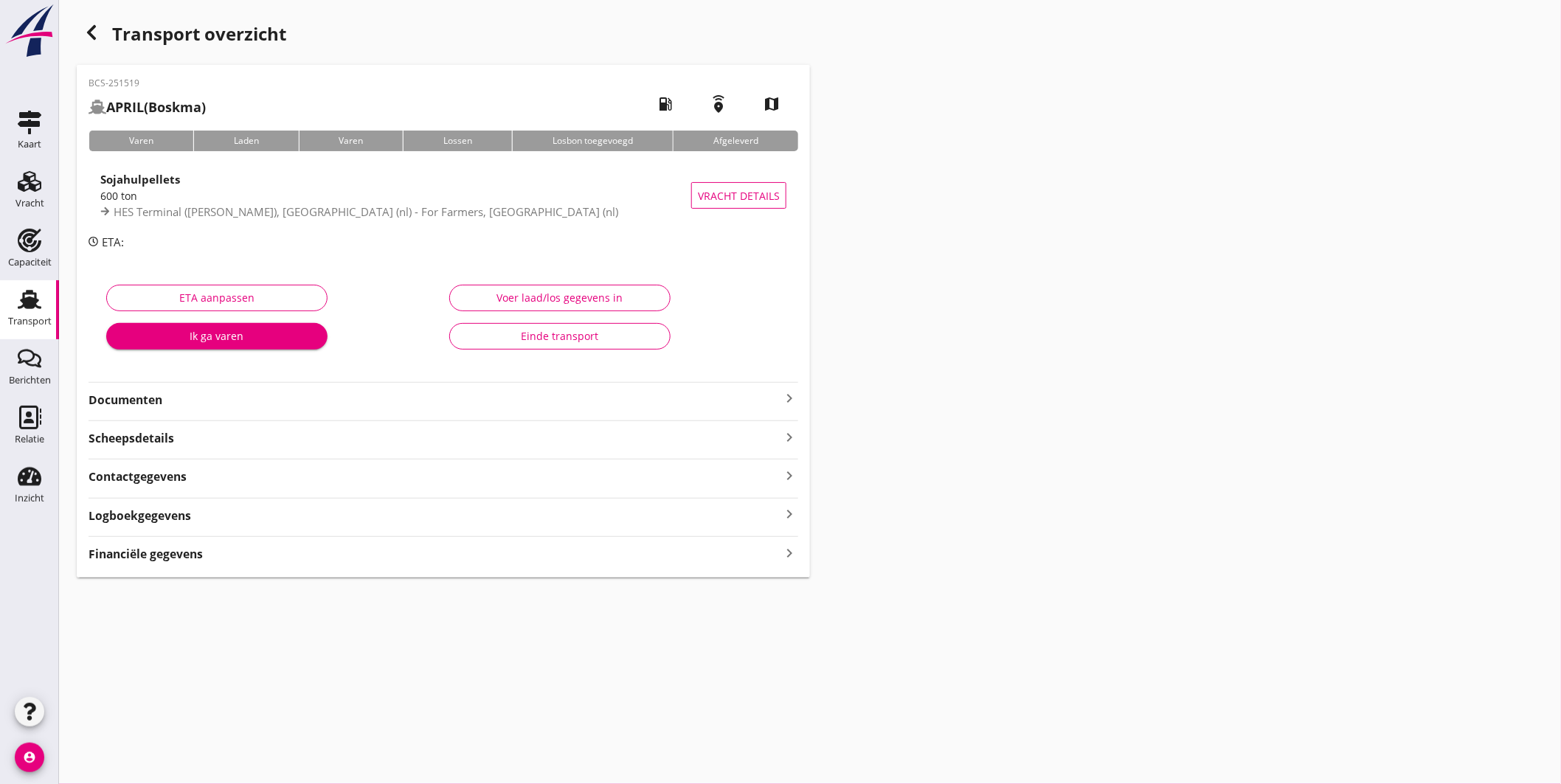
click at [321, 400] on strong "Documenten" at bounding box center [435, 400] width 692 height 17
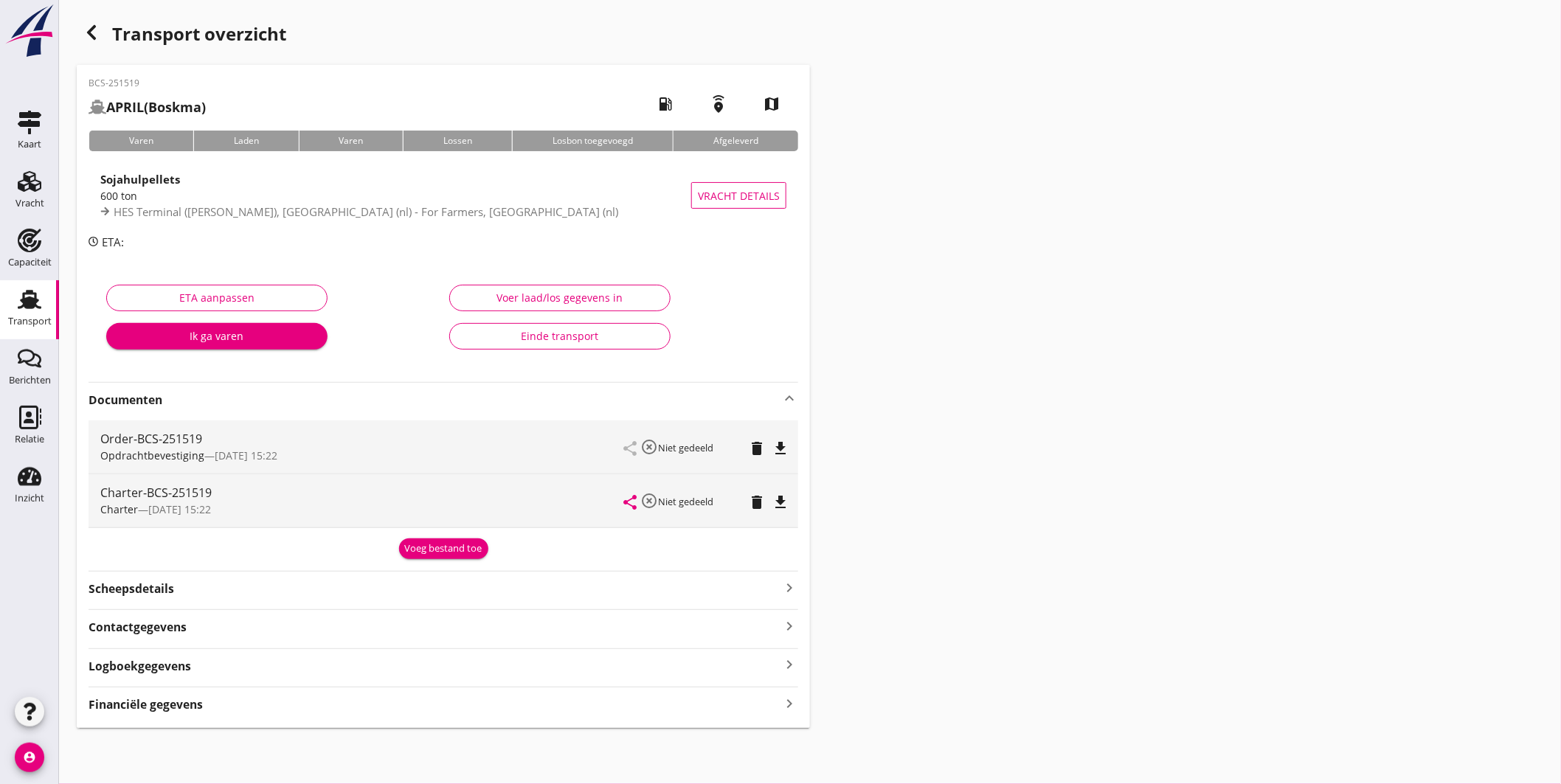
click at [776, 441] on icon "file_download" at bounding box center [780, 448] width 18 height 18
click at [30, 283] on link "Transport Transport" at bounding box center [29, 310] width 59 height 59
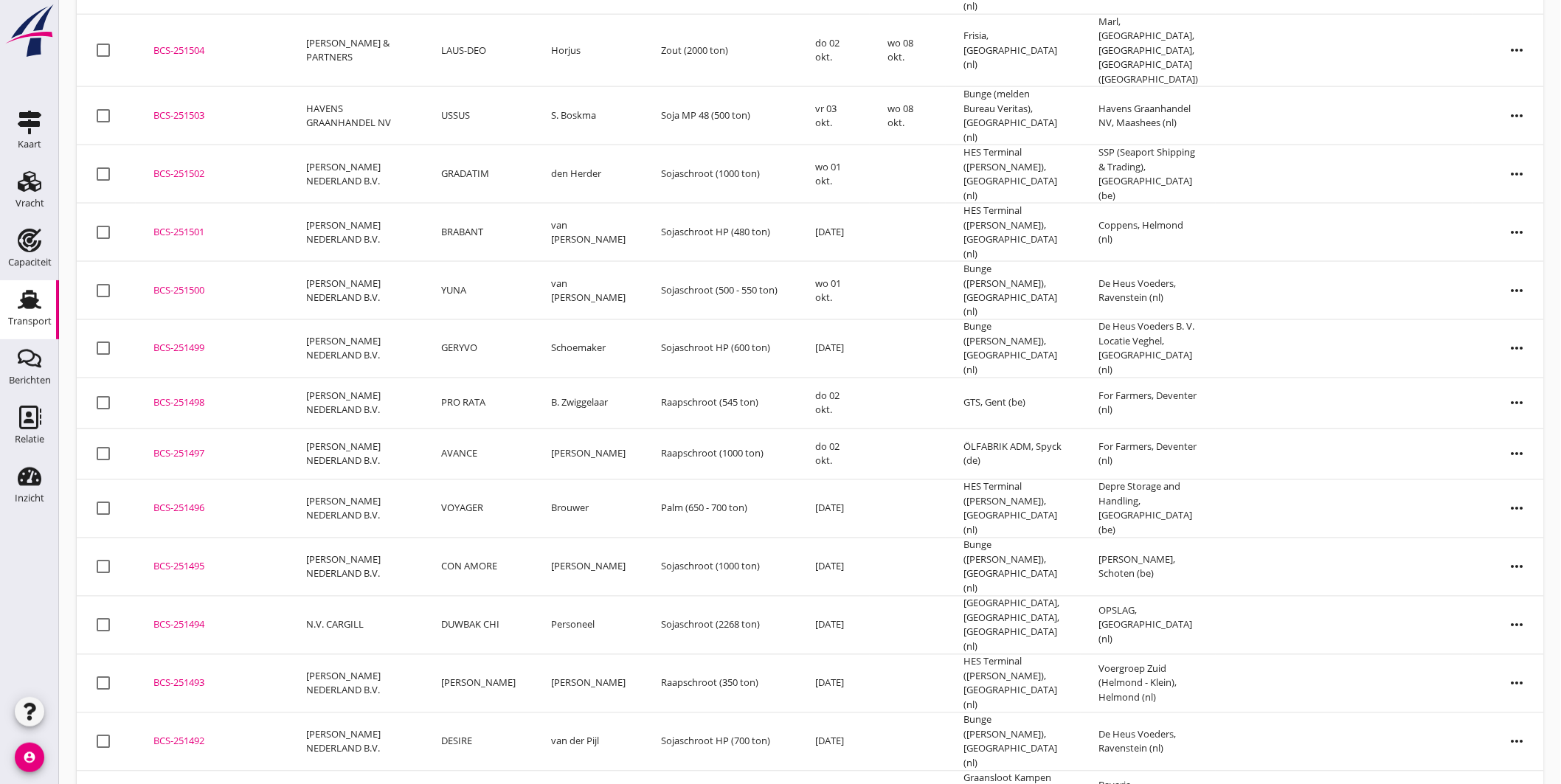
scroll to position [1040, 0]
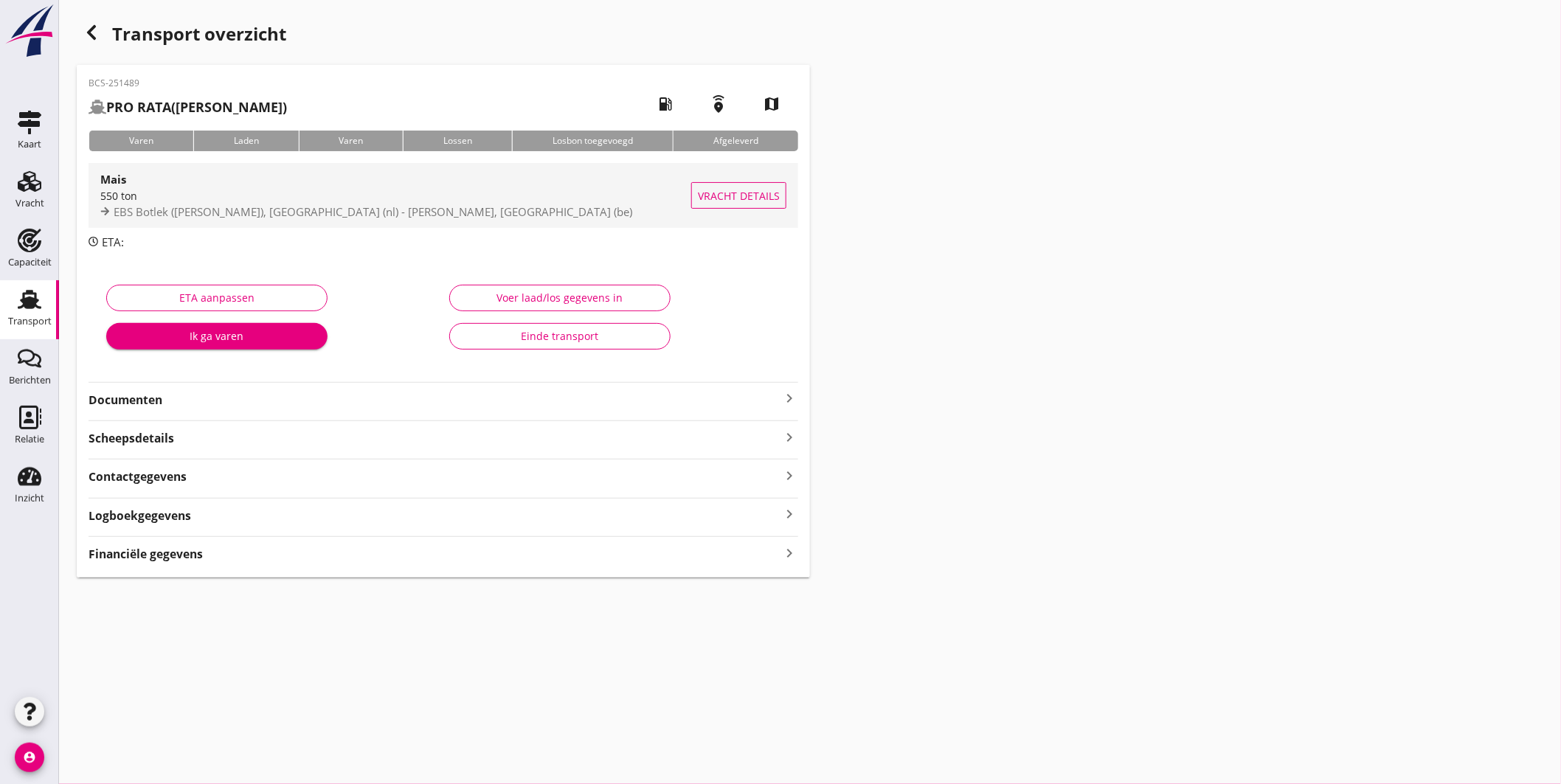
click at [437, 200] on div "550 ton" at bounding box center [396, 196] width 591 height 15
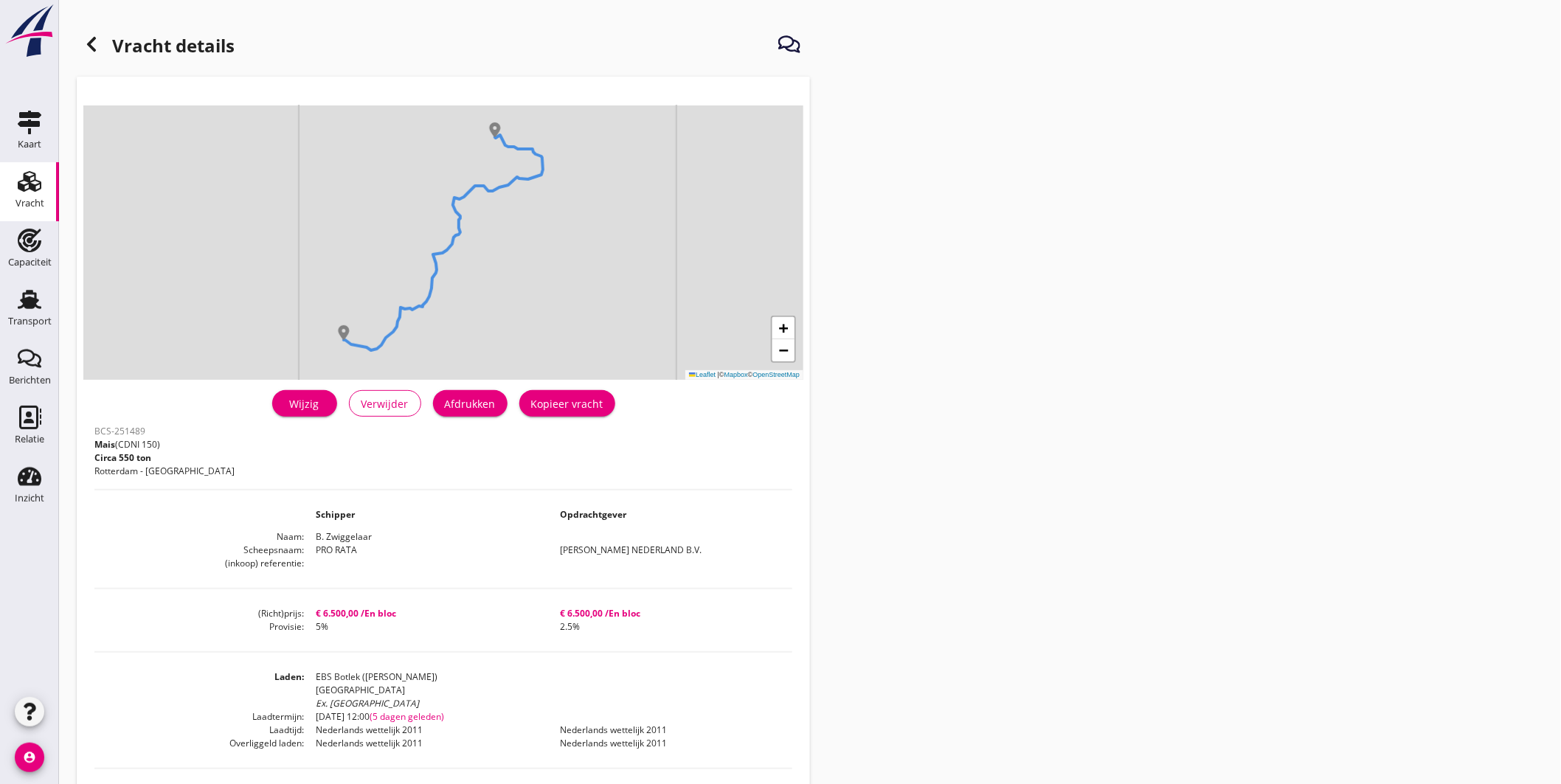
click at [487, 396] on div "Afdrukken" at bounding box center [470, 404] width 51 height 15
click at [323, 397] on div "Wijzig" at bounding box center [305, 404] width 41 height 15
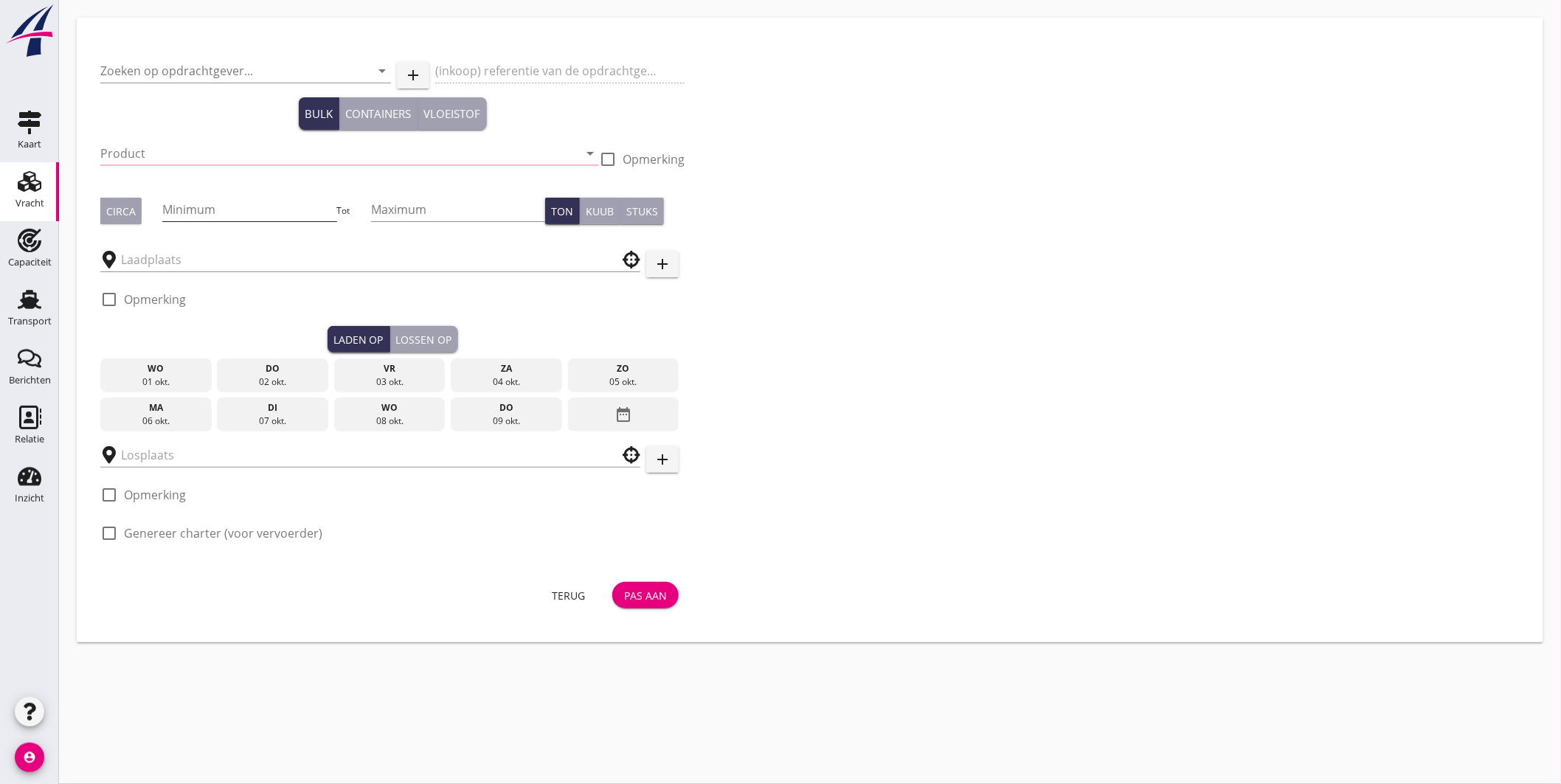
type input "[PERSON_NAME] NEDERLAND B.V."
type input "Mais (150)"
type input "550"
checkbox input "true"
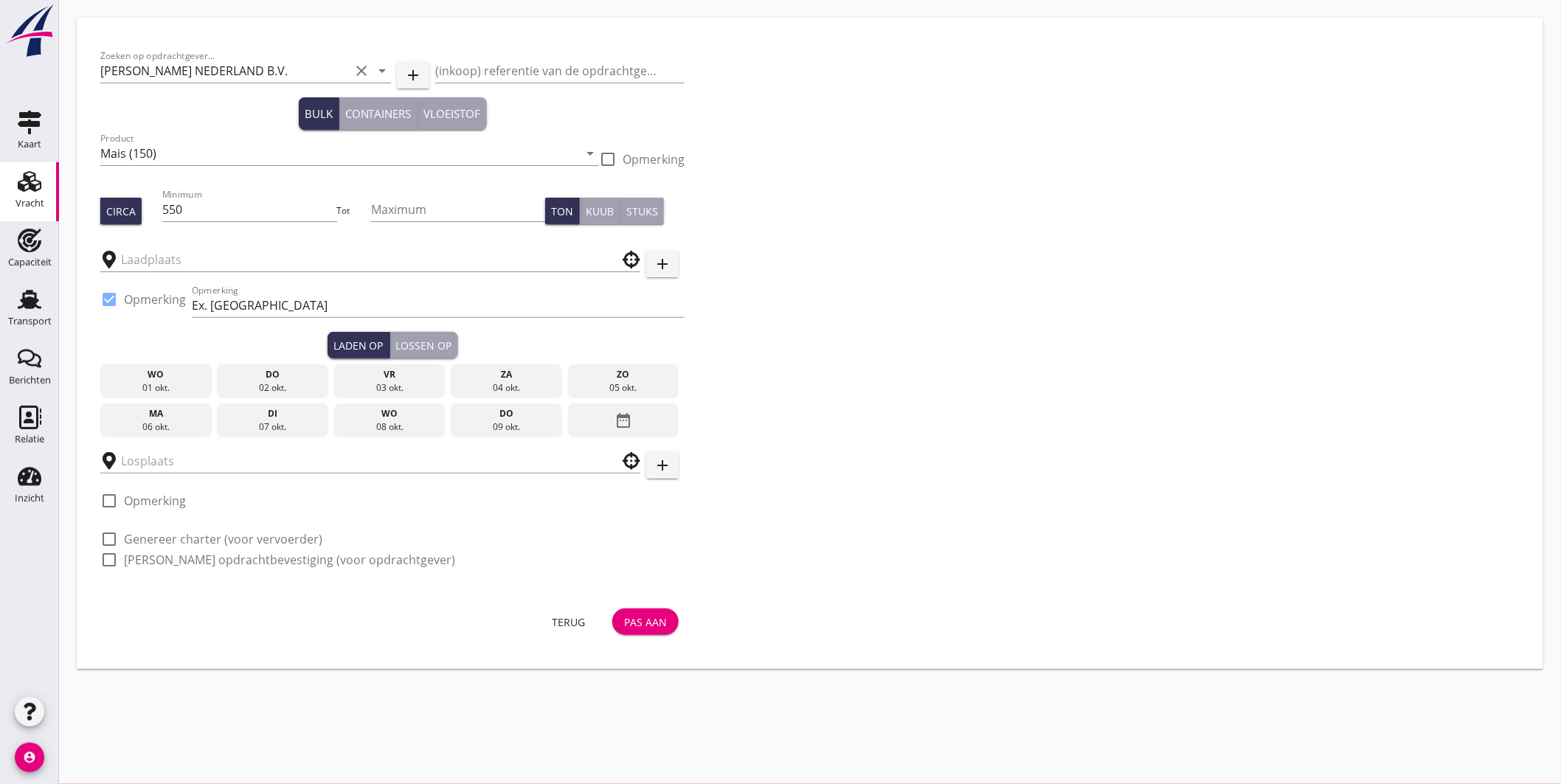
type input "EBS Botlek ([PERSON_NAME])"
type input "[PERSON_NAME]"
checkbox input "true"
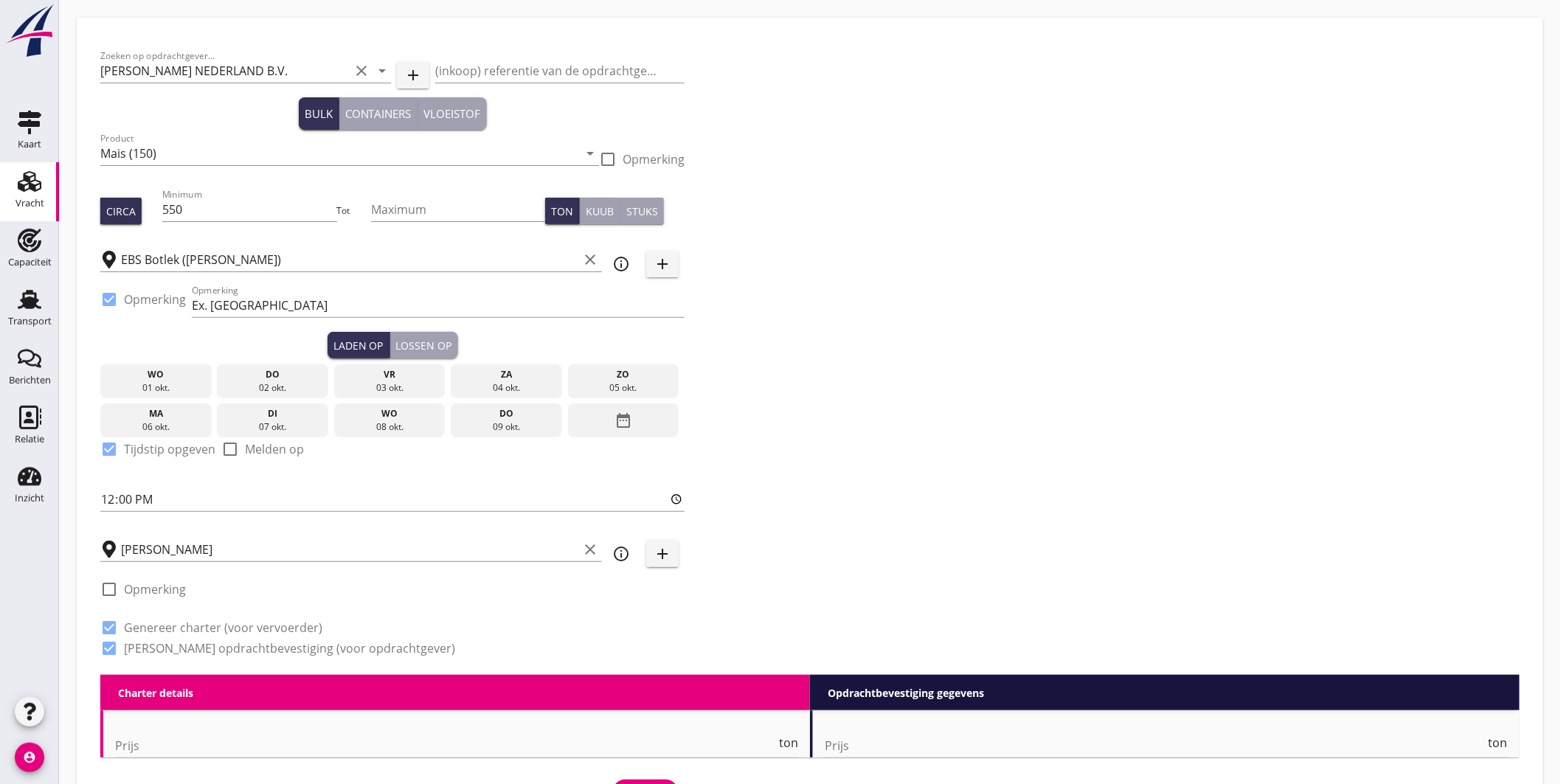
type input "6500"
checkbox input "false"
radio input "false"
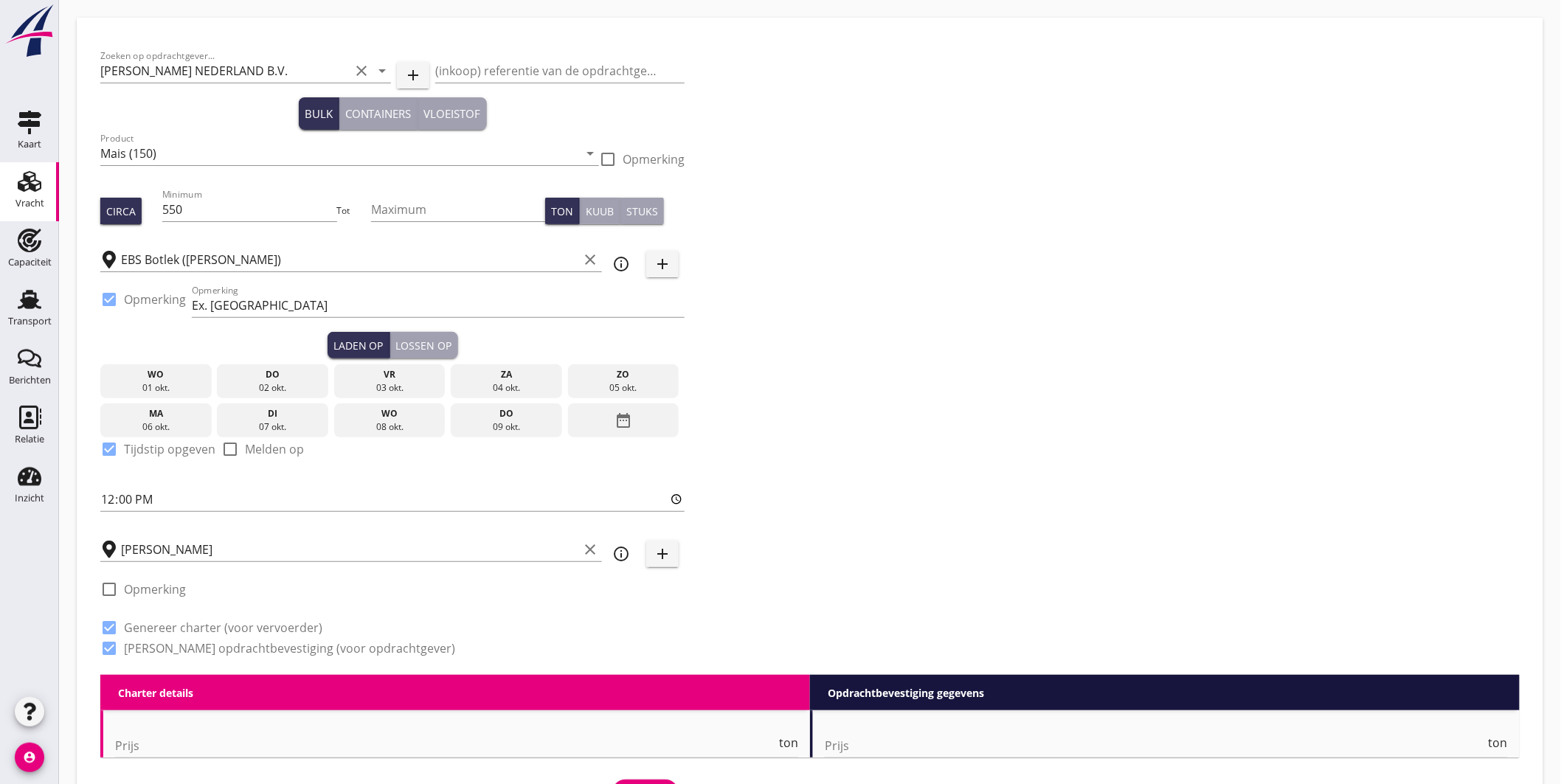
checkbox input "true"
radio input "false"
radio input "true"
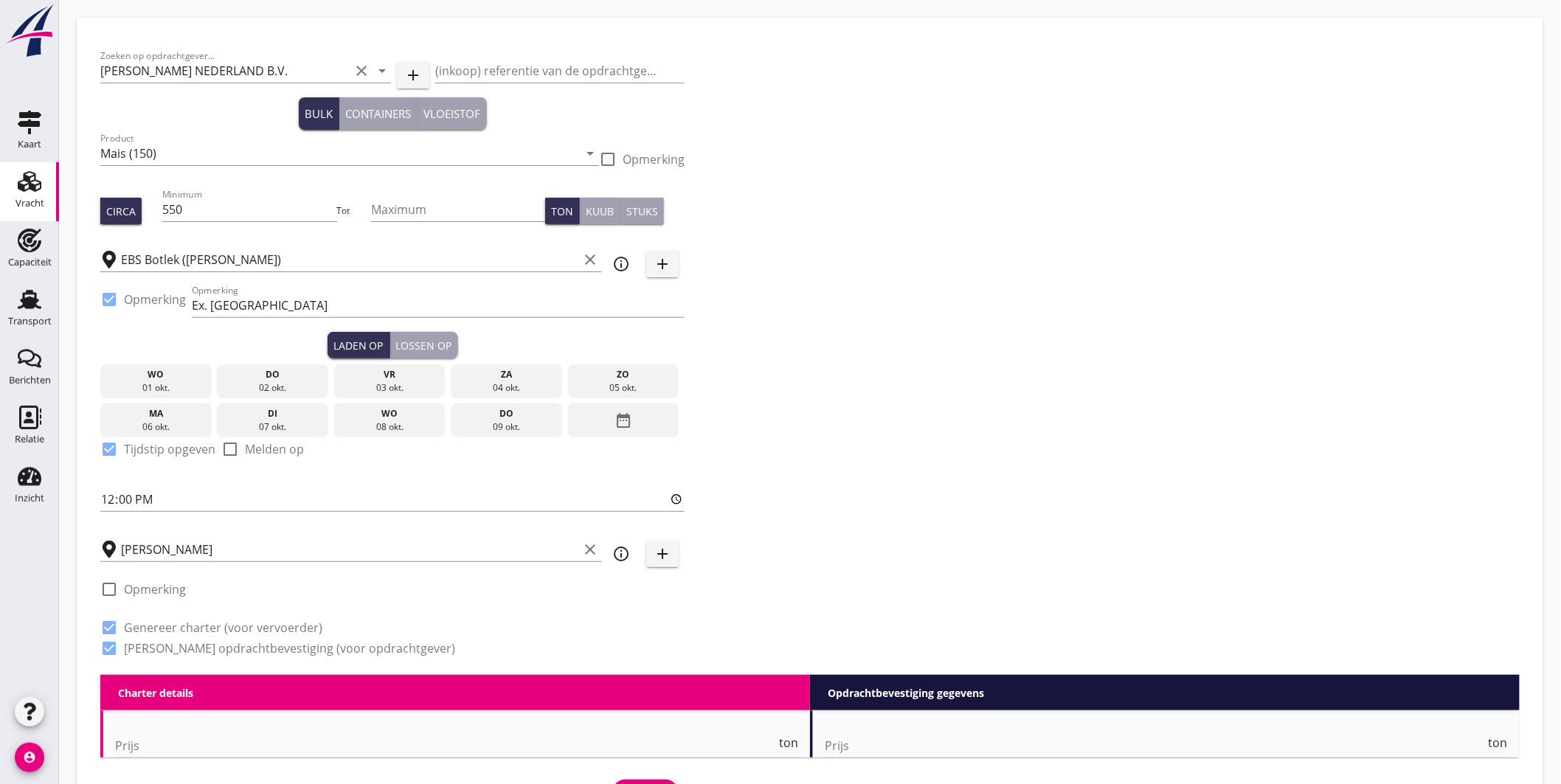
radio input "false"
radio input "true"
type input "5"
type input "6500"
checkbox input "false"
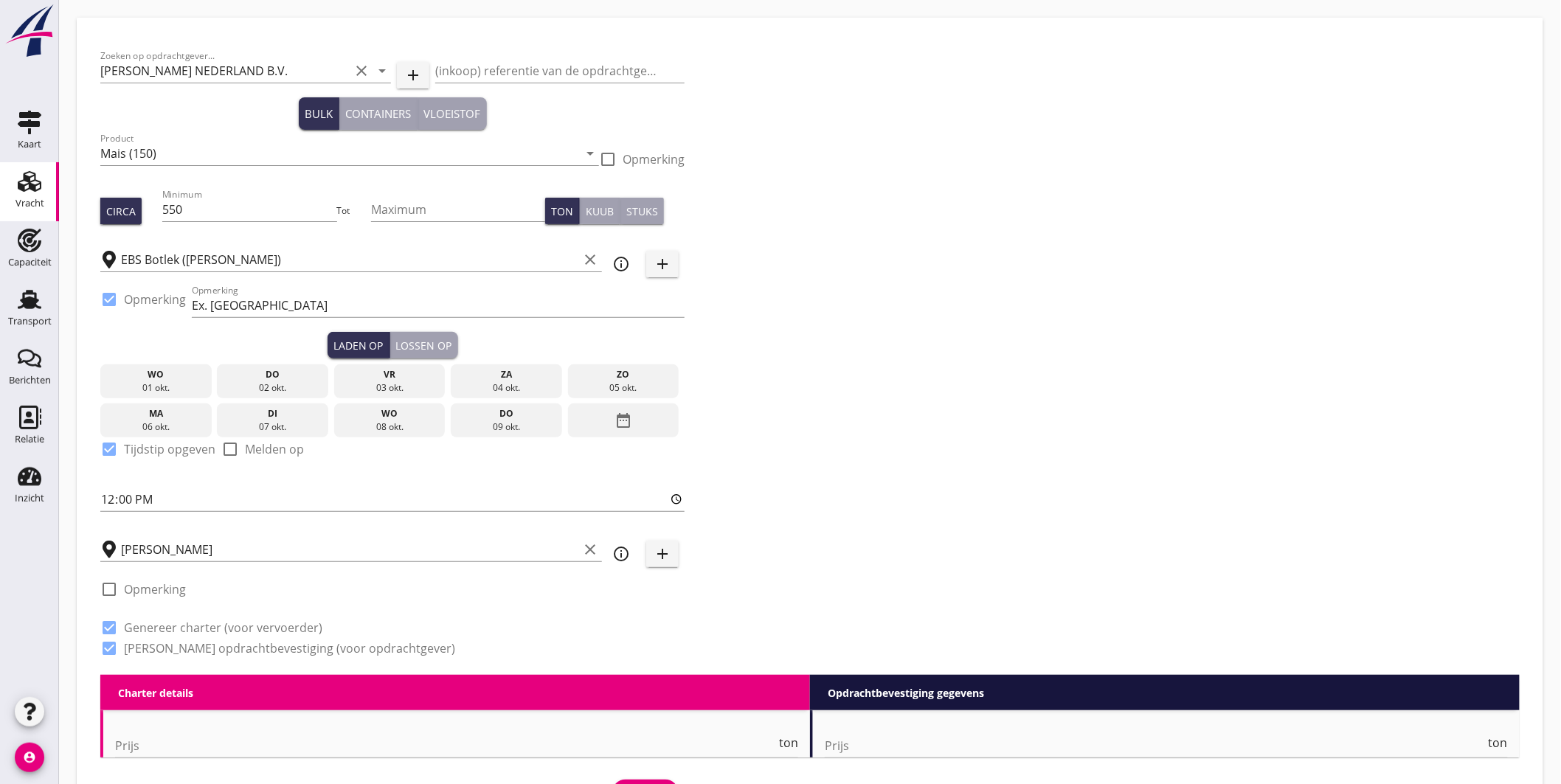
radio input "false"
checkbox input "true"
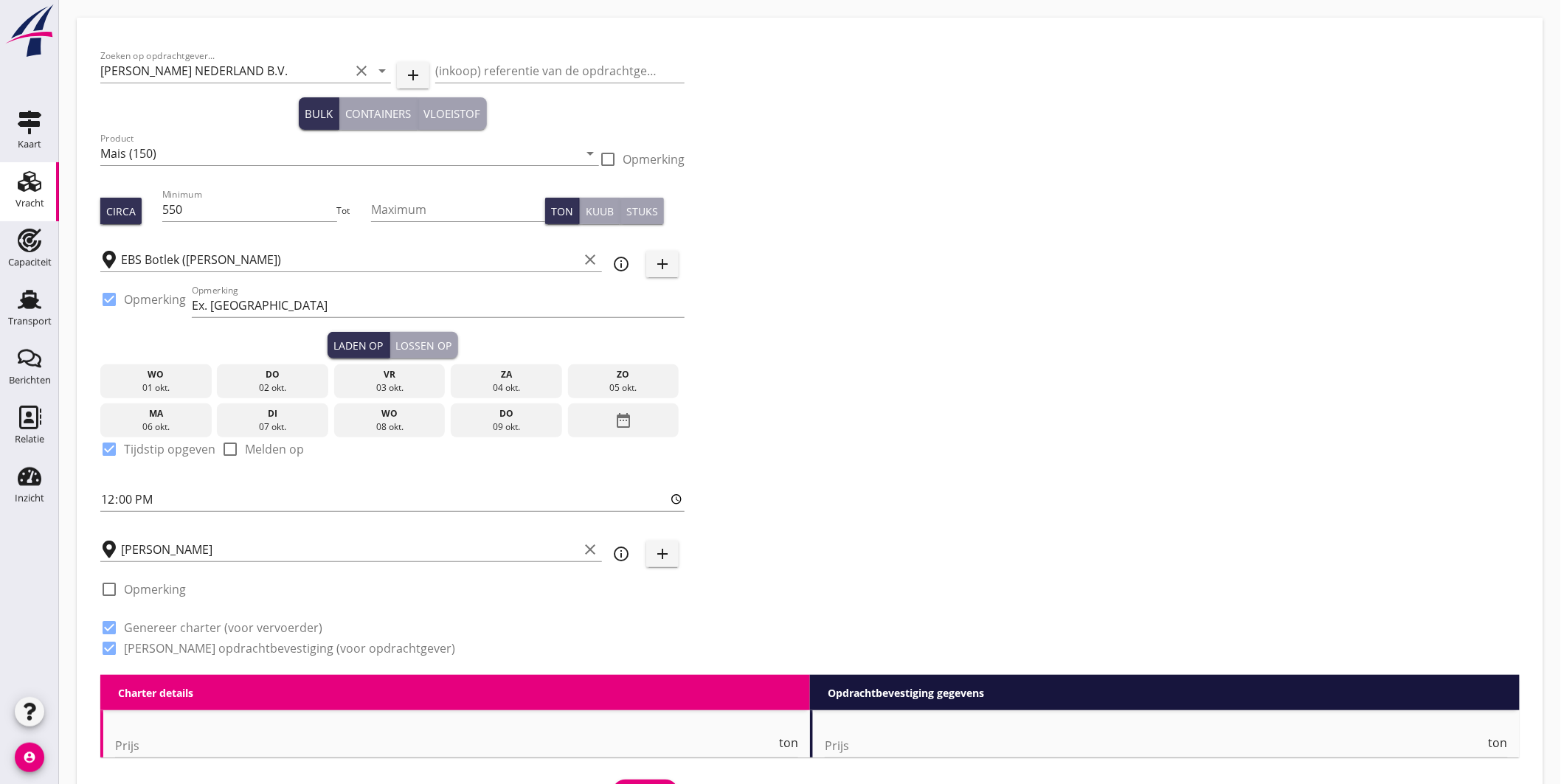
checkbox input "true"
radio input "false"
radio input "true"
radio input "false"
radio input "true"
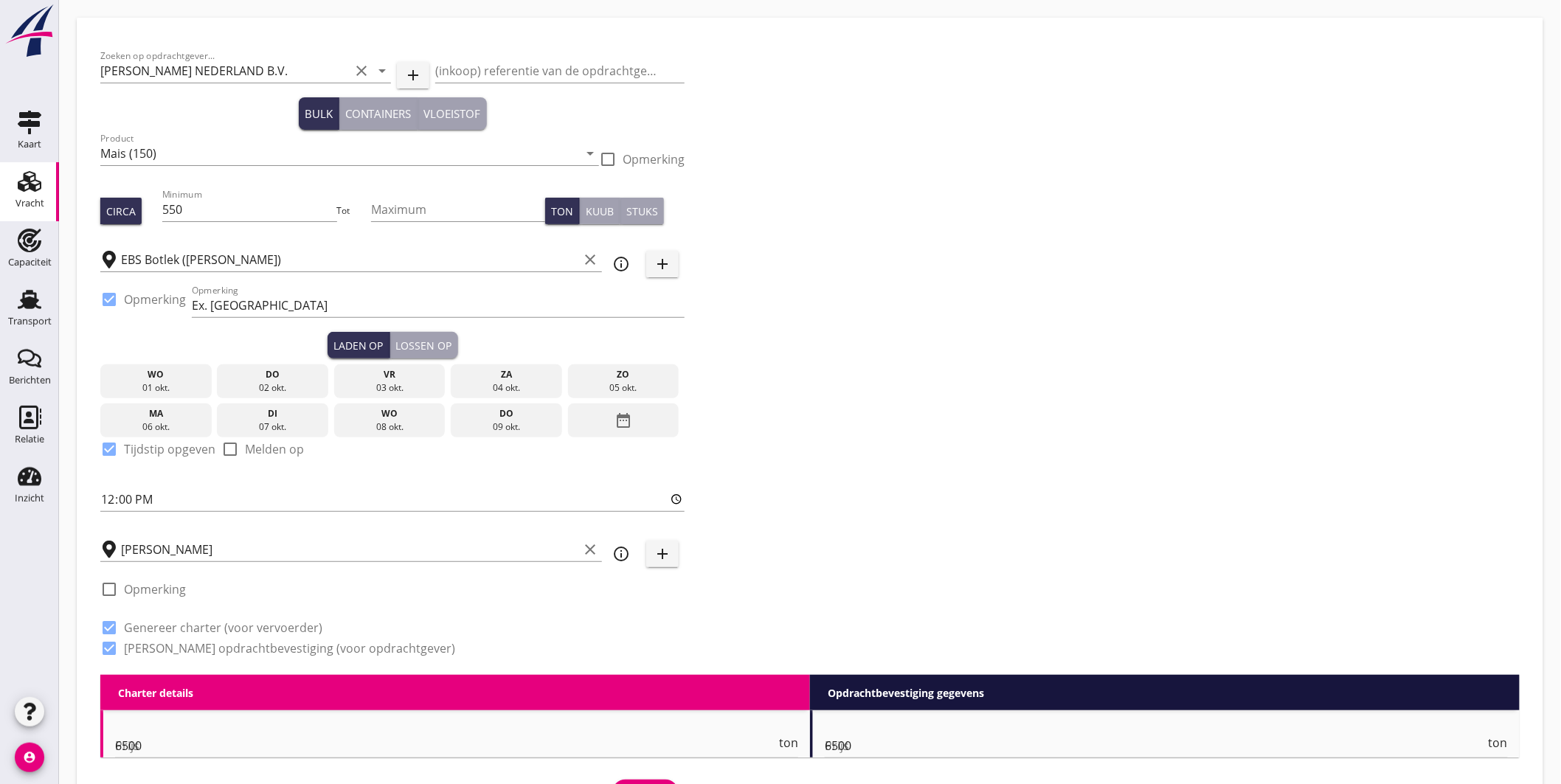
type input "2.5"
click at [707, 136] on div "Zoeken op opdrachtgever... [PERSON_NAME] NEDERLAND B.V. clear arrow_drop_down a…" at bounding box center [810, 358] width 1432 height 633
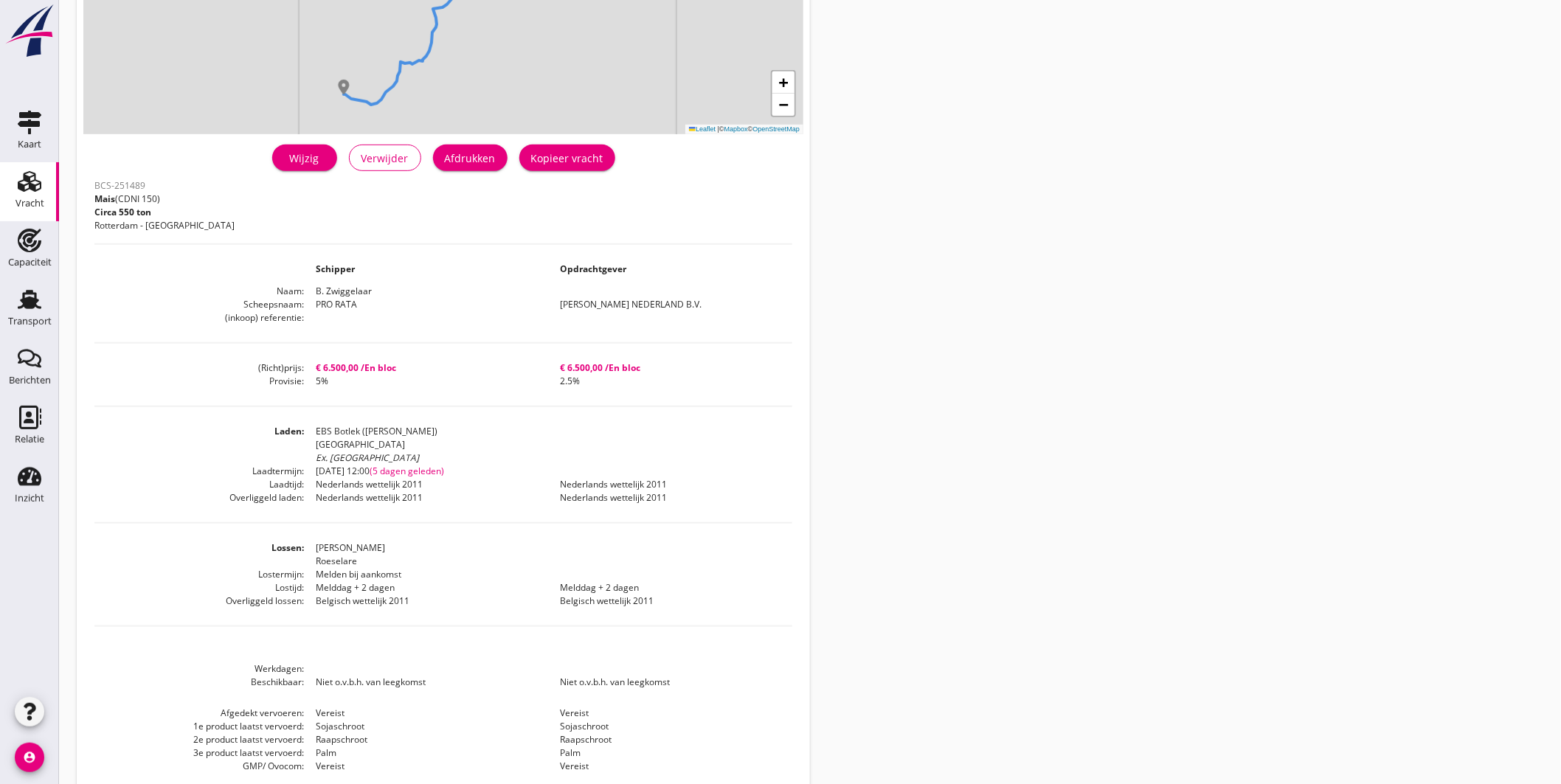
scroll to position [123, 0]
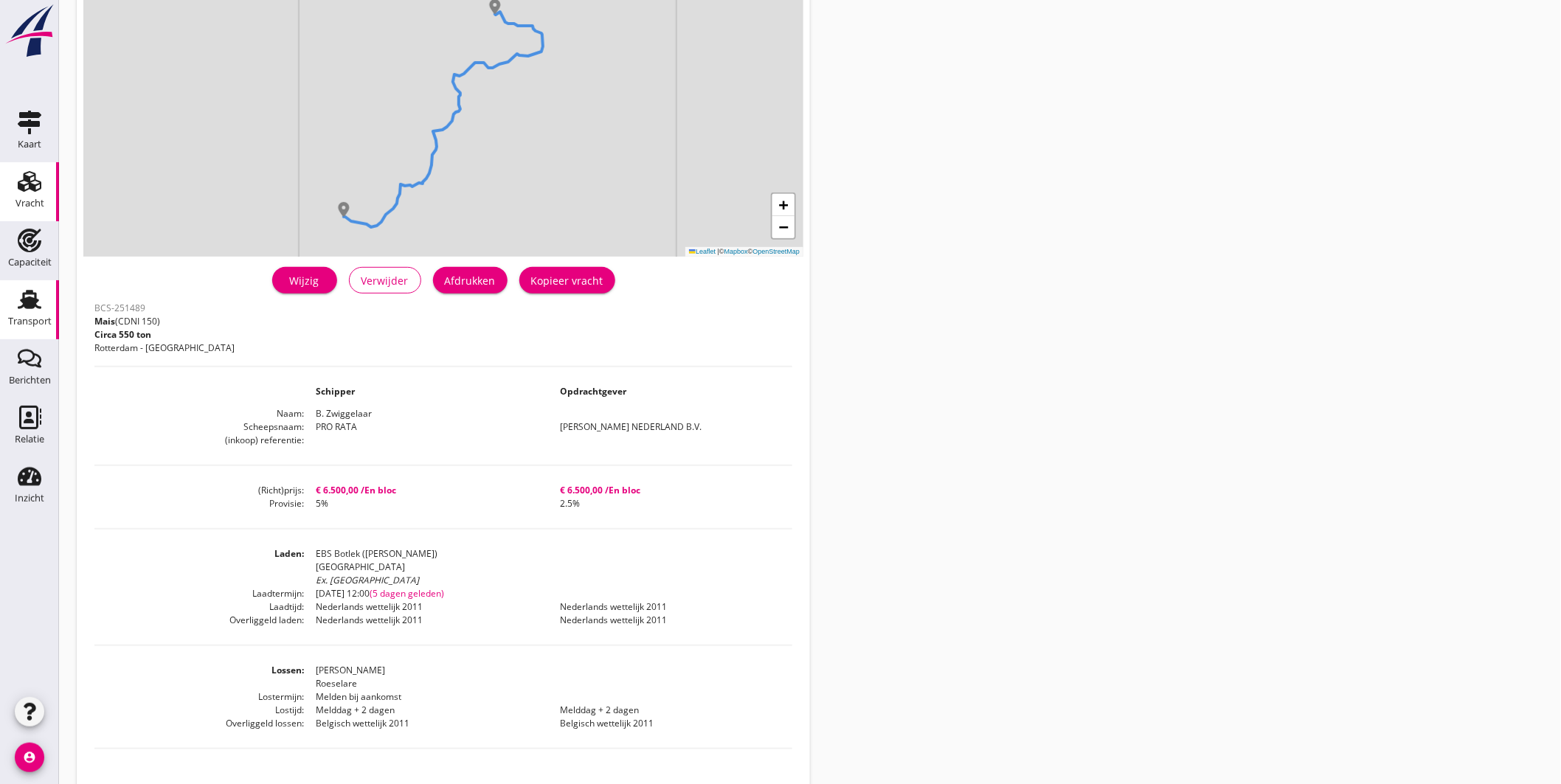
click at [38, 296] on icon "Transport" at bounding box center [29, 299] width 23 height 23
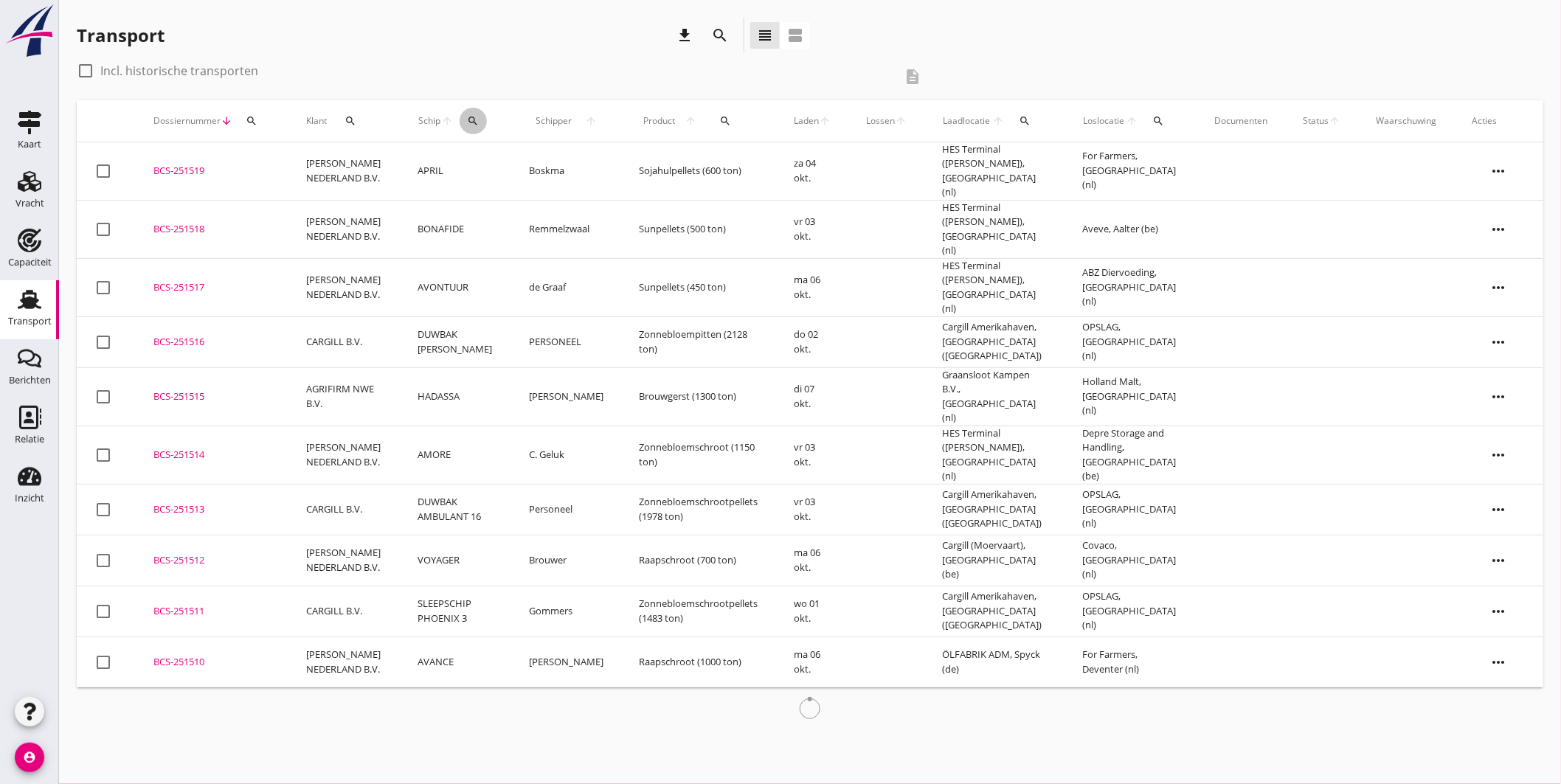
click at [468, 116] on icon "search" at bounding box center [473, 121] width 12 height 12
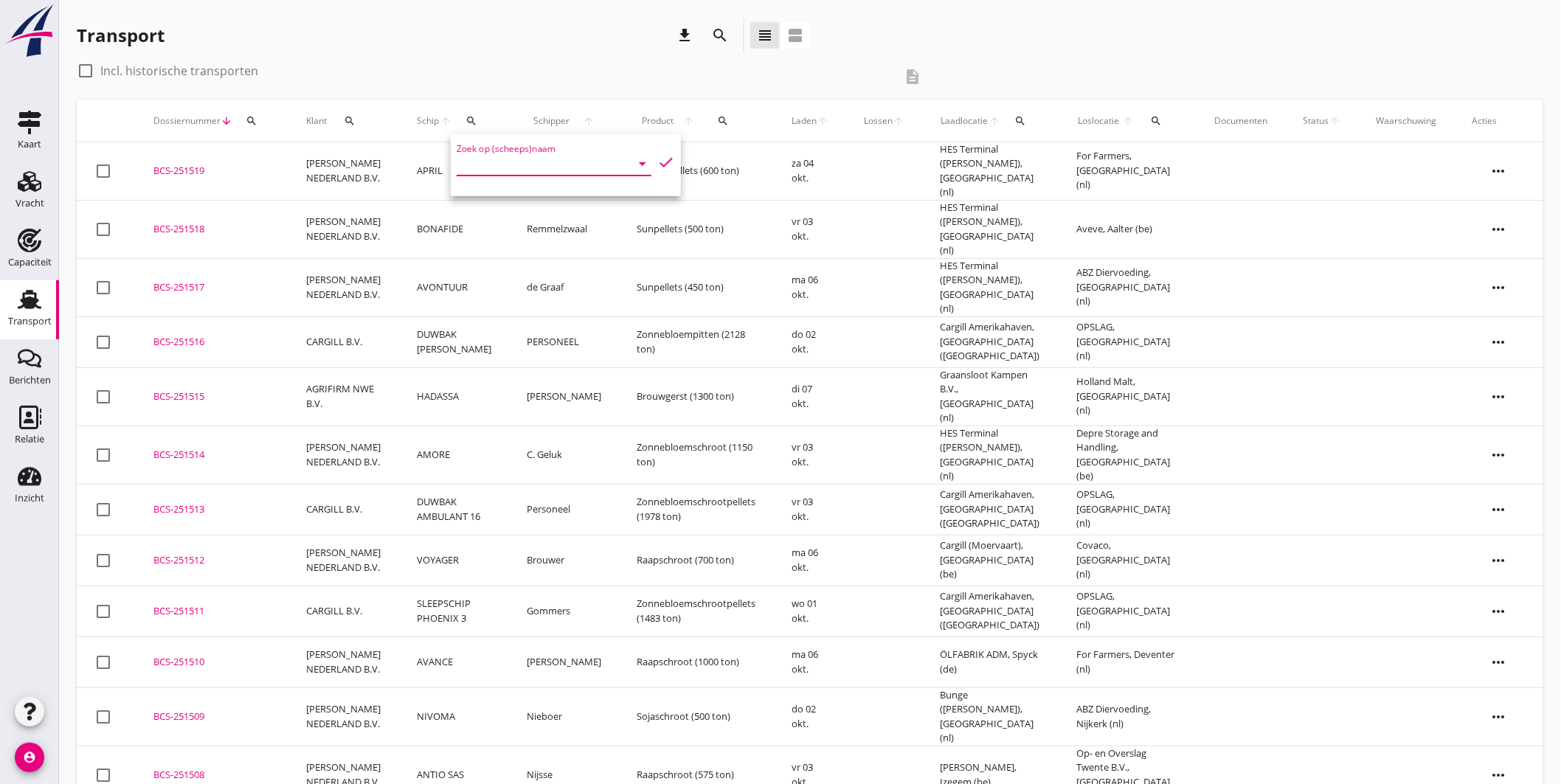
click at [491, 165] on input "Zoek op (scheeps)naam" at bounding box center [534, 164] width 153 height 23
click at [573, 231] on div "PRO RATA" at bounding box center [577, 228] width 134 height 18
click at [660, 164] on icon "check" at bounding box center [666, 162] width 18 height 18
type input "PRO RATA"
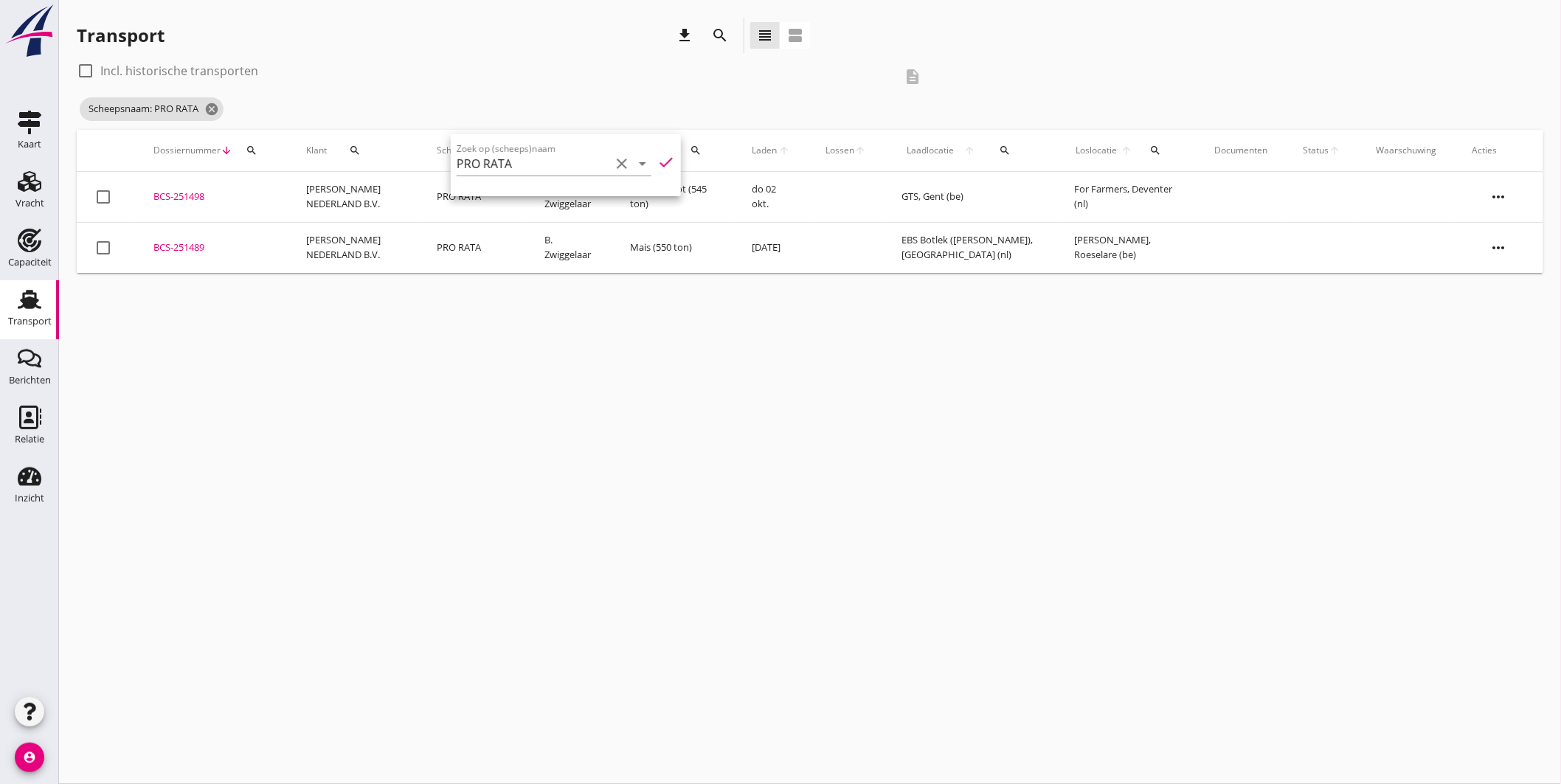
click at [195, 189] on div "BCS-251498" at bounding box center [212, 196] width 117 height 15
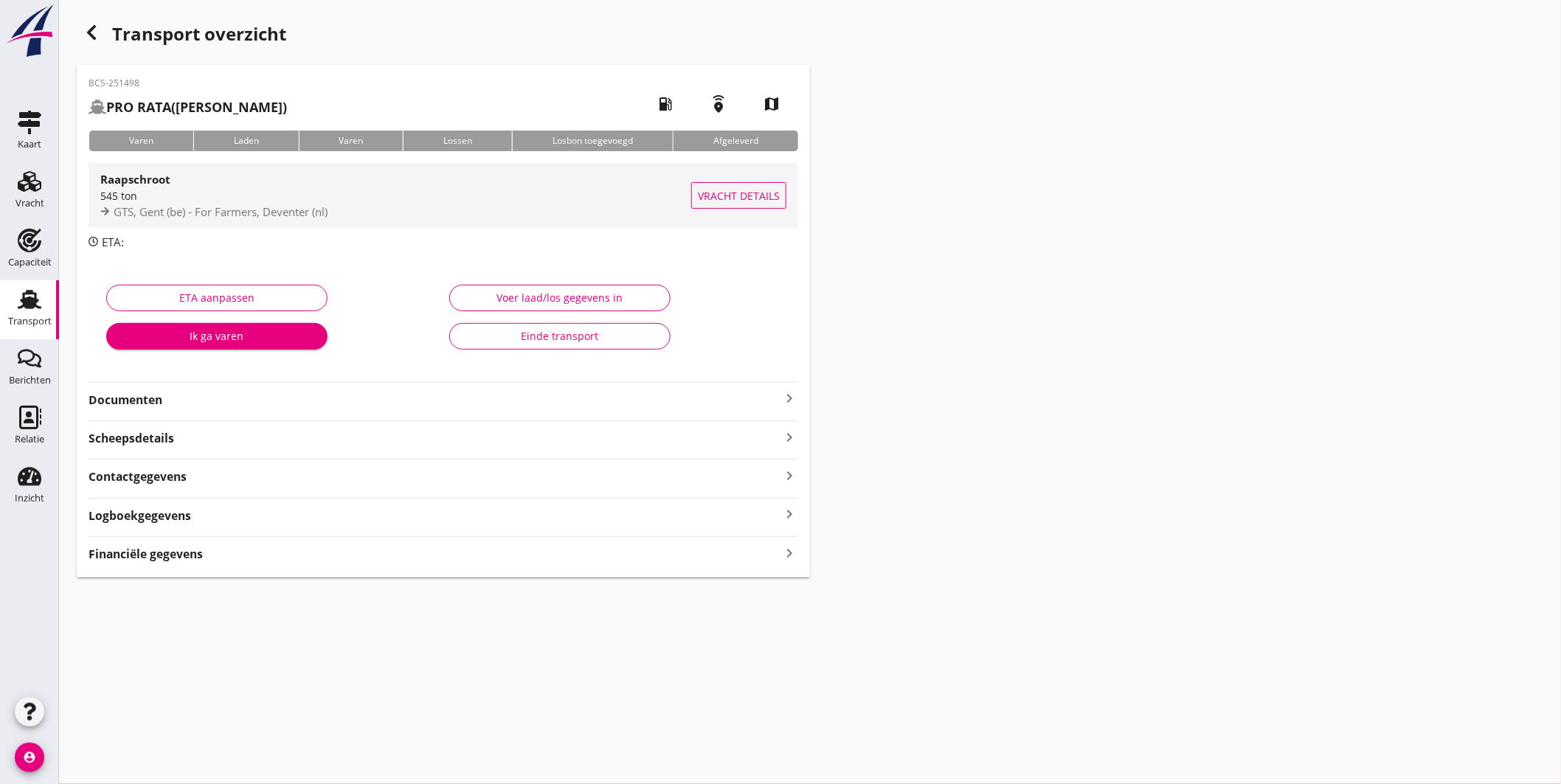
click at [445, 189] on div "545 ton" at bounding box center [396, 196] width 591 height 15
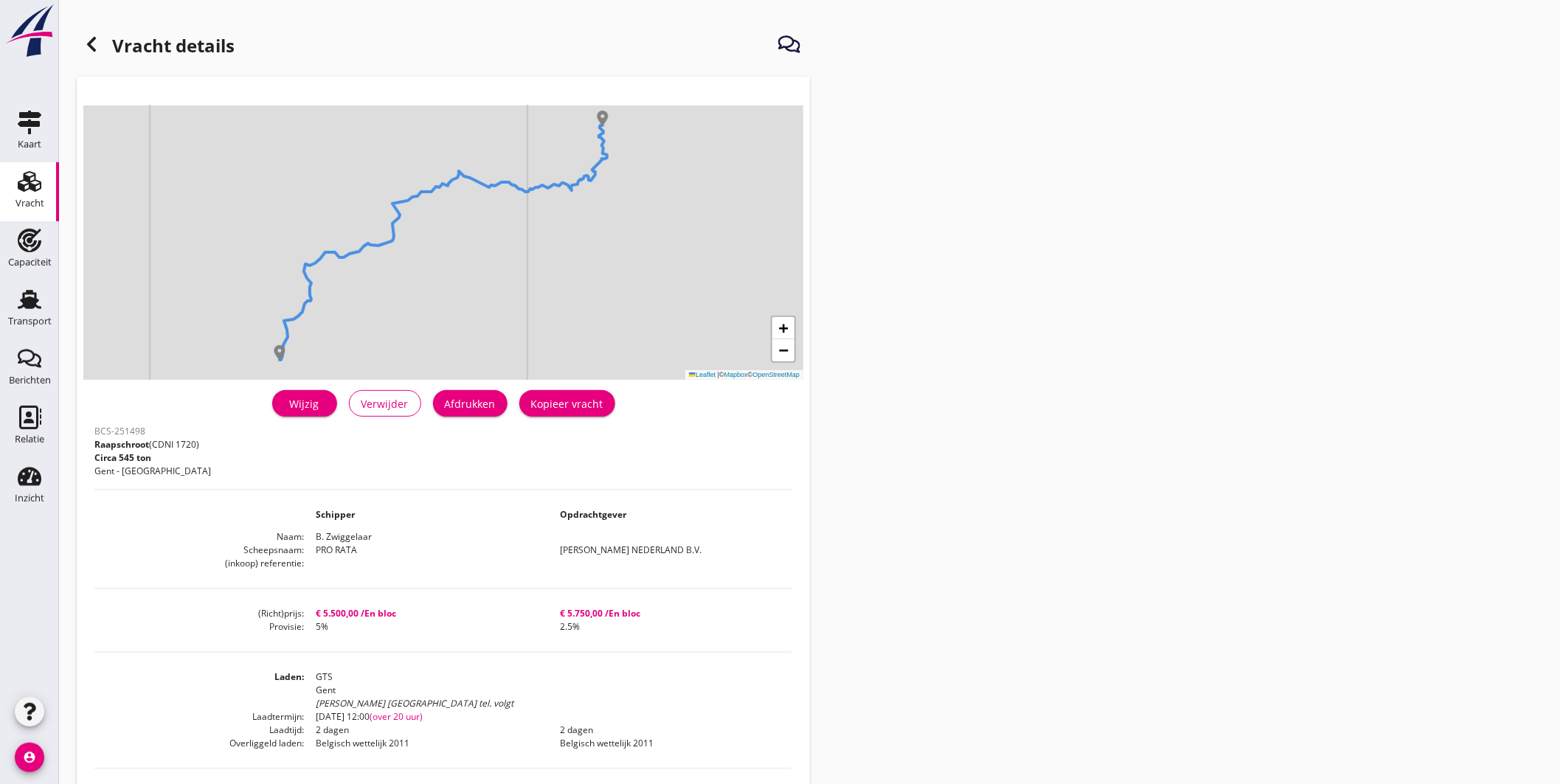
click at [313, 399] on div "Wijzig" at bounding box center [305, 404] width 41 height 15
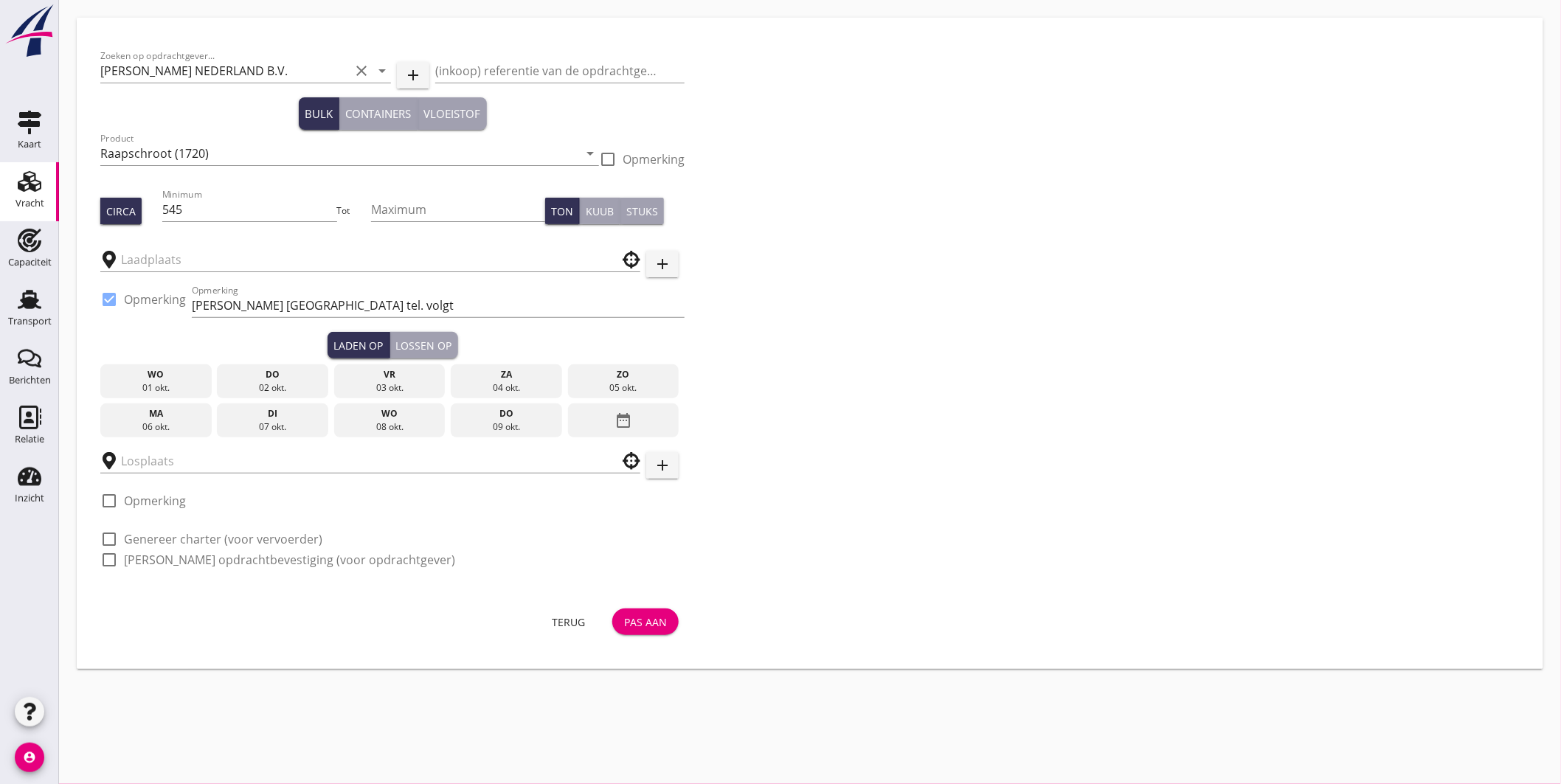
type input "GTS"
type input "For Farmers"
checkbox input "true"
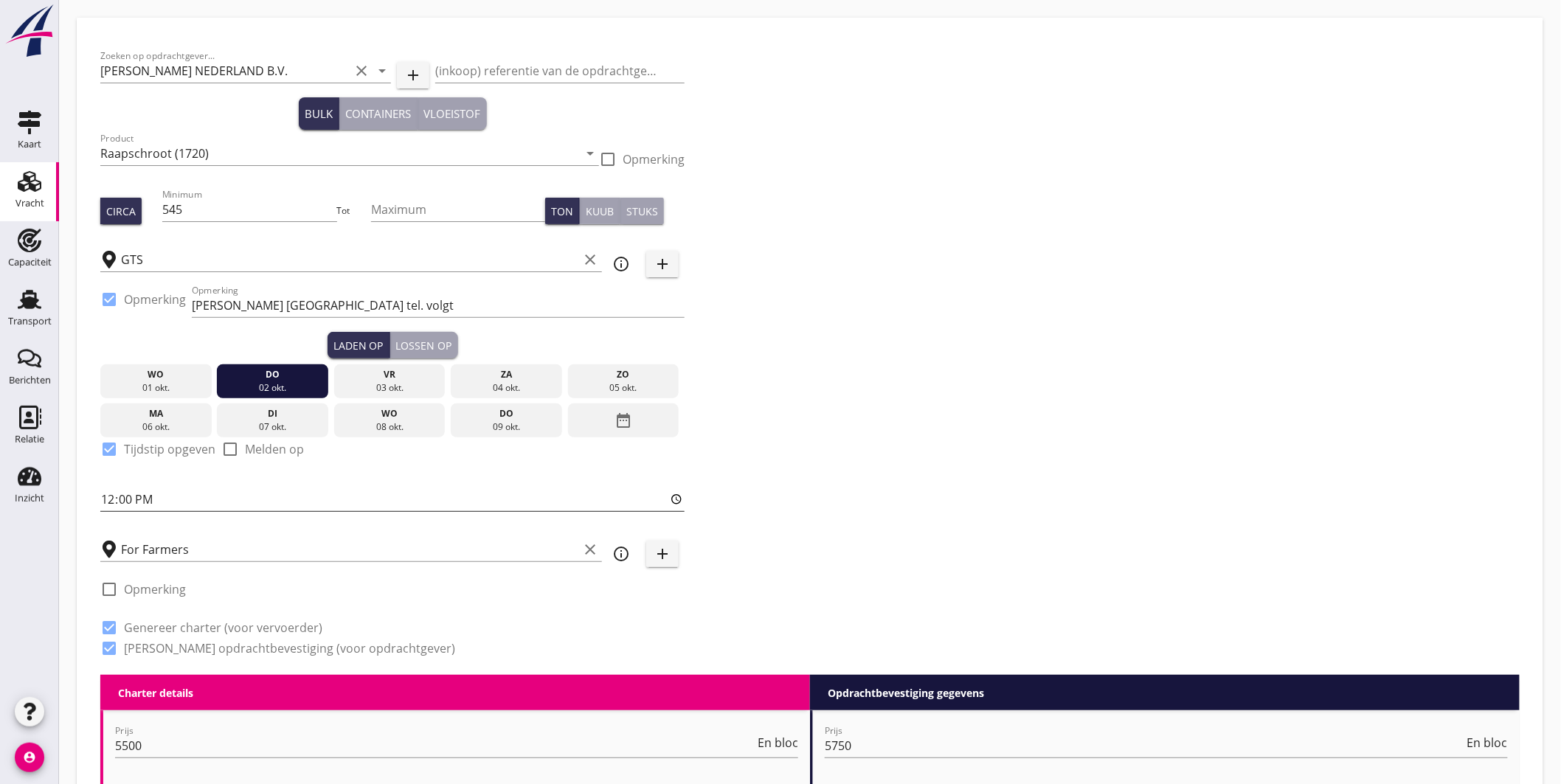
scroll to position [82, 0]
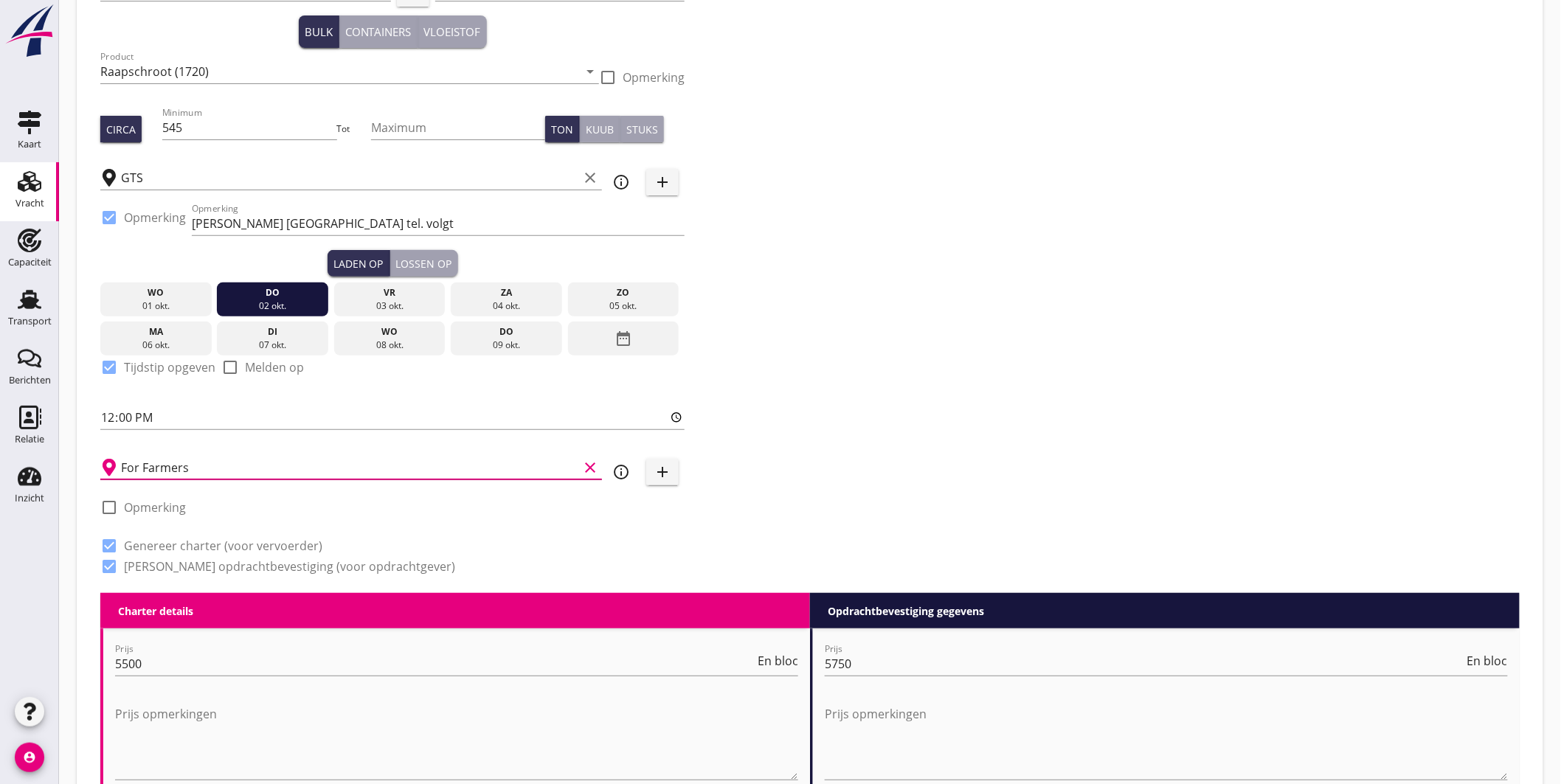
click at [249, 466] on input "For Farmers" at bounding box center [350, 467] width 457 height 23
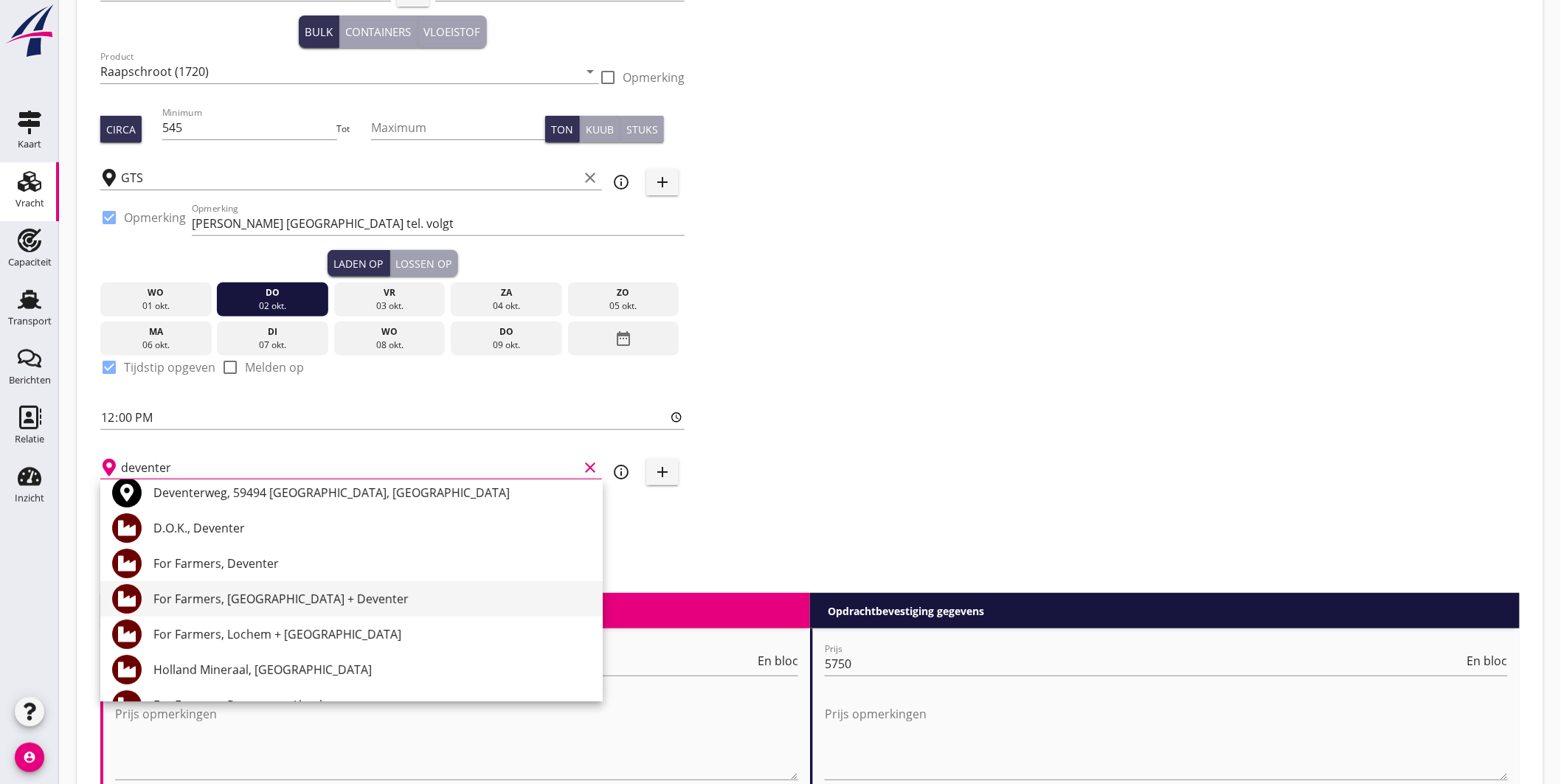
scroll to position [164, 0]
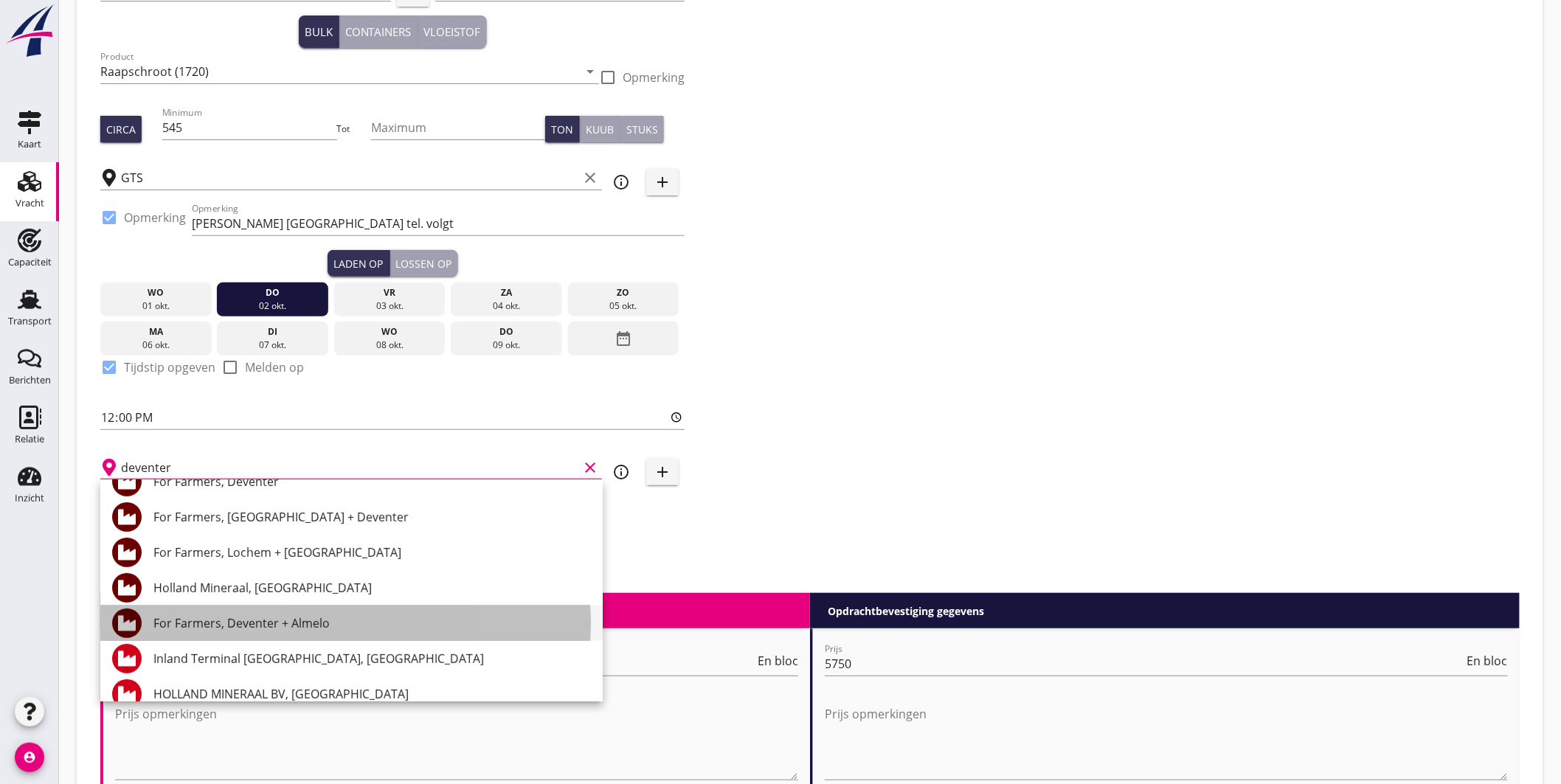
click at [282, 623] on div "For Farmers, Deventer + Almelo" at bounding box center [372, 623] width 437 height 18
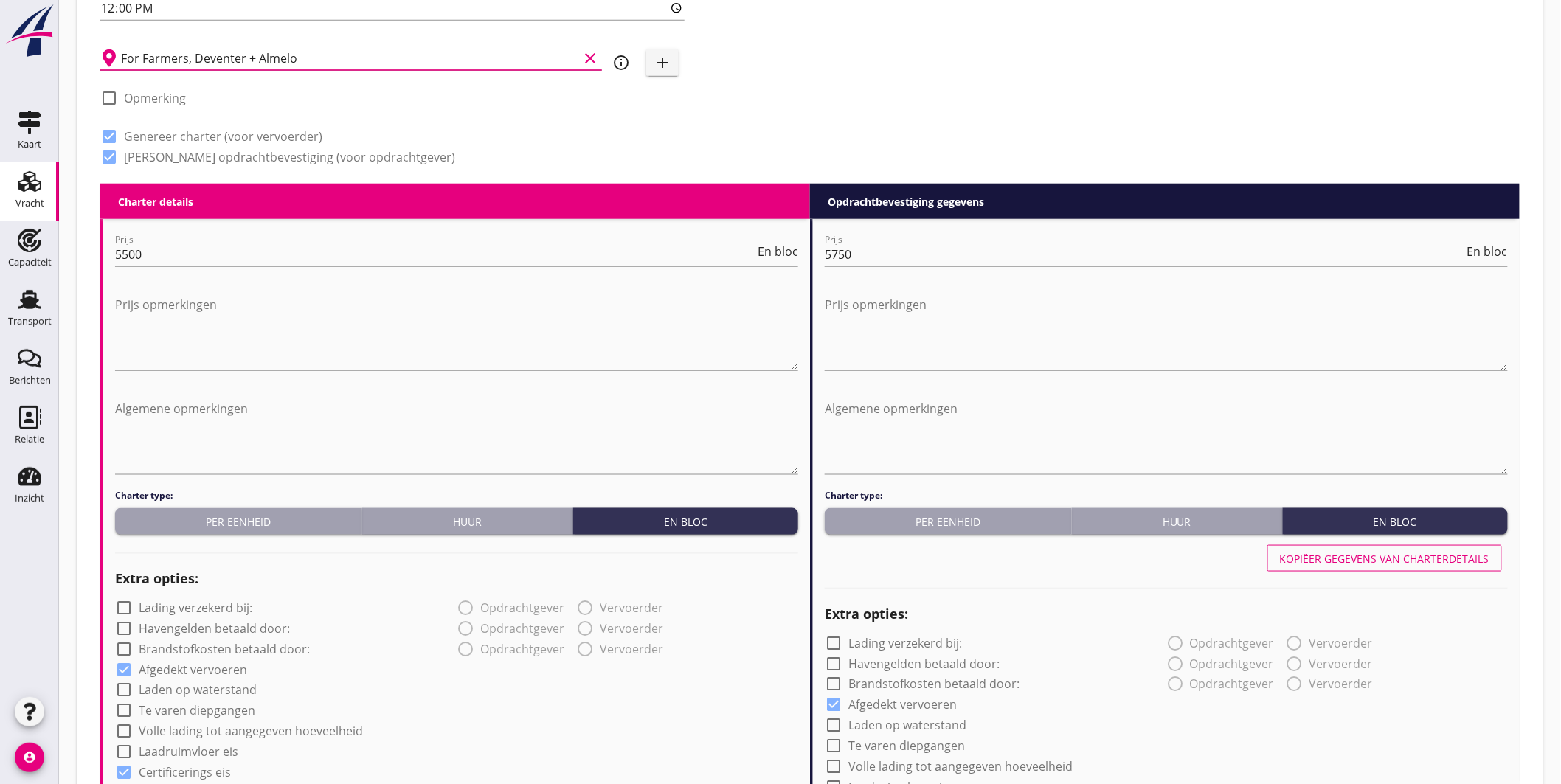
scroll to position [410, 0]
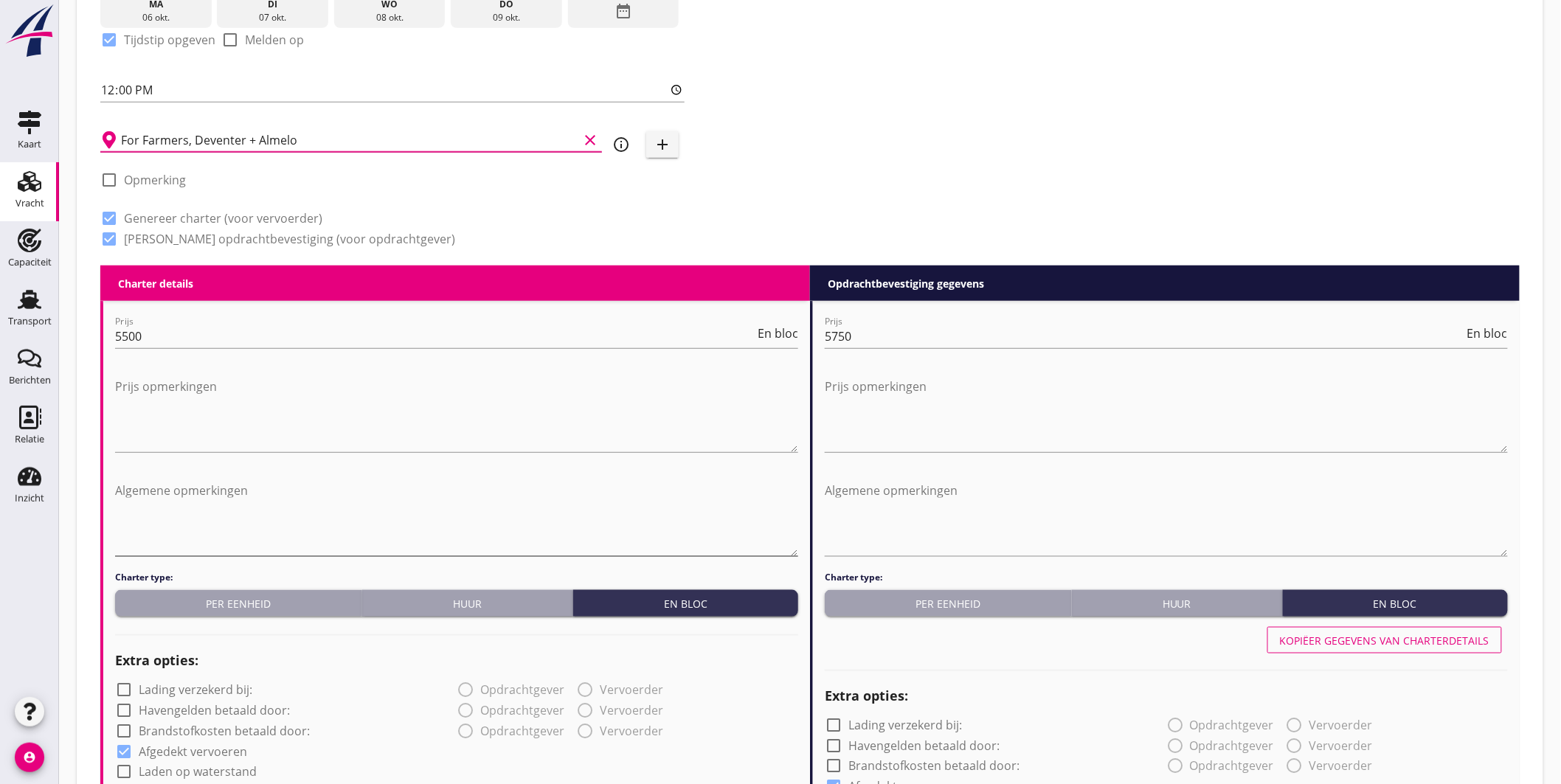
type input "For Farmers, Deventer + Almelo"
click at [319, 513] on textarea "Algemene opmerkingen" at bounding box center [457, 517] width 684 height 77
type textarea "1x lostijd minus vaartijd"
click at [948, 526] on textarea "Algemene opmerkingen" at bounding box center [1167, 517] width 684 height 77
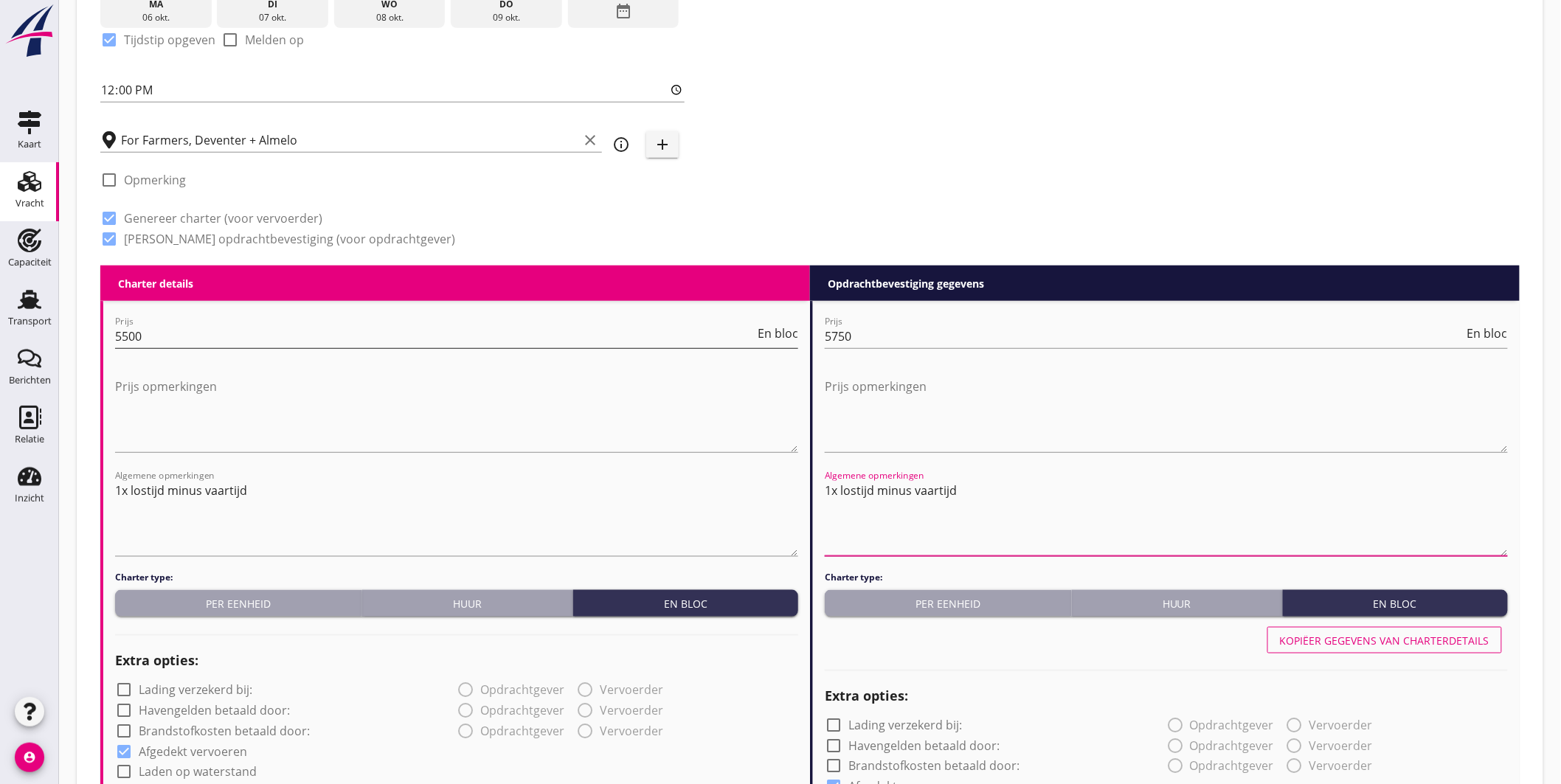
type textarea "1x lostijd minus vaartijd"
click at [168, 330] on input "5500" at bounding box center [435, 336] width 640 height 23
type input "5"
type input "7000"
click at [850, 336] on input "5750" at bounding box center [1144, 336] width 640 height 23
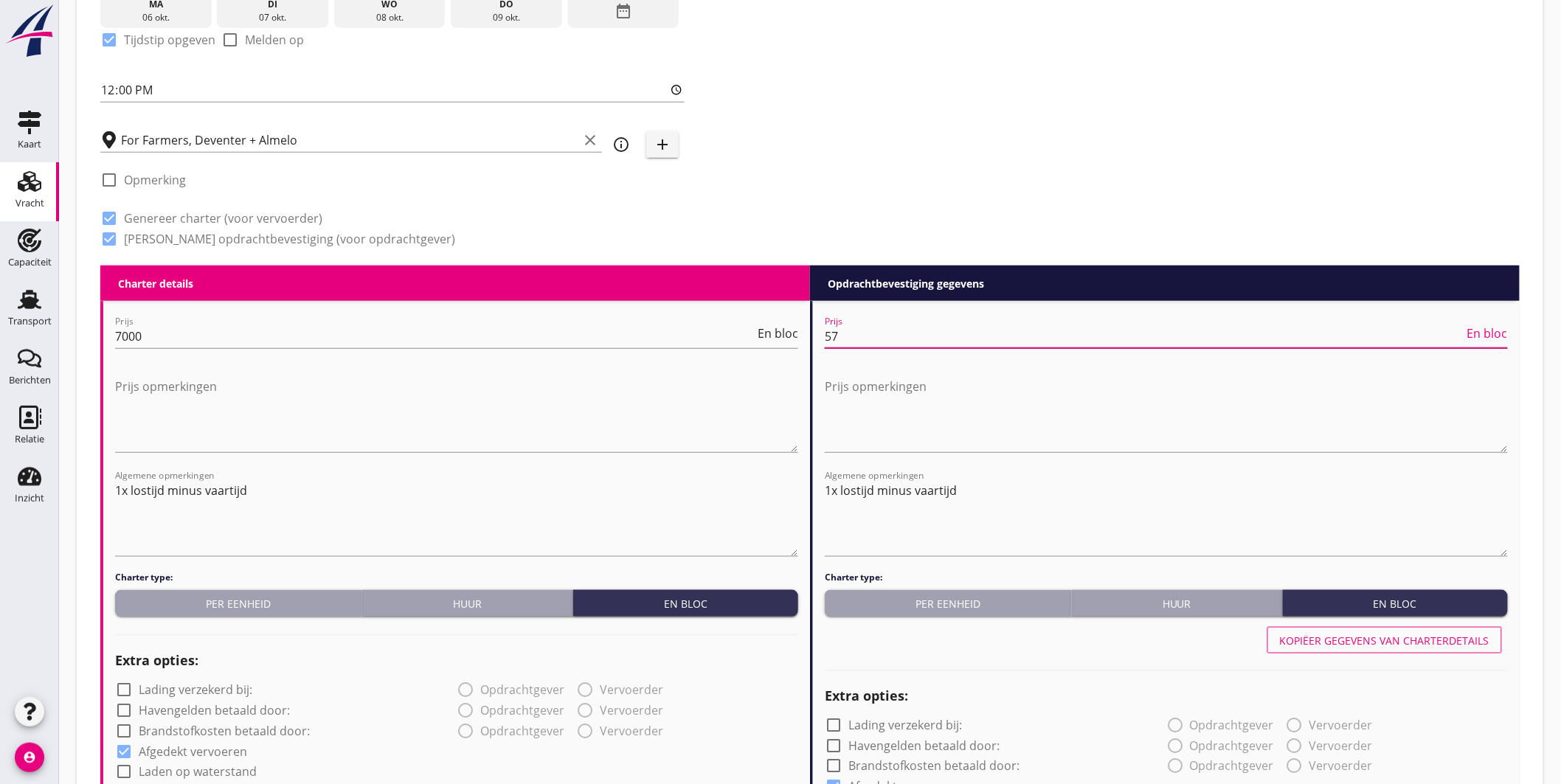
type input "5"
type input "7250"
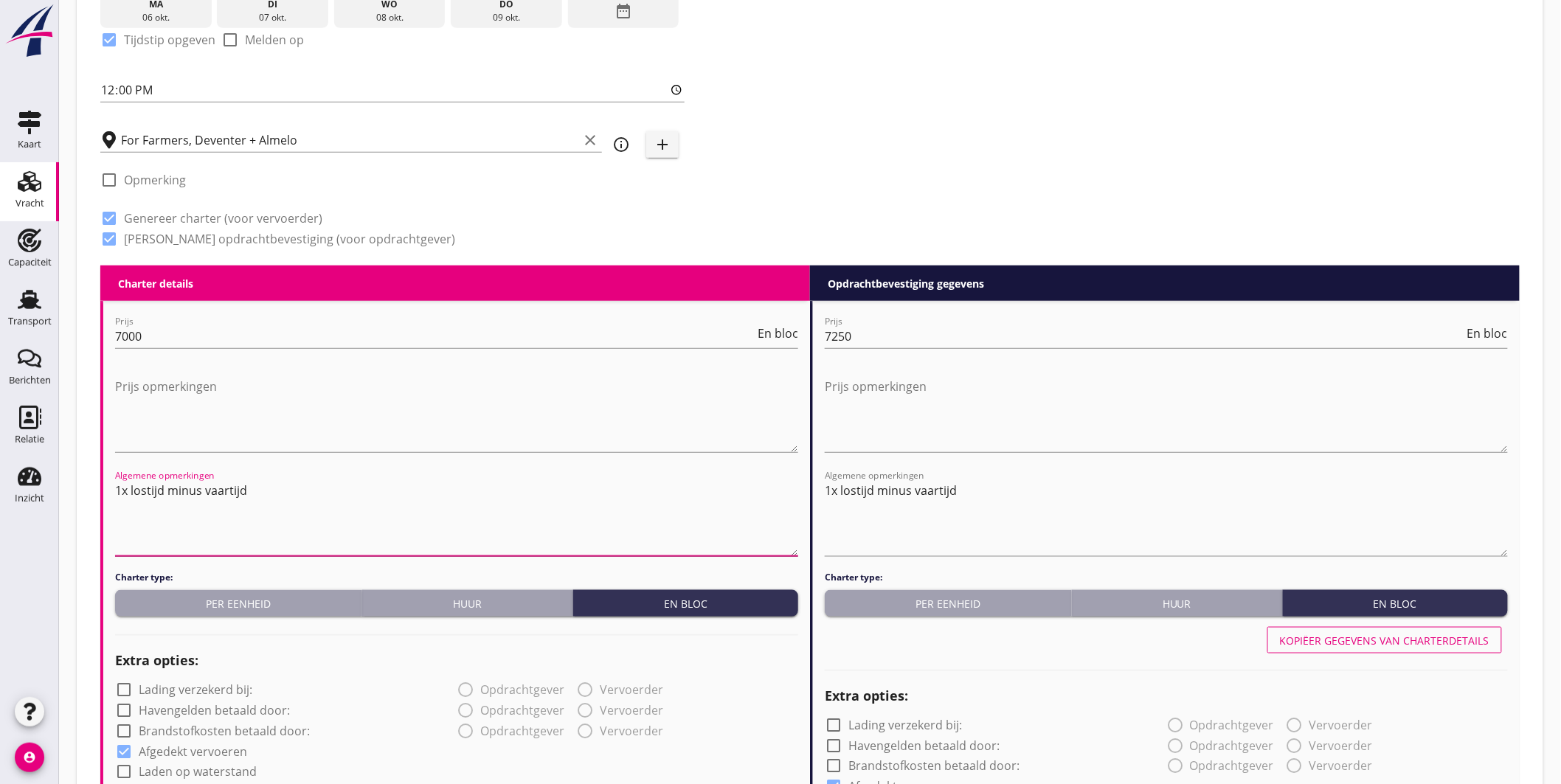
click at [313, 492] on textarea "1x lostijd minus vaartijd" at bounding box center [457, 517] width 684 height 77
click at [178, 506] on textarea "1x lostijd minus vaartijd" at bounding box center [457, 517] width 684 height 77
drag, startPoint x: 116, startPoint y: 500, endPoint x: 430, endPoint y: 502, distance: 314.0
click at [430, 502] on textarea "1x lostijd minus vaartijd Eerst in Deventer ca. 200 ton lossen restant in Almelo" at bounding box center [457, 517] width 684 height 77
type textarea "1x lostijd minus vaartijd Eerst in Deventer ca. 200 ton lossen restant in Almelo"
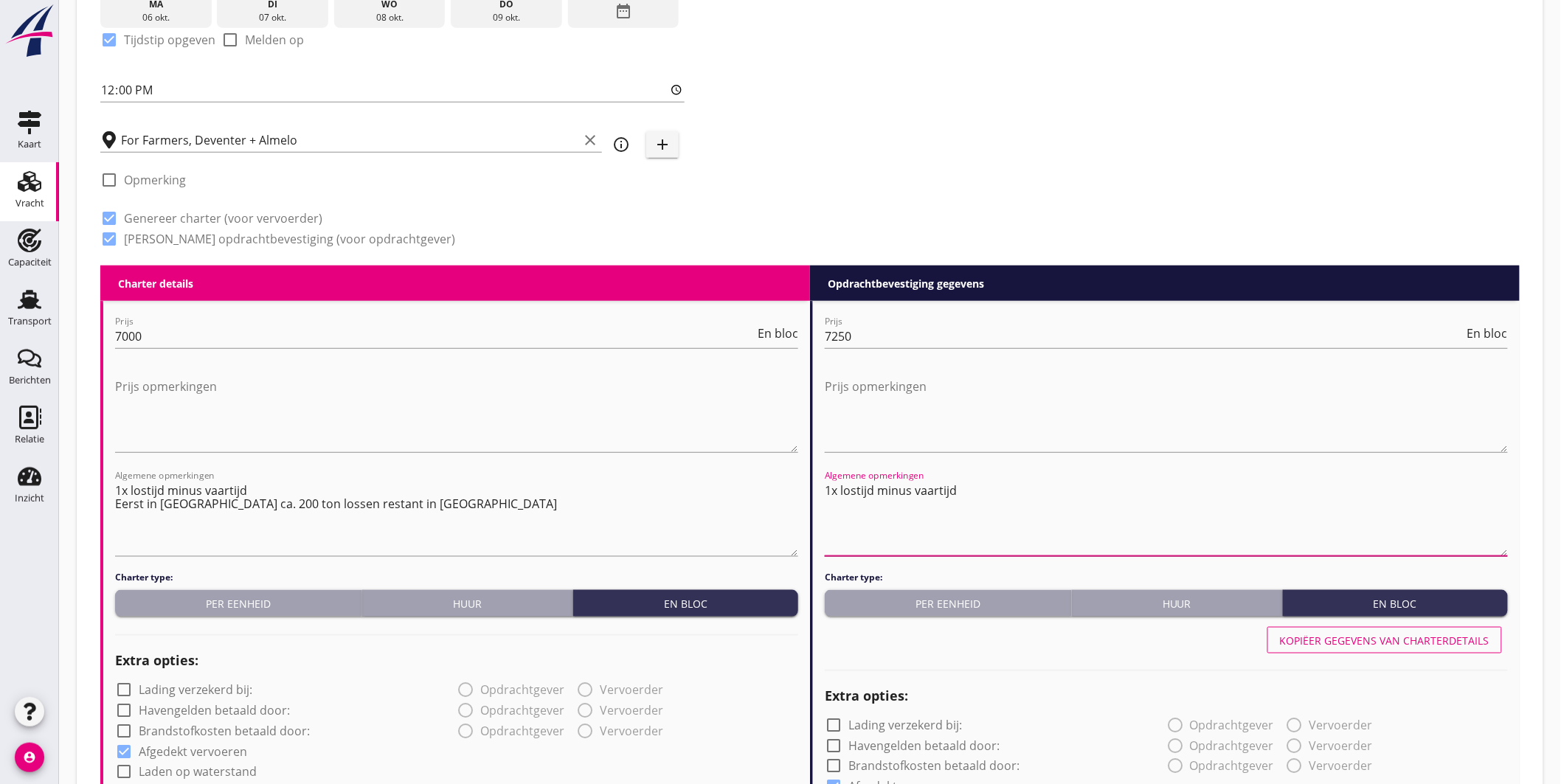
paste textarea "Eerst in Deventer ca. 200 ton lossen restant in Almelo"
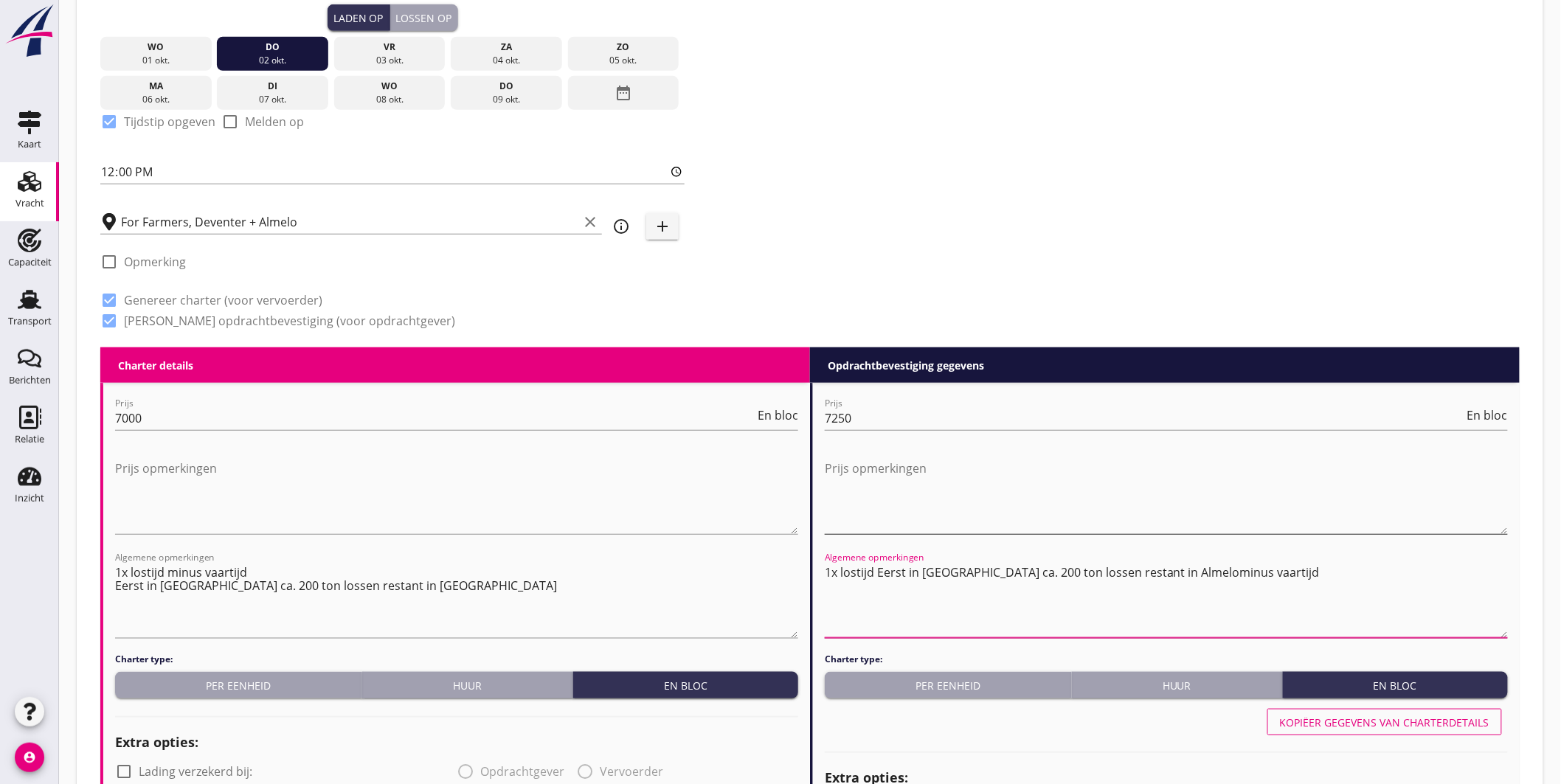
scroll to position [573, 0]
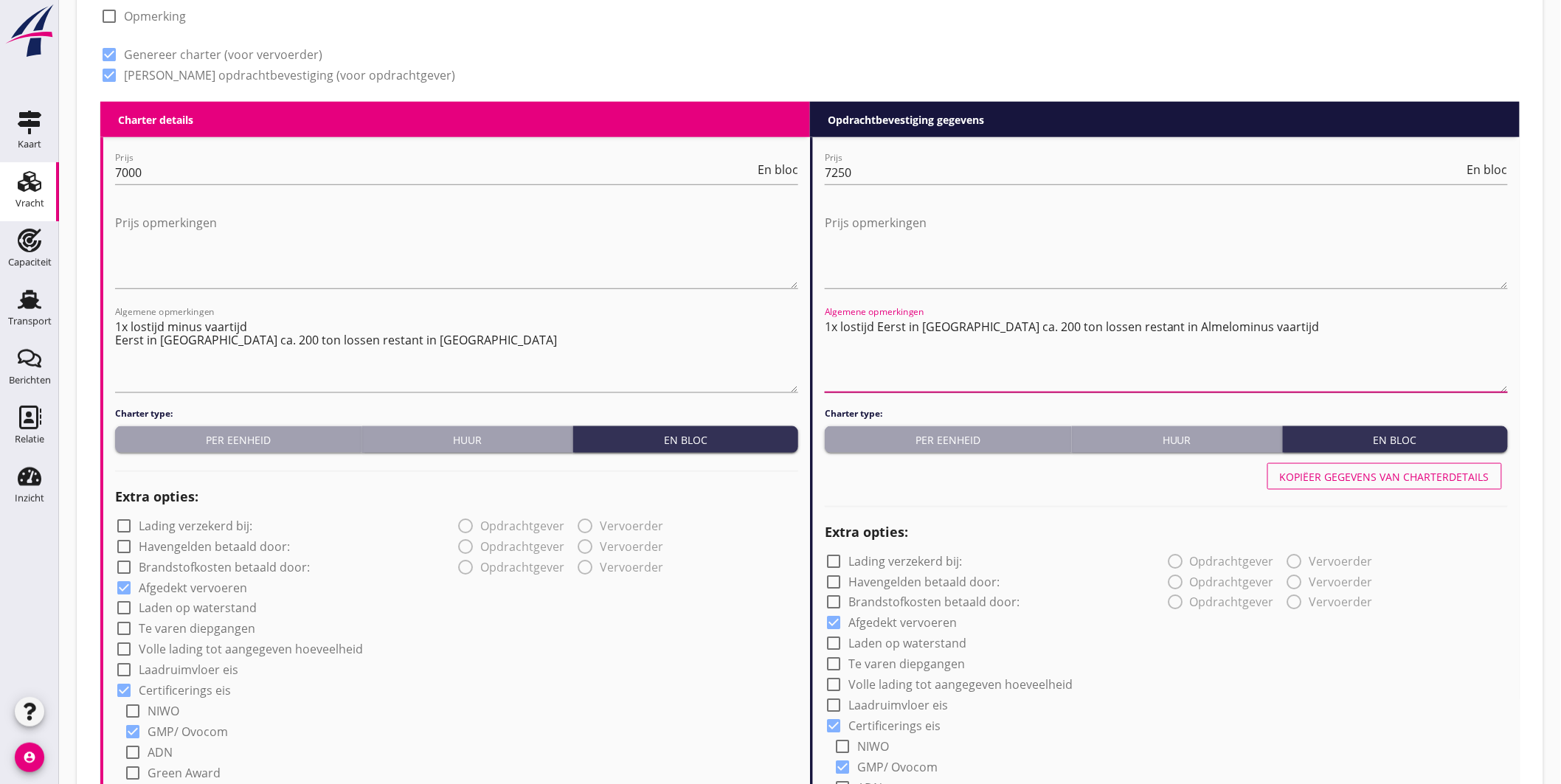
drag, startPoint x: 872, startPoint y: 340, endPoint x: 919, endPoint y: 343, distance: 47.1
click at [873, 342] on textarea "1x lostijd Eerst in Deventer ca. 200 ton lossen restant in Almelominus vaartijd" at bounding box center [1167, 354] width 684 height 77
drag, startPoint x: 874, startPoint y: 323, endPoint x: 1169, endPoint y: 343, distance: 295.7
click at [1169, 343] on textarea "1x lostijd Eerst in Deventer ca. 200 ton lossen restant in Almelominus vaartijd" at bounding box center [1167, 354] width 684 height 77
paste textarea "Eerst in Deventer ca. 200 ton lossen restant in Almelo"
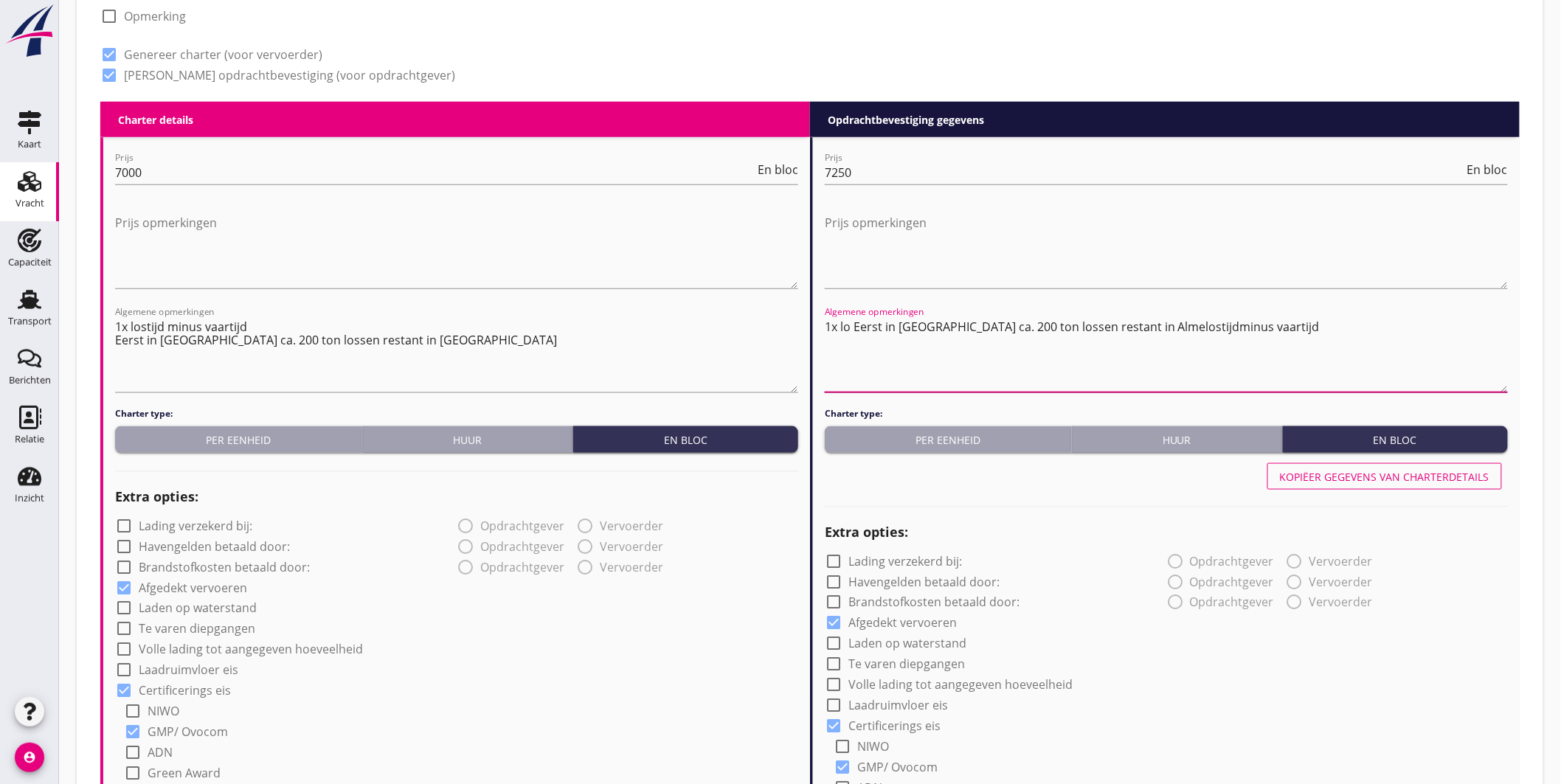
drag, startPoint x: 853, startPoint y: 323, endPoint x: 1147, endPoint y: 345, distance: 294.8
click at [1147, 345] on textarea "1x lo Eerst in Deventer ca. 200 ton lossen restant in Almelostijdminus vaartijd" at bounding box center [1167, 354] width 684 height 77
click at [963, 364] on textarea "1x lo stijdminus vaartijd" at bounding box center [1167, 354] width 684 height 77
paste textarea "Eerst in Deventer ca. 200 ton lossen restant in Almelo"
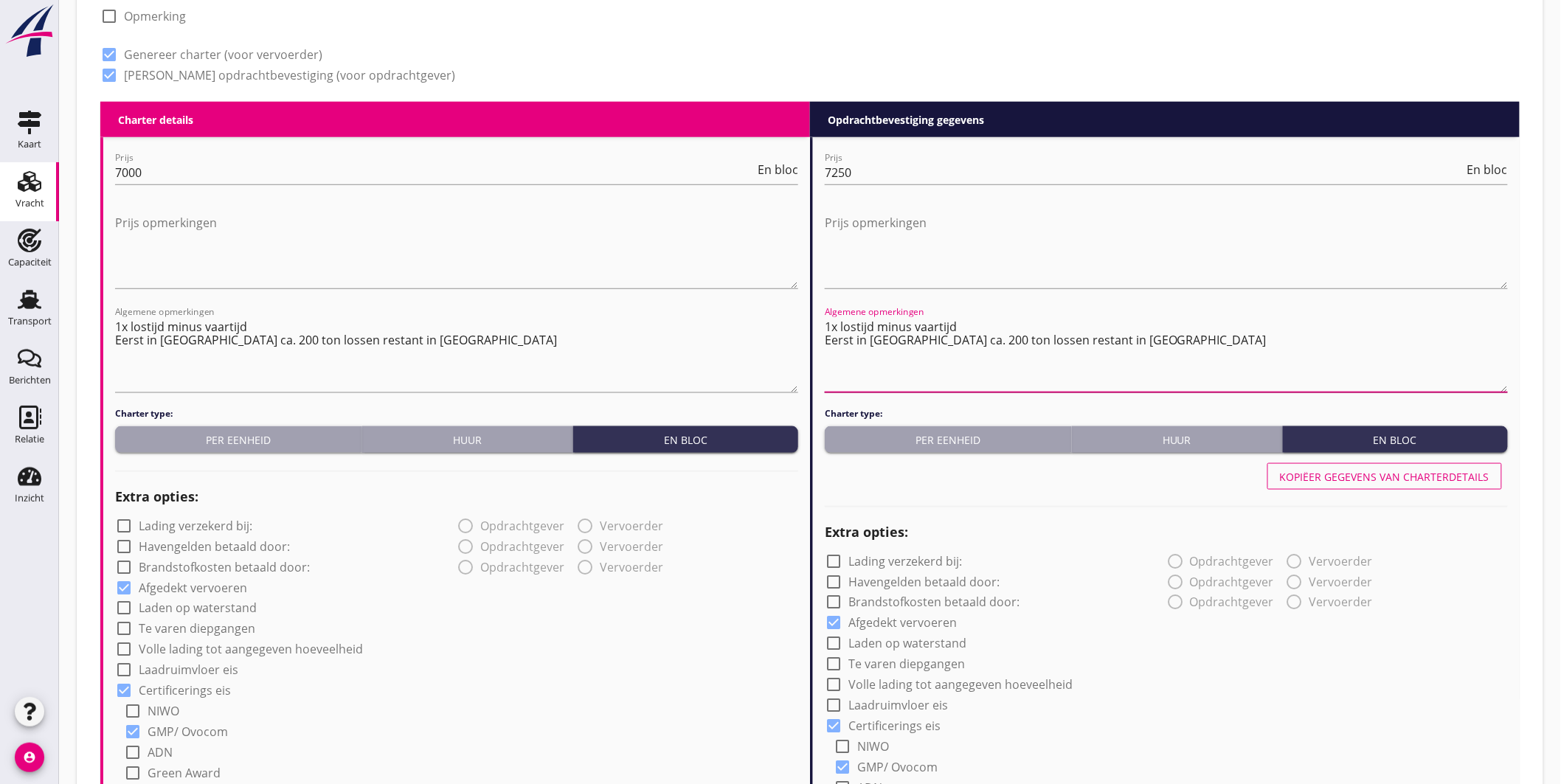
click at [1151, 351] on textarea "1x lostijd minus vaartijd Eerst in Deventer ca. 200 ton lossen restant in Almelo" at bounding box center [1167, 354] width 684 height 77
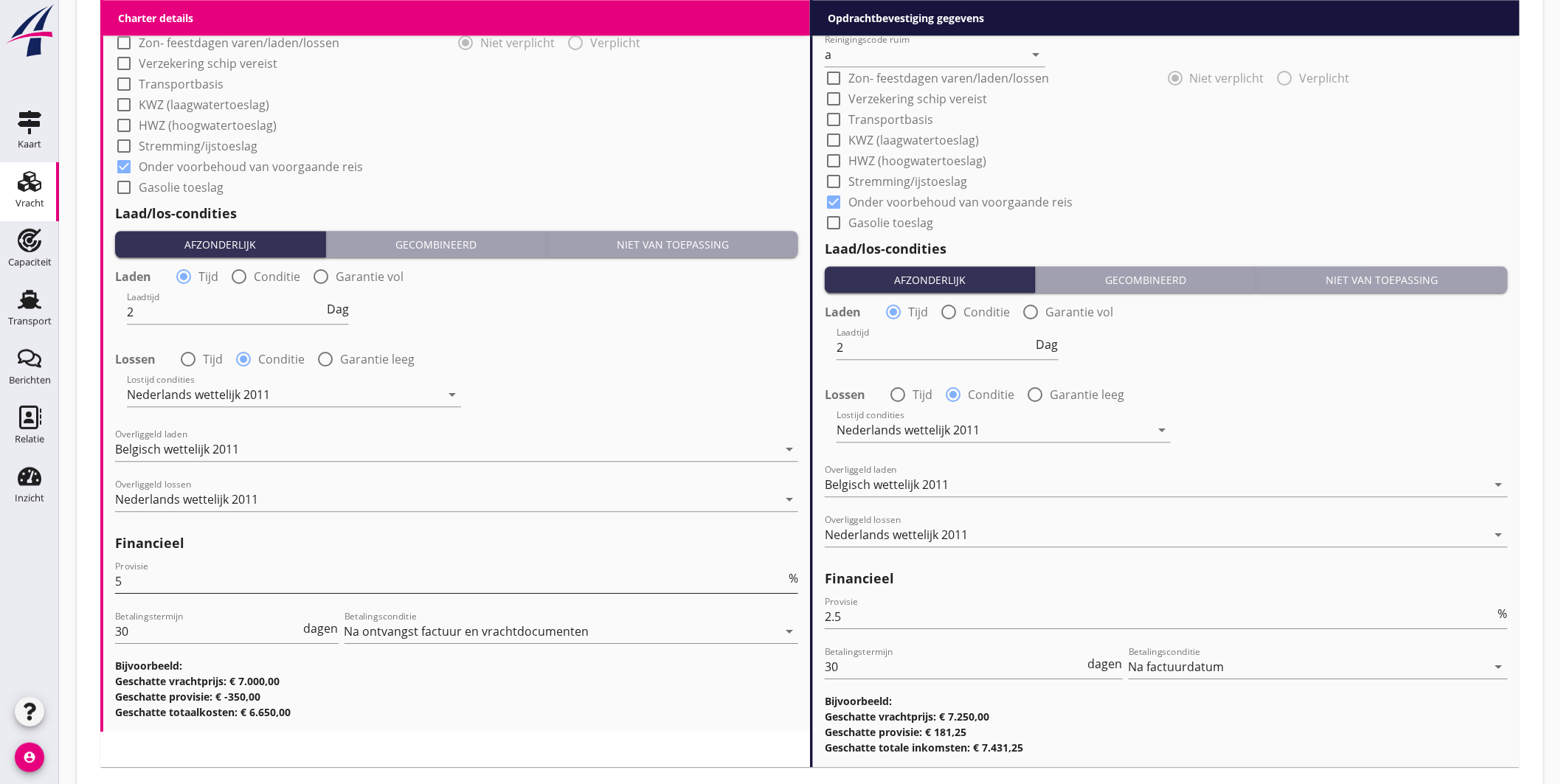
scroll to position [1581, 0]
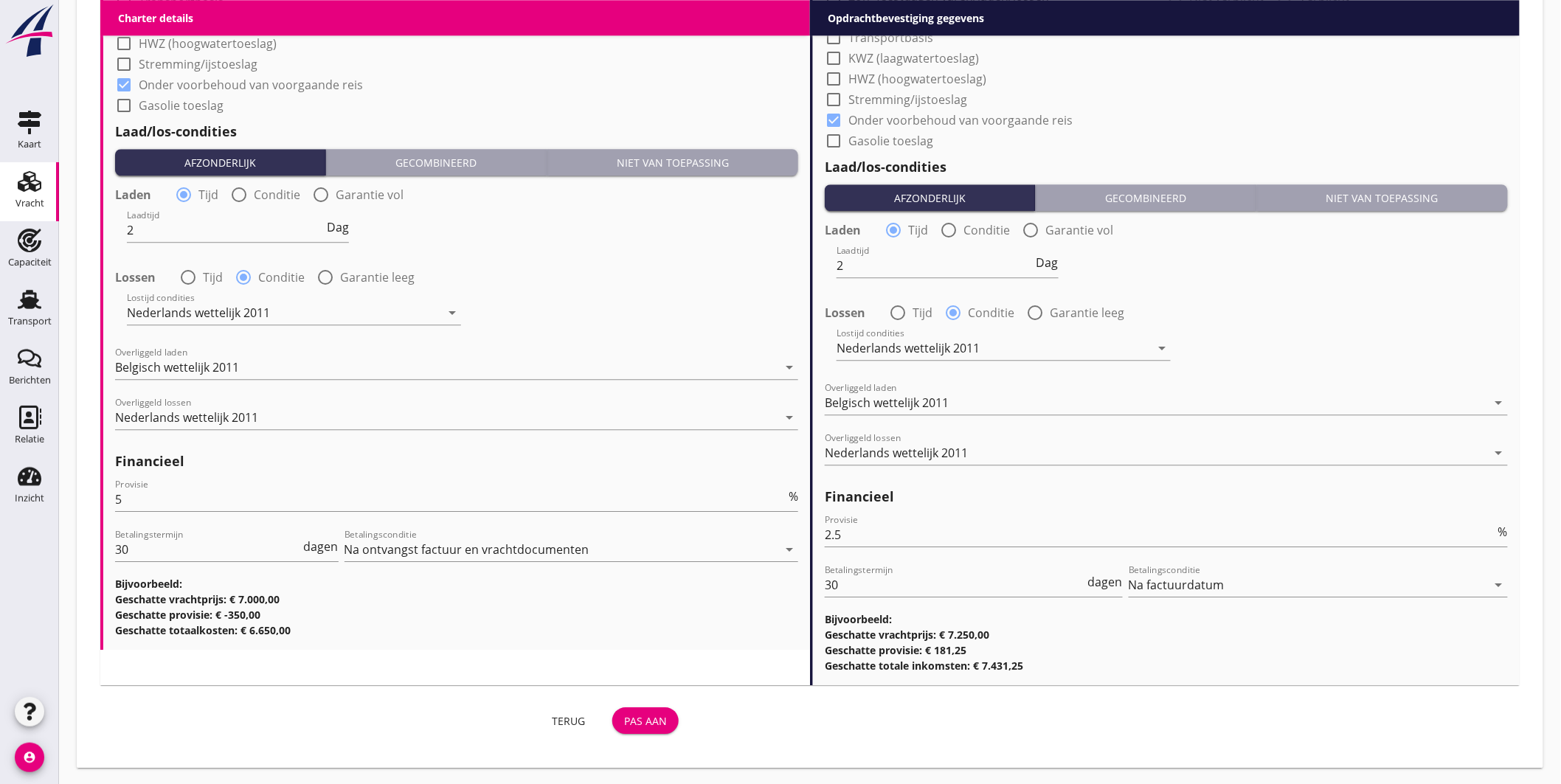
type textarea "1x lostijd minus vaartijd Eerst in Deventer ca. 200 ton lossen restant in Almelo"
click at [655, 718] on div "Pas aan" at bounding box center [646, 721] width 43 height 15
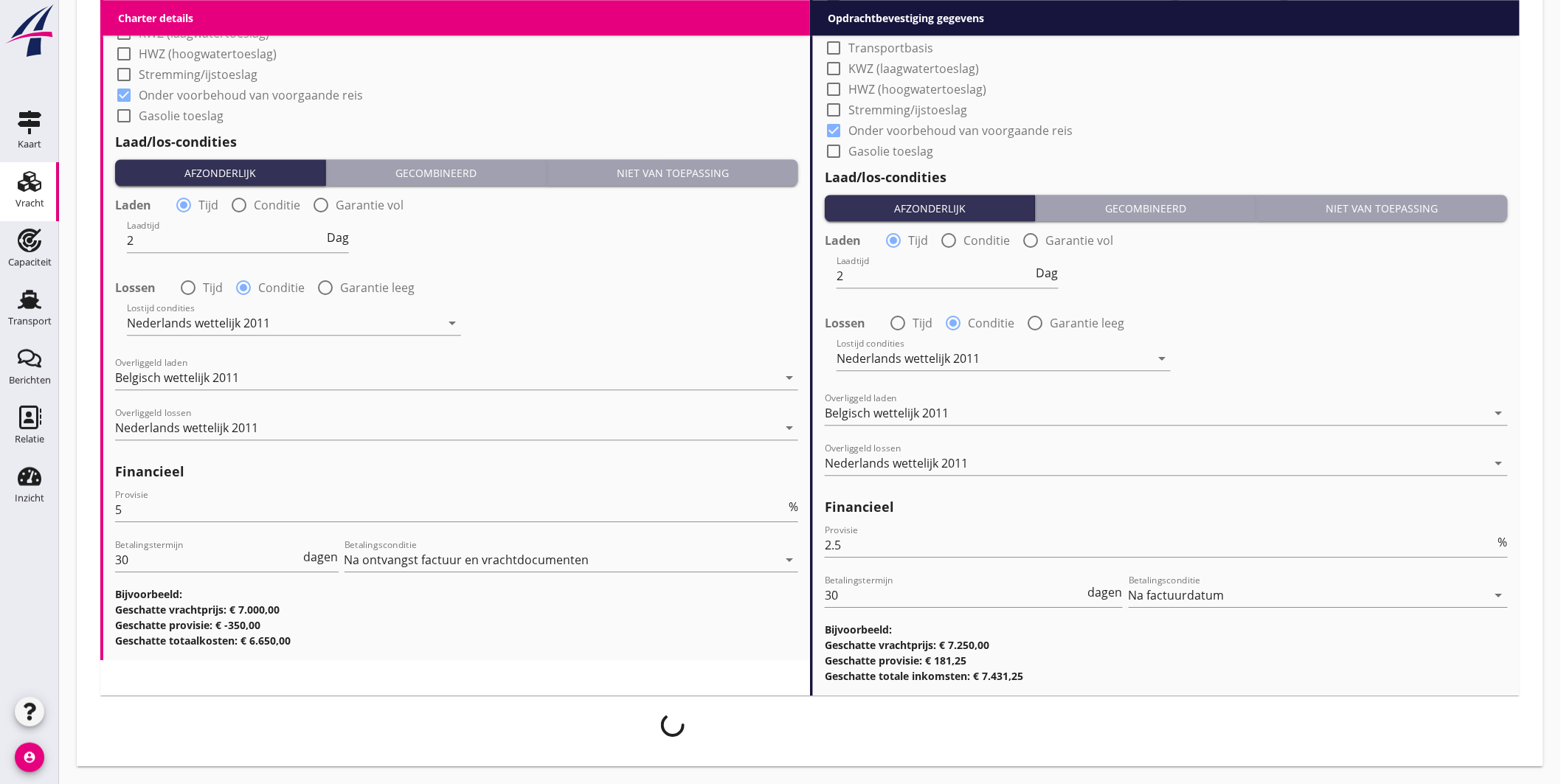
scroll to position [1569, 0]
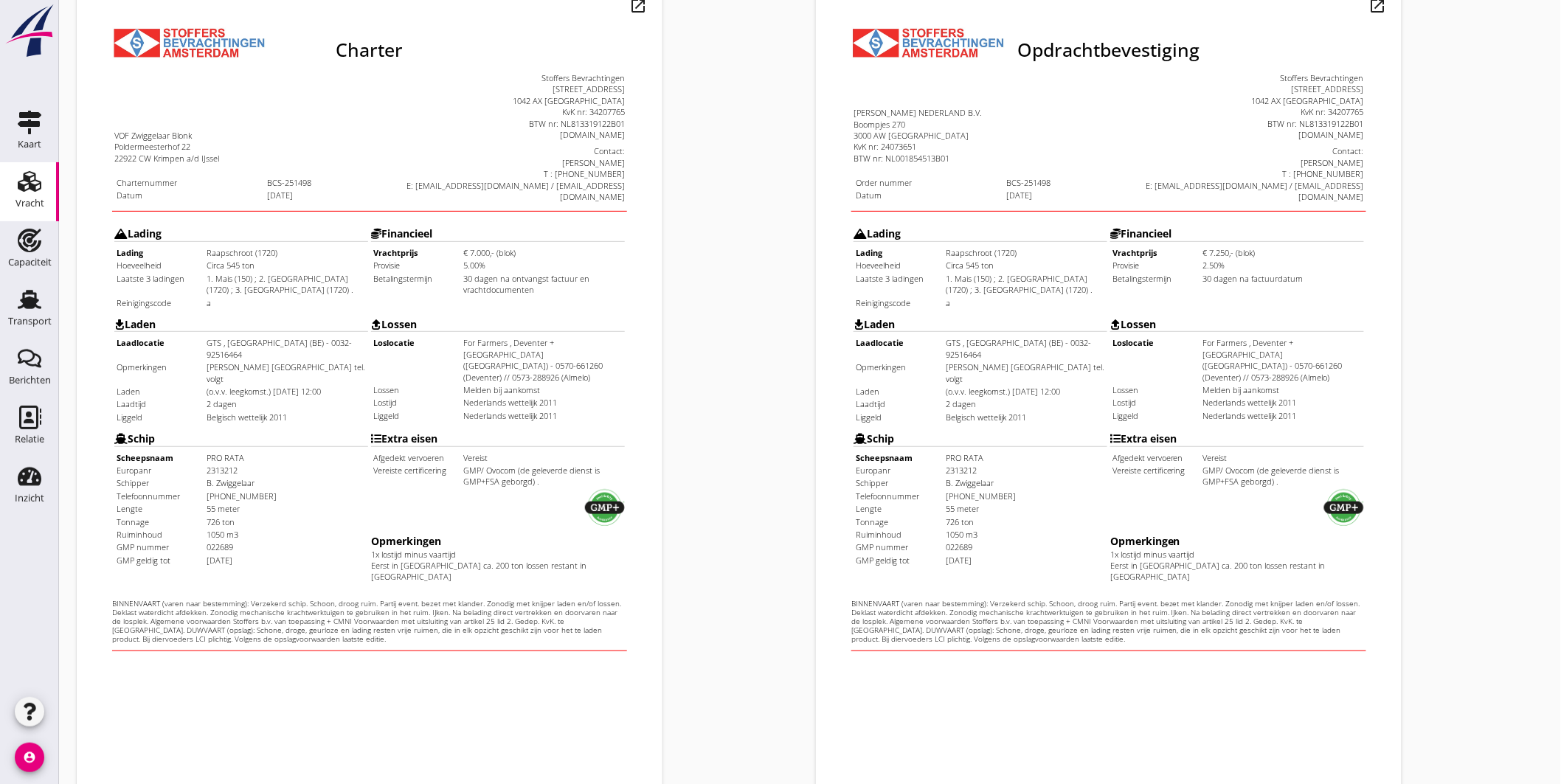
scroll to position [307, 0]
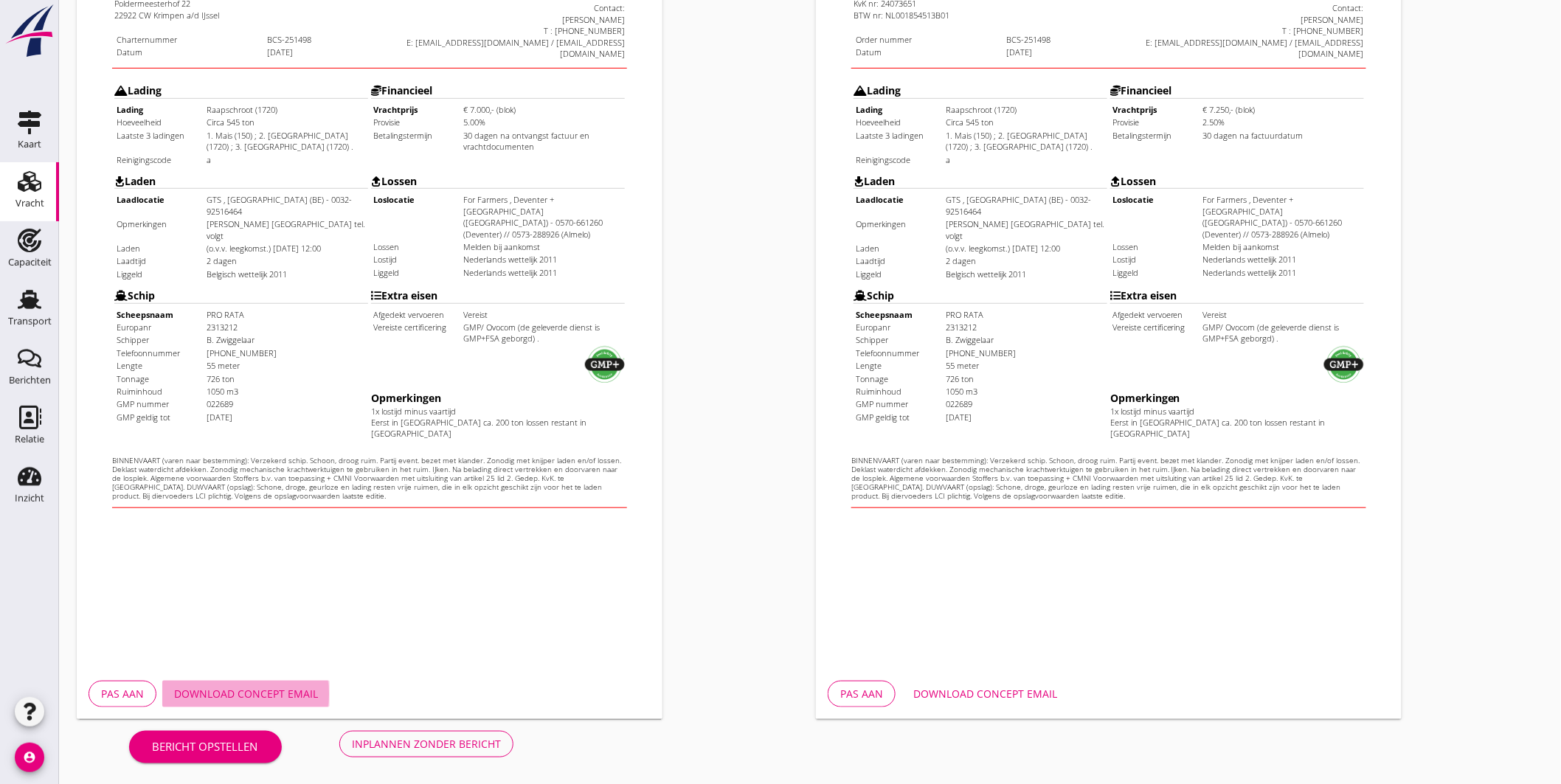
click at [298, 695] on div "Download concept email" at bounding box center [245, 694] width 144 height 15
click at [963, 689] on div "Download concept email" at bounding box center [985, 694] width 144 height 15
click at [385, 728] on div "Bericht opstellen Inplannen zonder bericht" at bounding box center [321, 744] width 489 height 49
click at [448, 736] on div "Inplannen zonder bericht" at bounding box center [426, 744] width 149 height 15
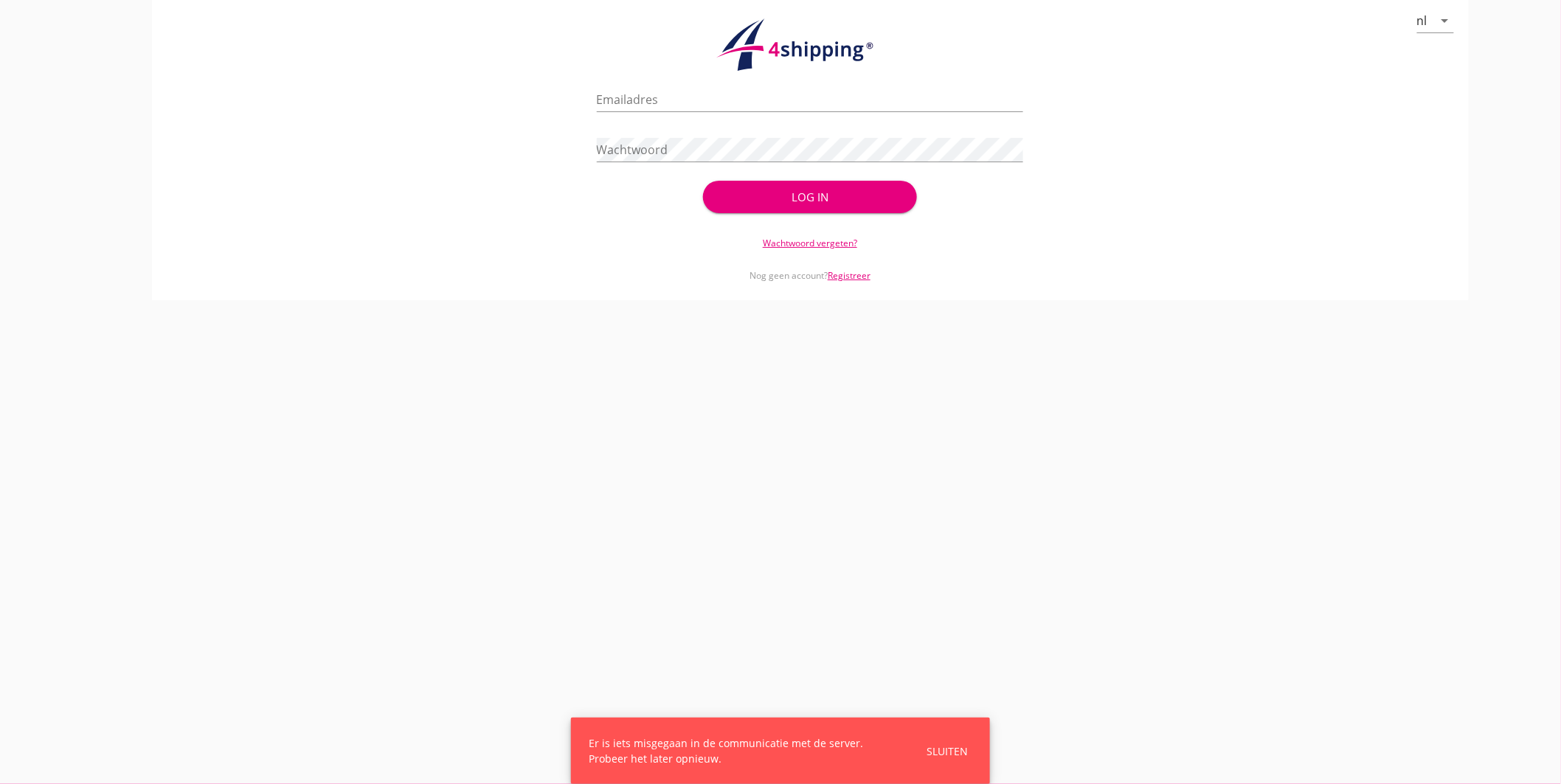
type input "jasper@stoffersbevrachtingen.nl"
click at [819, 199] on div "Log in" at bounding box center [809, 197] width 166 height 17
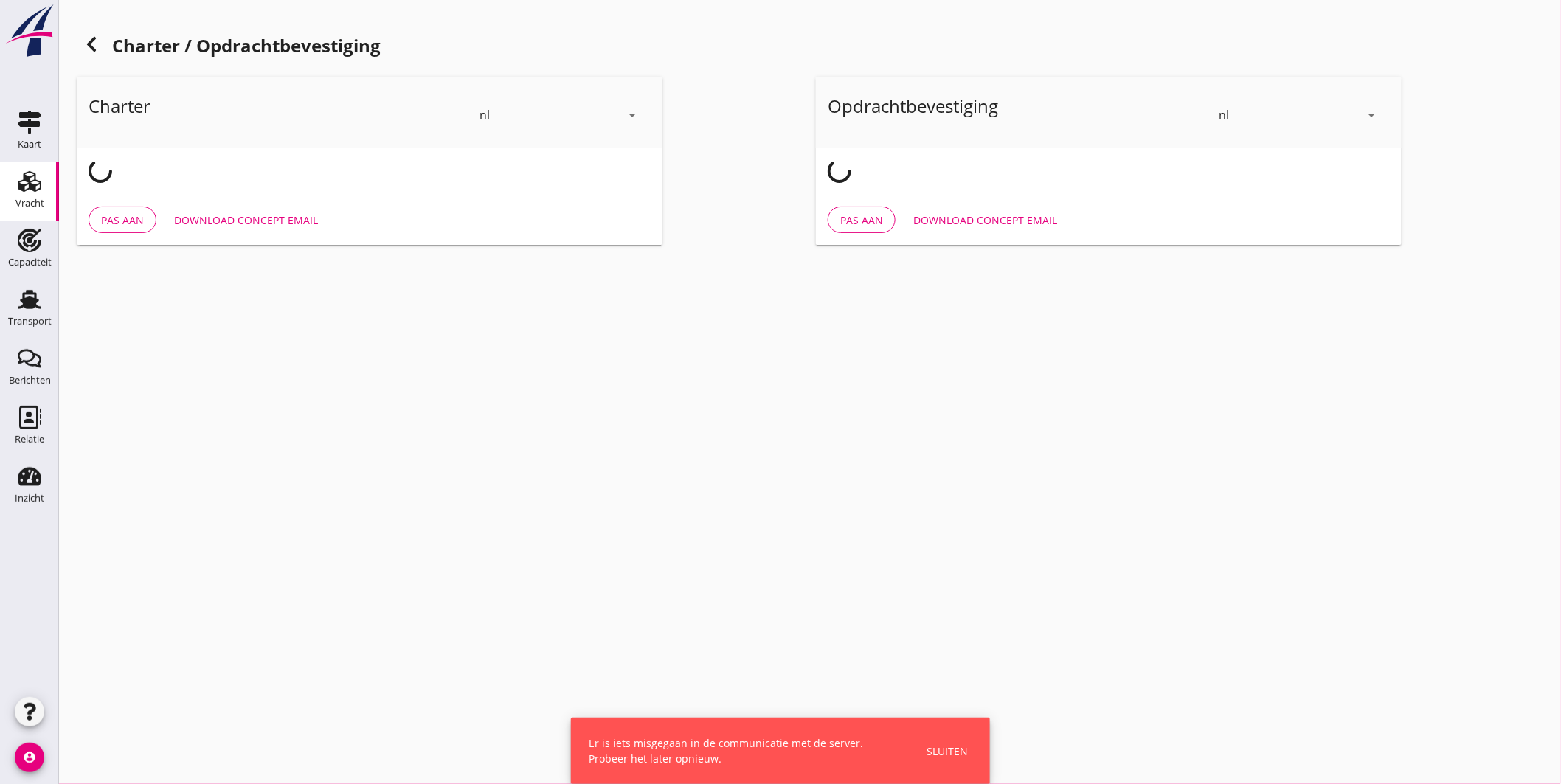
click at [959, 746] on div "Sluiten" at bounding box center [947, 751] width 41 height 15
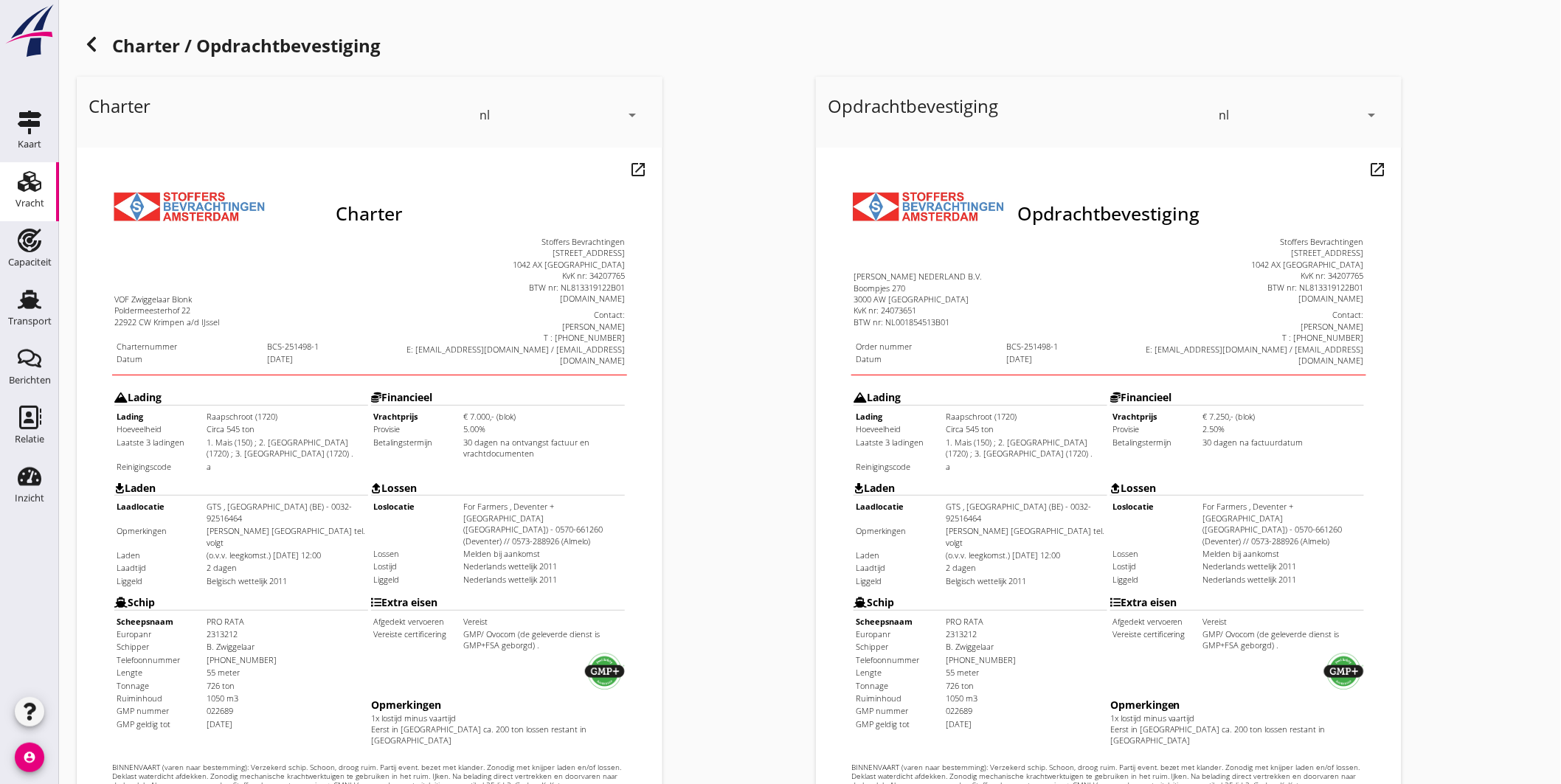
scroll to position [307, 0]
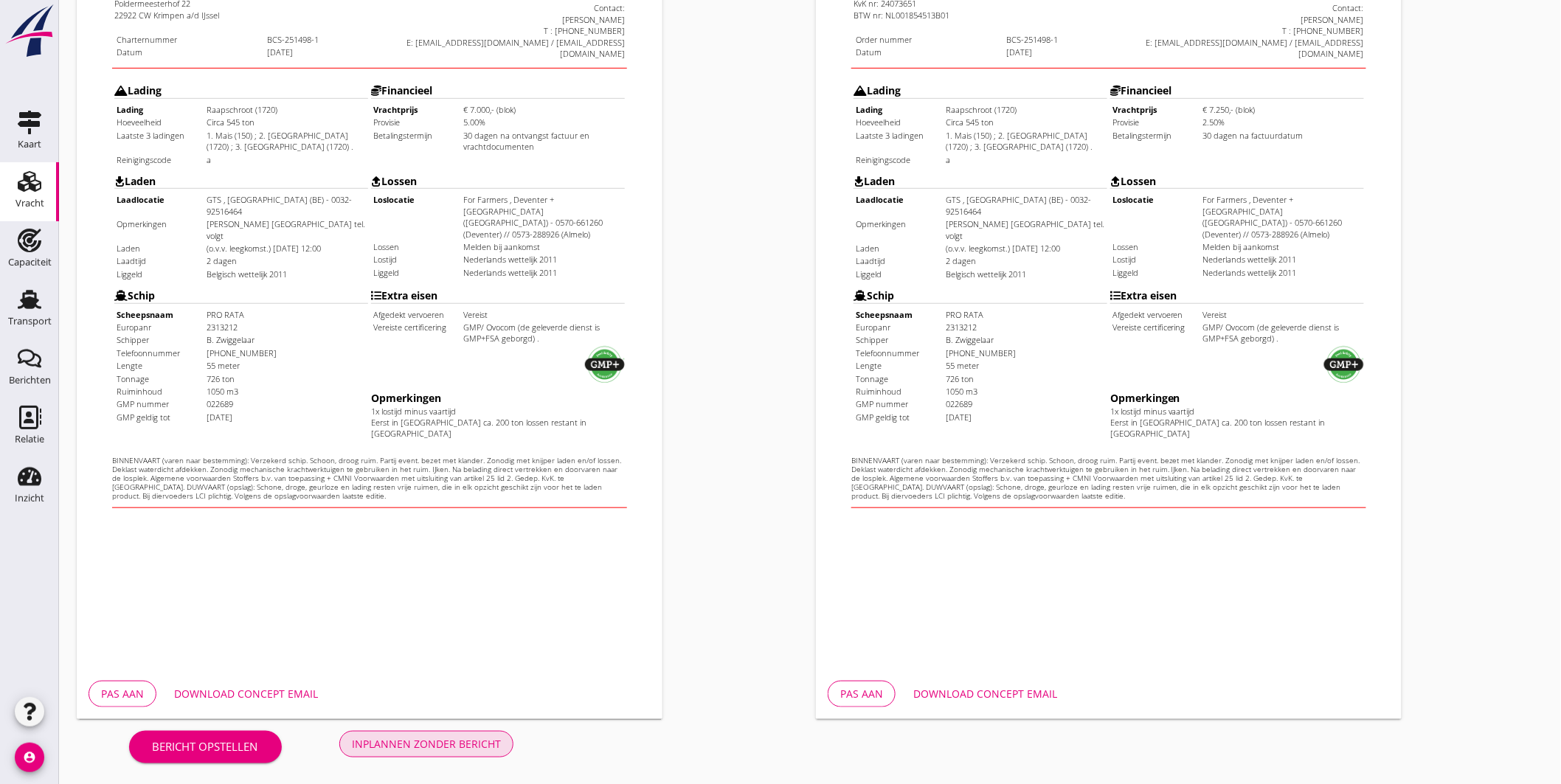
click at [482, 745] on div "Inplannen zonder bericht" at bounding box center [426, 744] width 149 height 15
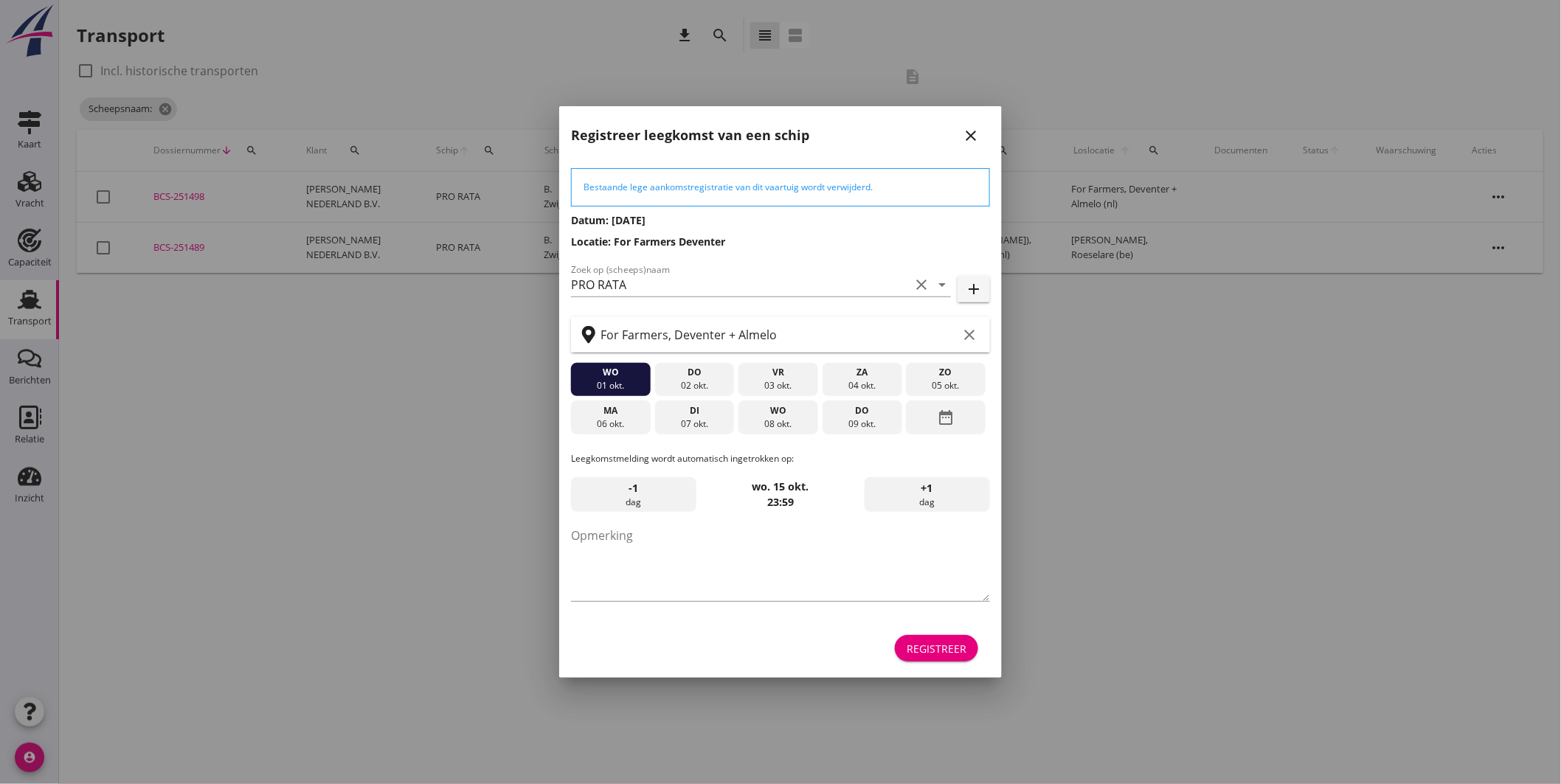
click at [757, 423] on div "08 okt." at bounding box center [778, 423] width 72 height 13
click at [935, 644] on div "Registreer" at bounding box center [936, 649] width 59 height 15
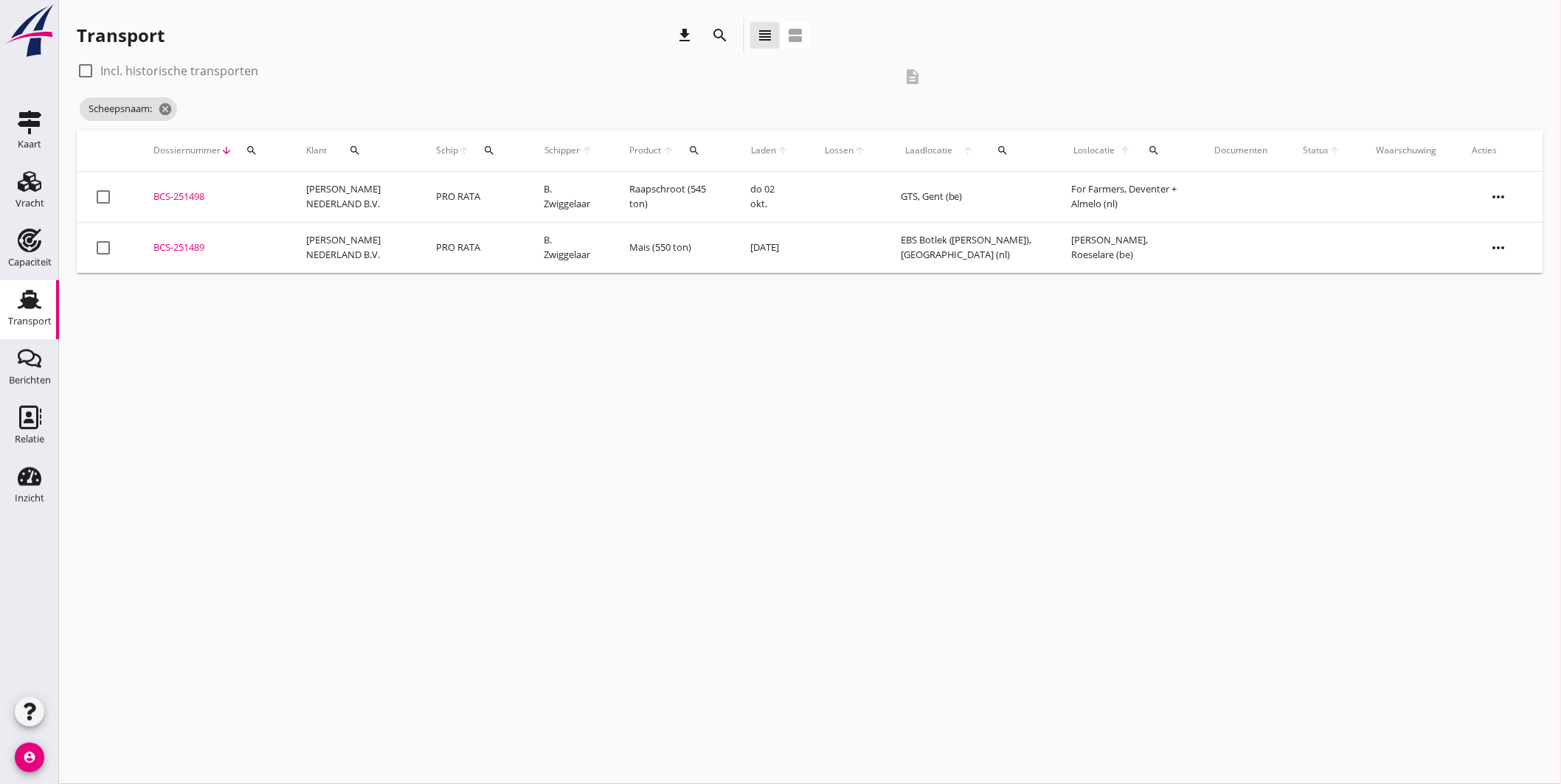
click at [715, 200] on td "Raapschroot (545 ton)" at bounding box center [672, 197] width 121 height 51
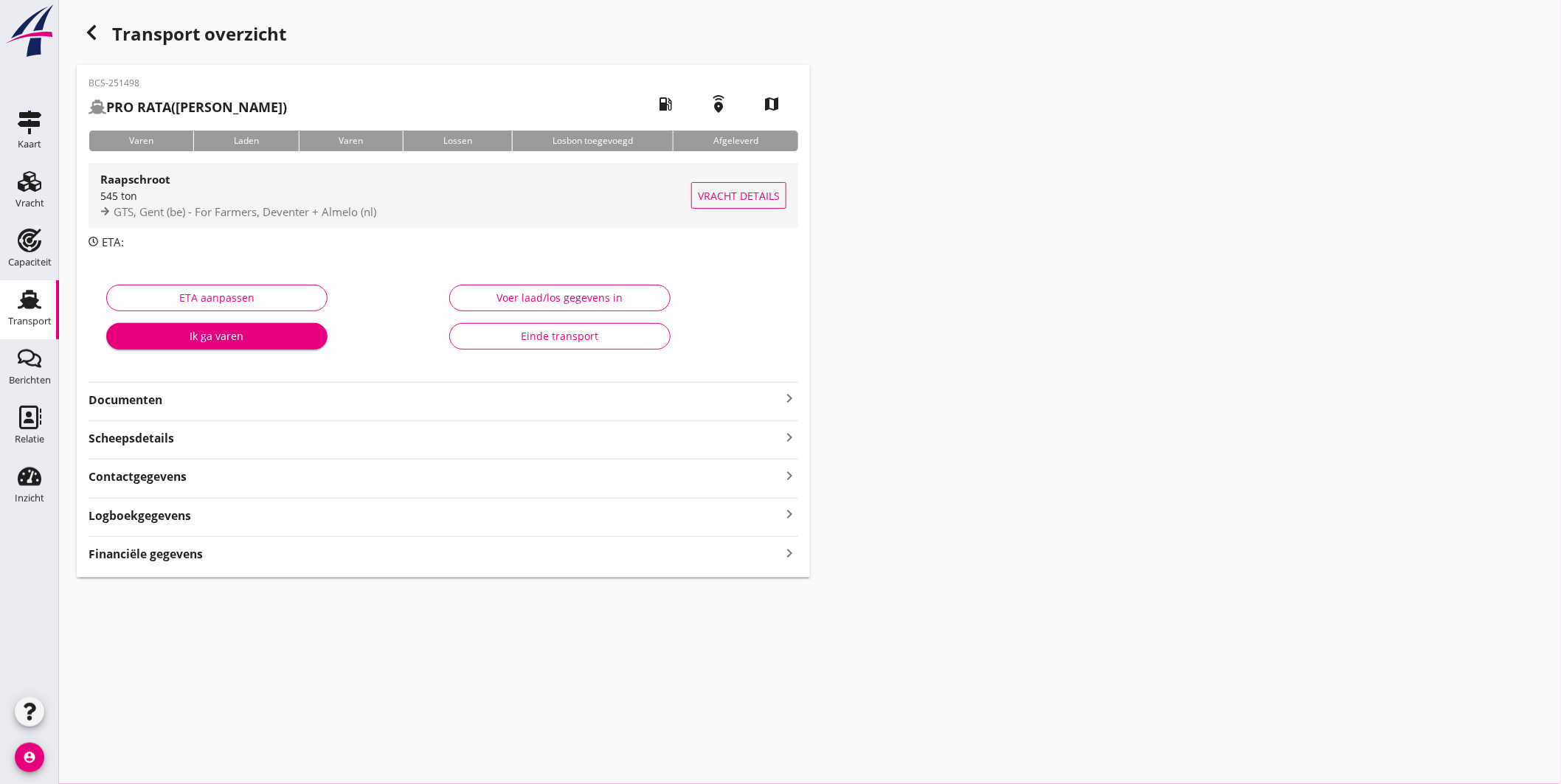
click at [519, 182] on div "Raapschroot" at bounding box center [396, 179] width 591 height 18
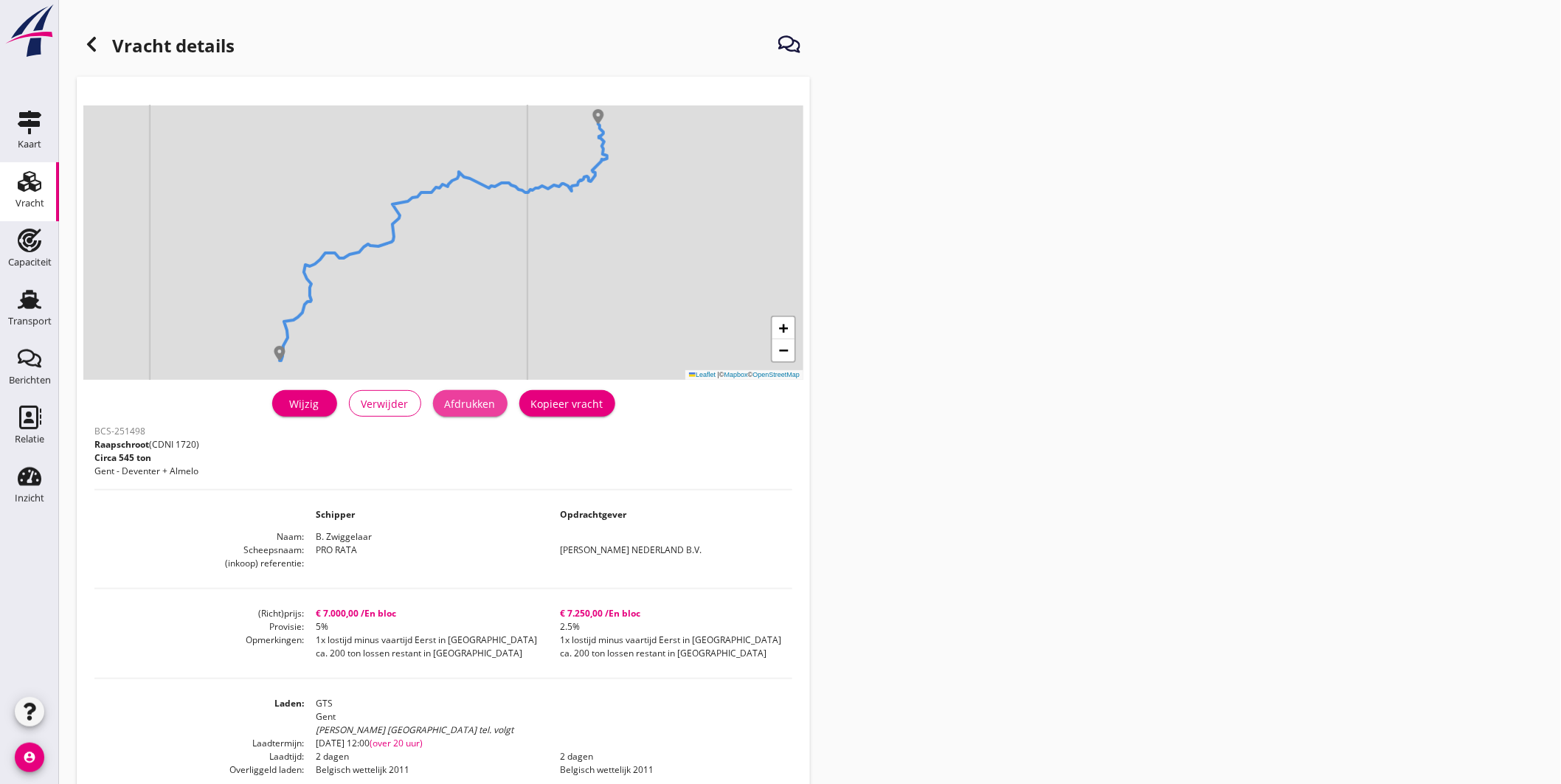
click at [474, 404] on div "Afdrukken" at bounding box center [470, 404] width 51 height 15
click at [77, 45] on div at bounding box center [91, 44] width 29 height 29
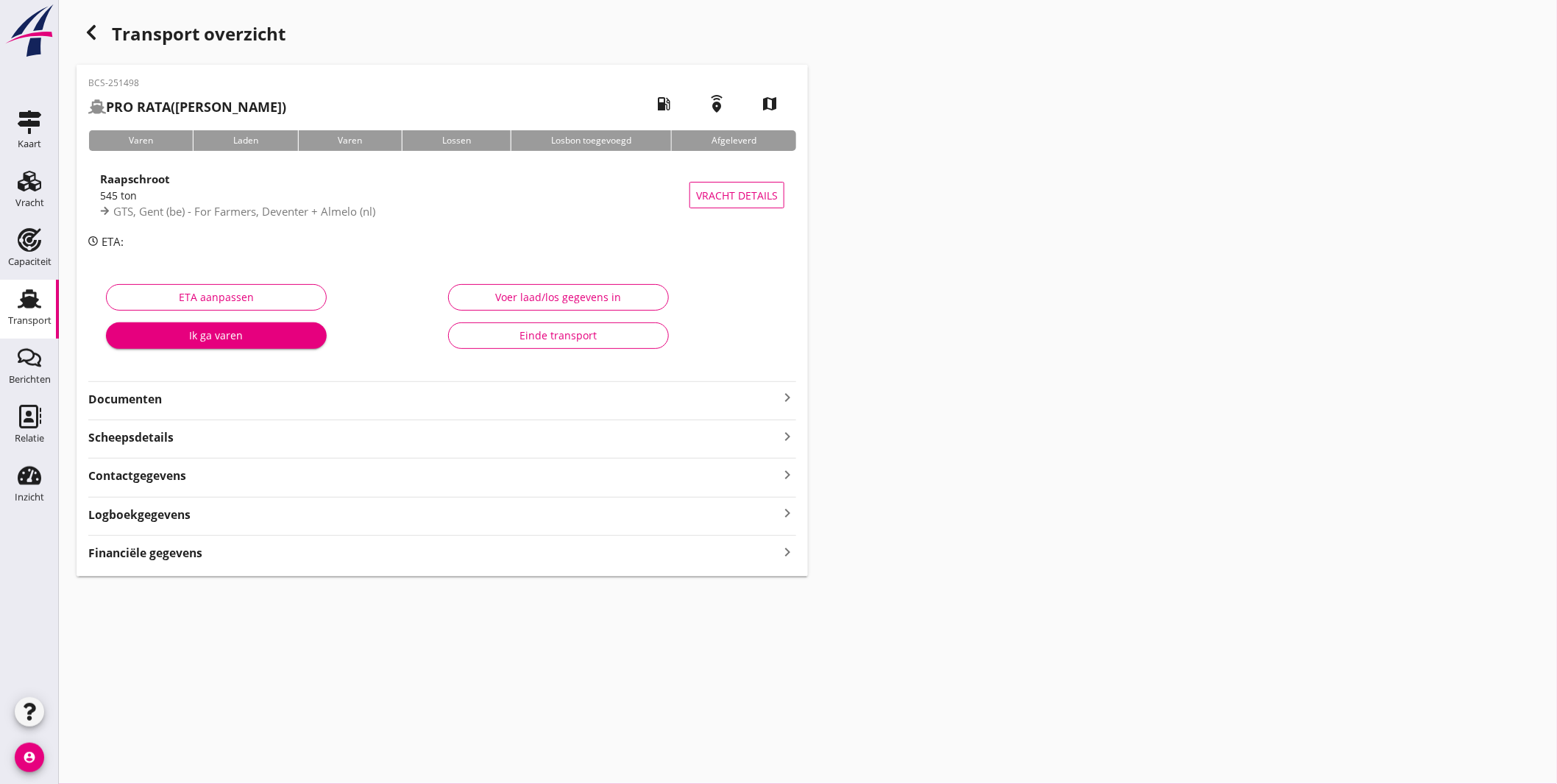
click at [1222, 285] on div "Transport overzicht BCS-251498 PRO RATA (B. Zwiggelaar) local_gas_station emerg…" at bounding box center [808, 297] width 1499 height 594
click at [520, 552] on div "Financiële gegevens keyboard_arrow_right" at bounding box center [442, 551] width 708 height 20
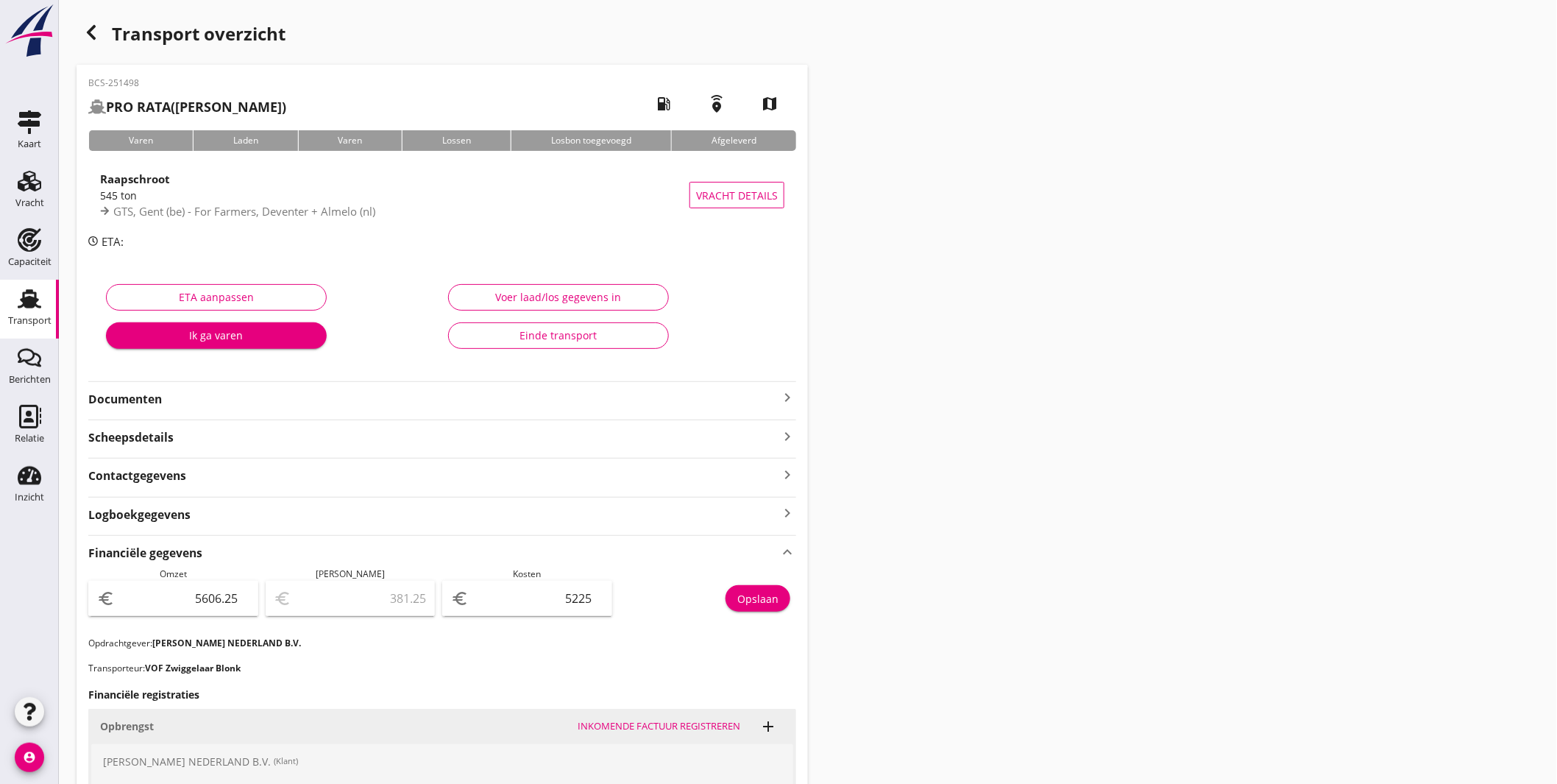
click at [583, 597] on input "5225" at bounding box center [537, 598] width 131 height 23
type input "5081.25"
type input "525"
type input "5551.25"
type input "55"
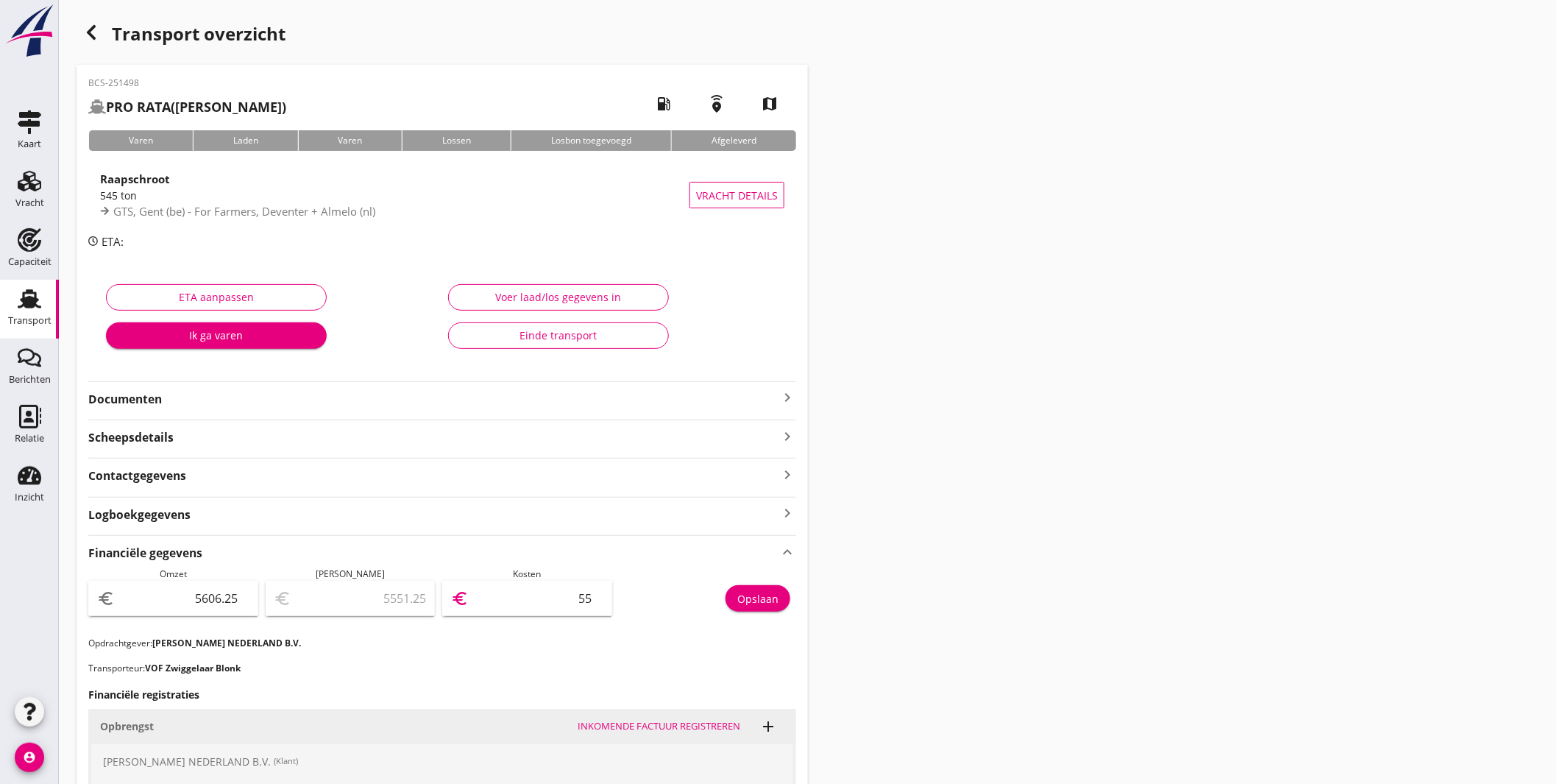
type input "5601.25"
type input "5"
type input "5600.25"
type input "6"
type input "5540.25"
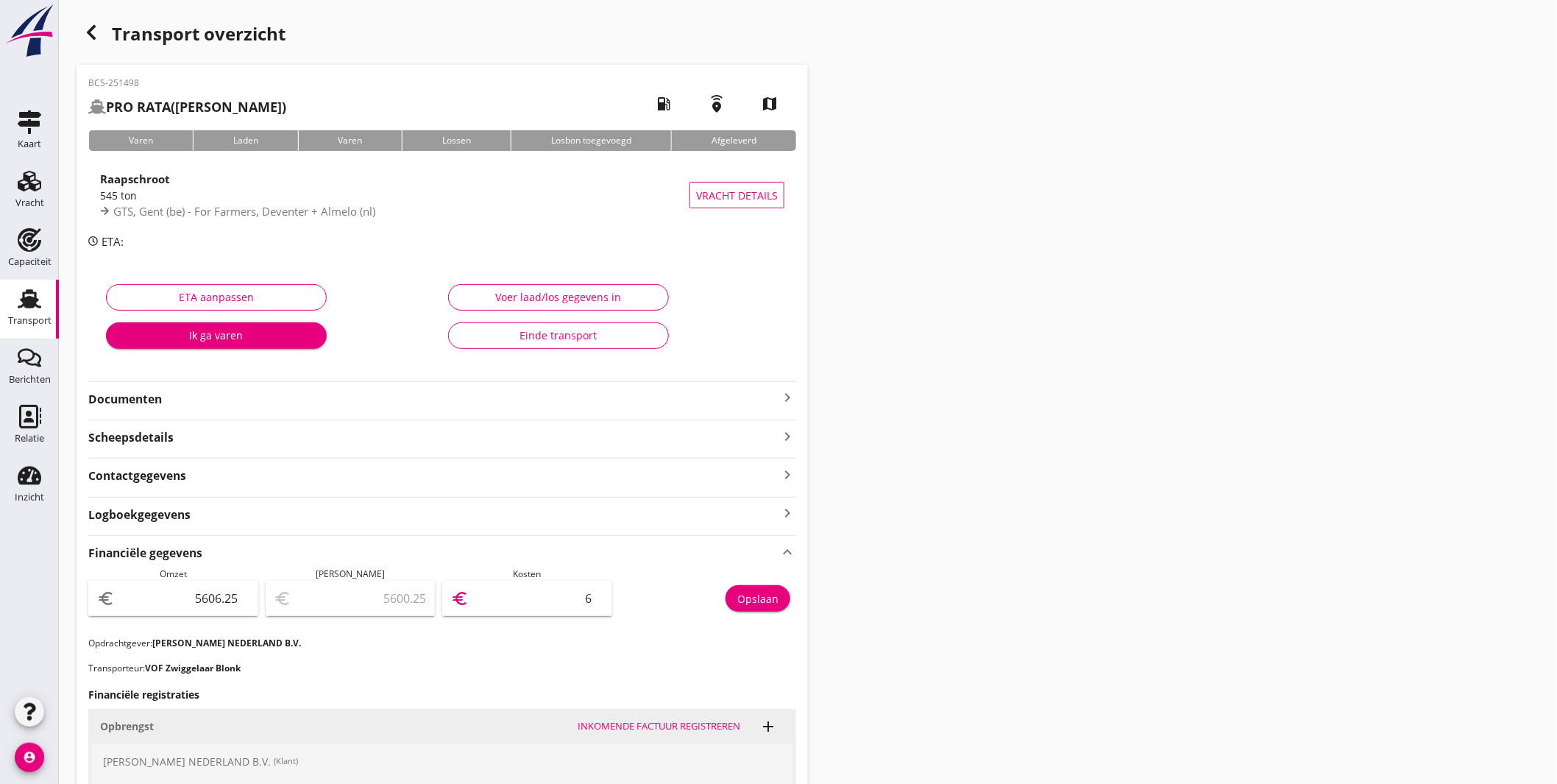
type input "66"
type input "4941.25"
type input "665"
type input "-1043.75"
type input "6650"
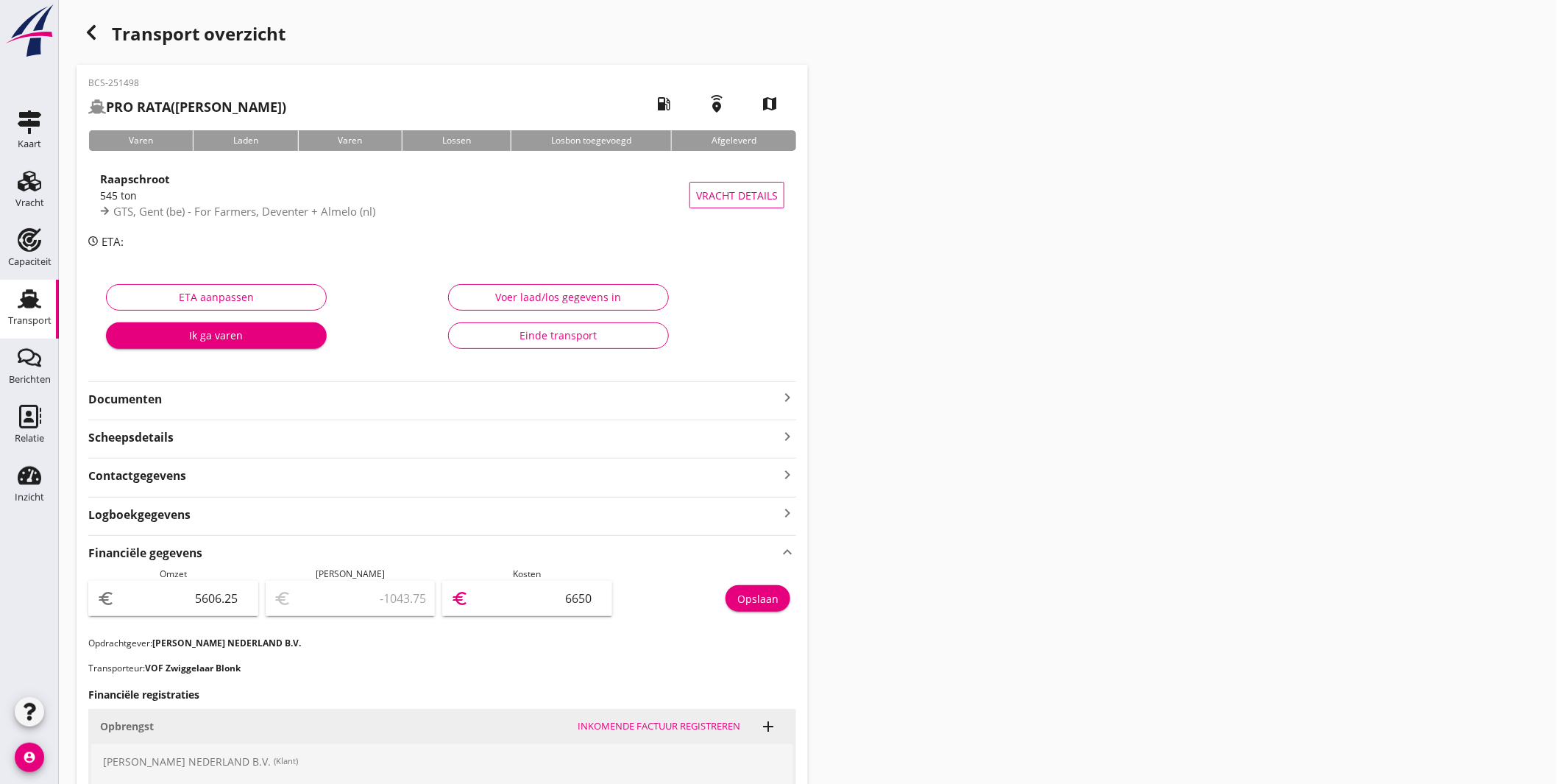
click at [194, 605] on input "5606.25" at bounding box center [183, 598] width 131 height 23
type input "75606.25"
type input "68956.25"
type input "705606.25"
type input "698956.25"
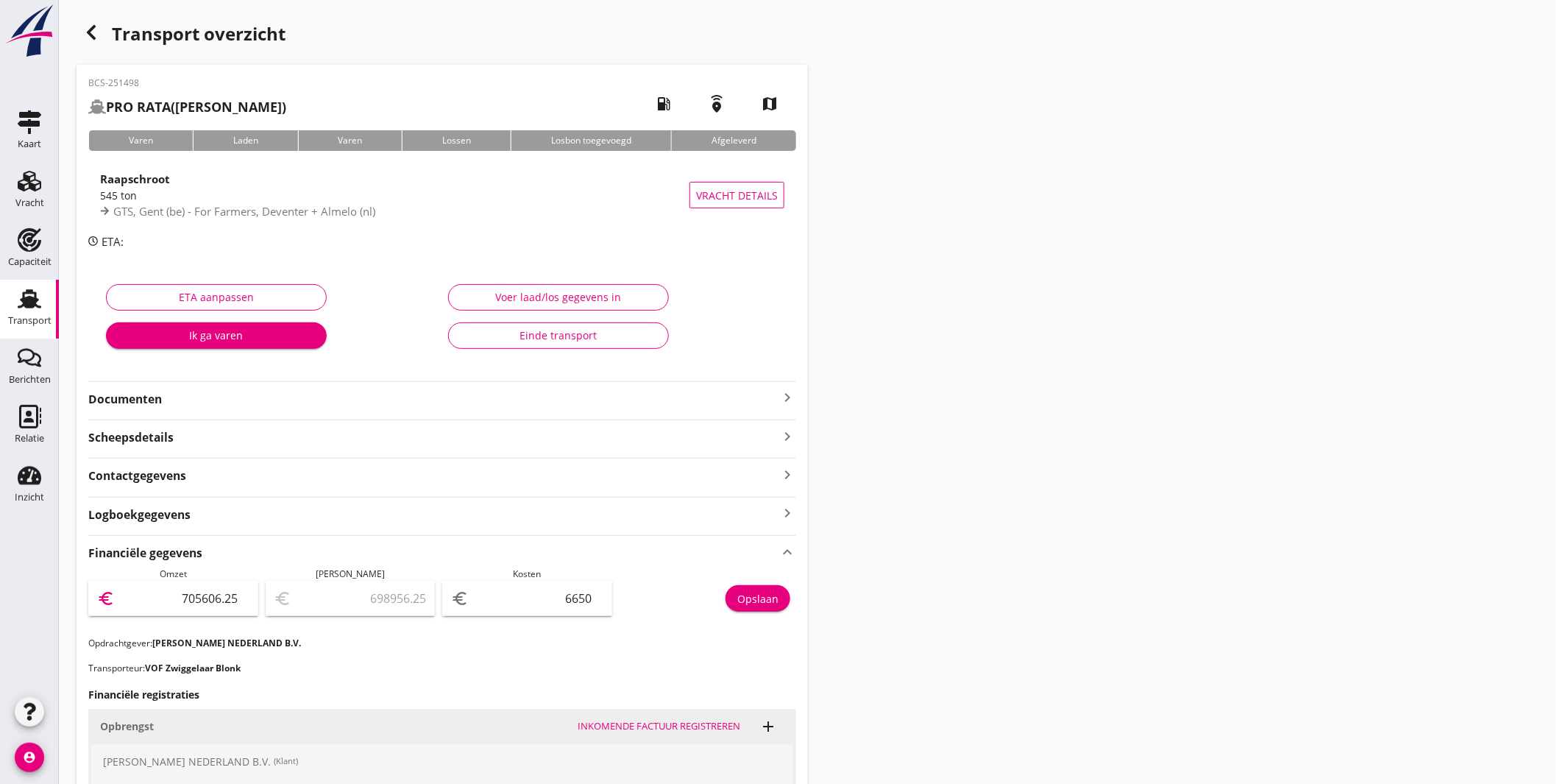
type input "70606.25"
type input "63956.25"
type input "7006.25"
type input "356.25"
type input "706.25"
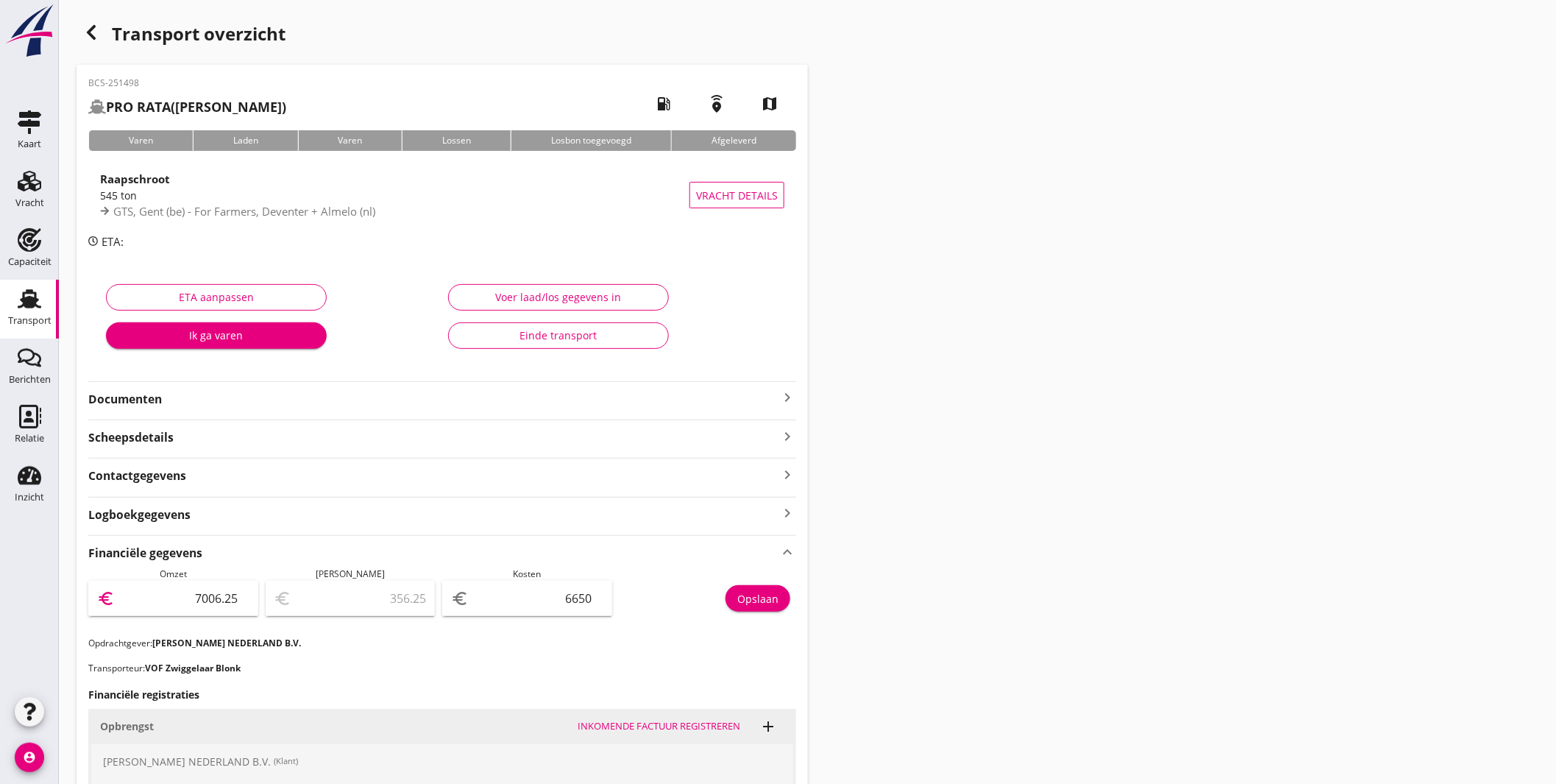
type input "-5943.75"
type input "70.25"
type input "-6579.75"
type input "7025"
type input "375.00"
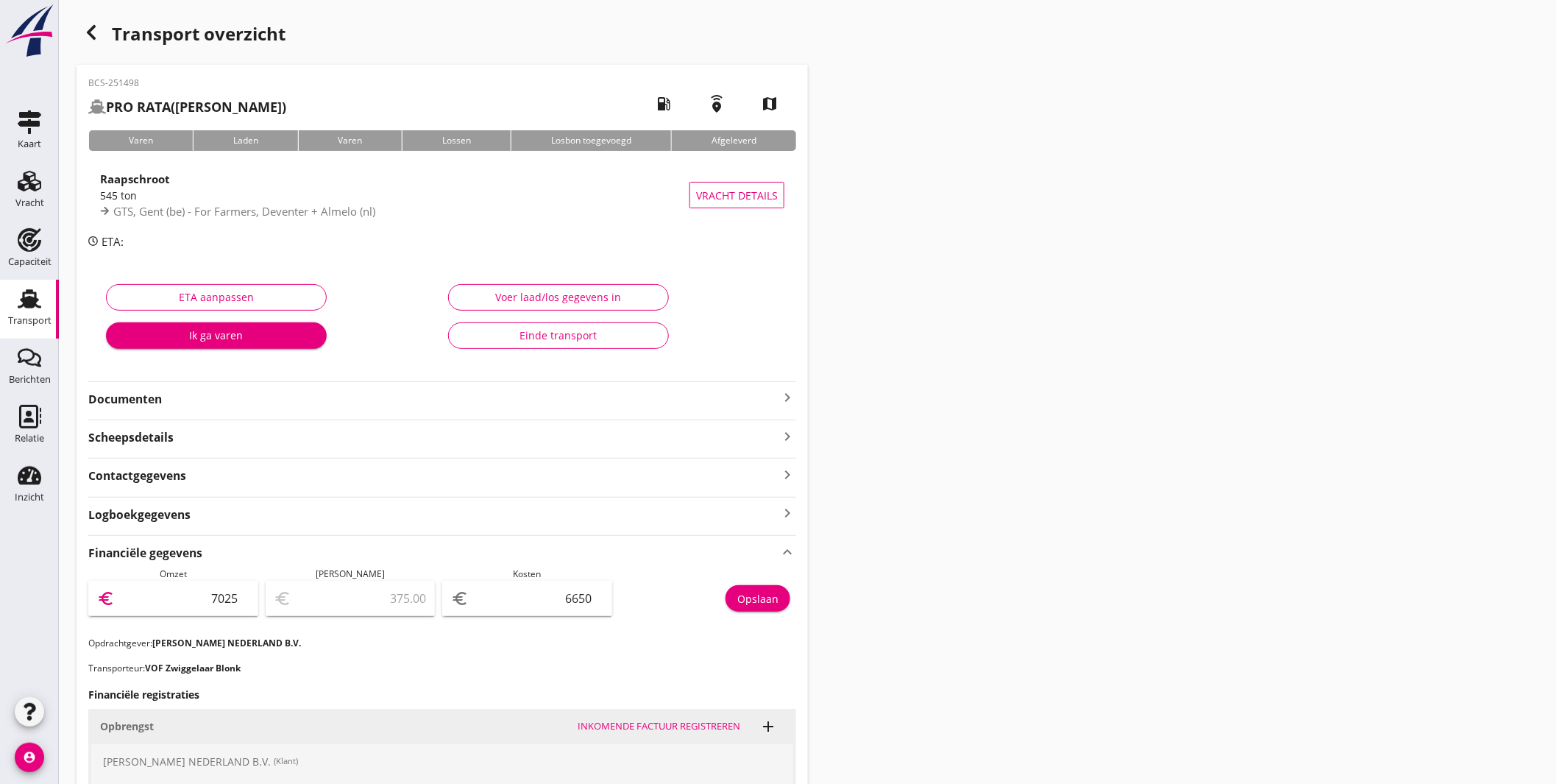
type input "705"
type input "-5945.00"
type input "70"
type input "-6580.00"
type input "7"
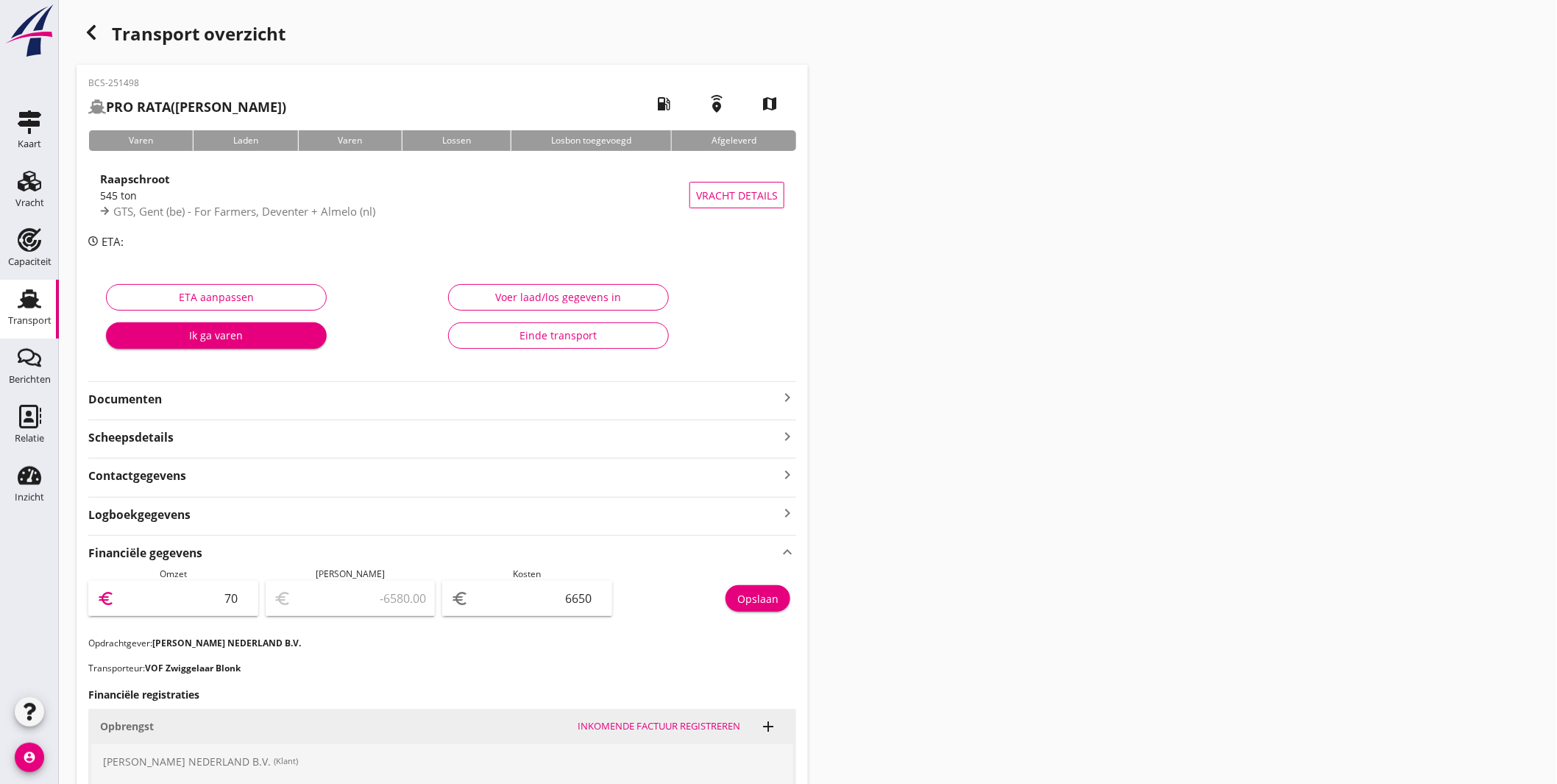
type input "-6643.00"
type input "7"
type input "-6643.00"
type input "70"
type input "-6580.00"
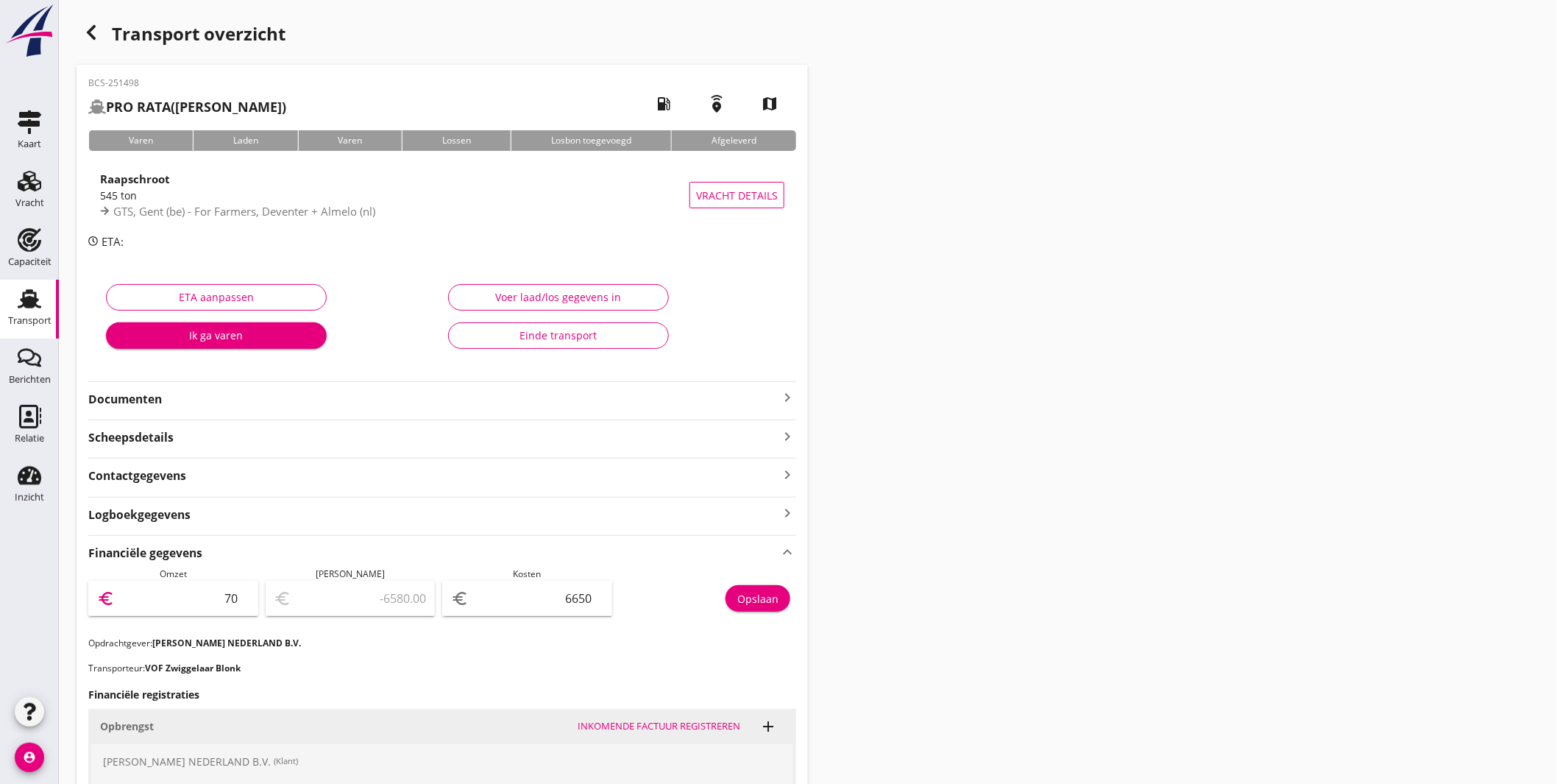
type input "706"
type input "-5944.00"
type input "7068"
type input "418.00"
type input "7068.7"
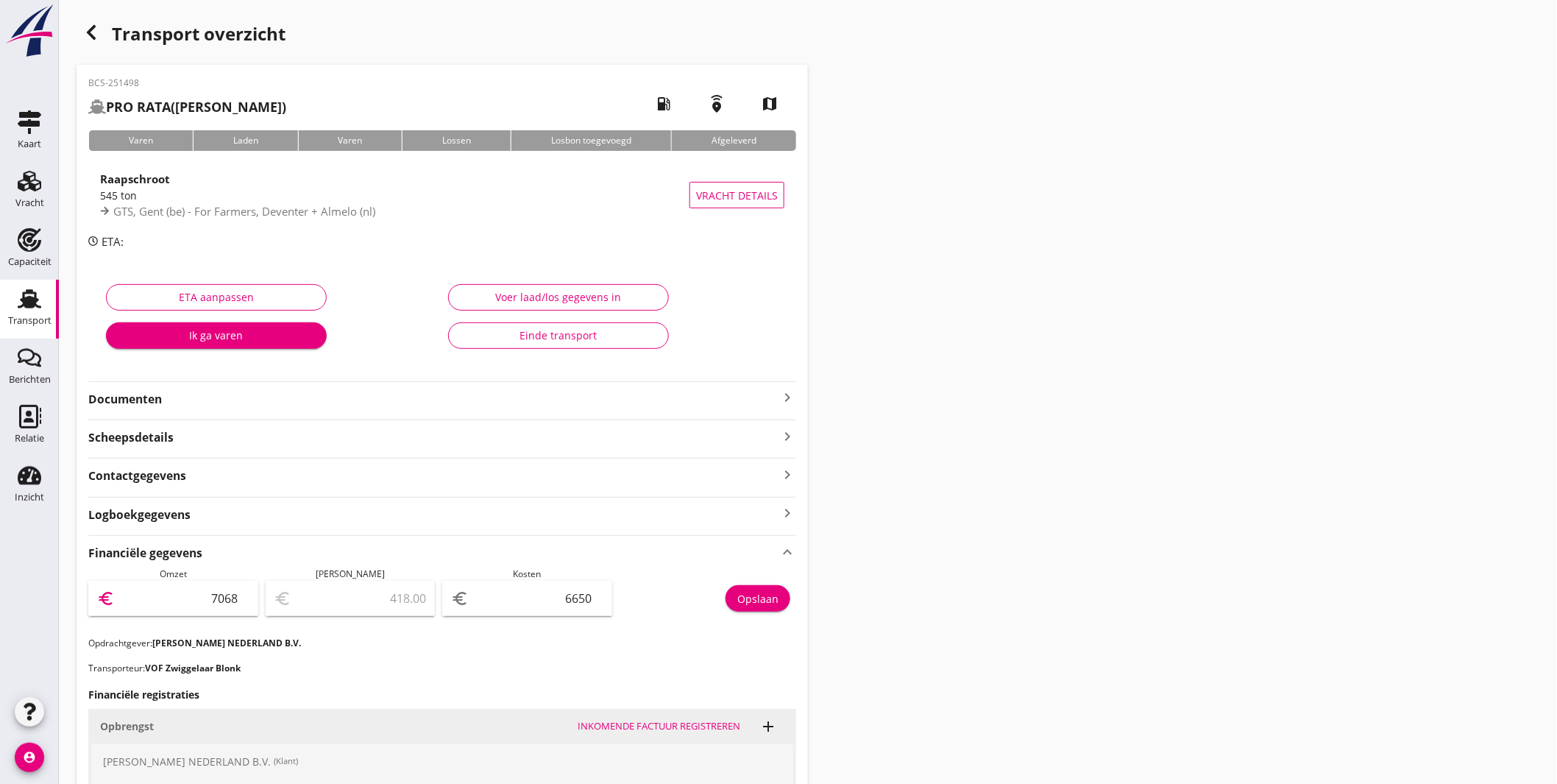
type input "418.70"
type input "7068.75"
type input "418.75"
type input "7068.75"
click at [763, 586] on button "Opslaan" at bounding box center [757, 598] width 64 height 27
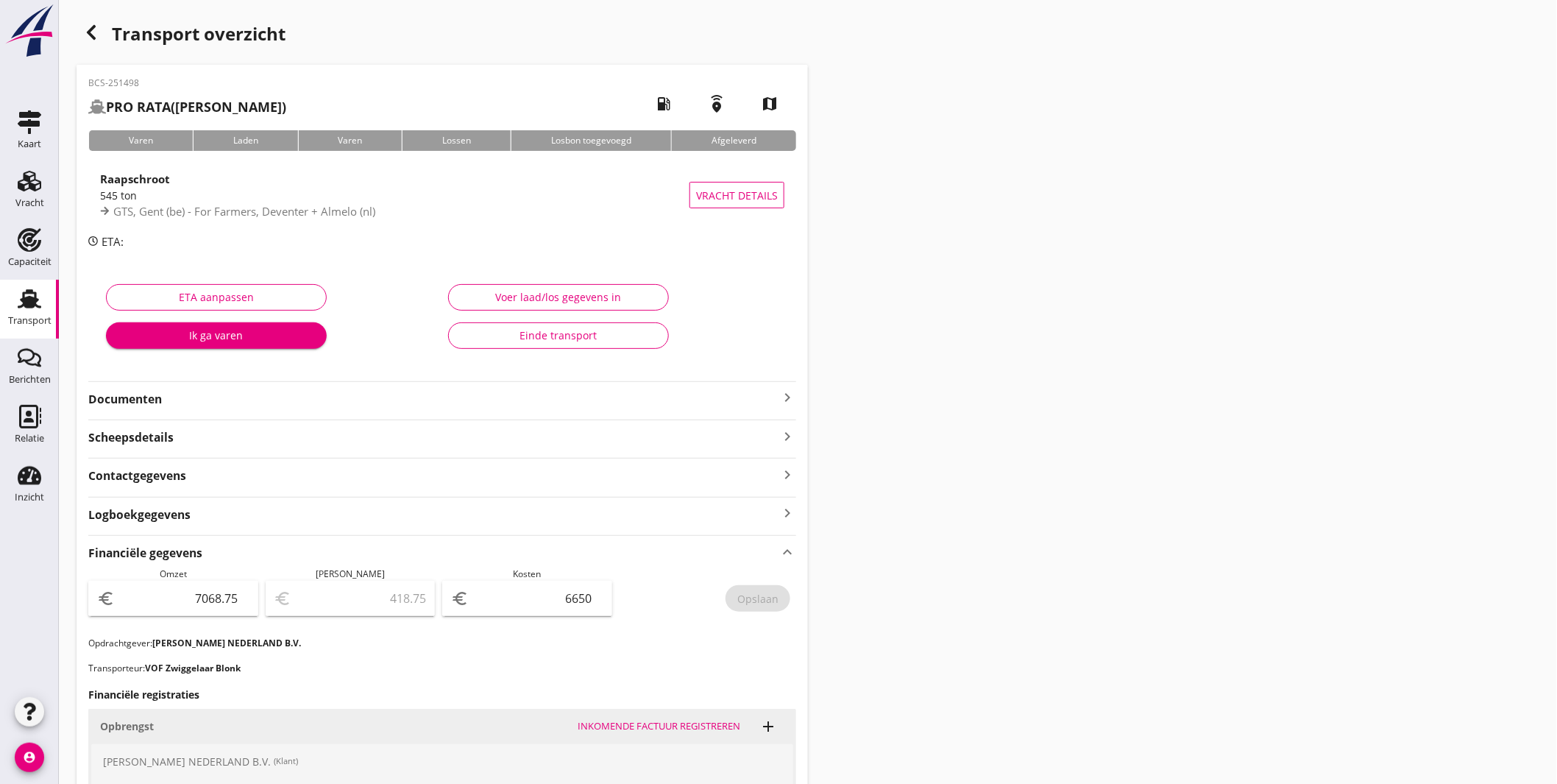
click at [33, 293] on use at bounding box center [29, 299] width 23 height 19
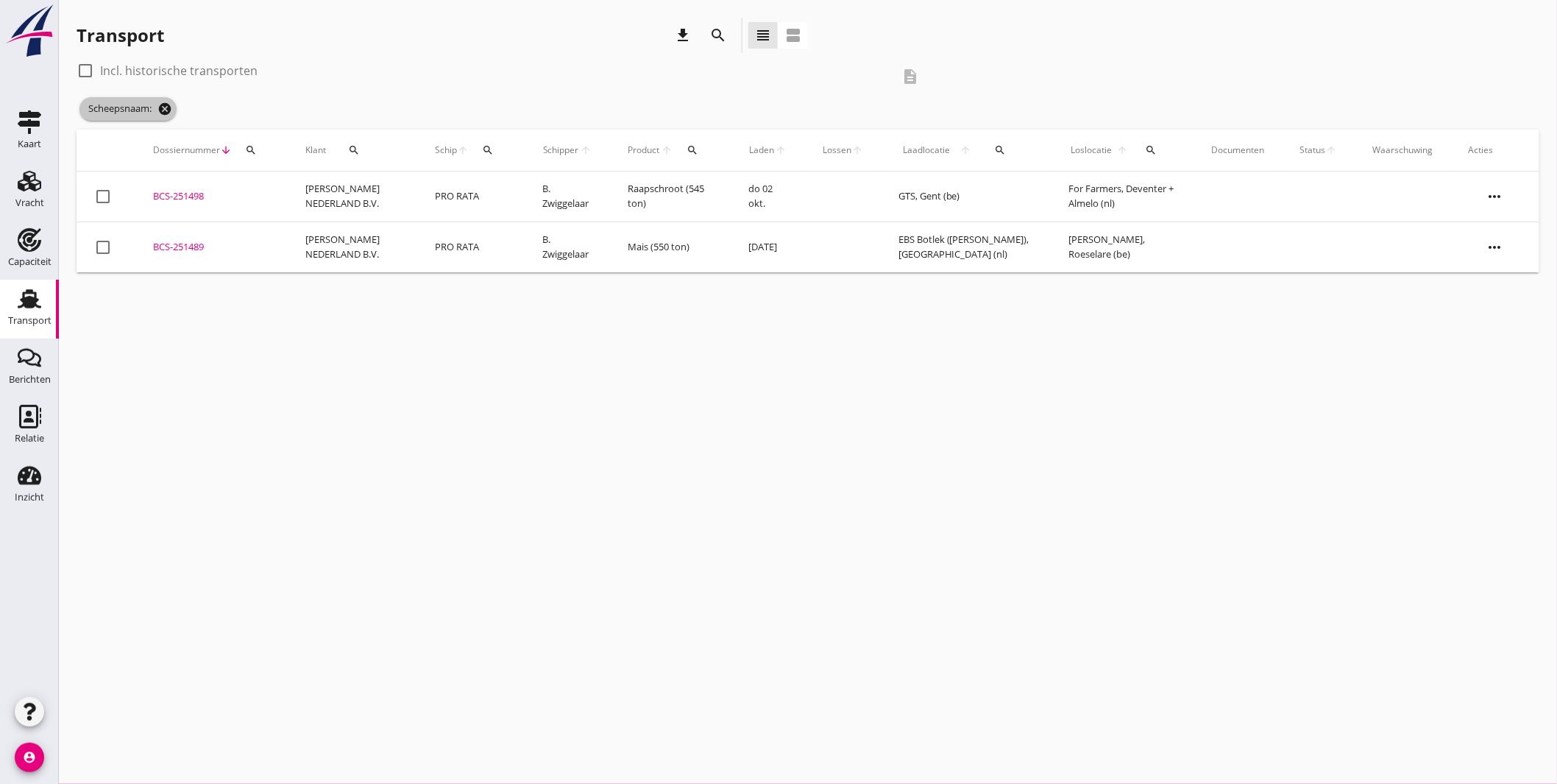
click at [167, 106] on icon "cancel" at bounding box center [164, 108] width 15 height 15
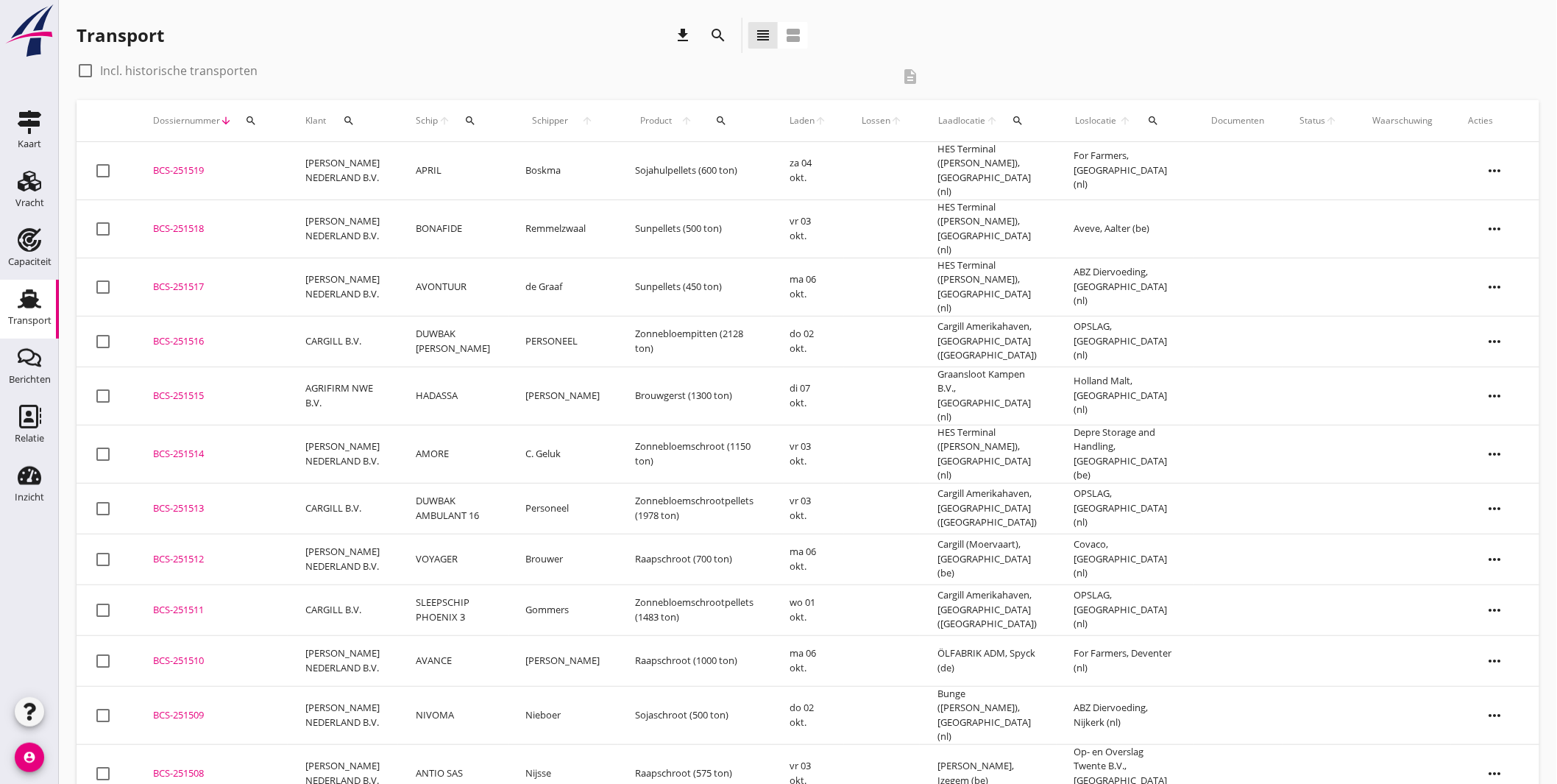
click at [470, 120] on icon "search" at bounding box center [471, 121] width 12 height 12
click at [507, 167] on input "Zoek op (scheeps)naam" at bounding box center [538, 163] width 153 height 23
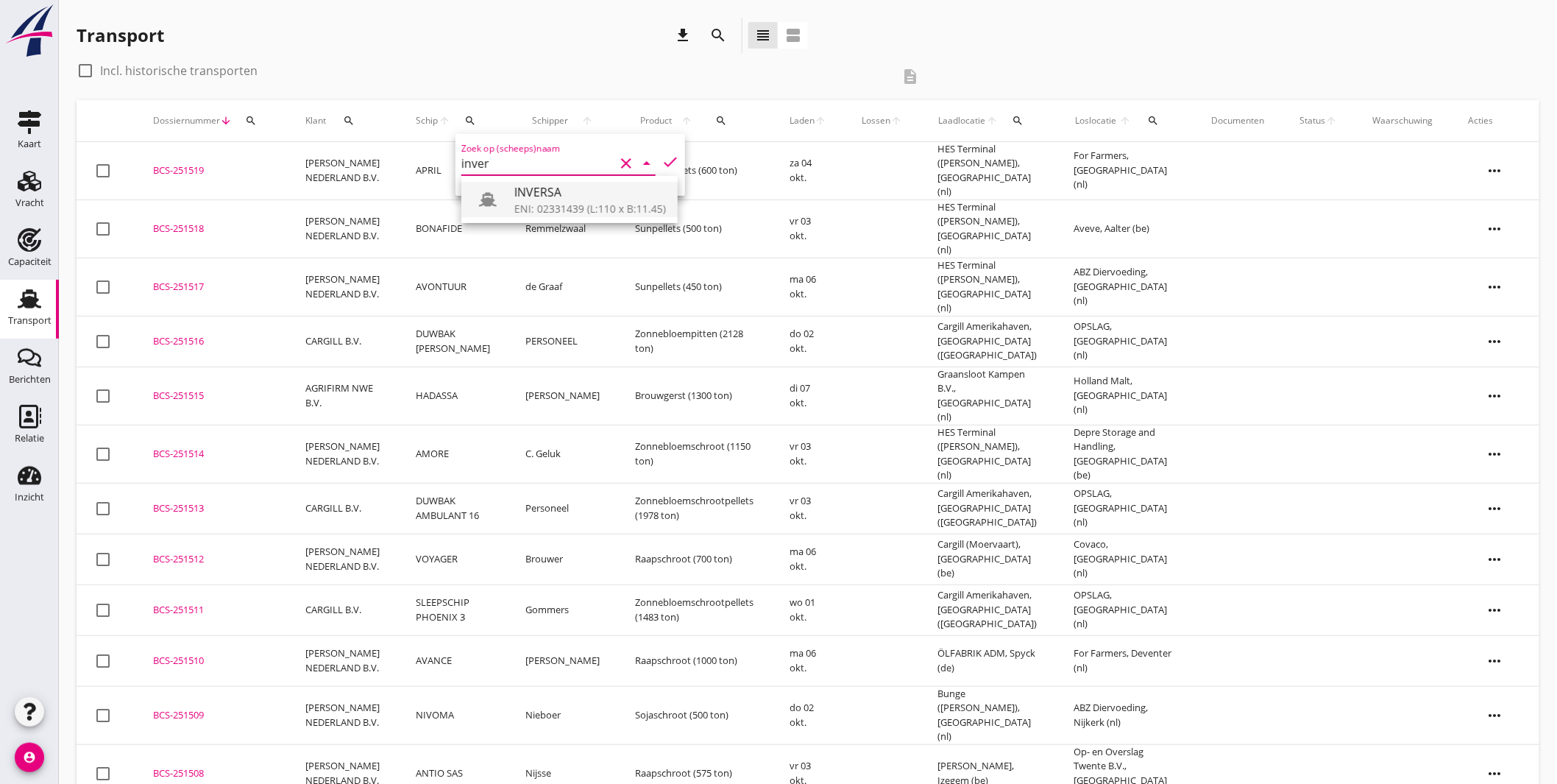
click at [618, 191] on div "INVERSA" at bounding box center [590, 191] width 152 height 18
click at [661, 162] on icon "check" at bounding box center [670, 161] width 18 height 18
type input "INVERSA"
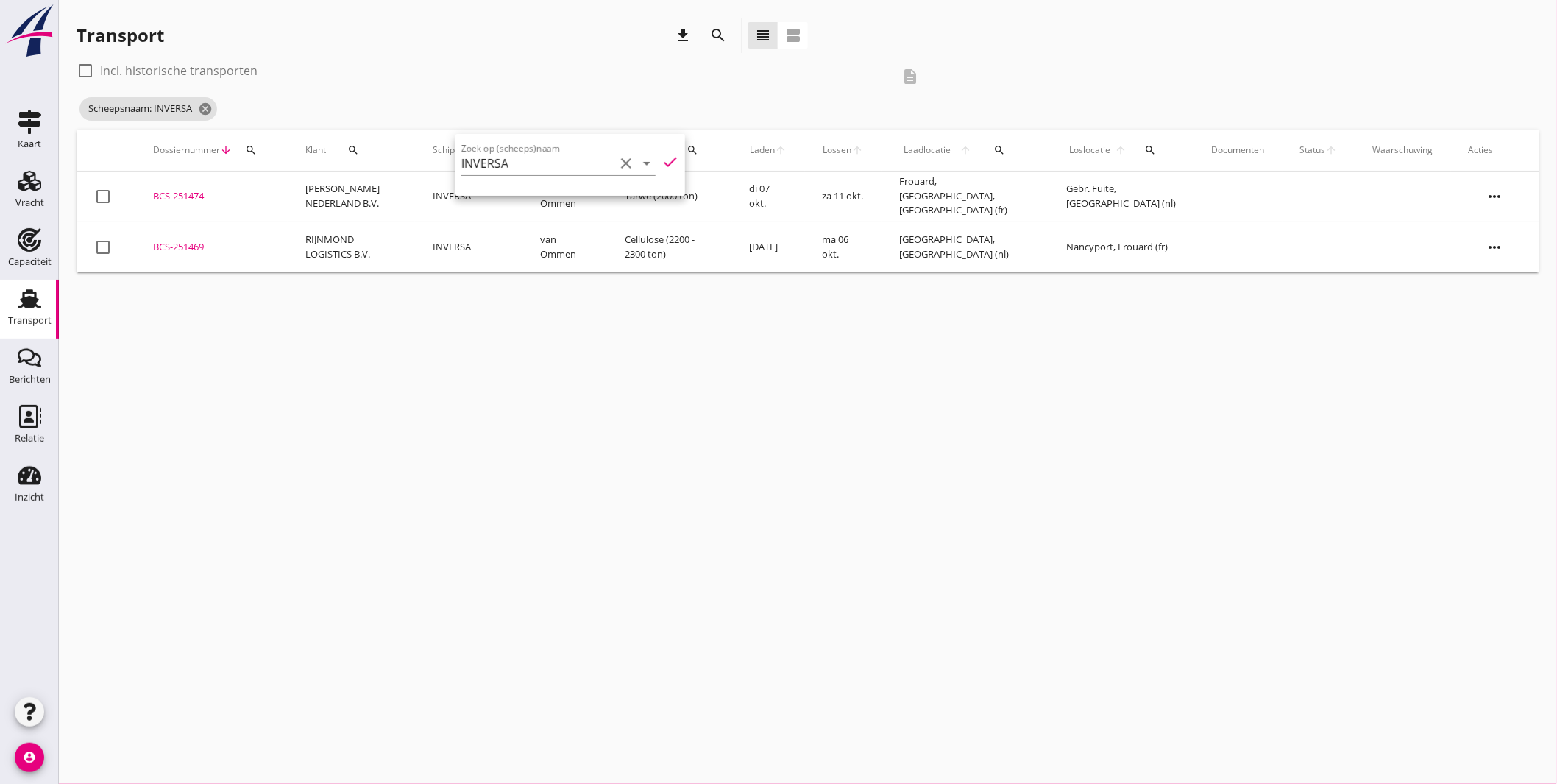
click at [532, 343] on div "cancel You are impersonating another user. Transport download search view_headl…" at bounding box center [808, 392] width 1499 height 784
click at [198, 244] on div "BCS-251469" at bounding box center [211, 246] width 117 height 15
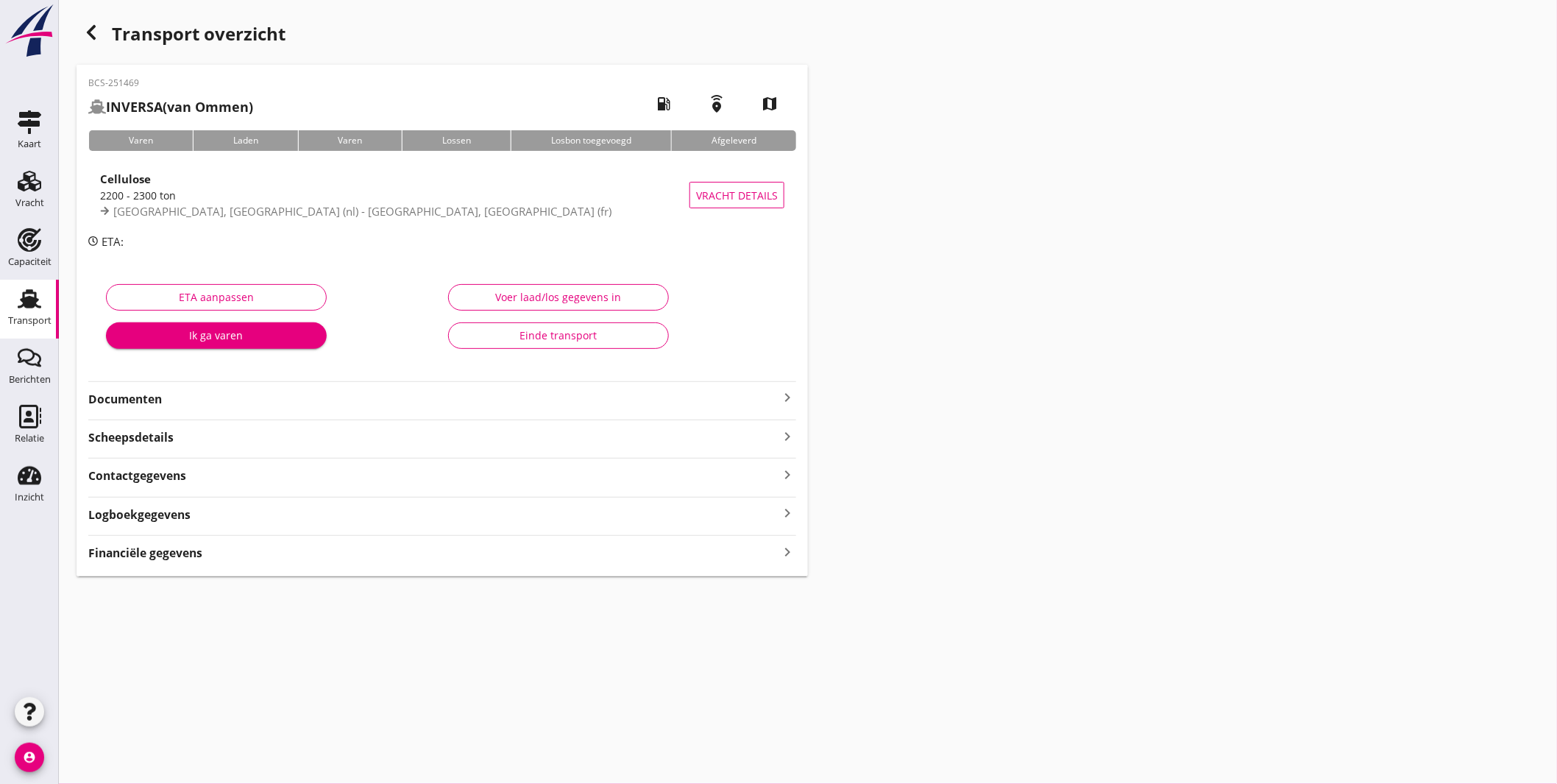
click at [291, 392] on strong "Documenten" at bounding box center [434, 399] width 690 height 17
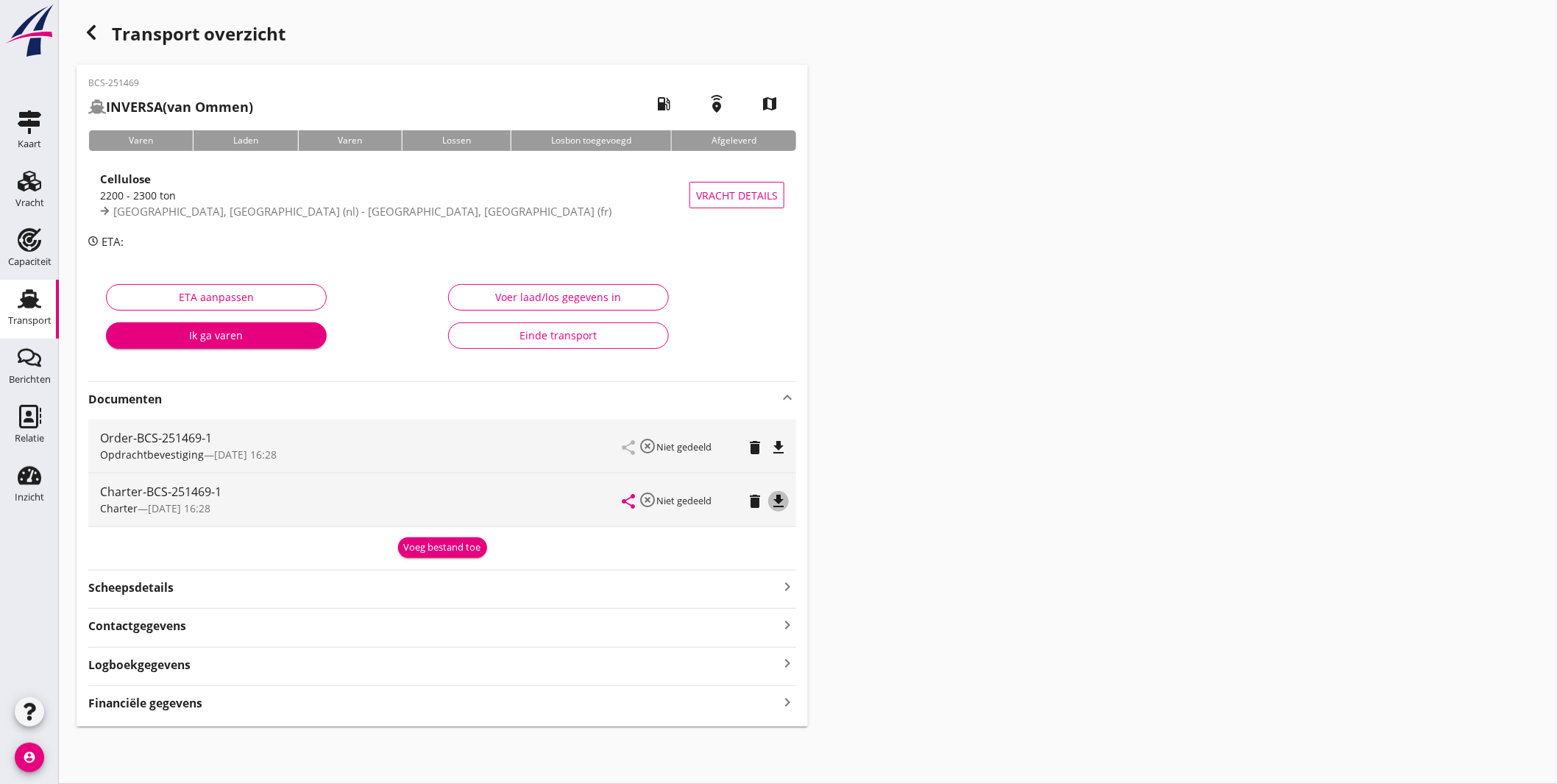
click at [778, 501] on icon "file_download" at bounding box center [778, 501] width 18 height 18
drag, startPoint x: 774, startPoint y: 441, endPoint x: 780, endPoint y: 433, distance: 10.0
click at [775, 441] on icon "file_download" at bounding box center [778, 447] width 18 height 18
click at [27, 288] on icon "Transport" at bounding box center [29, 298] width 23 height 23
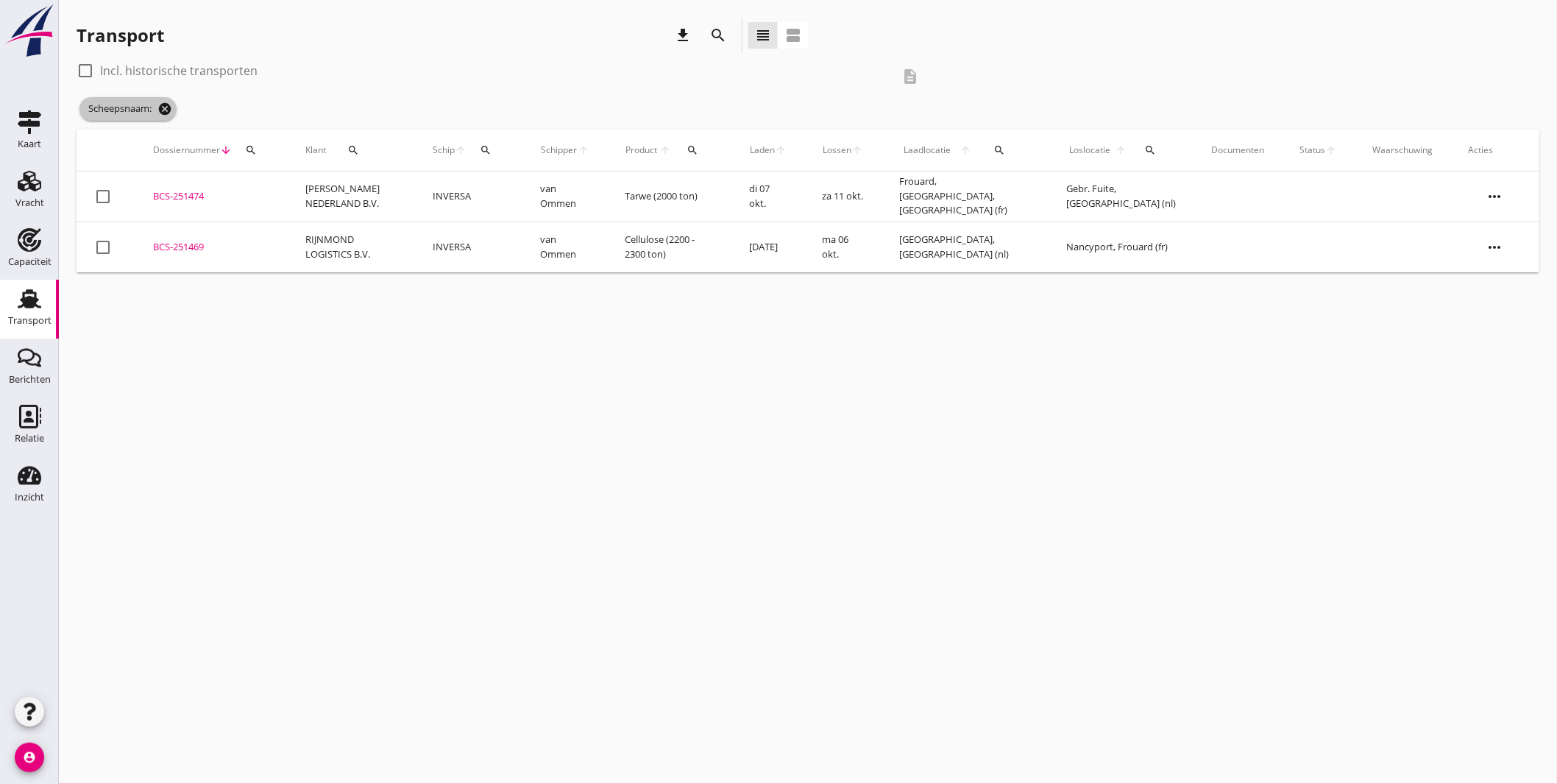
click at [170, 106] on icon "cancel" at bounding box center [164, 108] width 15 height 15
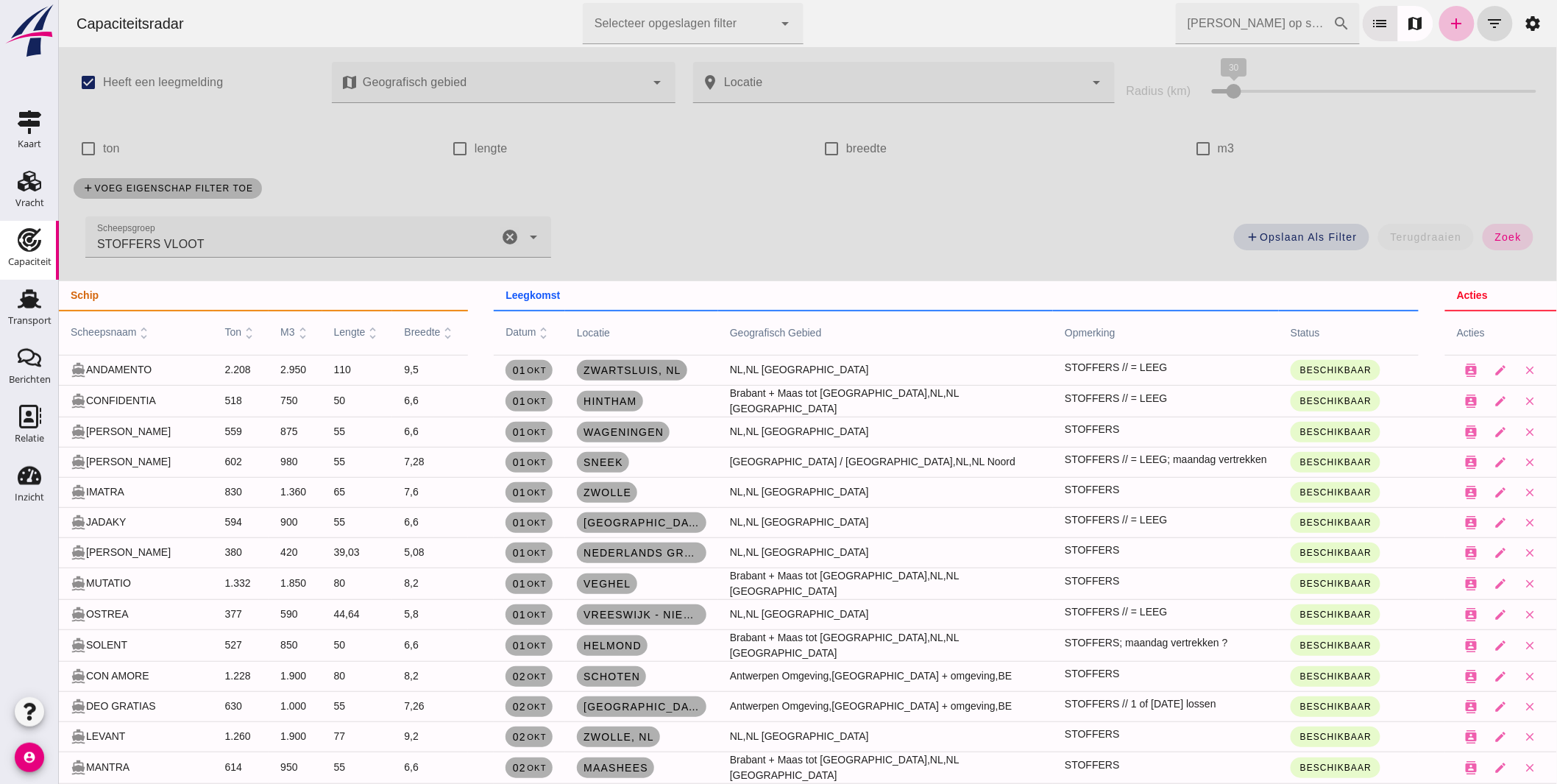
click at [610, 368] on span "Zwartsluis , nl" at bounding box center [631, 370] width 99 height 12
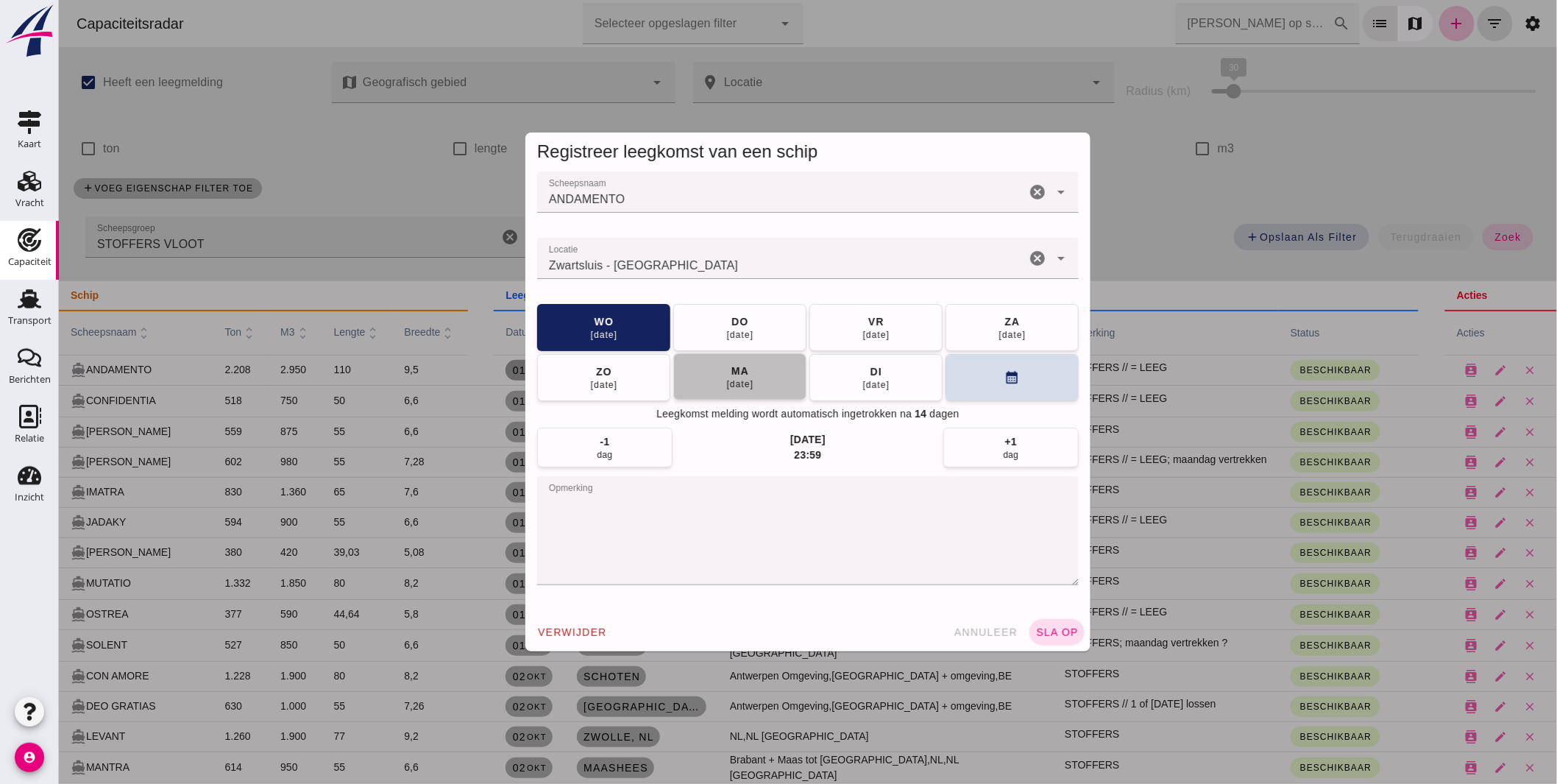
click at [751, 373] on button "[DATE]" at bounding box center [739, 376] width 133 height 47
click at [1049, 633] on span "sla op" at bounding box center [1056, 632] width 44 height 12
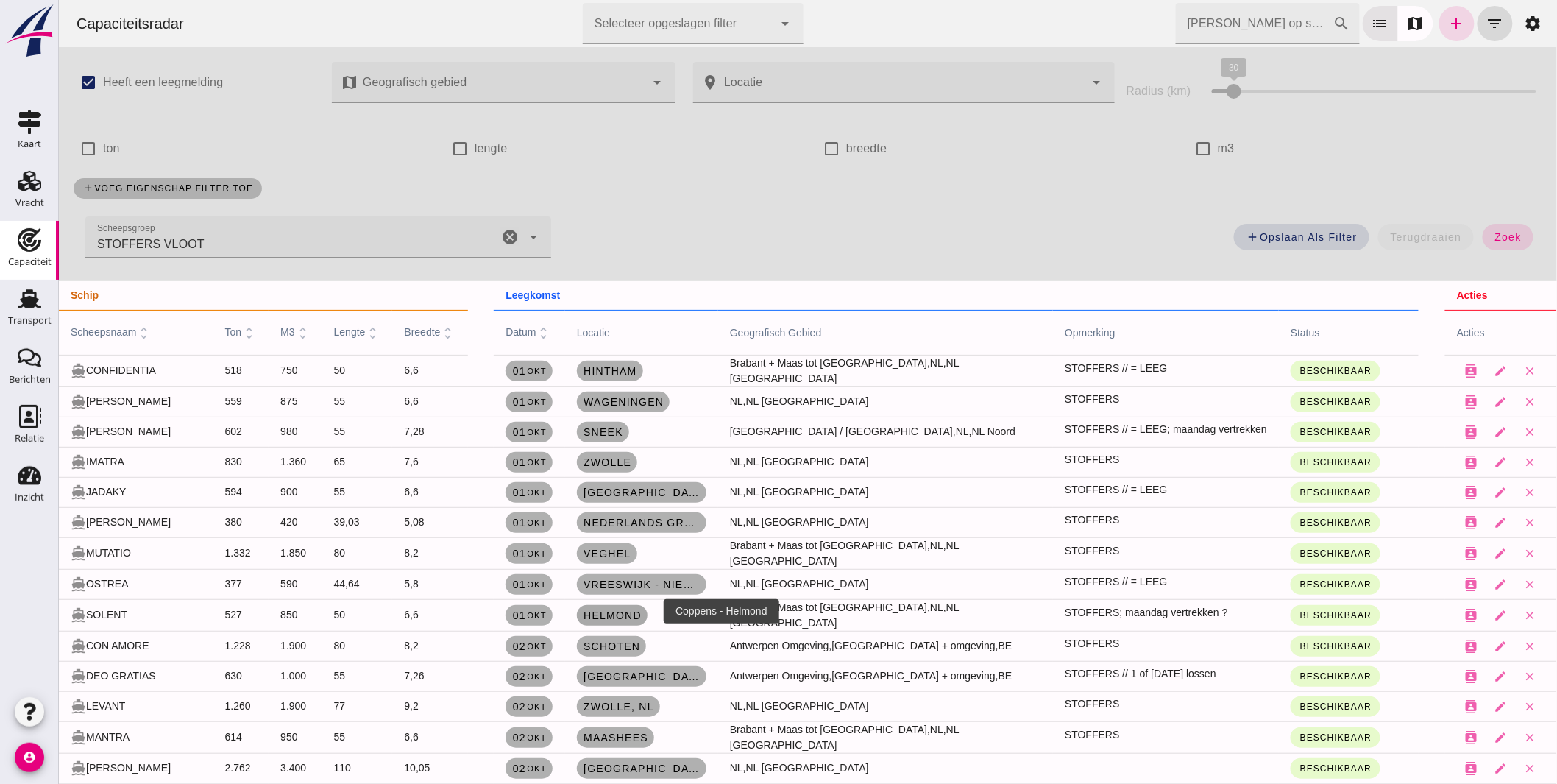
click at [609, 611] on span "Helmond" at bounding box center [611, 616] width 59 height 12
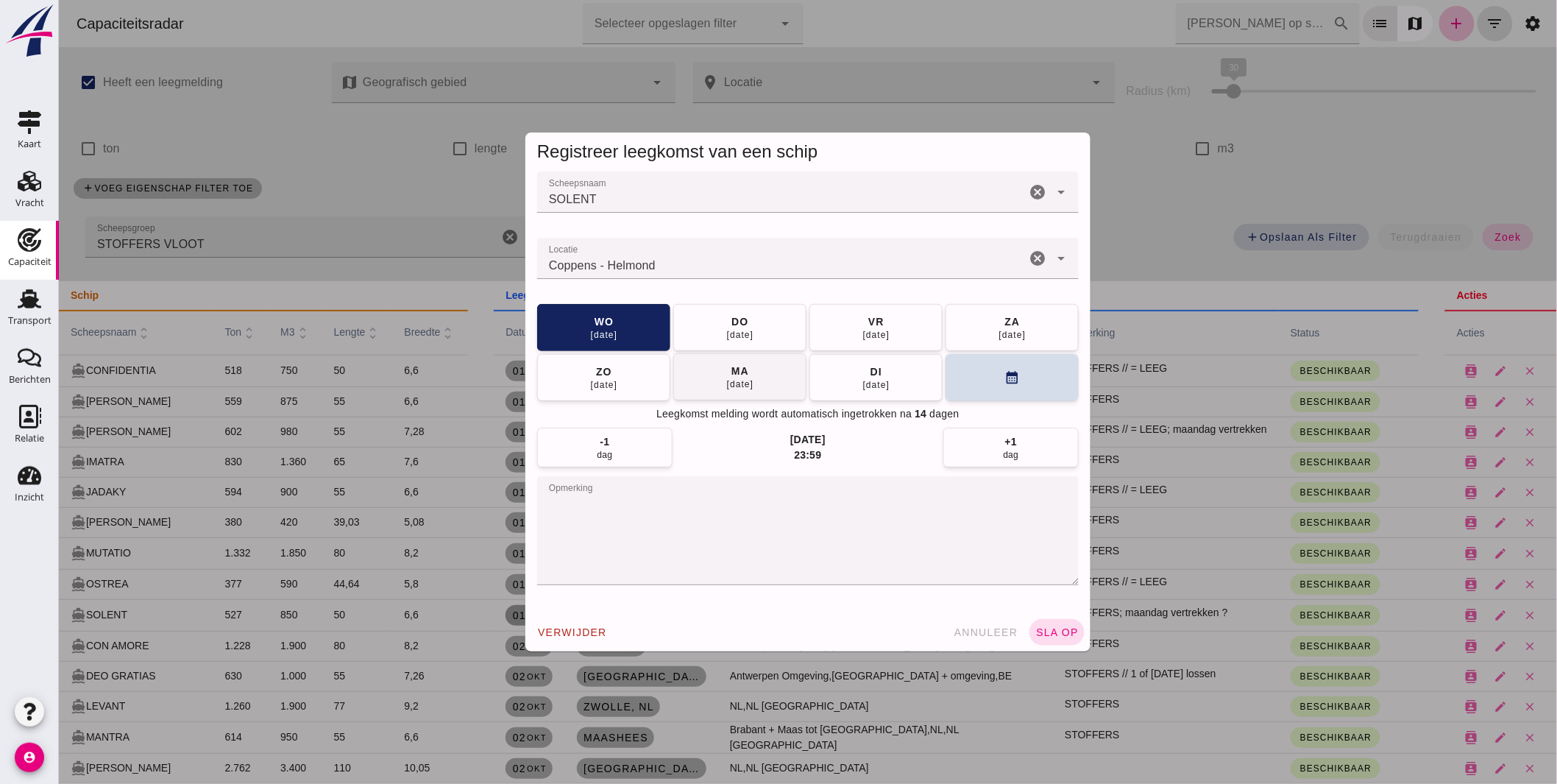
click at [768, 379] on button "[DATE]" at bounding box center [739, 376] width 133 height 47
click at [1046, 629] on span "sla op" at bounding box center [1056, 632] width 44 height 12
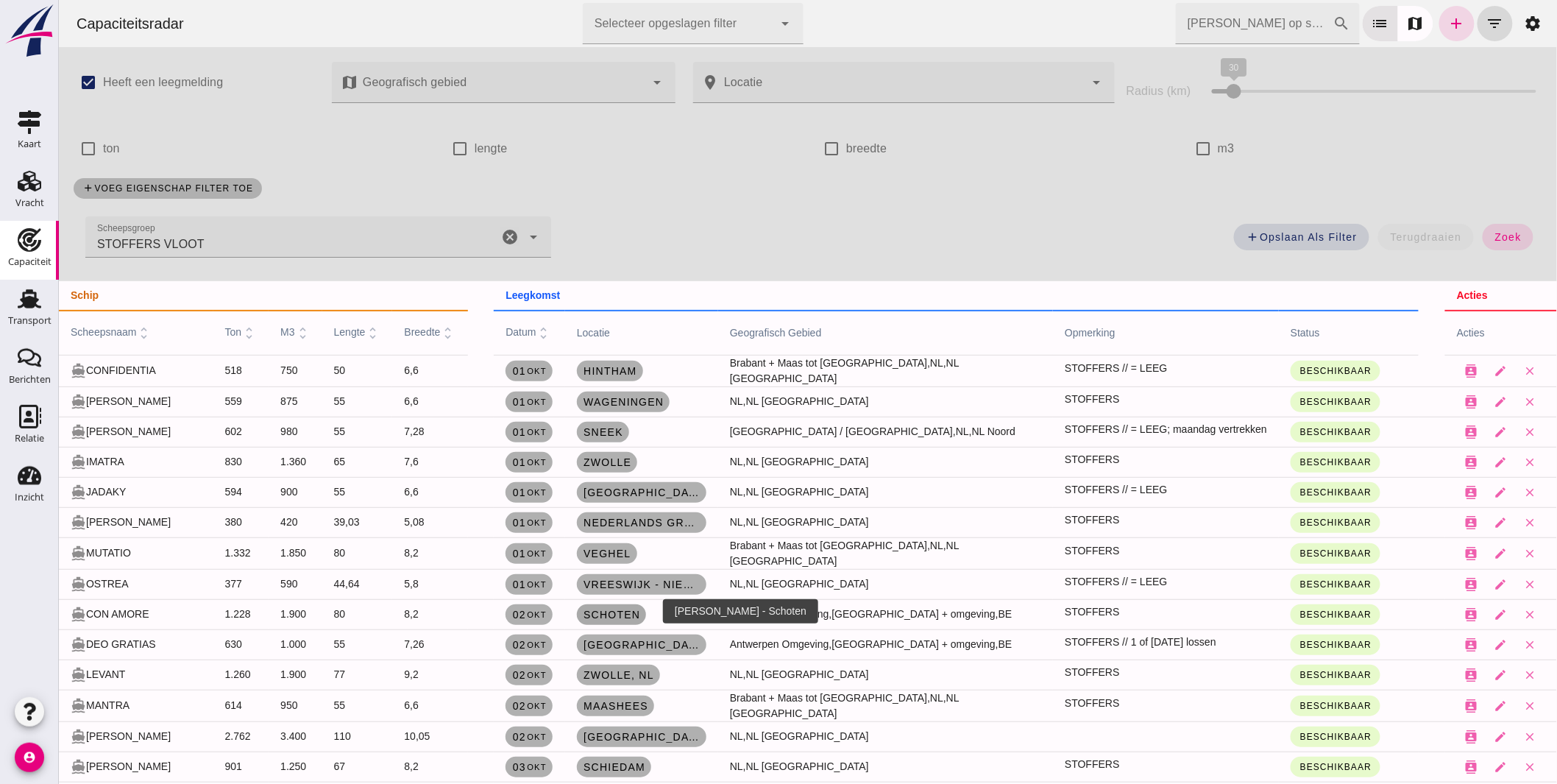
click at [611, 609] on span "Schoten" at bounding box center [611, 615] width 58 height 12
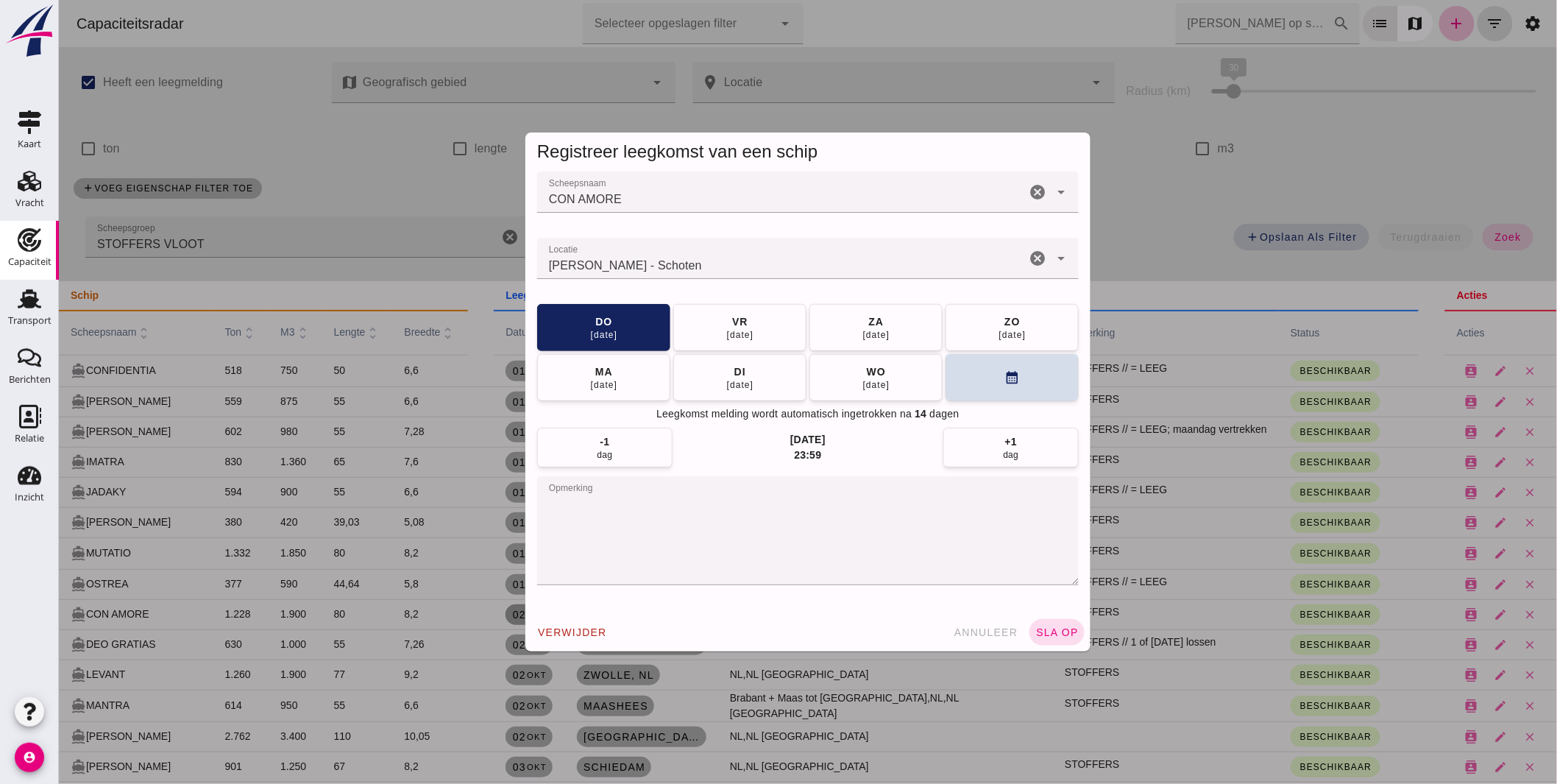
click at [641, 527] on textarea "opmerking" at bounding box center [807, 530] width 542 height 109
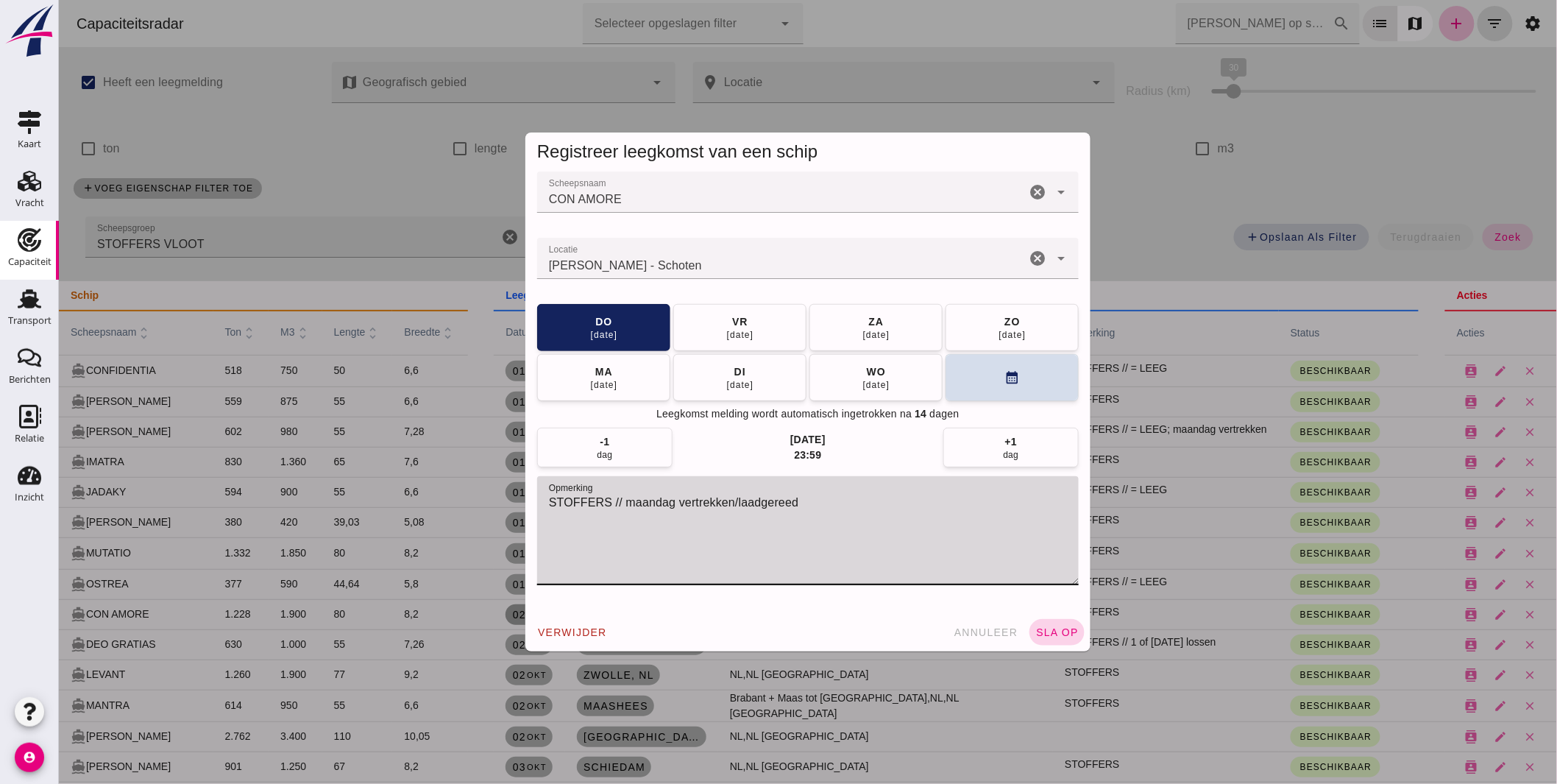
type textarea "STOFFERS // maandag vertrekken/laadgereed"
click at [1046, 625] on button "sla op" at bounding box center [1056, 632] width 55 height 27
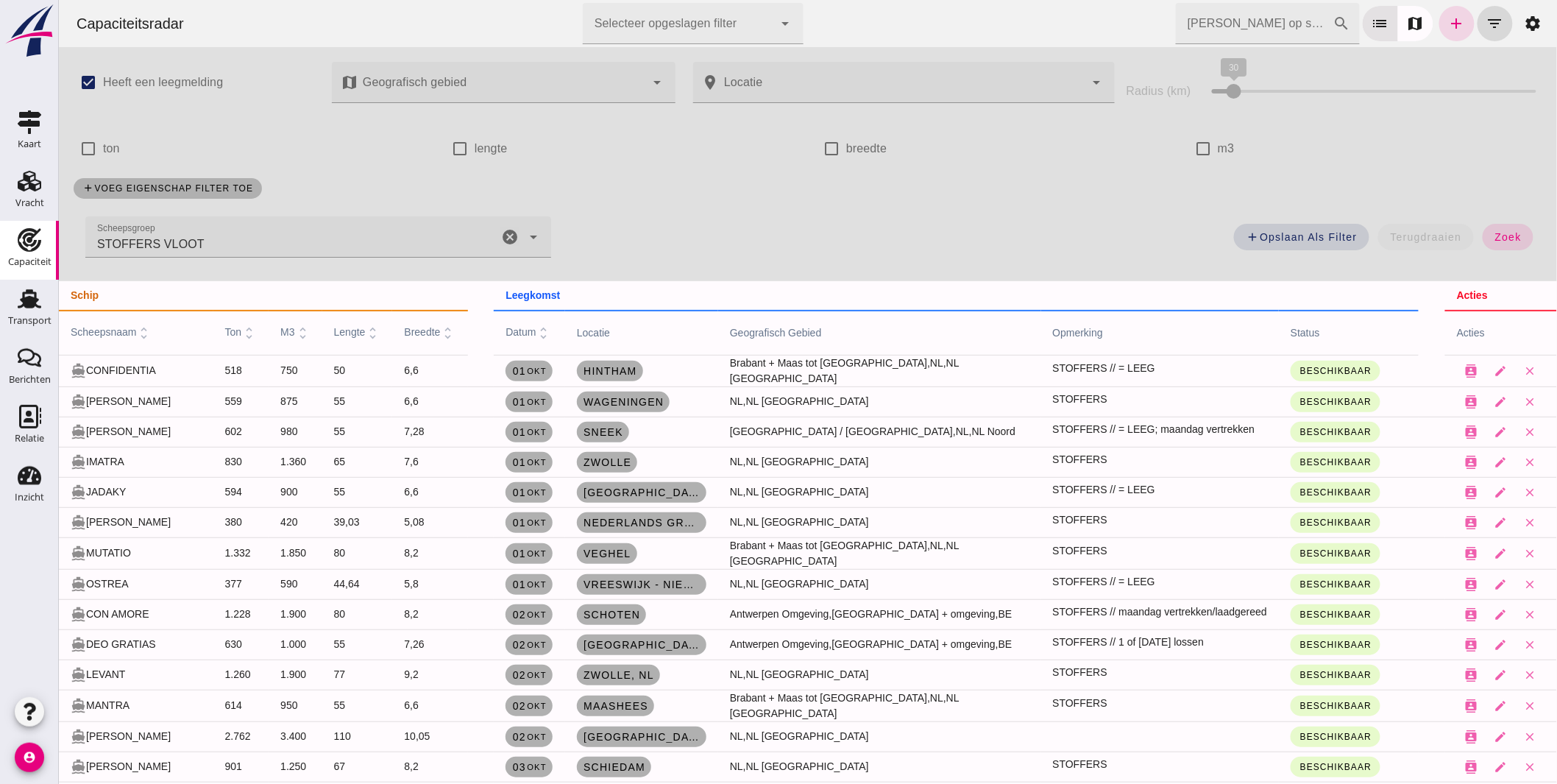
click at [505, 235] on icon "cancel" at bounding box center [509, 237] width 18 height 18
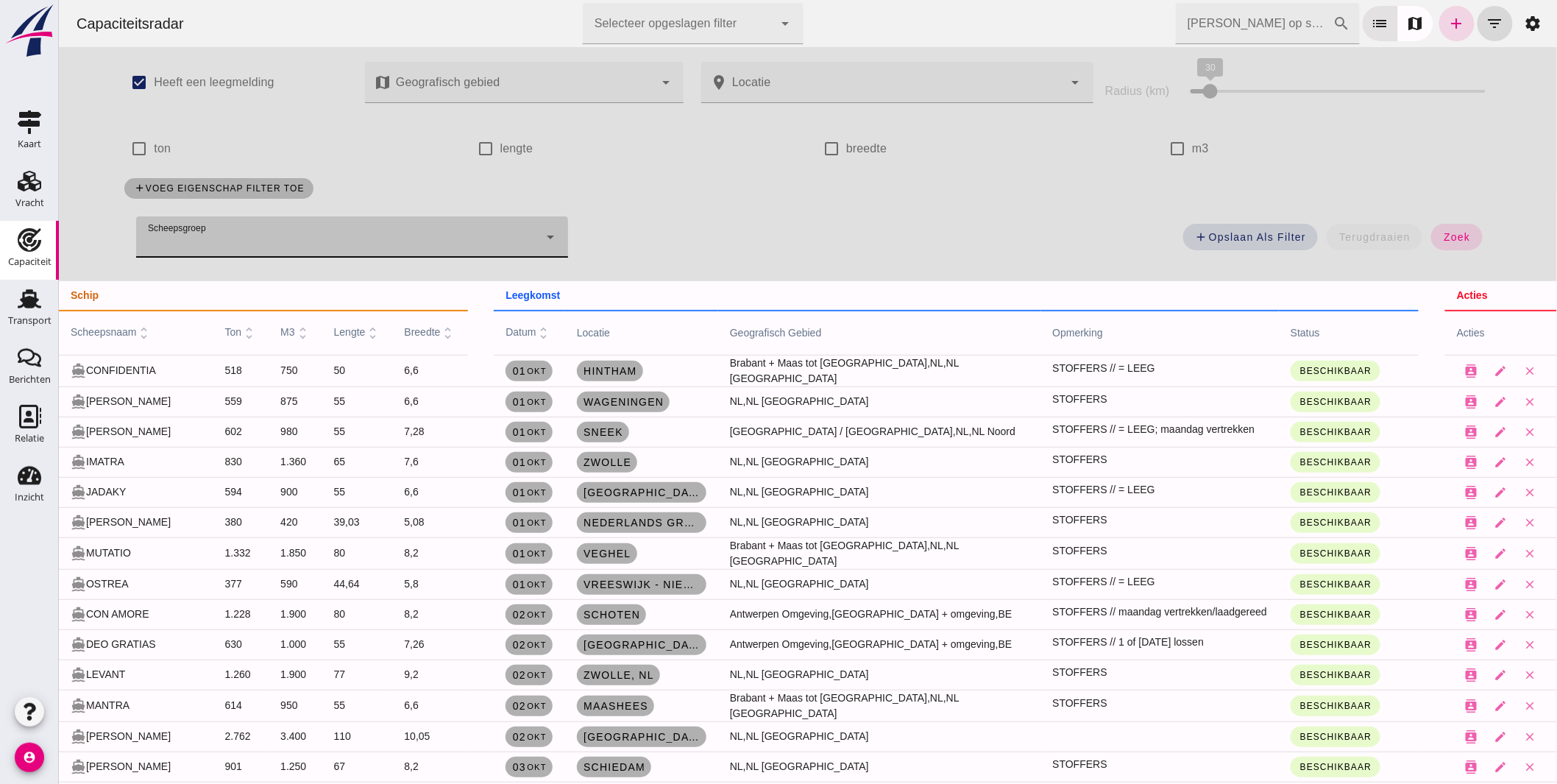
click at [520, 235] on div at bounding box center [337, 237] width 403 height 41
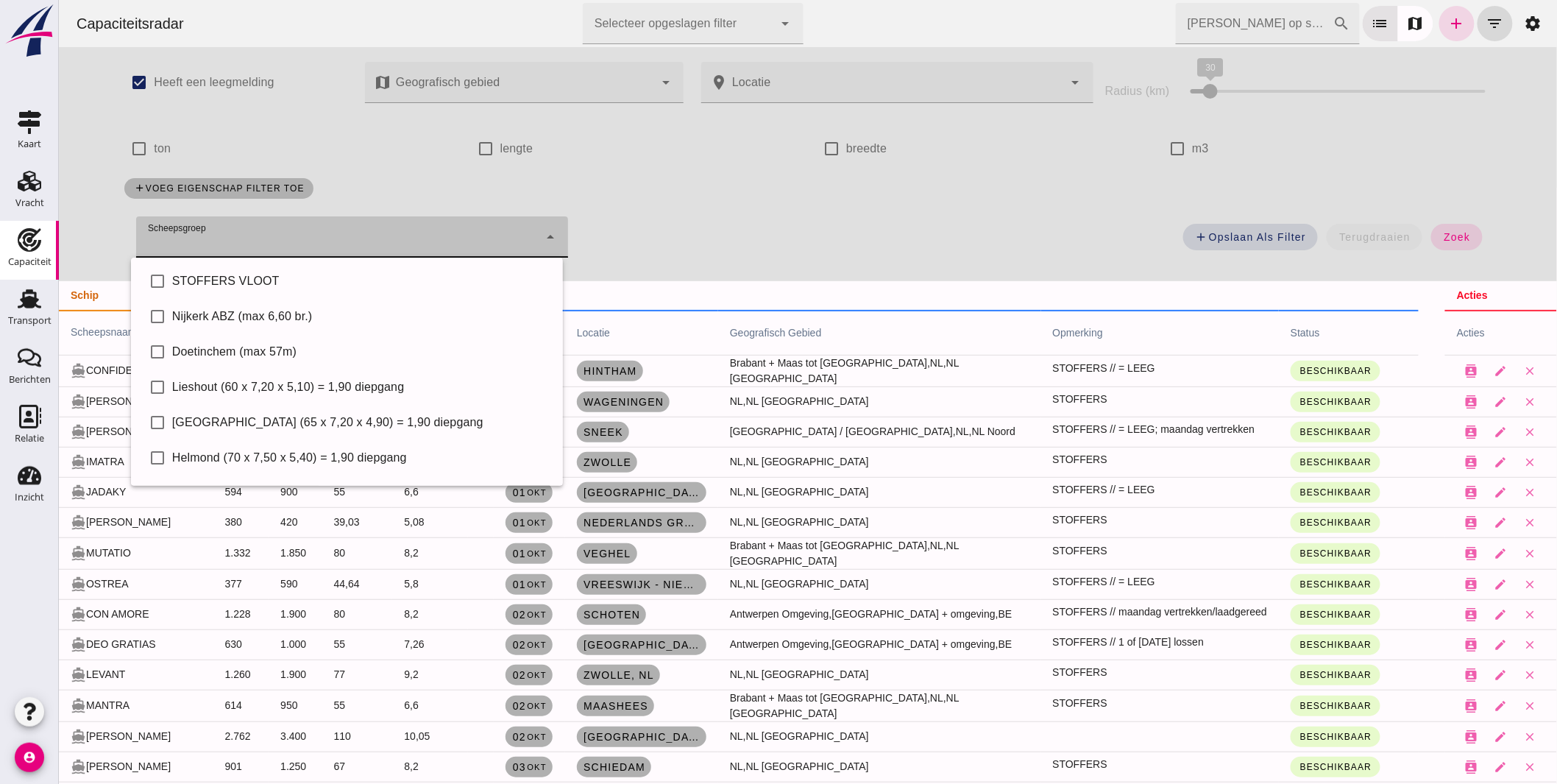
click at [750, 195] on div "add voeg eigenschap filter toe" at bounding box center [807, 188] width 1384 height 39
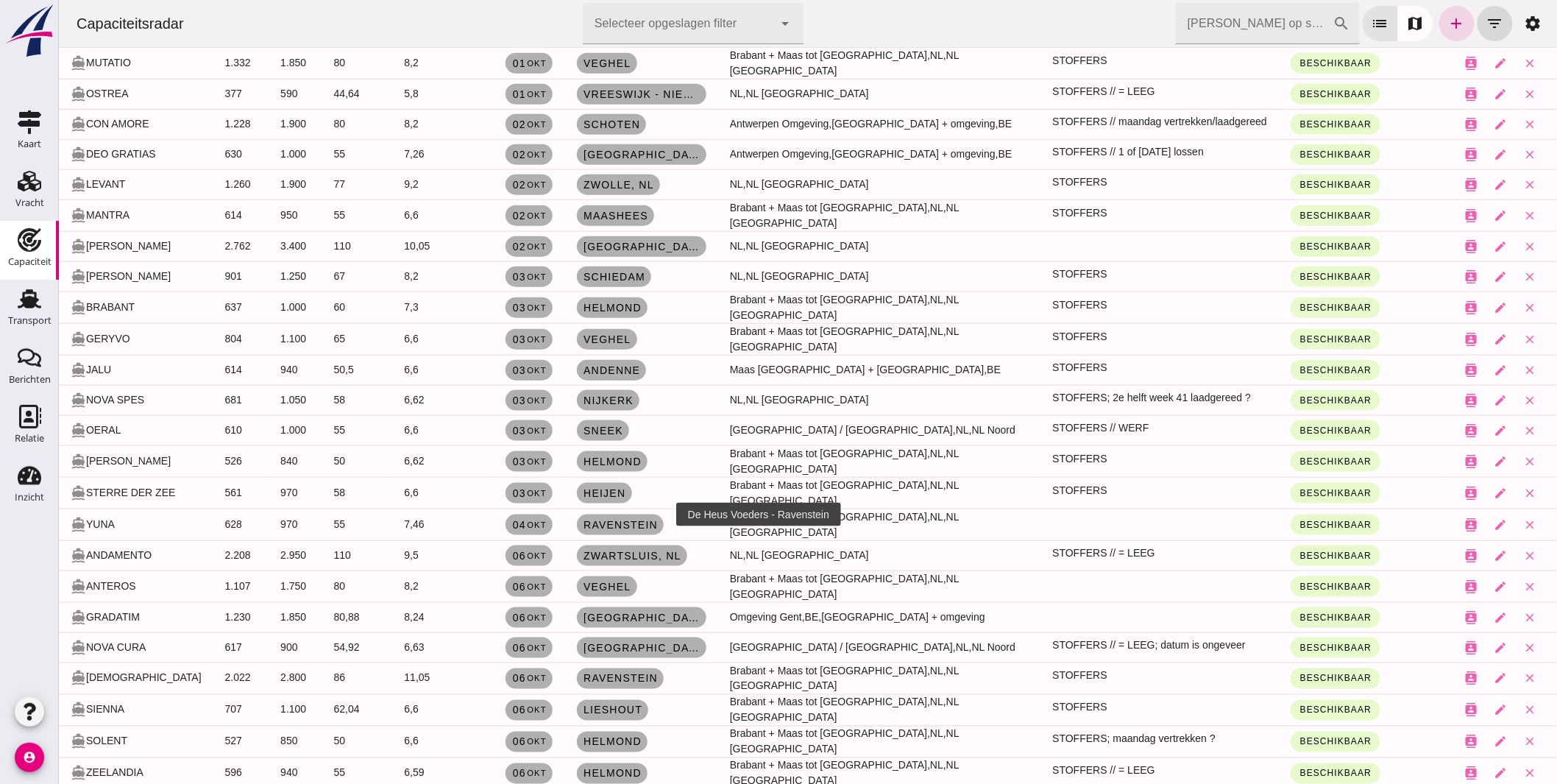
scroll to position [245, 0]
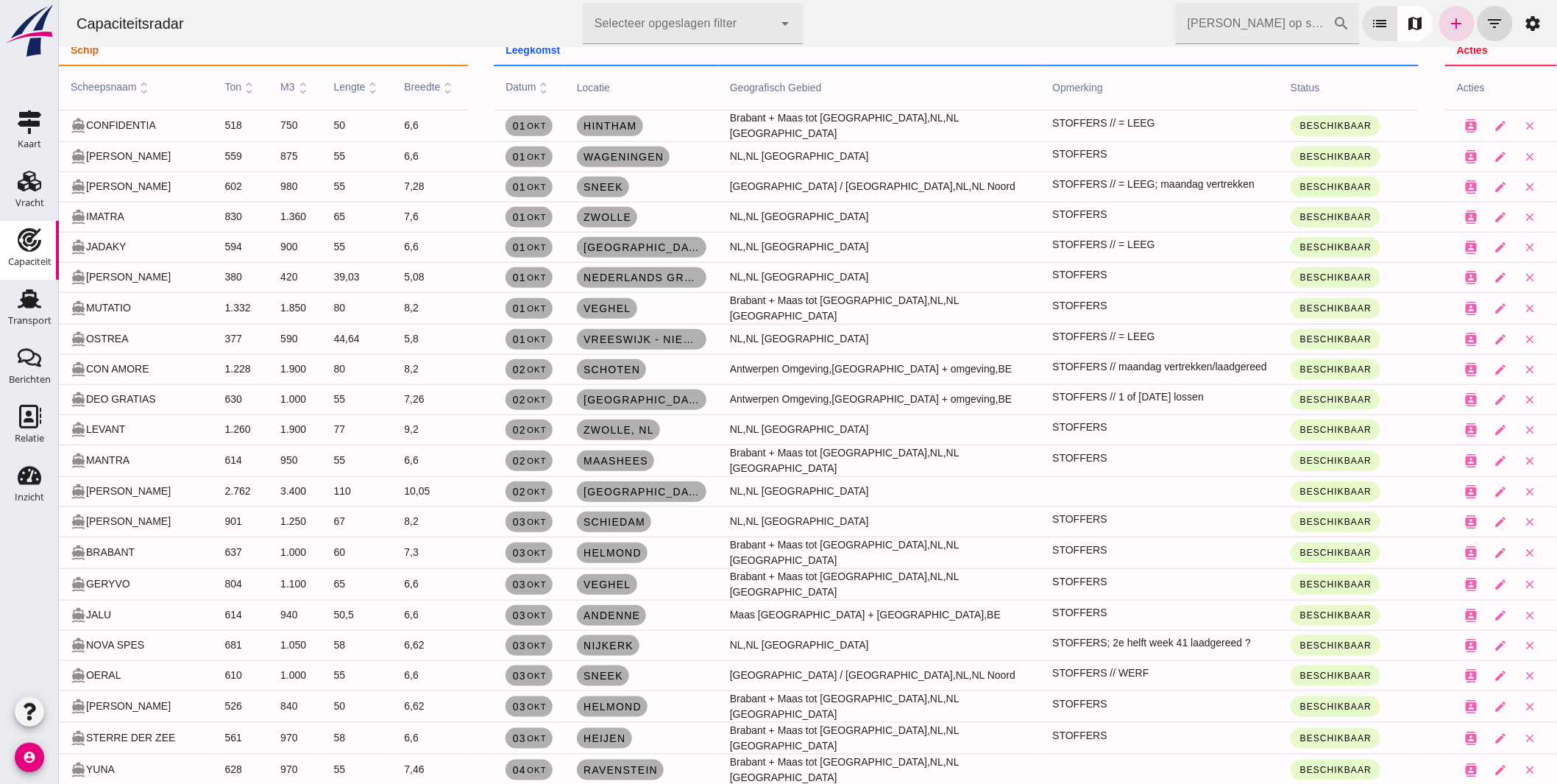
click at [169, 118] on div "directions_boat CONFIDENTIA" at bounding box center [135, 125] width 131 height 16
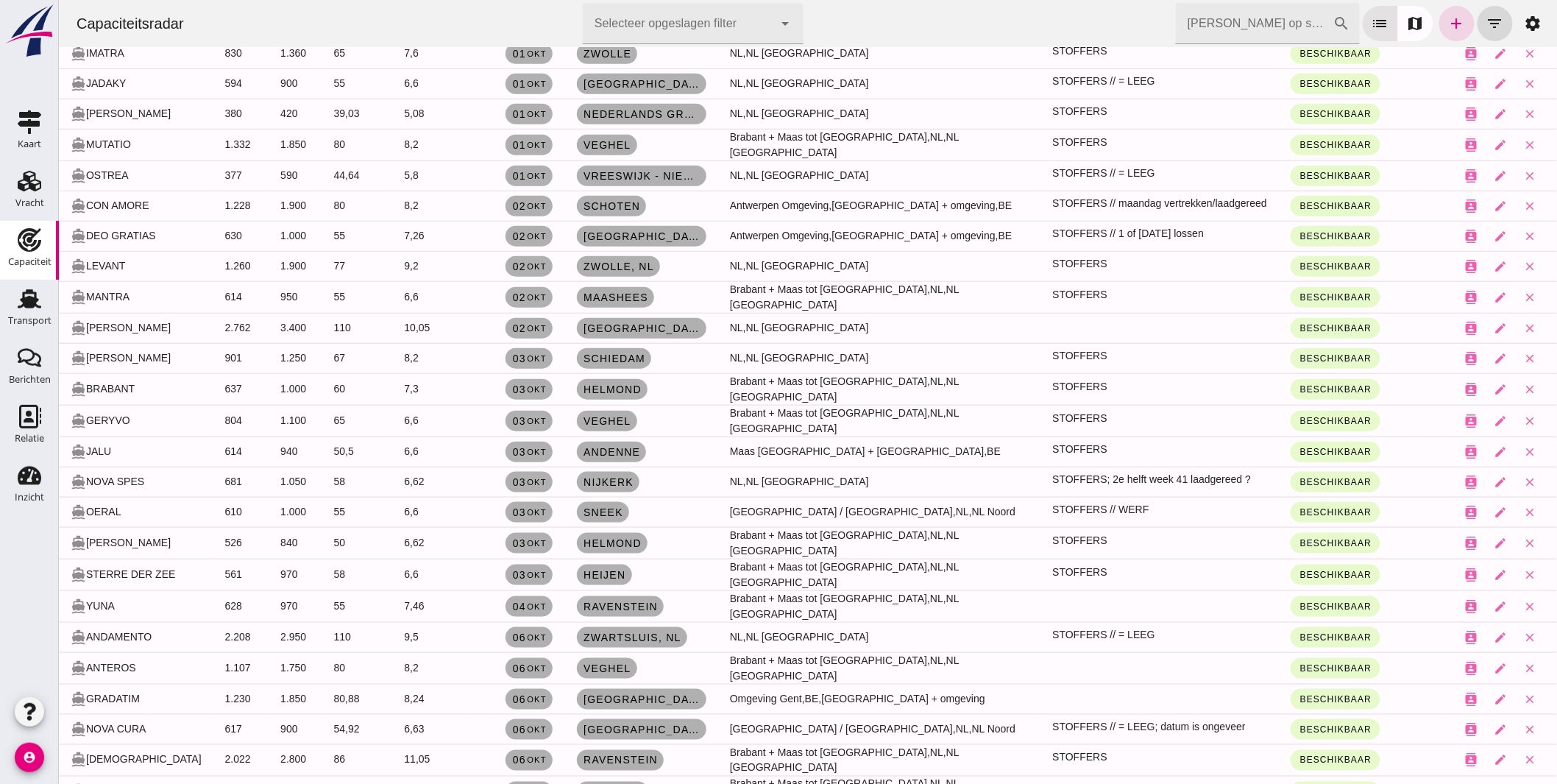
scroll to position [163, 0]
